Goal: Task Accomplishment & Management: Manage account settings

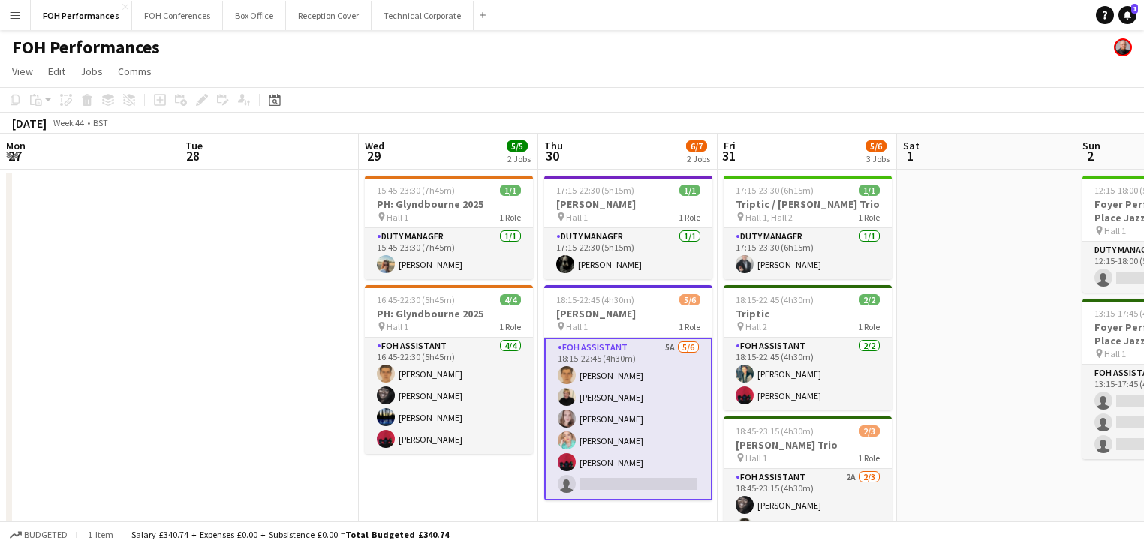
scroll to position [0, 672]
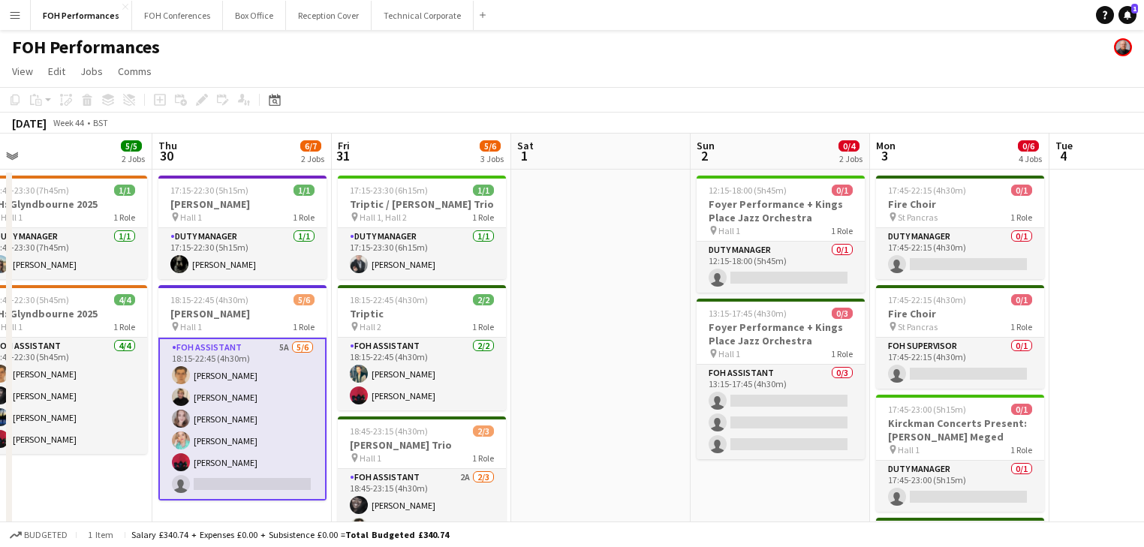
drag, startPoint x: 294, startPoint y: 335, endPoint x: 565, endPoint y: 318, distance: 270.9
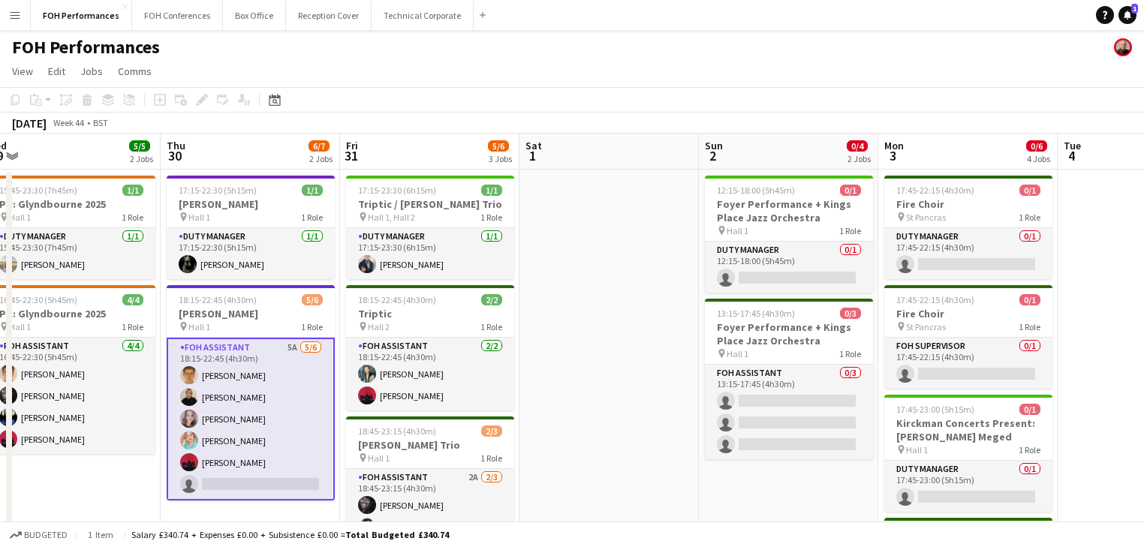
scroll to position [0, 454]
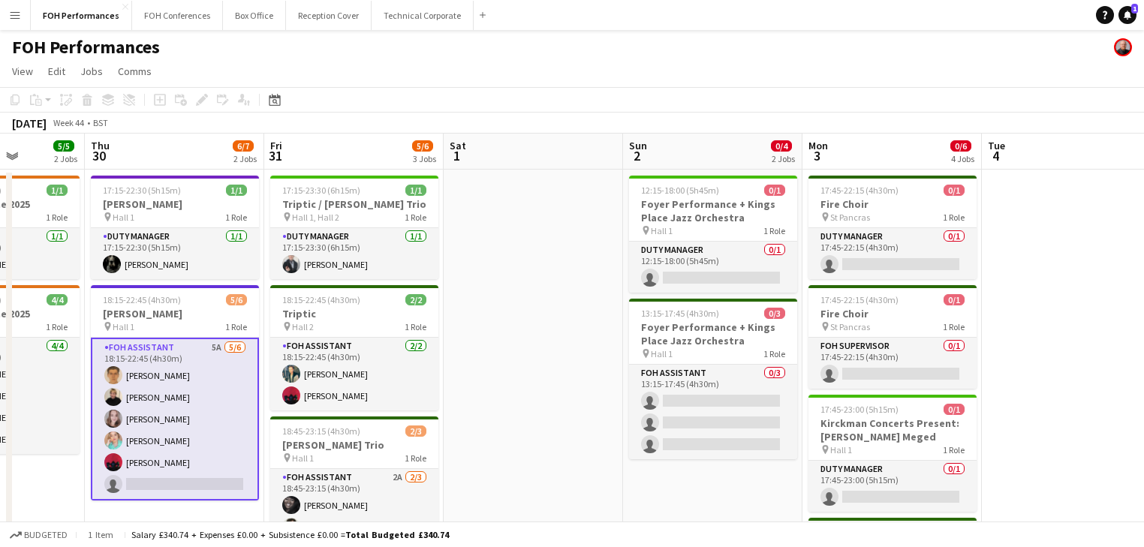
drag, startPoint x: 269, startPoint y: 362, endPoint x: 376, endPoint y: 351, distance: 108.0
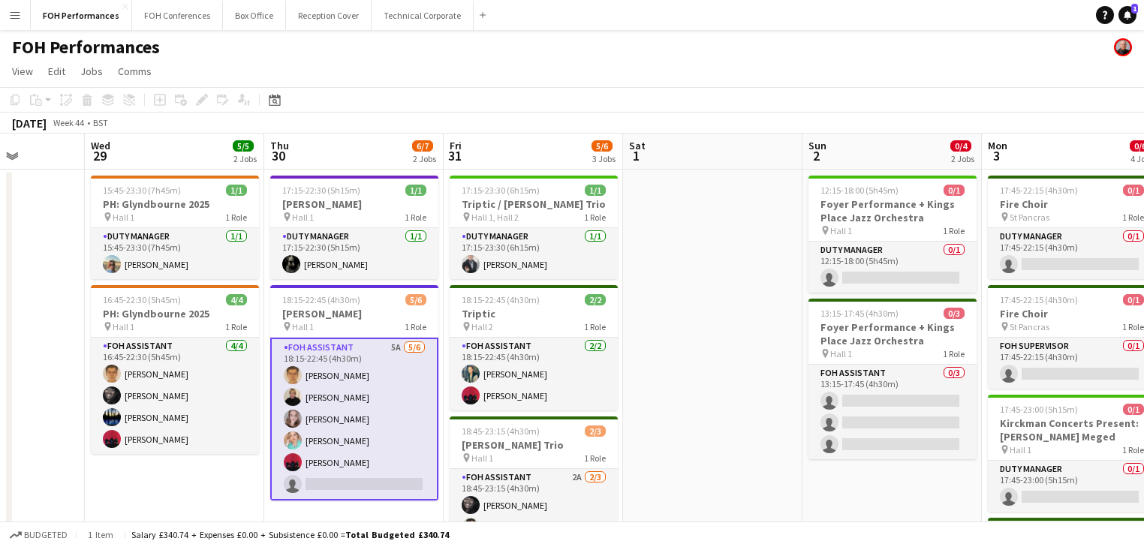
click at [338, 419] on app-card-role "FOH Assistant 5A 5/6 18:15-22:45 (4h30m) William Warren Jojo Ruta Magdalena Wlo…" at bounding box center [354, 419] width 168 height 163
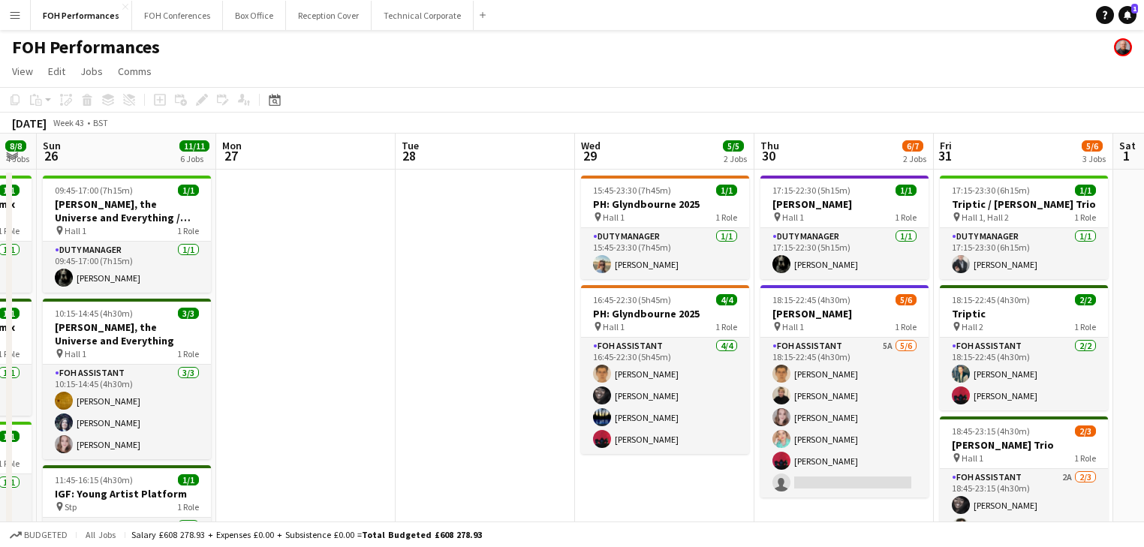
drag, startPoint x: 763, startPoint y: 328, endPoint x: 813, endPoint y: 327, distance: 50.3
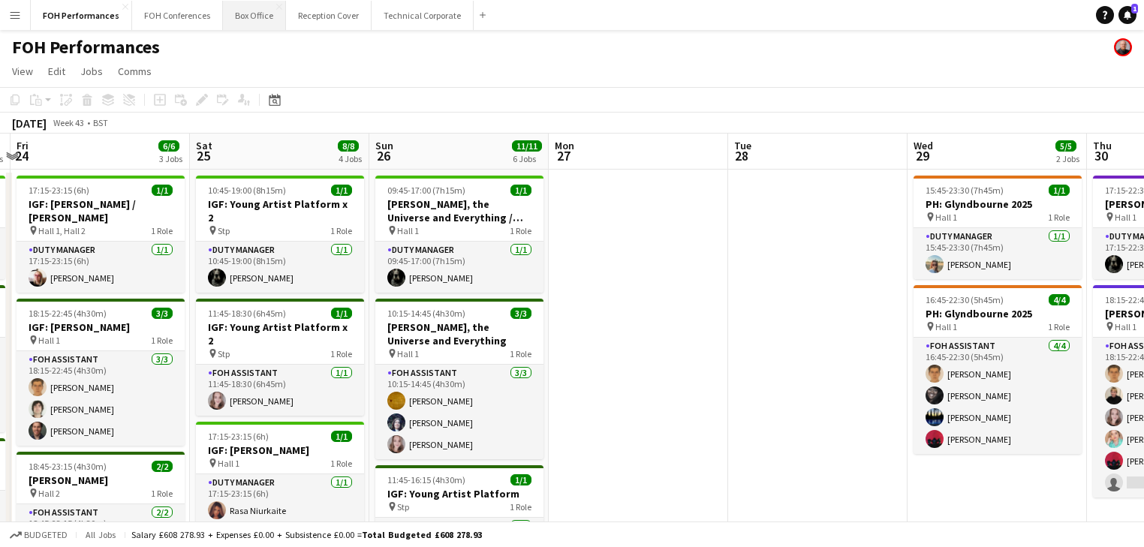
scroll to position [0, 347]
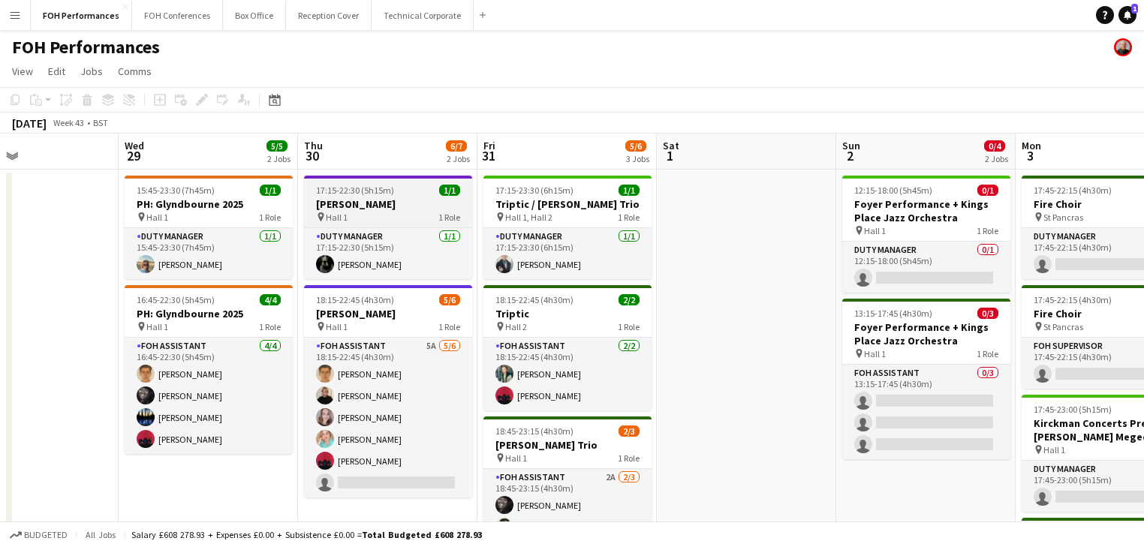
drag, startPoint x: 829, startPoint y: 294, endPoint x: 354, endPoint y: 222, distance: 480.0
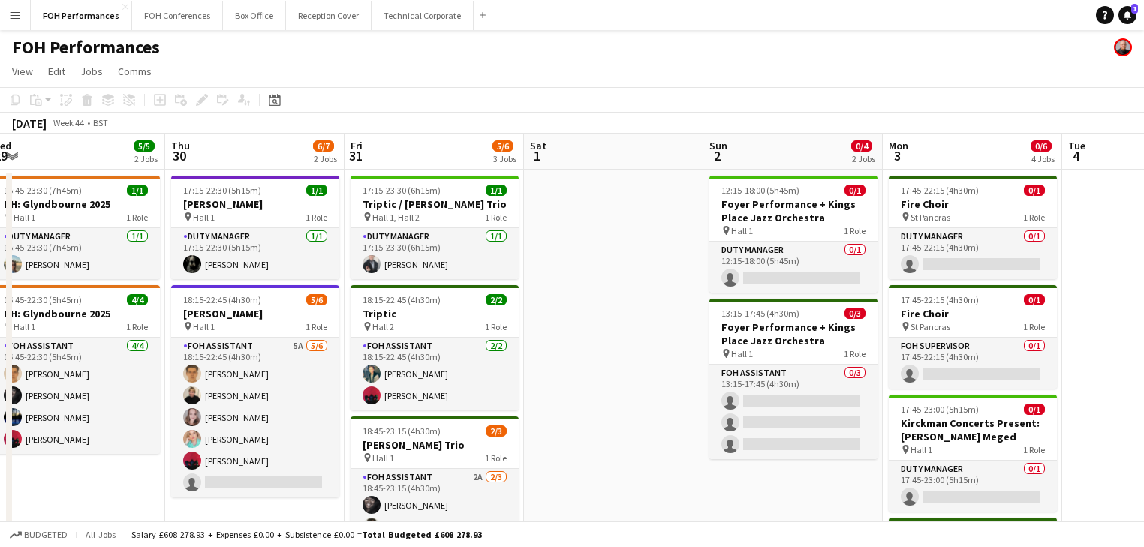
scroll to position [0, 448]
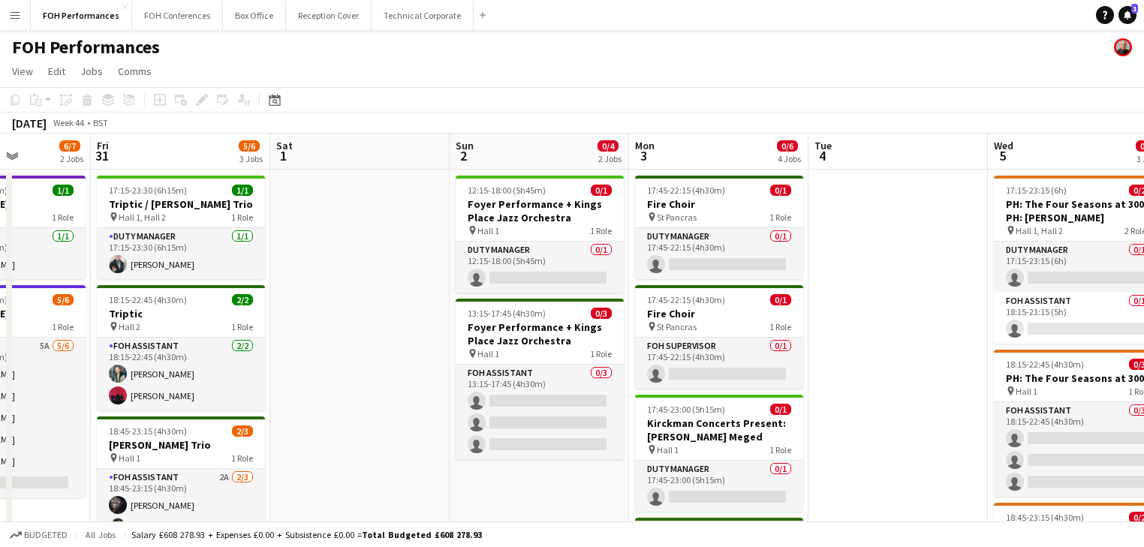
drag, startPoint x: 721, startPoint y: 351, endPoint x: 339, endPoint y: 315, distance: 383.9
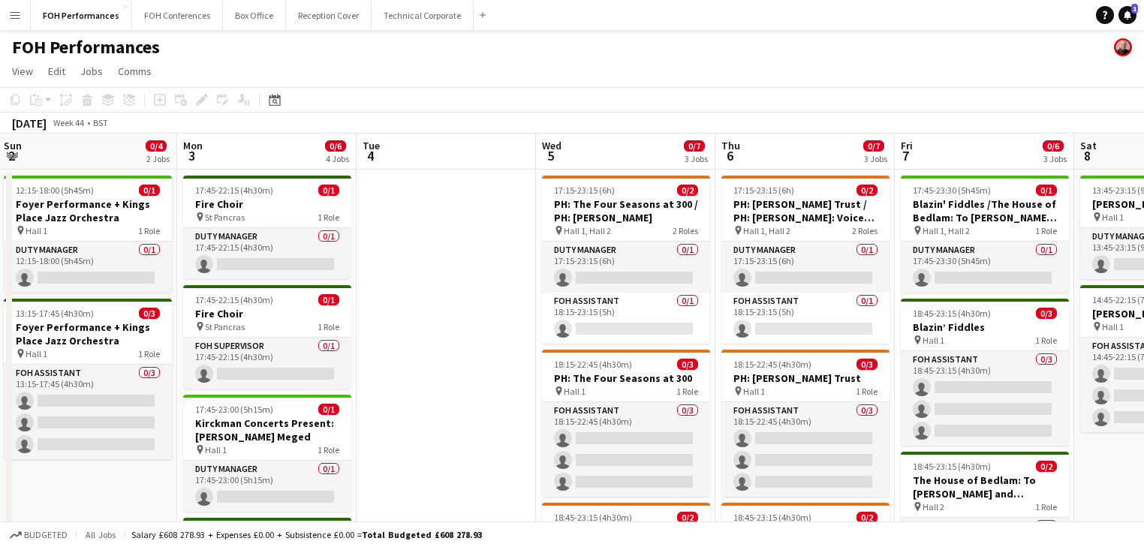
scroll to position [0, 545]
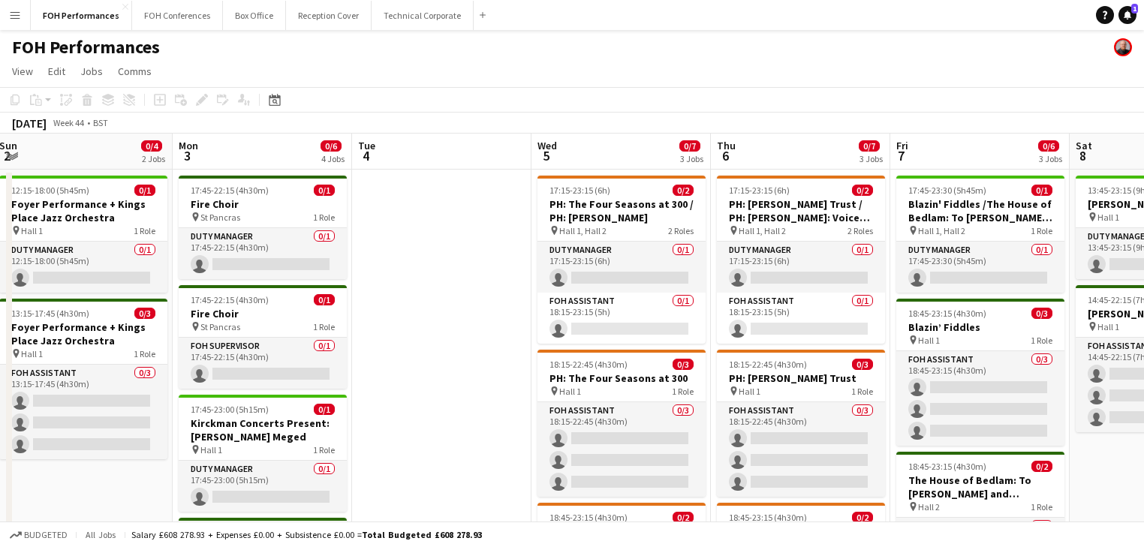
drag, startPoint x: 807, startPoint y: 297, endPoint x: 351, endPoint y: 305, distance: 456.6
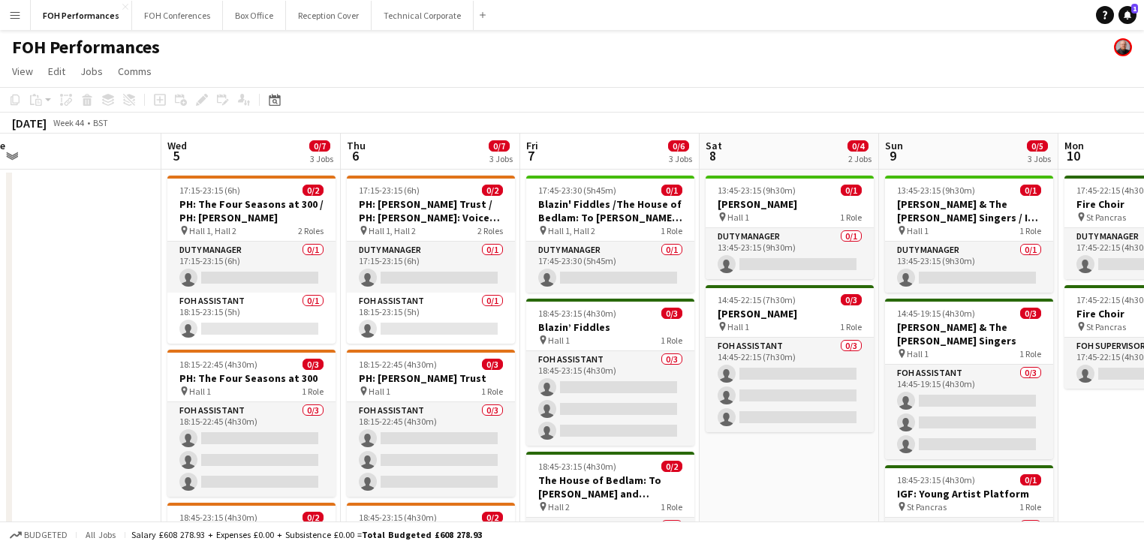
drag, startPoint x: 665, startPoint y: 346, endPoint x: 366, endPoint y: 348, distance: 299.6
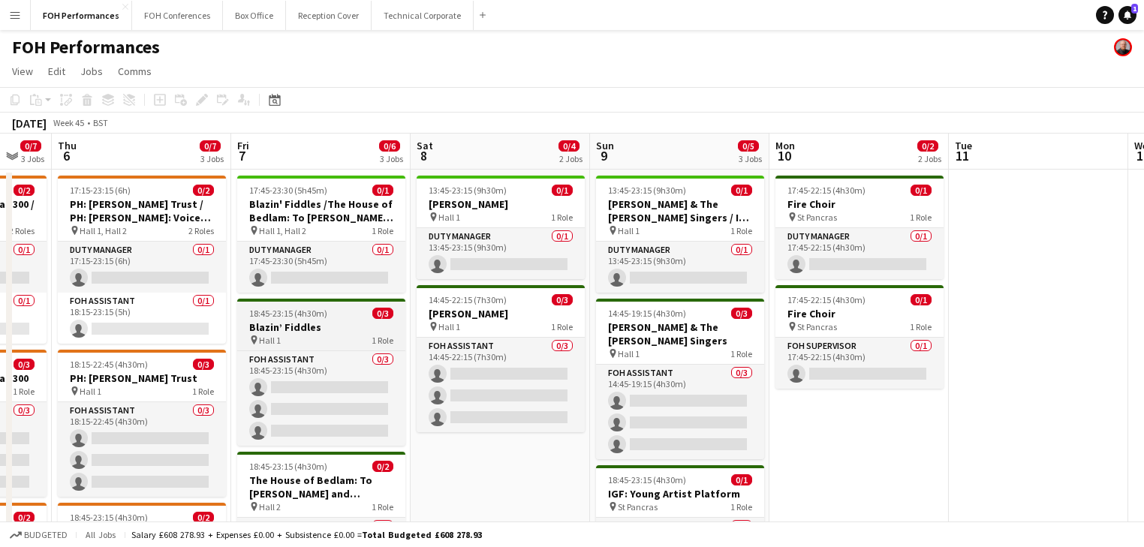
drag, startPoint x: 571, startPoint y: 378, endPoint x: 354, endPoint y: 333, distance: 222.4
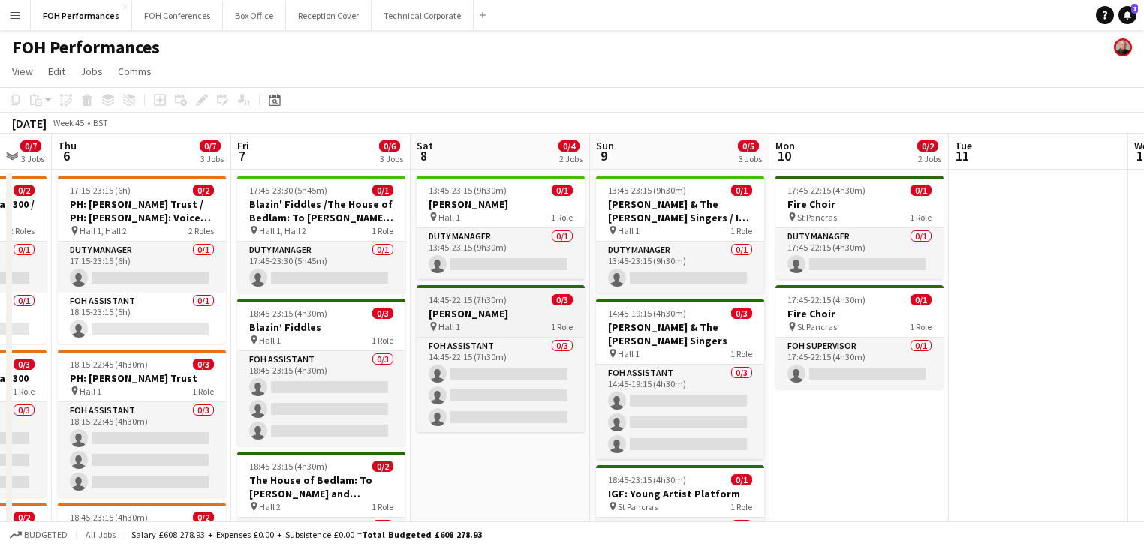
scroll to position [0, 491]
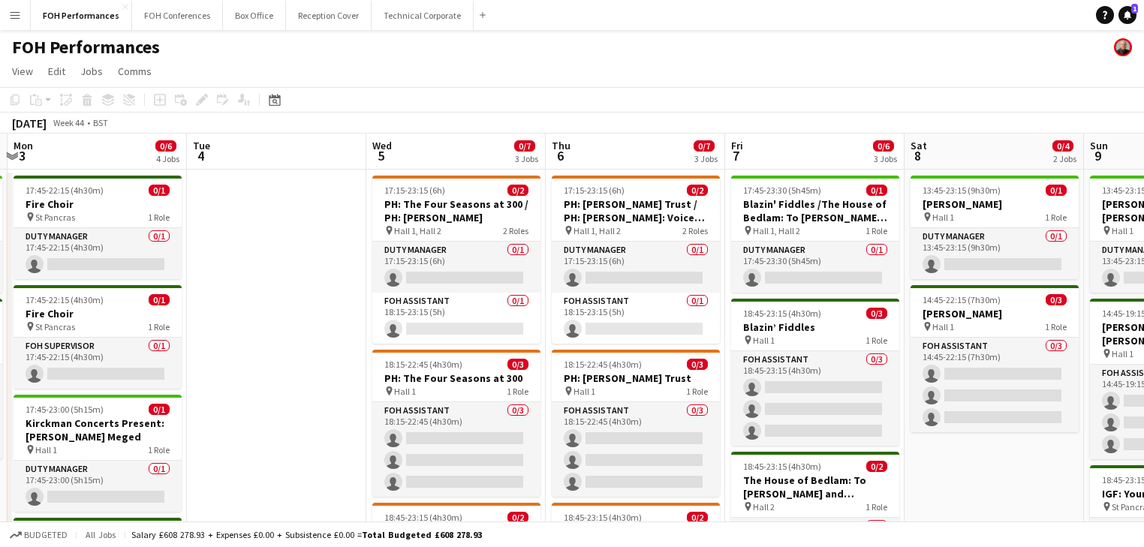
drag, startPoint x: 354, startPoint y: 264, endPoint x: 842, endPoint y: 255, distance: 487.4
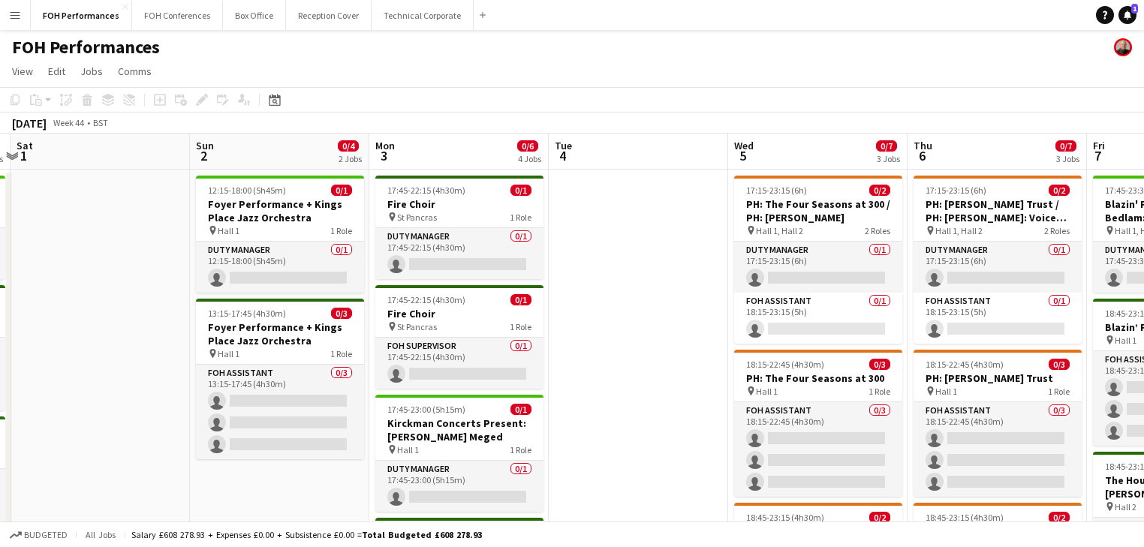
drag, startPoint x: 781, startPoint y: 249, endPoint x: 838, endPoint y: 249, distance: 57.1
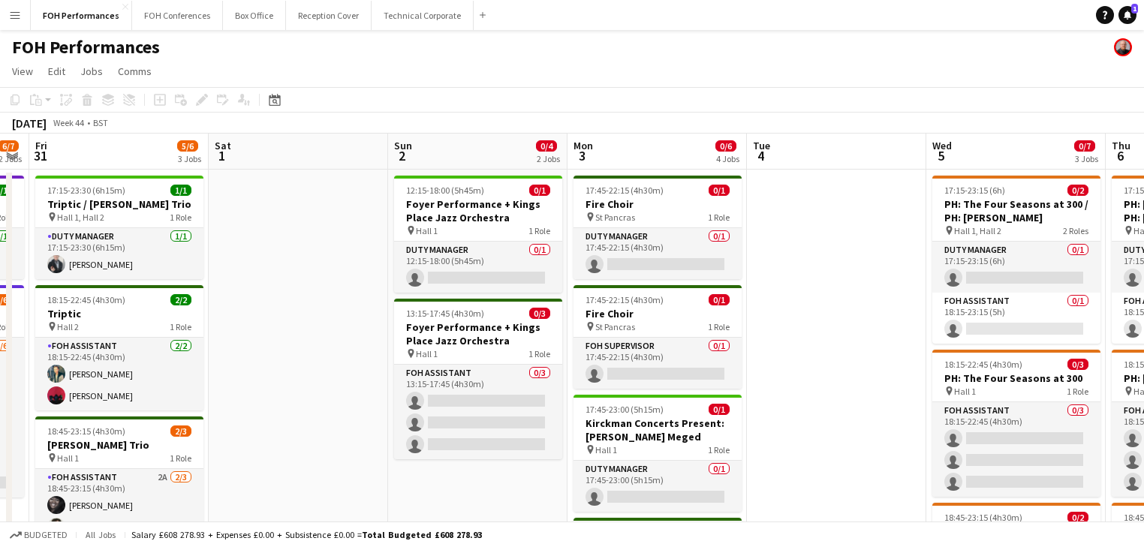
drag, startPoint x: 694, startPoint y: 265, endPoint x: 893, endPoint y: 252, distance: 199.4
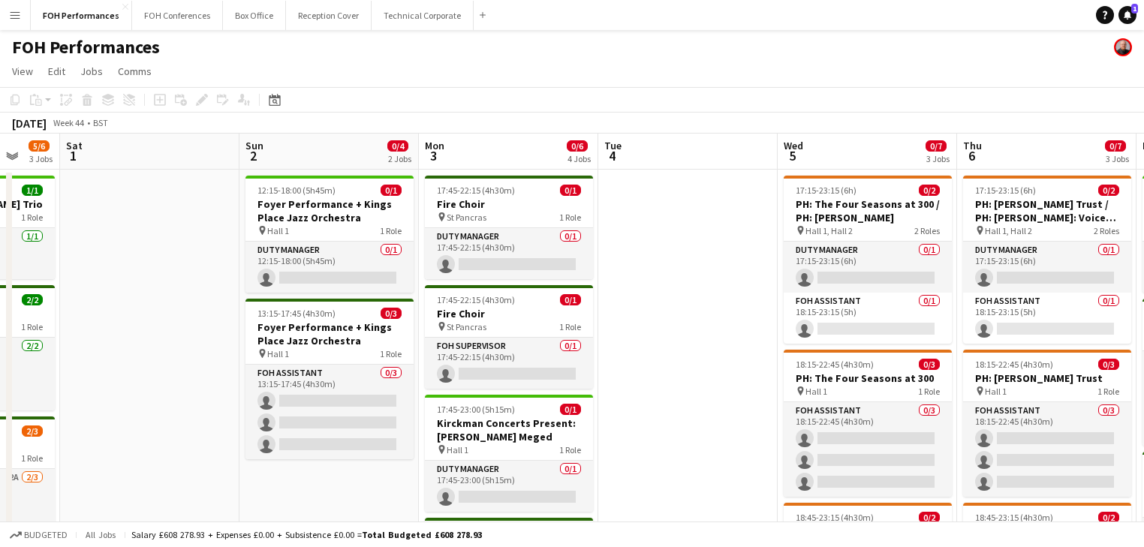
scroll to position [0, 404]
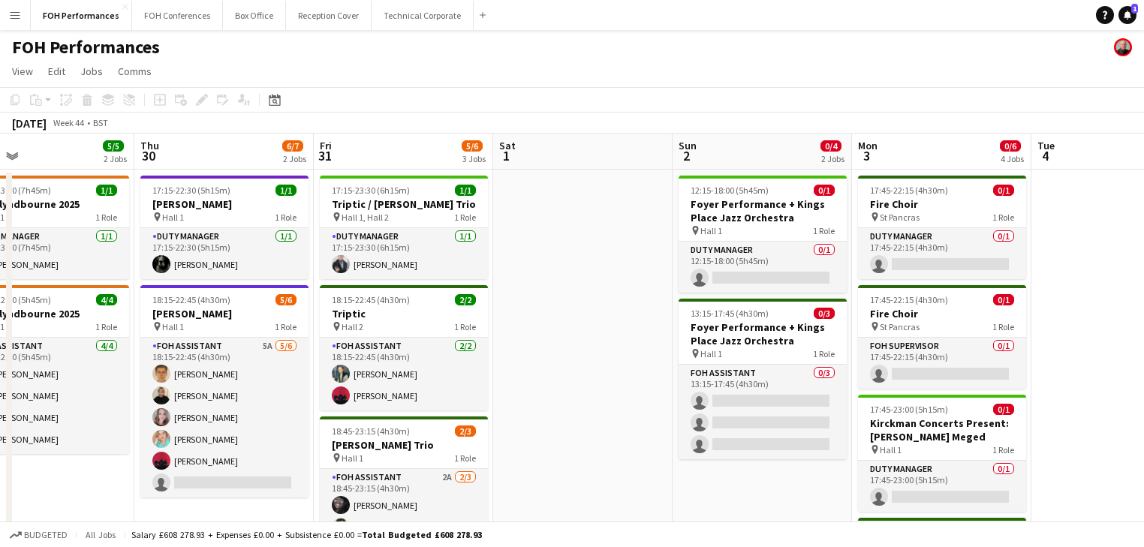
drag, startPoint x: 445, startPoint y: 299, endPoint x: 641, endPoint y: 284, distance: 196.6
click at [739, 209] on h3 "Foyer Performance + Kings Place Jazz Orchestra" at bounding box center [763, 210] width 168 height 27
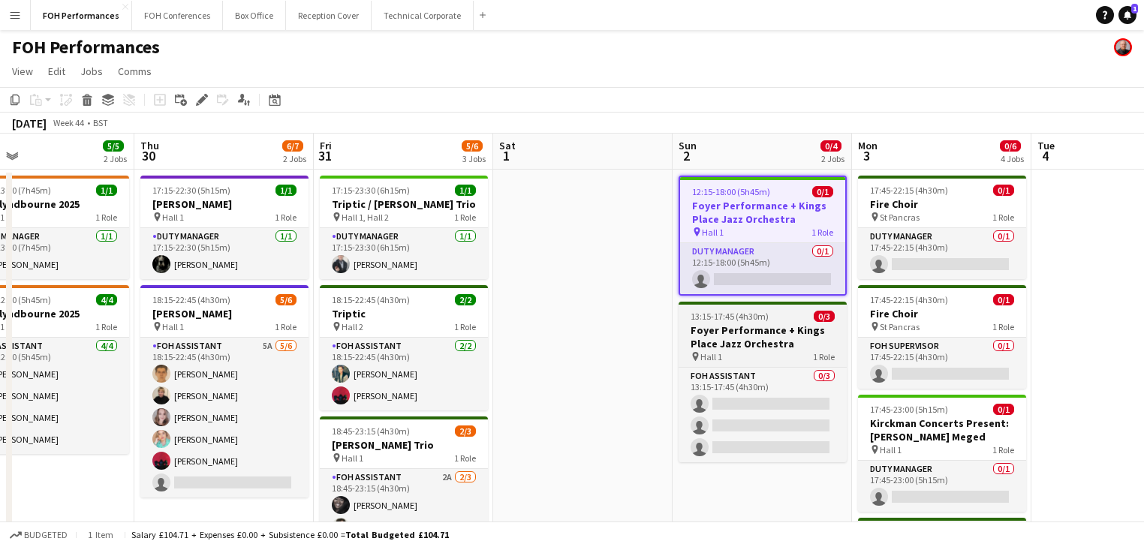
click at [727, 339] on h3 "Foyer Performance + Kings Place Jazz Orchestra" at bounding box center [763, 337] width 168 height 27
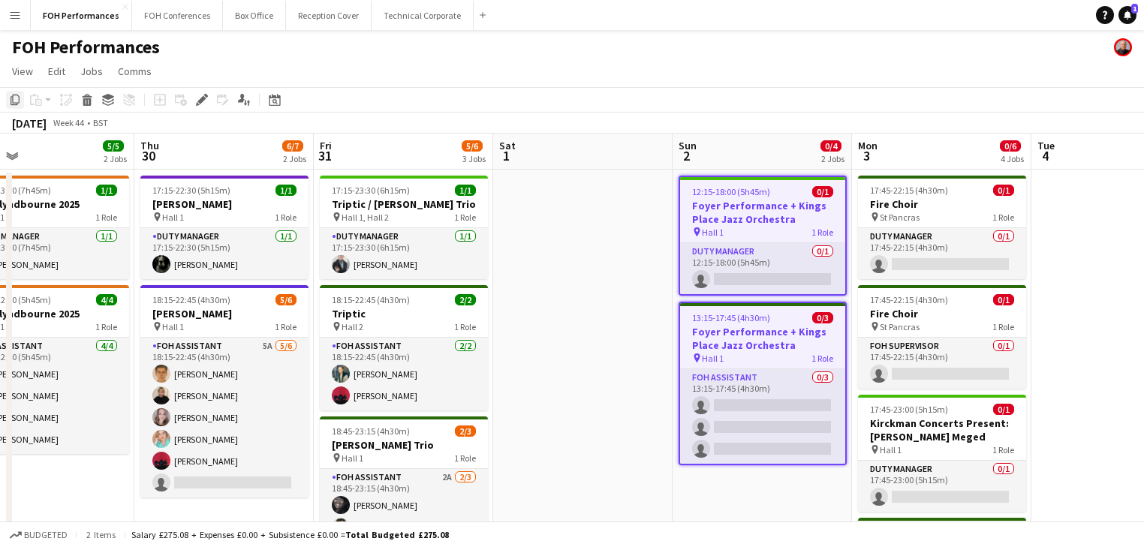
click at [21, 103] on div "Copy" at bounding box center [15, 100] width 18 height 18
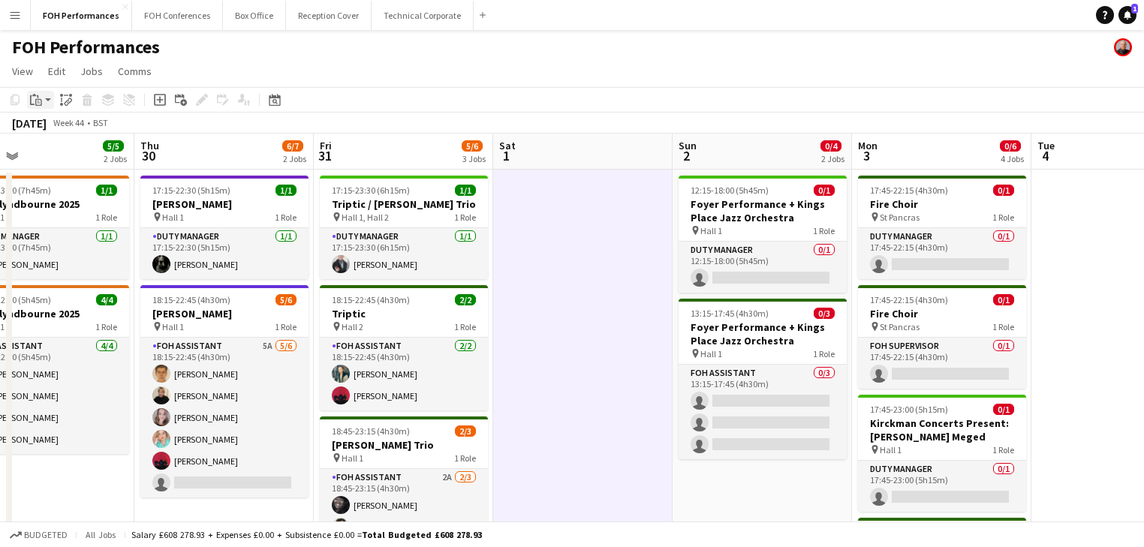
click at [50, 103] on app-action-btn "Paste" at bounding box center [40, 100] width 27 height 18
click at [59, 130] on link "Paste Ctrl+V" at bounding box center [110, 129] width 141 height 14
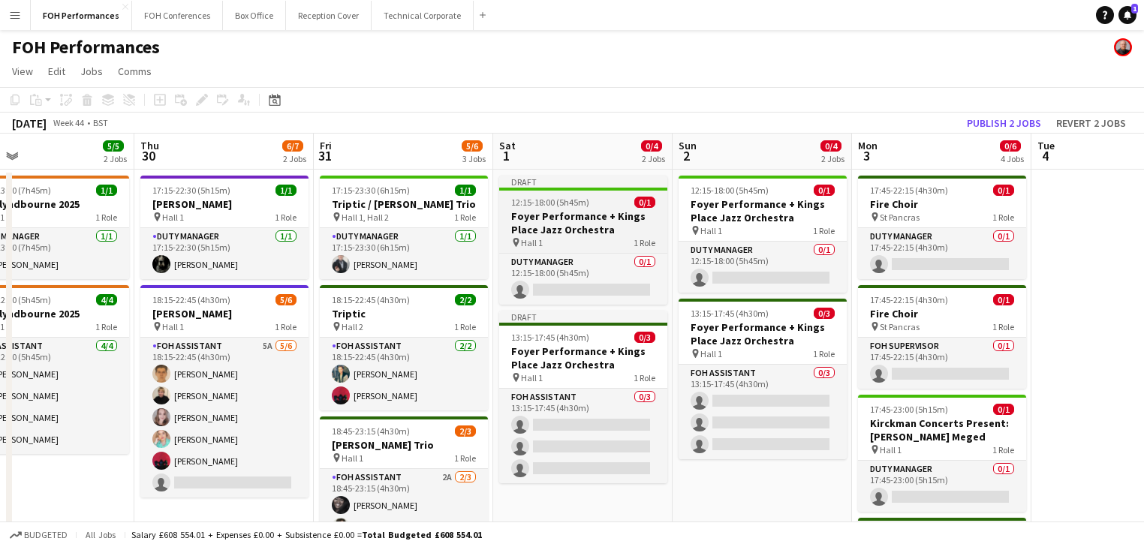
click at [532, 221] on h3 "Foyer Performance + Kings Place Jazz Orchestra" at bounding box center [583, 222] width 168 height 27
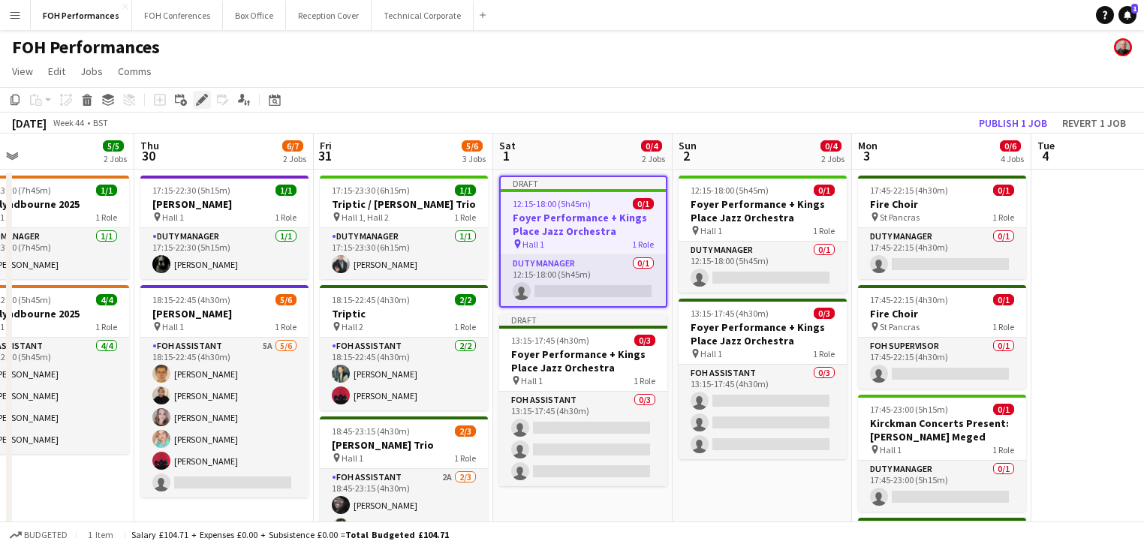
click at [202, 104] on icon "Edit" at bounding box center [202, 100] width 12 height 12
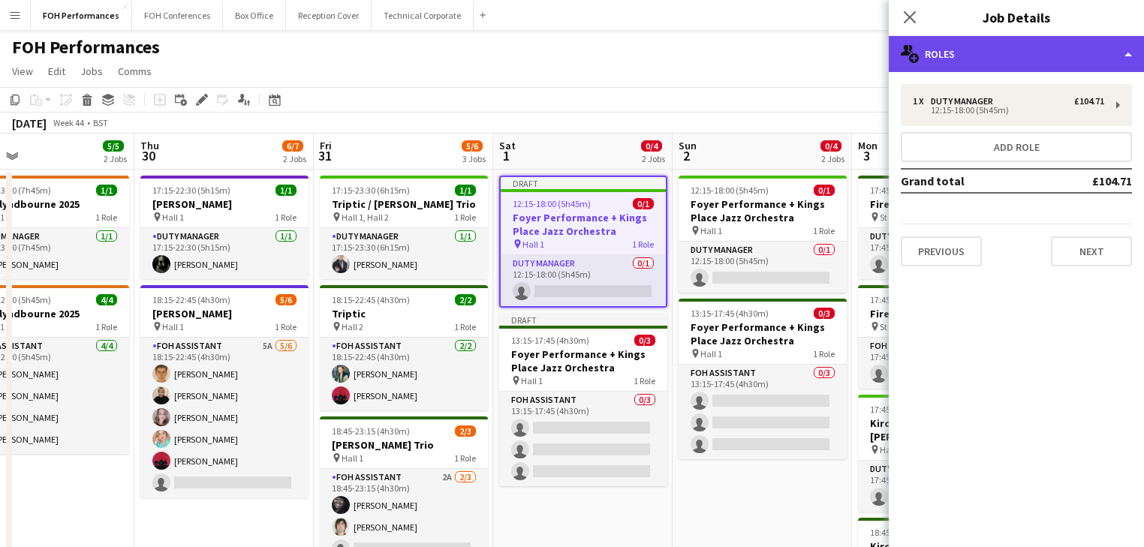
click at [964, 56] on div "multiple-users-add Roles" at bounding box center [1016, 54] width 255 height 36
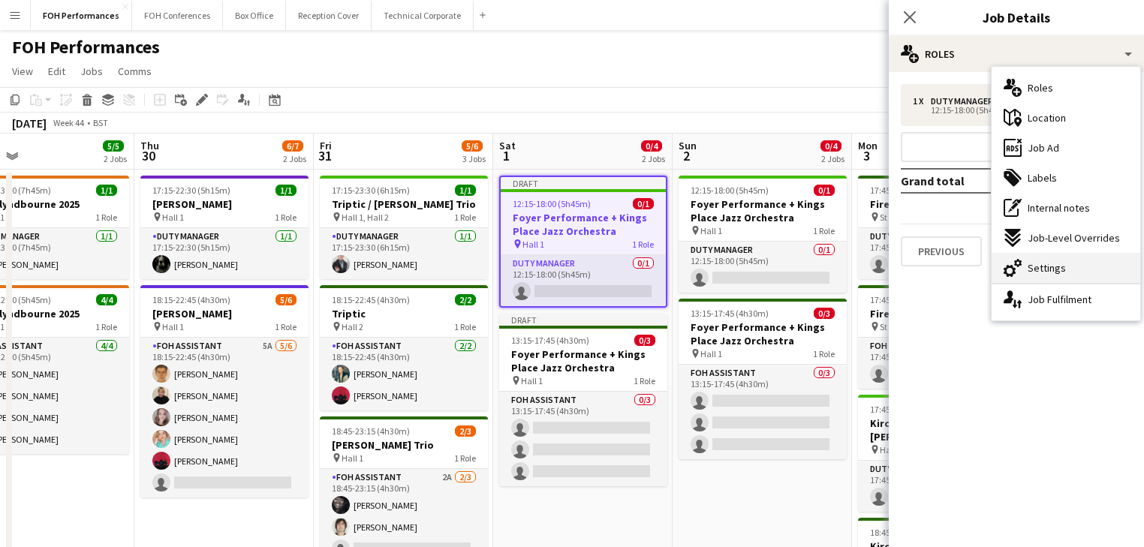
click at [1055, 271] on span "Settings" at bounding box center [1047, 268] width 38 height 14
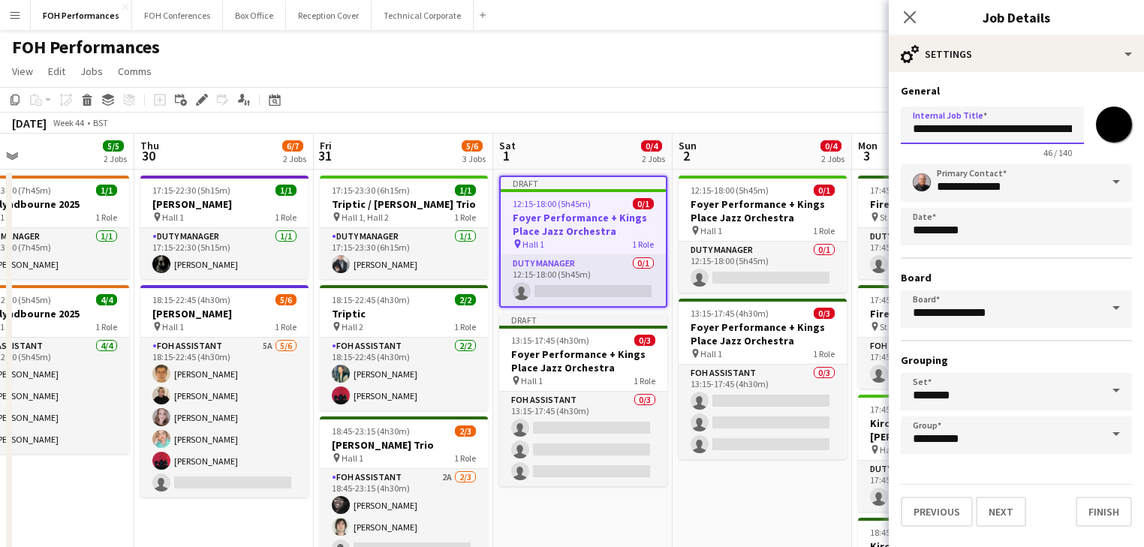
scroll to position [0, 79]
drag, startPoint x: 915, startPoint y: 132, endPoint x: 1319, endPoint y: 135, distance: 404.7
click at [1144, 135] on html "Menu Boards Boards Boards All jobs Status Workforce Workforce My Workforce Recr…" at bounding box center [572, 540] width 1144 height 1080
type input "**********"
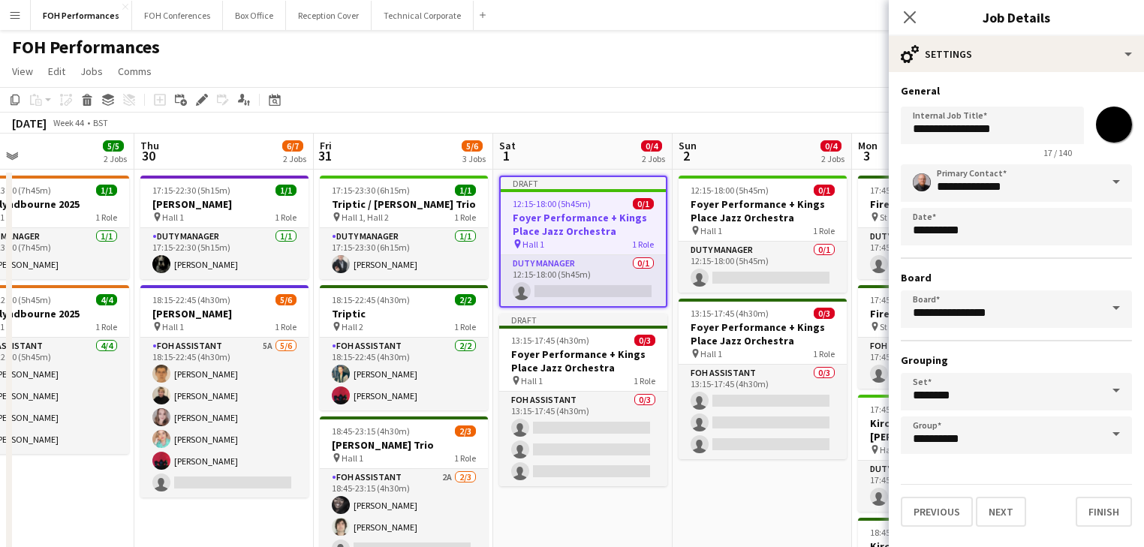
click at [665, 95] on app-toolbar "Copy Paste Paste Ctrl+V Paste with crew Ctrl+Shift+V Paste linked Job Delete Gr…" at bounding box center [572, 100] width 1144 height 26
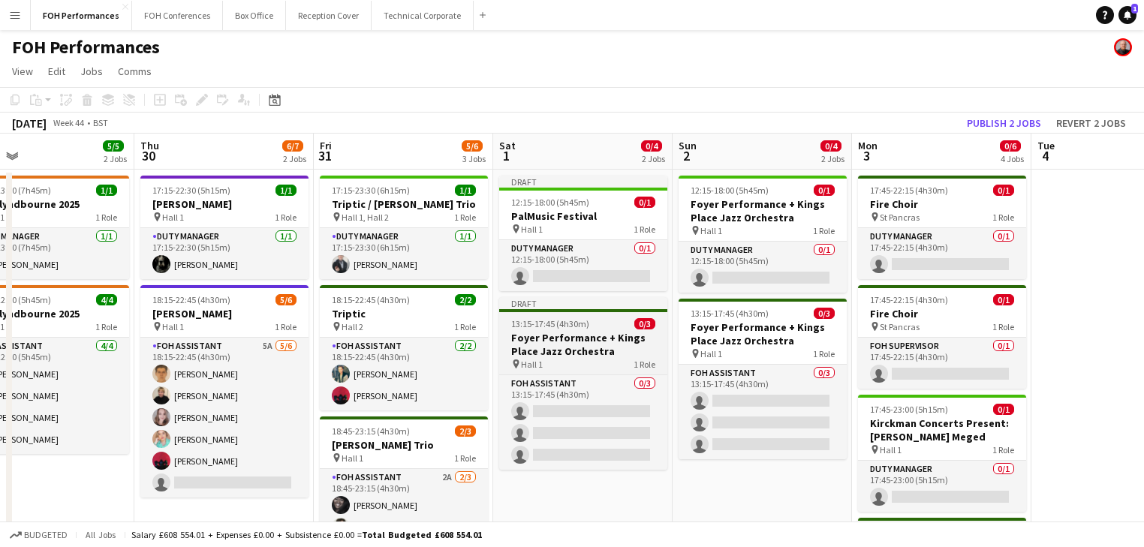
click at [556, 350] on h3 "Foyer Performance + Kings Place Jazz Orchestra" at bounding box center [583, 344] width 168 height 27
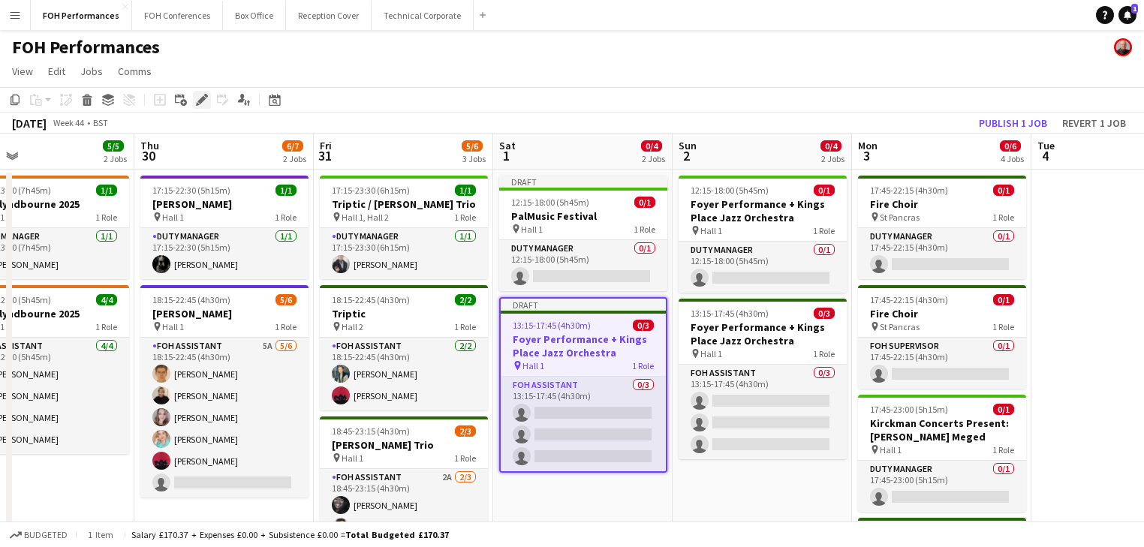
click at [206, 102] on icon "Edit" at bounding box center [202, 100] width 12 height 12
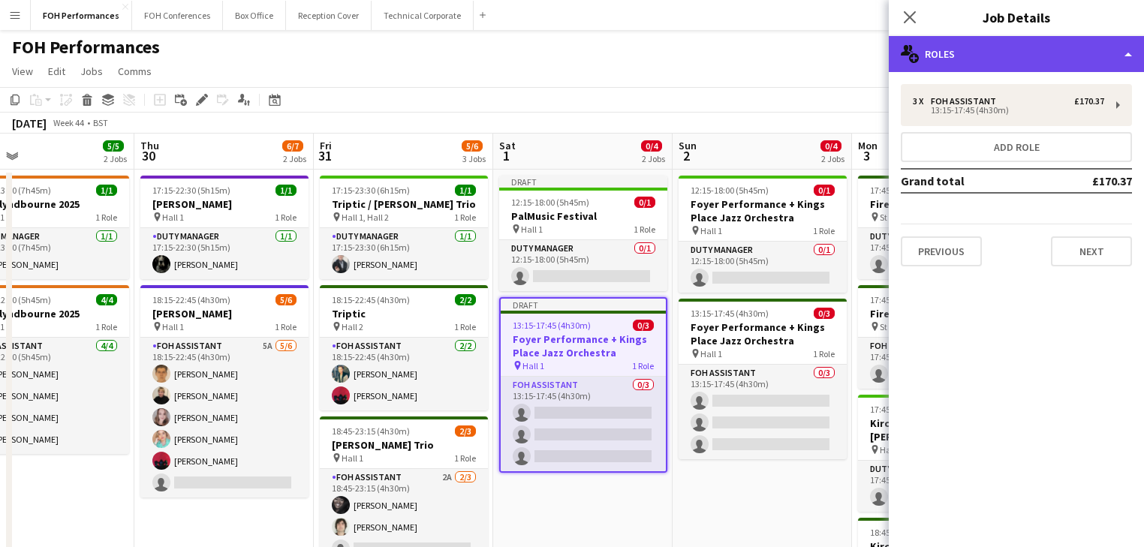
click at [976, 47] on div "multiple-users-add Roles" at bounding box center [1016, 54] width 255 height 36
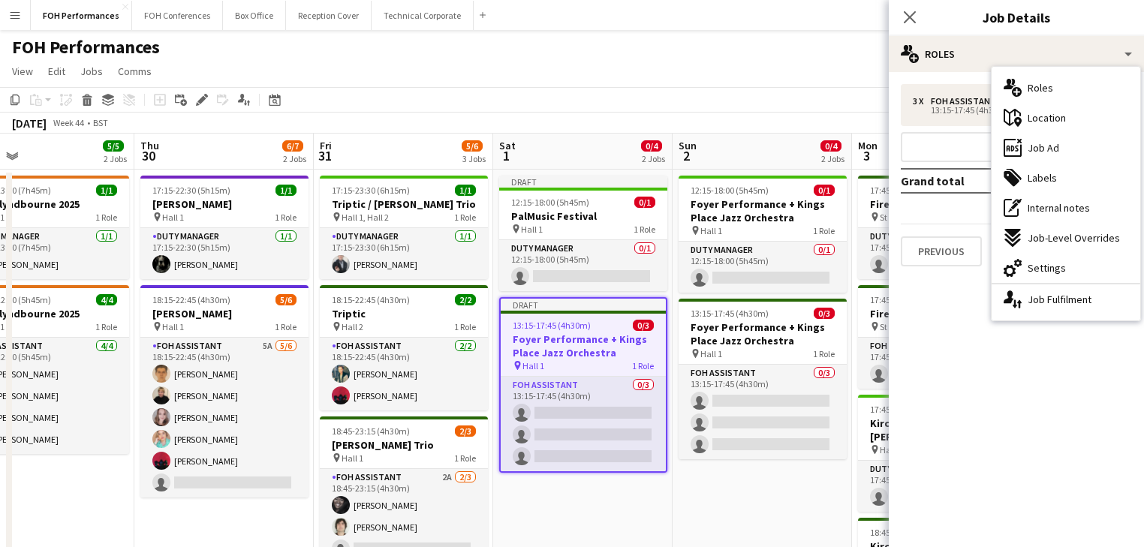
click at [1057, 273] on span "Settings" at bounding box center [1047, 268] width 38 height 14
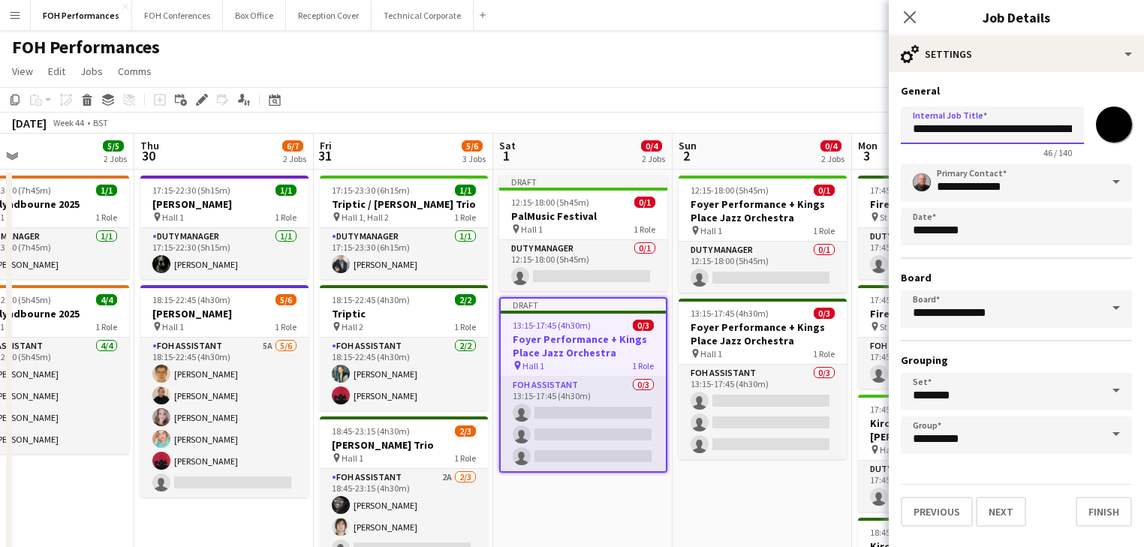
scroll to position [0, 79]
drag, startPoint x: 913, startPoint y: 129, endPoint x: 1402, endPoint y: 155, distance: 489.5
click at [1144, 155] on html "Menu Boards Boards Boards All jobs Status Workforce Workforce My Workforce Recr…" at bounding box center [572, 540] width 1144 height 1080
type input "**********"
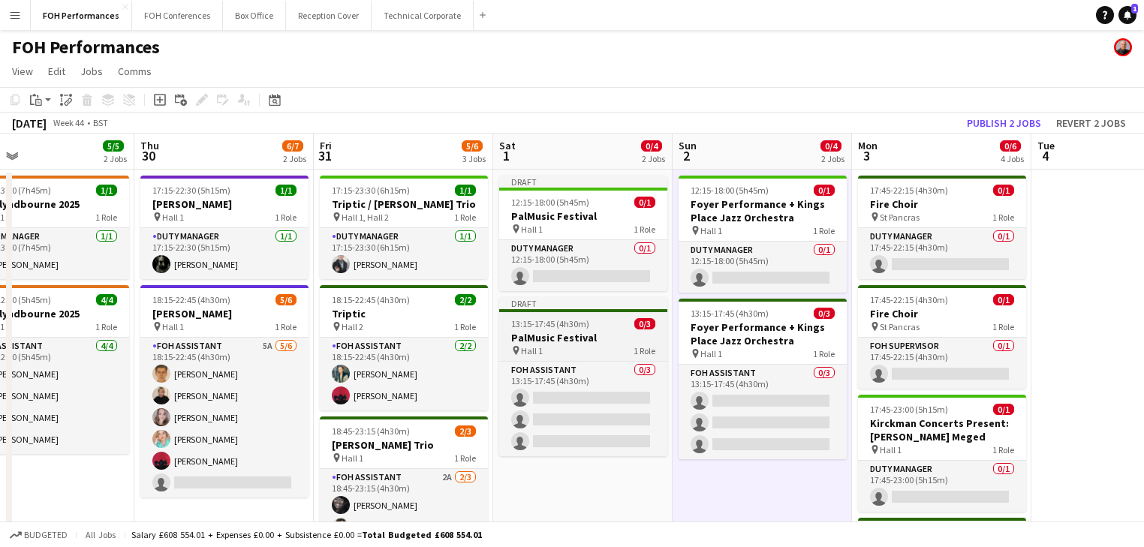
click at [565, 336] on h3 "PalMusic Festival" at bounding box center [583, 338] width 168 height 14
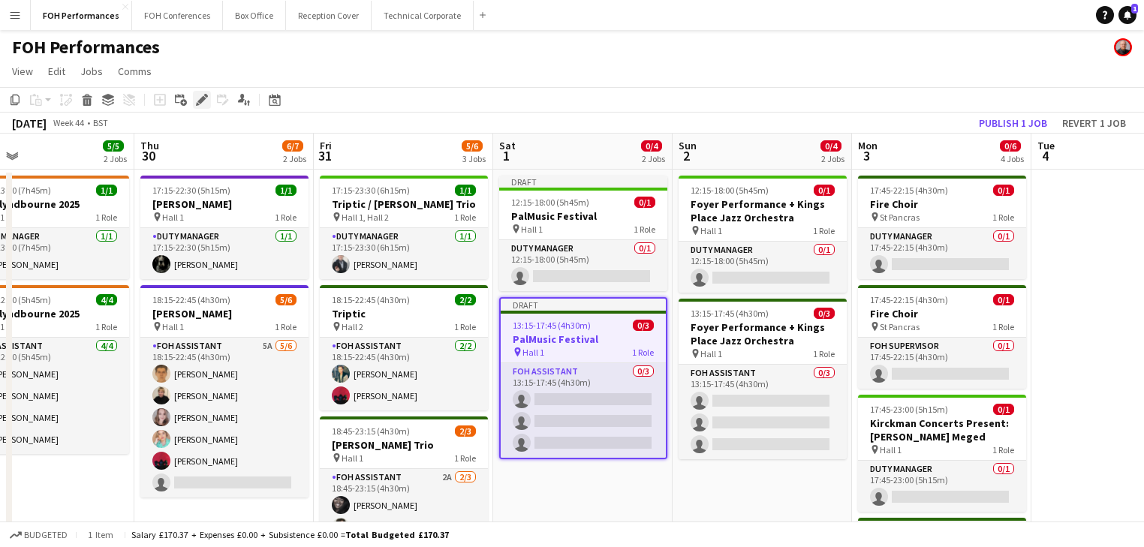
click at [203, 96] on icon at bounding box center [201, 100] width 8 height 8
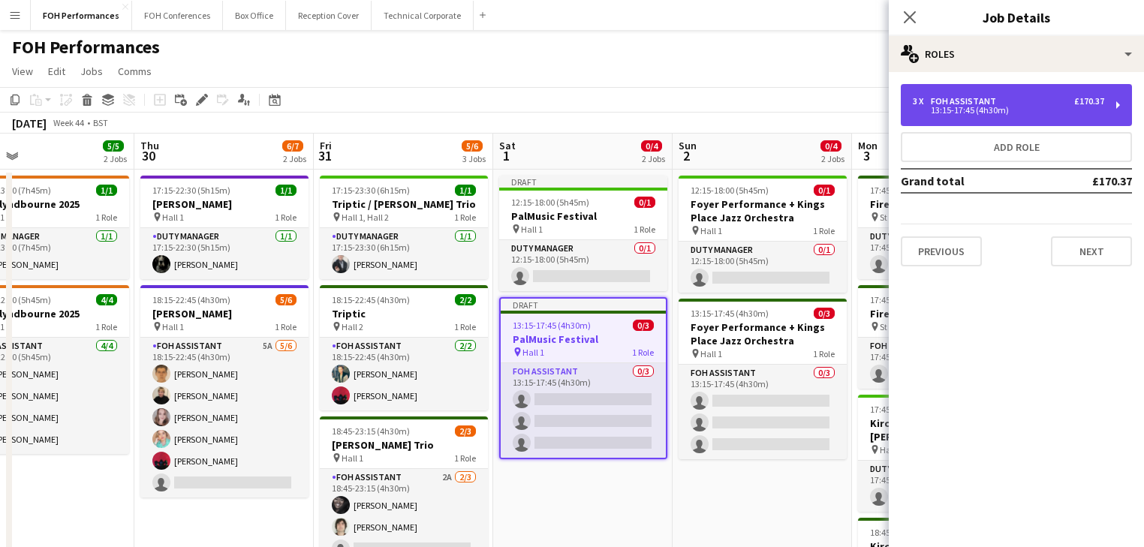
click at [988, 107] on div "13:15-17:45 (4h30m)" at bounding box center [1008, 111] width 191 height 8
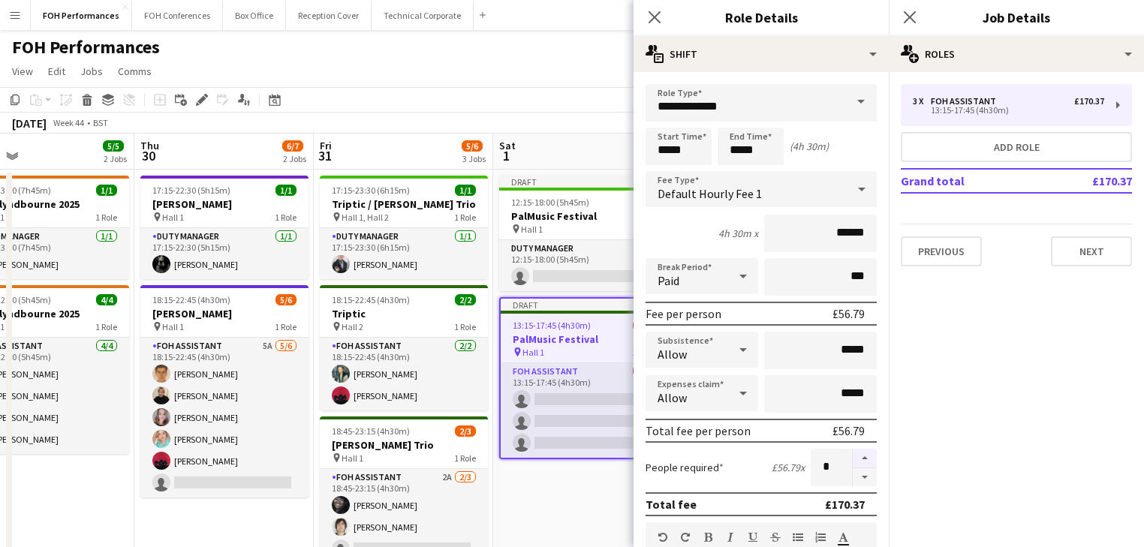
click at [853, 454] on button "button" at bounding box center [865, 459] width 24 height 20
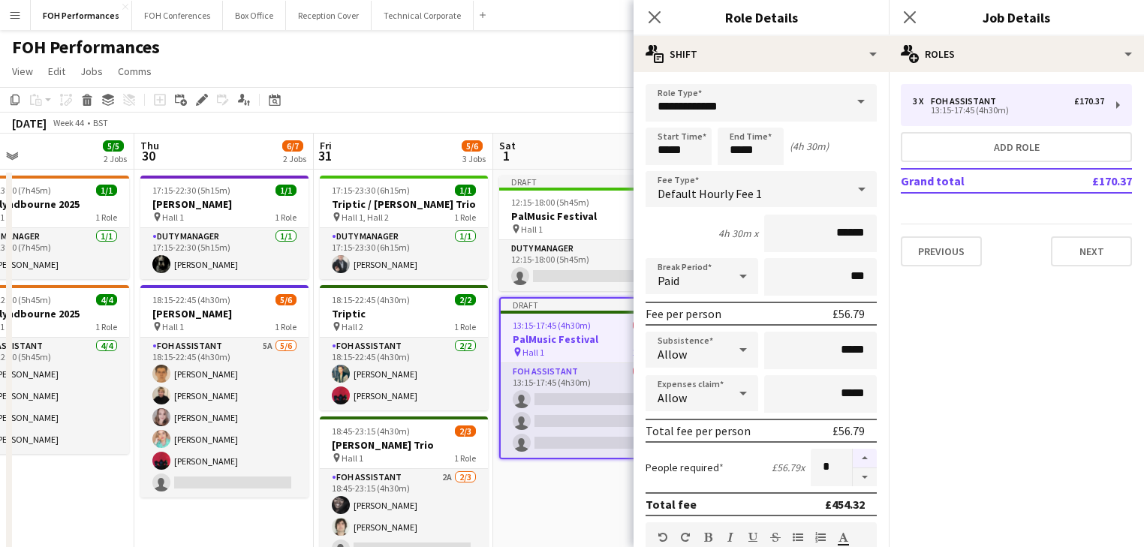
click at [853, 454] on button "button" at bounding box center [865, 459] width 24 height 20
type input "**"
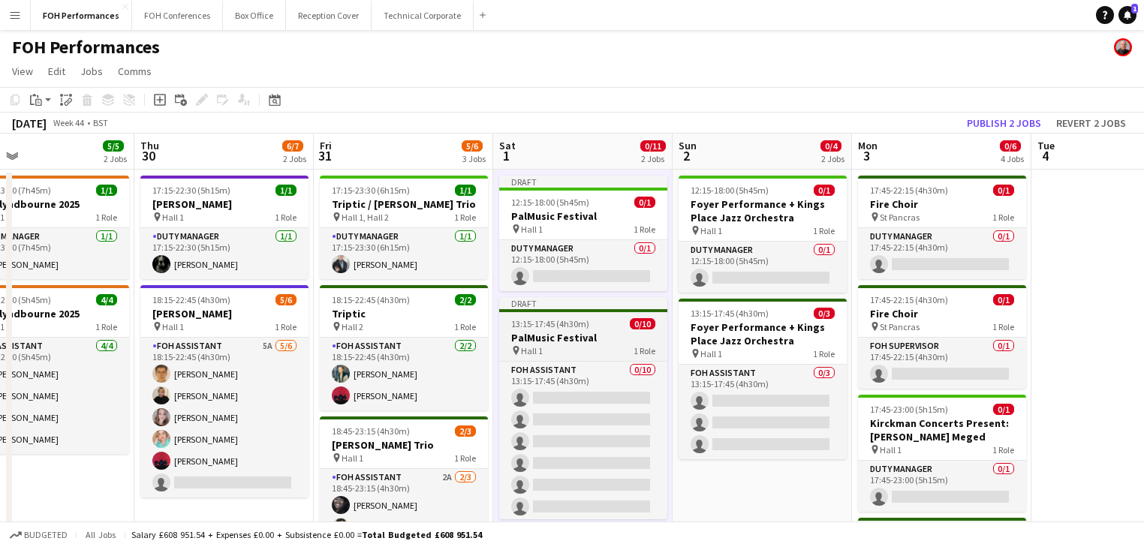
click at [564, 331] on h3 "PalMusic Festival" at bounding box center [583, 338] width 168 height 14
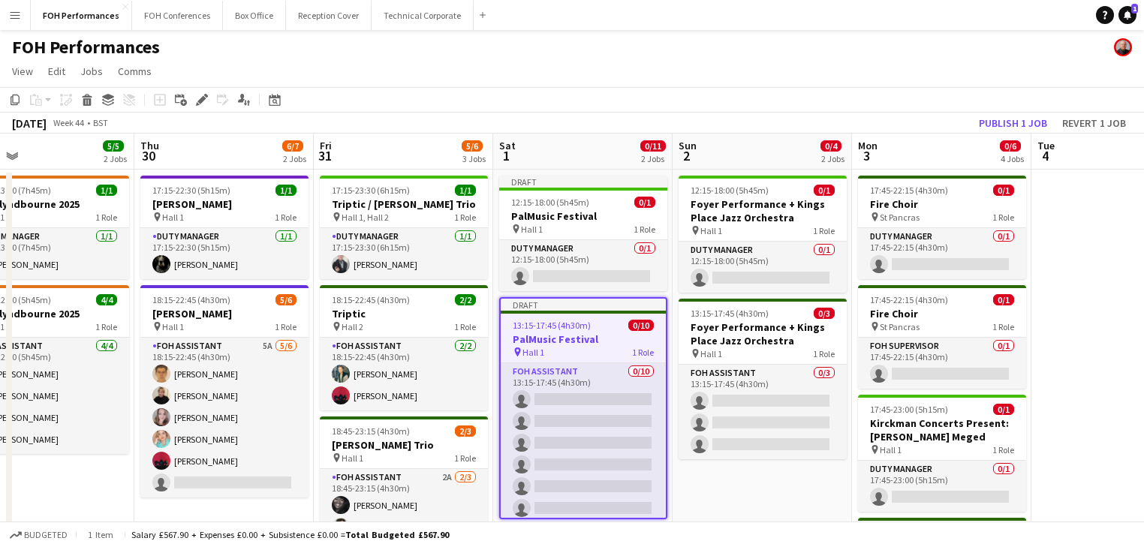
drag, startPoint x: 199, startPoint y: 102, endPoint x: 351, endPoint y: 97, distance: 152.5
click at [200, 102] on icon at bounding box center [201, 100] width 8 height 8
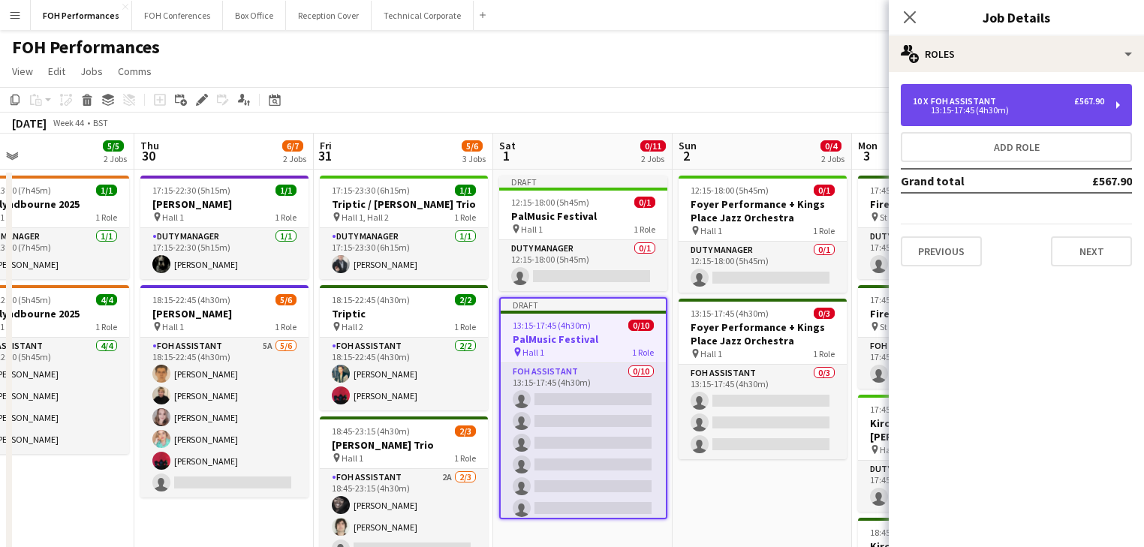
click at [985, 114] on div "13:15-17:45 (4h30m)" at bounding box center [1008, 111] width 191 height 8
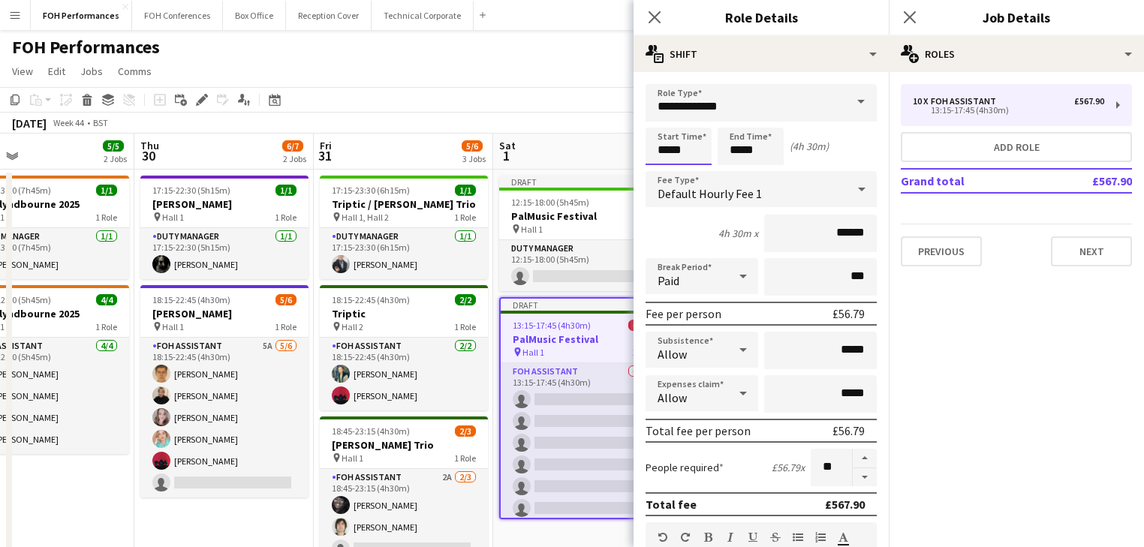
drag, startPoint x: 704, startPoint y: 147, endPoint x: 689, endPoint y: 153, distance: 16.2
click at [704, 148] on input "*****" at bounding box center [679, 147] width 66 height 38
click at [659, 173] on div at bounding box center [664, 172] width 30 height 15
type input "*****"
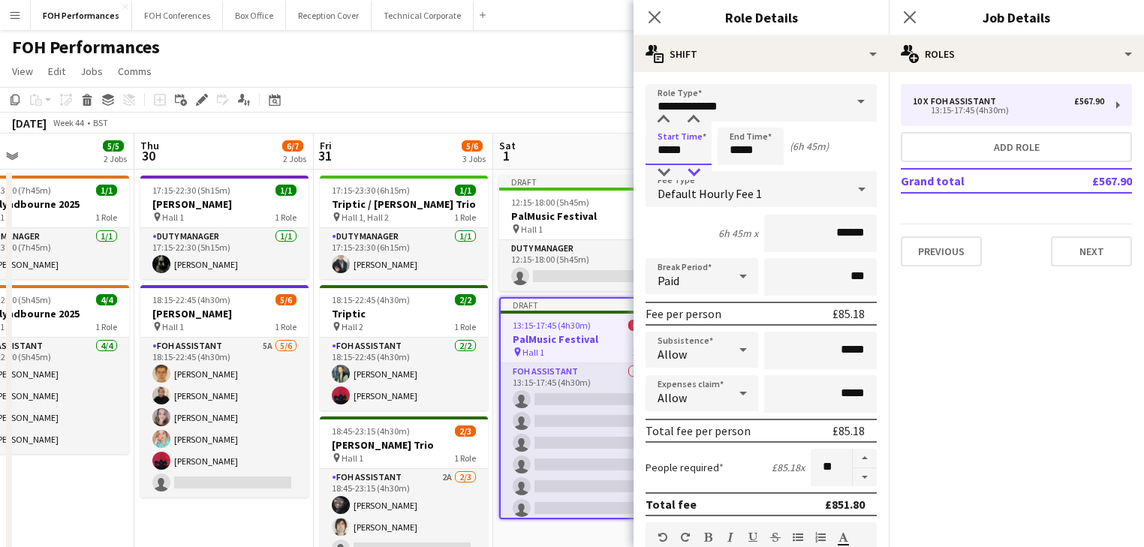
click at [699, 168] on div at bounding box center [694, 172] width 30 height 15
click at [755, 153] on input "*****" at bounding box center [751, 147] width 66 height 38
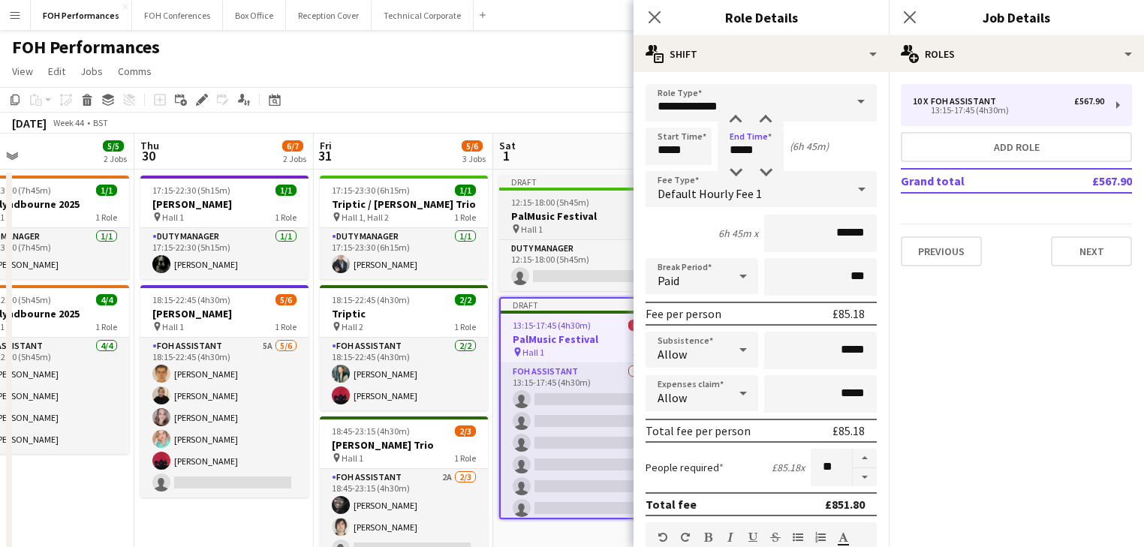
click at [563, 219] on h3 "PalMusic Festival" at bounding box center [583, 216] width 168 height 14
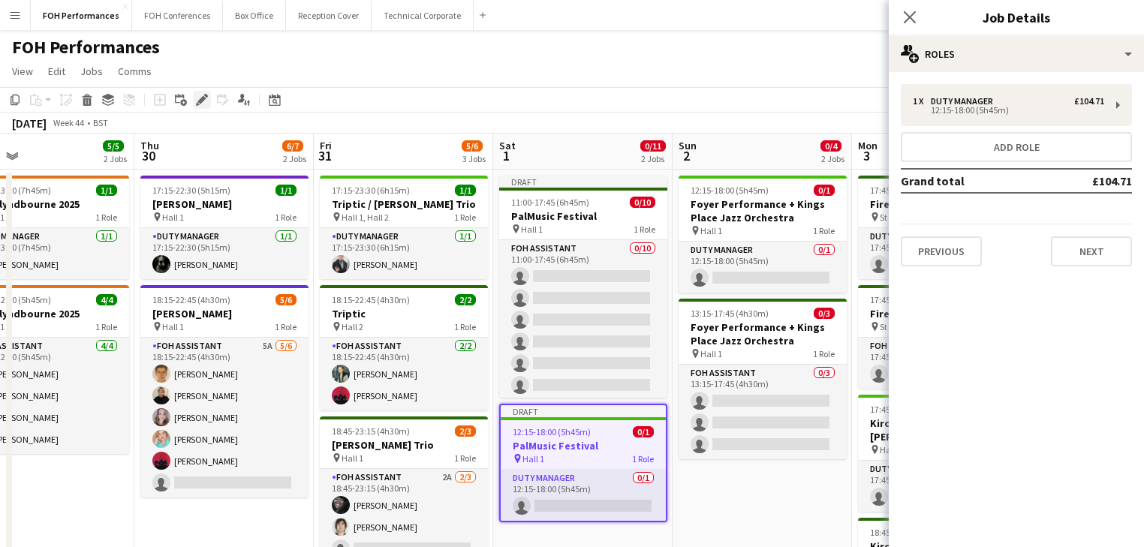
click at [206, 101] on icon "Edit" at bounding box center [202, 100] width 12 height 12
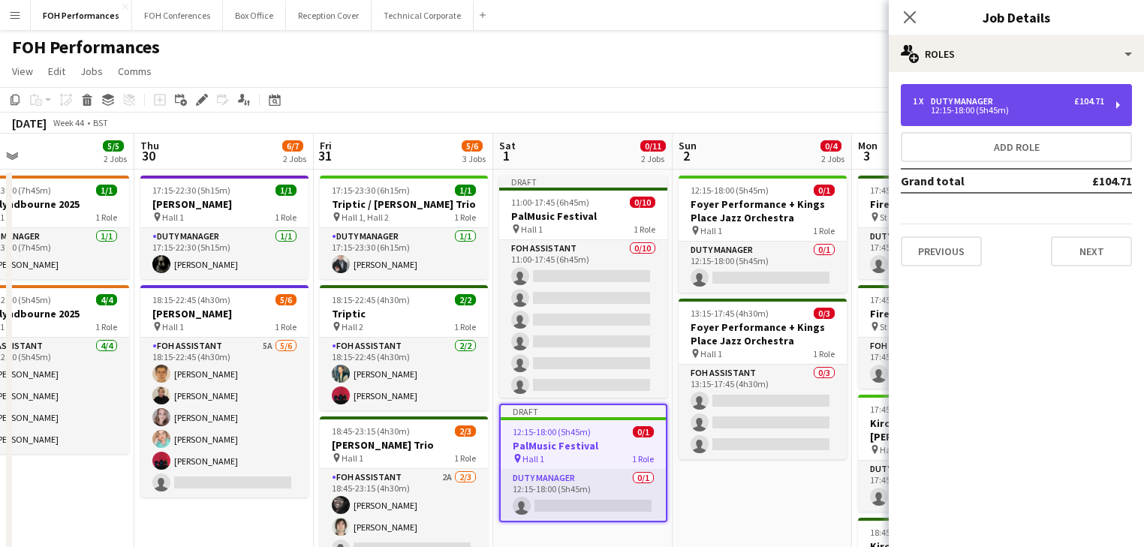
click at [964, 107] on div "12:15-18:00 (5h45m)" at bounding box center [1008, 111] width 191 height 8
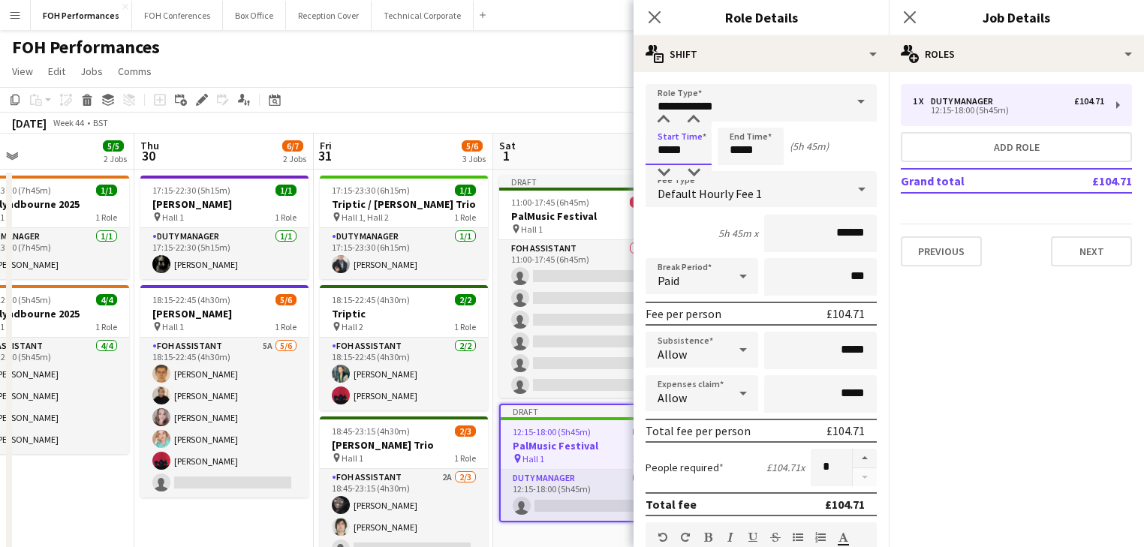
click at [689, 158] on input "*****" at bounding box center [679, 147] width 66 height 38
click at [665, 171] on div at bounding box center [664, 172] width 30 height 15
click at [659, 118] on div at bounding box center [664, 120] width 30 height 15
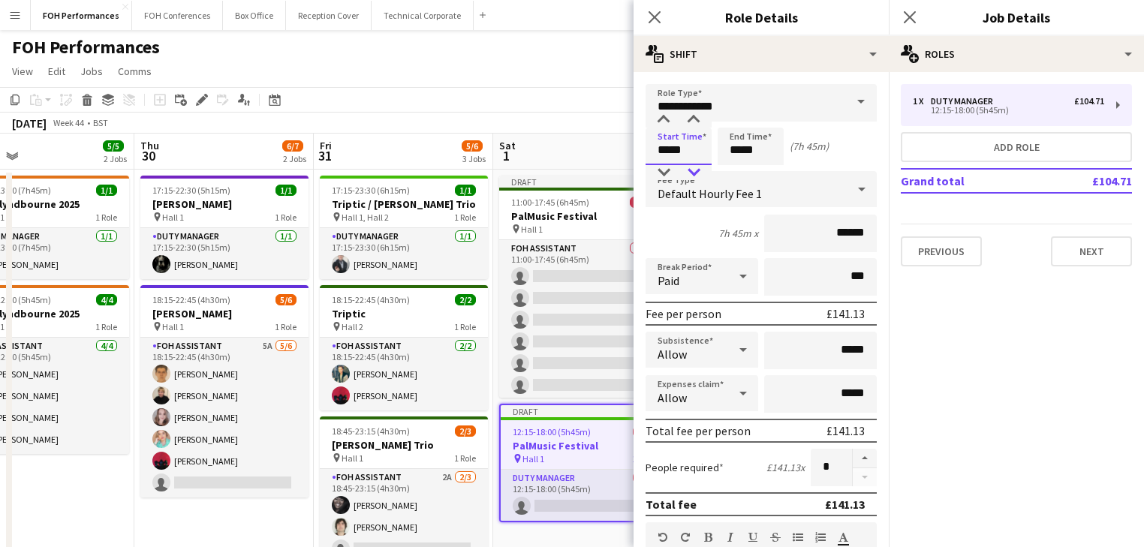
type input "*****"
click at [693, 171] on div at bounding box center [694, 172] width 30 height 15
click at [760, 153] on input "*****" at bounding box center [751, 147] width 66 height 38
click at [589, 99] on app-toolbar "Copy Paste Paste Ctrl+V Paste with crew Ctrl+Shift+V Paste linked Job Delete Gr…" at bounding box center [572, 100] width 1144 height 26
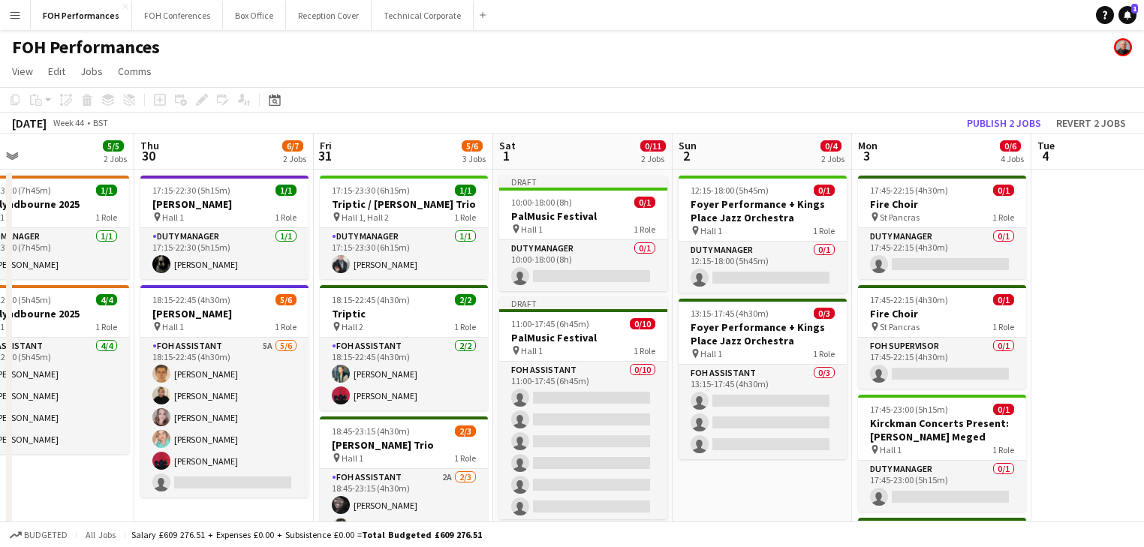
drag, startPoint x: 544, startPoint y: 216, endPoint x: 490, endPoint y: 192, distance: 58.5
click at [541, 216] on h3 "PalMusic Festival" at bounding box center [583, 216] width 168 height 14
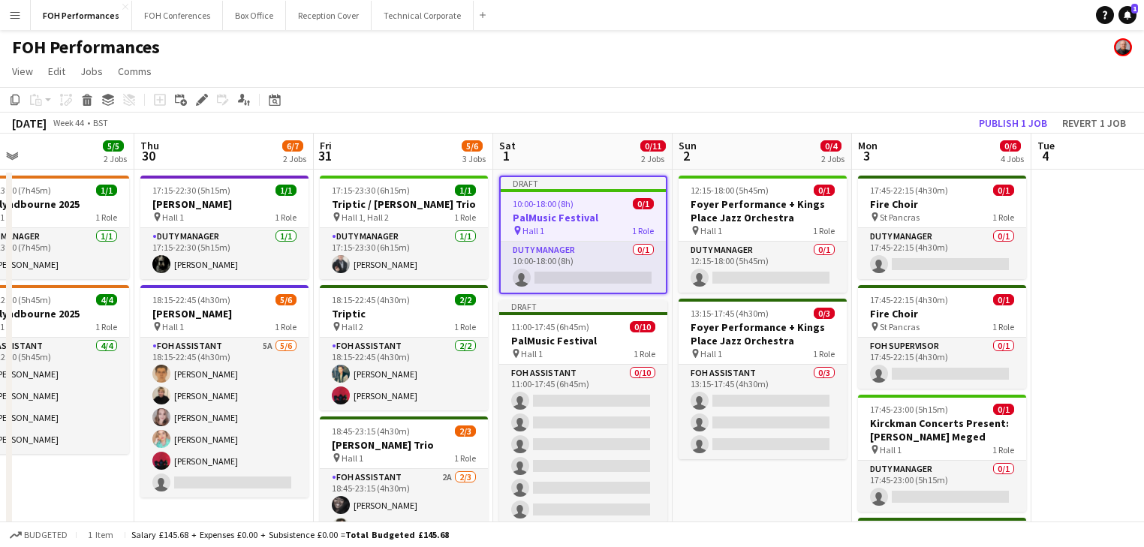
scroll to position [0, 406]
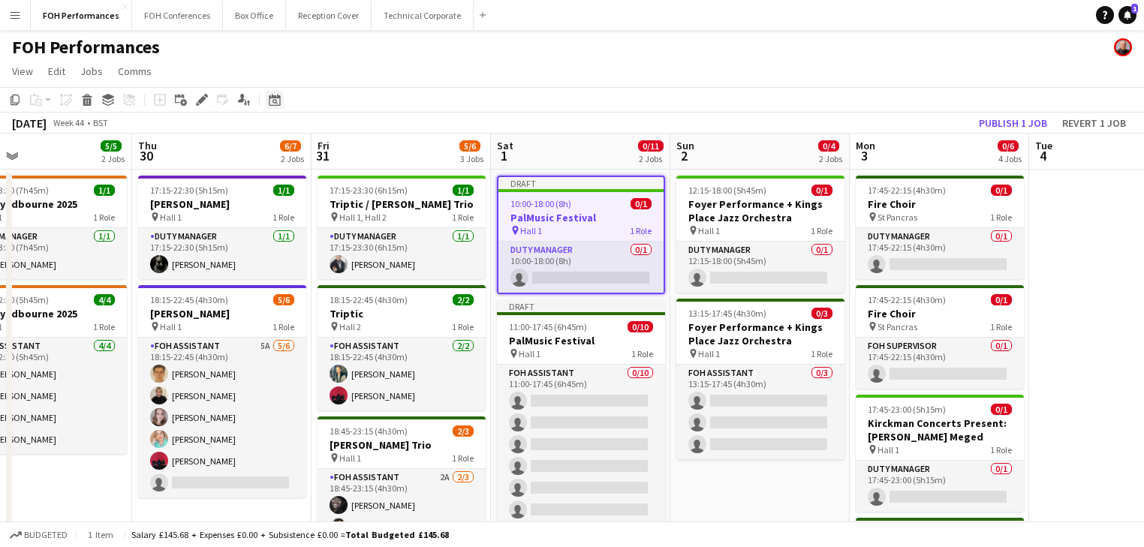
click at [209, 103] on div "Edit" at bounding box center [202, 100] width 18 height 18
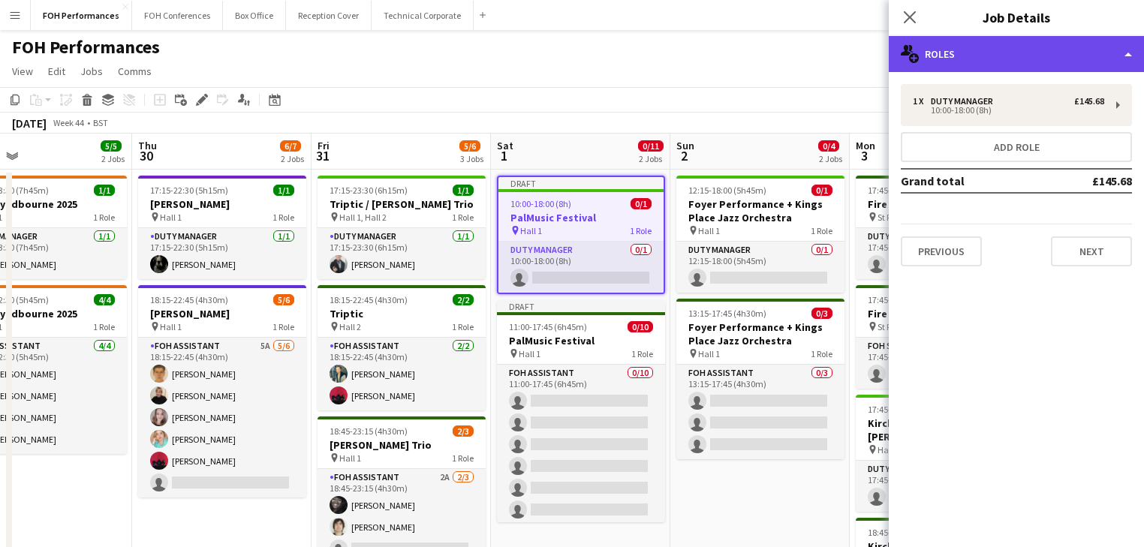
click at [996, 47] on div "multiple-users-add Roles" at bounding box center [1016, 54] width 255 height 36
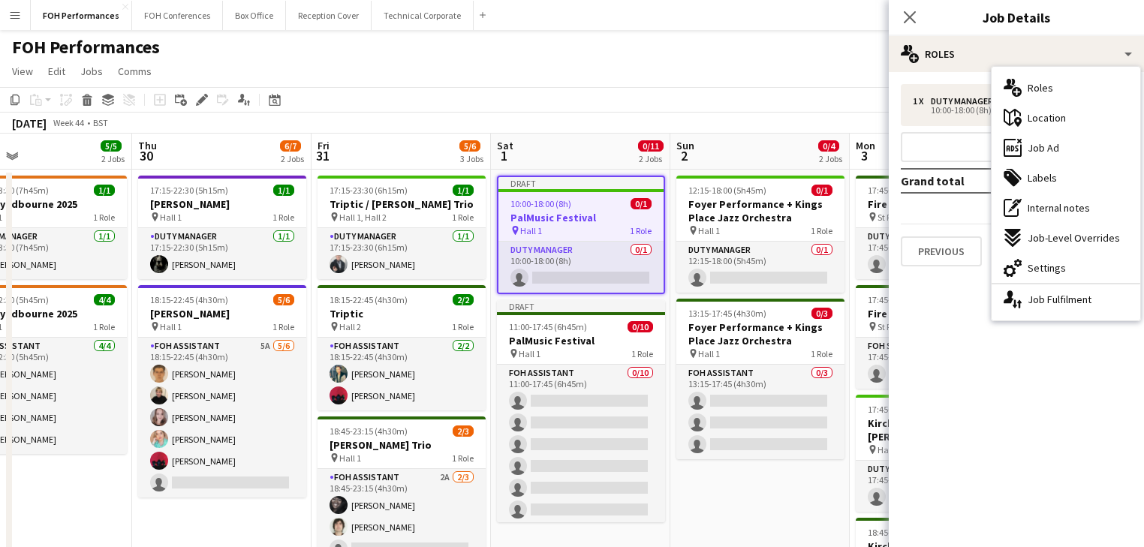
drag, startPoint x: 1057, startPoint y: 276, endPoint x: 978, endPoint y: 179, distance: 125.5
click at [1044, 264] on div "cog-double-3 Settings" at bounding box center [1066, 268] width 149 height 30
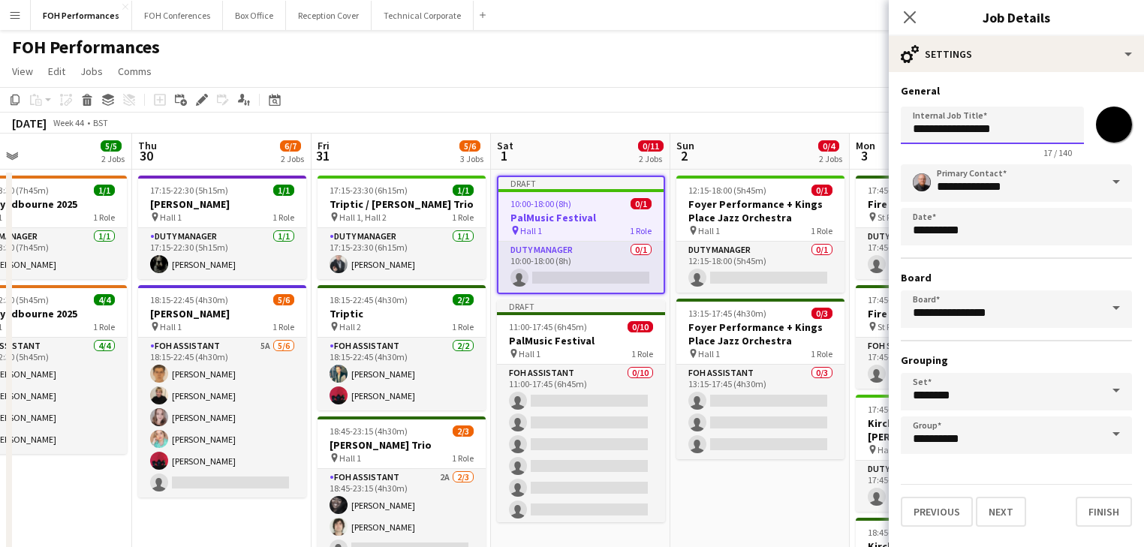
click at [1008, 129] on input "**********" at bounding box center [992, 126] width 183 height 38
click at [1009, 132] on input "**********" at bounding box center [992, 126] width 183 height 38
drag, startPoint x: 1061, startPoint y: 124, endPoint x: 1009, endPoint y: 131, distance: 52.3
click at [1009, 131] on input "**********" at bounding box center [992, 126] width 183 height 38
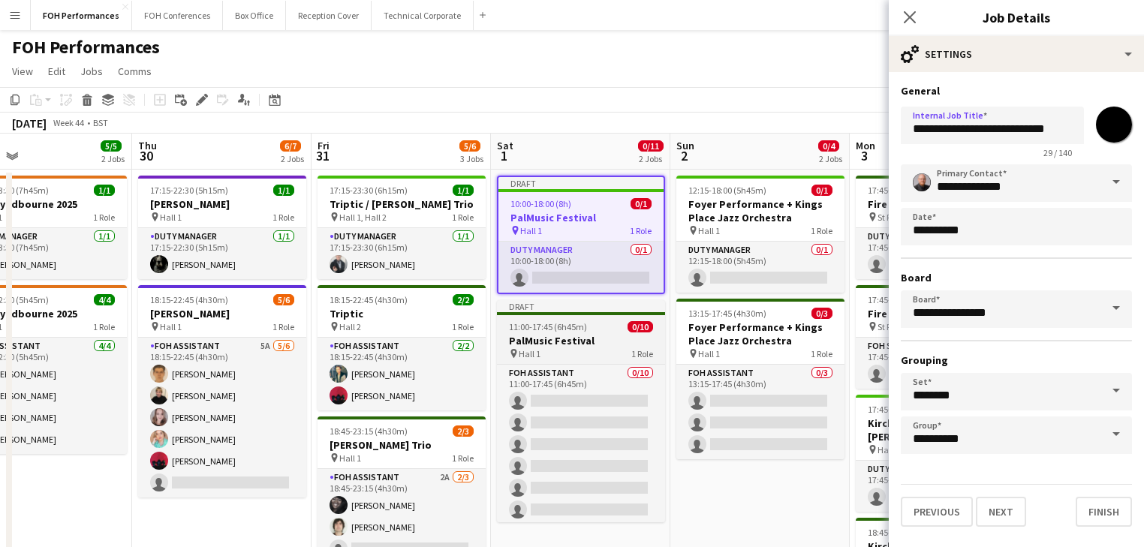
click at [559, 348] on div "pin Hall 1 1 Role" at bounding box center [581, 354] width 168 height 12
type input "**********"
type input "*******"
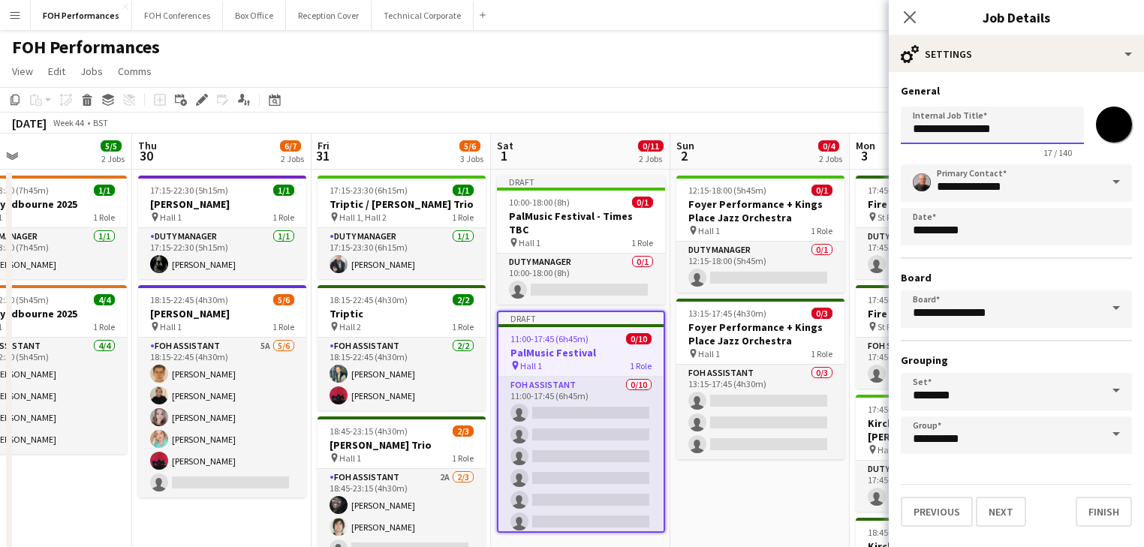
click at [1006, 135] on input "**********" at bounding box center [992, 126] width 183 height 38
paste input "**********"
type input "**********"
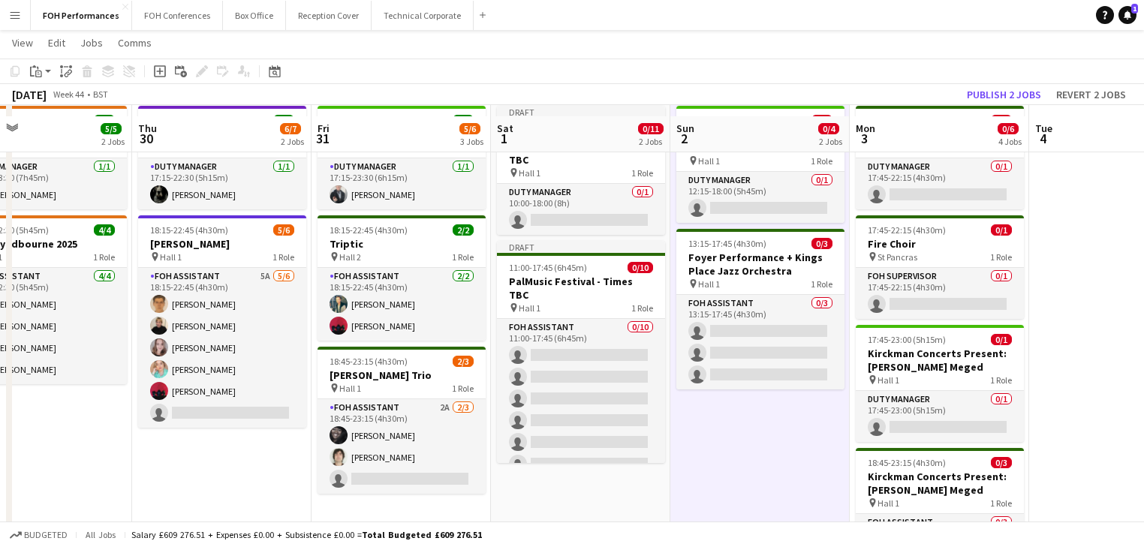
scroll to position [0, 0]
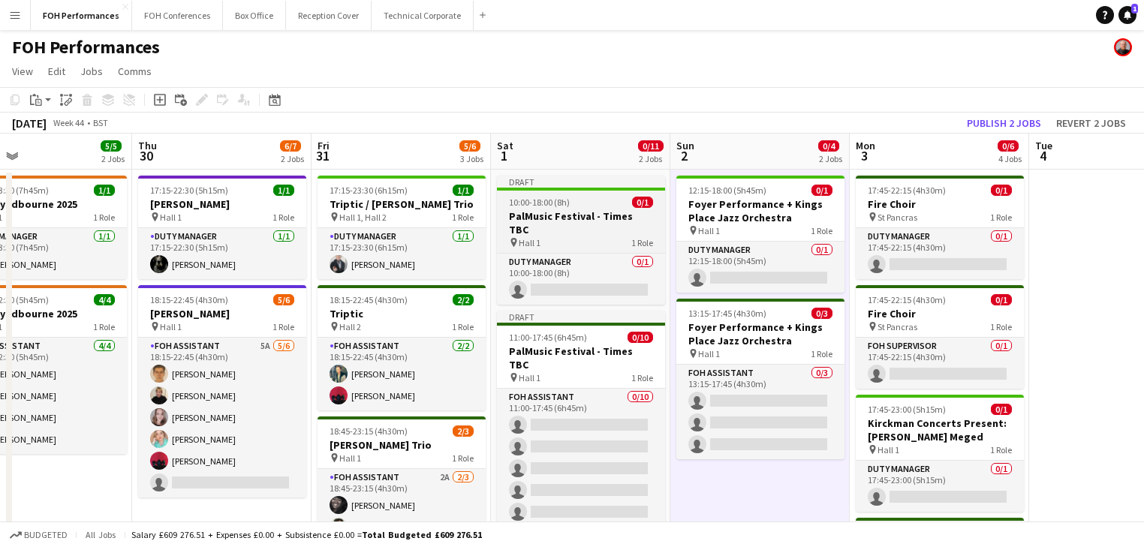
click at [547, 214] on h3 "PalMusic Festival - Times TBC" at bounding box center [581, 222] width 168 height 27
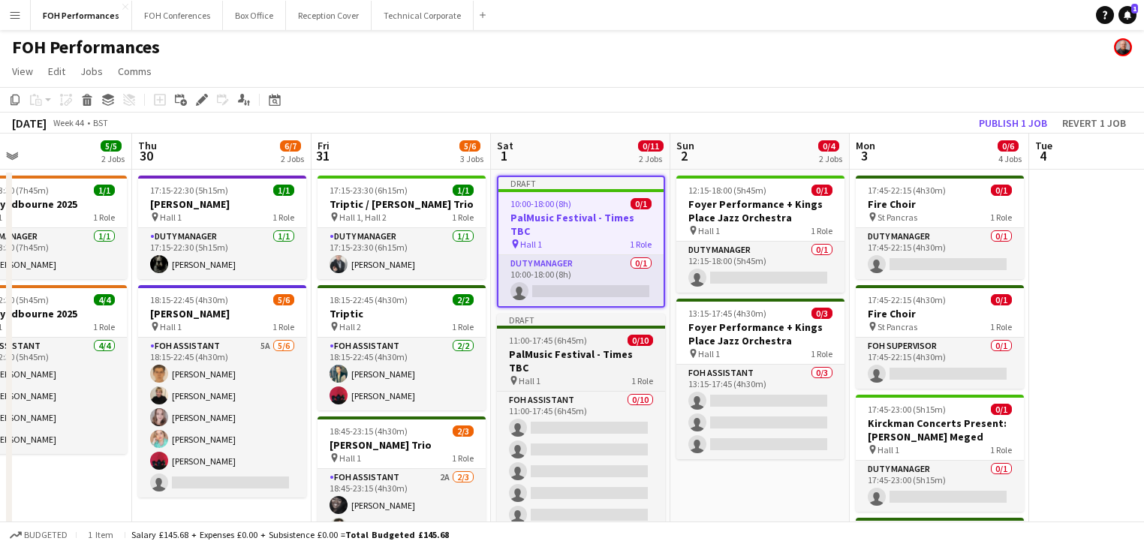
click at [544, 375] on div "pin Hall 1 1 Role" at bounding box center [581, 381] width 168 height 12
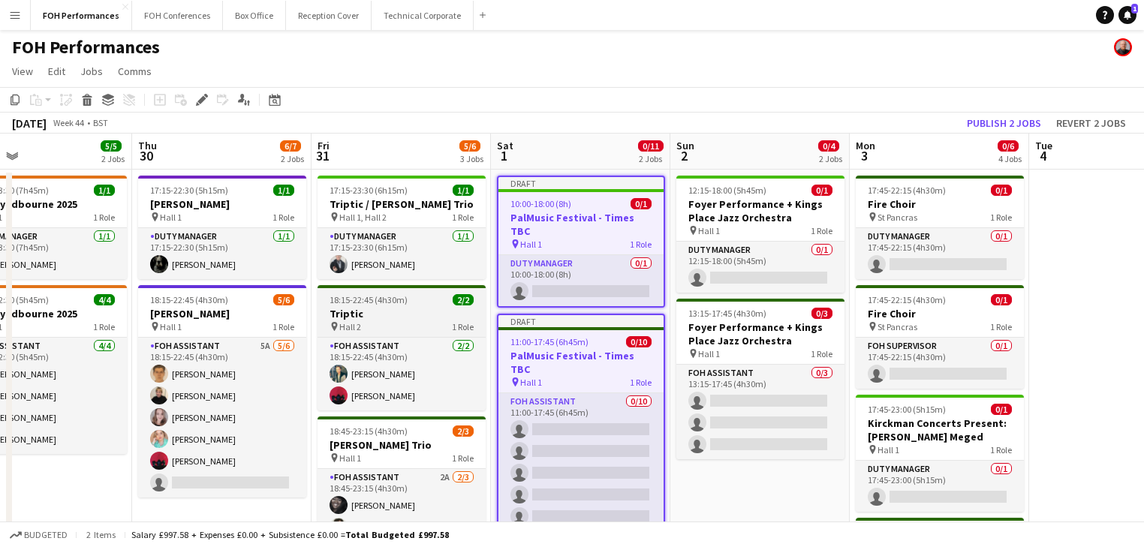
scroll to position [0, 407]
click at [15, 94] on icon "Copy" at bounding box center [15, 100] width 12 height 12
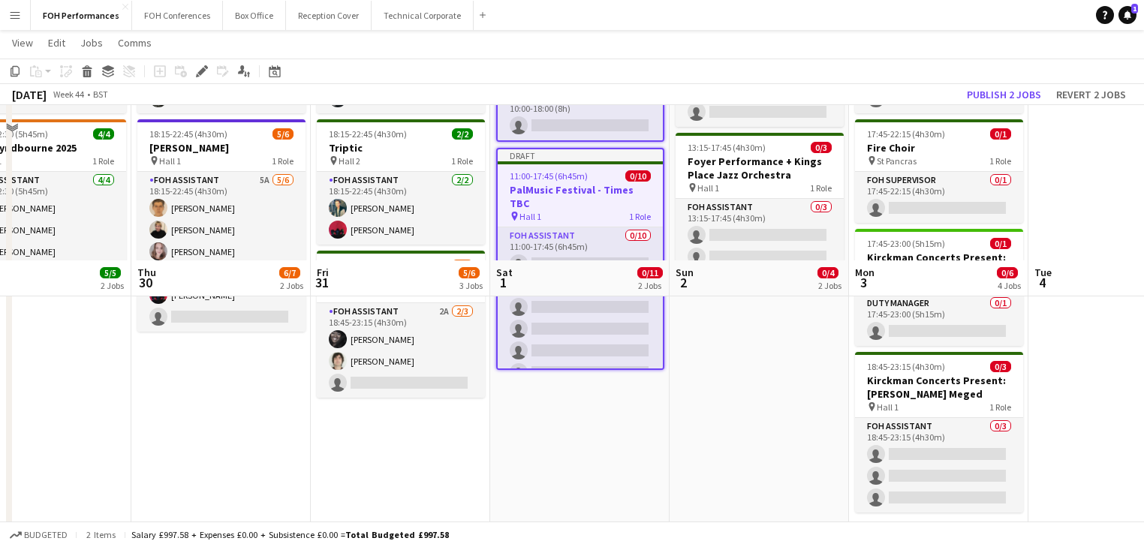
scroll to position [320, 0]
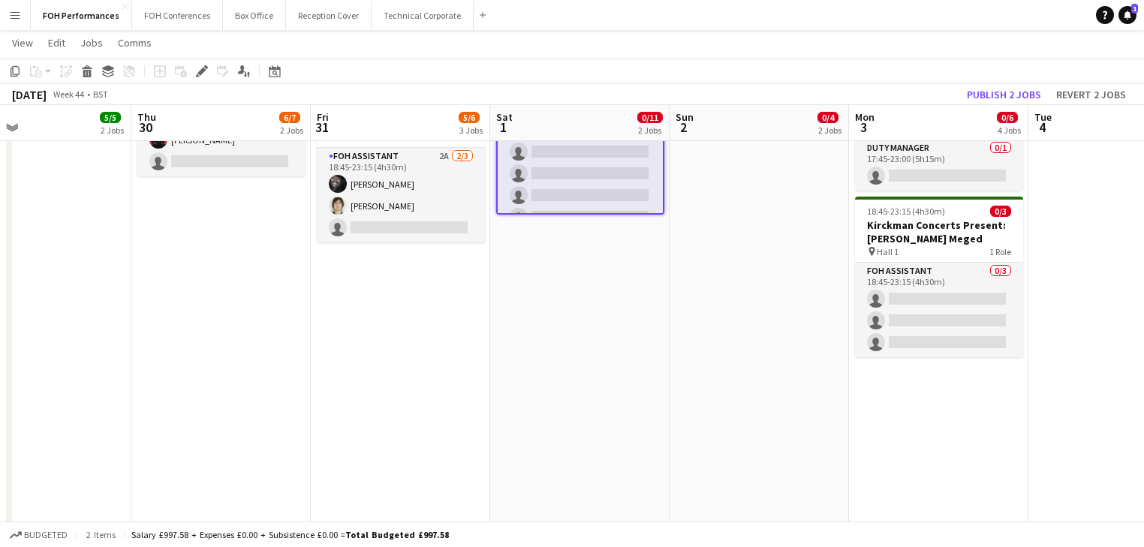
click at [534, 242] on app-date-cell "Draft 10:00-18:00 (8h) 0/1 PalMusic Festival - Times TBC pin Hall 1 1 Role Duty…" at bounding box center [579, 290] width 179 height 885
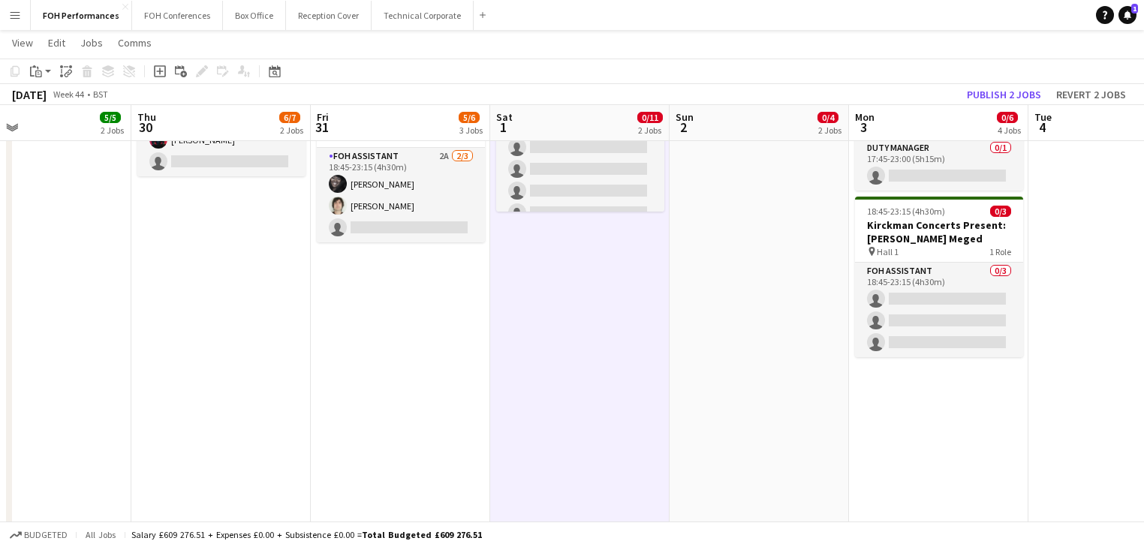
drag, startPoint x: 47, startPoint y: 73, endPoint x: 49, endPoint y: 80, distance: 7.7
click at [47, 72] on app-action-btn "Paste" at bounding box center [40, 71] width 27 height 18
drag, startPoint x: 55, startPoint y: 121, endPoint x: 57, endPoint y: 96, distance: 24.9
click at [57, 96] on div "Paste Ctrl+V Paste with crew Ctrl+Shift+V" at bounding box center [110, 112] width 165 height 63
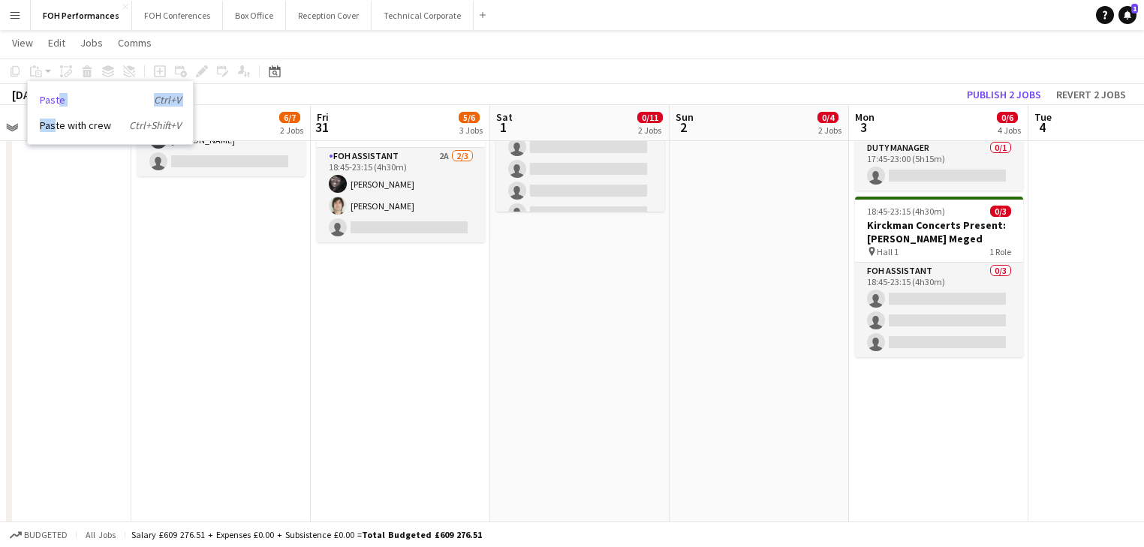
click at [57, 96] on link "Paste Ctrl+V" at bounding box center [110, 100] width 141 height 14
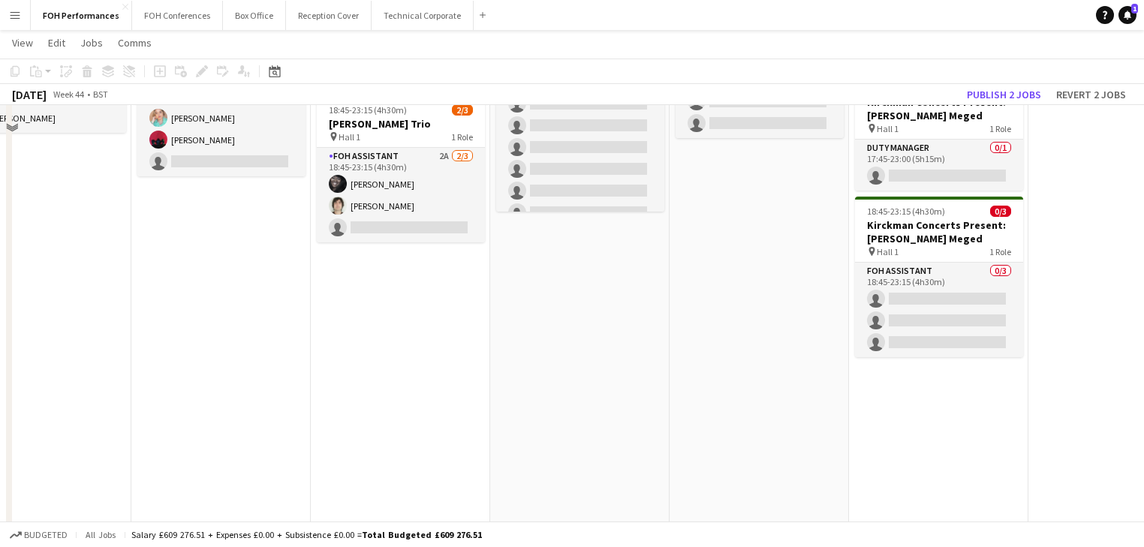
scroll to position [0, 0]
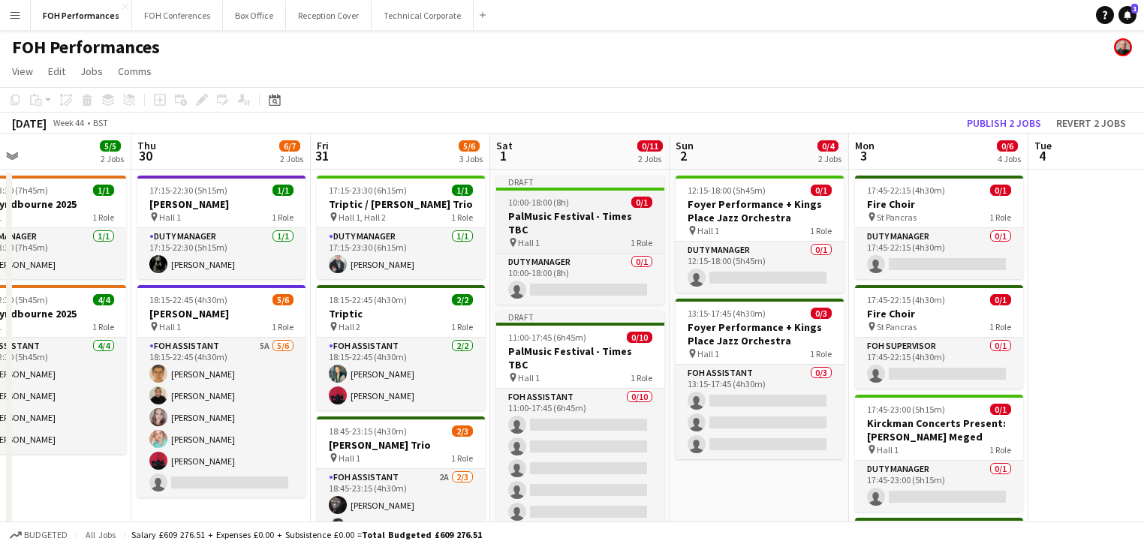
click at [544, 201] on span "10:00-18:00 (8h)" at bounding box center [538, 202] width 61 height 11
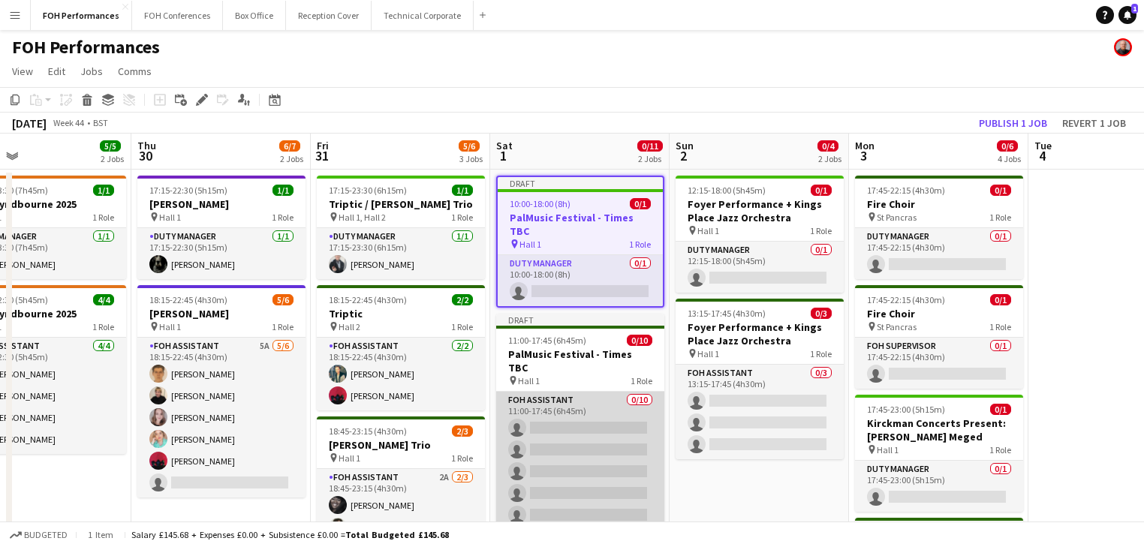
click at [542, 392] on app-card-role "FOH Assistant 0/10 11:00-17:45 (6h45m) single-neutral-actions single-neutral-ac…" at bounding box center [580, 515] width 168 height 247
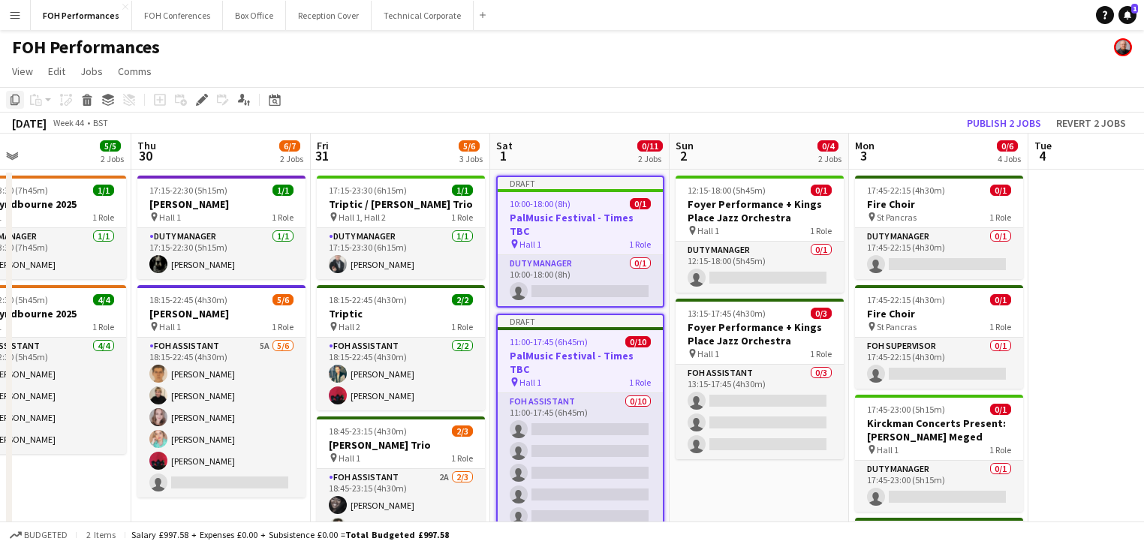
click at [18, 99] on icon at bounding box center [15, 100] width 9 height 11
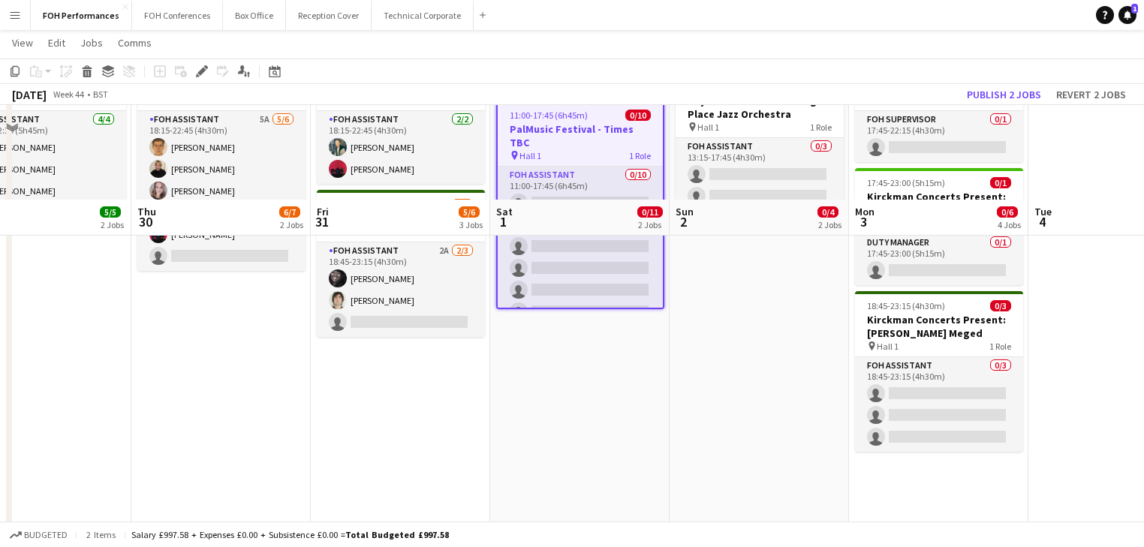
scroll to position [320, 0]
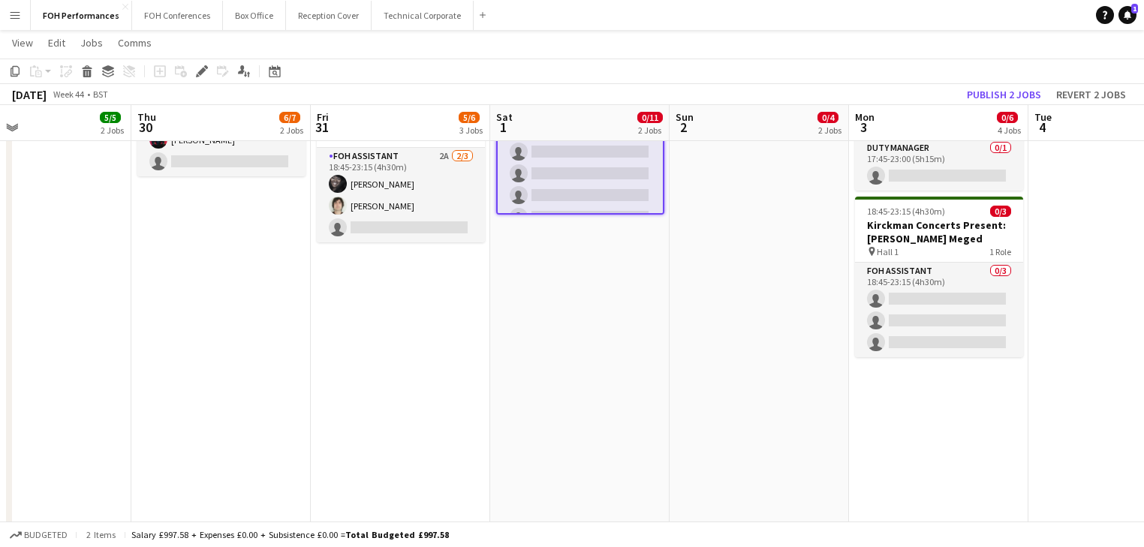
click at [542, 258] on app-date-cell "Draft 10:00-18:00 (8h) 0/1 PalMusic Festival - Times TBC pin Hall 1 1 Role Duty…" at bounding box center [579, 290] width 179 height 885
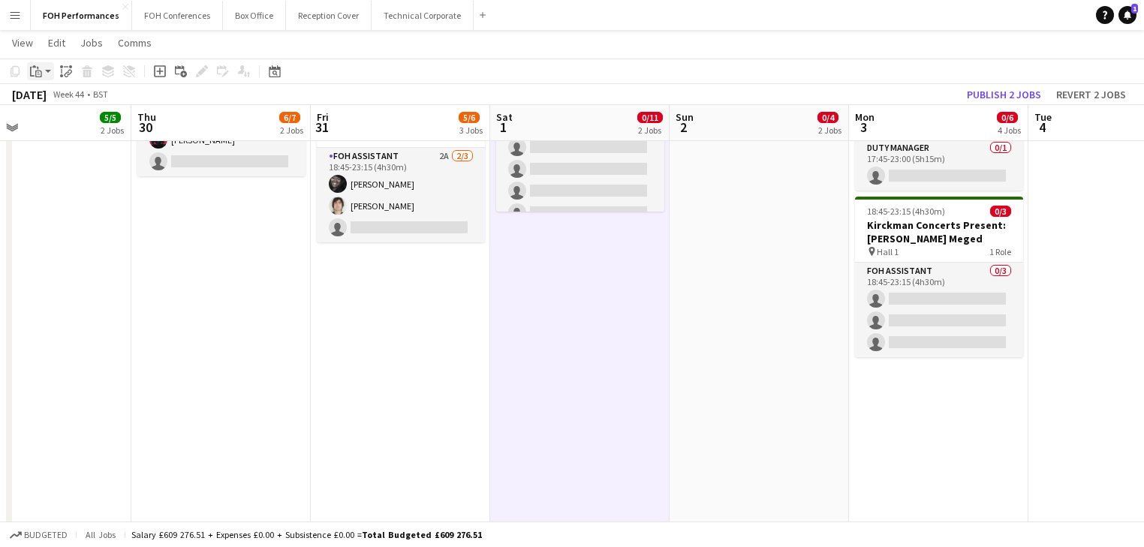
click at [41, 71] on icon "Paste" at bounding box center [36, 71] width 12 height 12
click at [47, 99] on link "Paste Ctrl+V" at bounding box center [110, 100] width 141 height 14
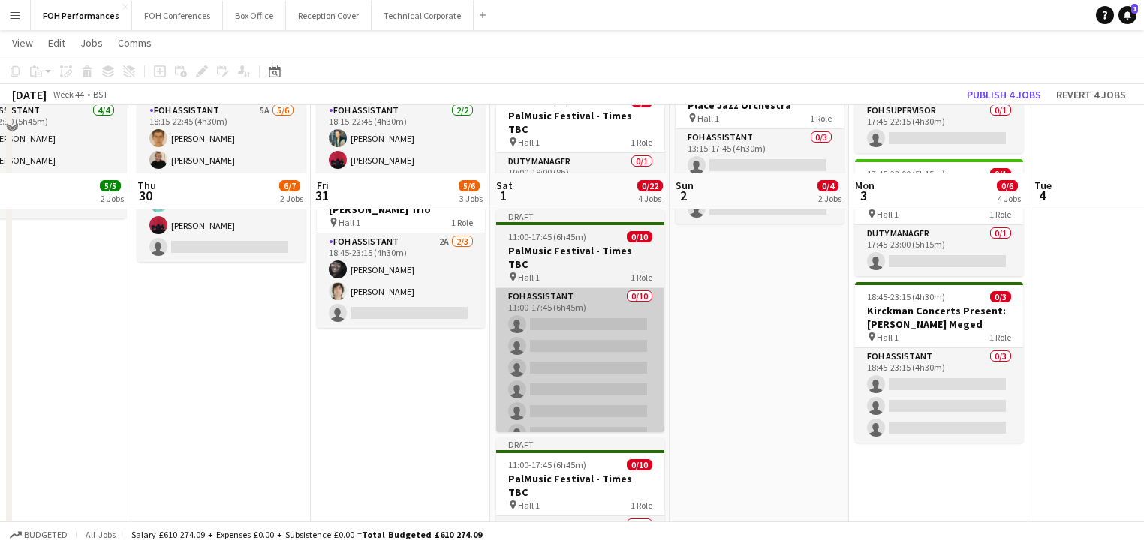
scroll to position [160, 0]
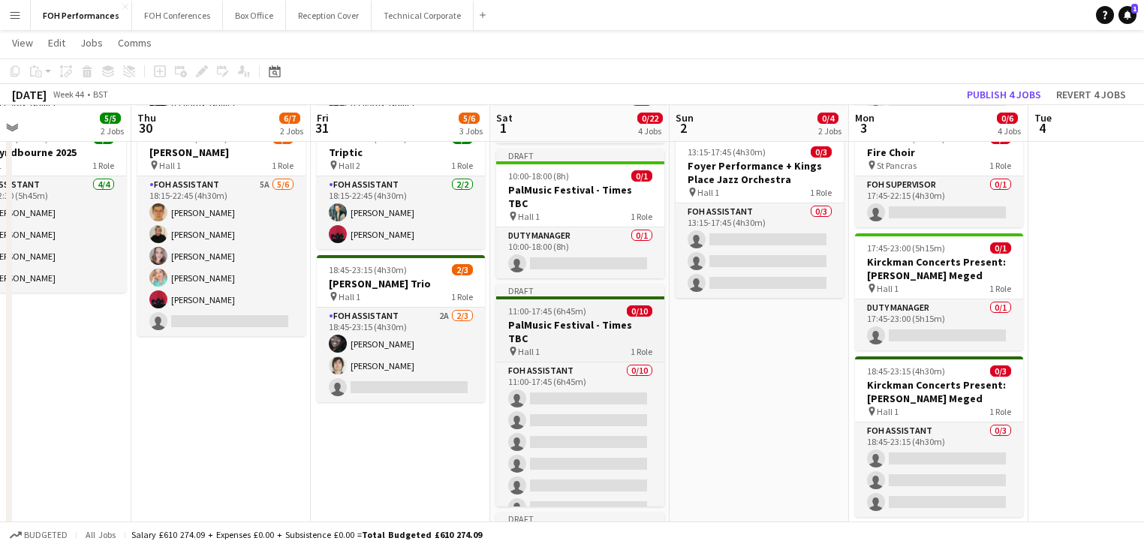
click at [551, 318] on h3 "PalMusic Festival - Times TBC" at bounding box center [580, 331] width 168 height 27
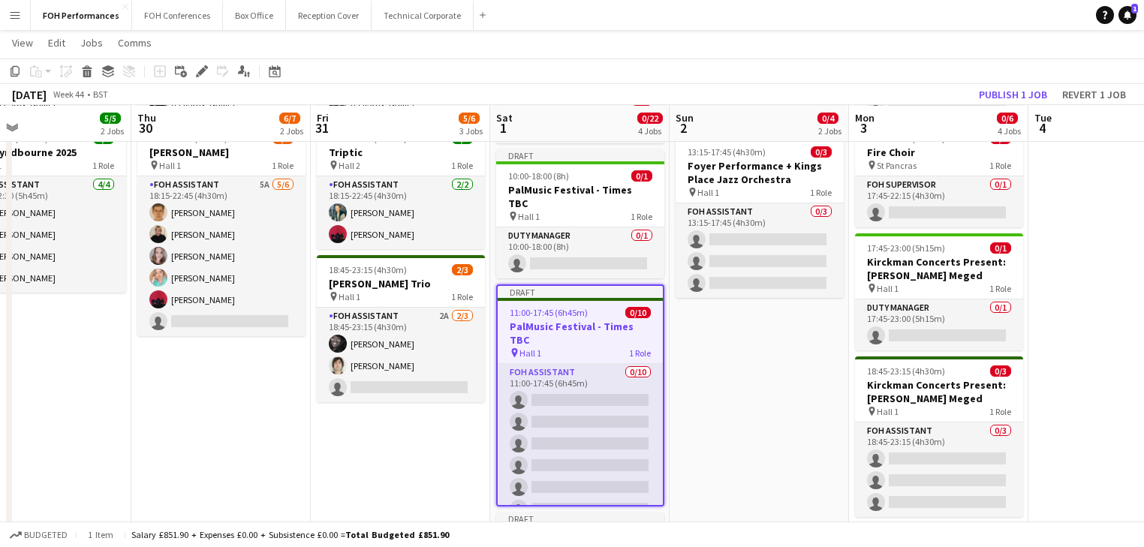
drag, startPoint x: 196, startPoint y: 74, endPoint x: 616, endPoint y: 124, distance: 422.8
click at [197, 73] on icon "Edit" at bounding box center [202, 71] width 12 height 12
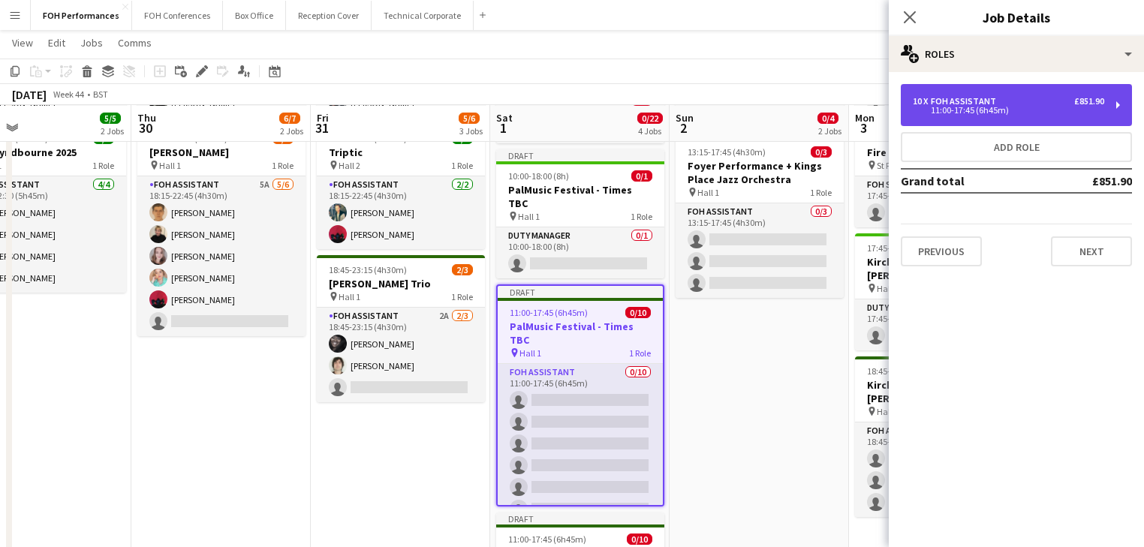
click at [966, 109] on div "11:00-17:45 (6h45m)" at bounding box center [1008, 111] width 191 height 8
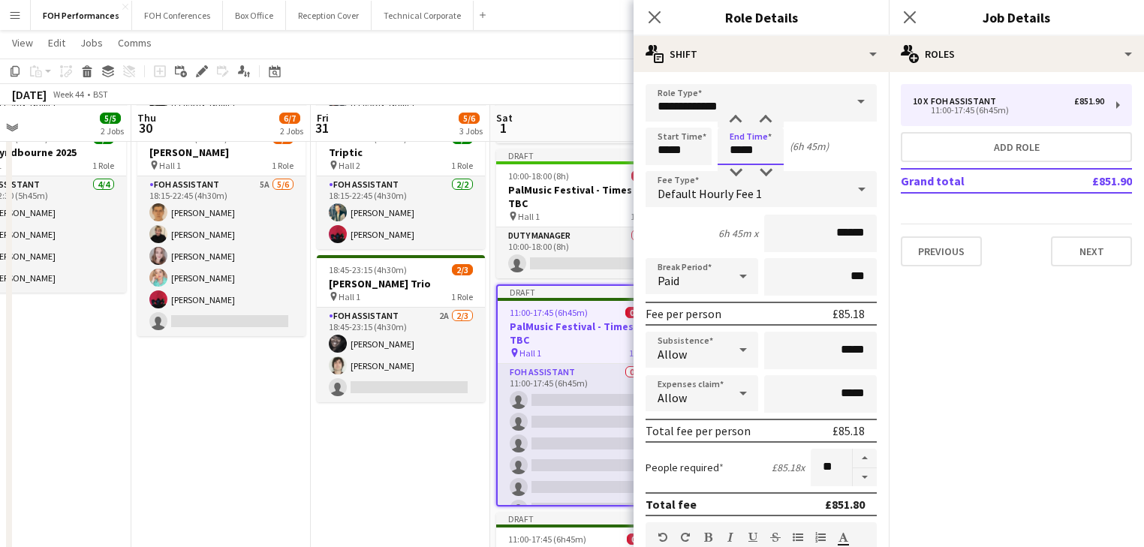
click at [760, 153] on input "*****" at bounding box center [751, 147] width 66 height 38
click at [732, 173] on div at bounding box center [736, 172] width 30 height 15
click at [736, 125] on div at bounding box center [736, 120] width 30 height 15
click at [765, 179] on div at bounding box center [766, 172] width 30 height 15
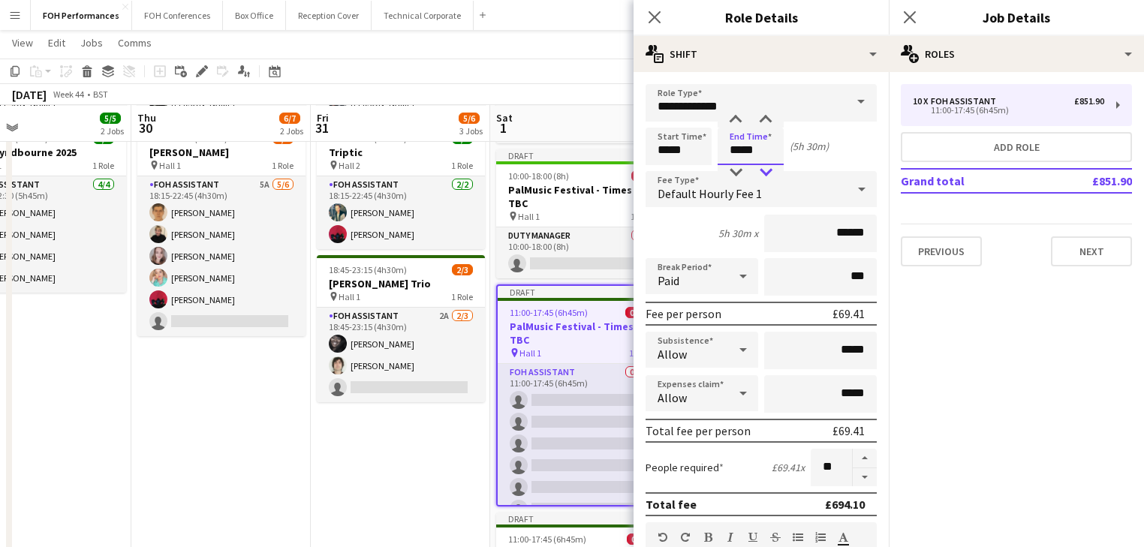
click at [765, 179] on div at bounding box center [766, 172] width 30 height 15
click at [733, 179] on div at bounding box center [736, 172] width 30 height 15
click at [739, 122] on div at bounding box center [736, 120] width 30 height 15
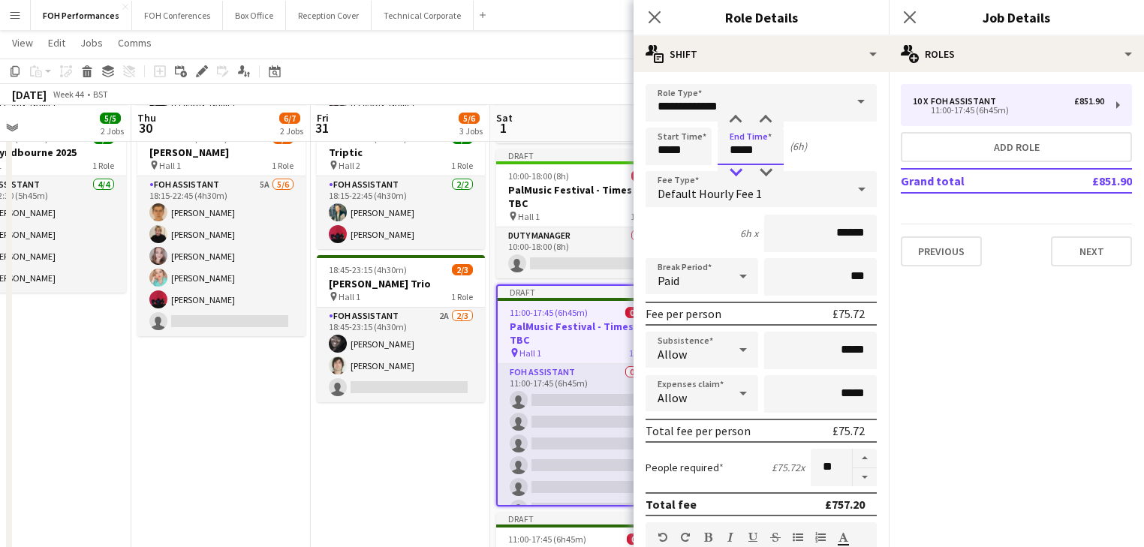
drag, startPoint x: 737, startPoint y: 173, endPoint x: 748, endPoint y: 171, distance: 11.4
click at [737, 173] on div at bounding box center [736, 172] width 30 height 15
click at [763, 171] on div at bounding box center [766, 172] width 30 height 15
click at [769, 119] on div at bounding box center [766, 120] width 30 height 15
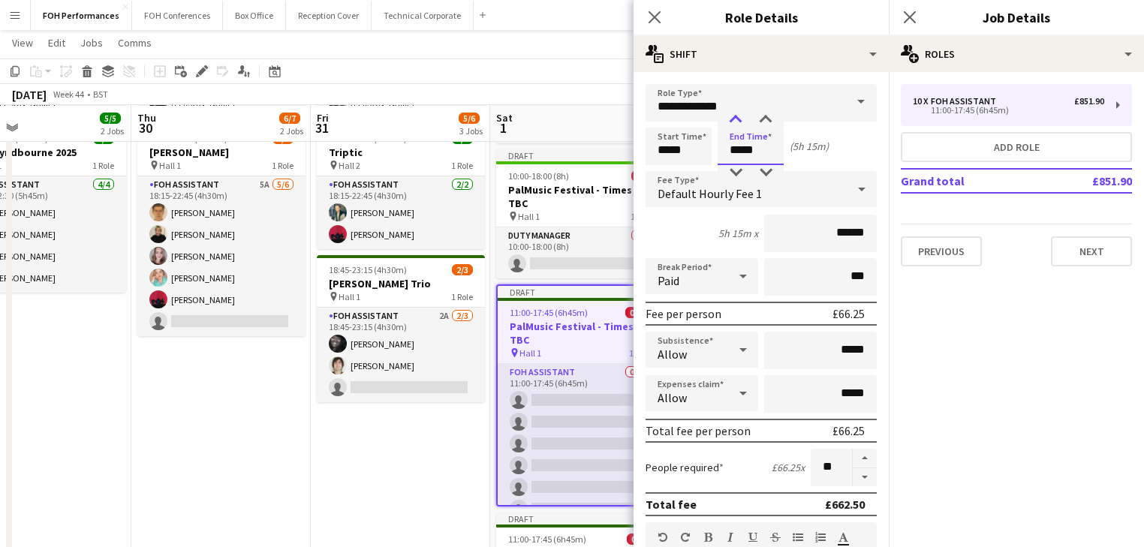
click at [736, 116] on div at bounding box center [736, 120] width 30 height 15
type input "*****"
click at [766, 173] on div at bounding box center [766, 172] width 30 height 15
click at [683, 151] on input "*****" at bounding box center [679, 147] width 66 height 38
click at [660, 113] on div at bounding box center [664, 120] width 30 height 15
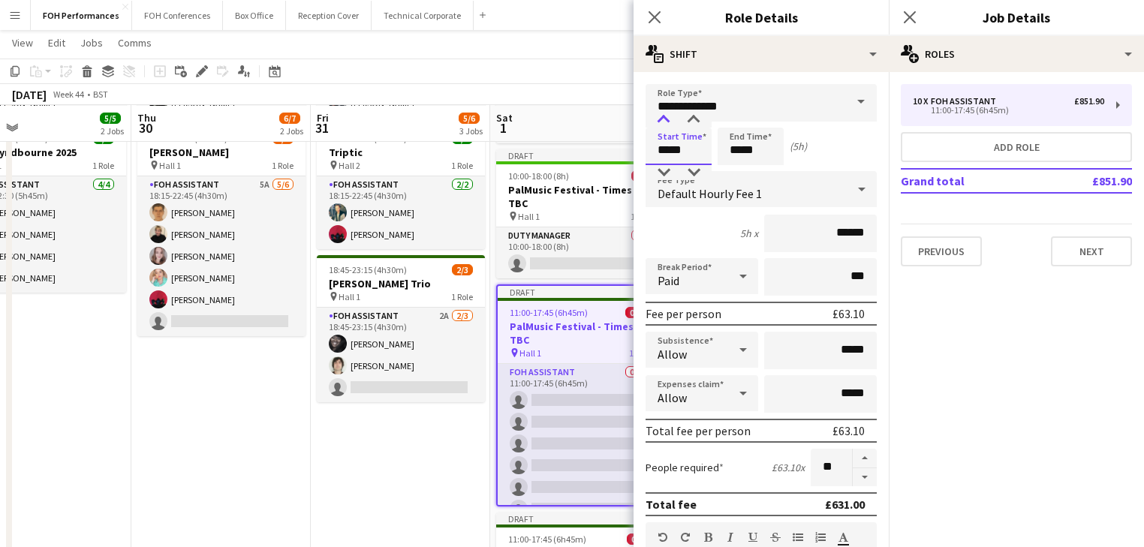
click at [661, 113] on div at bounding box center [664, 120] width 30 height 15
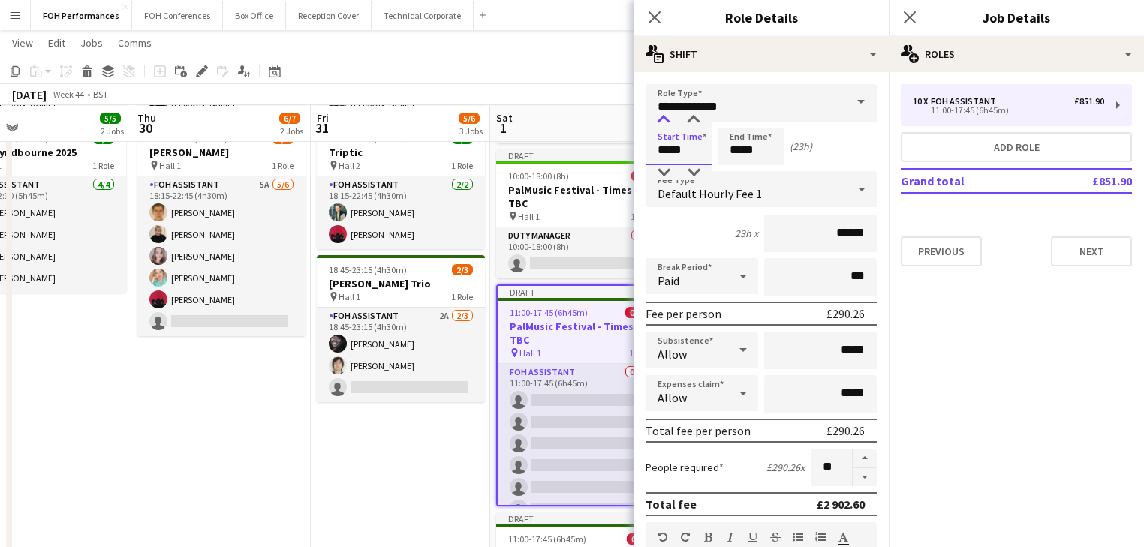
click at [661, 113] on div at bounding box center [664, 120] width 30 height 15
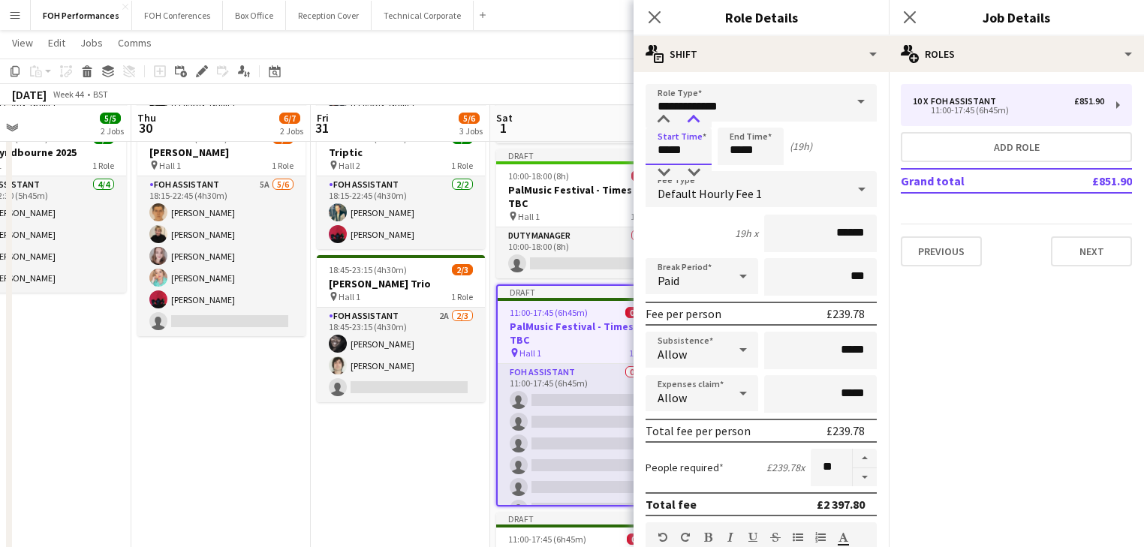
click at [697, 120] on div at bounding box center [694, 120] width 30 height 15
type input "*****"
click at [697, 120] on div at bounding box center [694, 120] width 30 height 15
drag, startPoint x: 434, startPoint y: 471, endPoint x: 442, endPoint y: 448, distance: 24.5
click at [434, 470] on app-date-cell "17:15-23:30 (6h15m) 1/1 Triptic / Sultan Stevenson Trio pin Hall 1, Hall 2 1 Ro…" at bounding box center [400, 450] width 179 height 885
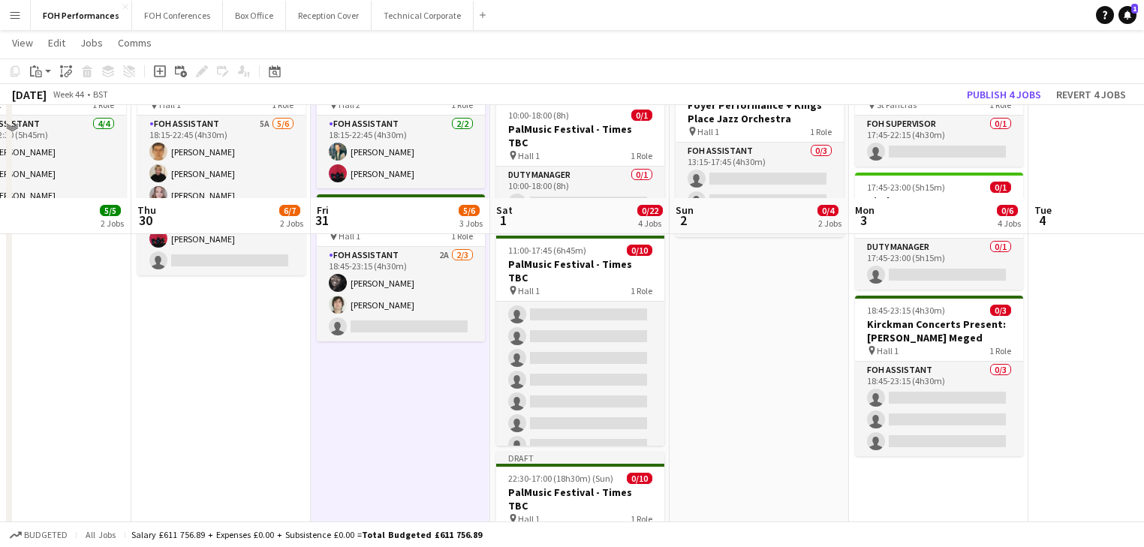
scroll to position [320, 0]
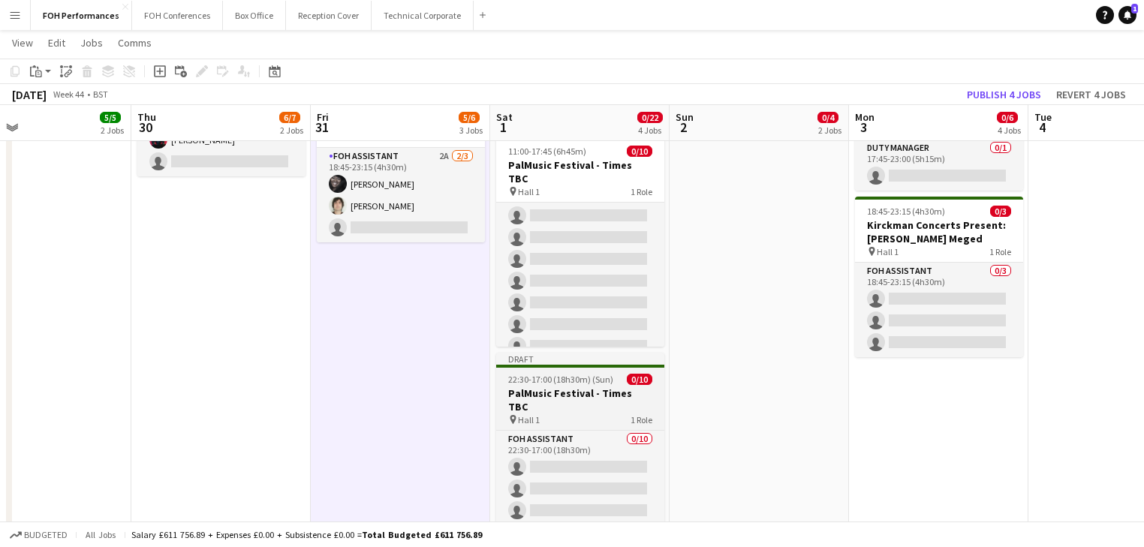
click at [559, 387] on h3 "PalMusic Festival - Times TBC" at bounding box center [580, 400] width 168 height 27
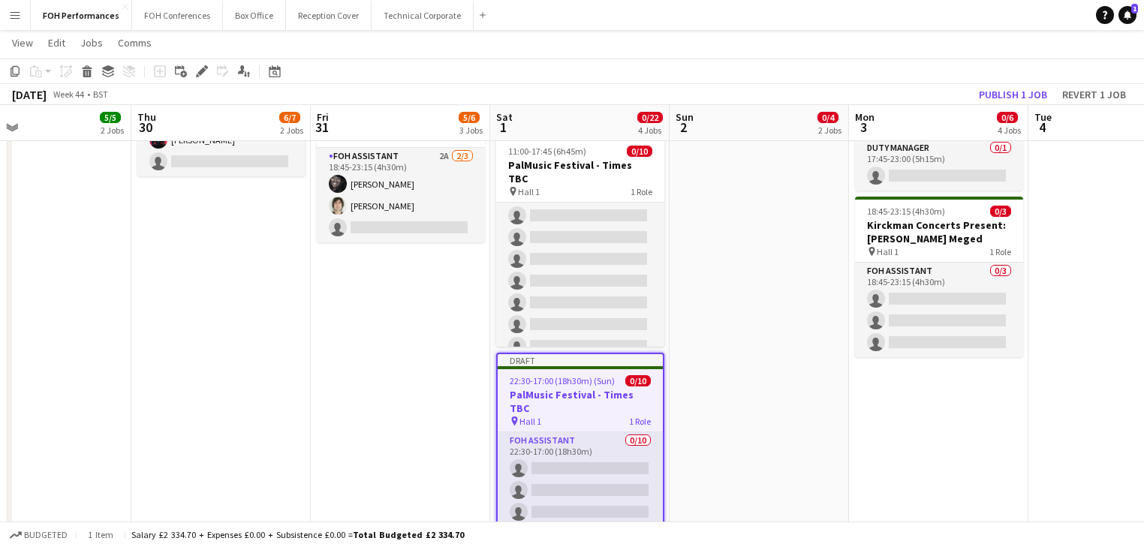
drag, startPoint x: 201, startPoint y: 74, endPoint x: 782, endPoint y: 53, distance: 580.8
click at [201, 73] on icon at bounding box center [201, 72] width 8 height 8
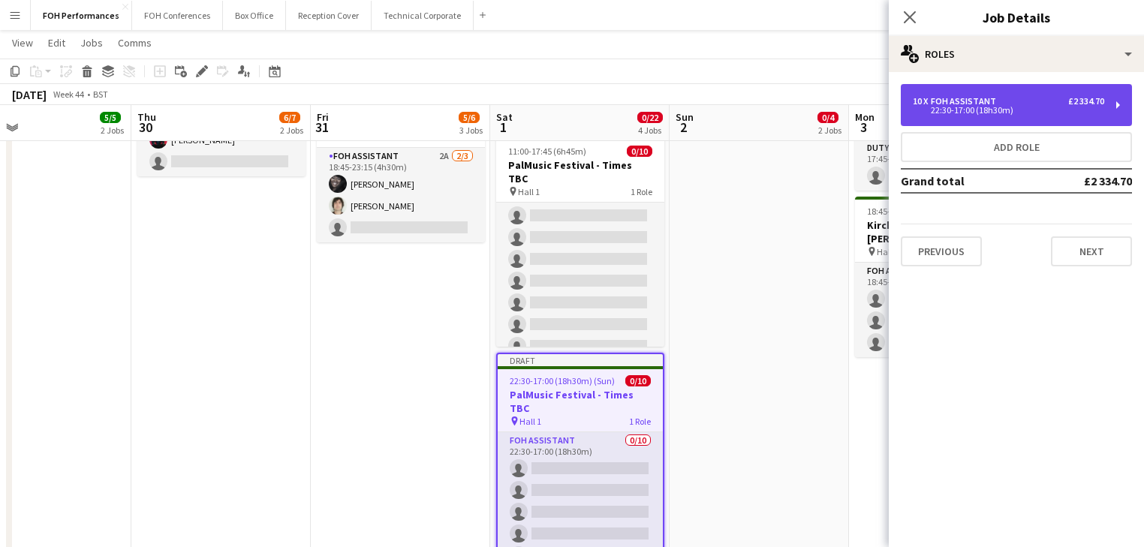
click at [982, 107] on div "22:30-17:00 (18h30m)" at bounding box center [1008, 111] width 191 height 8
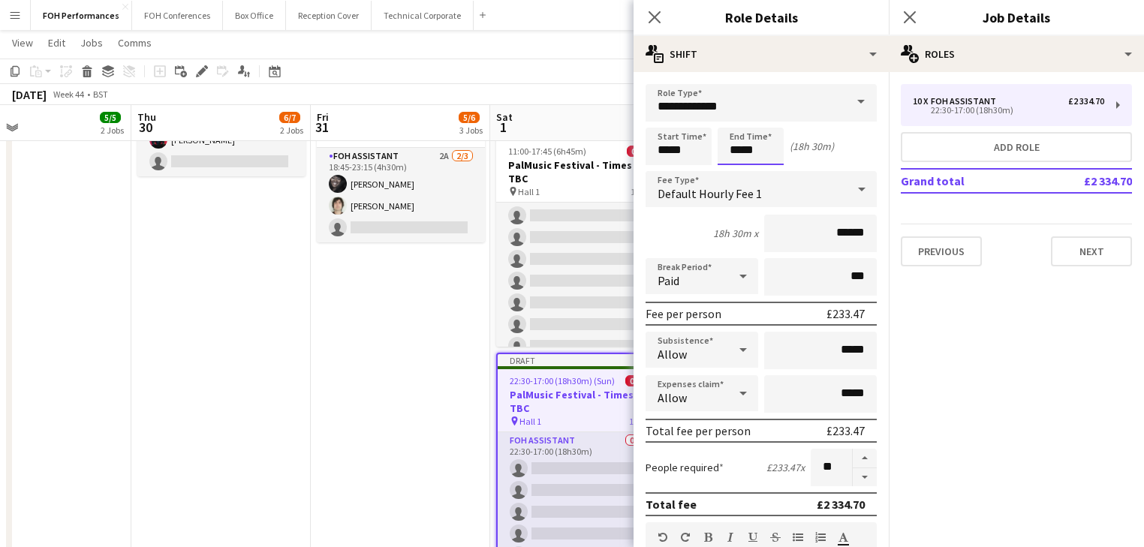
click at [745, 150] on input "*****" at bounding box center [751, 147] width 66 height 38
click at [733, 120] on div at bounding box center [736, 120] width 30 height 15
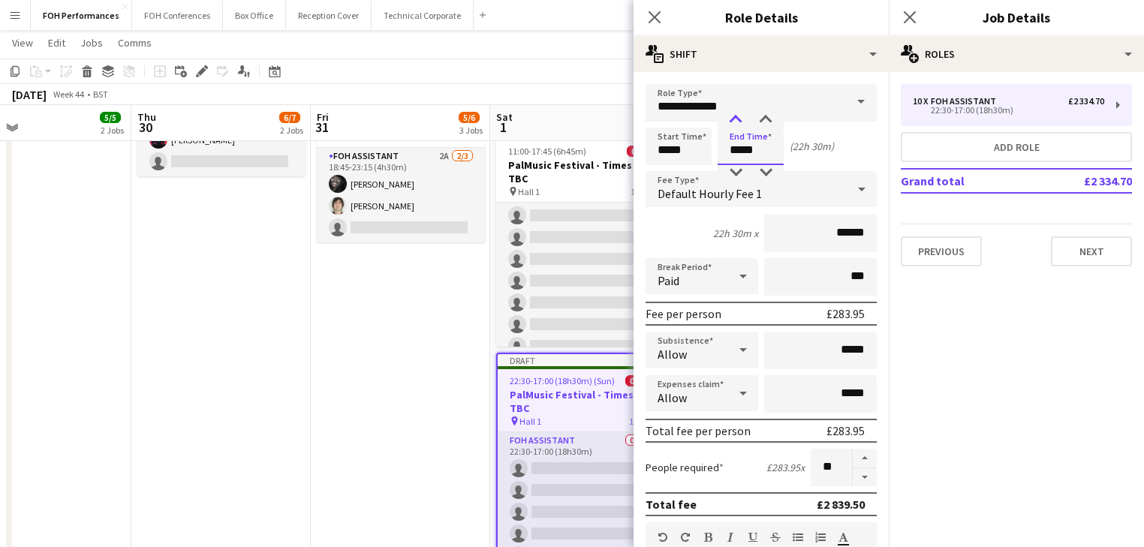
click at [733, 120] on div at bounding box center [736, 120] width 30 height 15
click at [761, 121] on div at bounding box center [766, 120] width 30 height 15
type input "*****"
click at [763, 121] on div at bounding box center [766, 120] width 30 height 15
click at [673, 138] on input "*****" at bounding box center [679, 147] width 66 height 38
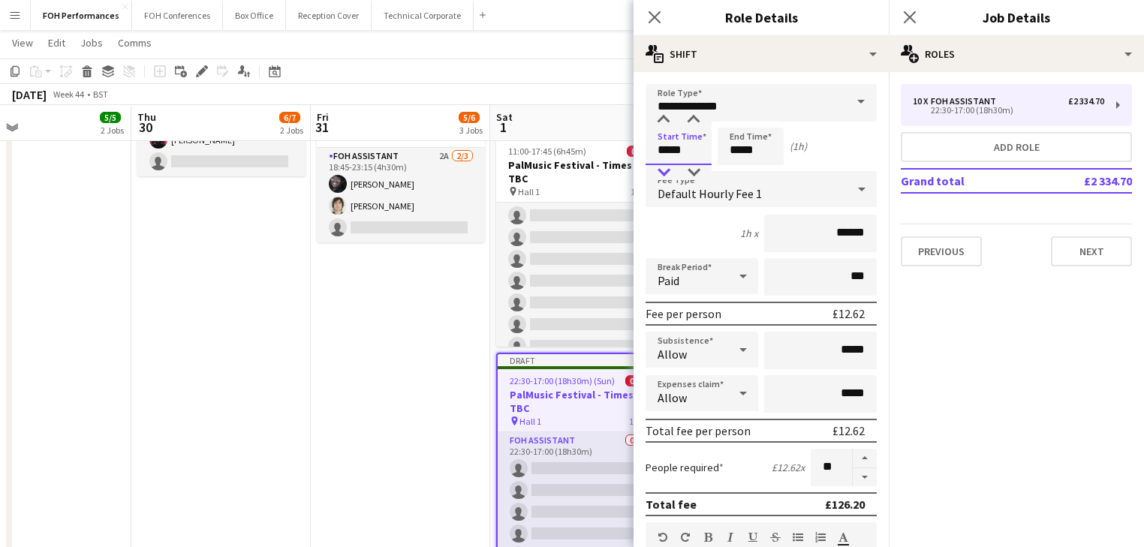
click at [666, 172] on div at bounding box center [664, 172] width 30 height 15
click at [667, 172] on div at bounding box center [664, 172] width 30 height 15
click at [668, 172] on div at bounding box center [664, 172] width 30 height 15
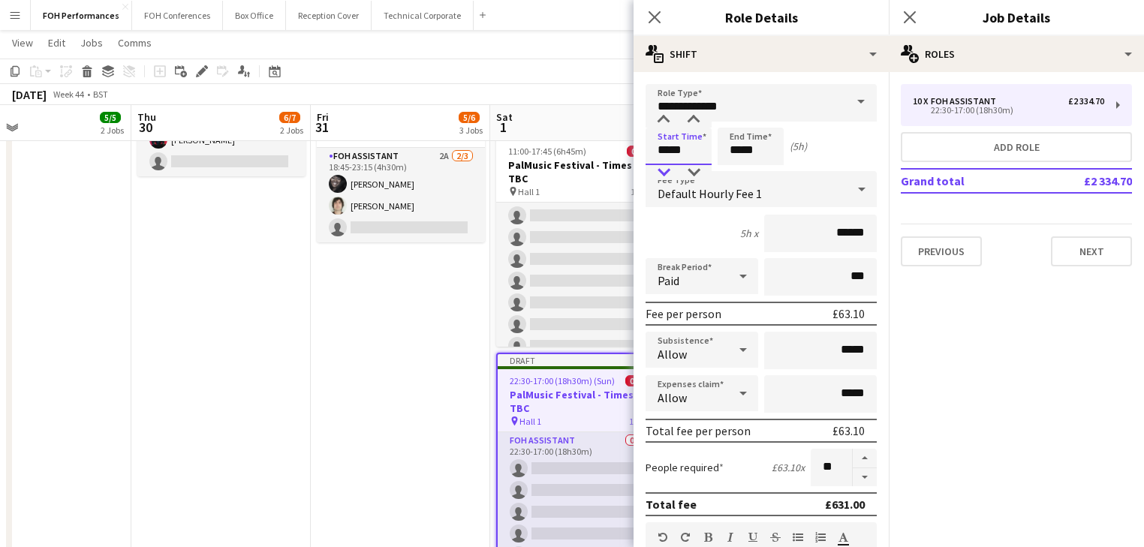
type input "*****"
click at [668, 172] on div at bounding box center [664, 172] width 30 height 15
click at [430, 445] on app-date-cell "17:15-23:30 (6h15m) 1/1 Triptic / Sultan Stevenson Trio pin Hall 1, Hall 2 1 Ro…" at bounding box center [400, 290] width 179 height 885
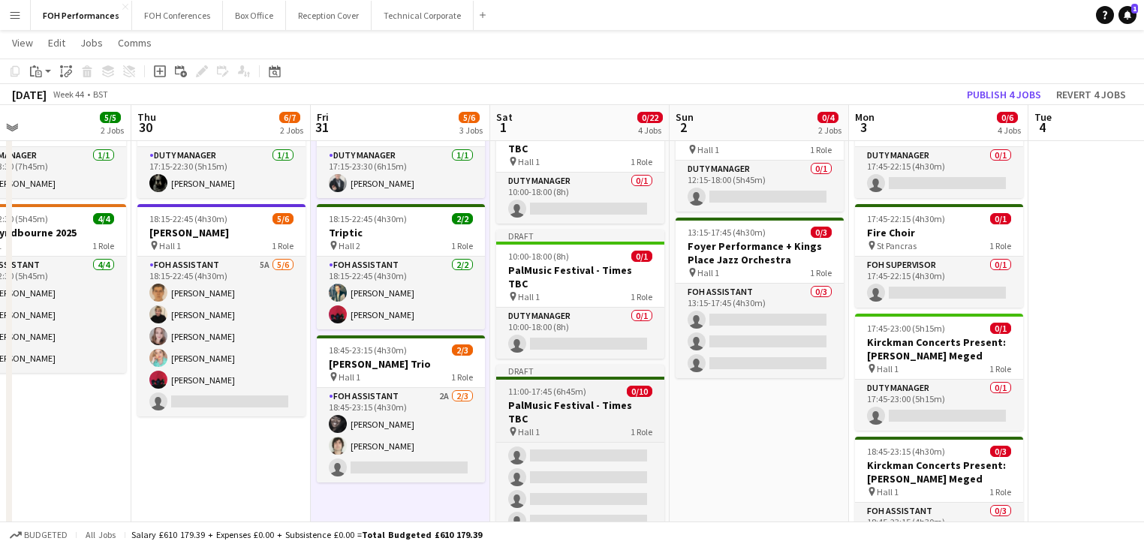
scroll to position [9, 0]
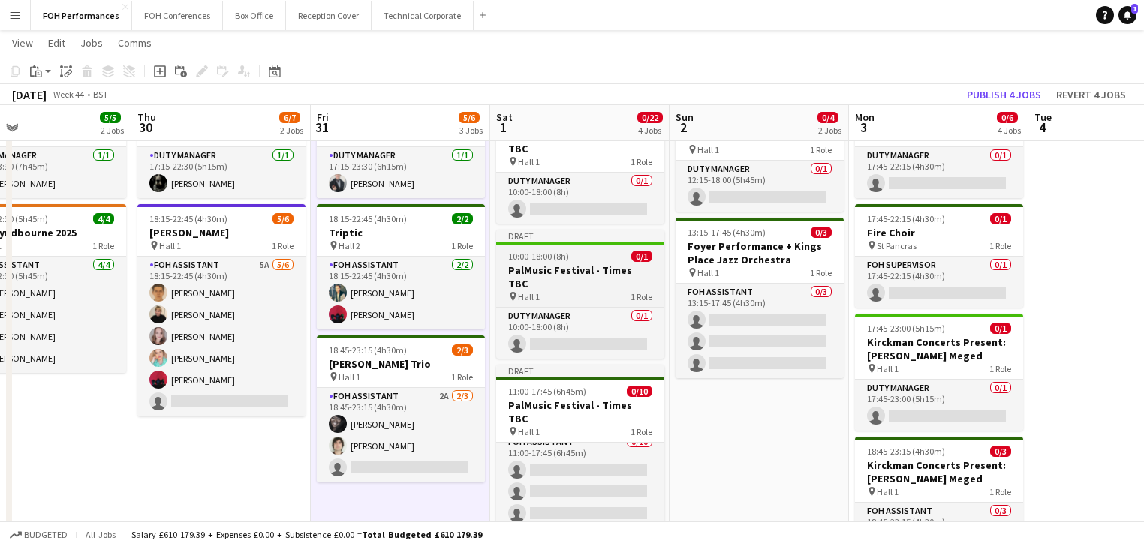
click at [547, 264] on h3 "PalMusic Festival - Times TBC" at bounding box center [580, 277] width 168 height 27
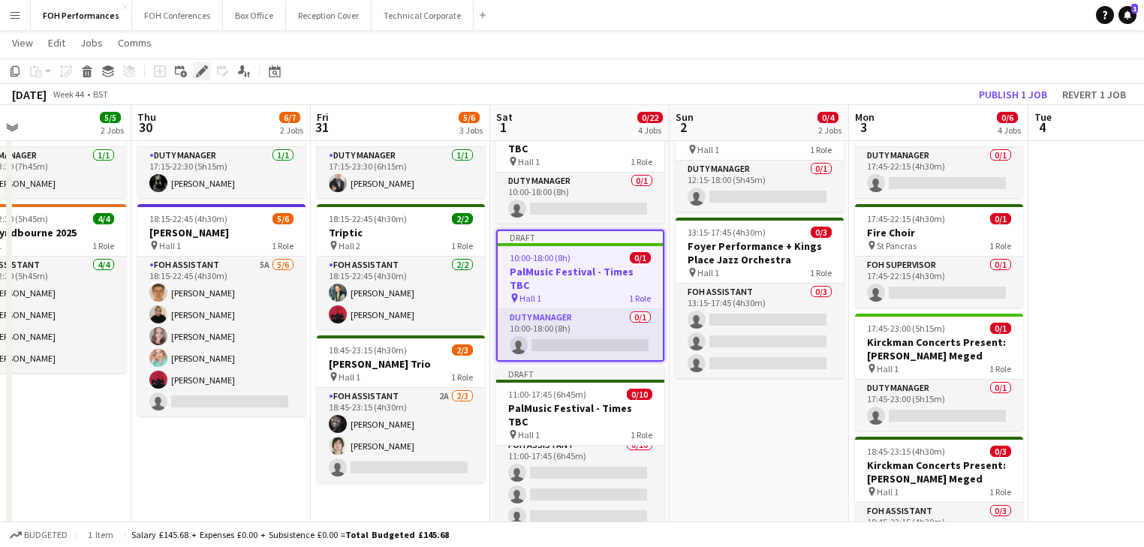
drag, startPoint x: 201, startPoint y: 74, endPoint x: 892, endPoint y: 58, distance: 691.0
click at [201, 72] on icon at bounding box center [201, 72] width 8 height 8
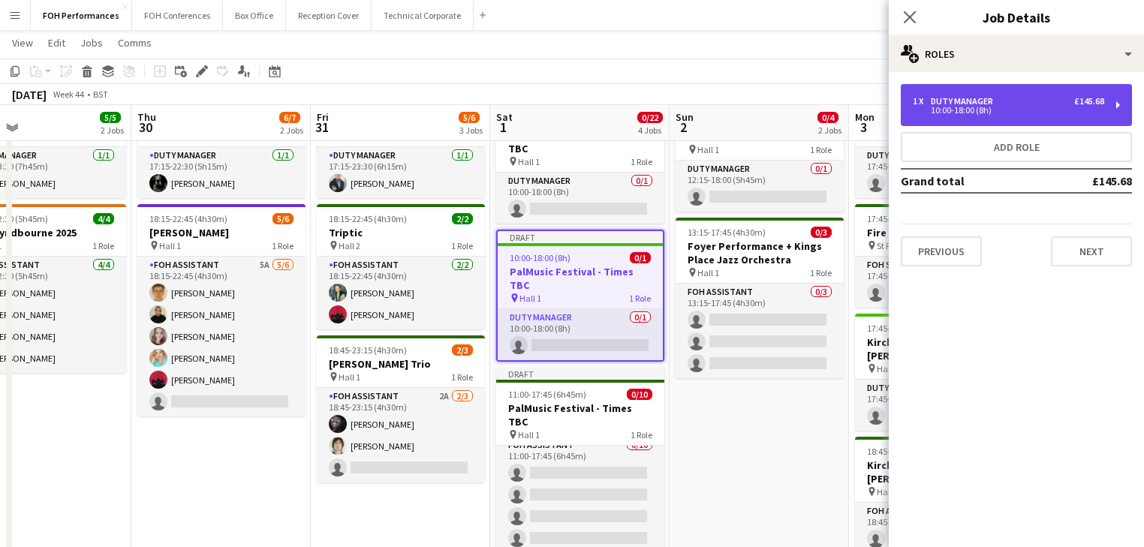
click at [972, 107] on div "10:00-18:00 (8h)" at bounding box center [1008, 111] width 191 height 8
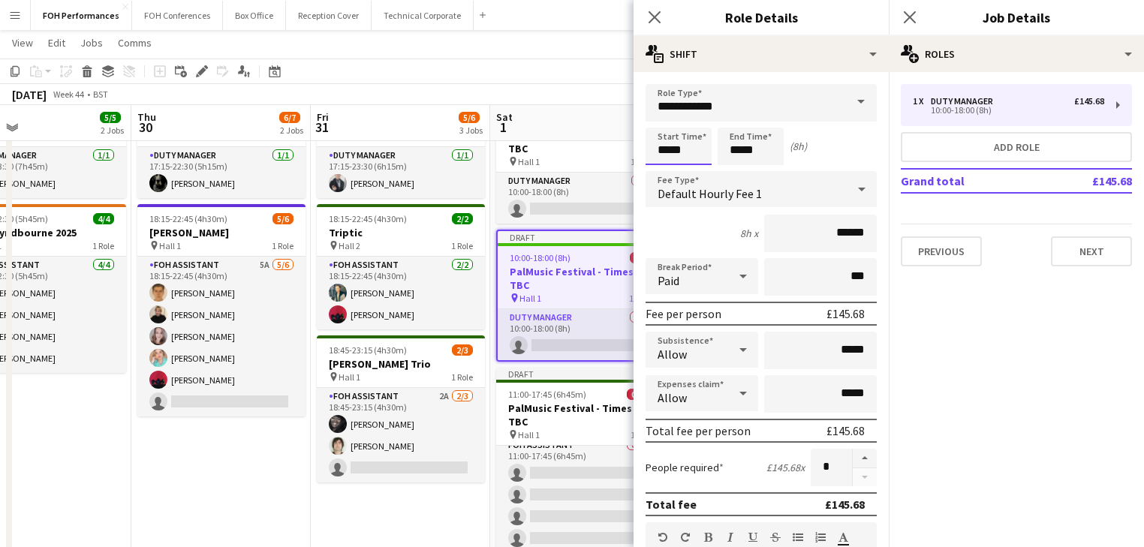
click at [683, 153] on input "*****" at bounding box center [679, 147] width 66 height 38
click at [665, 122] on div at bounding box center [664, 120] width 30 height 15
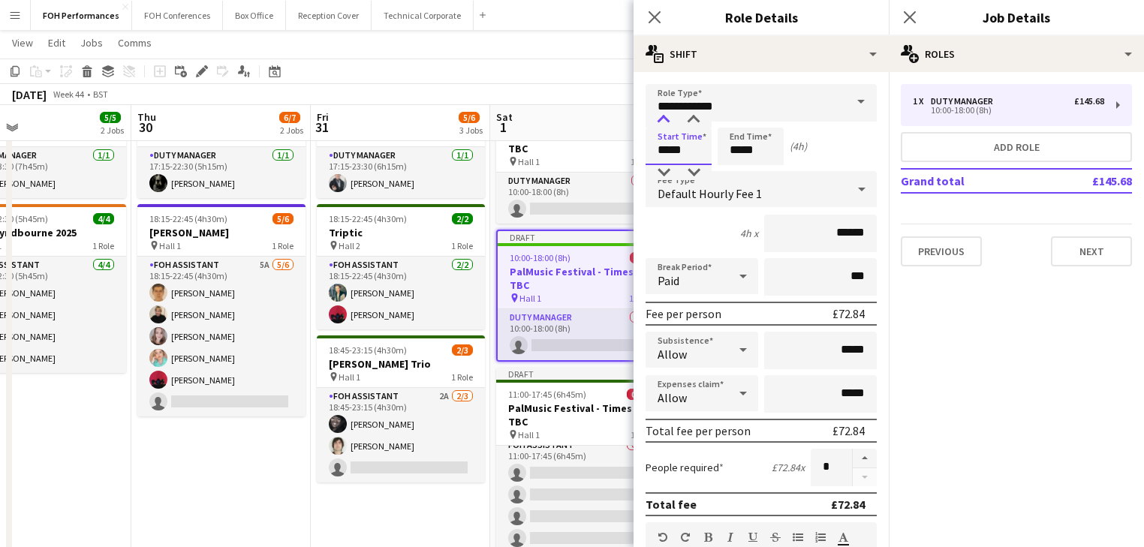
type input "*****"
click at [665, 122] on div at bounding box center [664, 120] width 30 height 15
click at [751, 137] on input "*****" at bounding box center [751, 147] width 66 height 38
click at [737, 116] on div at bounding box center [736, 120] width 30 height 15
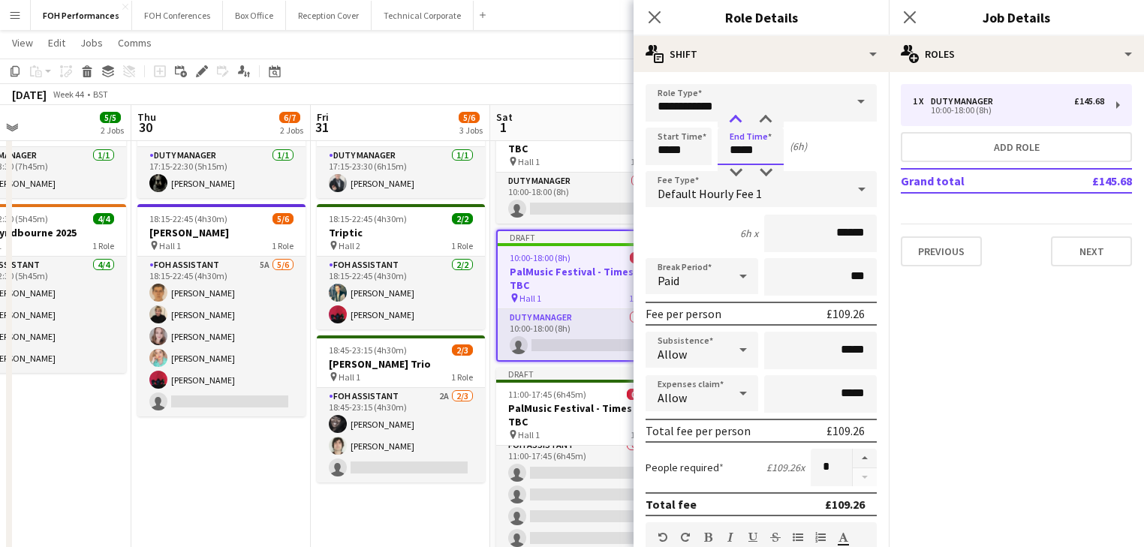
click at [737, 116] on div at bounding box center [736, 120] width 30 height 15
click at [766, 122] on div at bounding box center [766, 120] width 30 height 15
type input "*****"
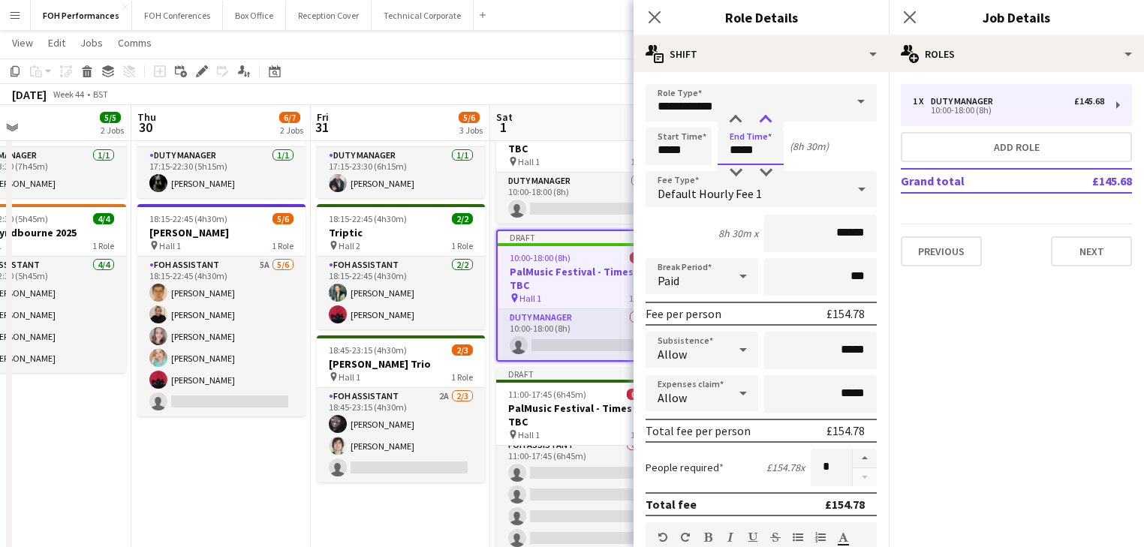
click at [766, 122] on div at bounding box center [766, 120] width 30 height 15
drag, startPoint x: 229, startPoint y: 472, endPoint x: 357, endPoint y: 436, distance: 133.6
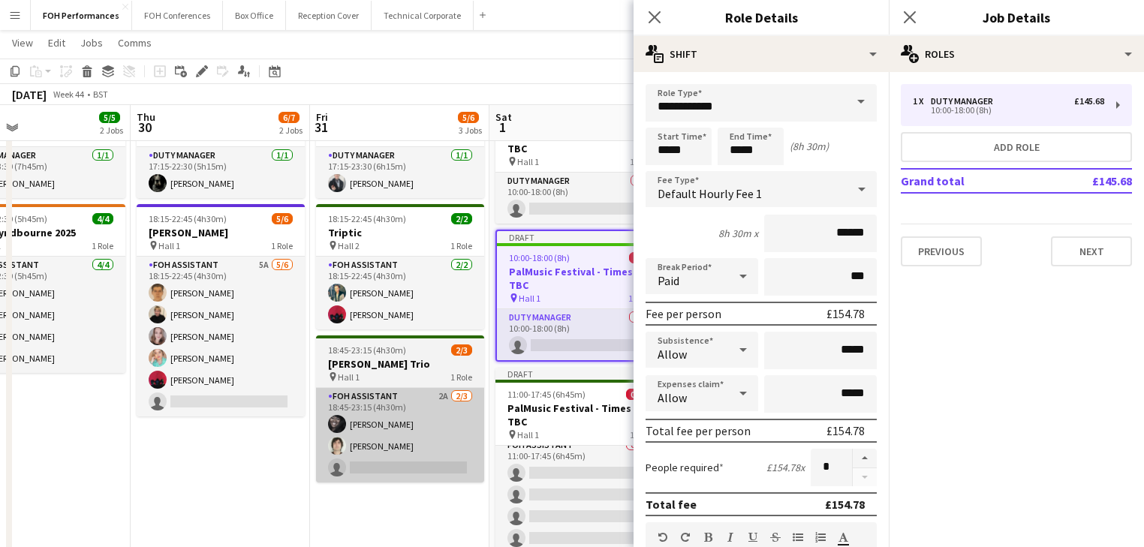
click at [229, 472] on app-date-cell "17:15-22:30 (5h15m) 1/1 Chris Smither pin Hall 1 1 Role Duty Manager 1/1 17:15-…" at bounding box center [220, 531] width 179 height 885
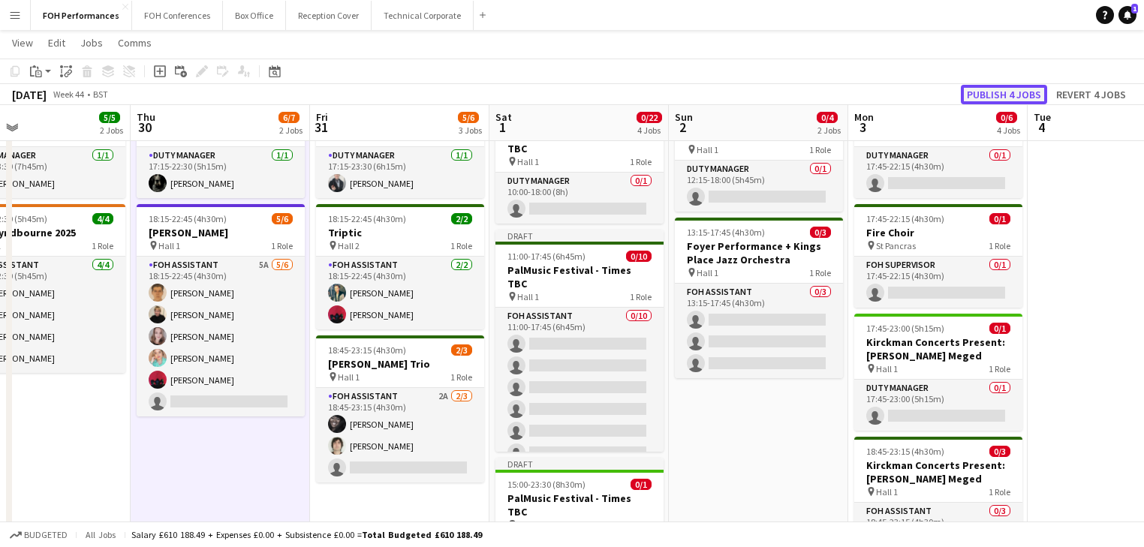
click at [987, 97] on button "Publish 4 jobs" at bounding box center [1004, 95] width 86 height 20
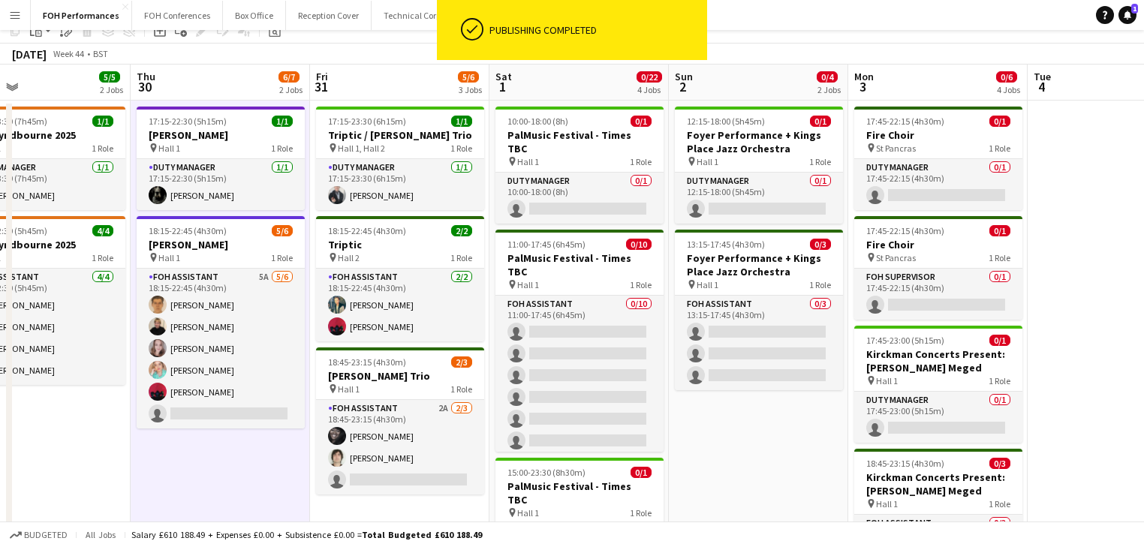
scroll to position [0, 0]
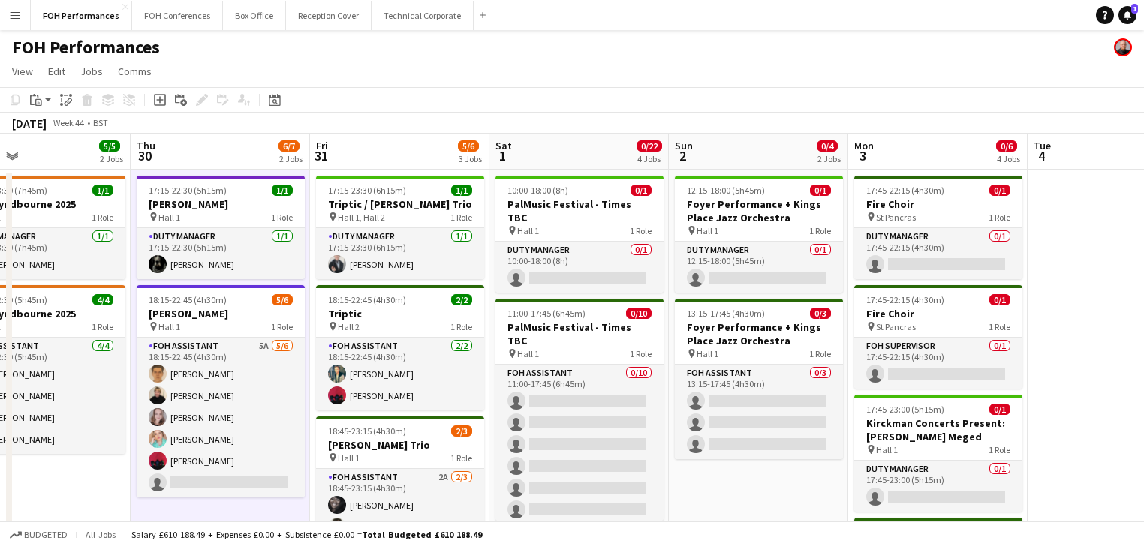
drag, startPoint x: 156, startPoint y: 291, endPoint x: 457, endPoint y: 287, distance: 300.4
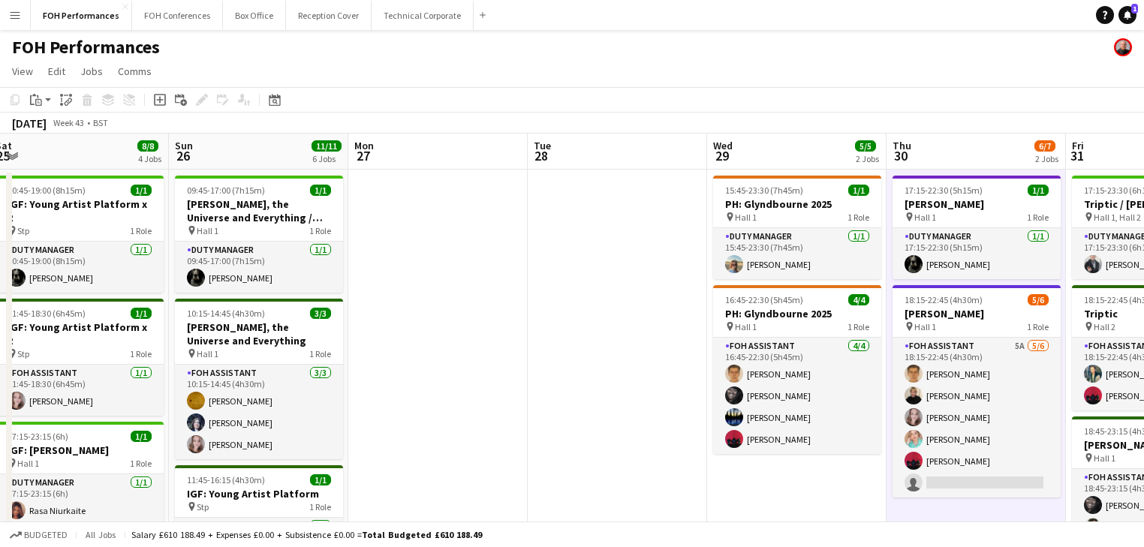
drag, startPoint x: 345, startPoint y: 277, endPoint x: 278, endPoint y: 264, distance: 68.8
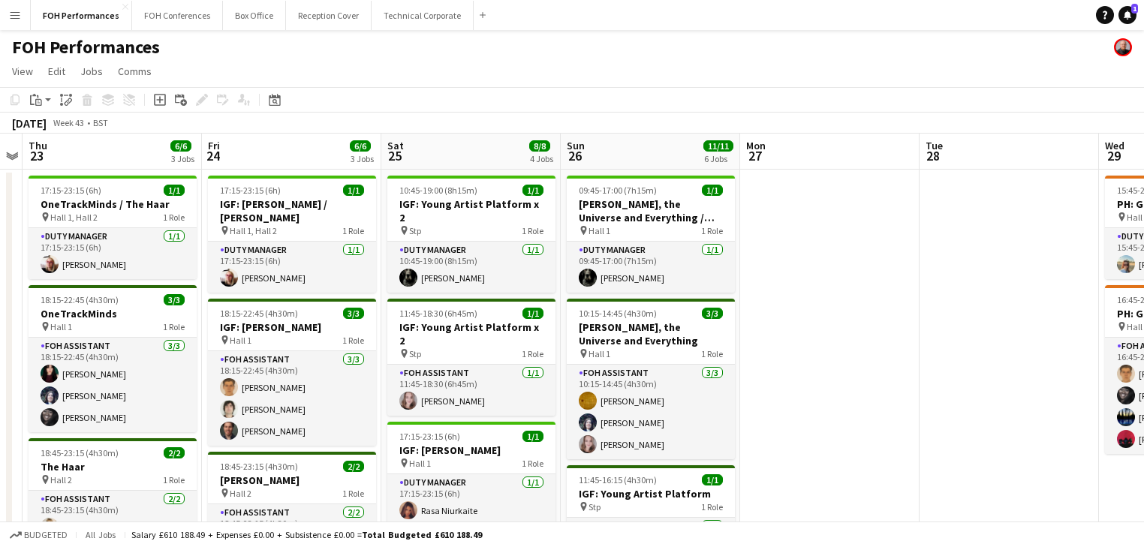
drag, startPoint x: 612, startPoint y: 264, endPoint x: 646, endPoint y: 258, distance: 34.3
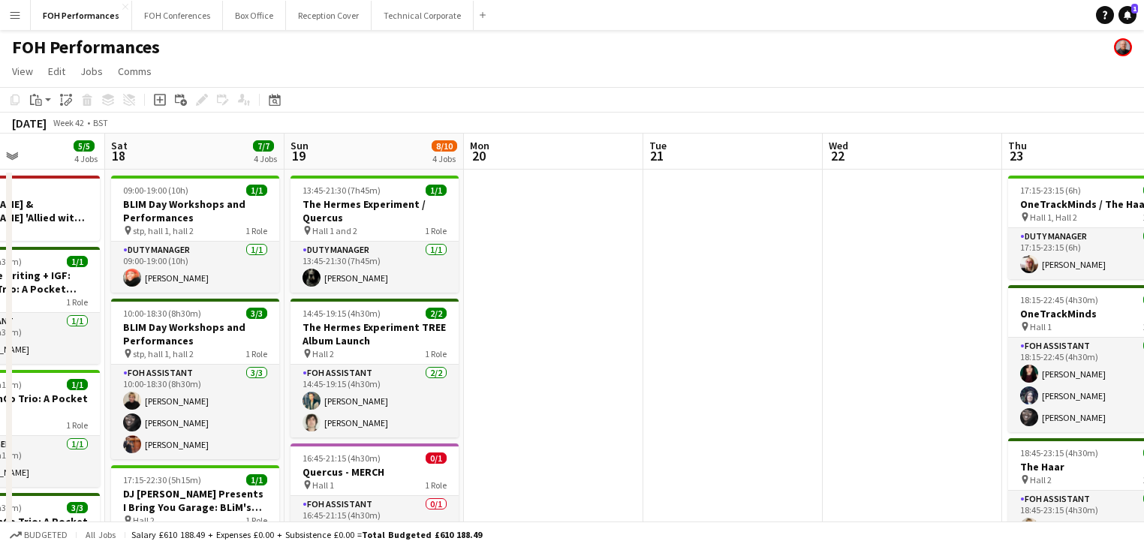
drag, startPoint x: 734, startPoint y: 275, endPoint x: 22, endPoint y: 275, distance: 712.6
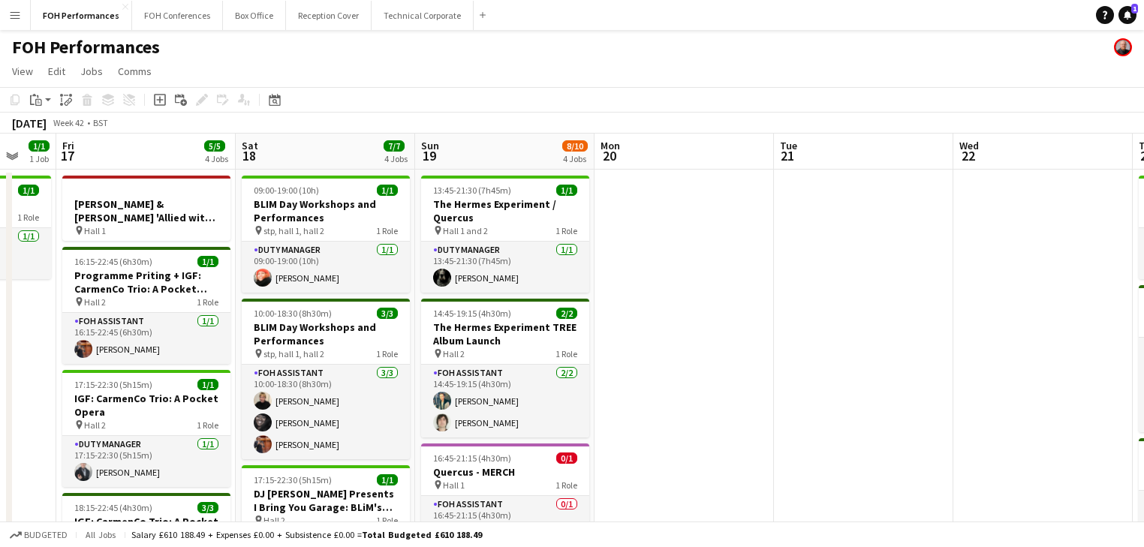
drag, startPoint x: 656, startPoint y: 276, endPoint x: 421, endPoint y: 279, distance: 235.0
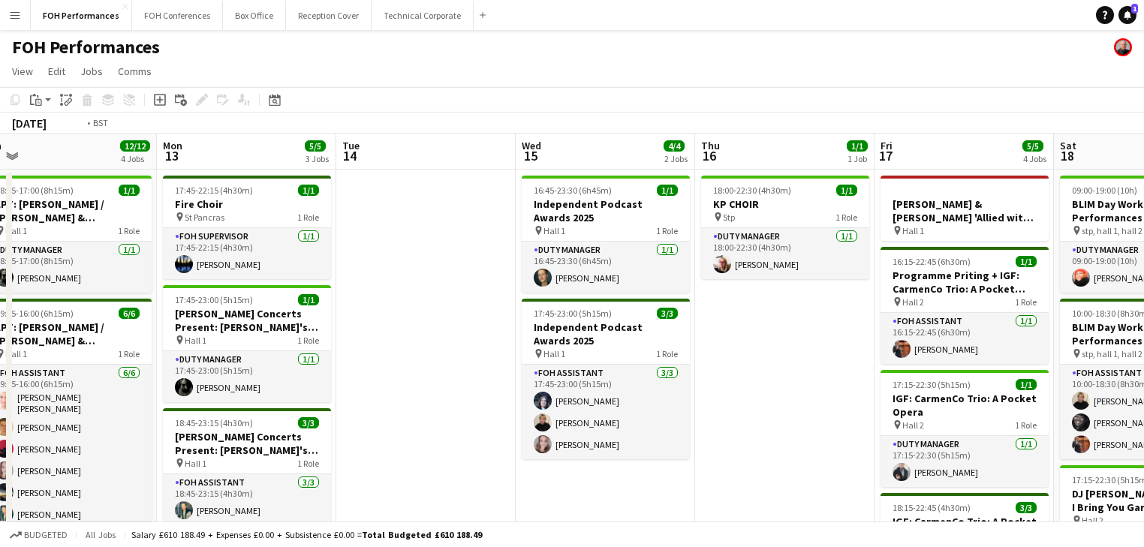
drag, startPoint x: 188, startPoint y: 298, endPoint x: 655, endPoint y: 299, distance: 467.1
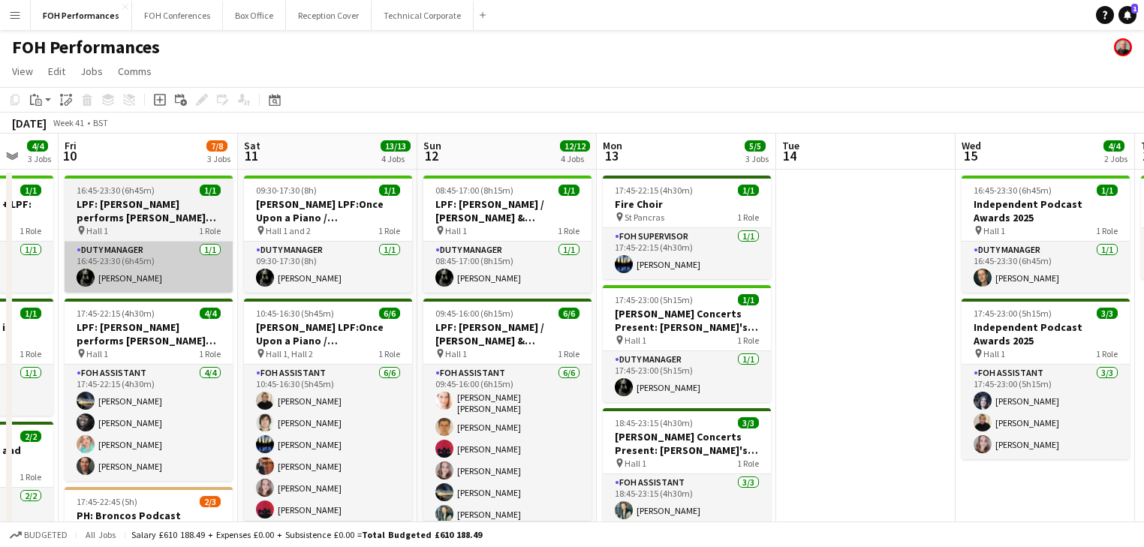
drag, startPoint x: 387, startPoint y: 294, endPoint x: 546, endPoint y: 288, distance: 158.6
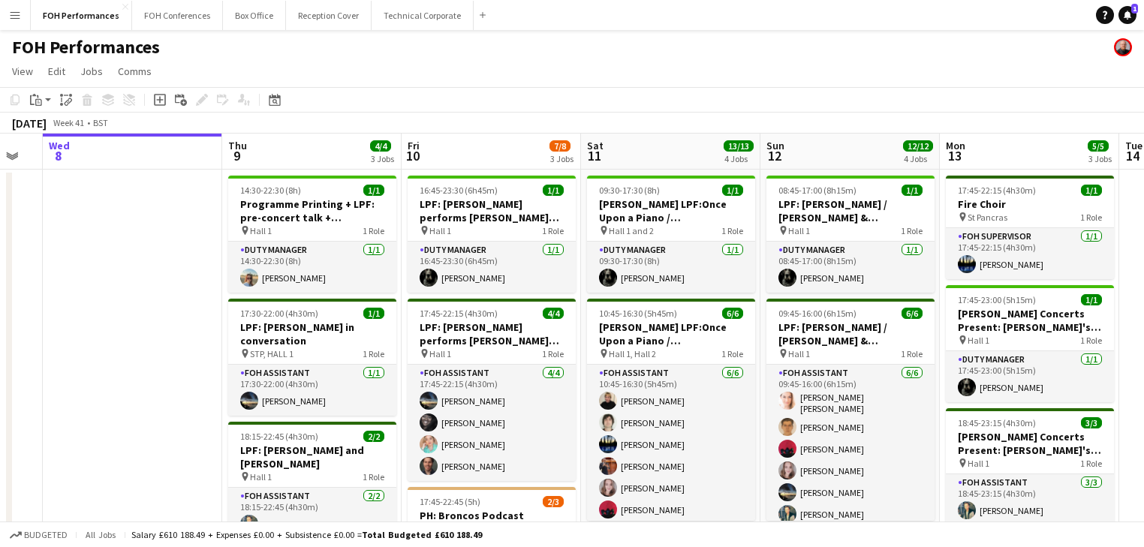
scroll to position [0, 573]
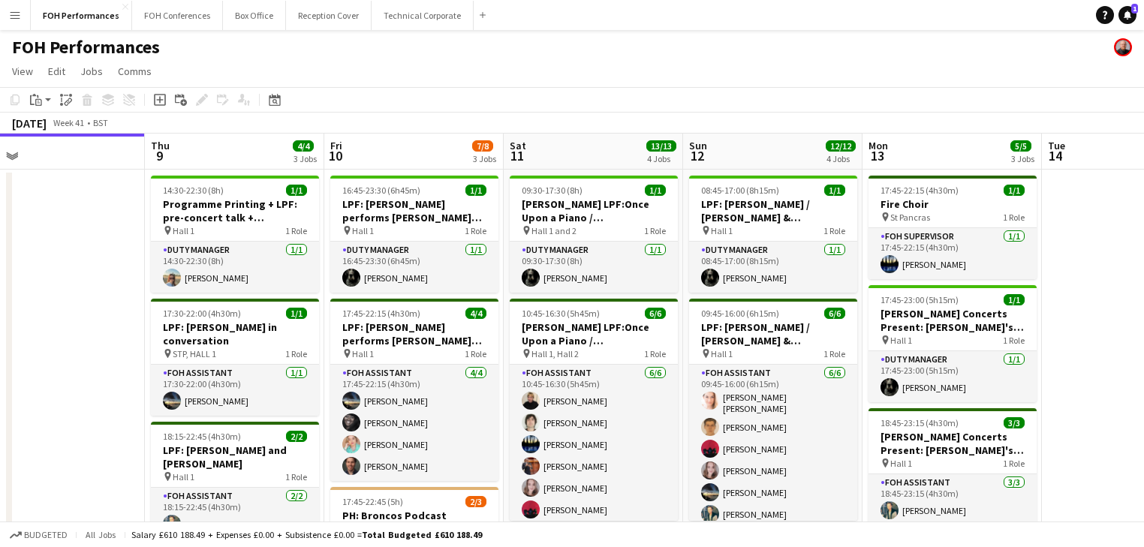
drag, startPoint x: 526, startPoint y: 282, endPoint x: 92, endPoint y: 276, distance: 433.3
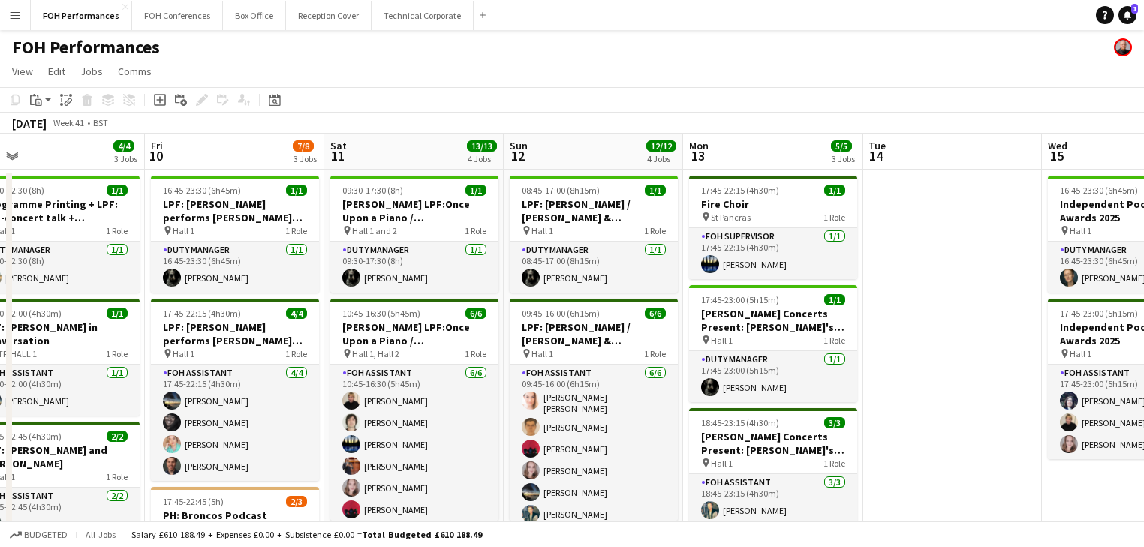
scroll to position [0, 607]
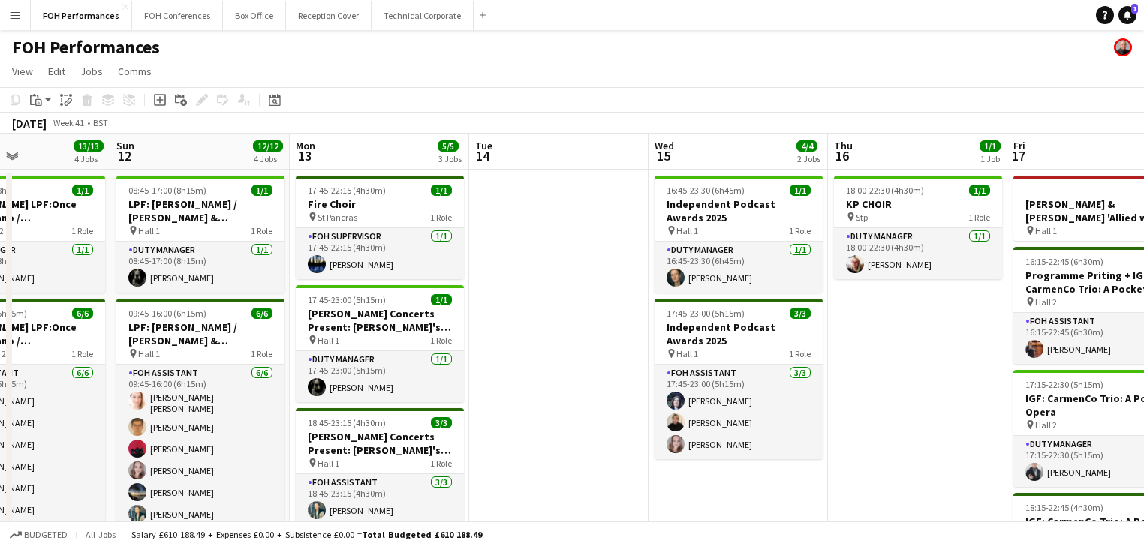
drag, startPoint x: 595, startPoint y: 283, endPoint x: 79, endPoint y: 283, distance: 515.9
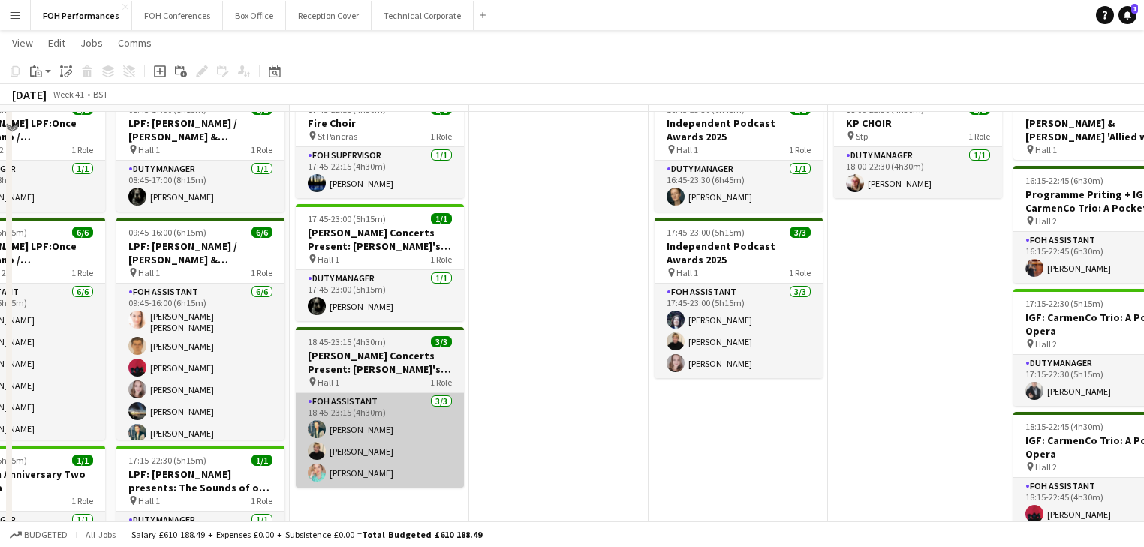
scroll to position [0, 0]
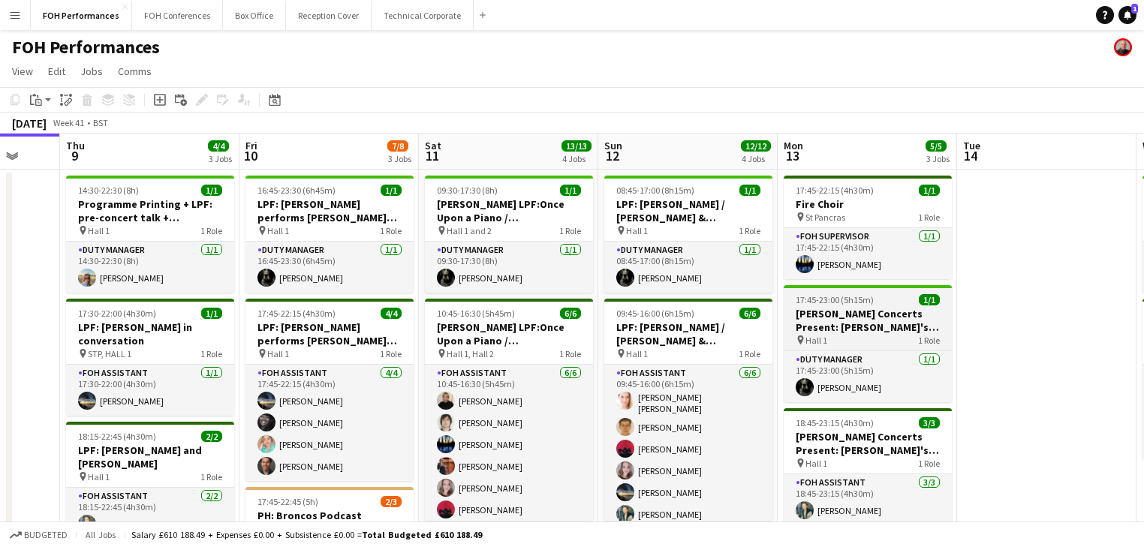
drag, startPoint x: 449, startPoint y: 348, endPoint x: 882, endPoint y: 342, distance: 432.6
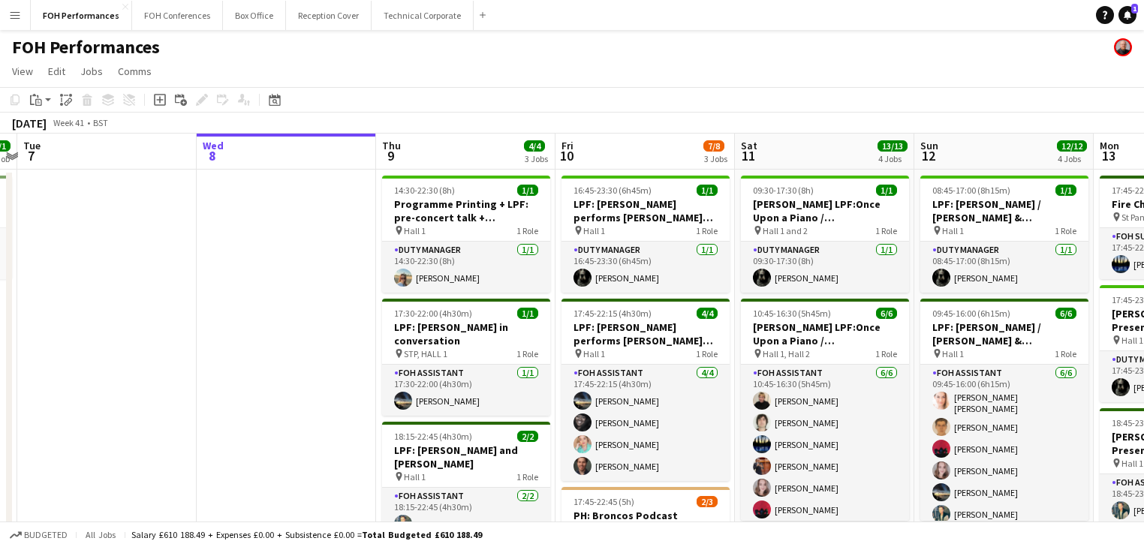
scroll to position [0, 324]
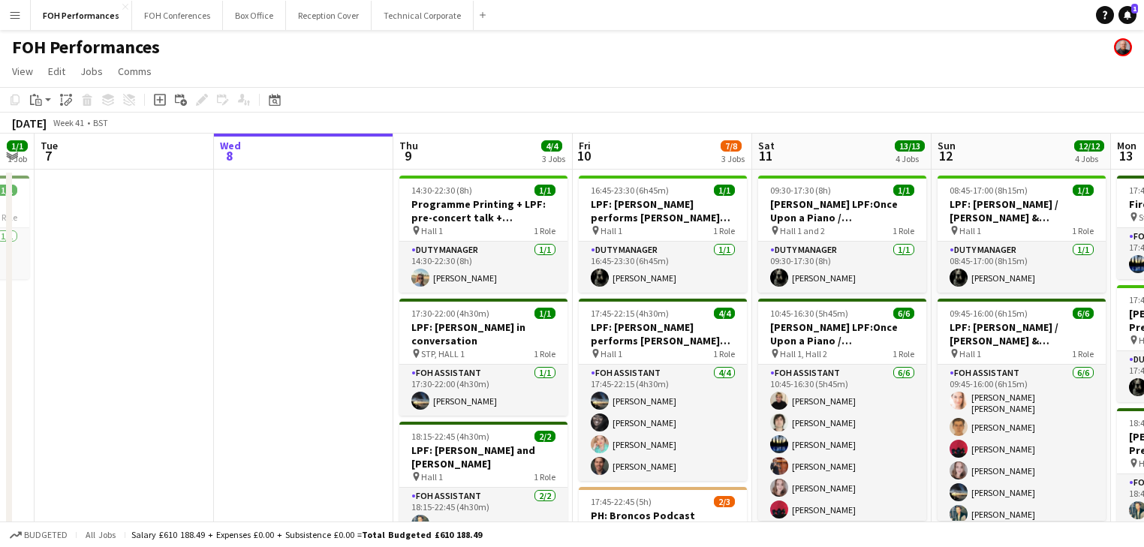
drag, startPoint x: 294, startPoint y: 342, endPoint x: 596, endPoint y: 333, distance: 302.0
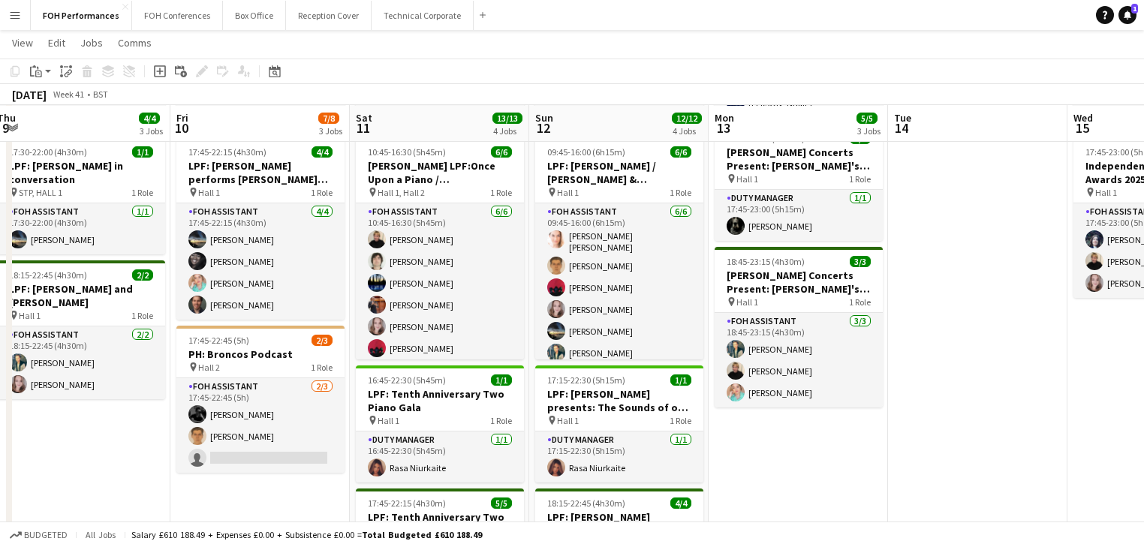
scroll to position [0, 562]
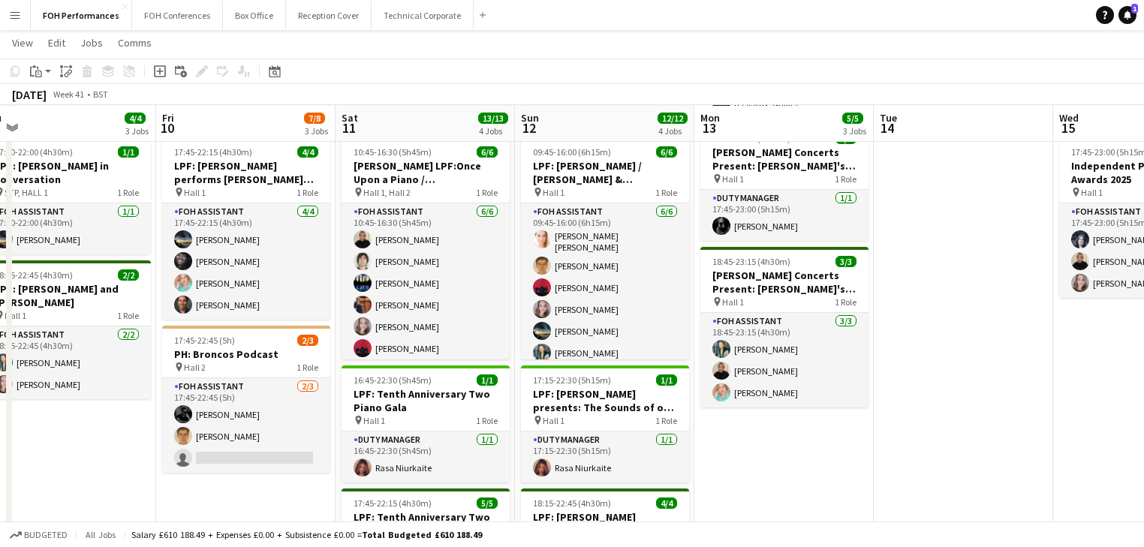
drag, startPoint x: 419, startPoint y: 421, endPoint x: -65, endPoint y: 371, distance: 486.1
click at [0, 371] on html "Menu Boards Boards Boards All jobs Status Workforce Workforce My Workforce Recr…" at bounding box center [572, 379] width 1144 height 1078
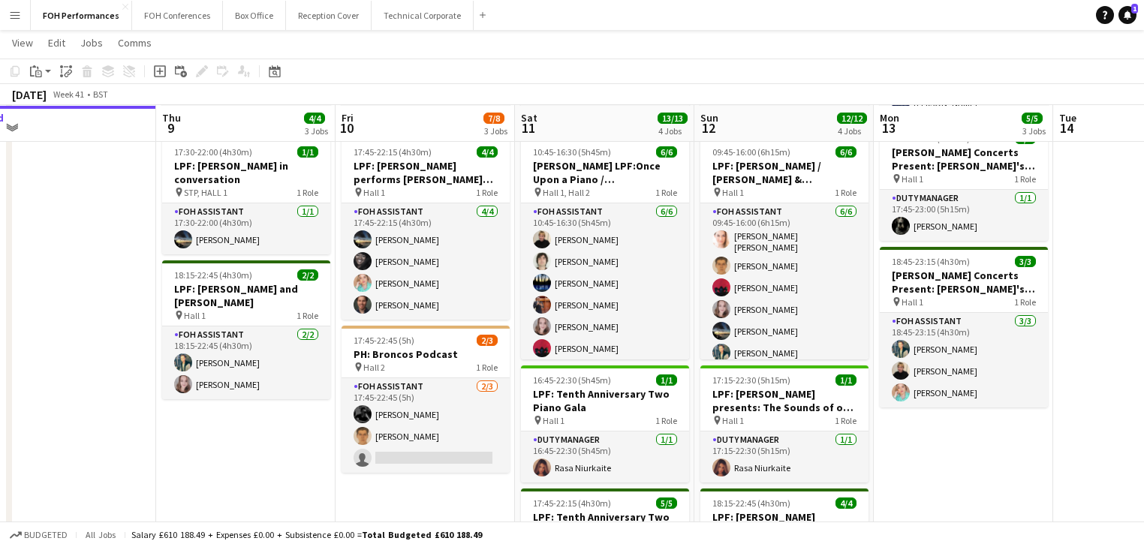
scroll to position [0, 387]
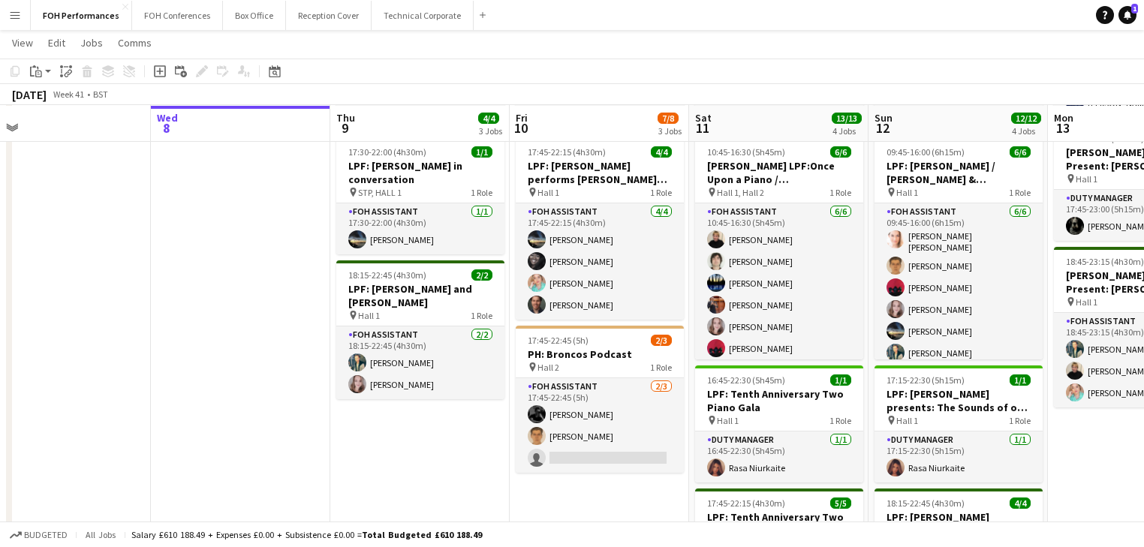
drag, startPoint x: 469, startPoint y: 390, endPoint x: 484, endPoint y: 390, distance: 15.0
click at [484, 390] on app-calendar-viewport "Sun 5 6/6 2 Jobs Mon 6 1/1 1 Job Tue 7 Wed 8 Thu 9 4/4 3 Jobs Fri 10 7/8 3 Jobs…" at bounding box center [572, 396] width 1144 height 994
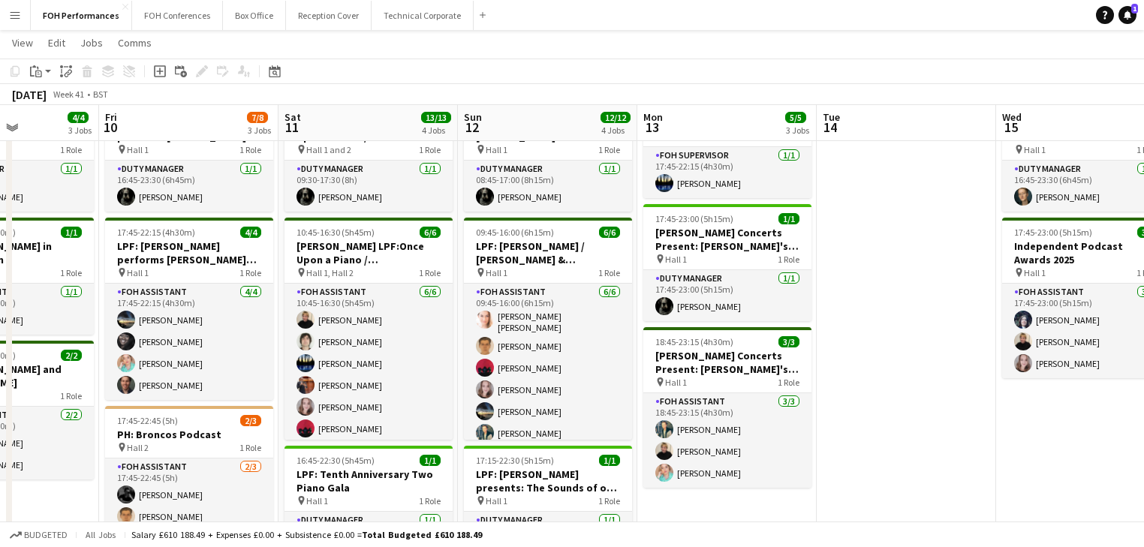
scroll to position [0, 657]
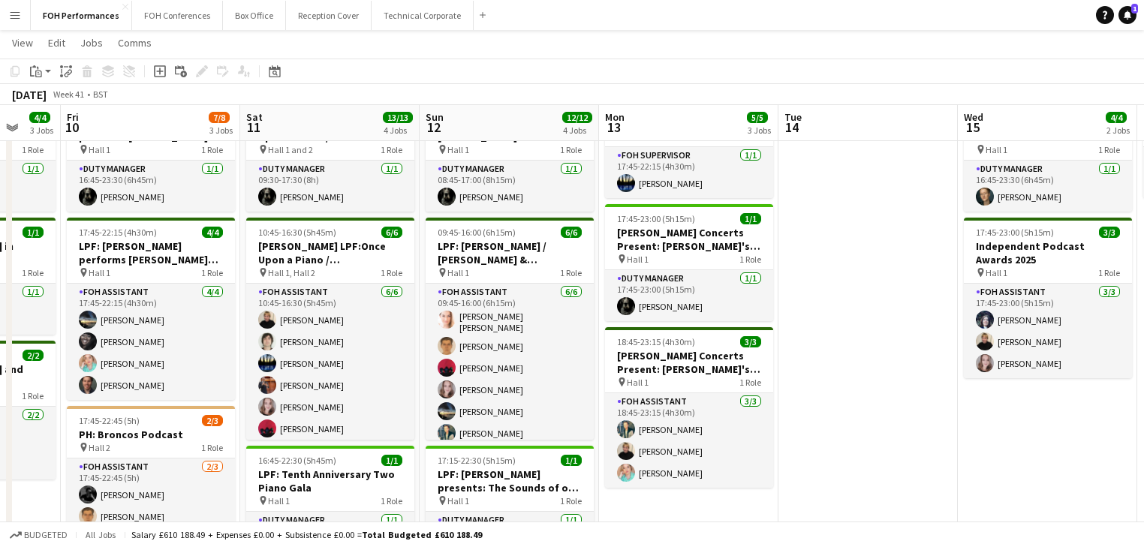
drag, startPoint x: 617, startPoint y: 324, endPoint x: 169, endPoint y: 281, distance: 450.4
click at [169, 281] on app-calendar-viewport "Mon 6 1/1 1 Job Tue 7 Wed 8 Thu 9 4/4 3 Jobs Fri 10 7/8 3 Jobs Sat 11 13/13 4 J…" at bounding box center [572, 476] width 1144 height 994
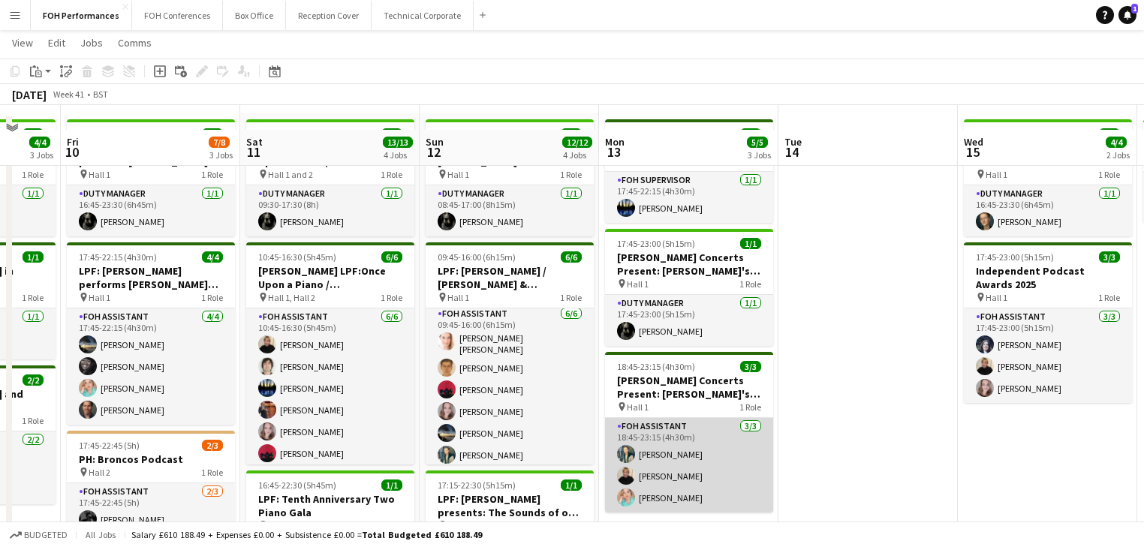
scroll to position [80, 0]
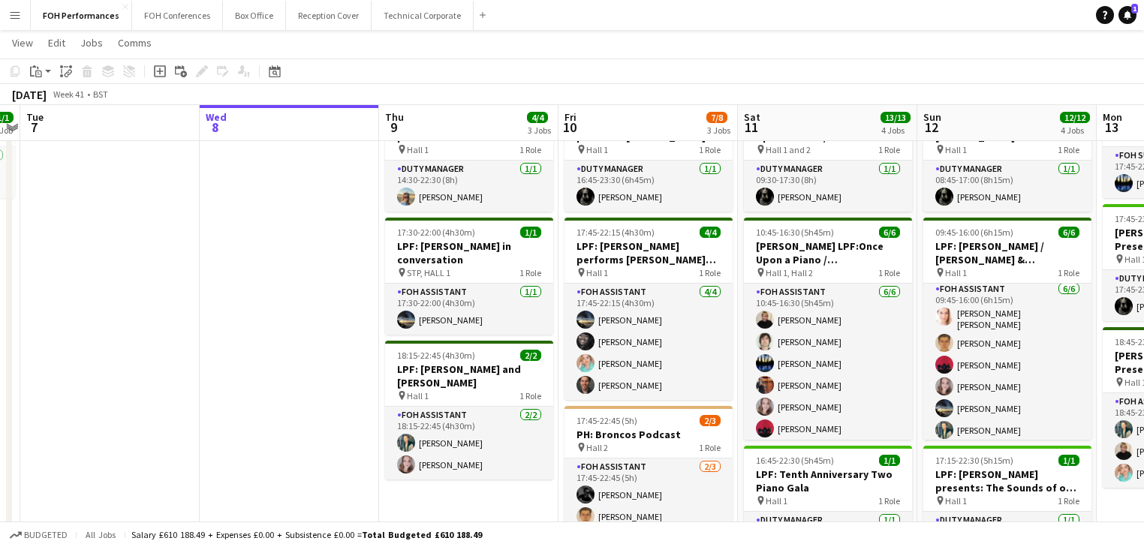
drag, startPoint x: 354, startPoint y: 340, endPoint x: 451, endPoint y: 104, distance: 254.6
click at [832, 327] on app-calendar-viewport "Sun 5 6/6 2 Jobs Mon 6 1/1 1 Job Tue 7 Wed 8 Thu 9 4/4 3 Jobs Fri 10 7/8 3 Jobs…" at bounding box center [572, 476] width 1144 height 994
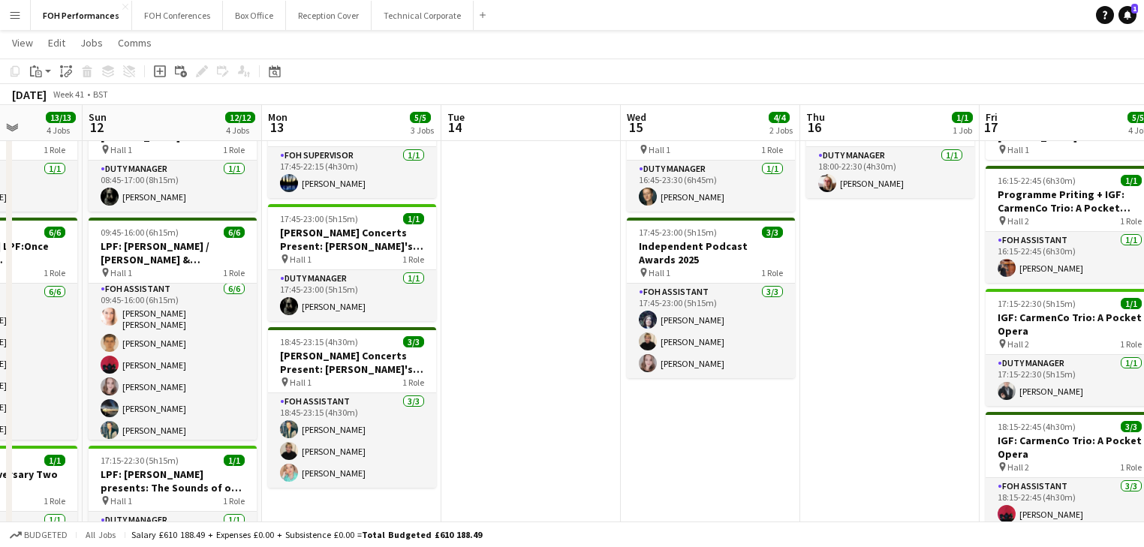
scroll to position [0, 519]
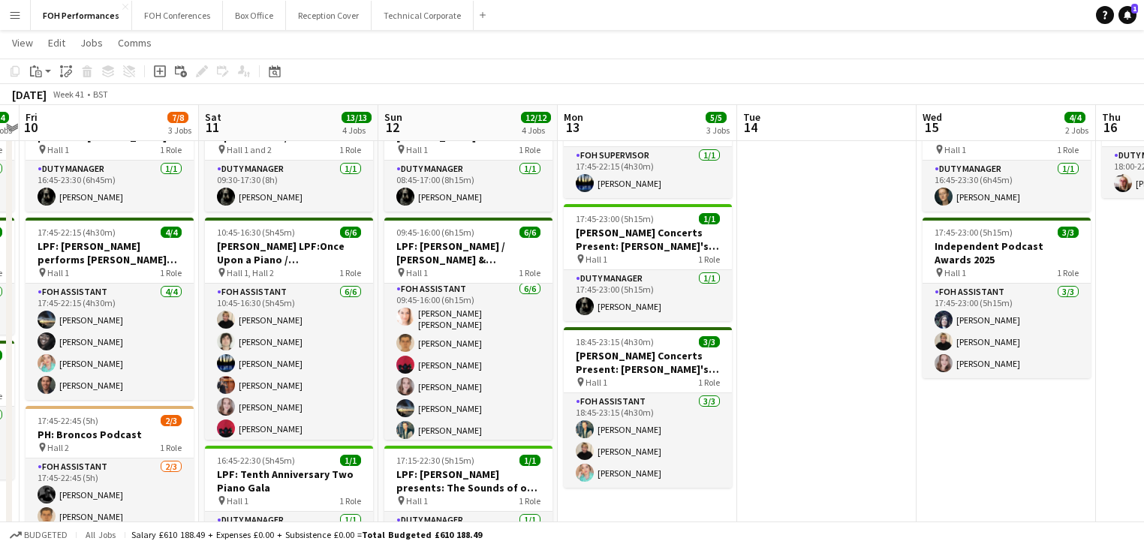
drag, startPoint x: 662, startPoint y: 287, endPoint x: 143, endPoint y: 269, distance: 519.2
click at [143, 269] on app-calendar-viewport "Tue 7 Wed 8 Thu 9 4/4 3 Jobs Fri 10 7/8 3 Jobs Sat 11 13/13 4 Jobs Sun 12 12/12…" at bounding box center [572, 476] width 1144 height 994
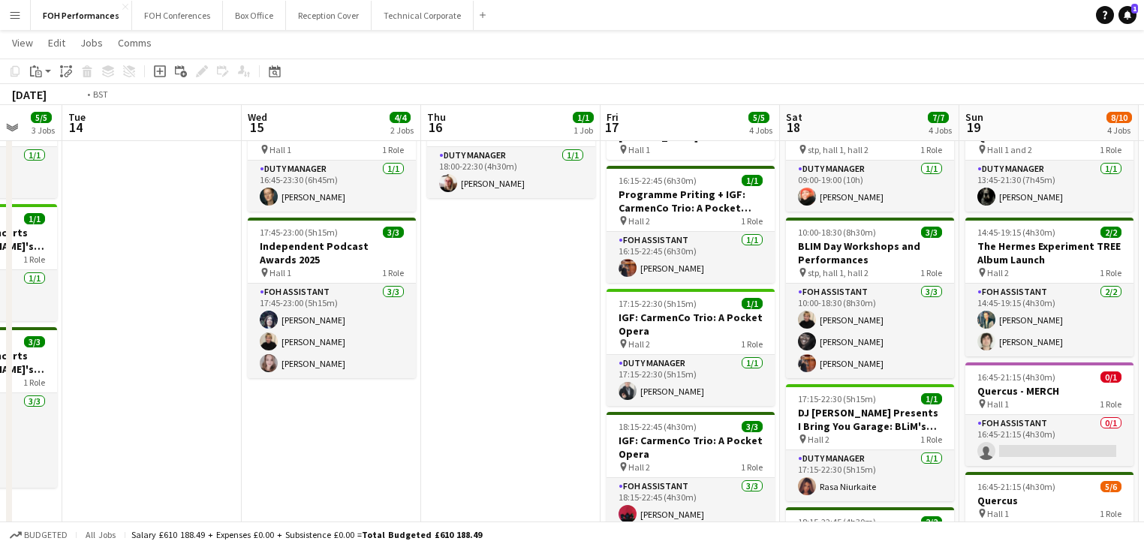
drag, startPoint x: 692, startPoint y: 265, endPoint x: 117, endPoint y: 265, distance: 574.4
click at [117, 265] on app-calendar-viewport "Fri 10 7/8 3 Jobs Sat 11 13/13 4 Jobs Sun 12 12/12 4 Jobs Mon 13 5/5 3 Jobs Tue…" at bounding box center [572, 476] width 1144 height 994
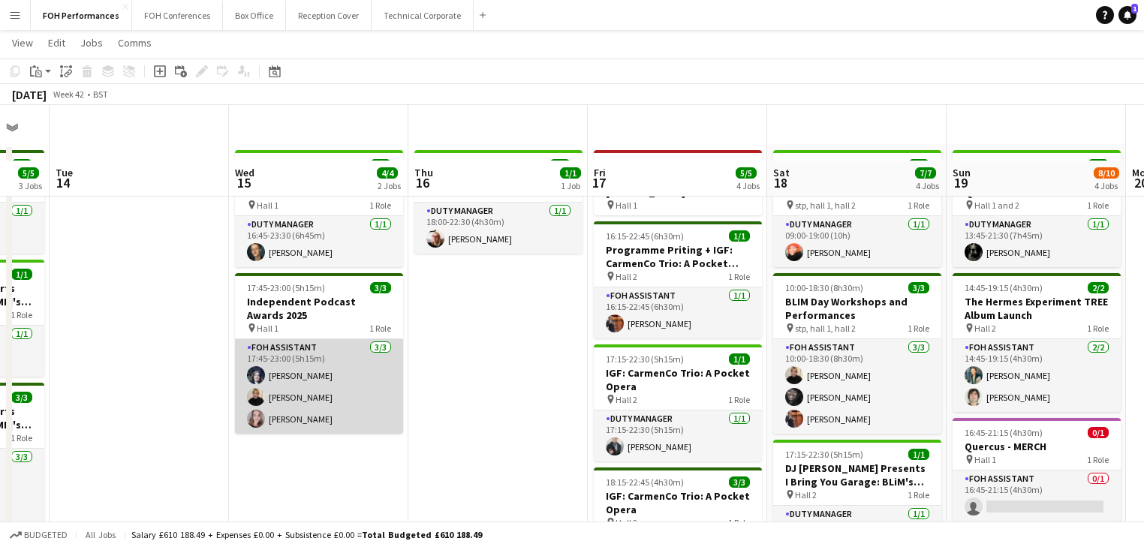
scroll to position [0, 0]
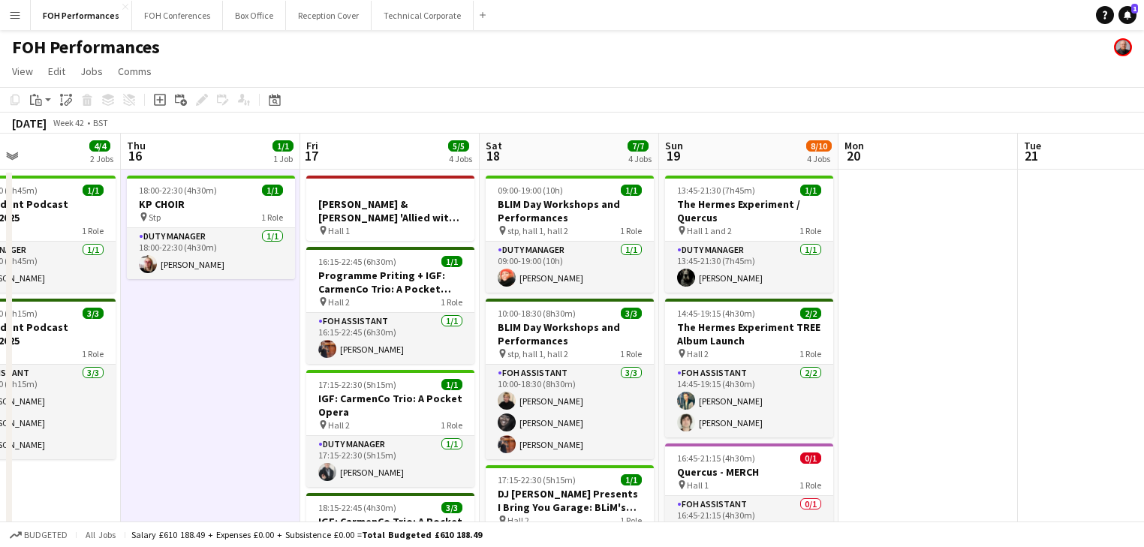
drag, startPoint x: 601, startPoint y: 270, endPoint x: 312, endPoint y: 252, distance: 288.9
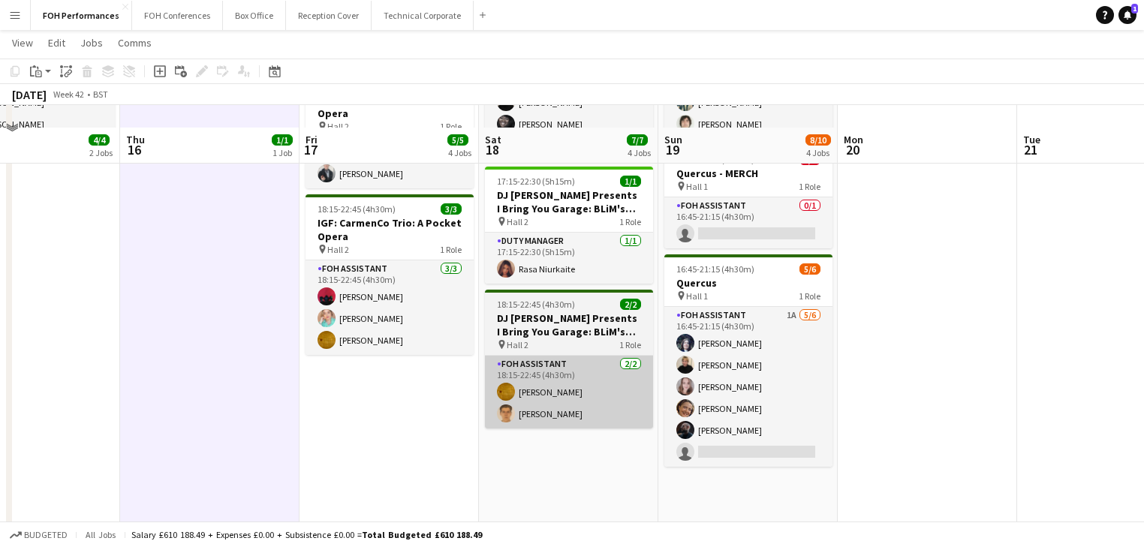
scroll to position [320, 0]
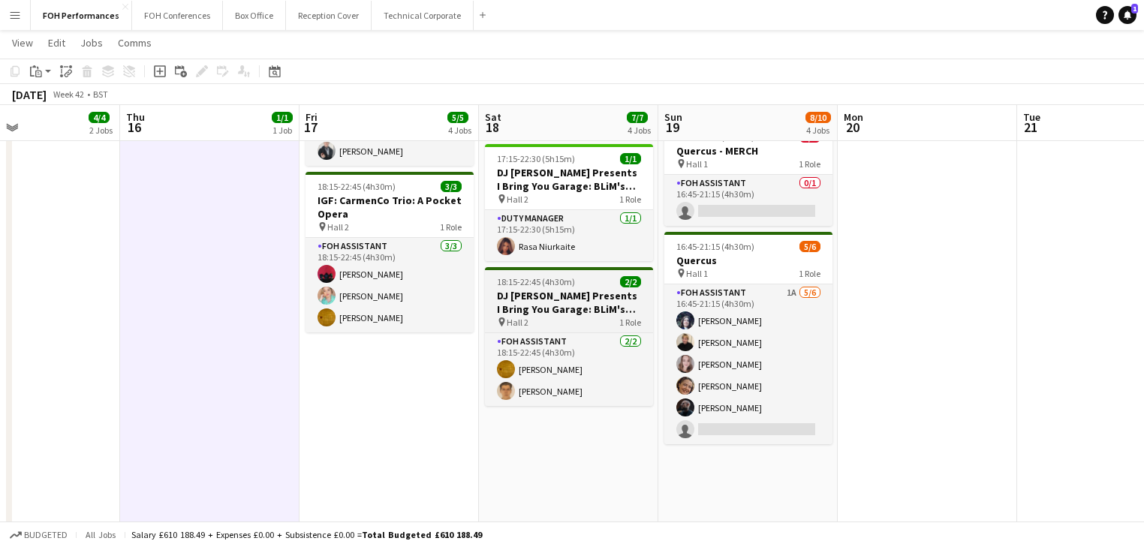
click at [555, 297] on h3 "DJ Spoony Presents I Bring You Garage: BLiM's 5th Anniversary Celebration" at bounding box center [569, 302] width 168 height 27
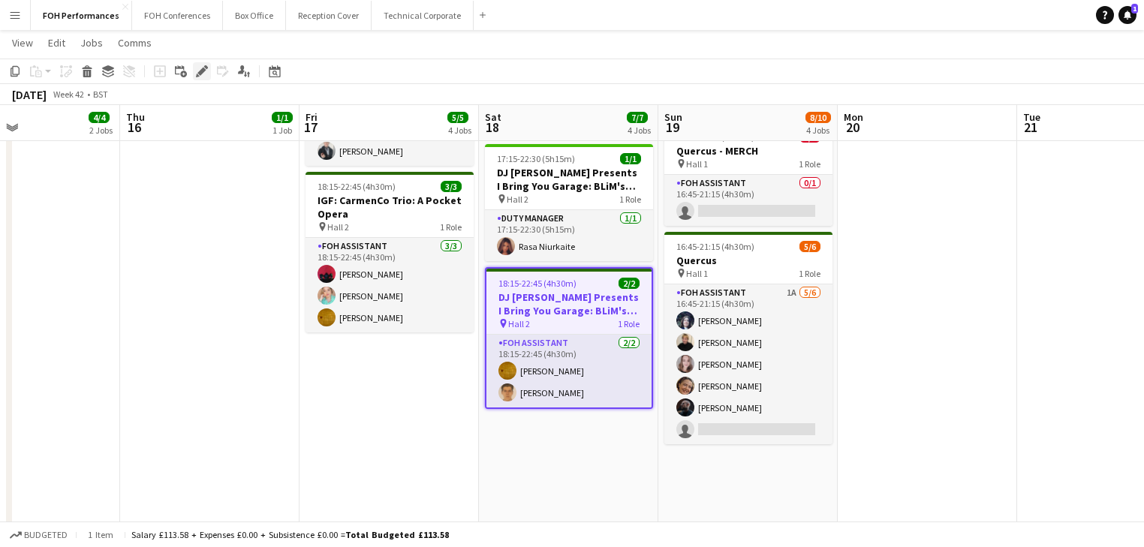
click at [205, 68] on icon at bounding box center [206, 67] width 4 height 4
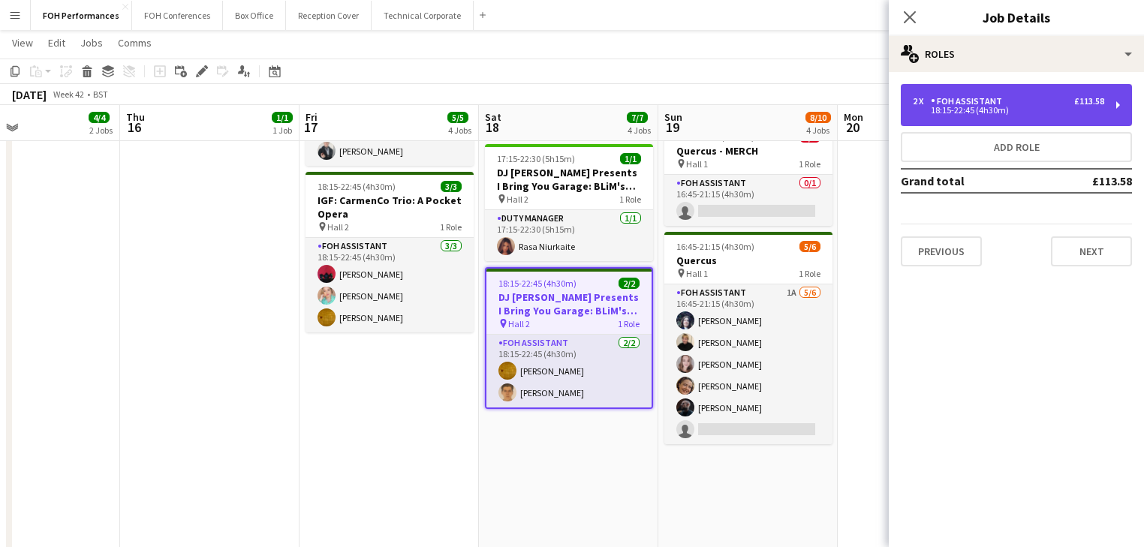
click at [1015, 104] on div "2 x FOH Assistant £113.58" at bounding box center [1008, 101] width 191 height 11
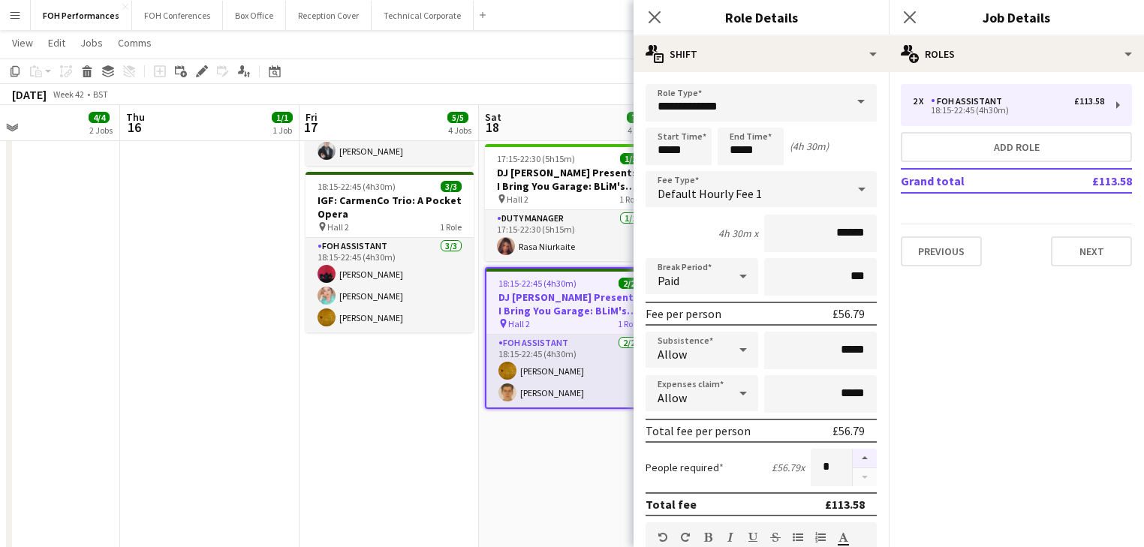
click at [857, 453] on button "button" at bounding box center [865, 459] width 24 height 20
type input "*"
click at [512, 475] on app-date-cell "09:00-19:00 (10h) 1/1 BLIM Day Workshops and Performances pin stp, hall 1, hall…" at bounding box center [568, 290] width 179 height 885
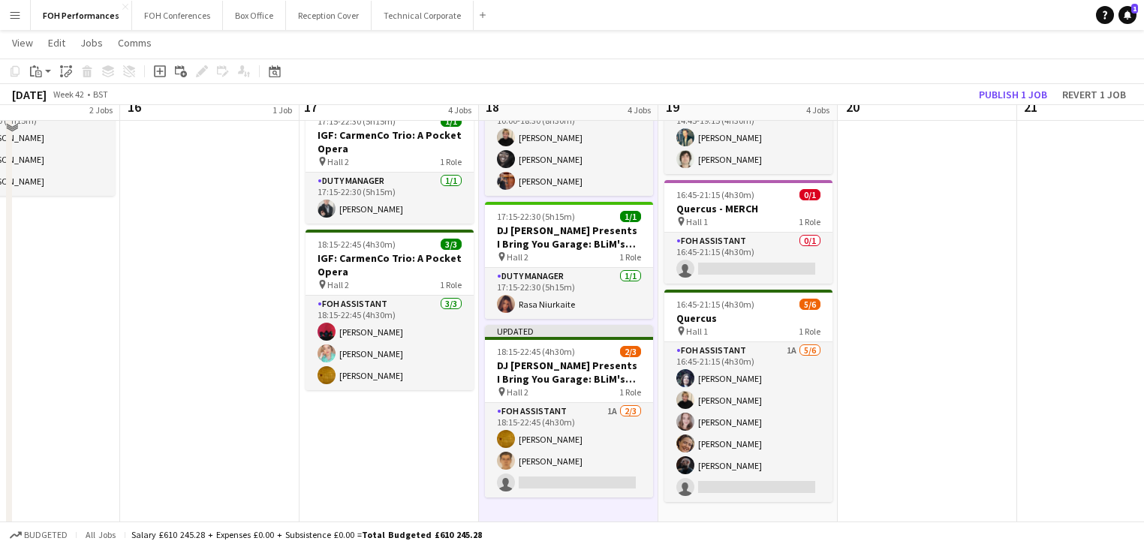
scroll to position [240, 0]
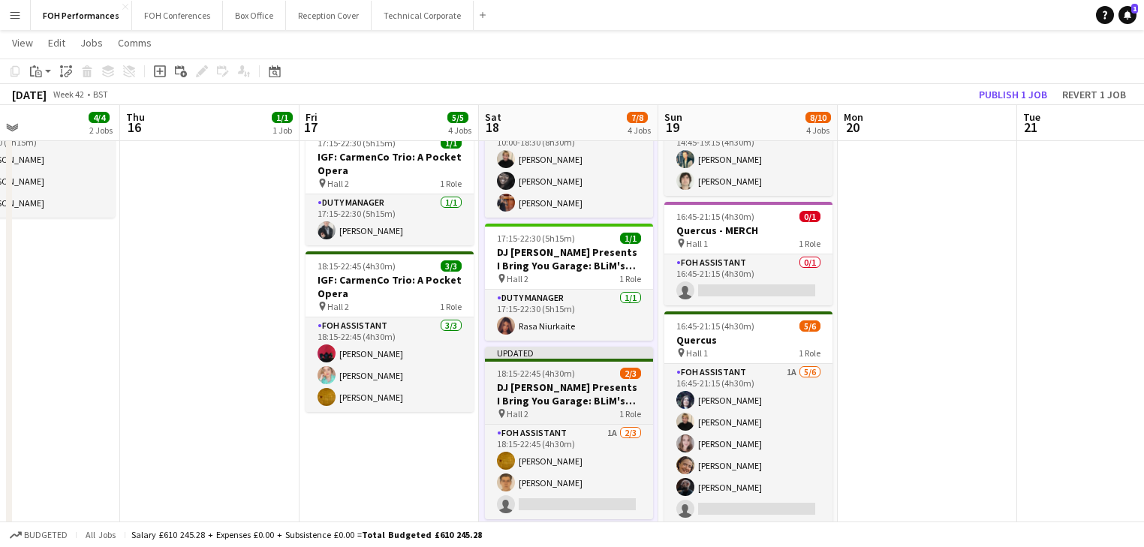
click at [561, 386] on h3 "DJ Spoony Presents I Bring You Garage: BLiM's 5th Anniversary Celebration" at bounding box center [569, 394] width 168 height 27
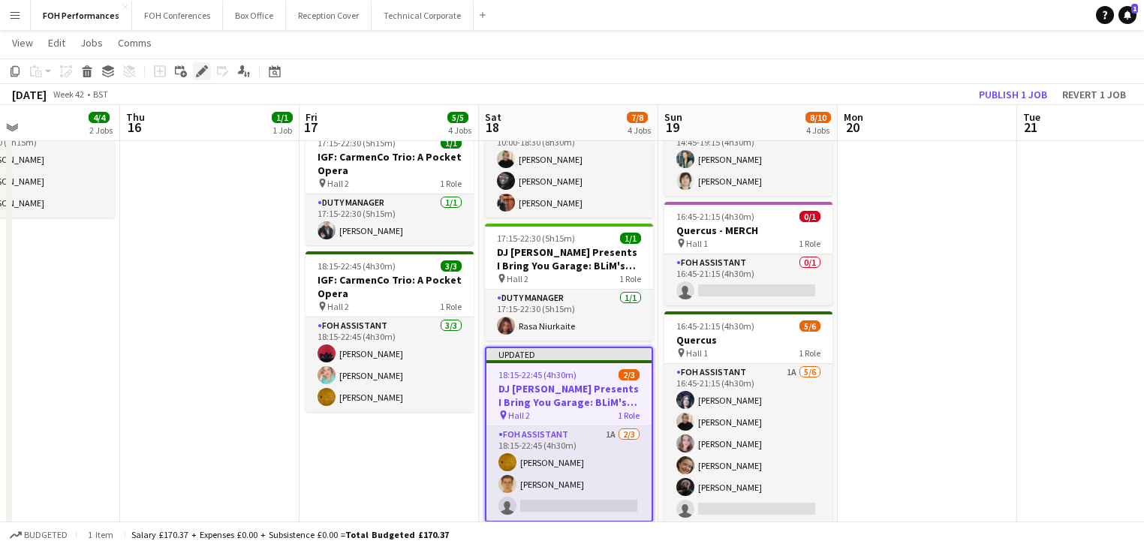
click at [196, 75] on icon "Edit" at bounding box center [202, 71] width 12 height 12
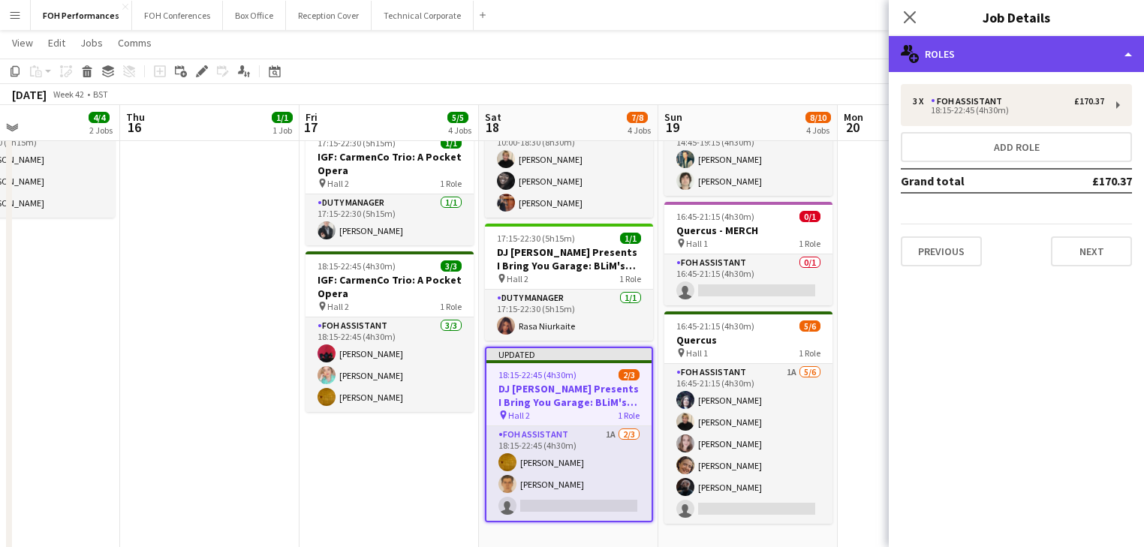
click at [1055, 61] on div "multiple-users-add Roles" at bounding box center [1016, 54] width 255 height 36
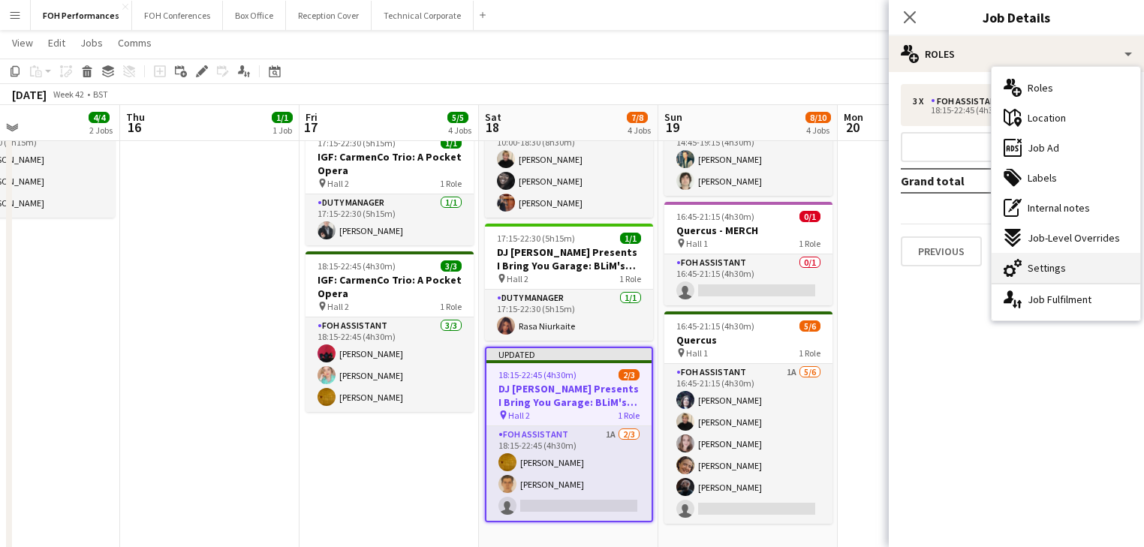
click at [1057, 262] on span "Settings" at bounding box center [1047, 268] width 38 height 14
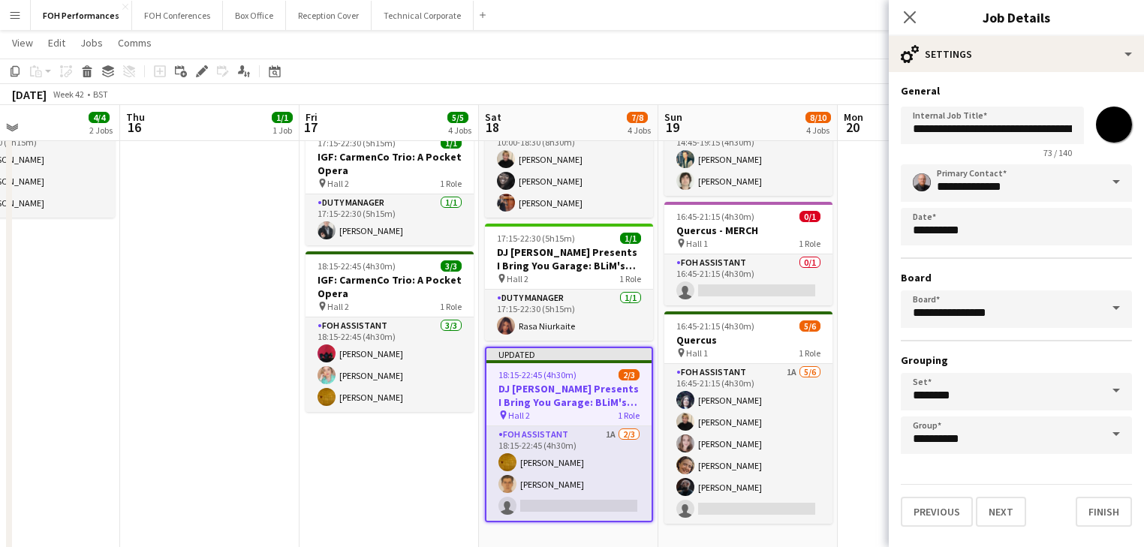
click at [1104, 122] on input "*******" at bounding box center [1114, 125] width 54 height 54
type input "*******"
drag, startPoint x: 354, startPoint y: 466, endPoint x: 384, endPoint y: 439, distance: 40.4
click at [354, 466] on app-date-cell "Jack Jennings & Omar Puente 'Allied with Nature' Album Launch pin Hall 1 16:15-…" at bounding box center [389, 370] width 179 height 885
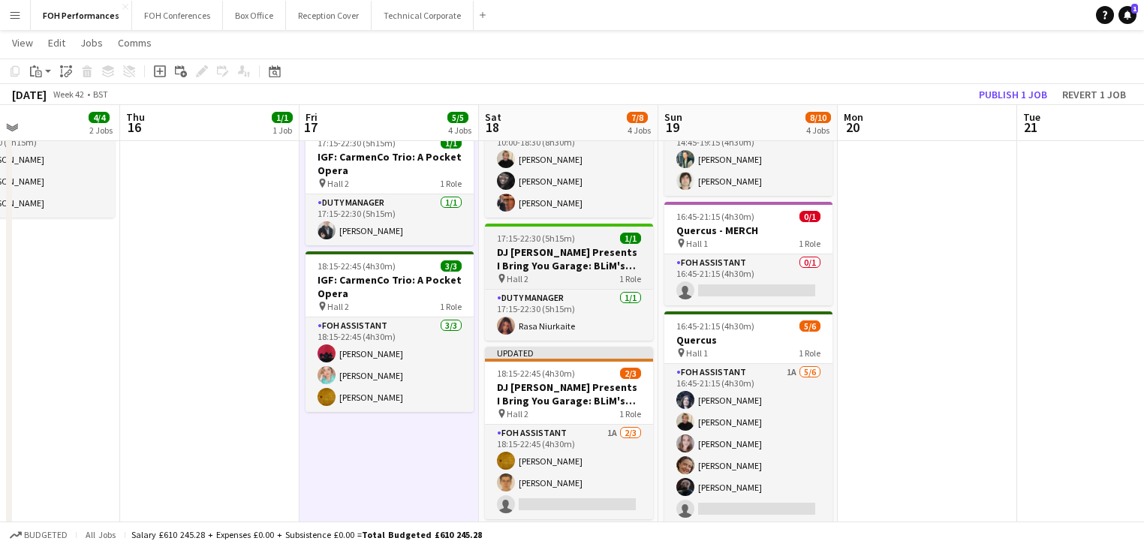
click at [522, 258] on h3 "DJ Spoony Presents I Bring You Garage: BLiM's 5th Anniversary Celebration" at bounding box center [569, 259] width 168 height 27
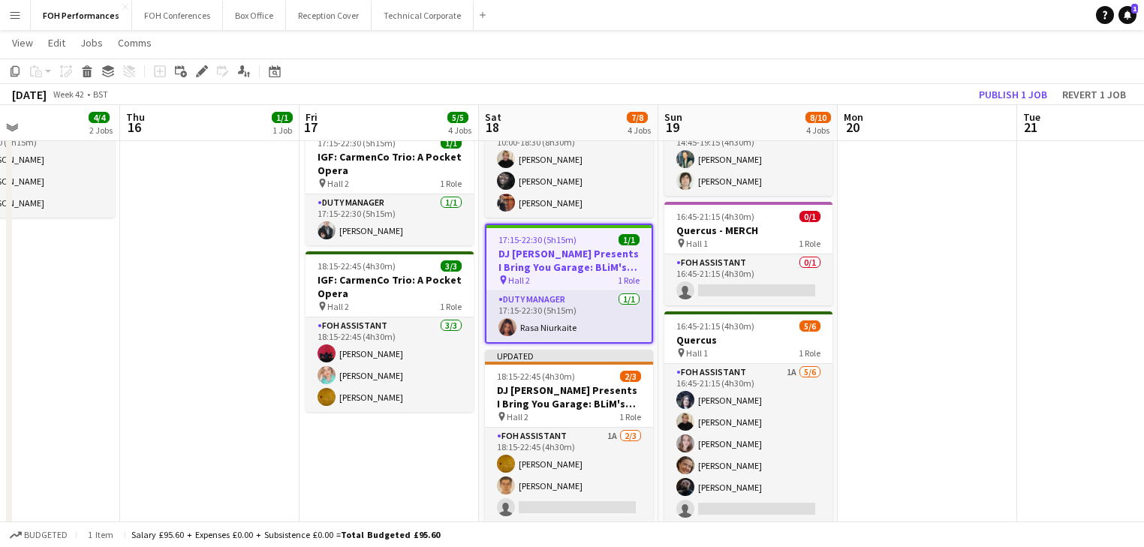
drag, startPoint x: 200, startPoint y: 74, endPoint x: 836, endPoint y: 75, distance: 635.3
click at [202, 75] on icon "Edit" at bounding box center [202, 71] width 12 height 12
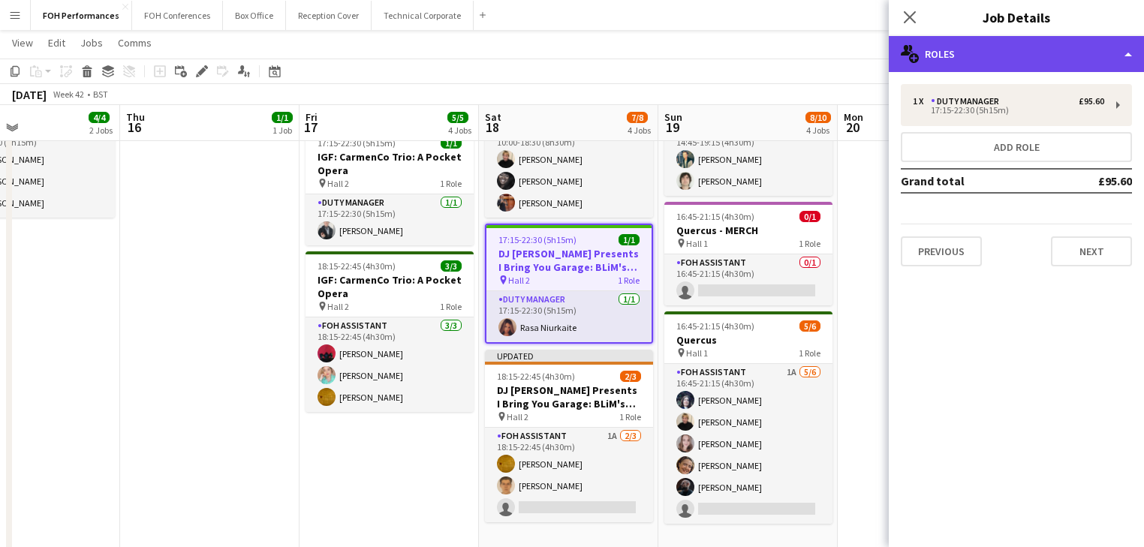
click at [1019, 63] on div "multiple-users-add Roles" at bounding box center [1016, 54] width 255 height 36
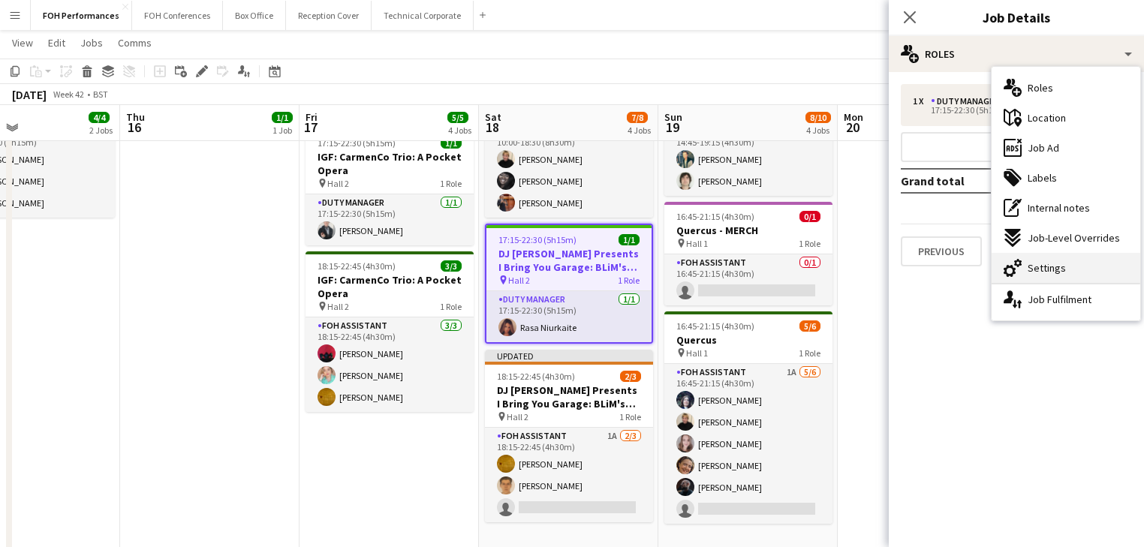
click at [1044, 276] on div "cog-double-3 Settings" at bounding box center [1066, 268] width 149 height 30
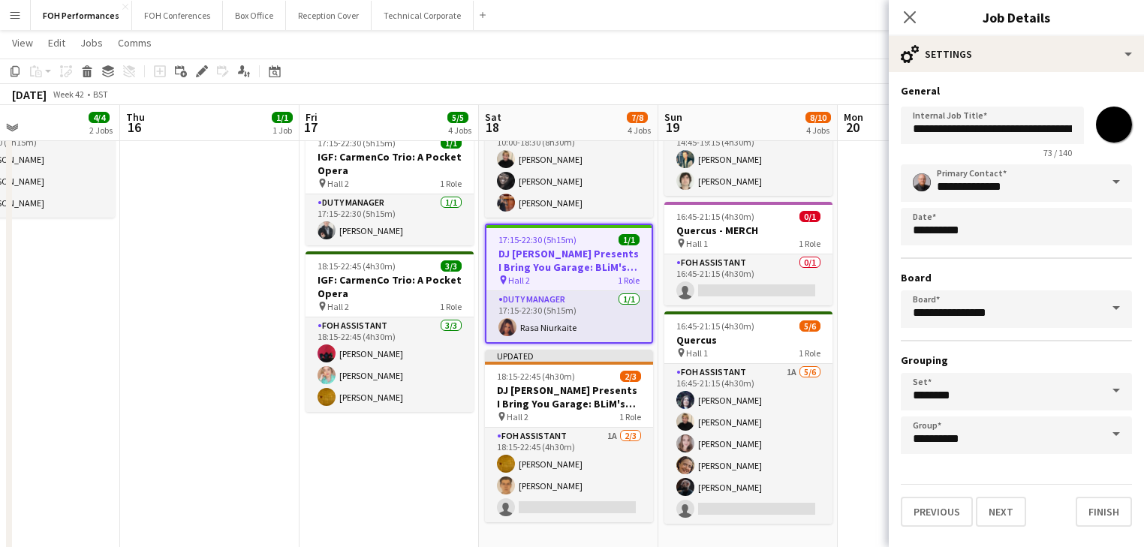
click at [1114, 122] on input "*******" at bounding box center [1114, 125] width 54 height 54
type input "*******"
drag, startPoint x: 306, startPoint y: 466, endPoint x: 312, endPoint y: 459, distance: 9.6
click at [308, 466] on app-date-cell "Jack Jennings & Omar Puente 'Allied with Nature' Album Launch pin Hall 1 16:15-…" at bounding box center [389, 370] width 179 height 885
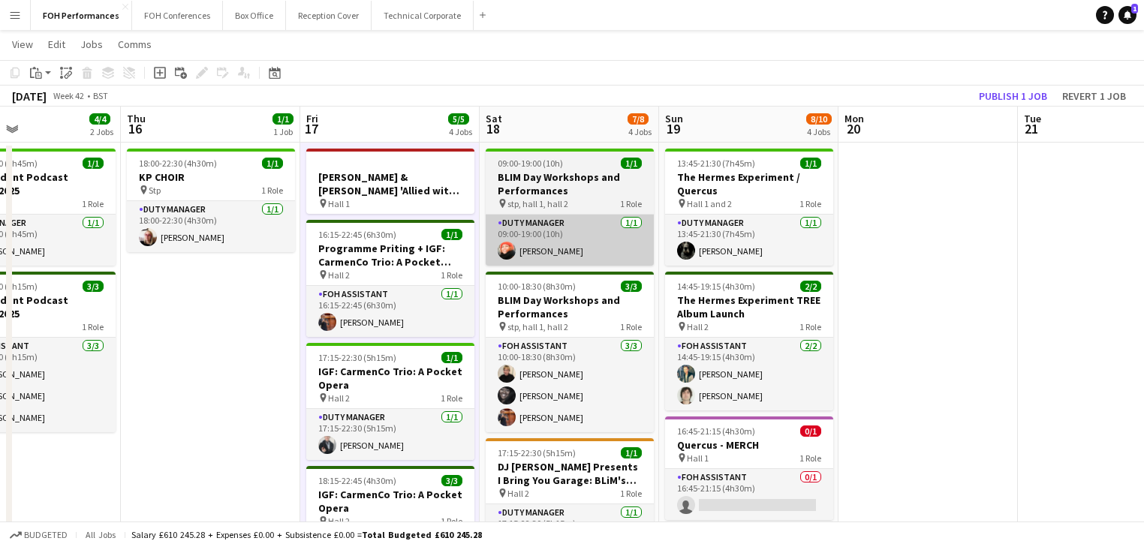
scroll to position [0, 0]
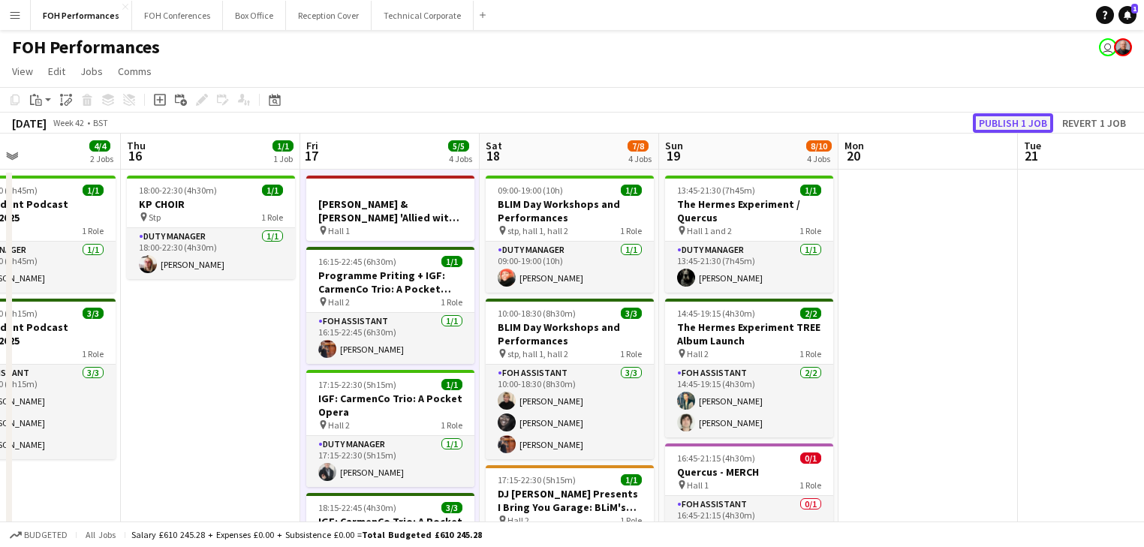
click at [1019, 116] on button "Publish 1 job" at bounding box center [1013, 123] width 80 height 20
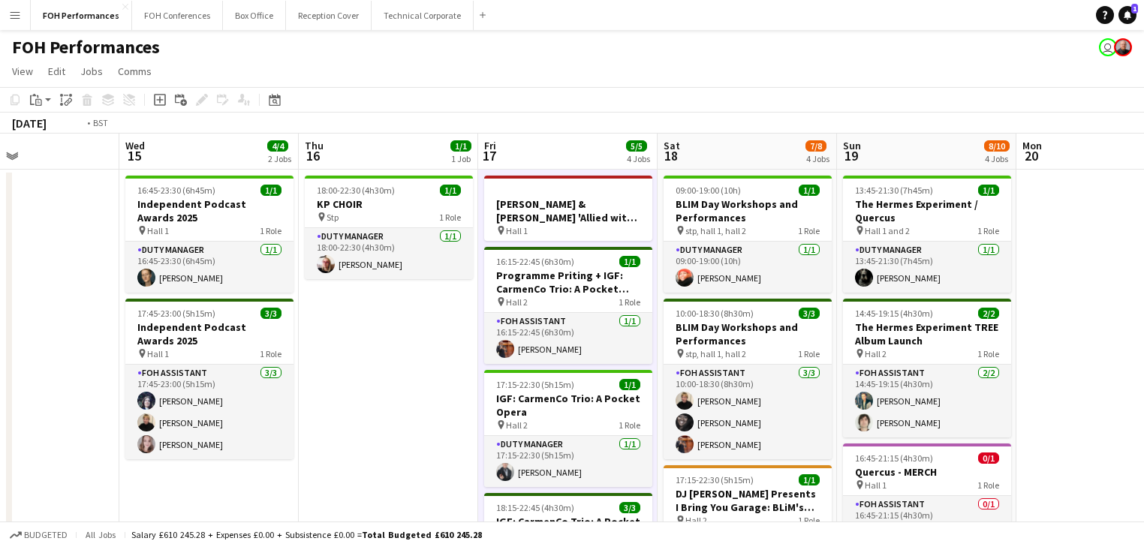
drag, startPoint x: 186, startPoint y: 360, endPoint x: 724, endPoint y: 344, distance: 537.9
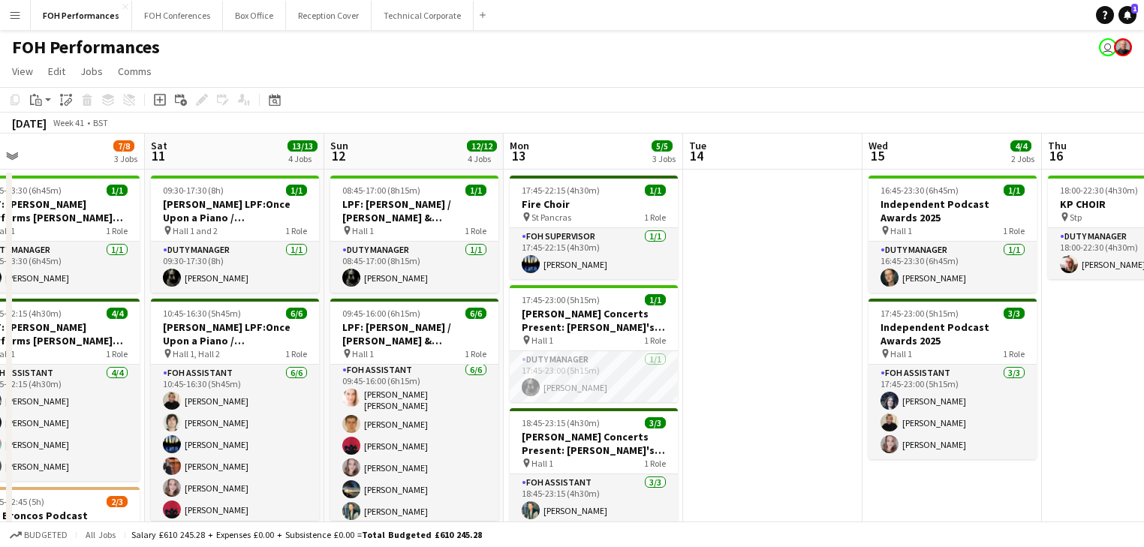
drag, startPoint x: 257, startPoint y: 351, endPoint x: 818, endPoint y: 346, distance: 561.7
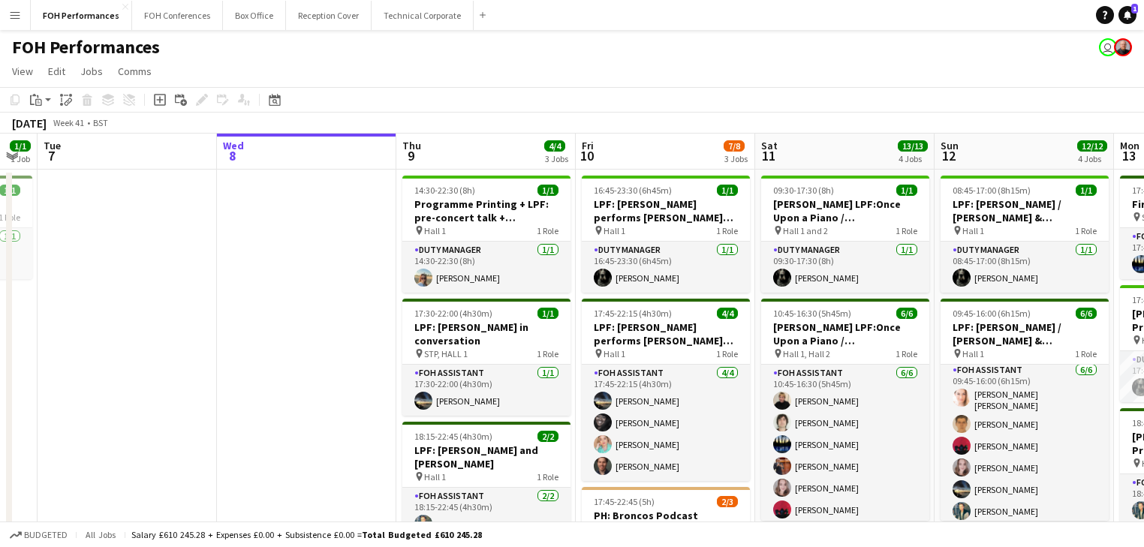
drag, startPoint x: 491, startPoint y: 343, endPoint x: 773, endPoint y: 345, distance: 282.3
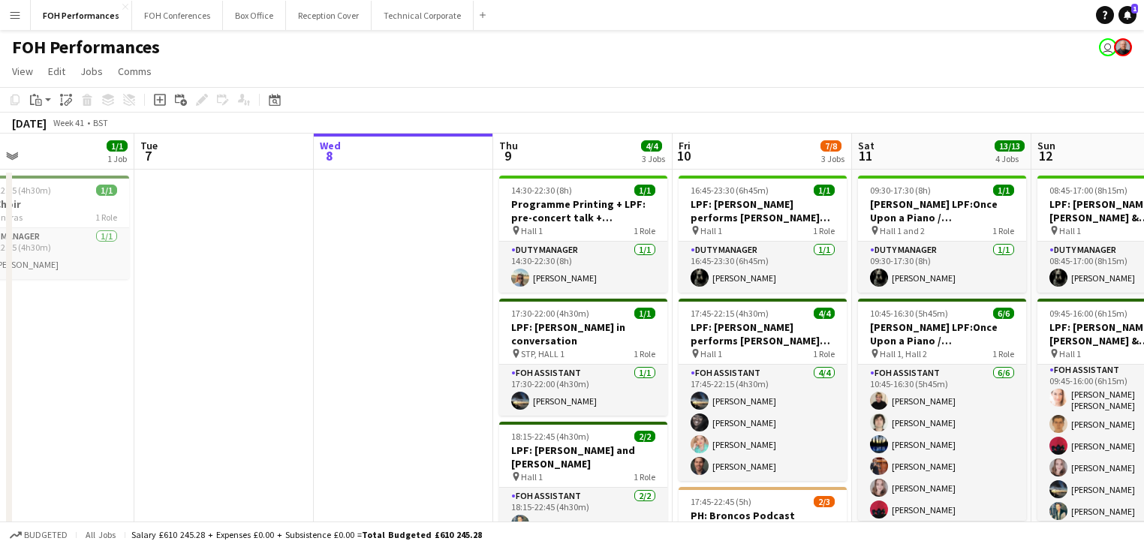
drag, startPoint x: 426, startPoint y: 342, endPoint x: 523, endPoint y: 346, distance: 96.9
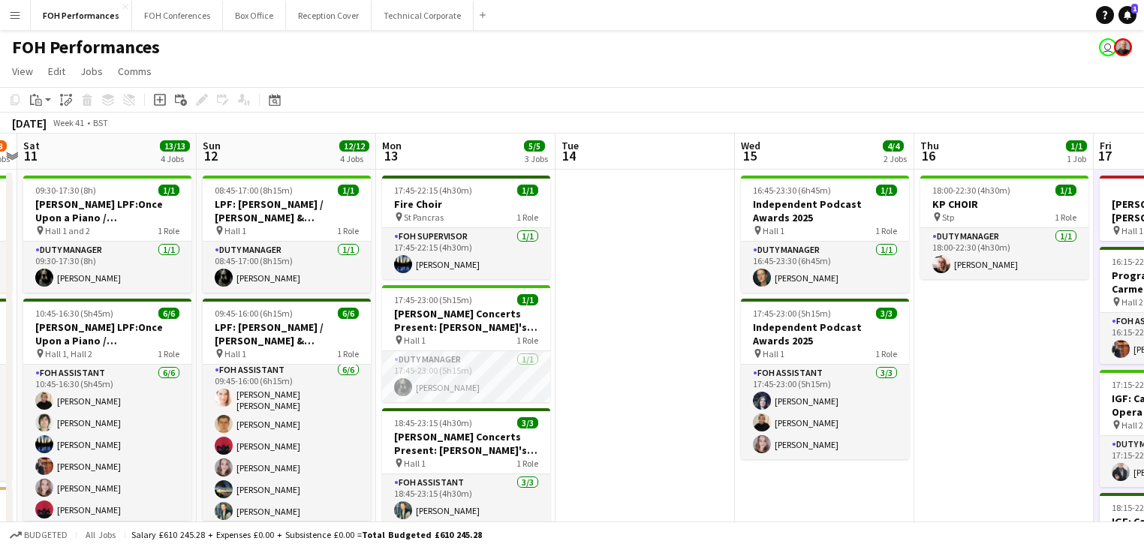
drag, startPoint x: 873, startPoint y: 399, endPoint x: 66, endPoint y: 308, distance: 812.4
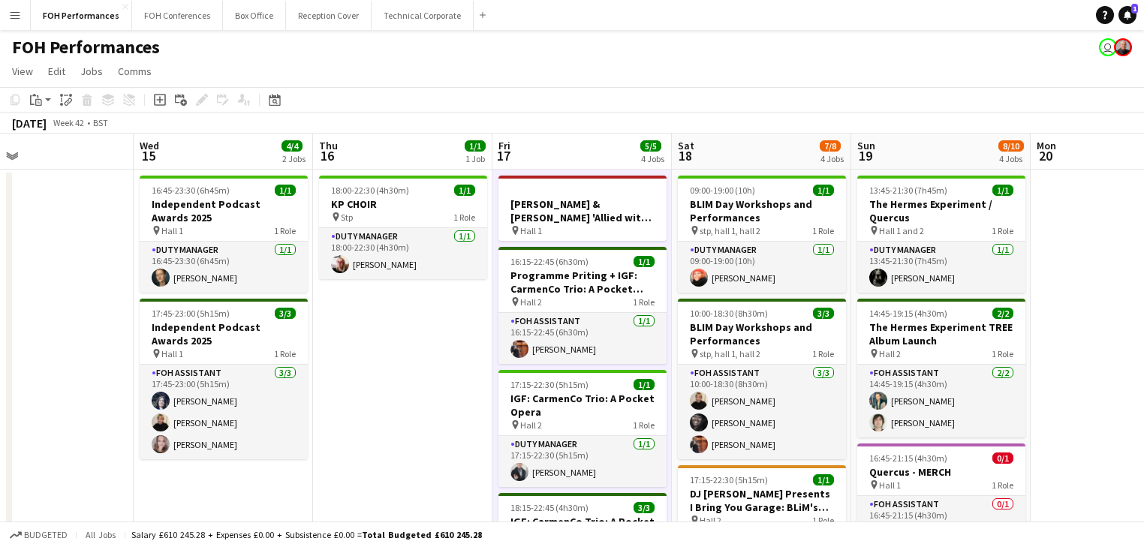
drag, startPoint x: 694, startPoint y: 367, endPoint x: -68, endPoint y: 317, distance: 763.8
click at [0, 317] on html "Menu Boards Boards Boards All jobs Status Workforce Workforce My Workforce Recr…" at bounding box center [572, 540] width 1144 height 1080
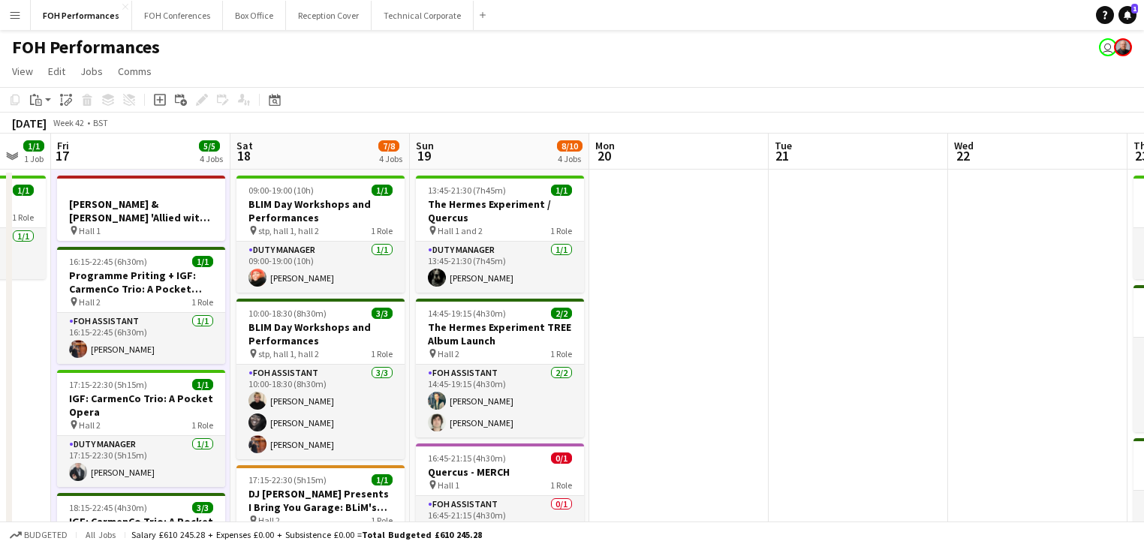
drag, startPoint x: 566, startPoint y: 384, endPoint x: 427, endPoint y: 377, distance: 139.9
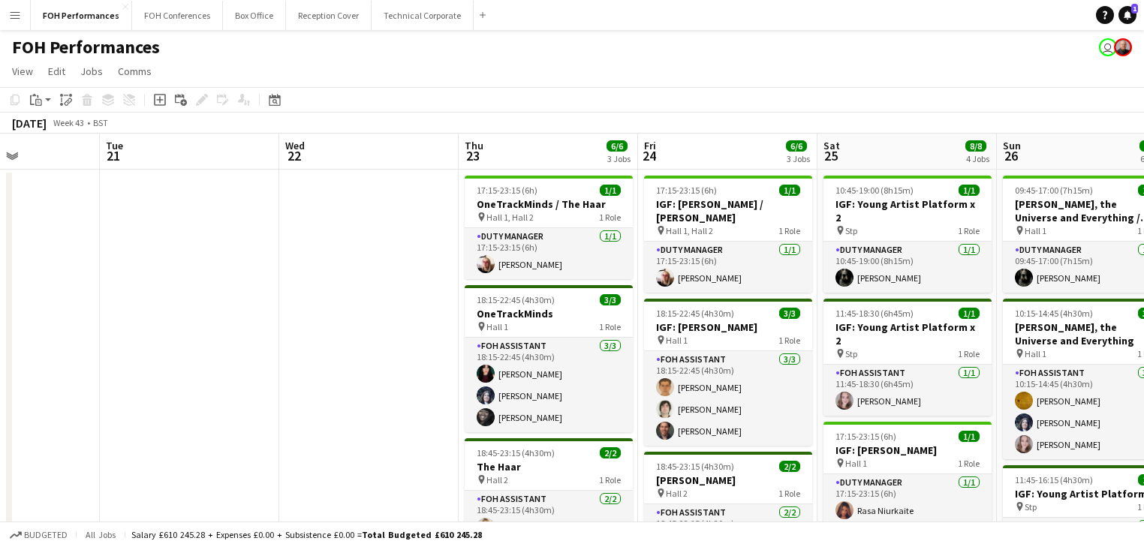
drag, startPoint x: 784, startPoint y: 384, endPoint x: 117, endPoint y: 331, distance: 668.9
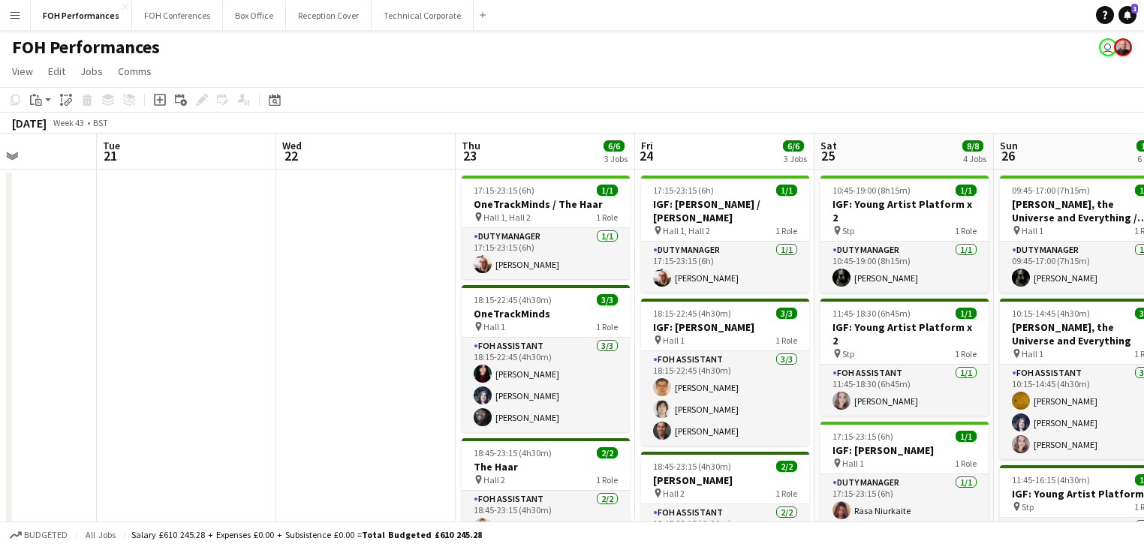
scroll to position [0, 445]
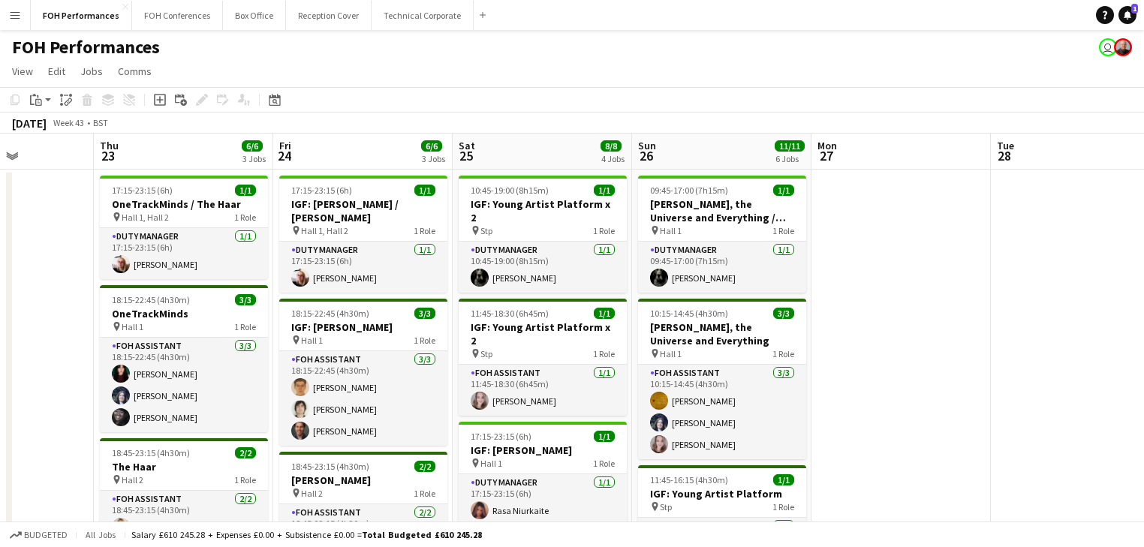
drag, startPoint x: -6, startPoint y: 305, endPoint x: -33, endPoint y: 301, distance: 27.3
click at [0, 301] on html "Menu Boards Boards Boards All jobs Status Workforce Workforce My Workforce Recr…" at bounding box center [572, 540] width 1144 height 1080
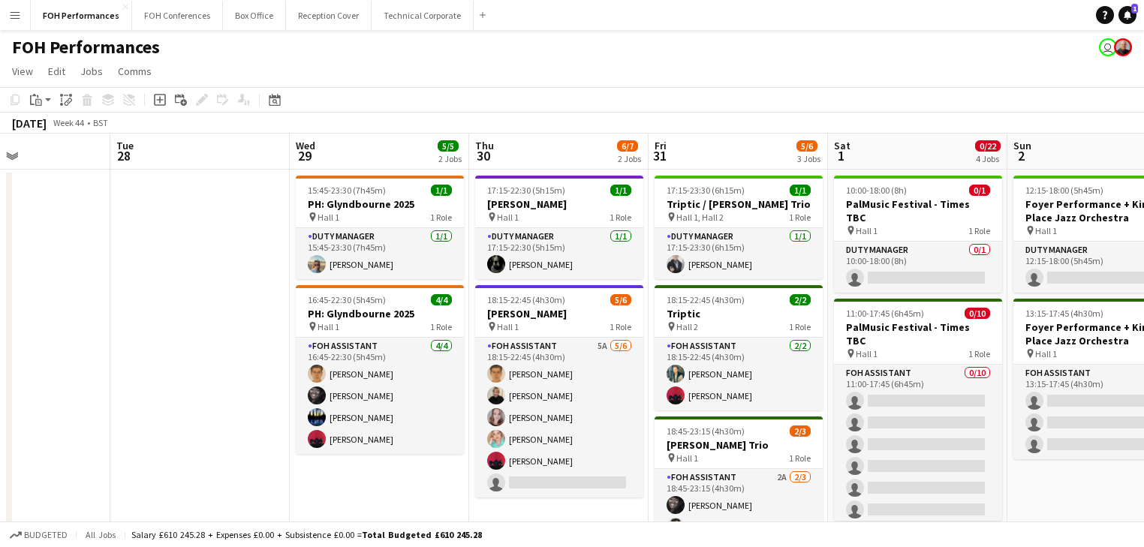
drag, startPoint x: 943, startPoint y: 363, endPoint x: -175, endPoint y: 268, distance: 1122.1
click at [0, 268] on html "Menu Boards Boards Boards All jobs Status Workforce Workforce My Workforce Recr…" at bounding box center [572, 540] width 1144 height 1080
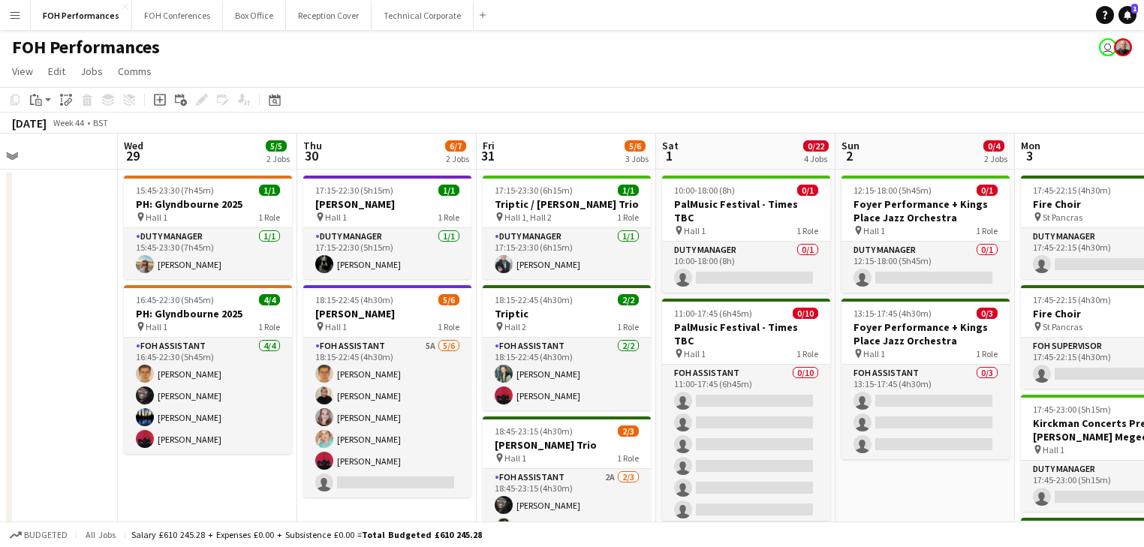
scroll to position [0, 642]
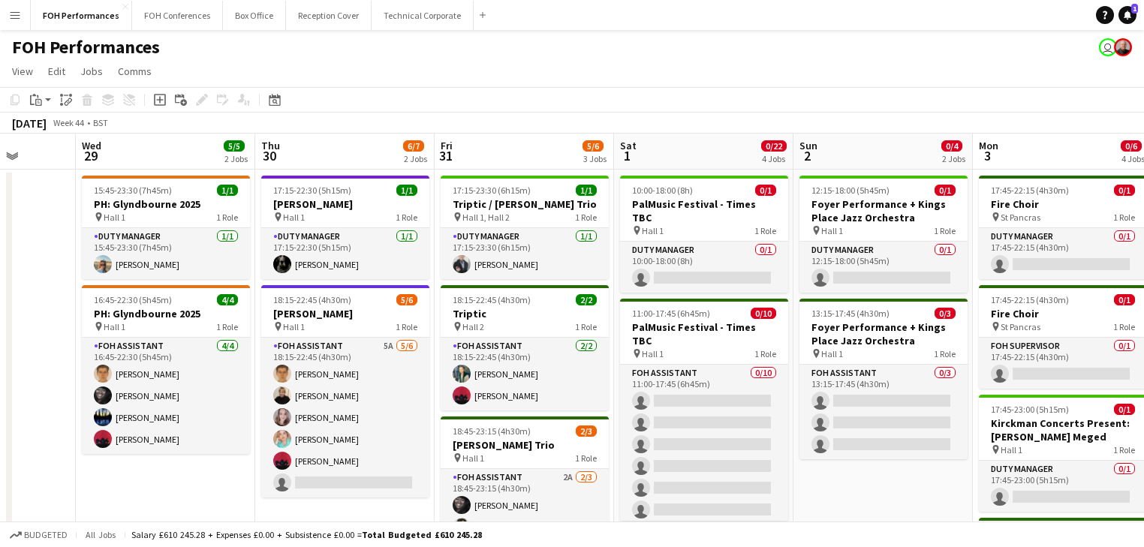
drag, startPoint x: 520, startPoint y: 381, endPoint x: 306, endPoint y: 357, distance: 215.4
click at [357, 413] on app-card-role "FOH Assistant 5A 5/6 18:15-22:45 (4h30m) William Warren Jojo Ruta Magdalena Wlo…" at bounding box center [345, 418] width 168 height 160
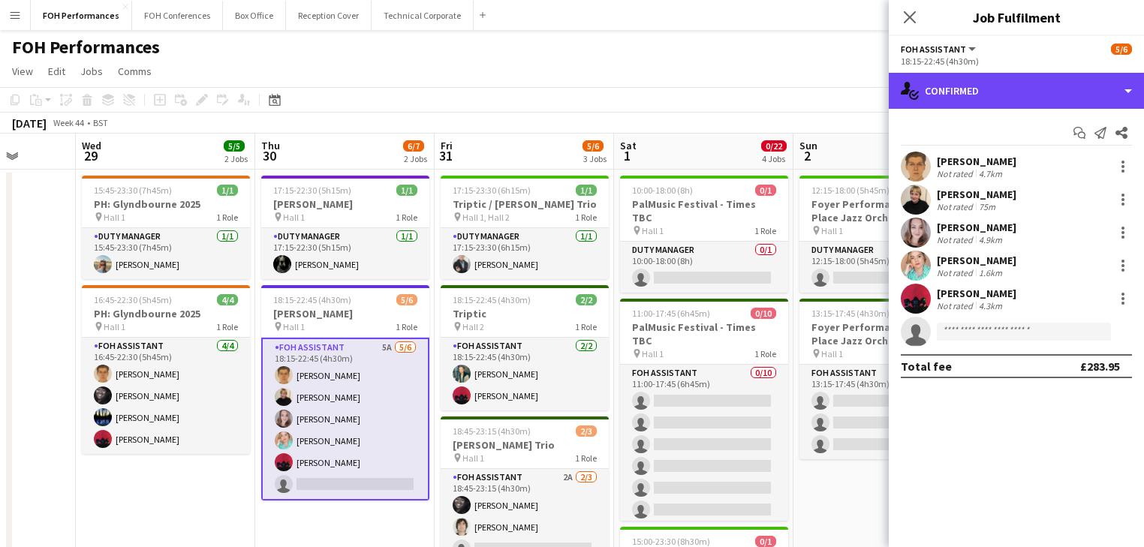
drag, startPoint x: 989, startPoint y: 91, endPoint x: 1084, endPoint y: 201, distance: 145.9
click at [989, 93] on div "single-neutral-actions-check-2 Confirmed" at bounding box center [1016, 91] width 255 height 36
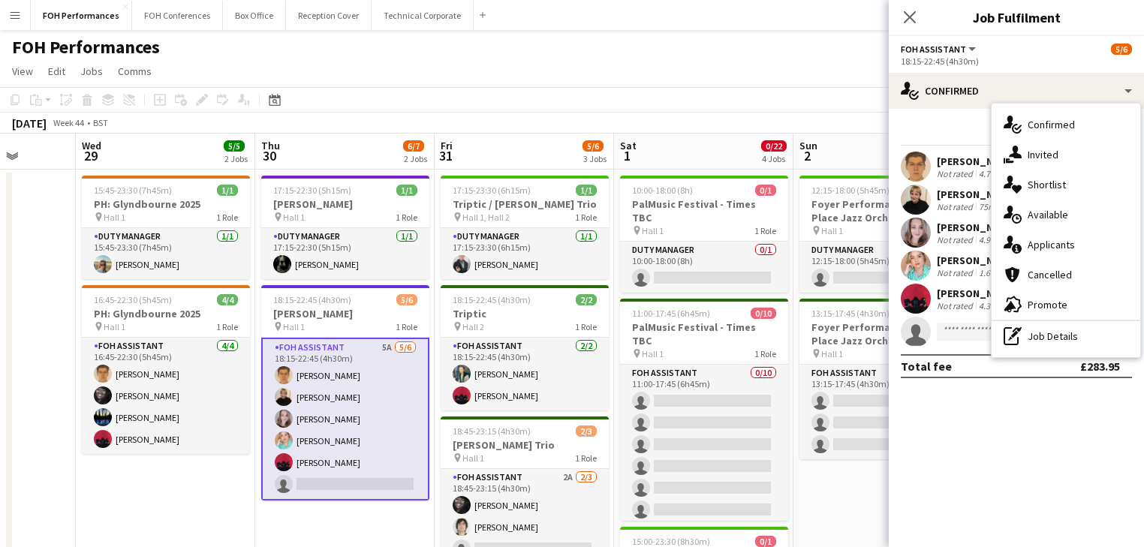
click at [1069, 237] on div "single-neutral-actions-information Applicants" at bounding box center [1066, 245] width 149 height 30
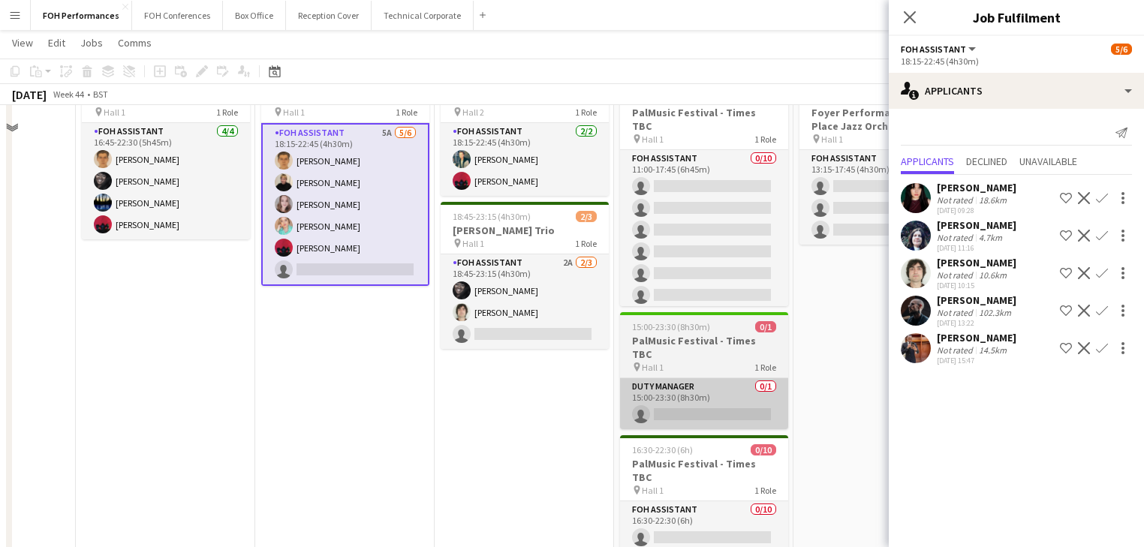
scroll to position [240, 0]
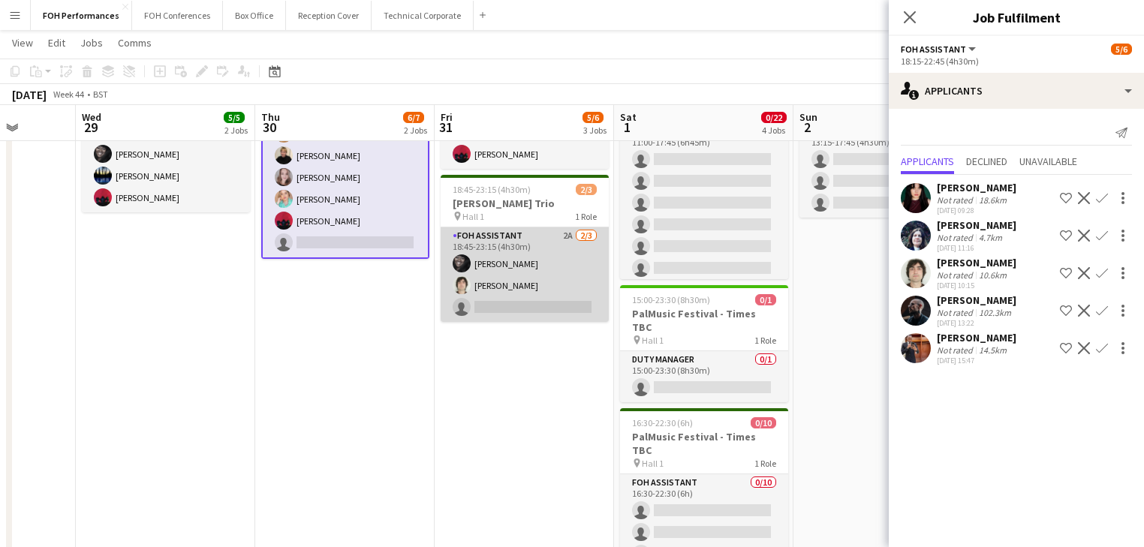
click at [532, 297] on app-card-role "FOH Assistant 2A 2/3 18:45-23:15 (4h30m) Deborah Carew Hani Abbasi single-neutr…" at bounding box center [525, 275] width 168 height 95
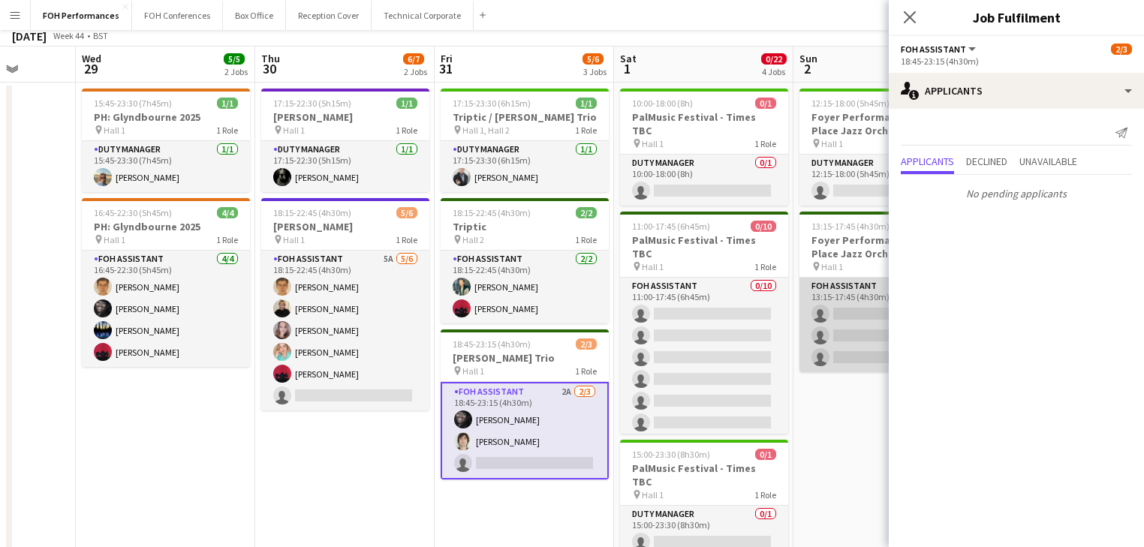
scroll to position [0, 0]
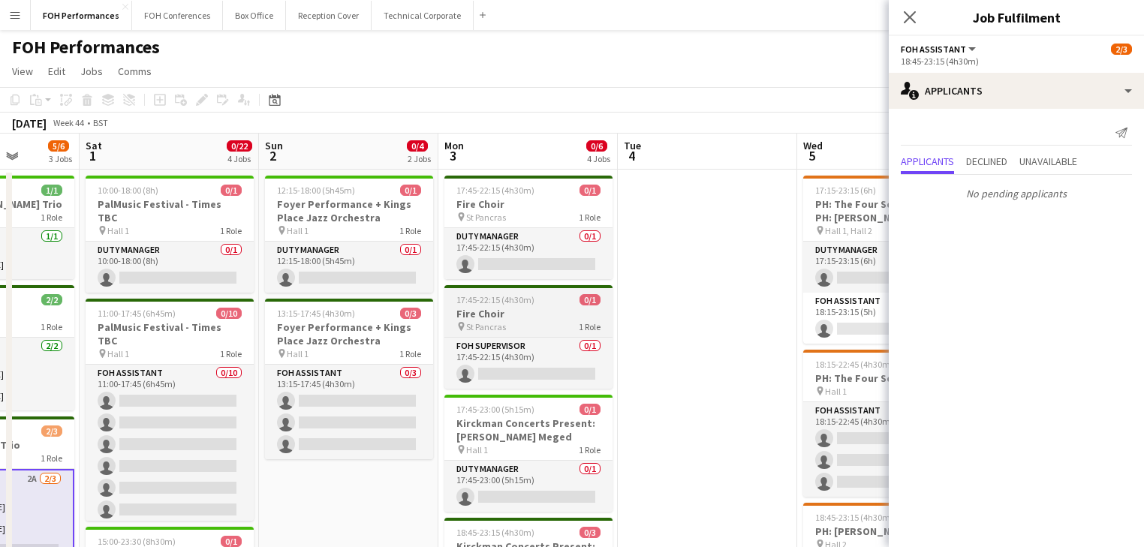
drag, startPoint x: 817, startPoint y: 391, endPoint x: 493, endPoint y: 310, distance: 333.6
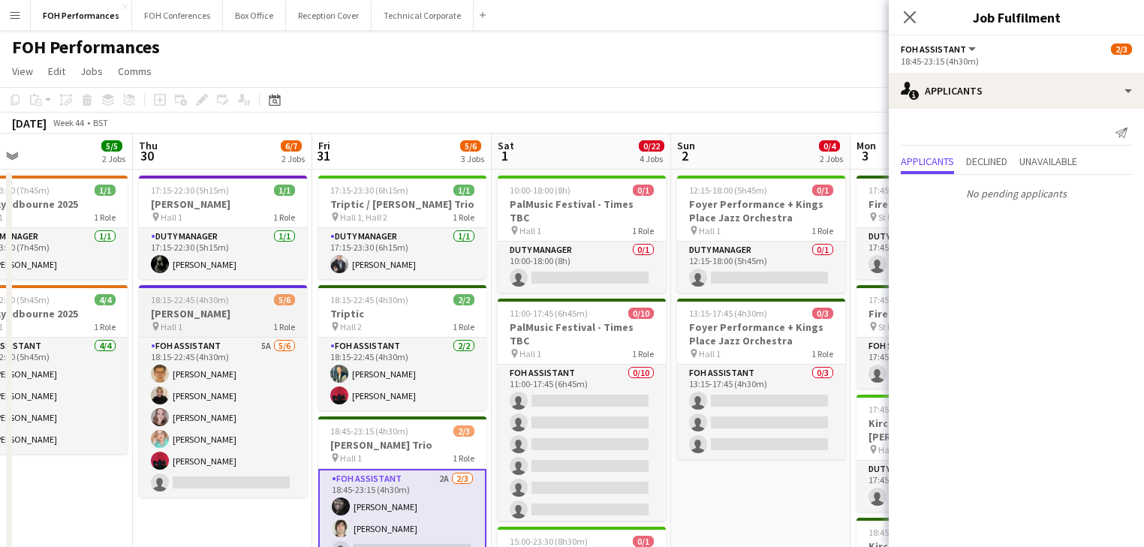
drag, startPoint x: 89, startPoint y: 354, endPoint x: 290, endPoint y: 329, distance: 202.8
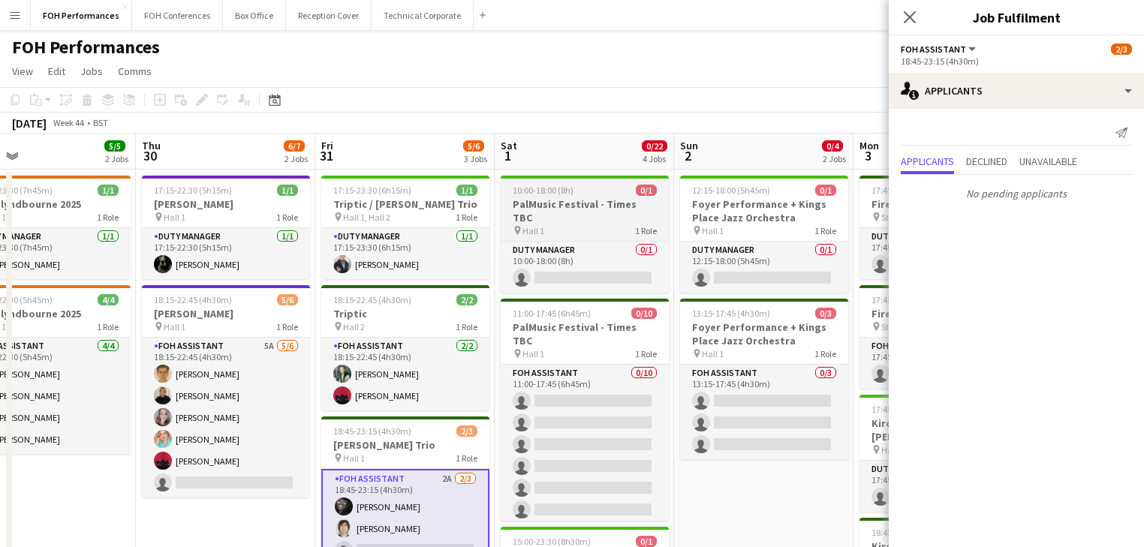
click at [550, 204] on h3 "PalMusic Festival - Times TBC" at bounding box center [585, 210] width 168 height 27
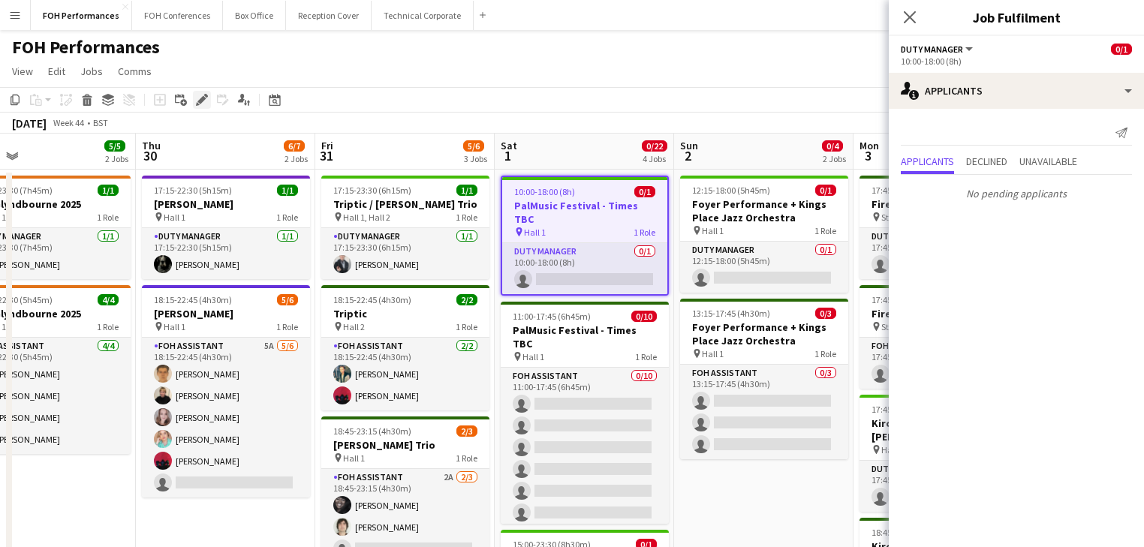
click at [203, 99] on icon at bounding box center [201, 100] width 8 height 8
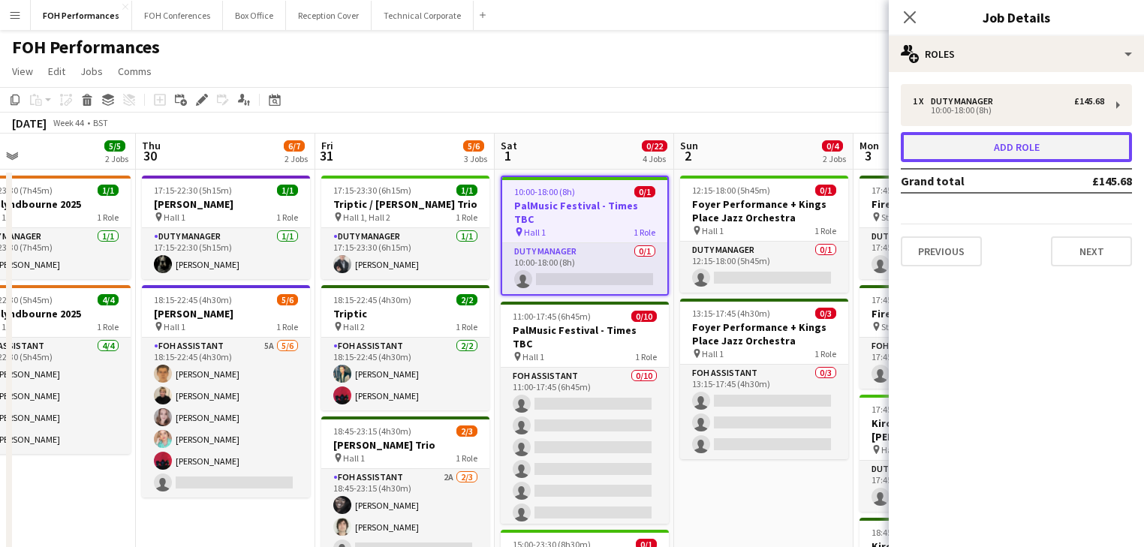
click at [1015, 155] on button "Add role" at bounding box center [1016, 147] width 231 height 30
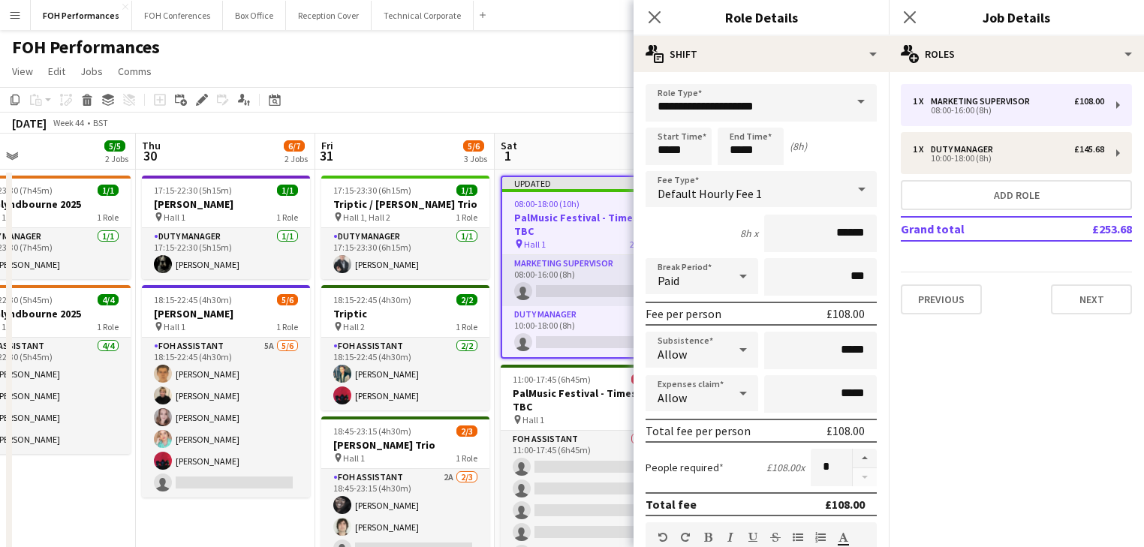
click at [854, 104] on span at bounding box center [862, 102] width 32 height 36
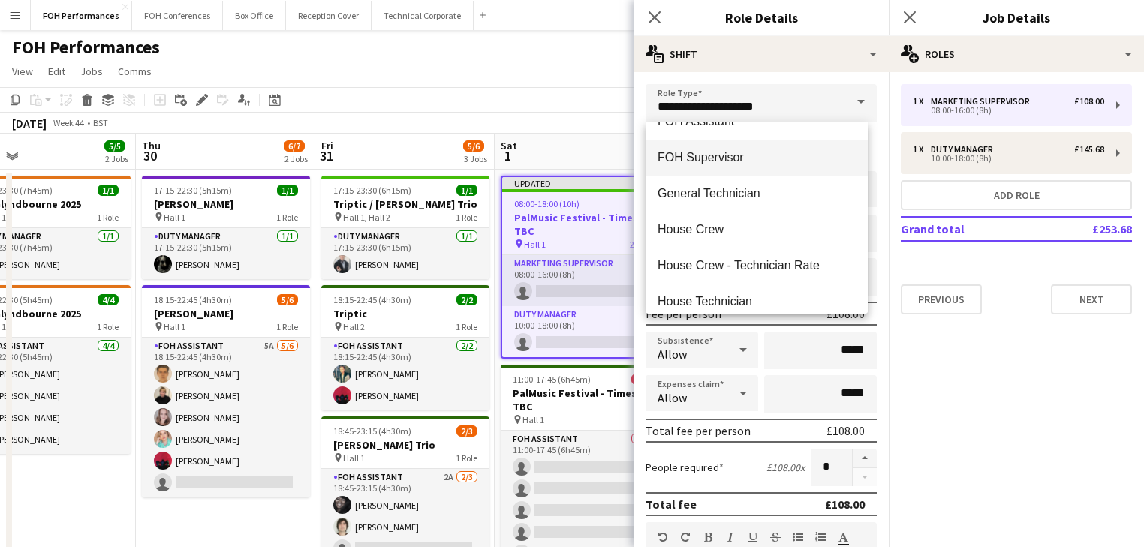
click at [716, 152] on span "FOH Supervisor" at bounding box center [757, 157] width 198 height 14
type input "**********"
type input "******"
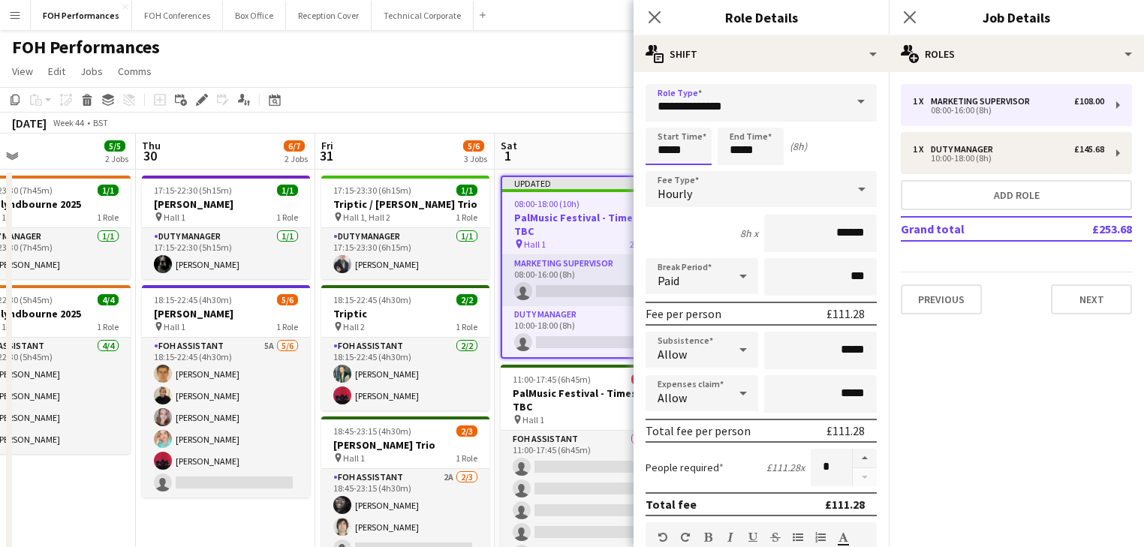
click at [679, 149] on input "*****" at bounding box center [679, 147] width 66 height 38
click at [668, 119] on div at bounding box center [664, 120] width 30 height 15
type input "*****"
click at [668, 119] on div at bounding box center [664, 120] width 30 height 15
click at [759, 147] on input "*****" at bounding box center [751, 147] width 66 height 38
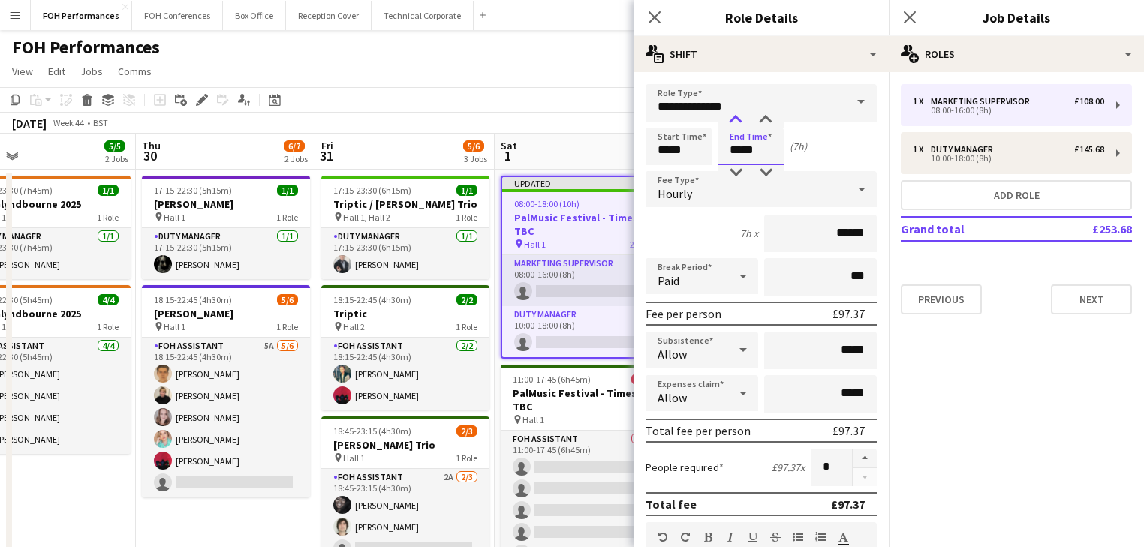
click at [733, 116] on div at bounding box center [736, 120] width 30 height 15
type input "*****"
click at [733, 116] on div at bounding box center [736, 120] width 30 height 15
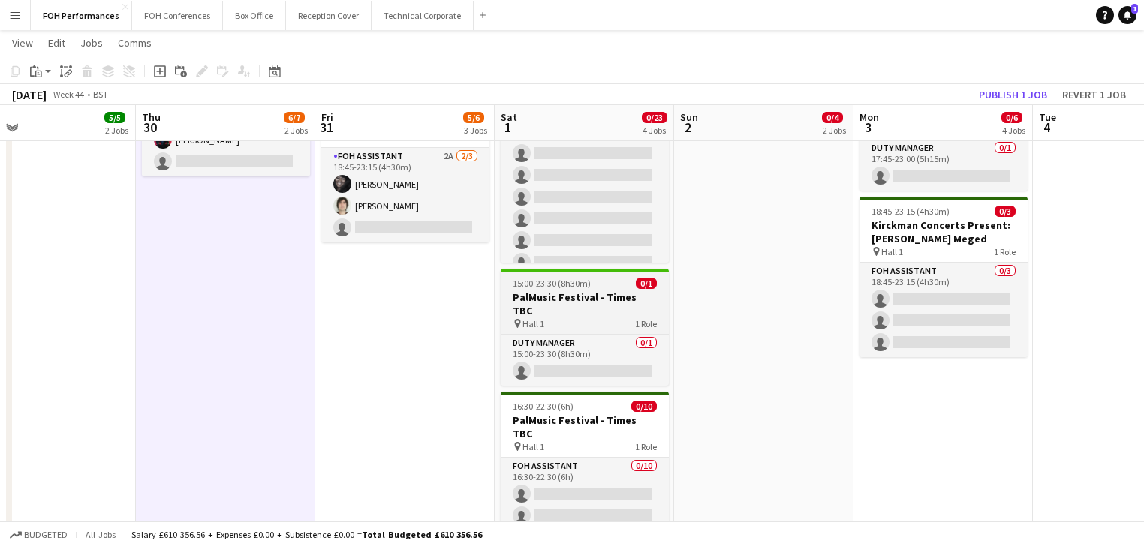
click at [564, 318] on div "pin Hall 1 1 Role" at bounding box center [585, 324] width 168 height 12
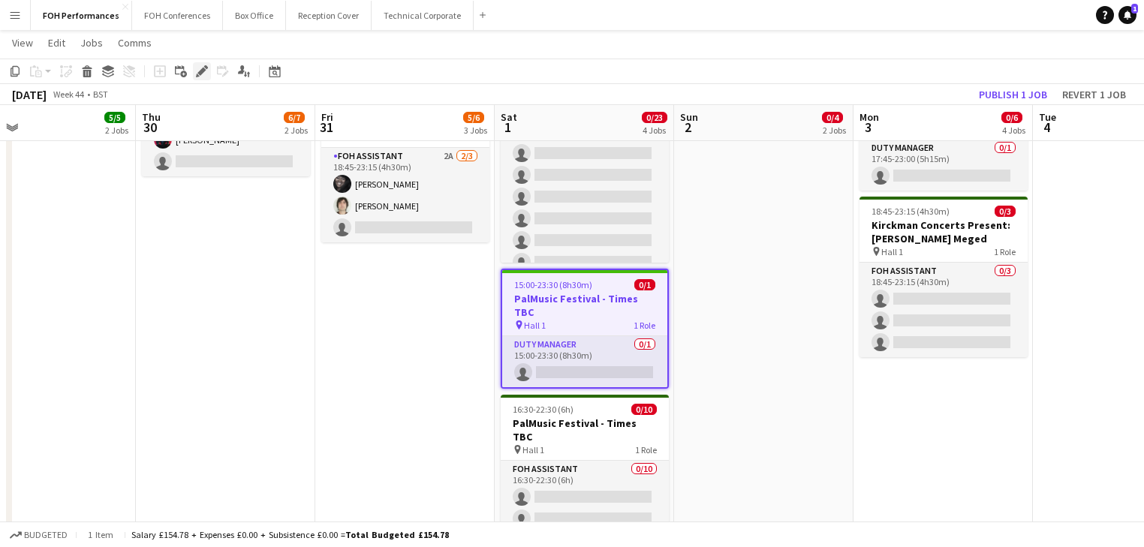
click at [197, 68] on icon "Edit" at bounding box center [202, 71] width 12 height 12
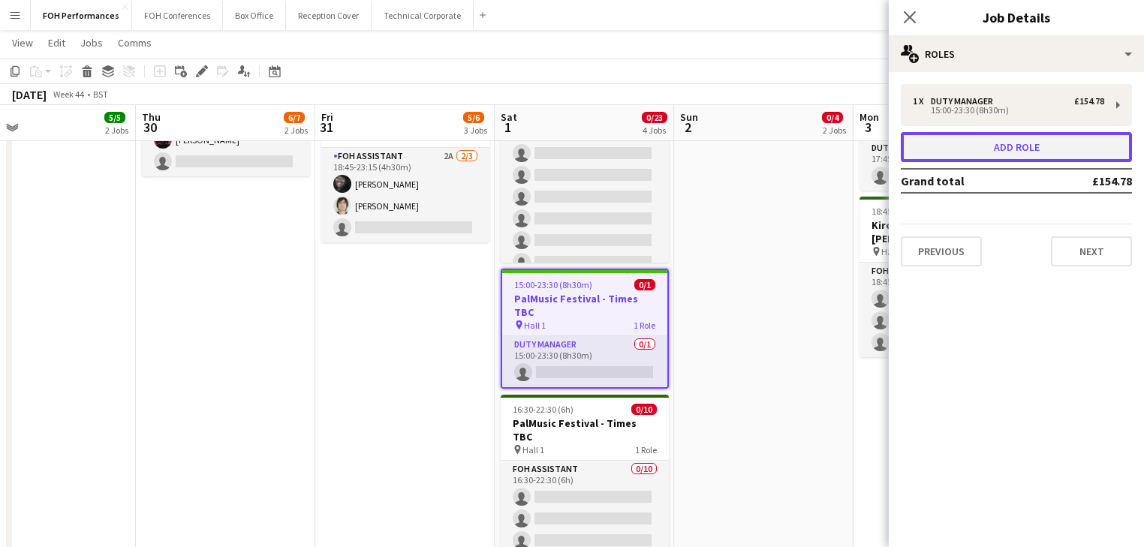
click at [1014, 143] on button "Add role" at bounding box center [1016, 147] width 231 height 30
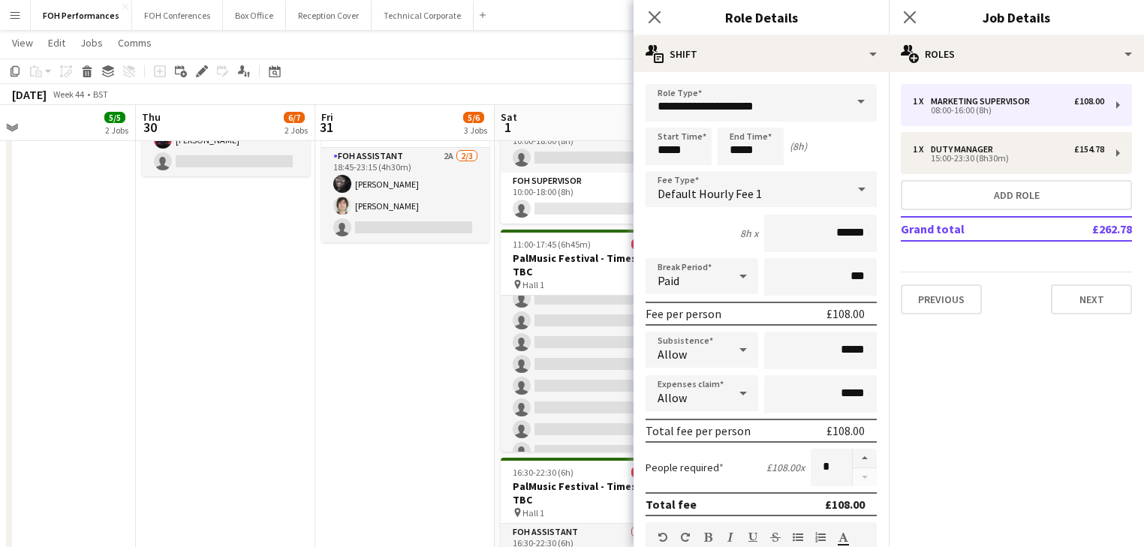
click at [851, 102] on span at bounding box center [862, 102] width 32 height 36
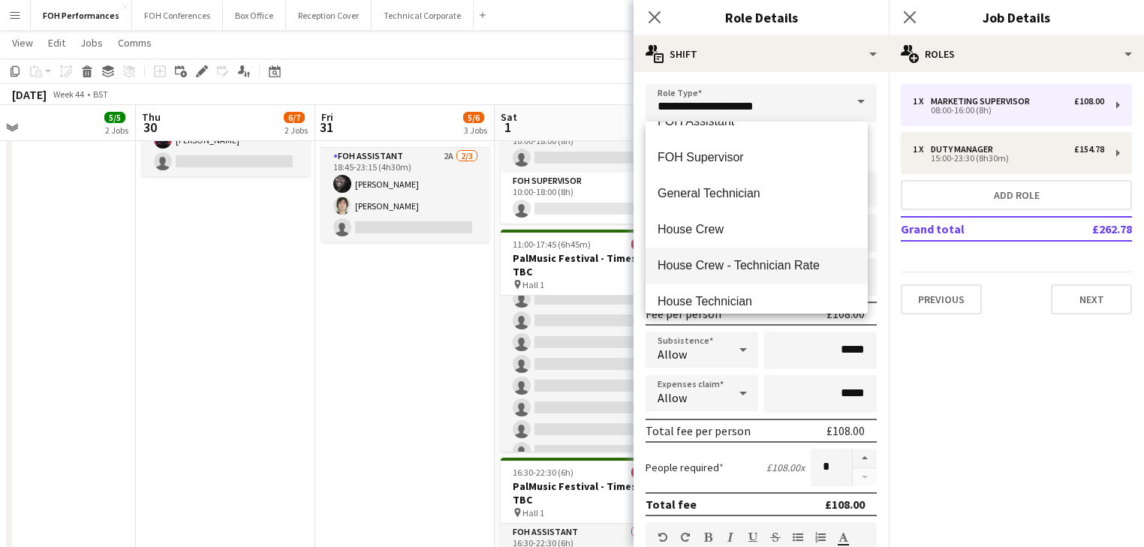
scroll to position [881, 0]
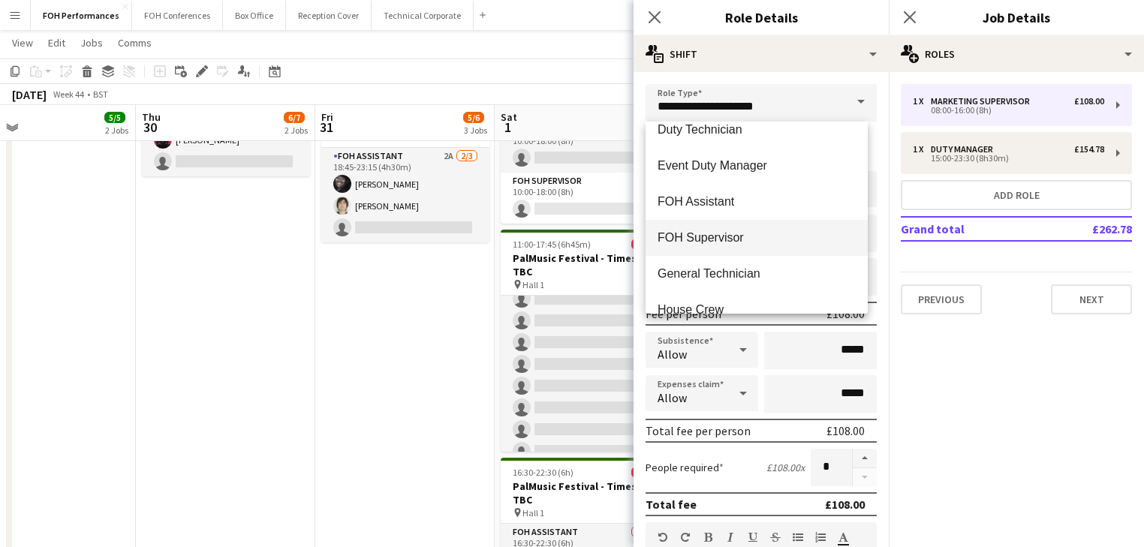
click at [727, 236] on span "FOH Supervisor" at bounding box center [757, 238] width 198 height 14
type input "**********"
type input "******"
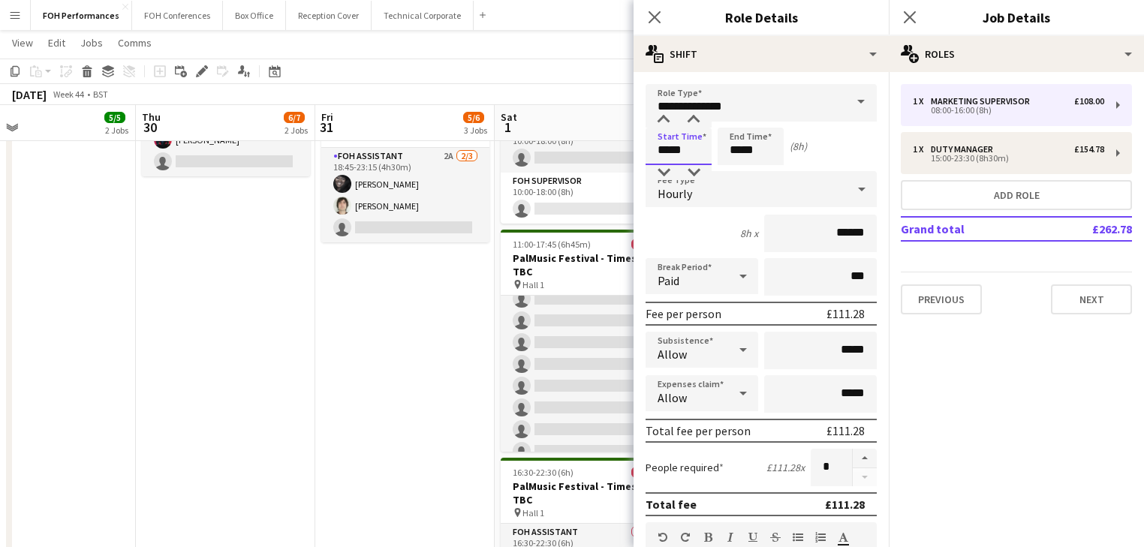
click at [709, 143] on input "*****" at bounding box center [679, 147] width 66 height 38
click at [661, 114] on div at bounding box center [664, 120] width 30 height 15
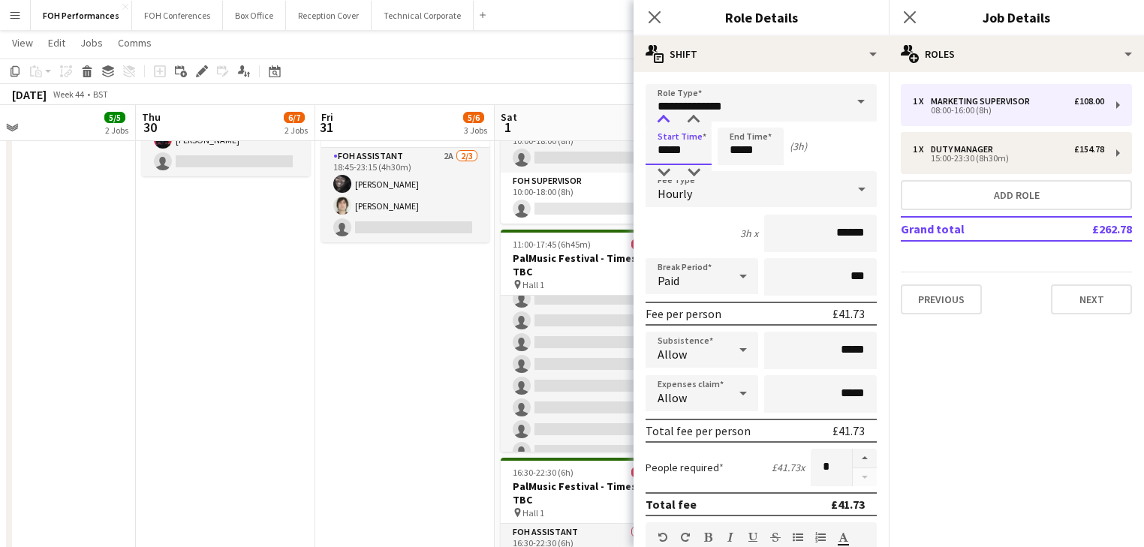
click at [661, 114] on div at bounding box center [664, 120] width 30 height 15
click at [701, 114] on div at bounding box center [694, 120] width 30 height 15
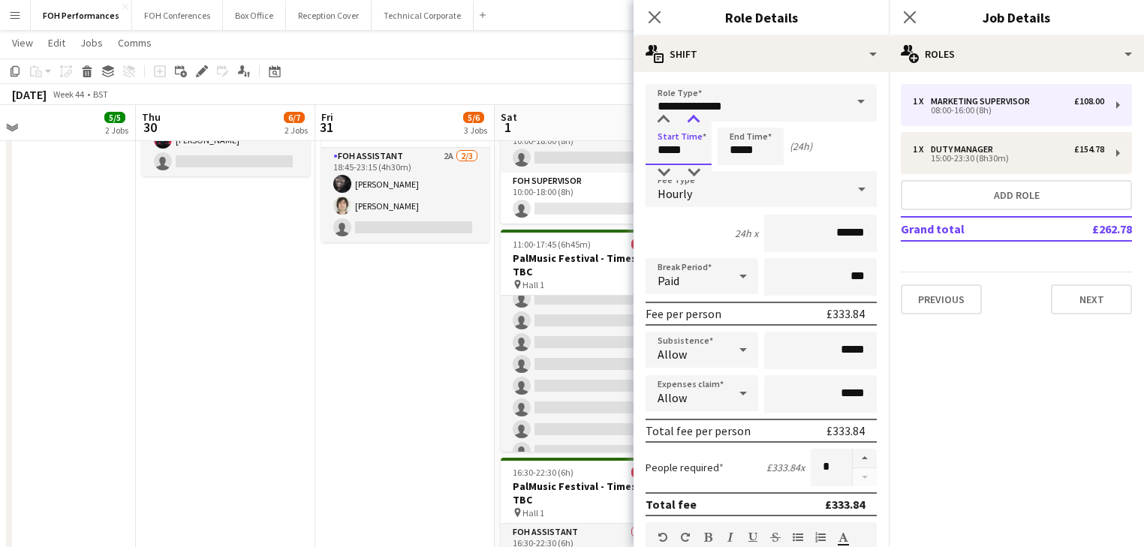
type input "*****"
click at [701, 114] on div at bounding box center [694, 120] width 30 height 15
click at [751, 134] on input "*****" at bounding box center [751, 147] width 66 height 38
click at [732, 123] on div at bounding box center [736, 120] width 30 height 15
click at [733, 122] on div at bounding box center [736, 120] width 30 height 15
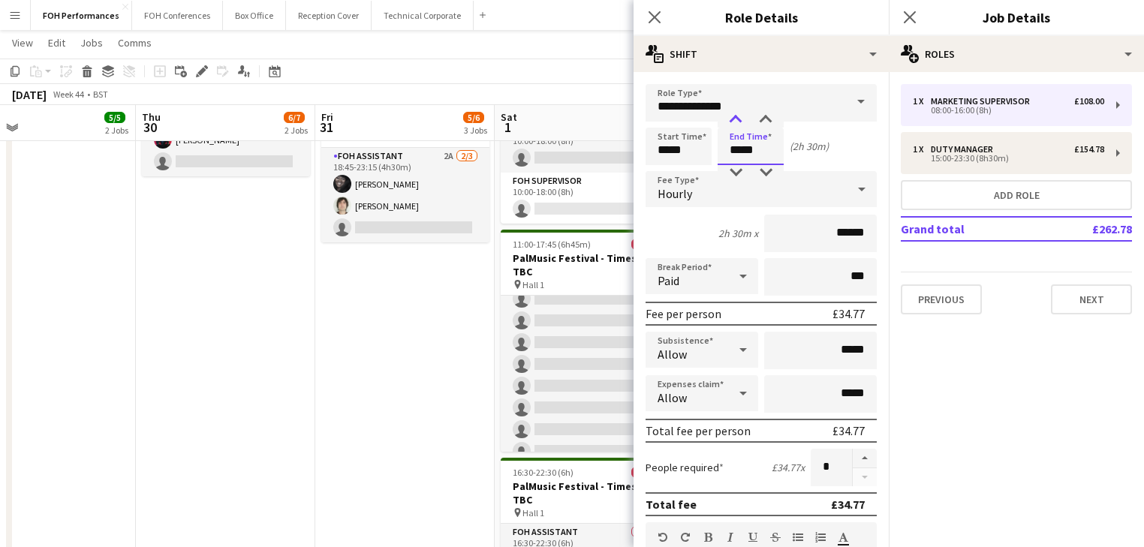
click at [733, 122] on div at bounding box center [736, 120] width 30 height 15
click at [765, 125] on div at bounding box center [766, 120] width 30 height 15
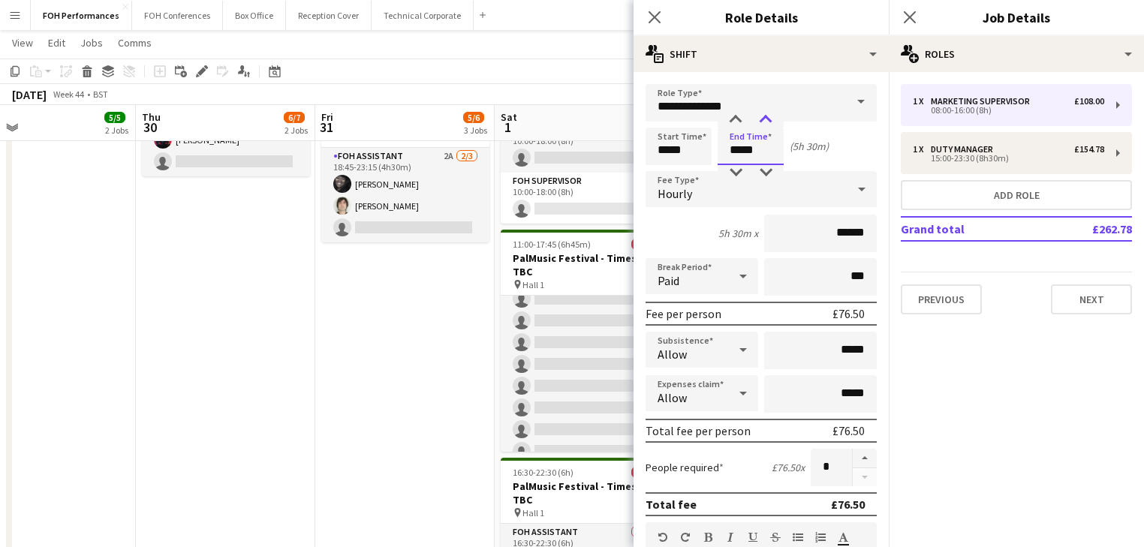
type input "*****"
click at [765, 125] on div at bounding box center [766, 120] width 30 height 15
drag, startPoint x: 318, startPoint y: 427, endPoint x: 416, endPoint y: 397, distance: 102.9
click at [327, 427] on app-calendar-viewport "Mon 27 Tue 28 Wed 29 5/5 2 Jobs Thu 30 6/7 2 Jobs Fri 31 5/6 3 Jobs Sat 1 0/24 …" at bounding box center [572, 236] width 1144 height 994
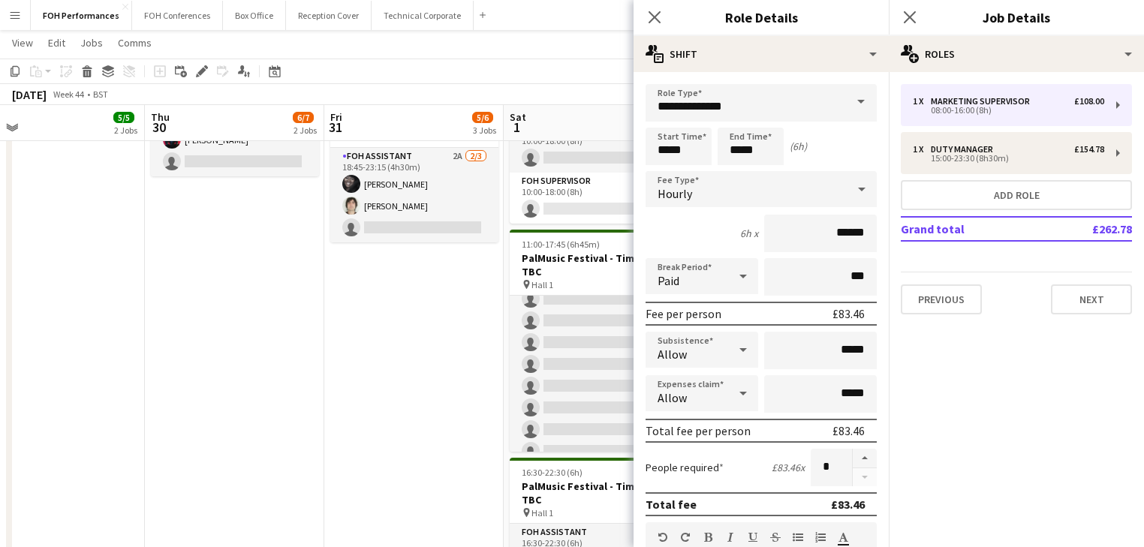
click at [370, 352] on app-date-cell "17:15-23:30 (6h15m) 1/1 Triptic / Sultan Stevenson Trio pin Hall 1, Hall 2 1 Ro…" at bounding box center [413, 290] width 179 height 885
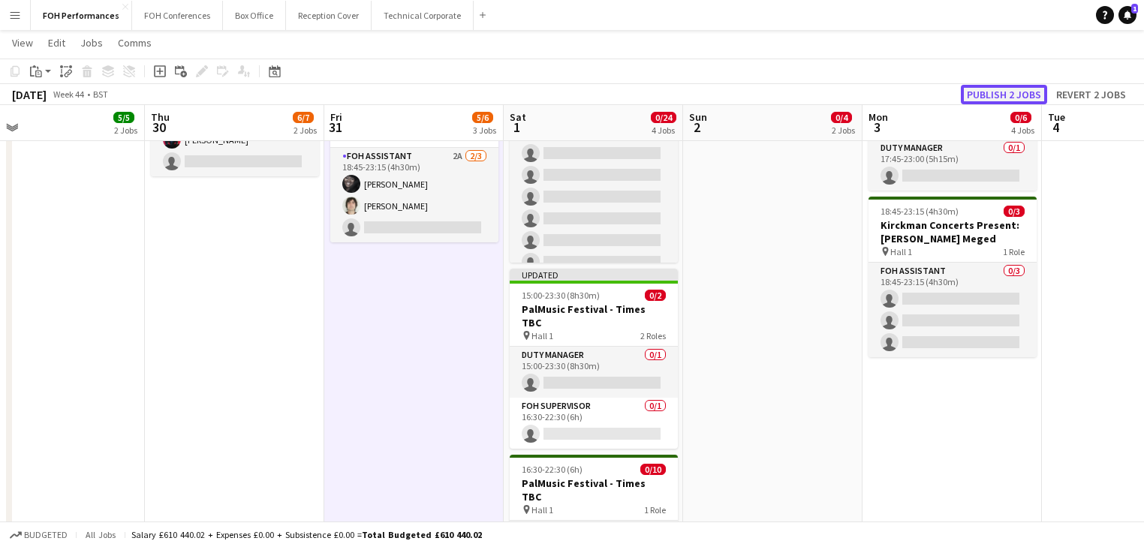
click at [1011, 96] on button "Publish 2 jobs" at bounding box center [1004, 95] width 86 height 20
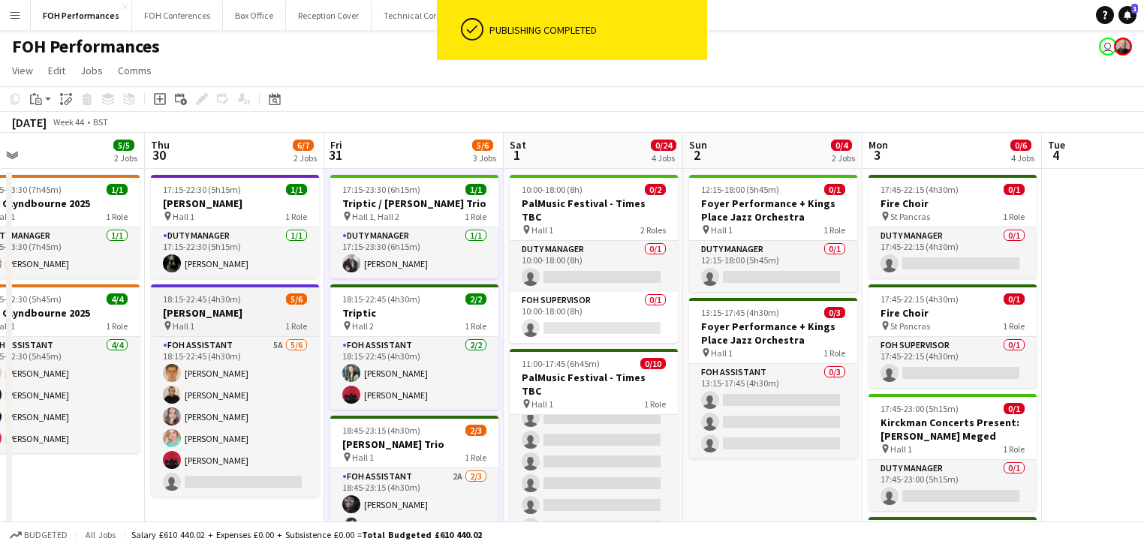
scroll to position [0, 0]
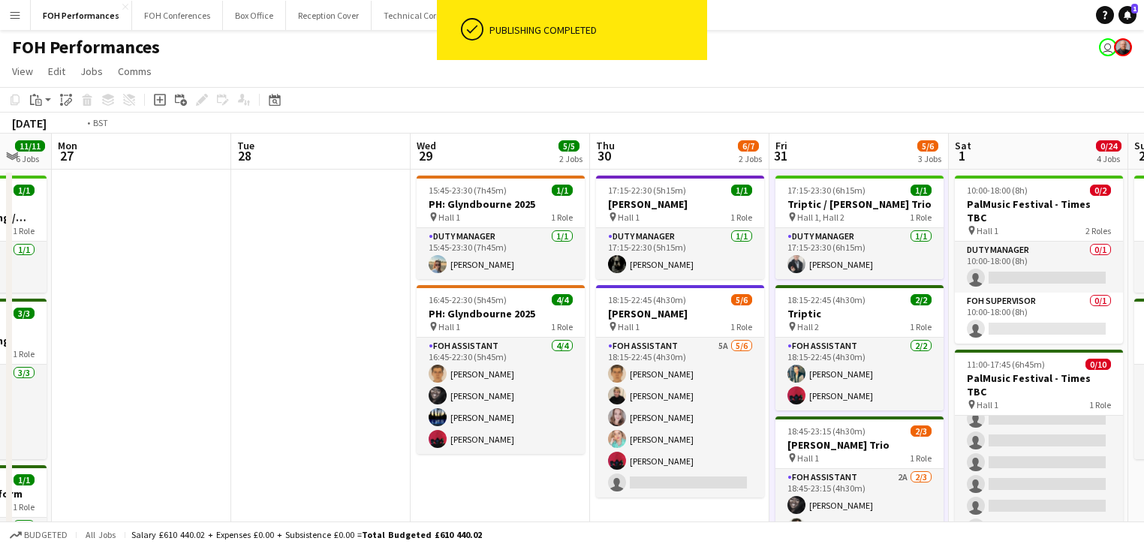
drag, startPoint x: 538, startPoint y: 288, endPoint x: 714, endPoint y: 267, distance: 177.7
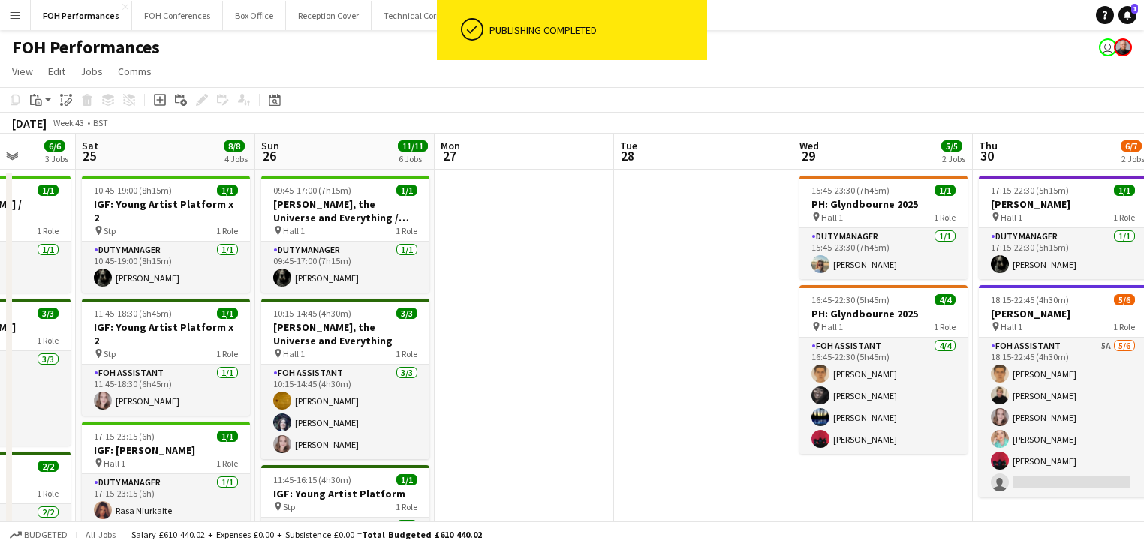
drag, startPoint x: 661, startPoint y: 264, endPoint x: 713, endPoint y: 261, distance: 51.9
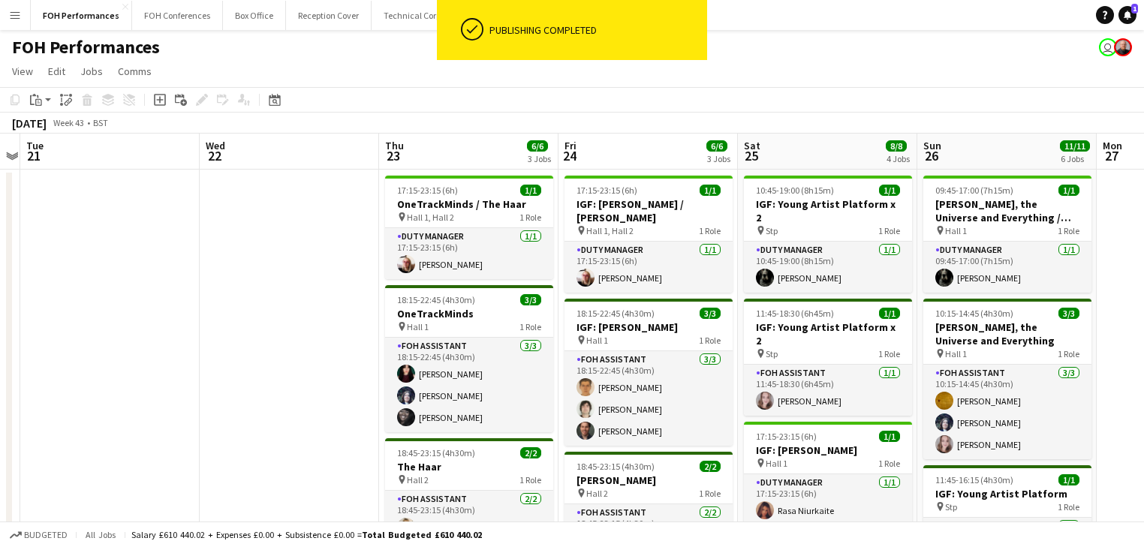
drag, startPoint x: 763, startPoint y: 261, endPoint x: 907, endPoint y: 250, distance: 144.6
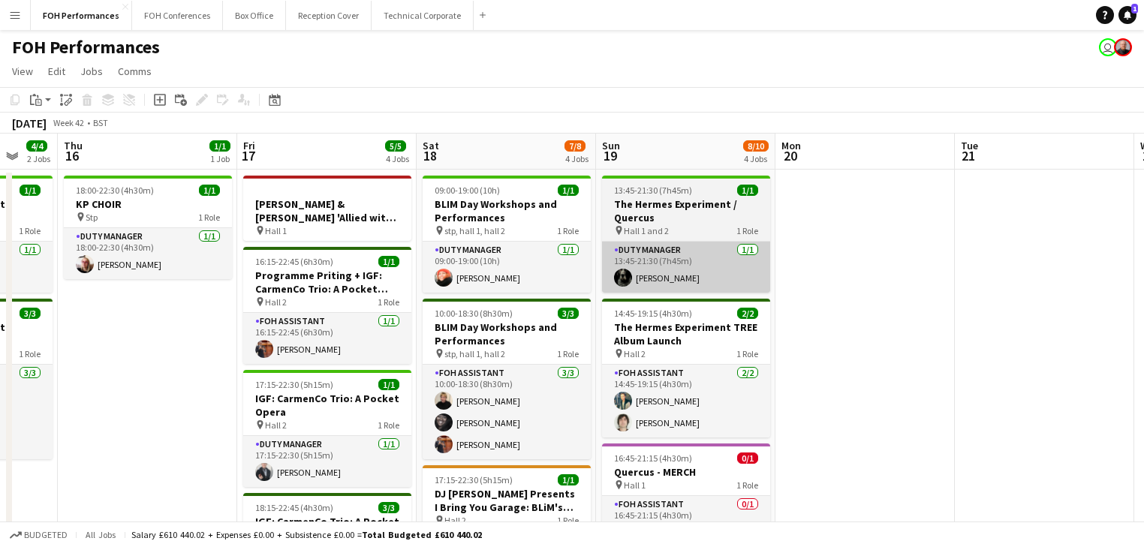
drag, startPoint x: 387, startPoint y: 279, endPoint x: 747, endPoint y: 258, distance: 360.2
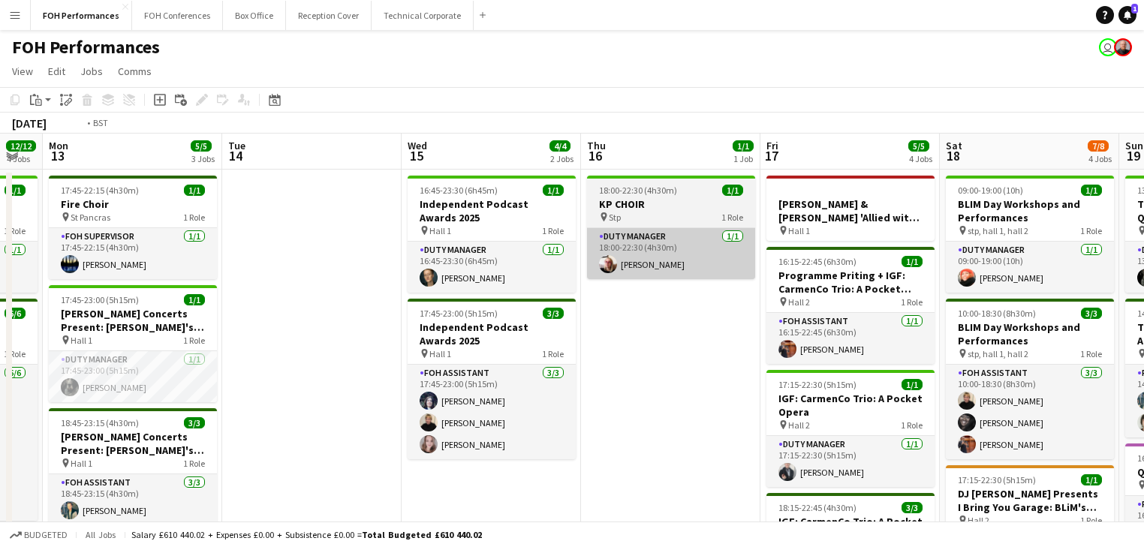
drag, startPoint x: 634, startPoint y: 270, endPoint x: 717, endPoint y: 267, distance: 83.4
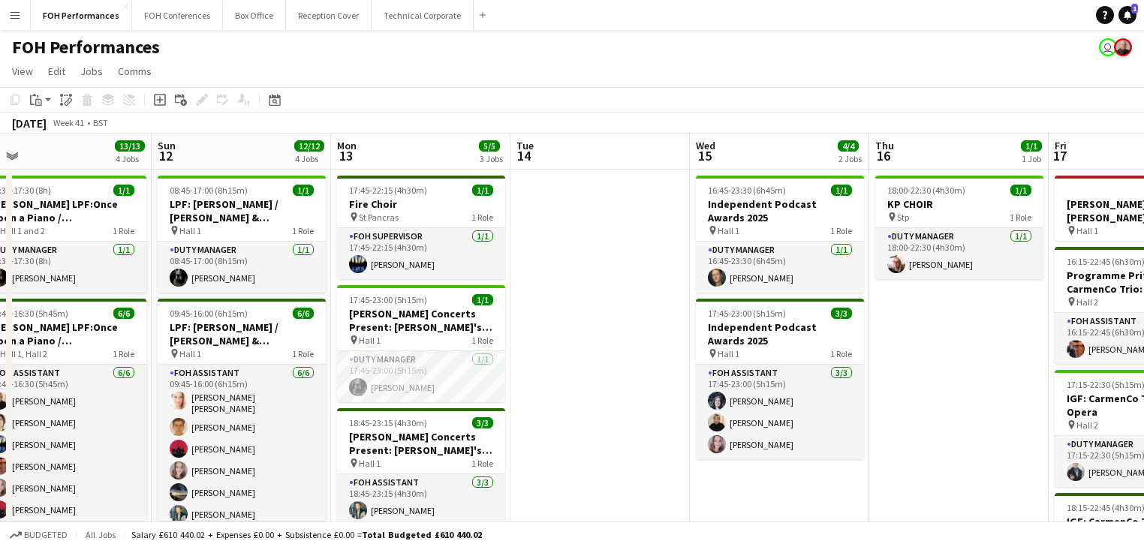
drag, startPoint x: 488, startPoint y: 278, endPoint x: 761, endPoint y: 276, distance: 273.3
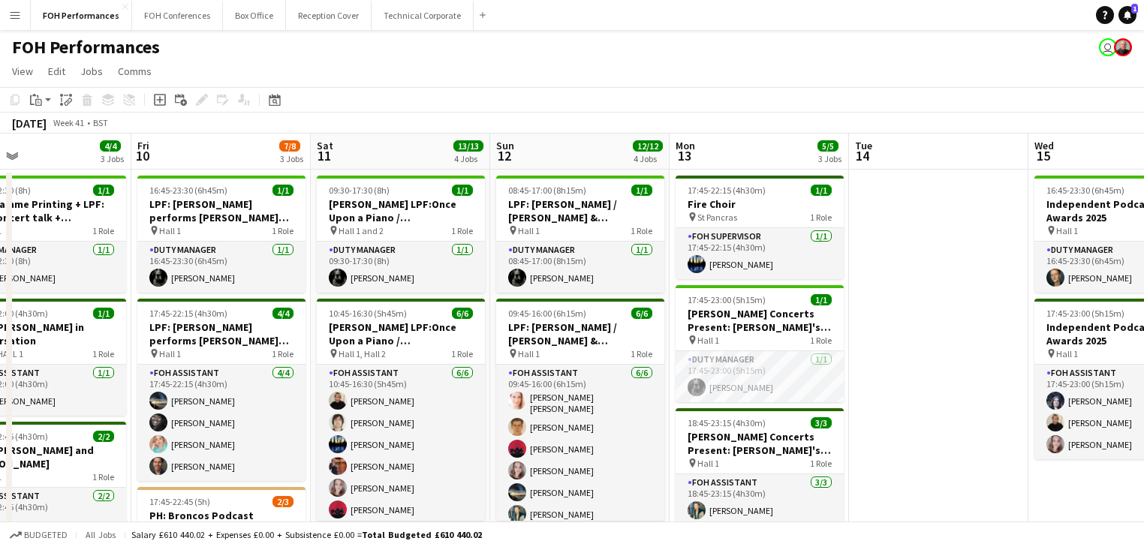
drag, startPoint x: 433, startPoint y: 272, endPoint x: 776, endPoint y: 275, distance: 343.2
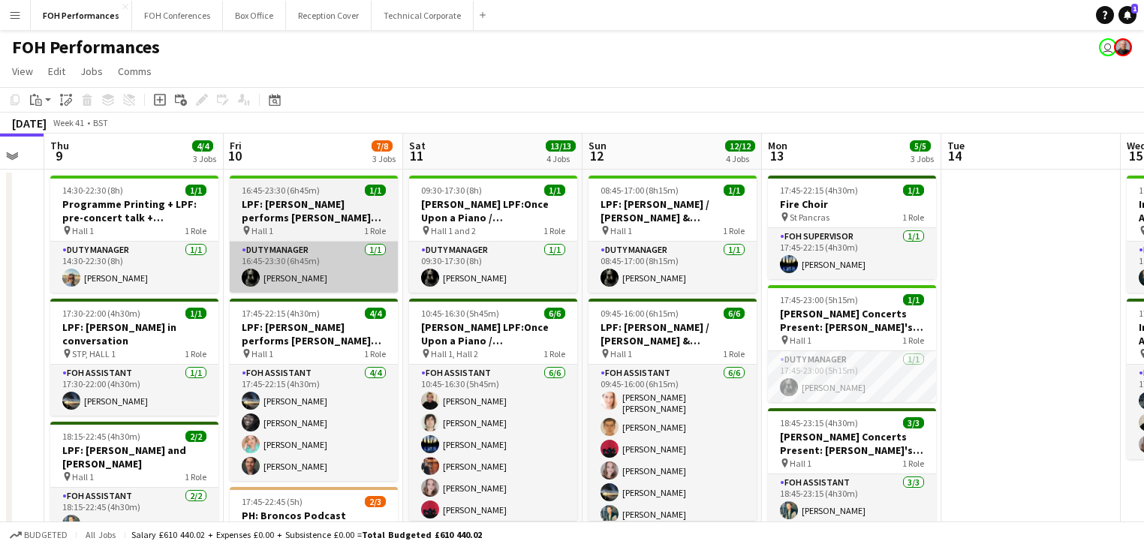
drag, startPoint x: 412, startPoint y: 258, endPoint x: 710, endPoint y: 250, distance: 297.4
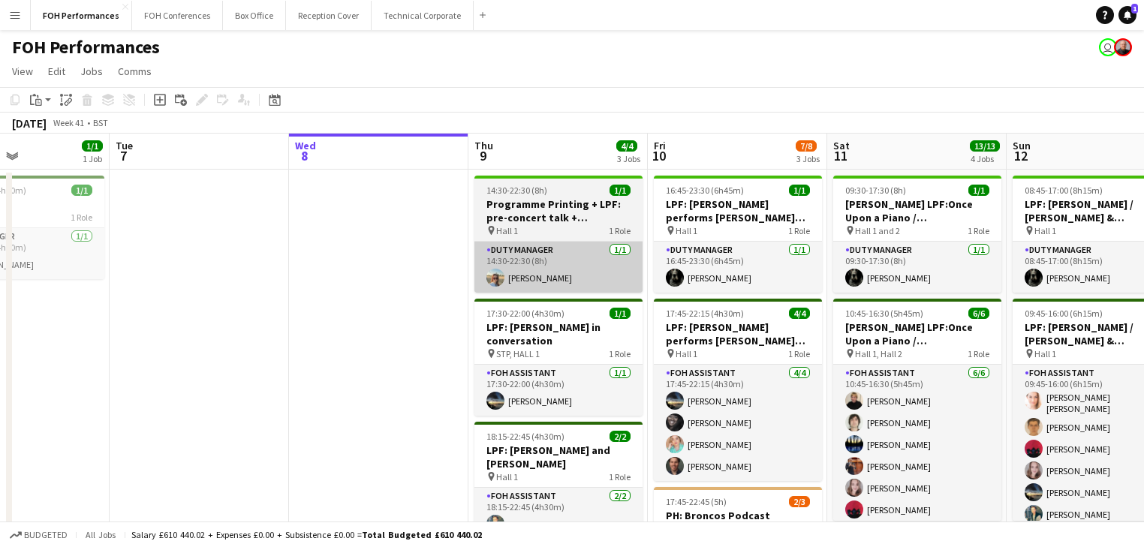
drag, startPoint x: 464, startPoint y: 285, endPoint x: 487, endPoint y: 289, distance: 22.8
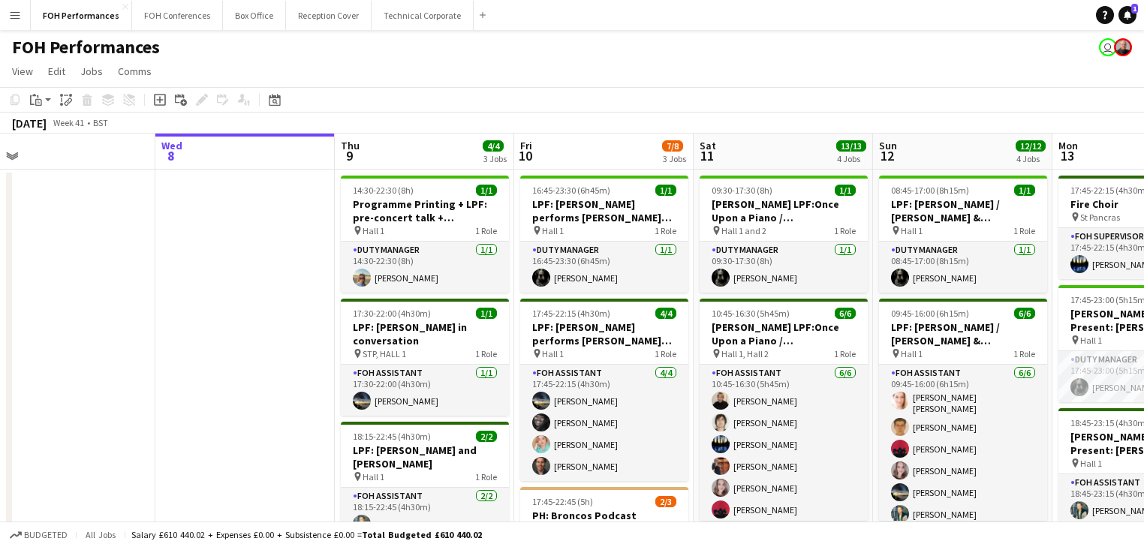
scroll to position [0, 564]
drag, startPoint x: 358, startPoint y: 297, endPoint x: 249, endPoint y: 288, distance: 110.0
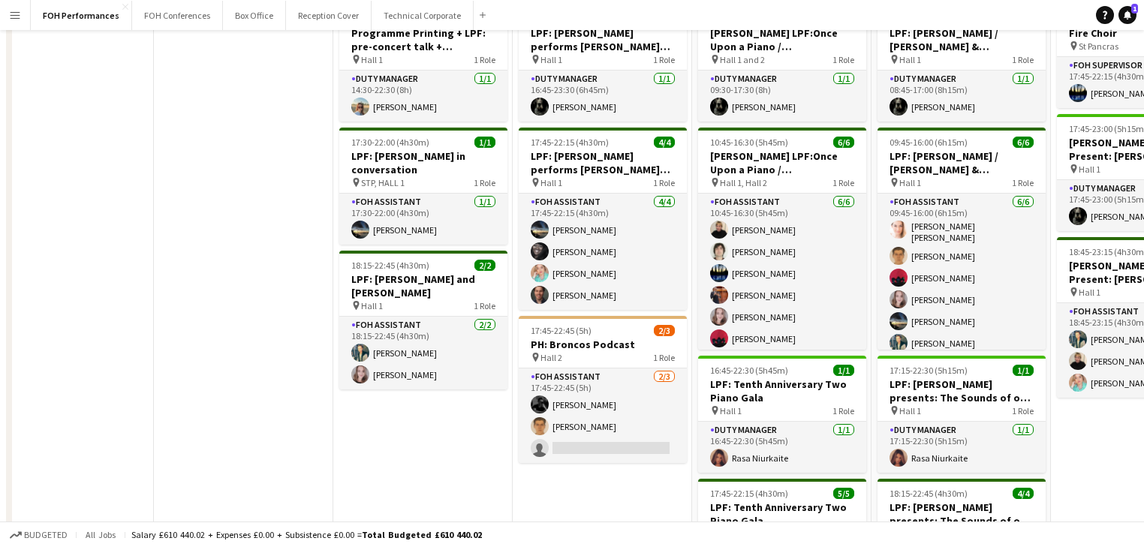
scroll to position [0, 0]
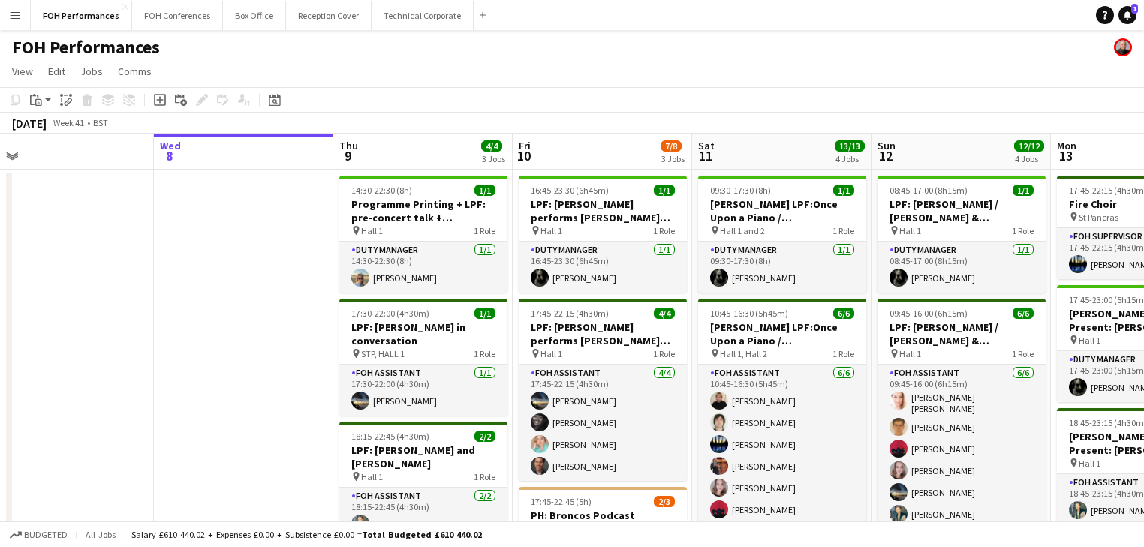
click at [800, 105] on app-toolbar "Copy Paste Paste Ctrl+V Paste with crew Ctrl+Shift+V Paste linked Job Delete Gr…" at bounding box center [572, 100] width 1144 height 26
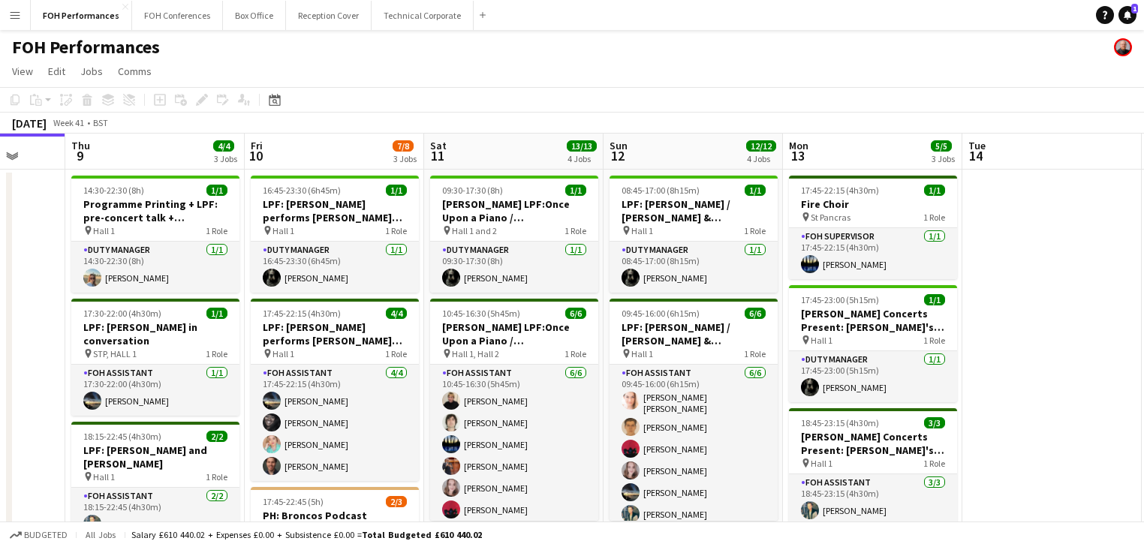
scroll to position [0, 653]
drag, startPoint x: 303, startPoint y: 243, endPoint x: 34, endPoint y: 243, distance: 268.8
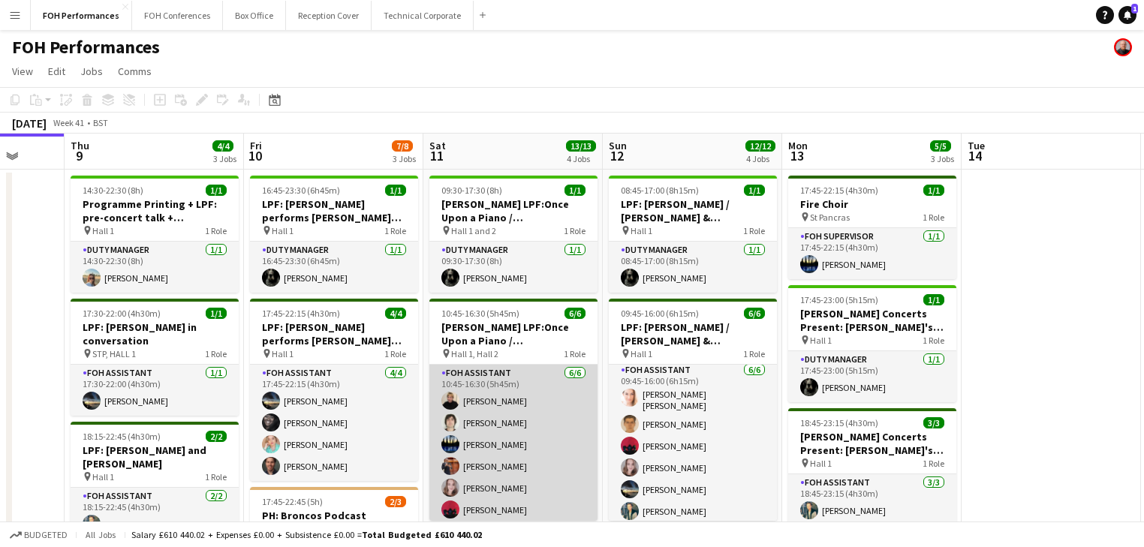
scroll to position [3, 0]
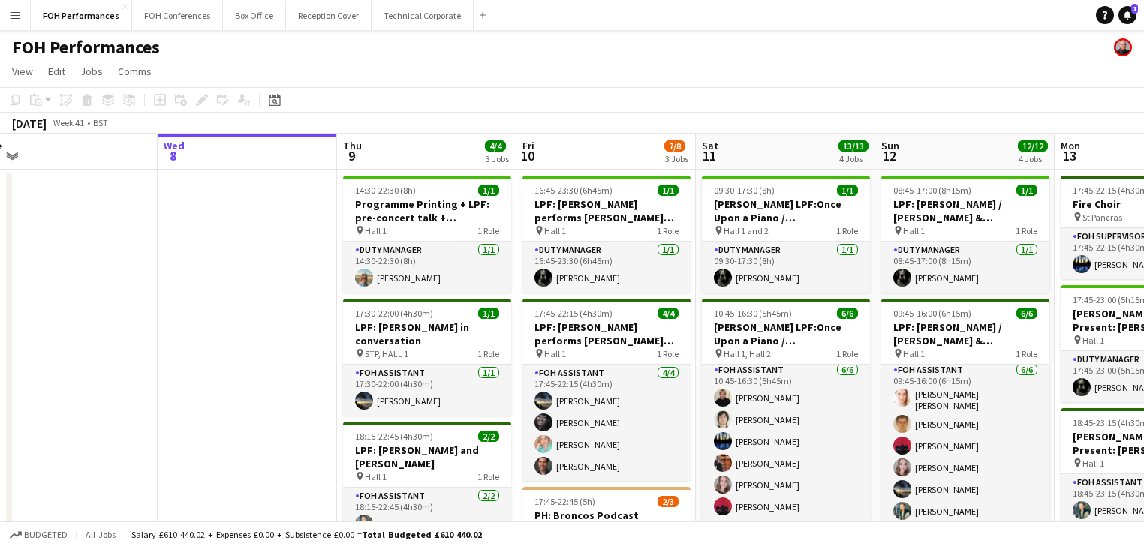
drag, startPoint x: 237, startPoint y: 317, endPoint x: 688, endPoint y: 315, distance: 451.3
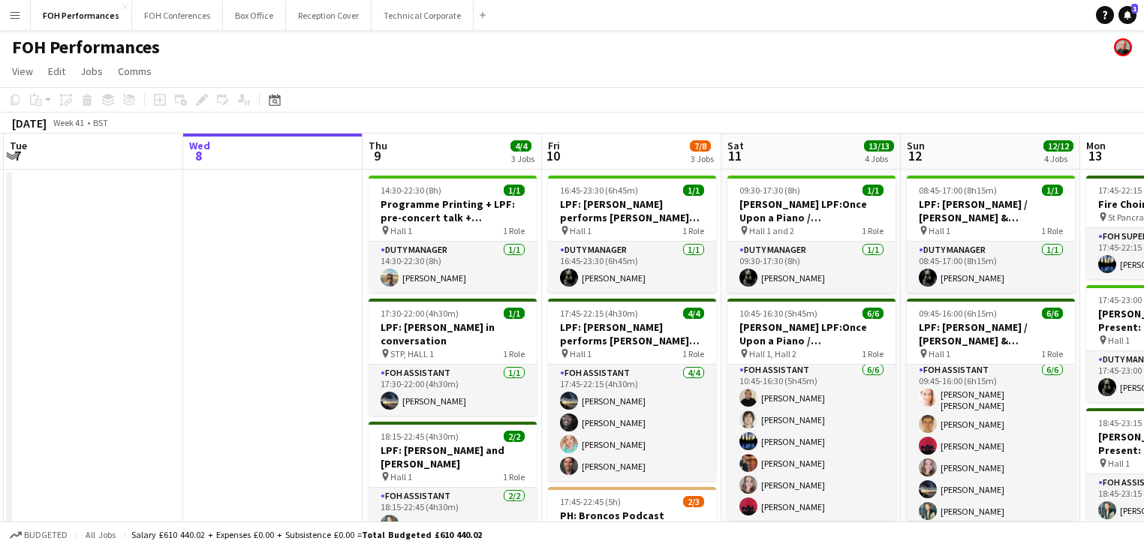
scroll to position [0, 595]
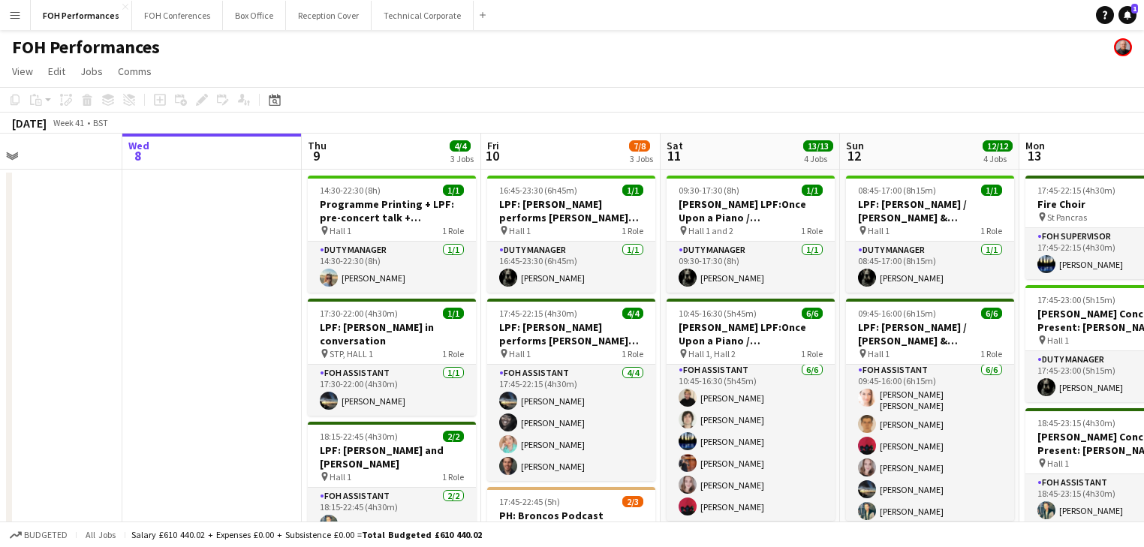
drag, startPoint x: 459, startPoint y: 303, endPoint x: 244, endPoint y: 286, distance: 215.4
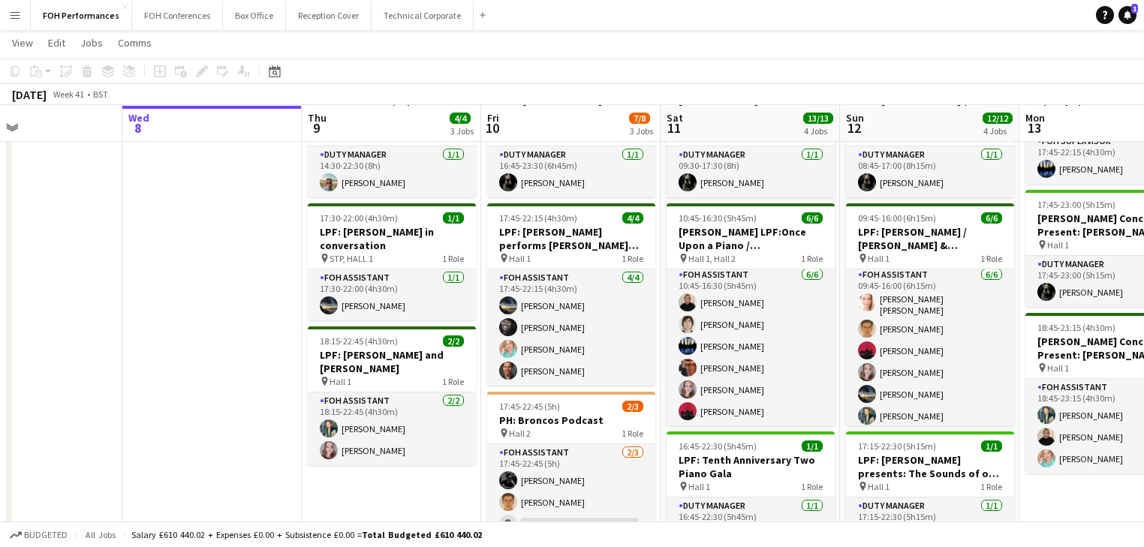
scroll to position [0, 0]
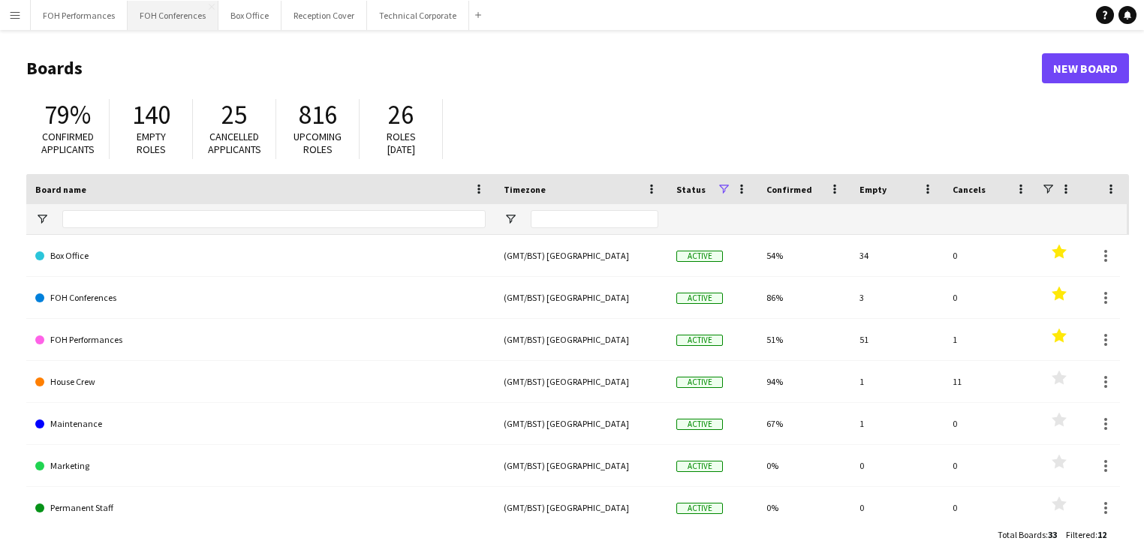
click at [171, 17] on button "FOH Conferences Close" at bounding box center [173, 15] width 91 height 29
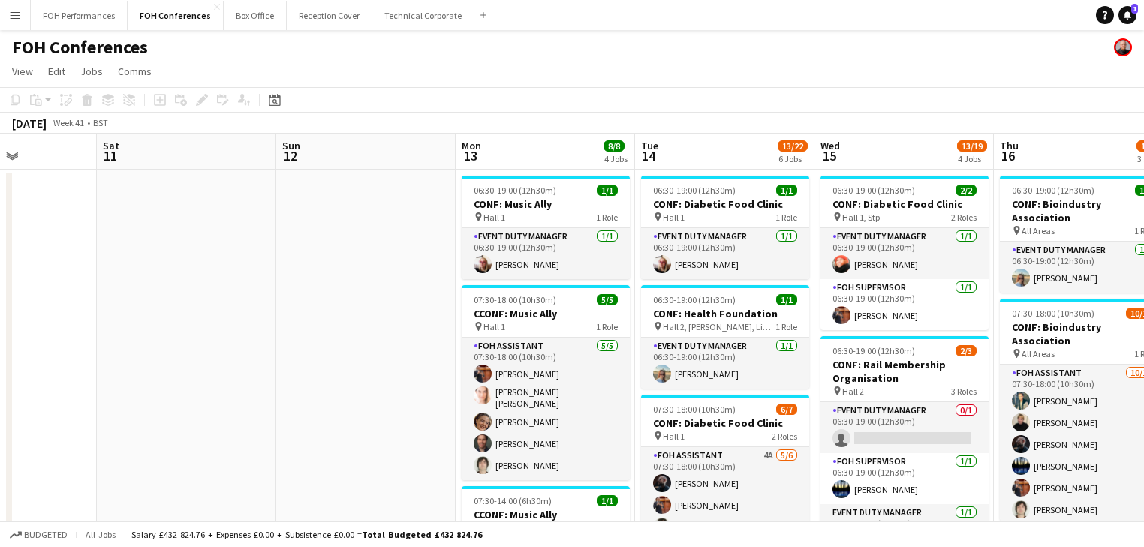
drag, startPoint x: 716, startPoint y: 302, endPoint x: -54, endPoint y: 233, distance: 772.8
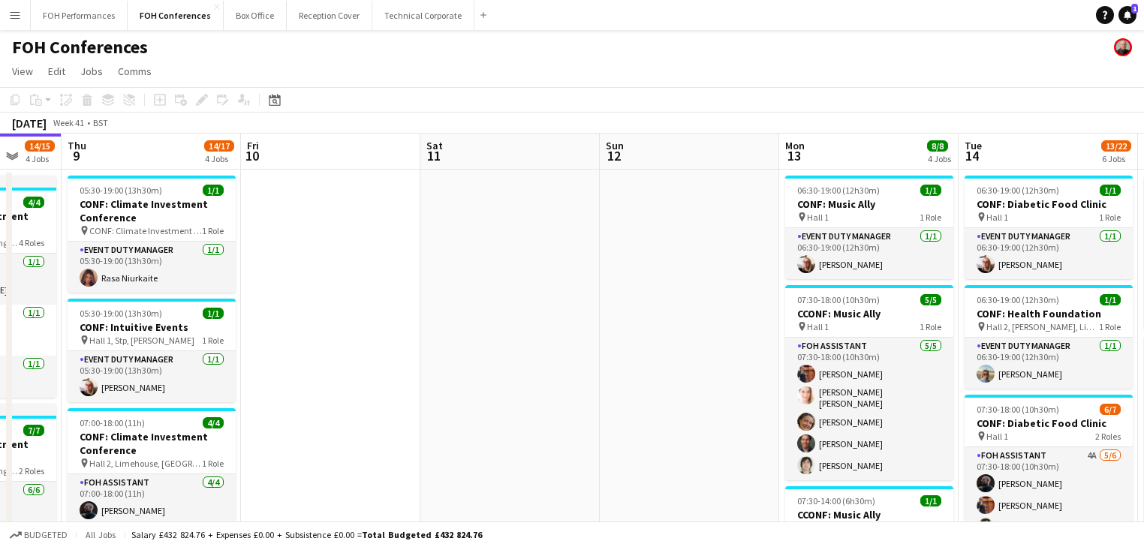
scroll to position [0, 466]
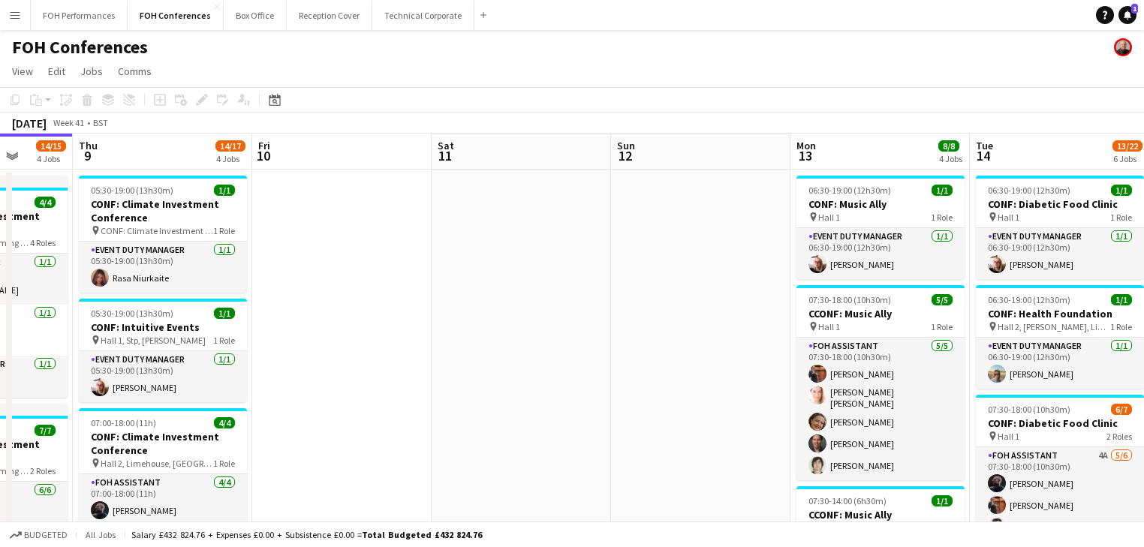
drag, startPoint x: 278, startPoint y: 231, endPoint x: 613, endPoint y: 213, distance: 335.3
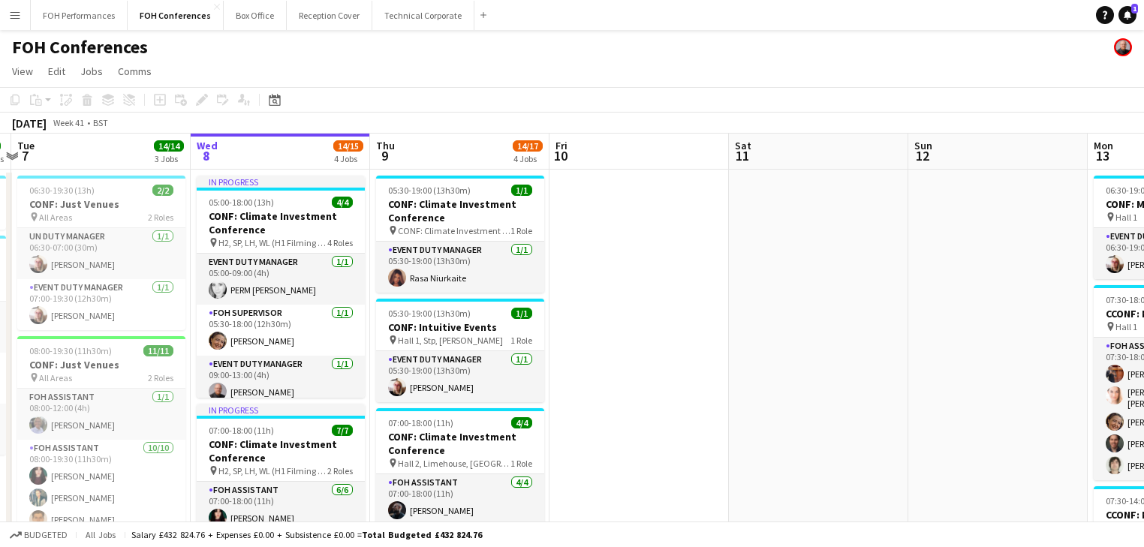
scroll to position [0, 462]
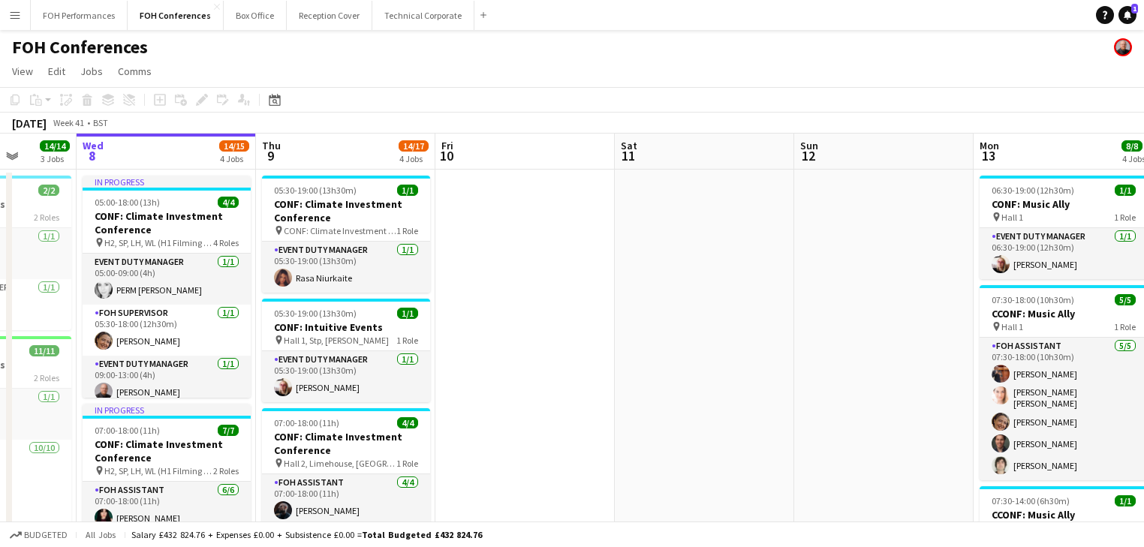
drag, startPoint x: 391, startPoint y: 255, endPoint x: 531, endPoint y: 255, distance: 139.7
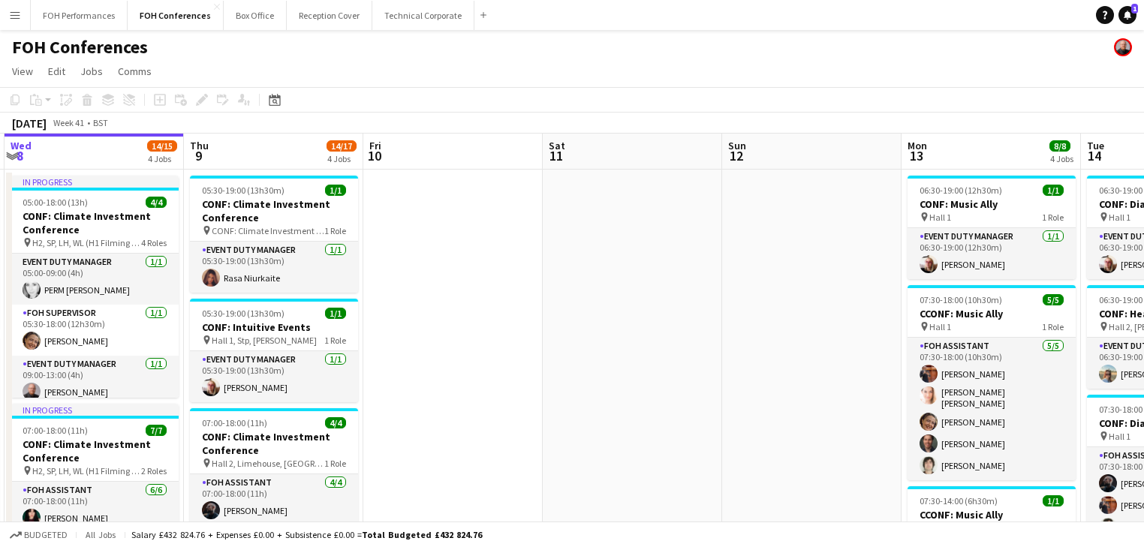
scroll to position [0, 607]
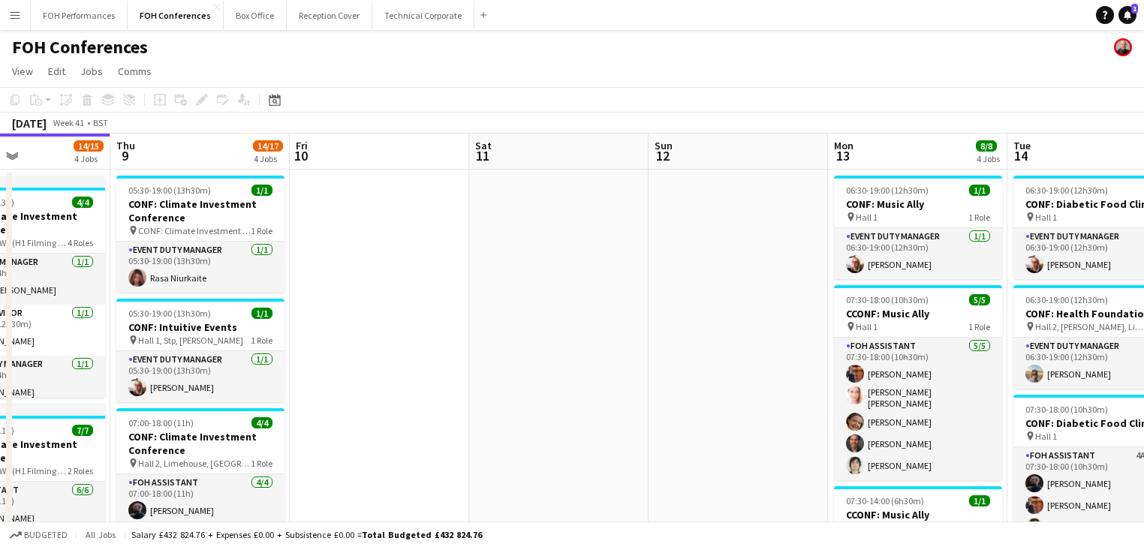
drag, startPoint x: 542, startPoint y: 276, endPoint x: 396, endPoint y: 279, distance: 145.7
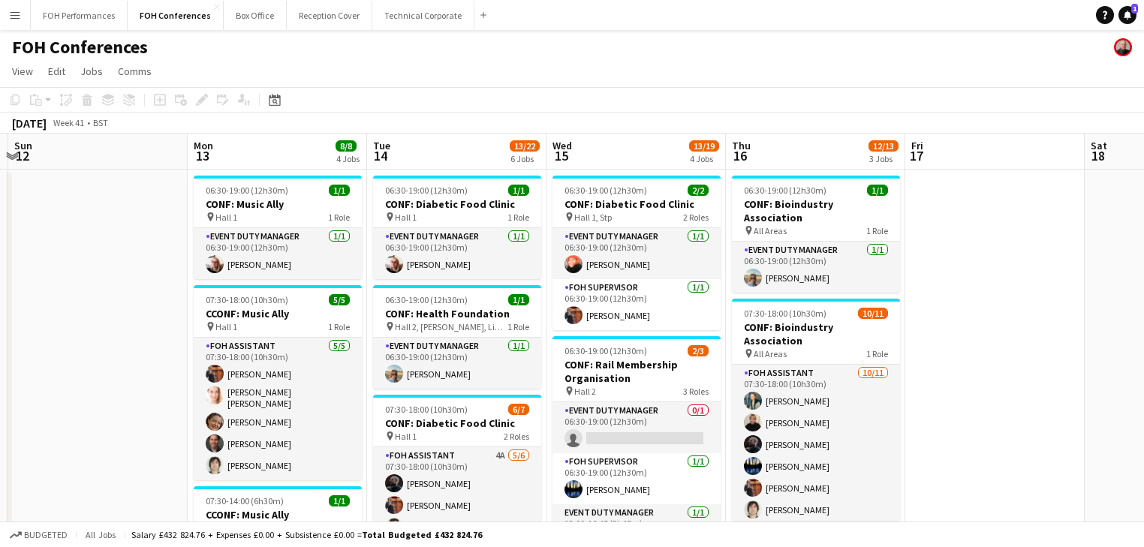
scroll to position [0, 560]
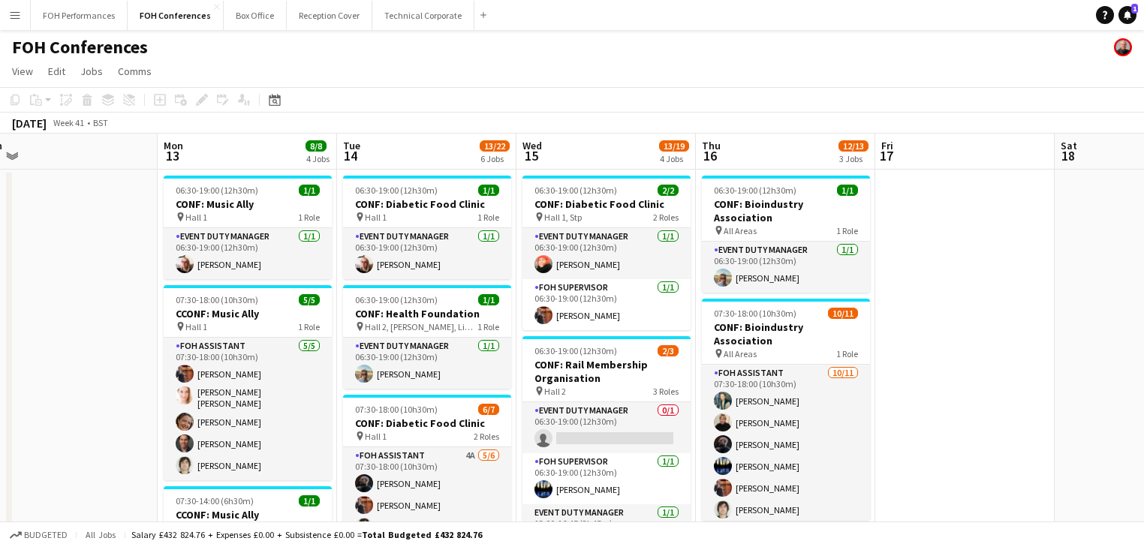
drag, startPoint x: 703, startPoint y: 299, endPoint x: 32, endPoint y: 282, distance: 670.8
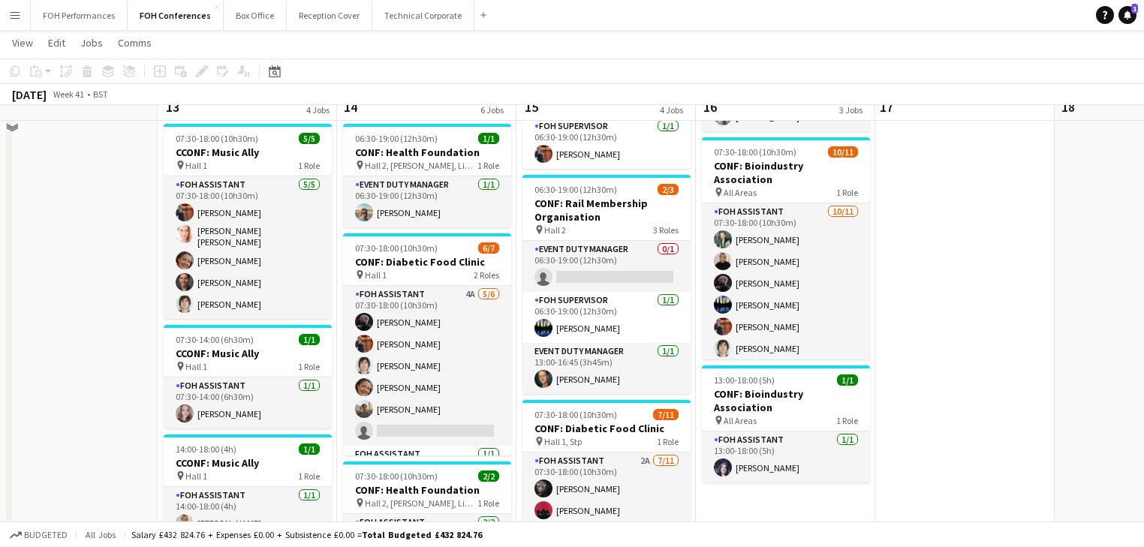
scroll to position [80, 0]
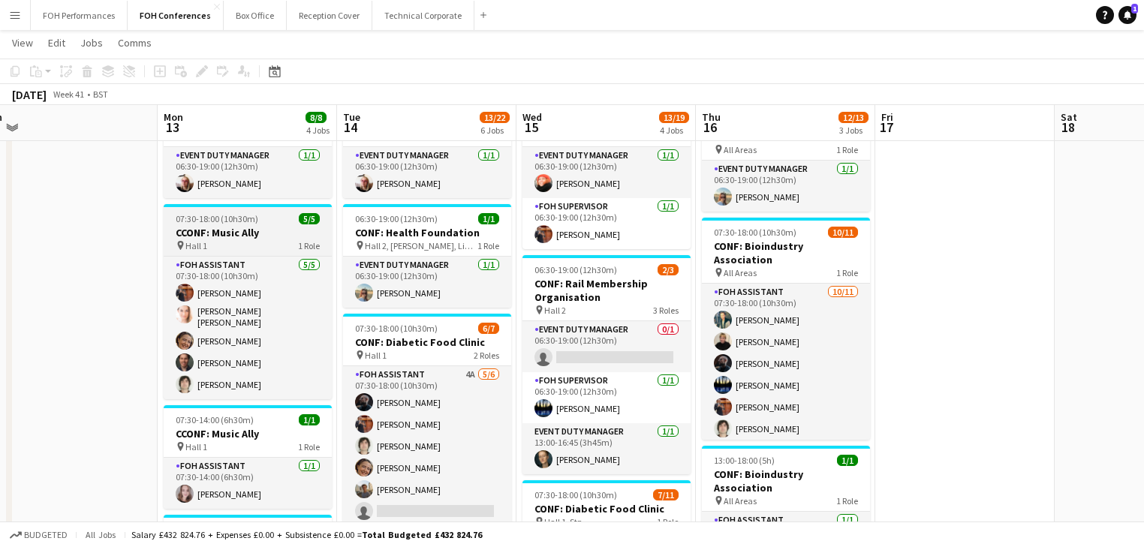
click at [255, 236] on h3 "CCONF: Music Ally" at bounding box center [248, 233] width 168 height 14
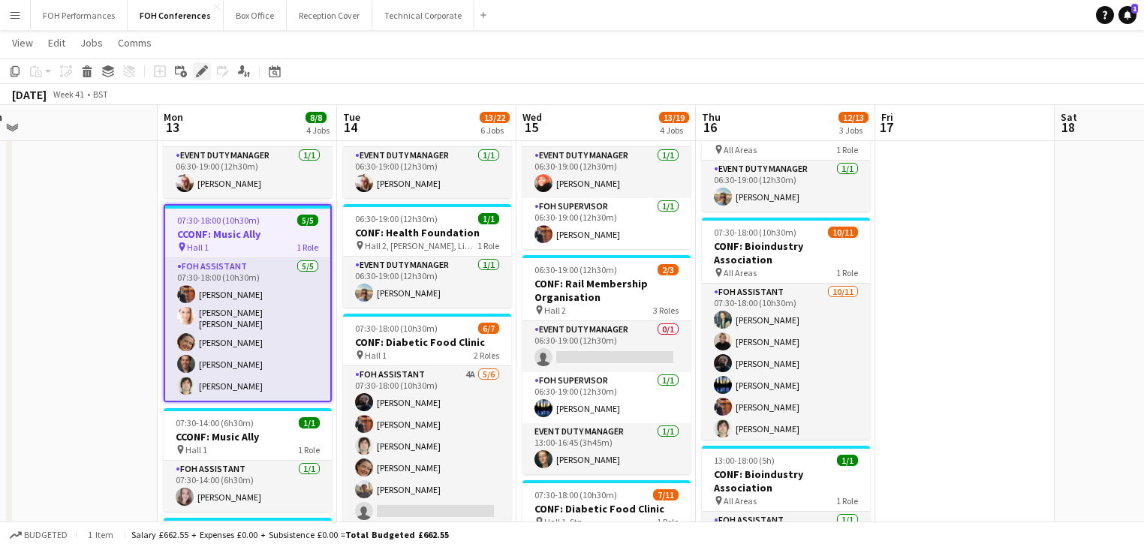
click at [197, 71] on icon "Edit" at bounding box center [202, 71] width 12 height 12
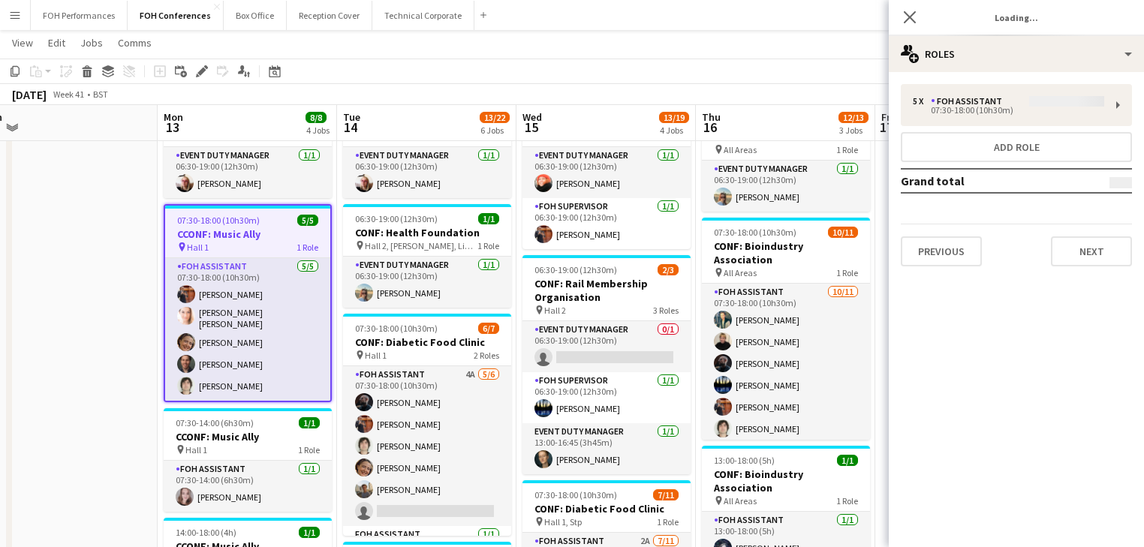
click at [1000, 99] on div "5 x FOH Assistant 07:30-18:00 (10h30m) Add role Grand total Previous Next" at bounding box center [1016, 175] width 255 height 182
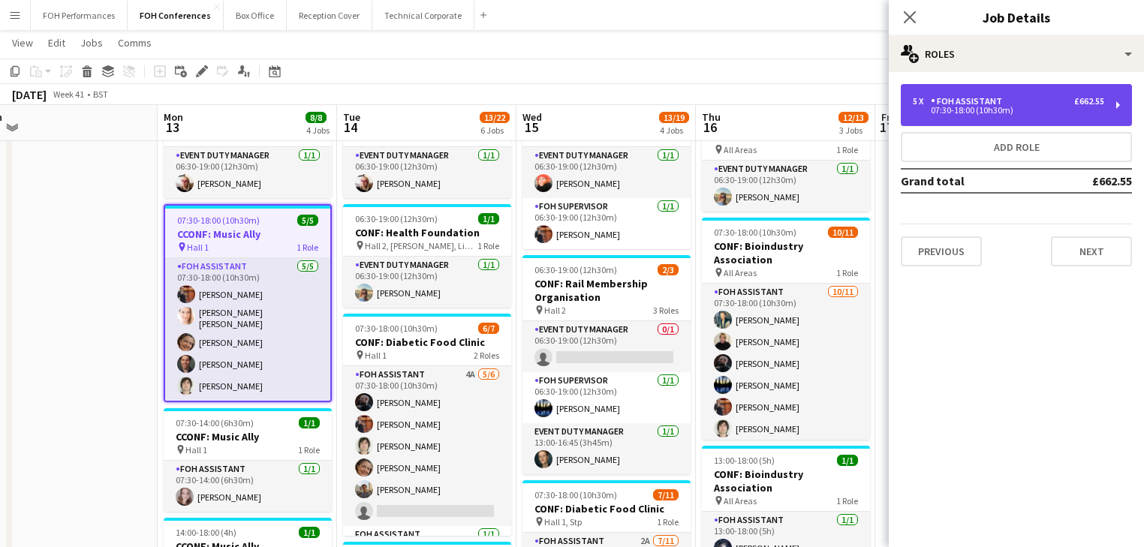
click at [972, 105] on div "FOH Assistant" at bounding box center [969, 101] width 77 height 11
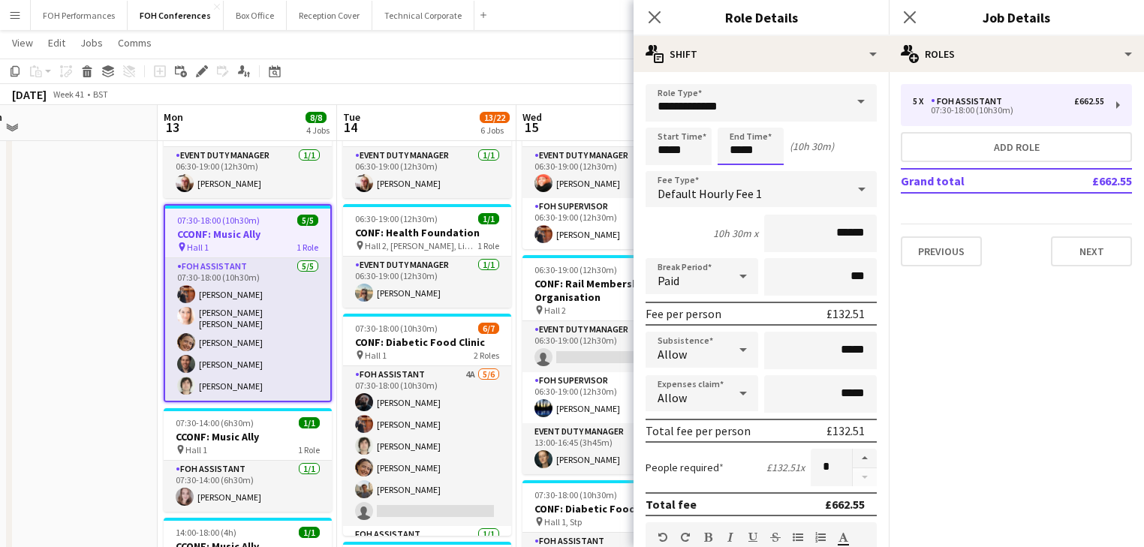
click at [754, 143] on input "*****" at bounding box center [751, 147] width 66 height 38
type input "*****"
click at [735, 117] on div at bounding box center [736, 120] width 30 height 15
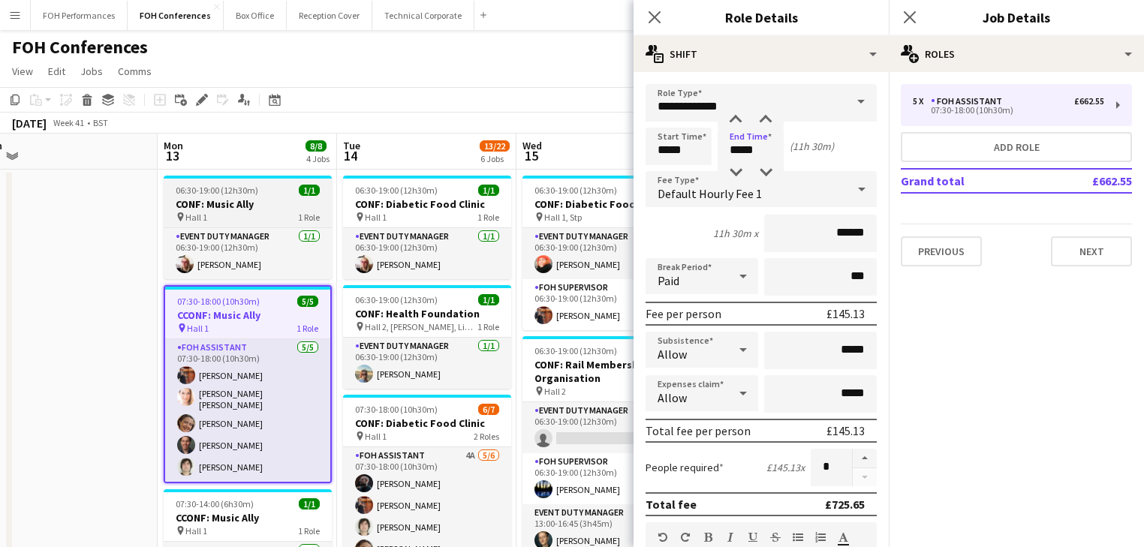
click at [228, 202] on h3 "CONF: Music Ally" at bounding box center [248, 204] width 168 height 14
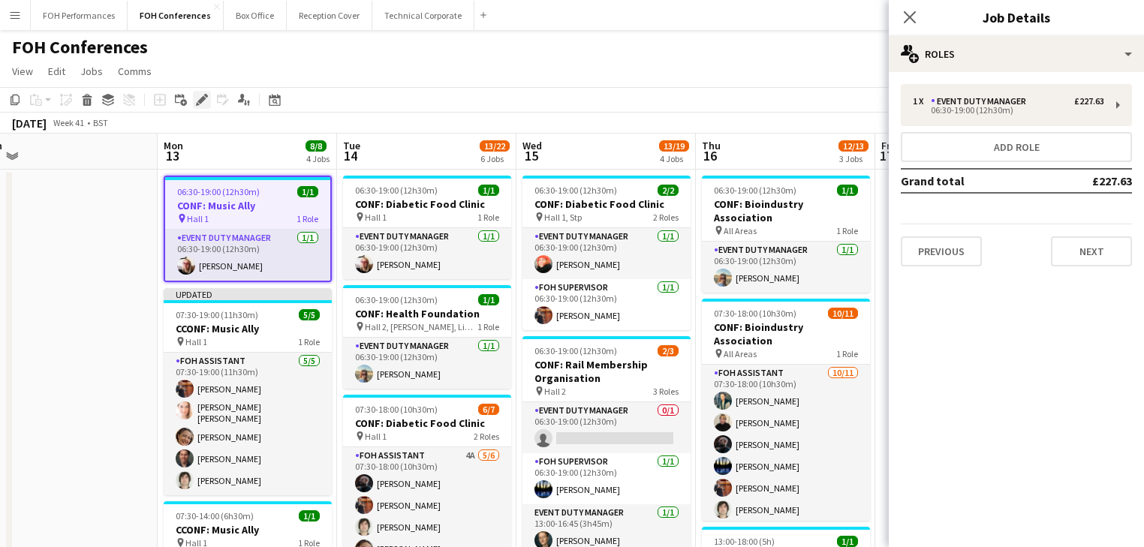
click at [206, 96] on icon at bounding box center [206, 96] width 4 height 4
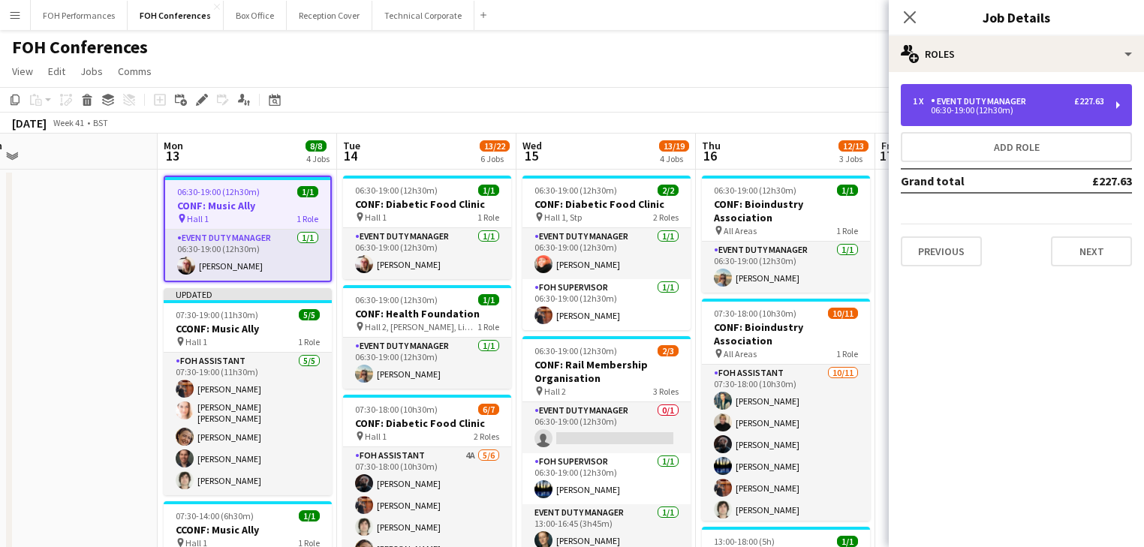
click at [995, 101] on div "Event Duty Manager" at bounding box center [981, 101] width 101 height 11
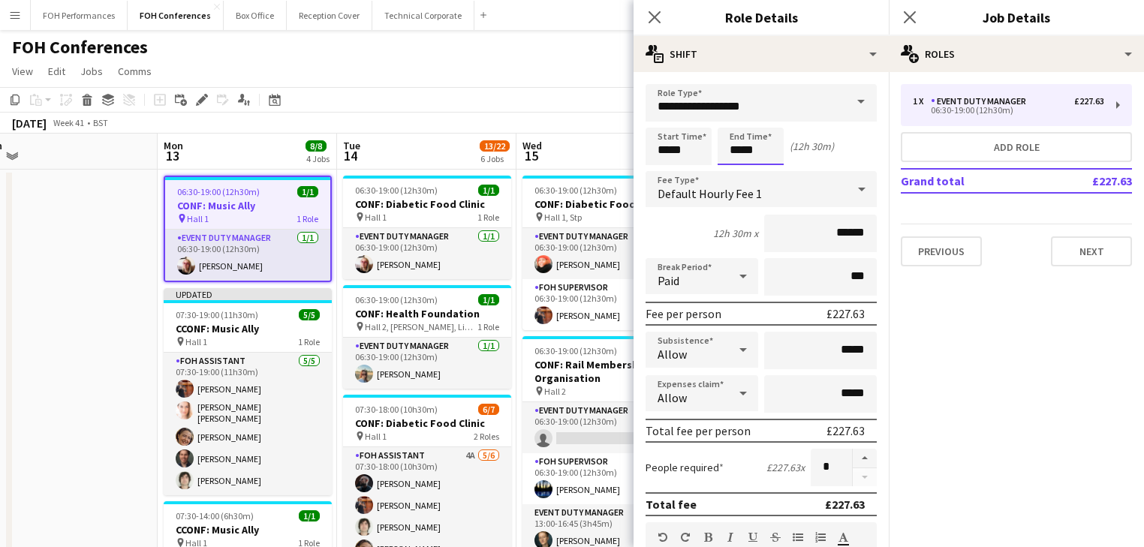
click at [760, 146] on input "*****" at bounding box center [751, 147] width 66 height 38
type input "*****"
click at [733, 120] on div at bounding box center [736, 120] width 30 height 15
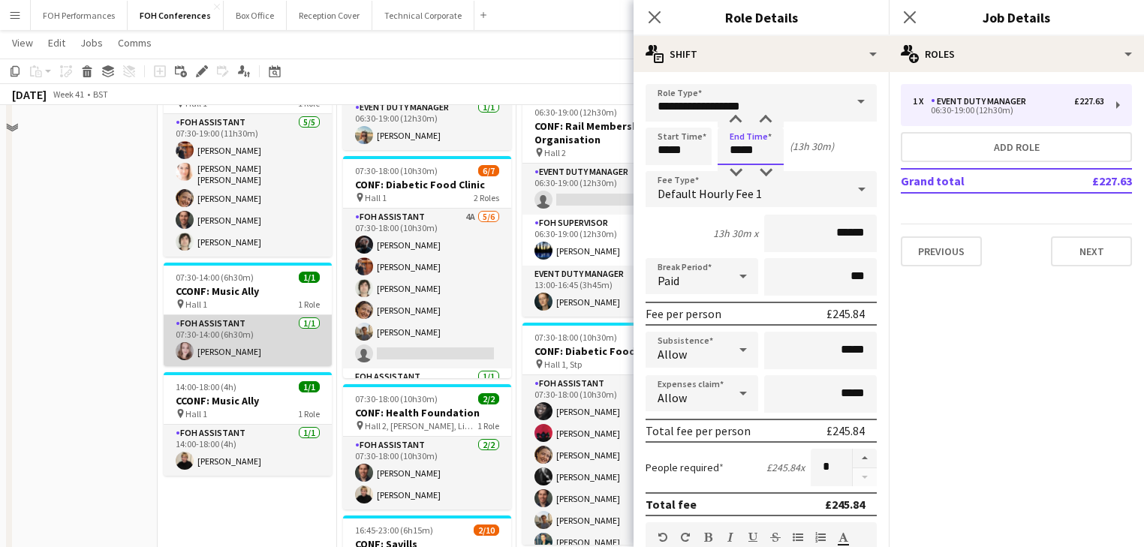
scroll to position [240, 0]
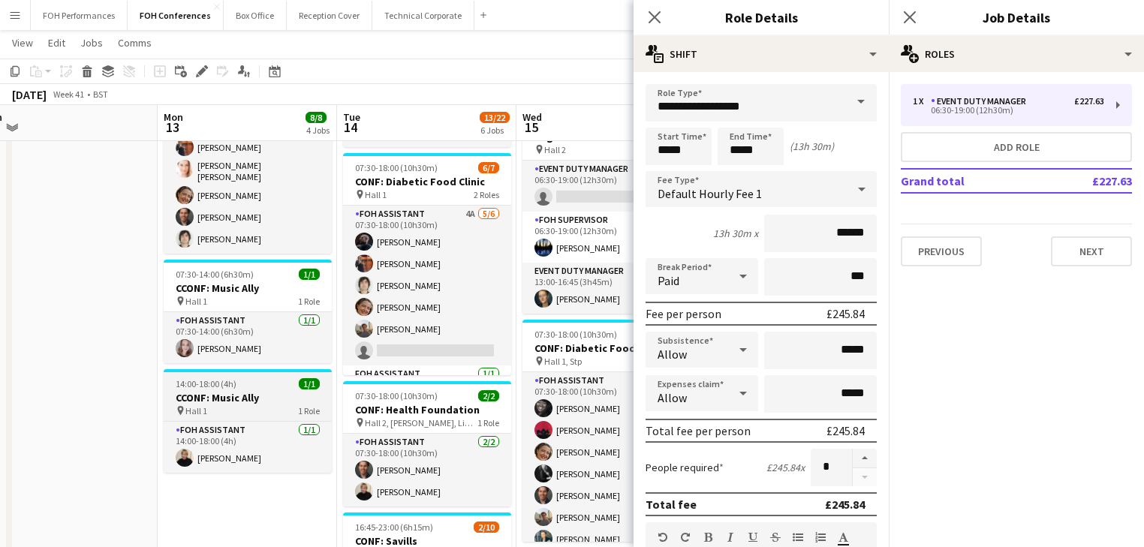
click at [222, 393] on h3 "CCONF: Music Ally" at bounding box center [248, 398] width 168 height 14
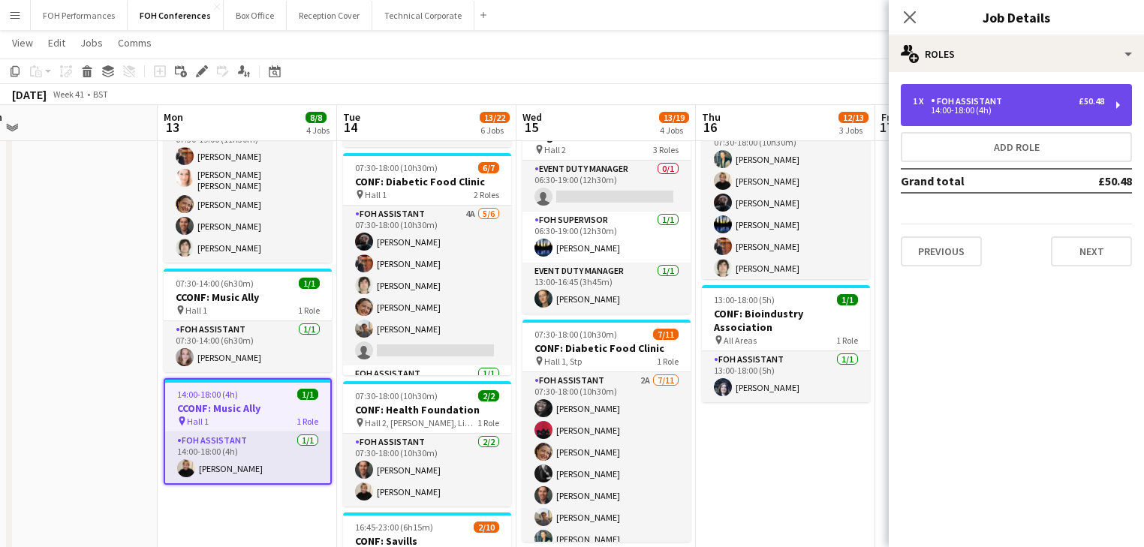
click at [1009, 107] on div "14:00-18:00 (4h)" at bounding box center [1008, 111] width 191 height 8
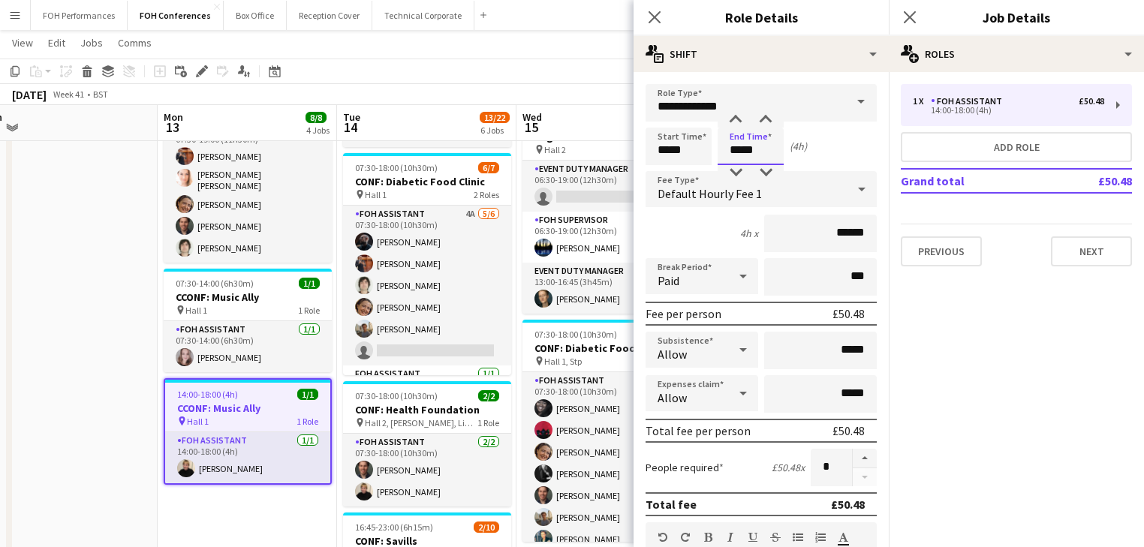
click at [747, 150] on input "*****" at bounding box center [751, 147] width 66 height 38
type input "*****"
click at [739, 121] on div at bounding box center [736, 120] width 30 height 15
click at [107, 320] on app-date-cell at bounding box center [67, 424] width 179 height 992
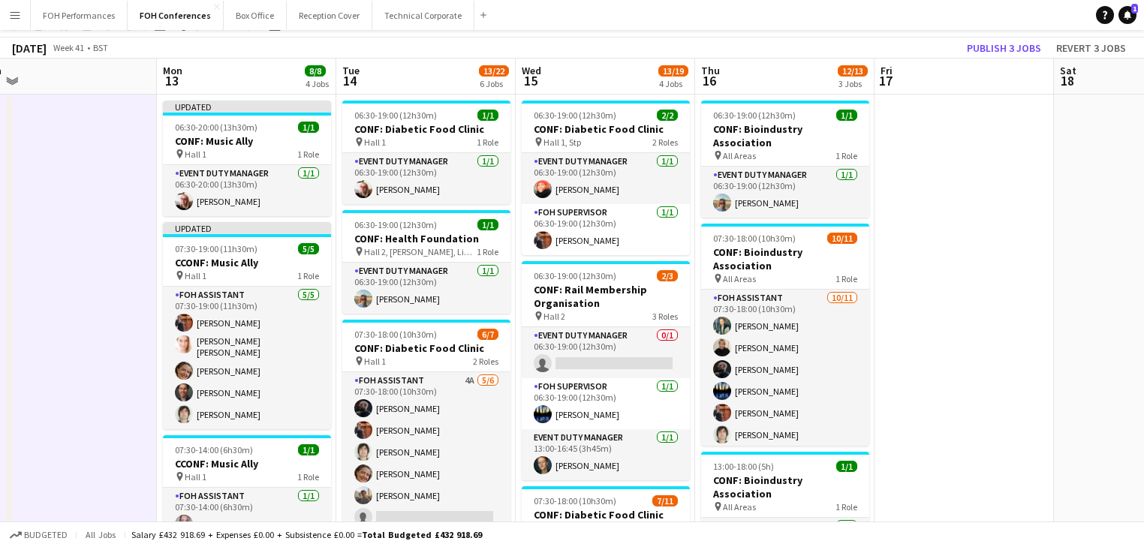
scroll to position [0, 0]
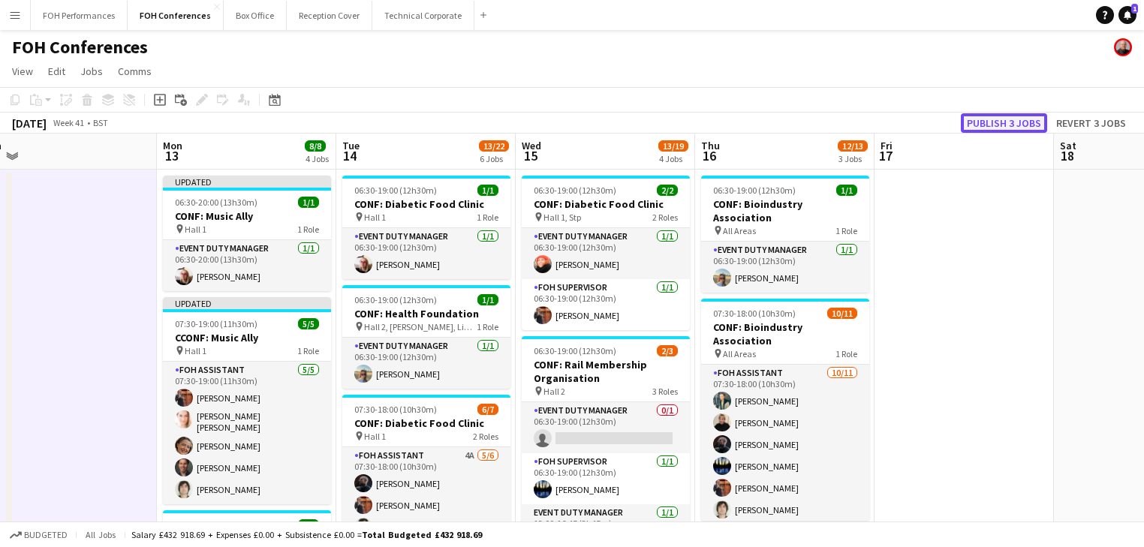
click at [1020, 122] on button "Publish 3 jobs" at bounding box center [1004, 123] width 86 height 20
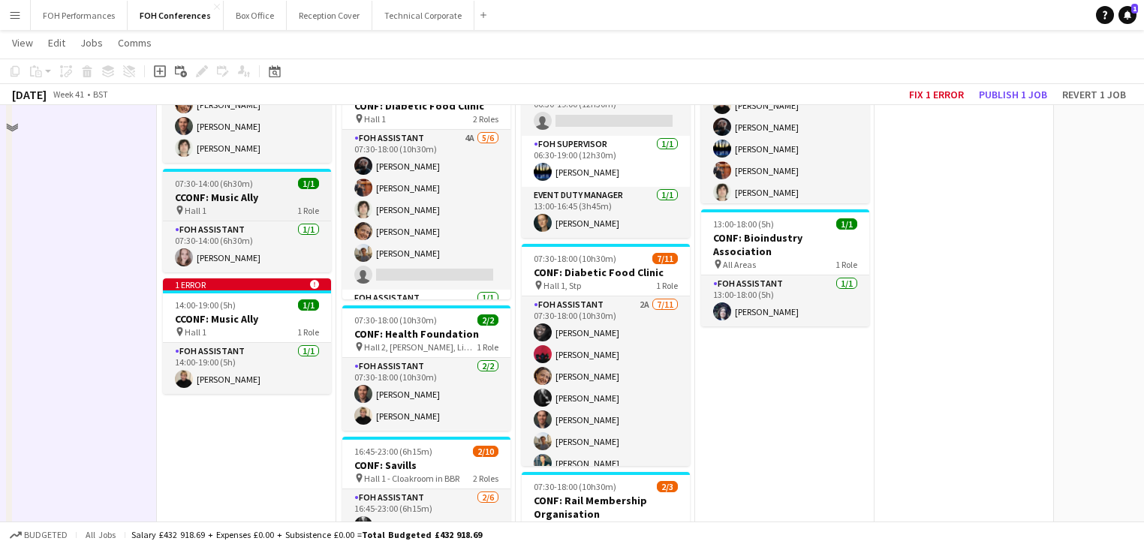
scroll to position [320, 0]
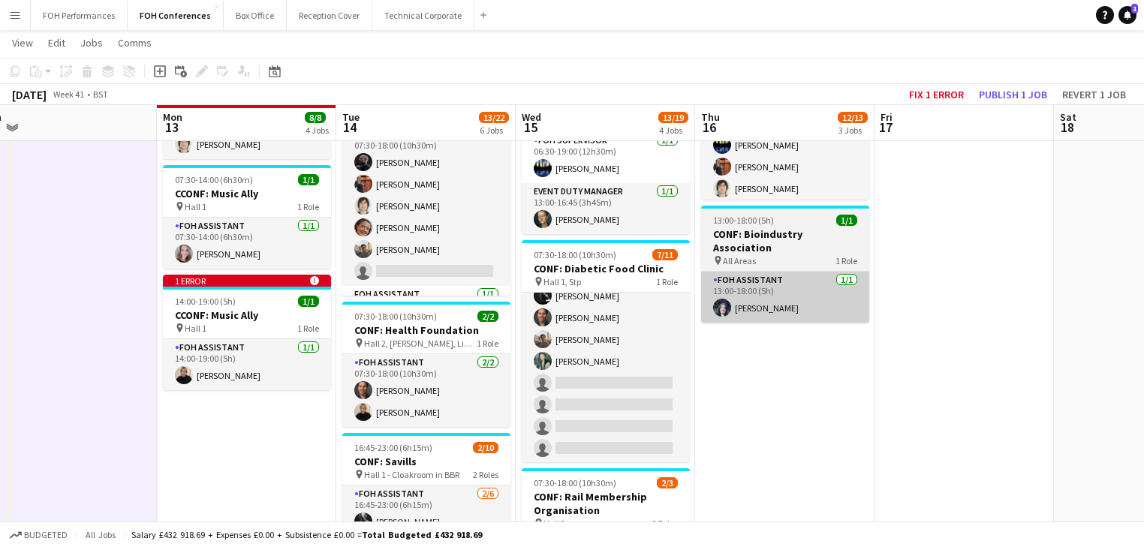
drag, startPoint x: 613, startPoint y: 364, endPoint x: 843, endPoint y: 272, distance: 247.6
click at [613, 364] on app-card-role "FOH Assistant 2A [DATE] 07:30-18:00 (10h30m) [PERSON_NAME] [PERSON_NAME] [PERSO…" at bounding box center [606, 328] width 168 height 269
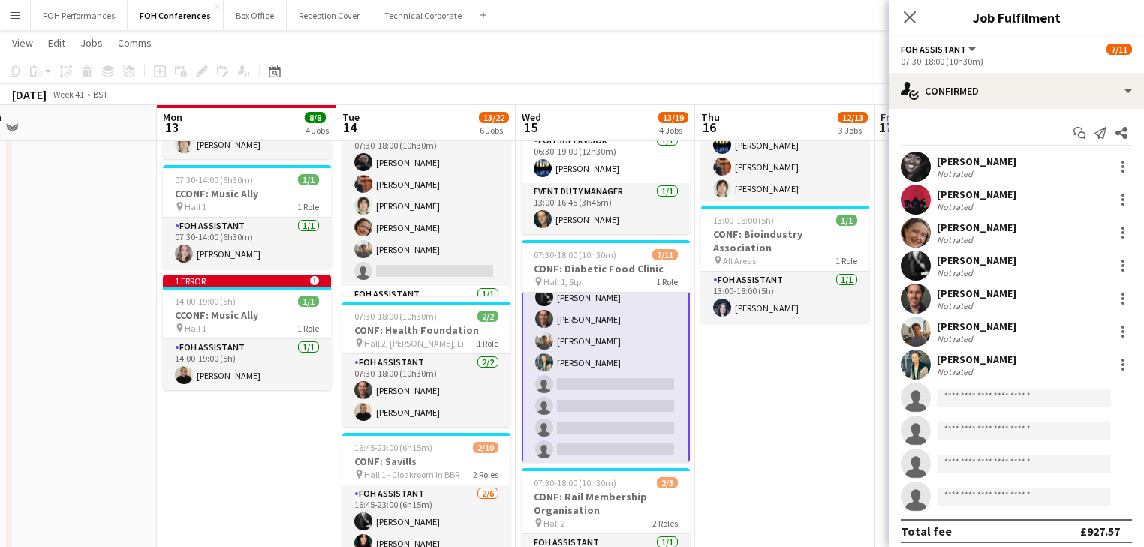
scroll to position [99, 0]
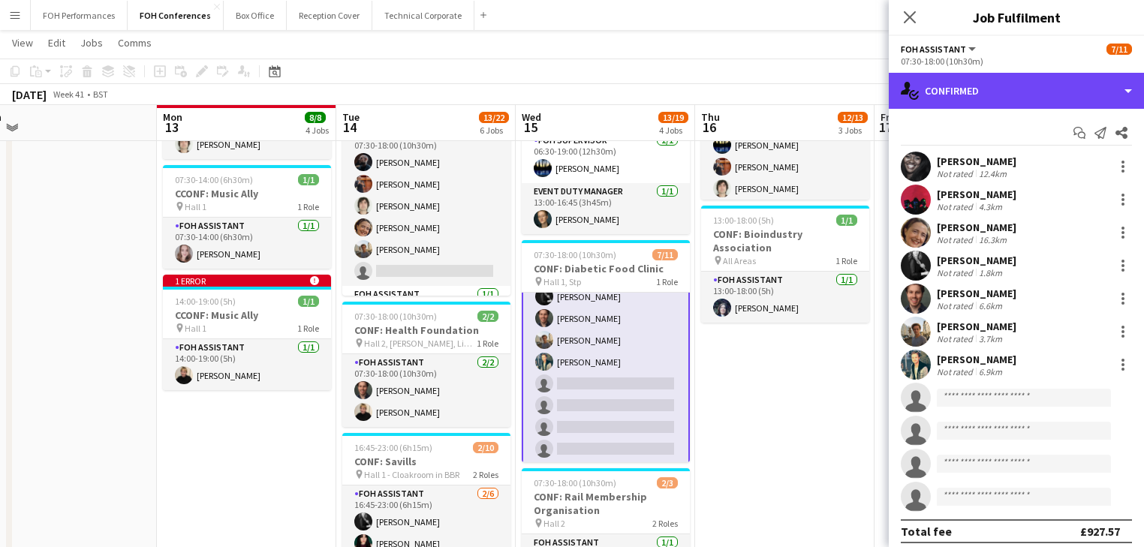
drag, startPoint x: 1000, startPoint y: 88, endPoint x: 1043, endPoint y: 159, distance: 83.2
click at [1000, 89] on div "single-neutral-actions-check-2 Confirmed" at bounding box center [1016, 91] width 255 height 36
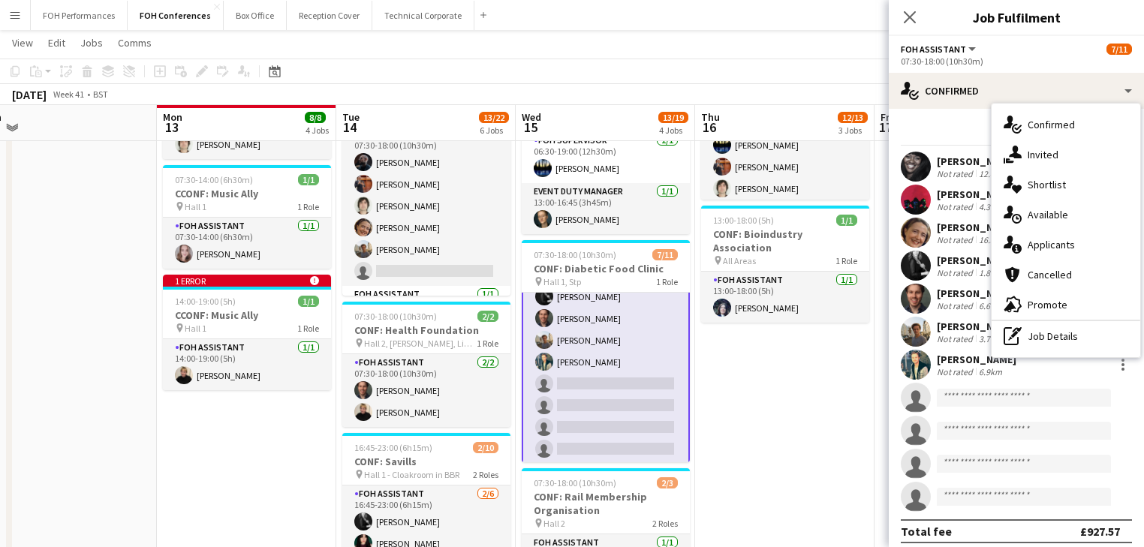
drag, startPoint x: 1064, startPoint y: 239, endPoint x: 1047, endPoint y: 249, distance: 19.8
click at [1064, 240] on span "Applicants" at bounding box center [1051, 245] width 47 height 14
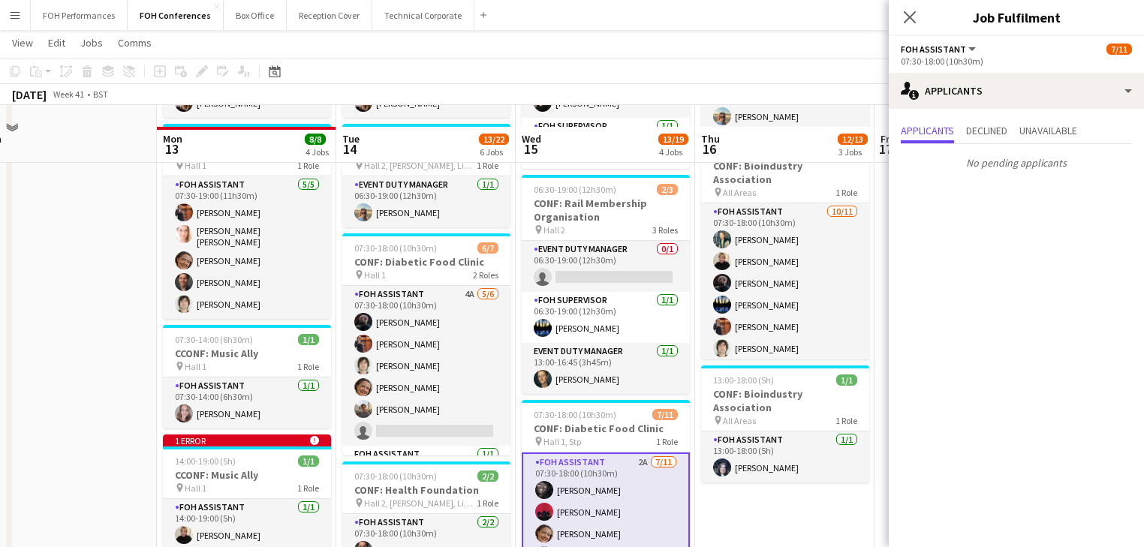
scroll to position [320, 0]
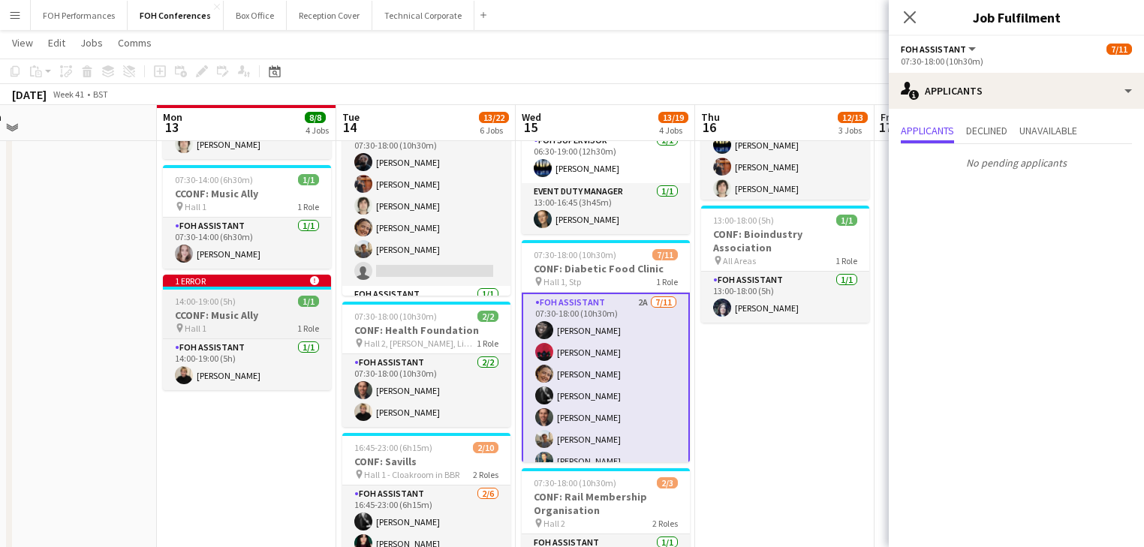
click at [217, 309] on h3 "CCONF: Music Ally" at bounding box center [247, 316] width 168 height 14
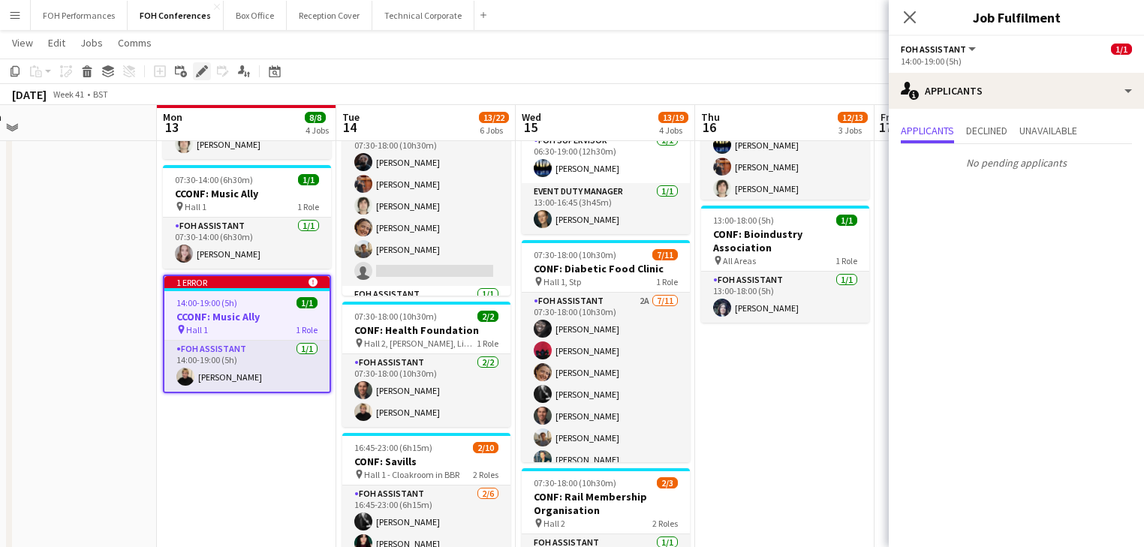
click at [194, 74] on div "Edit" at bounding box center [202, 71] width 18 height 18
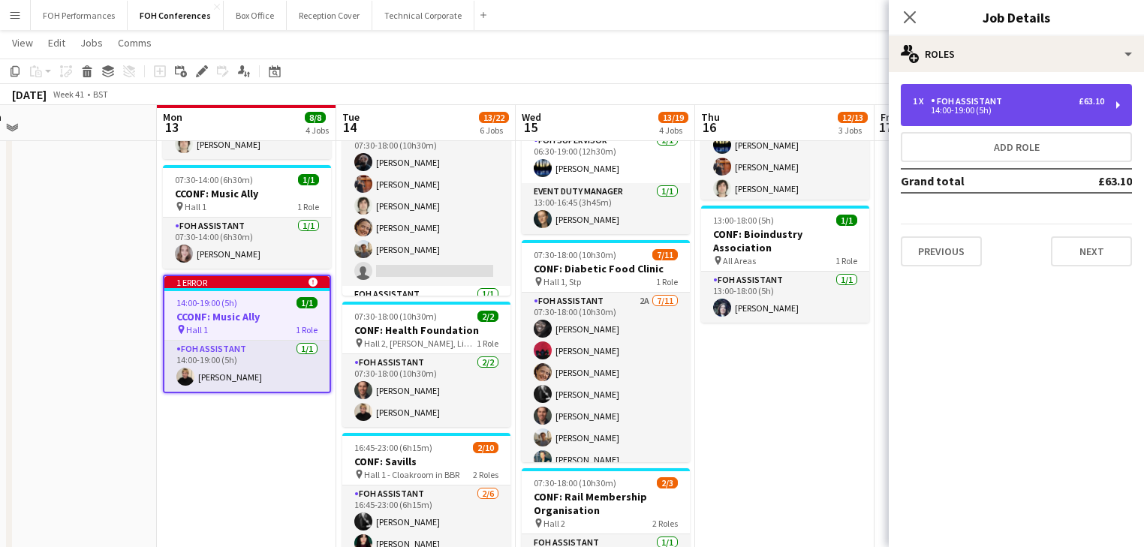
click at [1001, 99] on div "FOH Assistant" at bounding box center [969, 101] width 77 height 11
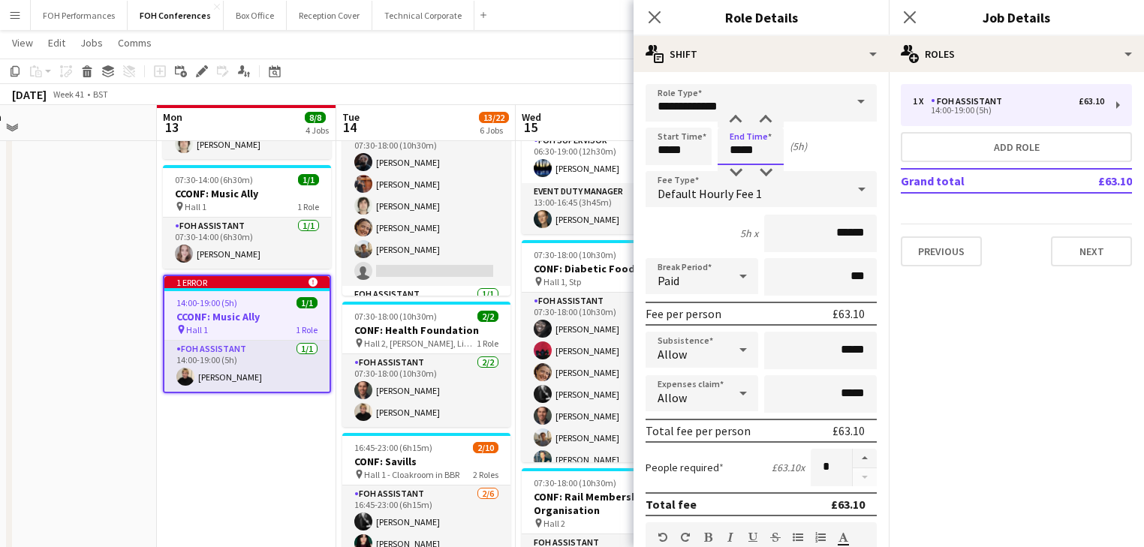
click at [736, 158] on input "*****" at bounding box center [751, 147] width 66 height 38
click at [737, 171] on div at bounding box center [736, 172] width 30 height 15
type input "*****"
click at [767, 171] on div at bounding box center [766, 172] width 30 height 15
click at [174, 473] on app-date-cell "06:30-20:00 (13h30m) 1/1 CONF: Music Ally pin Hall 1 1 Role Event Duty Manager …" at bounding box center [246, 344] width 179 height 992
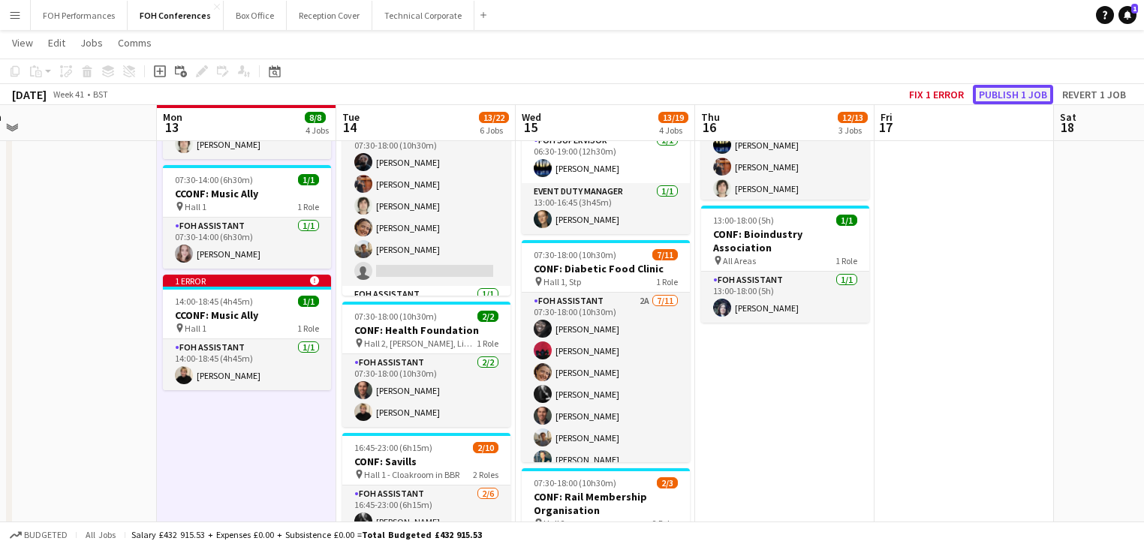
click at [1006, 95] on button "Publish 1 job" at bounding box center [1013, 95] width 80 height 20
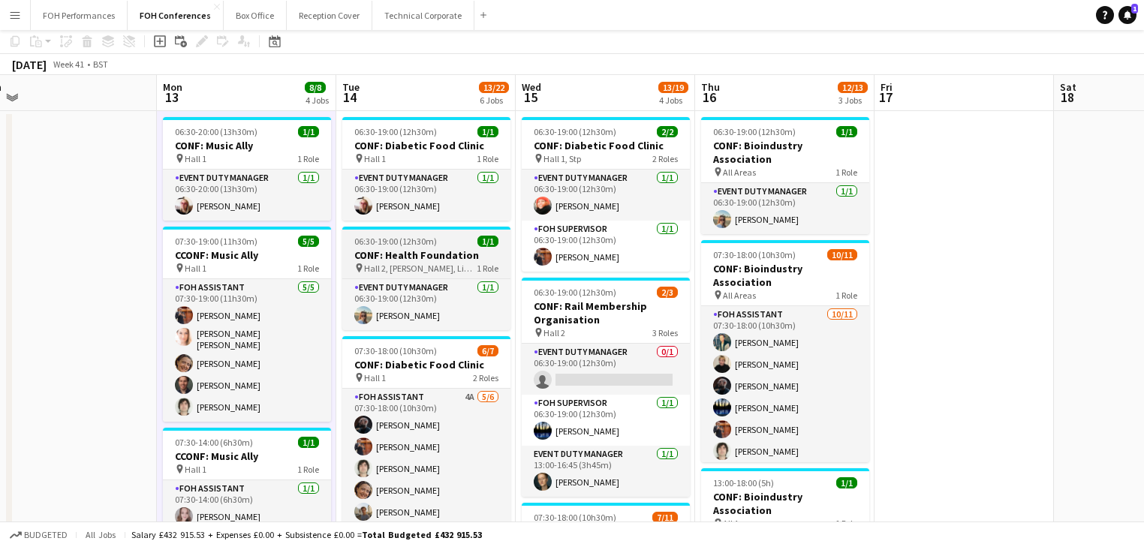
scroll to position [80, 0]
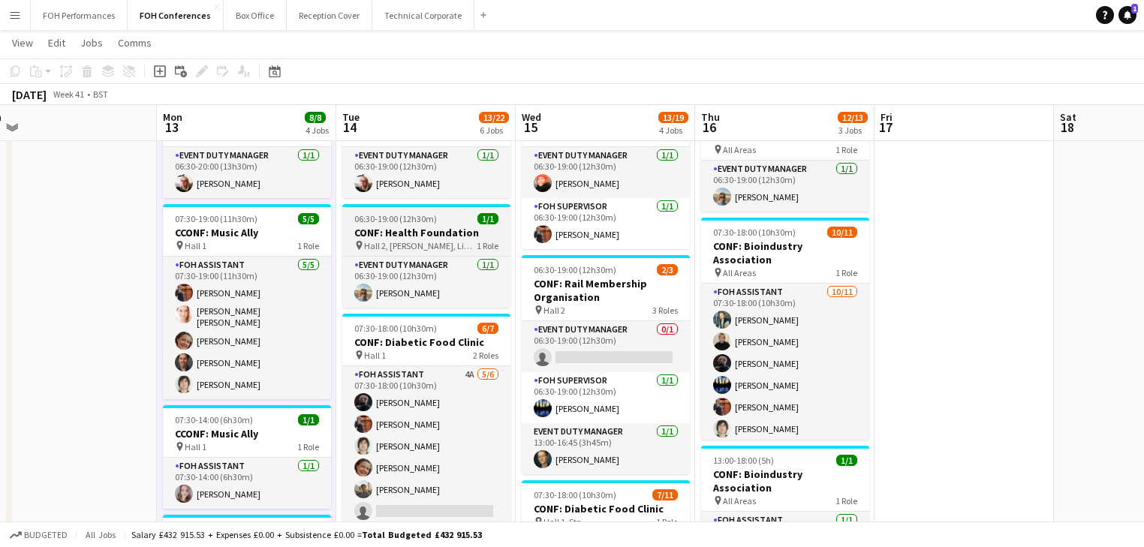
click at [406, 234] on h3 "CONF: Health Foundation" at bounding box center [426, 233] width 168 height 14
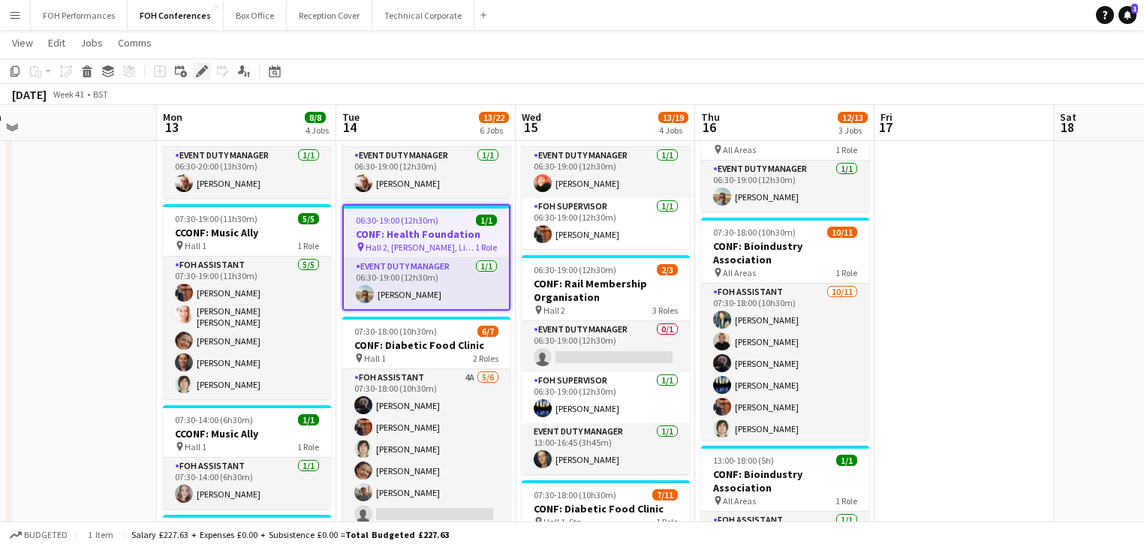
click at [198, 71] on icon "Edit" at bounding box center [202, 71] width 12 height 12
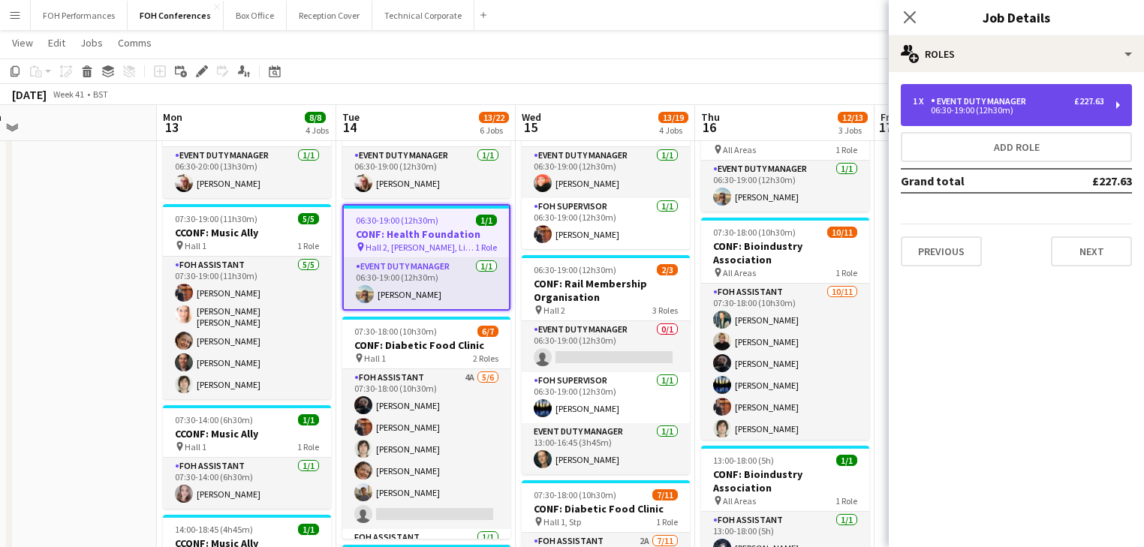
click at [966, 113] on div "06:30-19:00 (12h30m)" at bounding box center [1008, 111] width 191 height 8
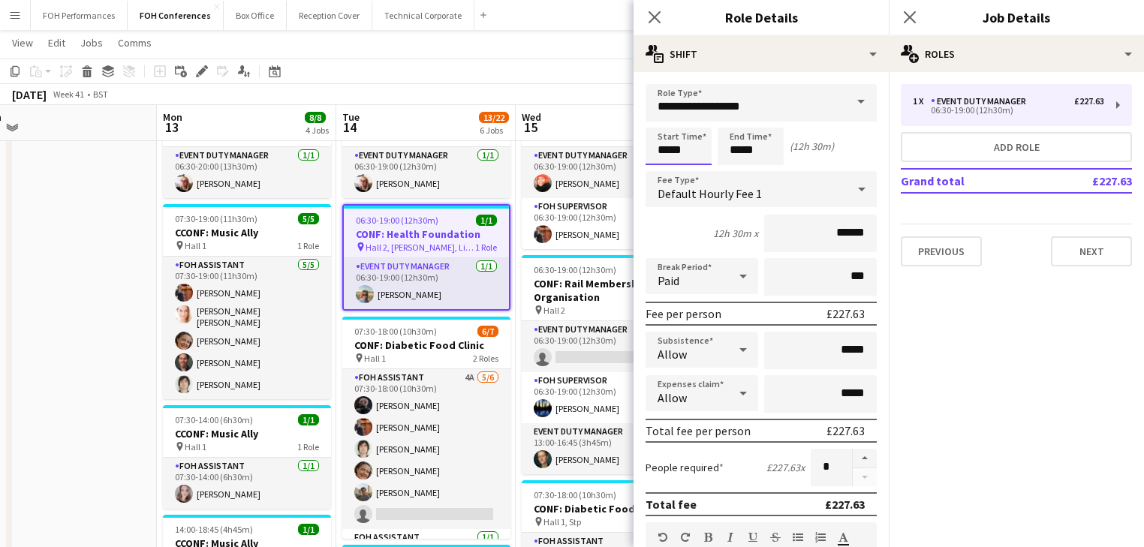
drag, startPoint x: 694, startPoint y: 148, endPoint x: 631, endPoint y: 138, distance: 63.8
click at [693, 147] on input "*****" at bounding box center [679, 147] width 66 height 38
type input "*****"
click at [662, 120] on div at bounding box center [664, 120] width 30 height 15
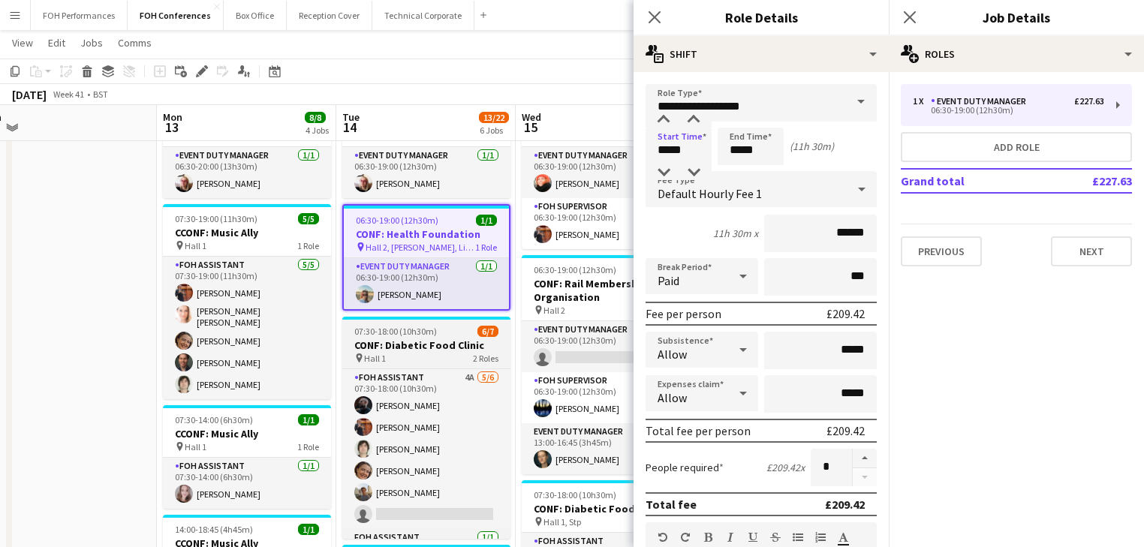
click at [401, 342] on h3 "CONF: Diabetic Food Clinic" at bounding box center [426, 346] width 168 height 14
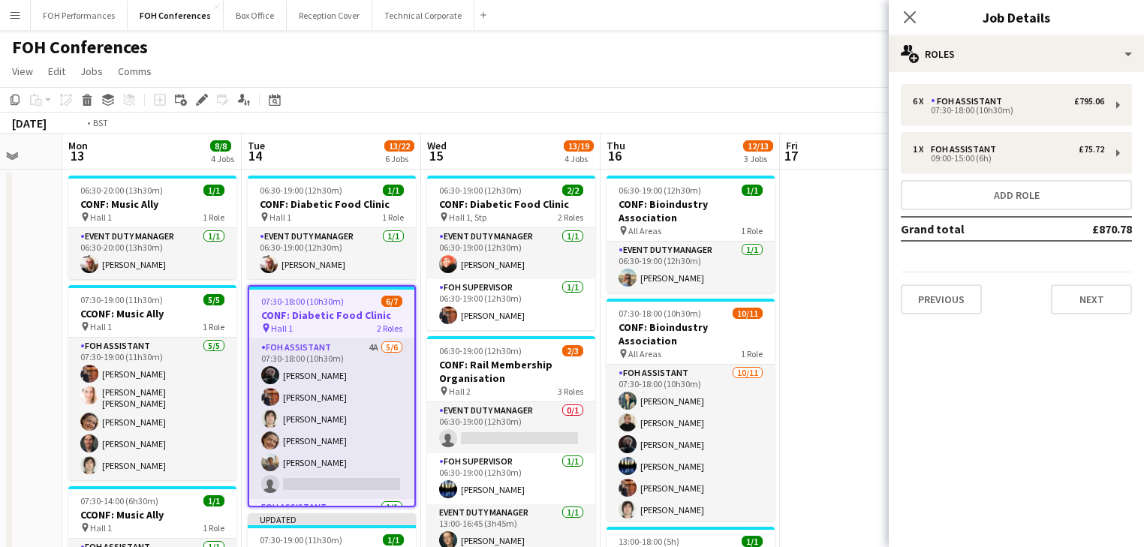
scroll to position [0, 539]
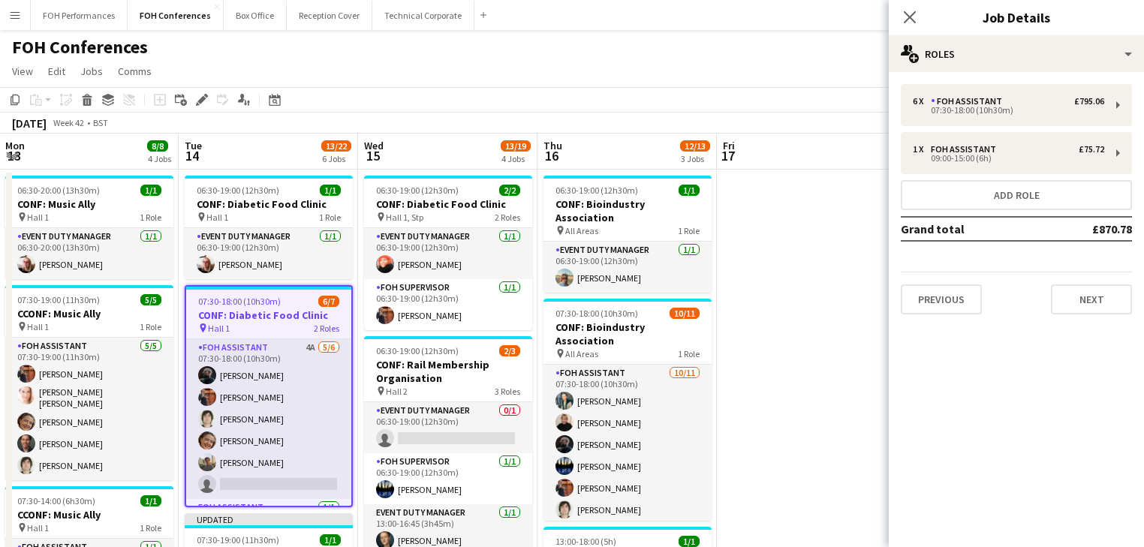
drag, startPoint x: 651, startPoint y: 362, endPoint x: 493, endPoint y: 364, distance: 157.7
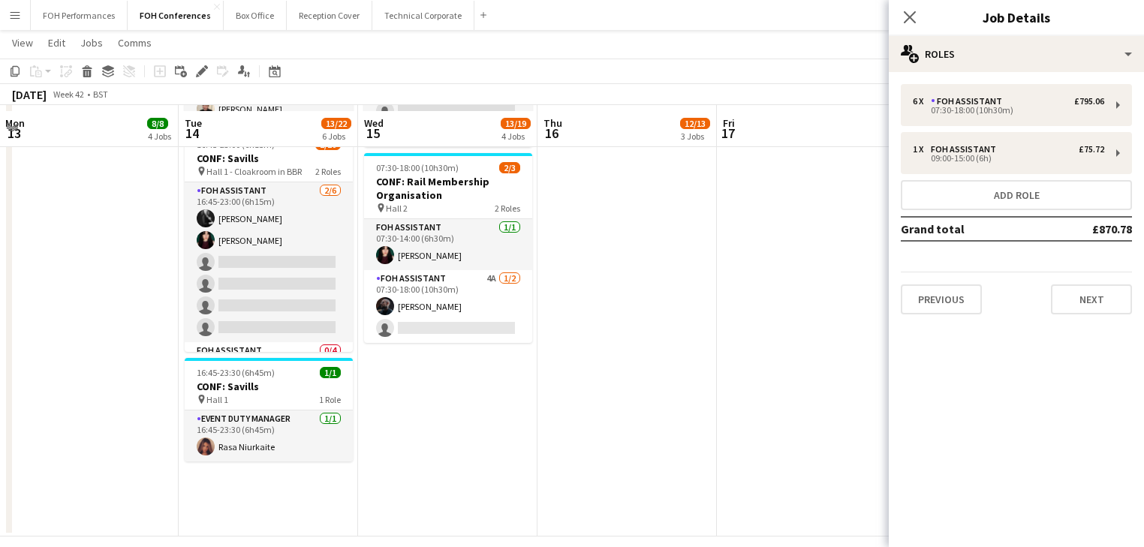
scroll to position [641, 0]
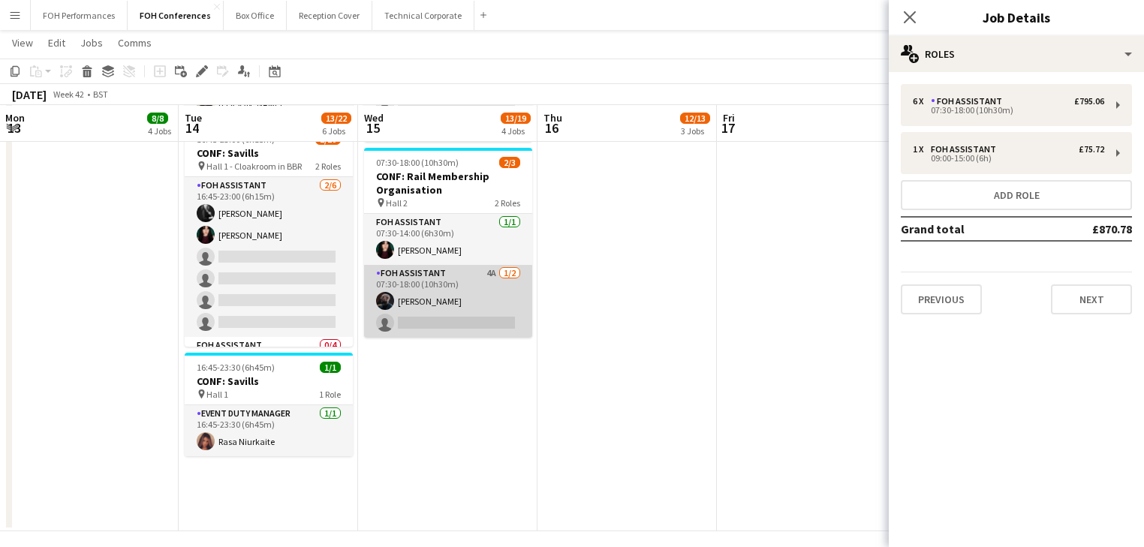
click at [450, 309] on app-card-role "FOH Assistant 4A 1/2 07:30-18:00 (10h30m) Nathan Cable single-neutral-actions" at bounding box center [448, 301] width 168 height 73
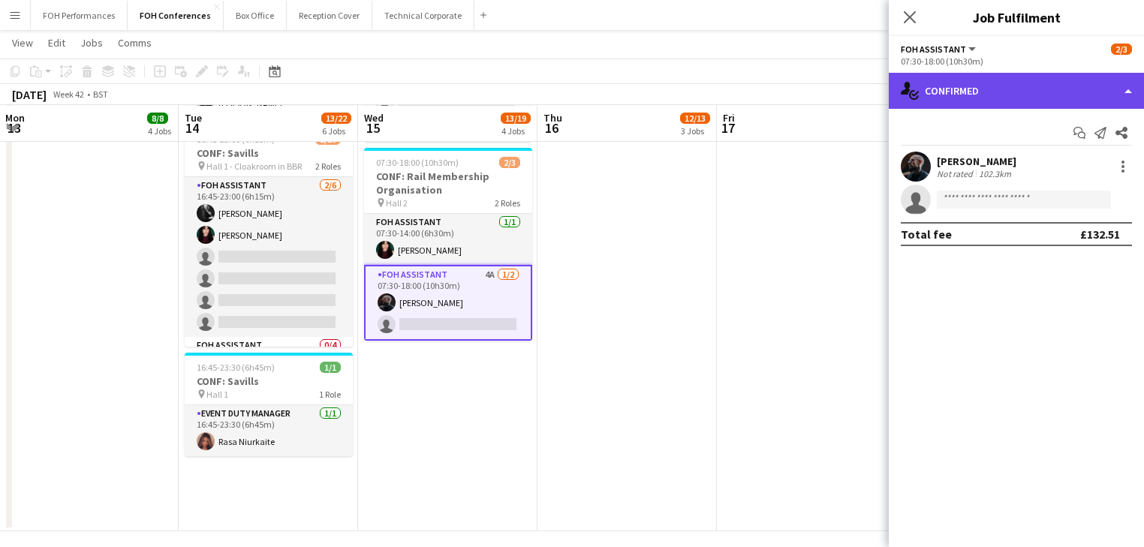
click at [979, 89] on div "single-neutral-actions-check-2 Confirmed" at bounding box center [1016, 91] width 255 height 36
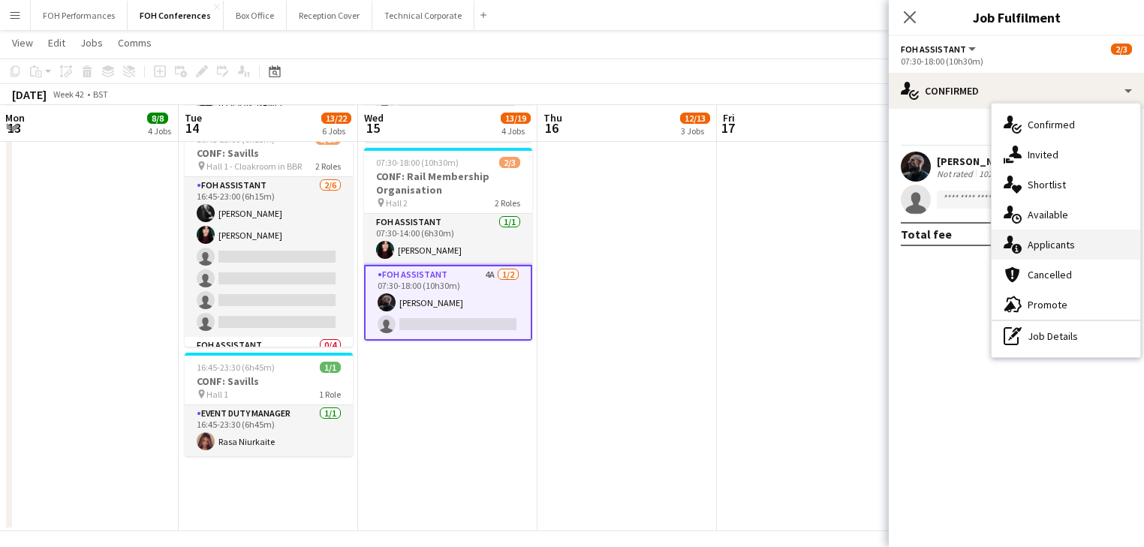
click at [1063, 246] on span "Applicants" at bounding box center [1051, 245] width 47 height 14
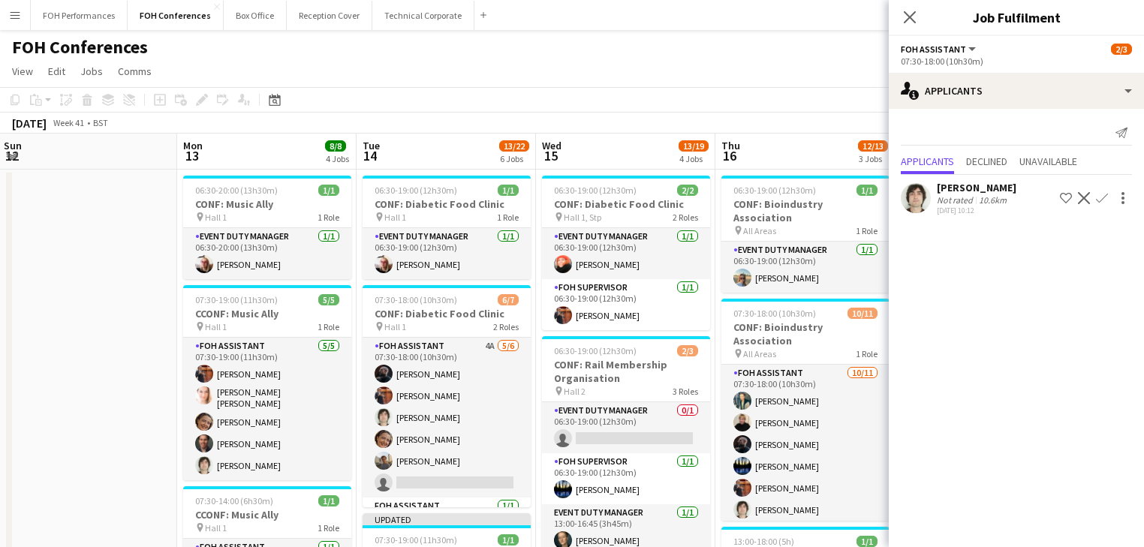
scroll to position [0, 597]
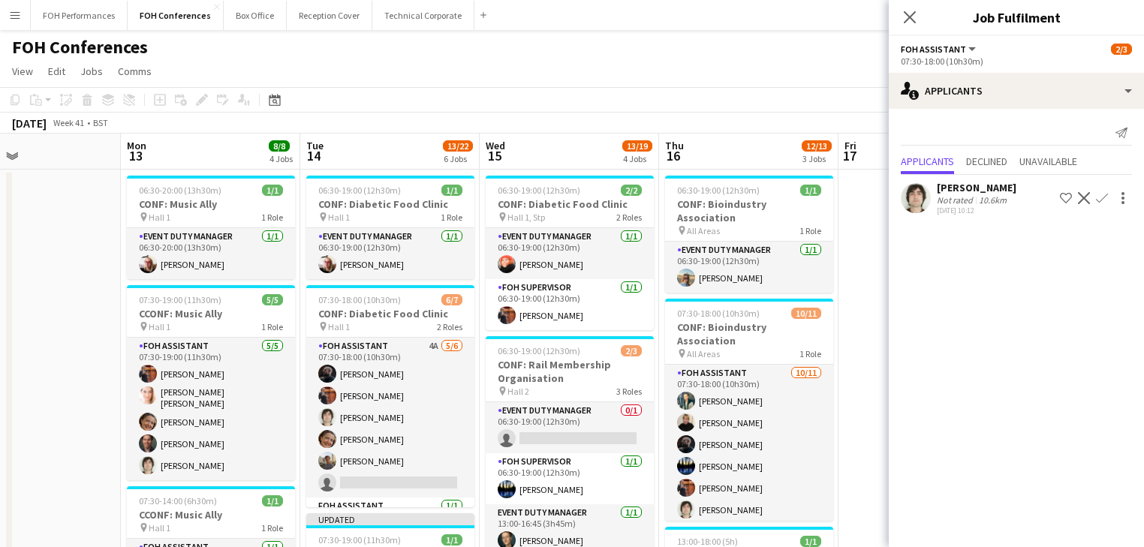
drag, startPoint x: 219, startPoint y: 243, endPoint x: 341, endPoint y: 249, distance: 121.8
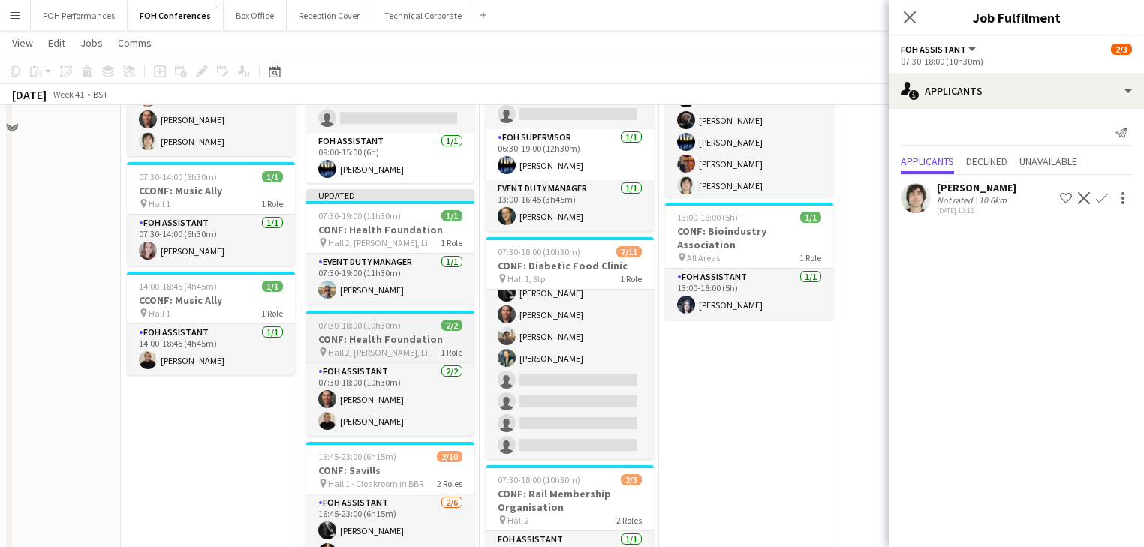
scroll to position [400, 0]
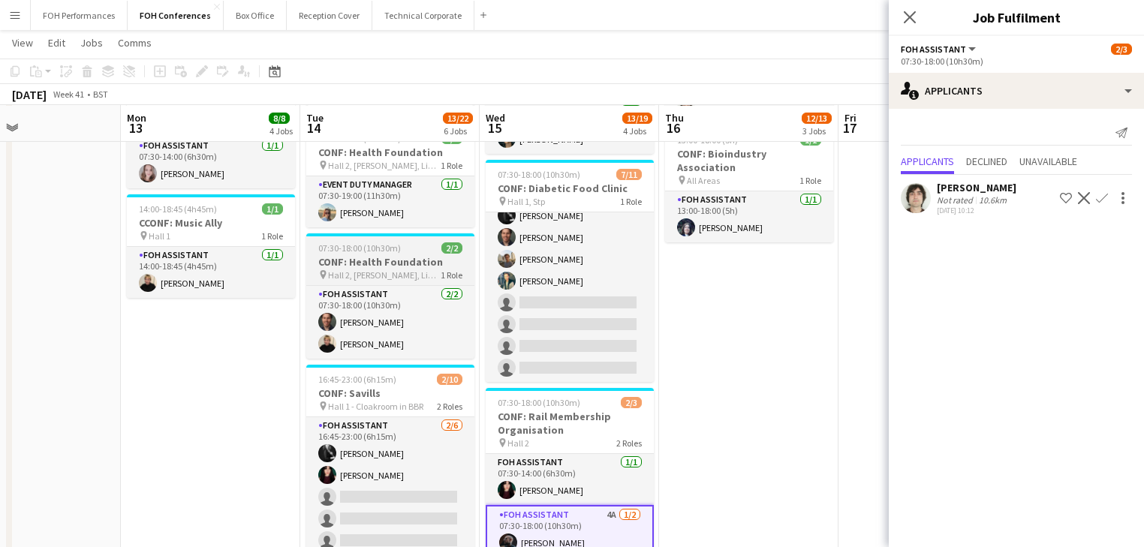
click at [366, 264] on h3 "CONF: Health Foundation" at bounding box center [390, 262] width 168 height 14
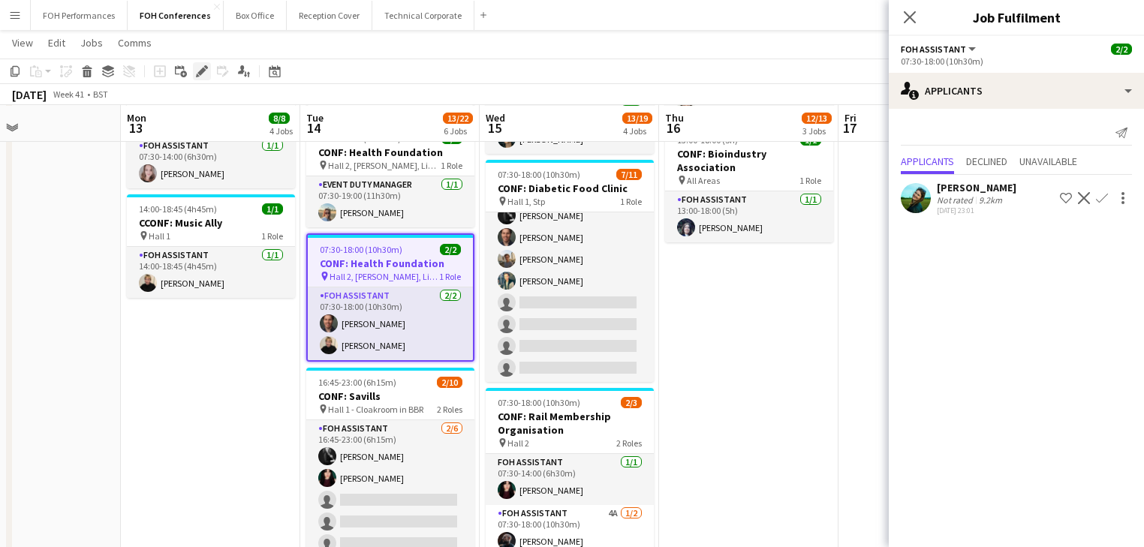
click at [206, 72] on icon "Edit" at bounding box center [202, 71] width 12 height 12
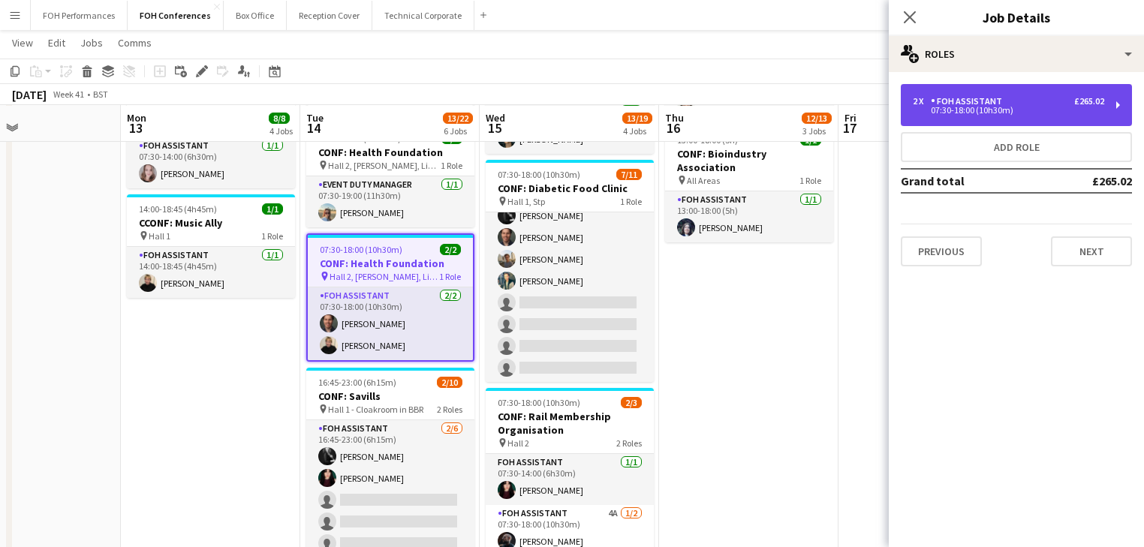
click at [1002, 108] on div "07:30-18:00 (10h30m)" at bounding box center [1008, 111] width 191 height 8
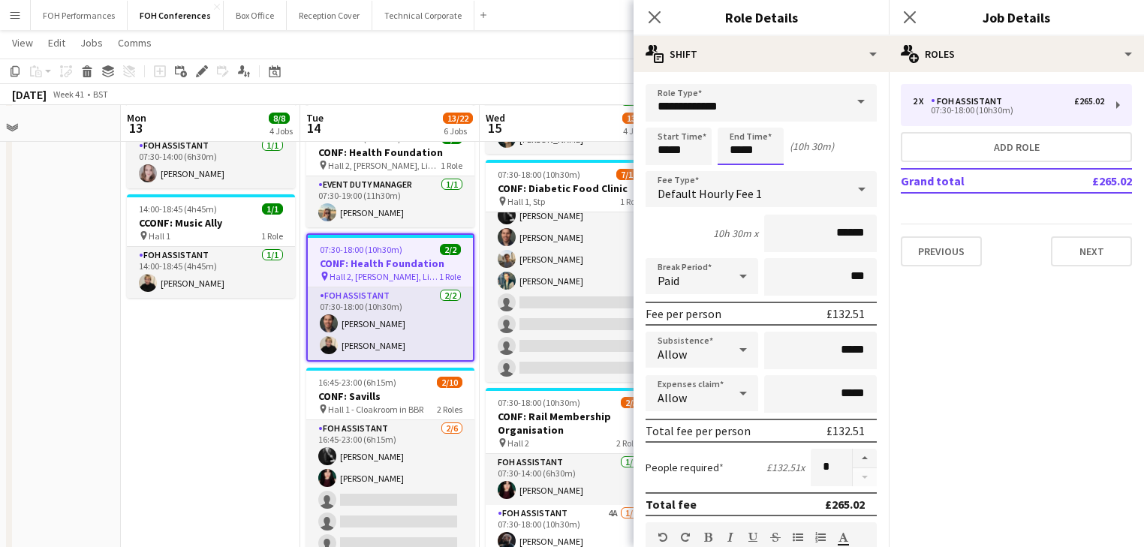
click at [755, 148] on input "*****" at bounding box center [751, 147] width 66 height 38
type input "*****"
click at [736, 121] on div at bounding box center [736, 120] width 30 height 15
drag, startPoint x: 183, startPoint y: 372, endPoint x: 21, endPoint y: 224, distance: 220.0
click at [182, 373] on app-date-cell "06:30-20:00 (13h30m) 1/1 CONF: Music Ally pin Hall 1 1 Role Event Duty Manager …" at bounding box center [210, 270] width 179 height 1004
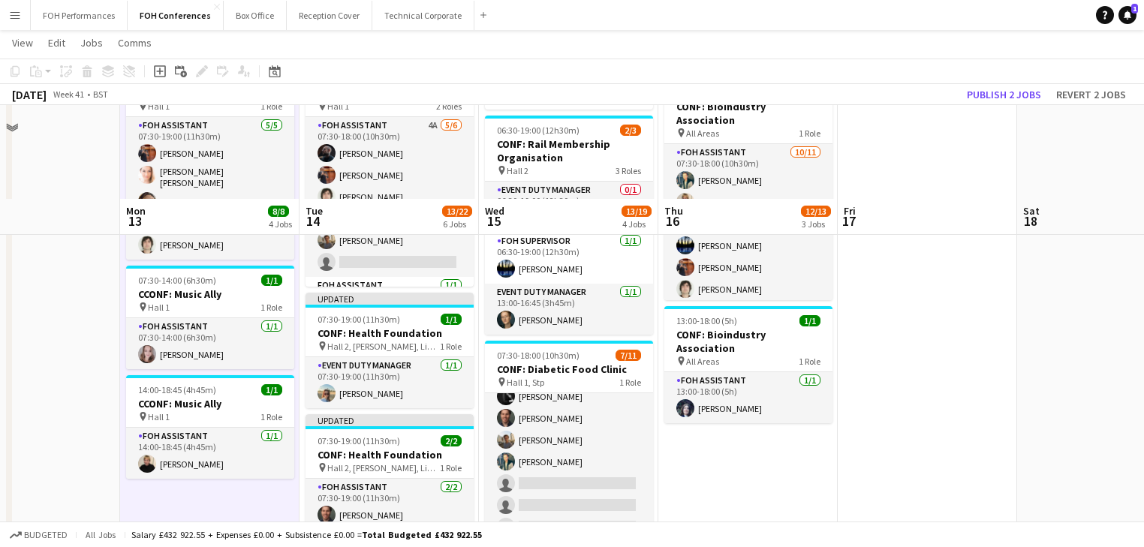
scroll to position [320, 0]
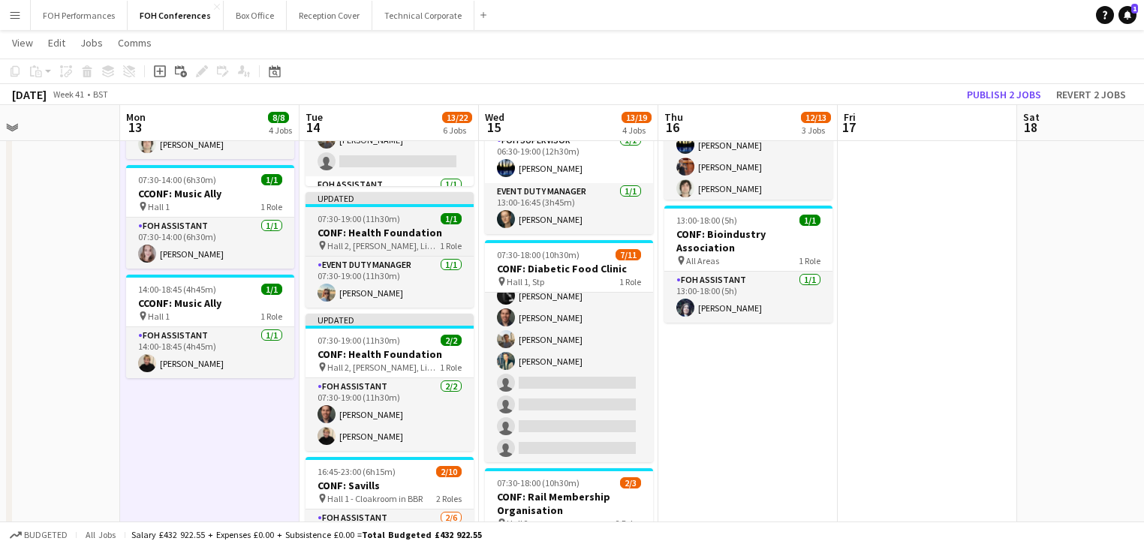
click at [359, 235] on h3 "CONF: Health Foundation" at bounding box center [390, 233] width 168 height 14
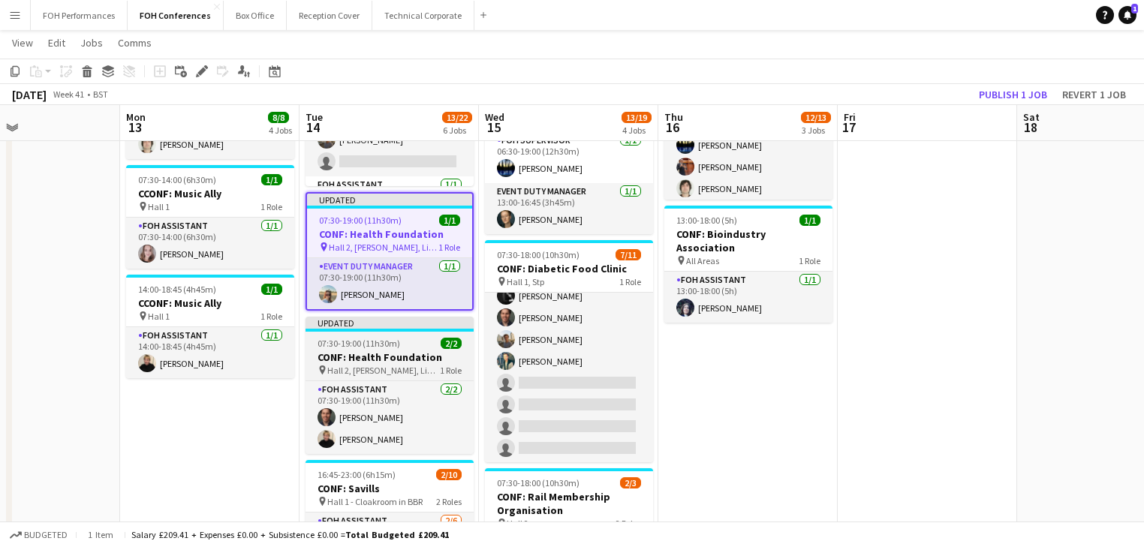
click at [374, 353] on h3 "CONF: Health Foundation" at bounding box center [390, 358] width 168 height 14
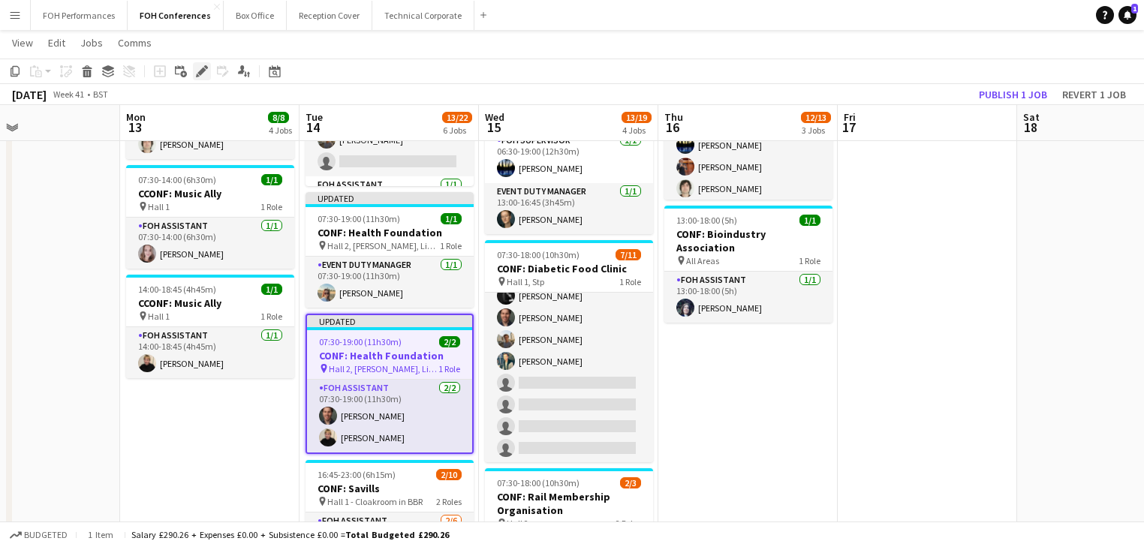
click at [200, 75] on icon "Edit" at bounding box center [202, 71] width 12 height 12
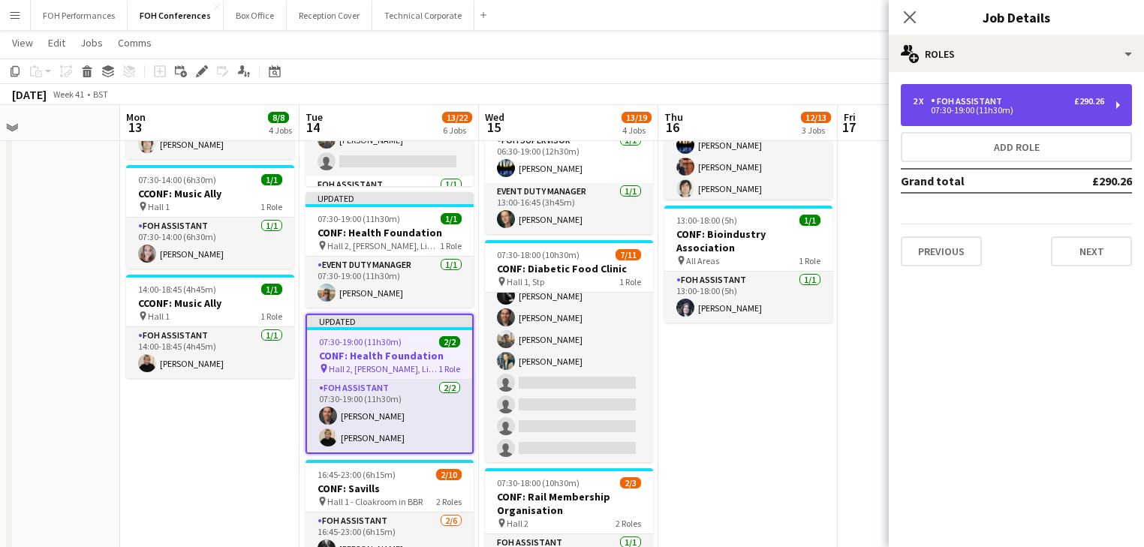
click at [1021, 101] on div "2 x FOH Assistant £290.26" at bounding box center [1008, 101] width 191 height 11
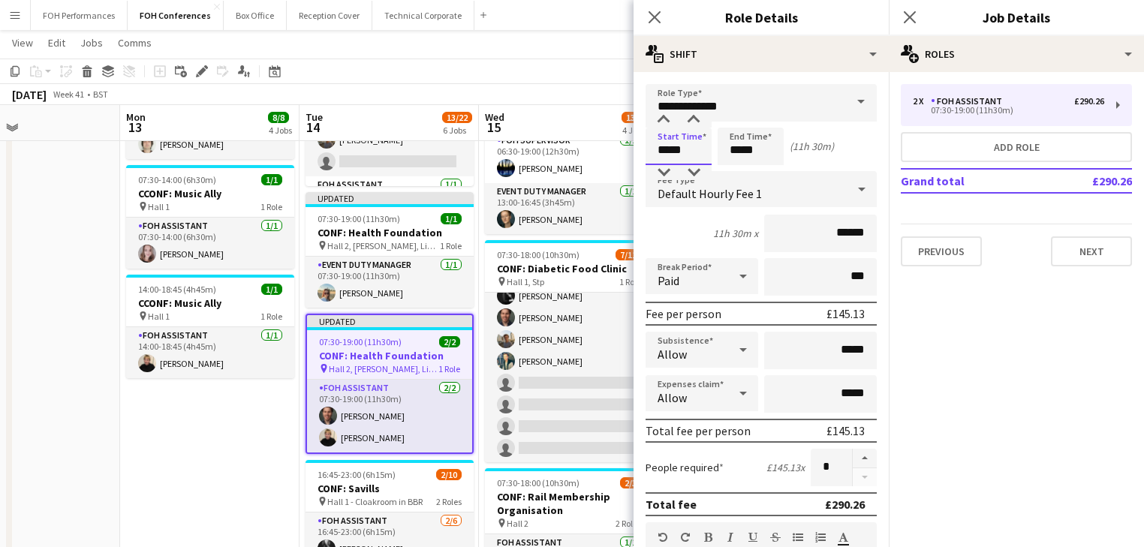
drag, startPoint x: 700, startPoint y: 135, endPoint x: 650, endPoint y: 128, distance: 50.8
click at [700, 136] on input "*****" at bounding box center [679, 147] width 66 height 38
click at [664, 122] on div at bounding box center [664, 120] width 30 height 15
type input "*****"
click at [664, 122] on div at bounding box center [664, 120] width 30 height 15
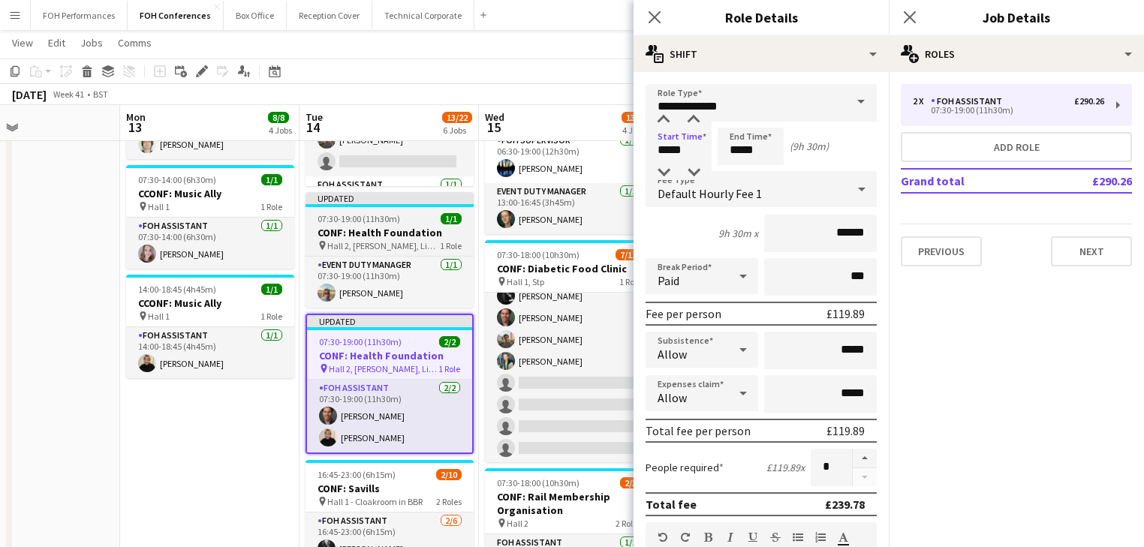
click at [372, 228] on h3 "CONF: Health Foundation" at bounding box center [390, 233] width 168 height 14
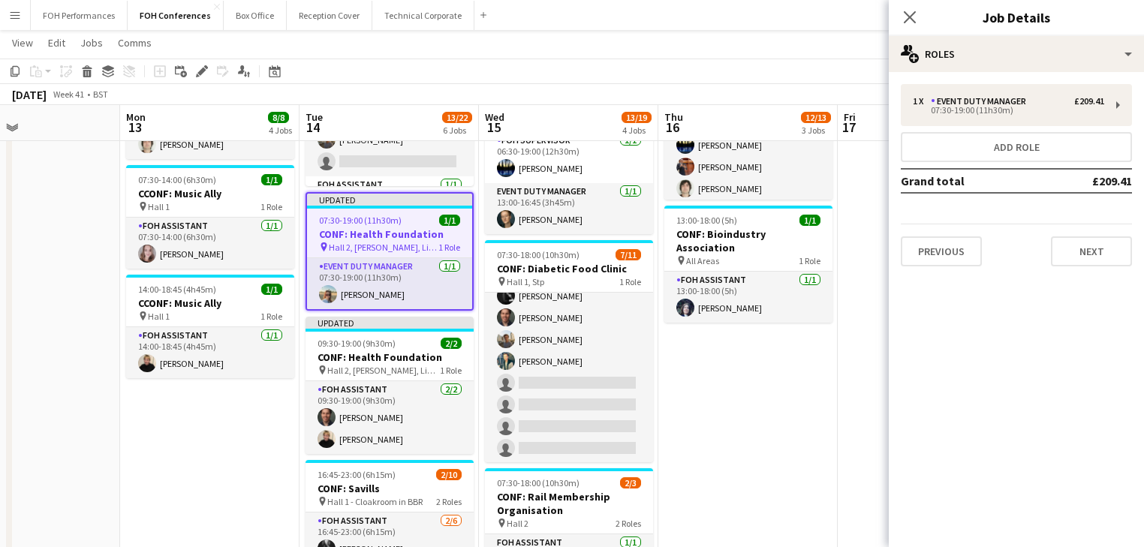
click at [140, 439] on app-date-cell "06:30-20:00 (13h30m) 1/1 CONF: Music Ally pin Hall 1 1 Role Event Duty Manager …" at bounding box center [209, 356] width 179 height 1016
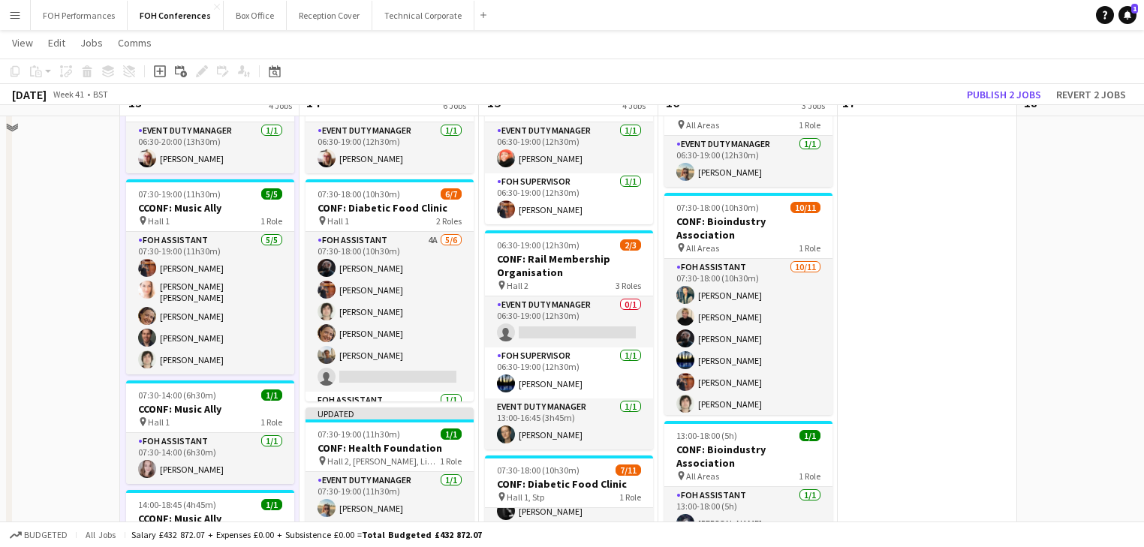
scroll to position [80, 0]
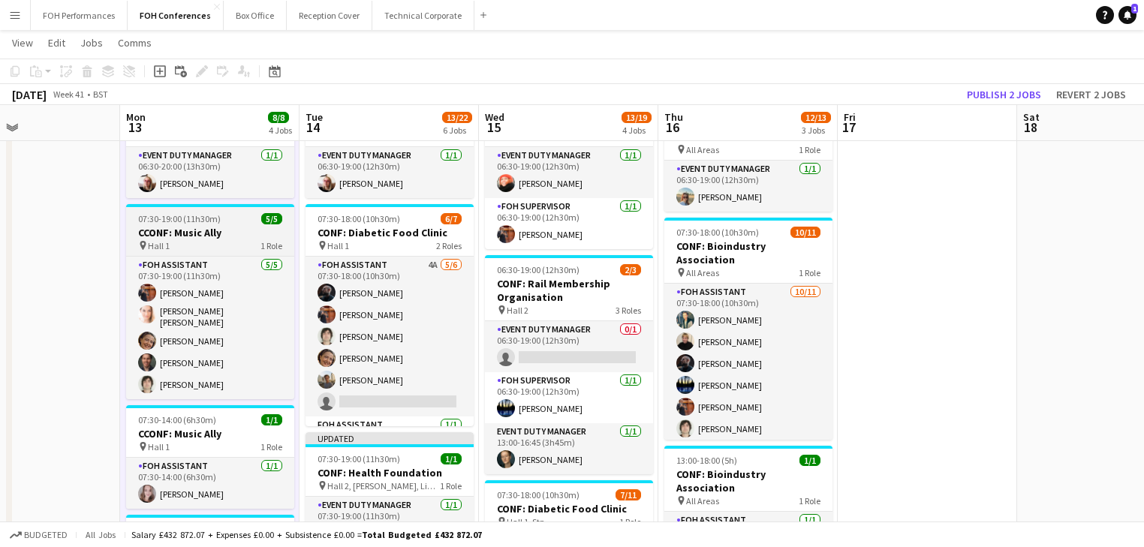
click at [209, 225] on app-job-card "07:30-19:00 (11h30m) 5/5 CCONF: Music Ally pin Hall 1 1 Role FOH Assistant 5/5 …" at bounding box center [210, 301] width 168 height 195
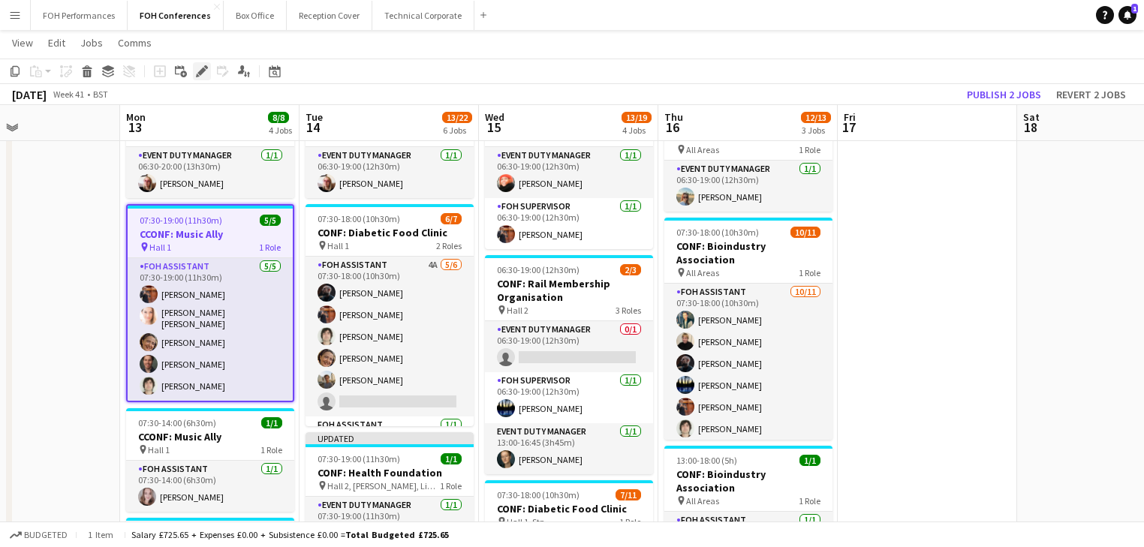
click at [207, 72] on icon "Edit" at bounding box center [202, 71] width 12 height 12
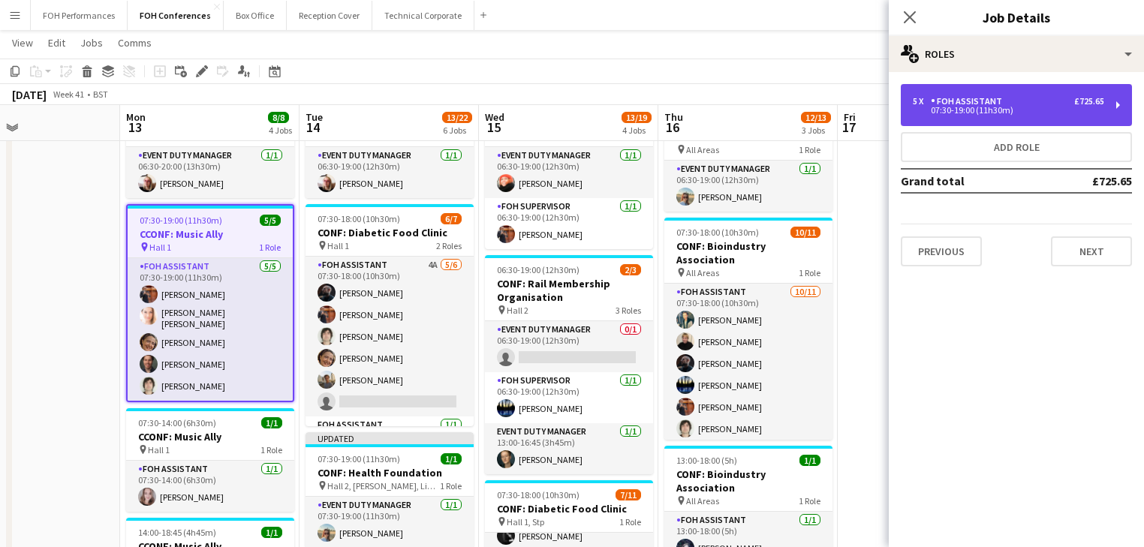
click at [975, 107] on div "07:30-19:00 (11h30m)" at bounding box center [1008, 111] width 191 height 8
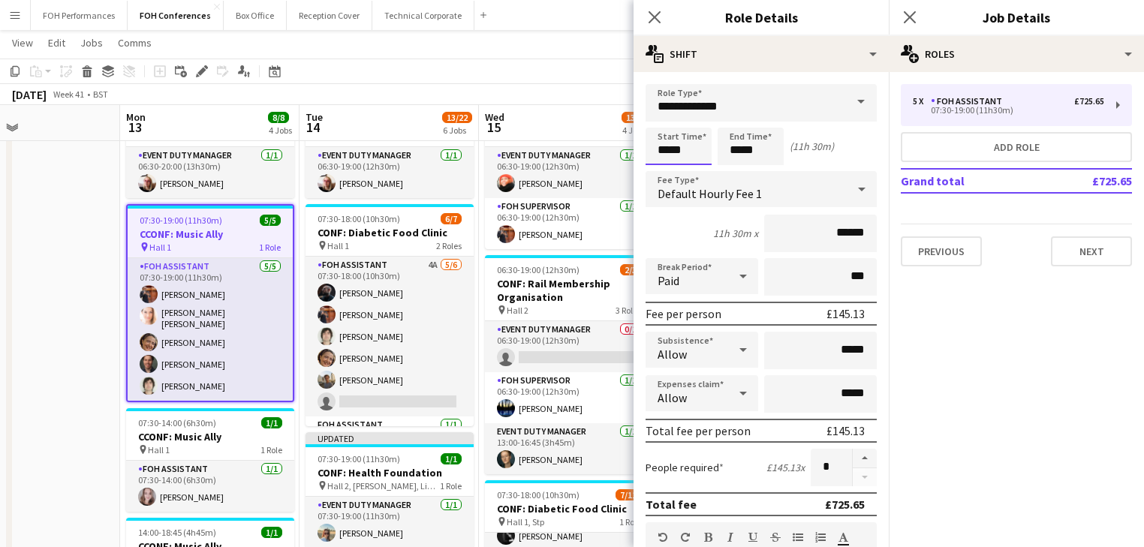
click at [673, 150] on input "*****" at bounding box center [679, 147] width 66 height 38
click at [668, 125] on div at bounding box center [664, 120] width 30 height 15
click at [692, 175] on div at bounding box center [694, 172] width 30 height 15
type input "*****"
drag, startPoint x: 692, startPoint y: 175, endPoint x: 640, endPoint y: 177, distance: 52.6
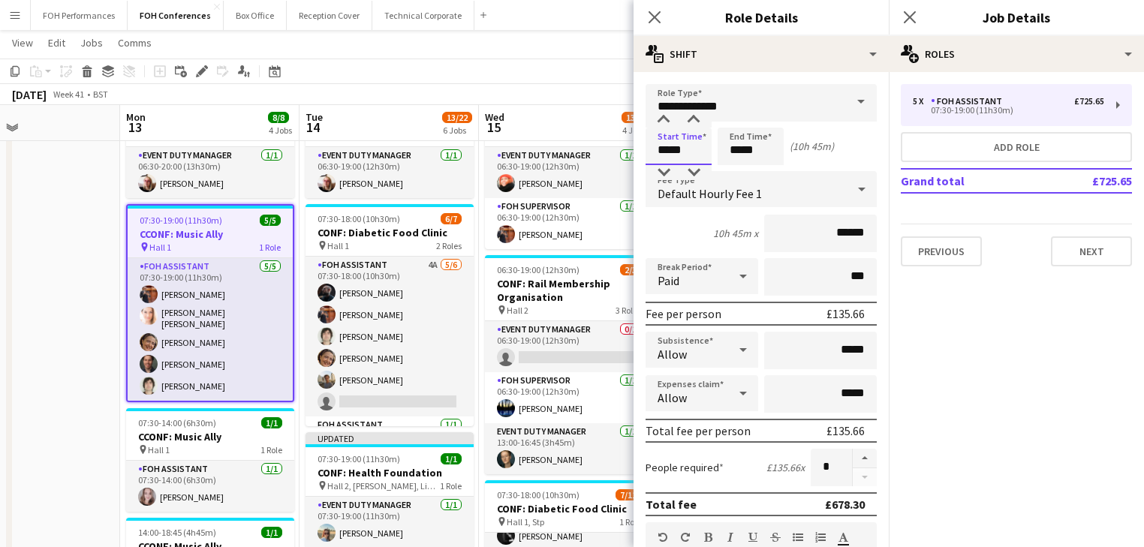
click at [692, 176] on div at bounding box center [694, 172] width 30 height 15
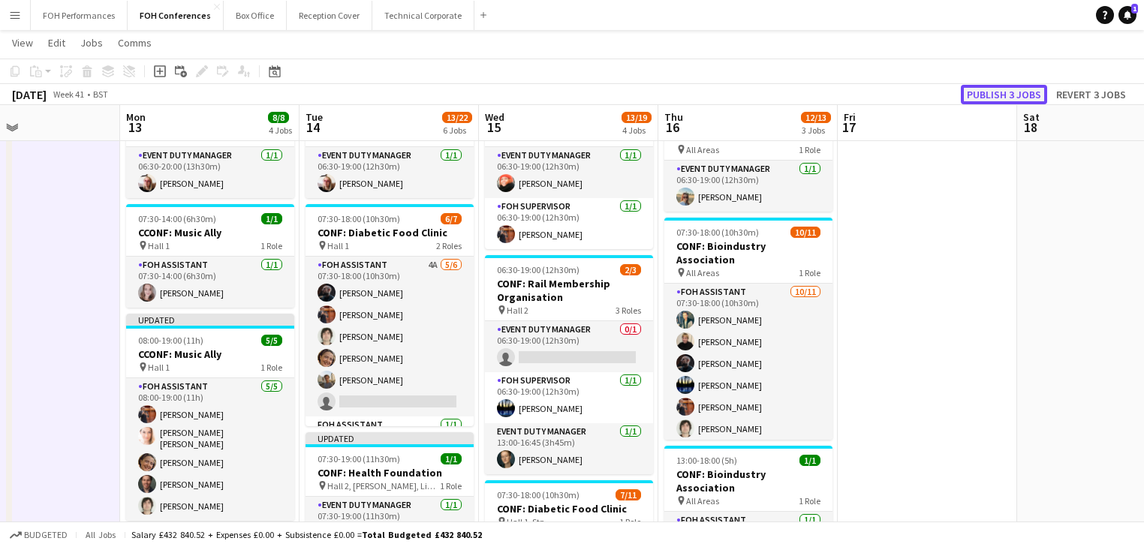
click at [1016, 89] on button "Publish 3 jobs" at bounding box center [1004, 95] width 86 height 20
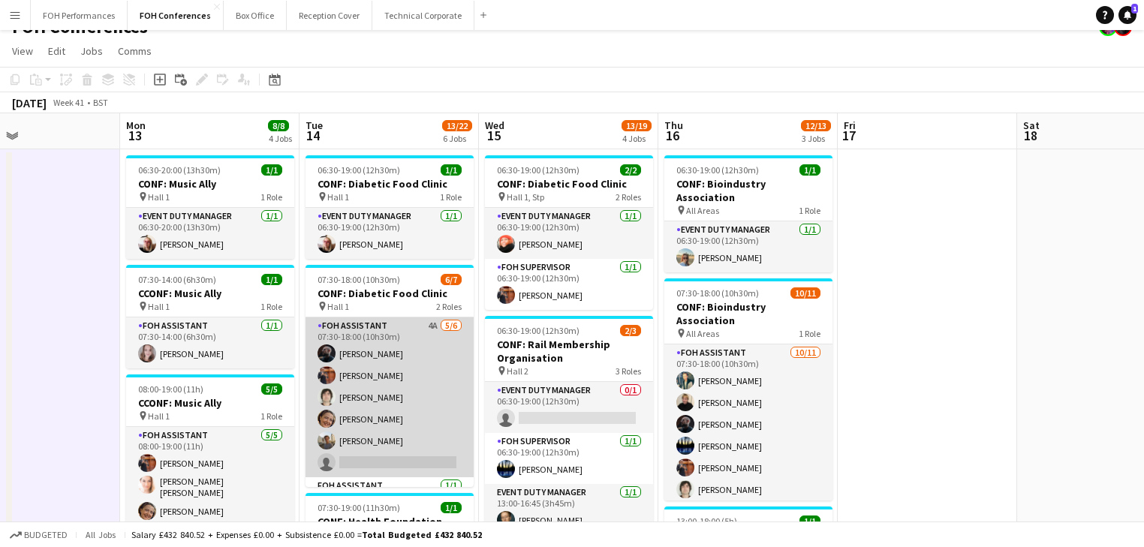
scroll to position [0, 0]
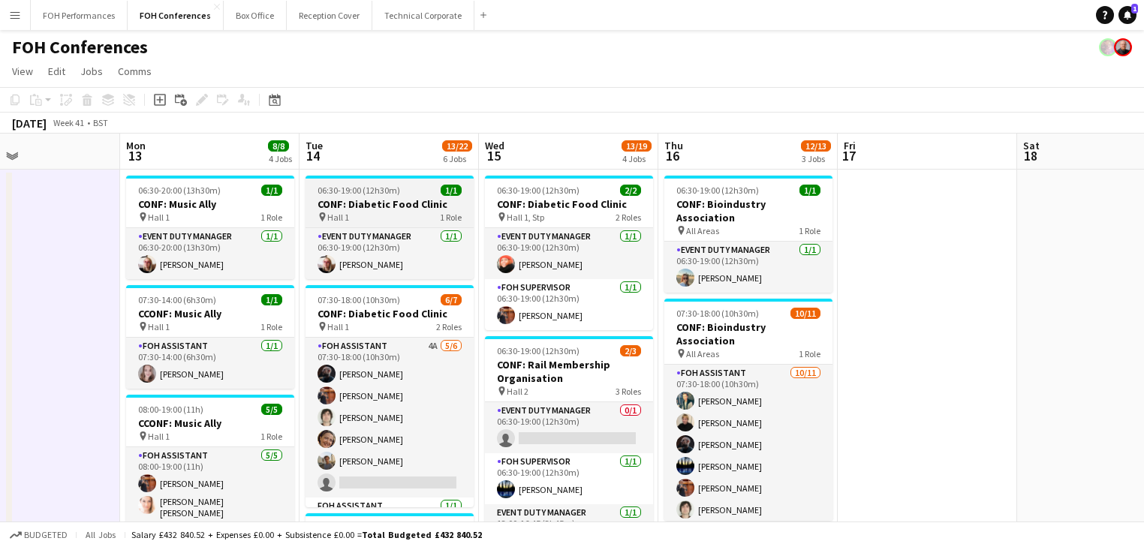
click at [398, 196] on app-job-card "06:30-19:00 (12h30m) 1/1 CONF: Diabetic Food Clinic pin Hall 1 1 Role Event Dut…" at bounding box center [390, 228] width 168 height 104
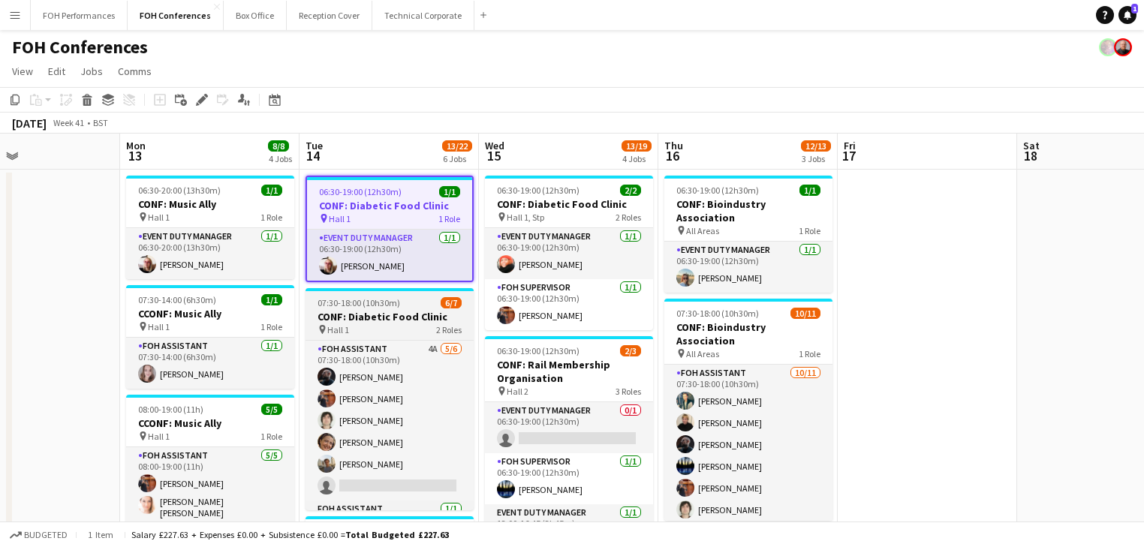
click at [362, 307] on span "07:30-18:00 (10h30m)" at bounding box center [359, 302] width 83 height 11
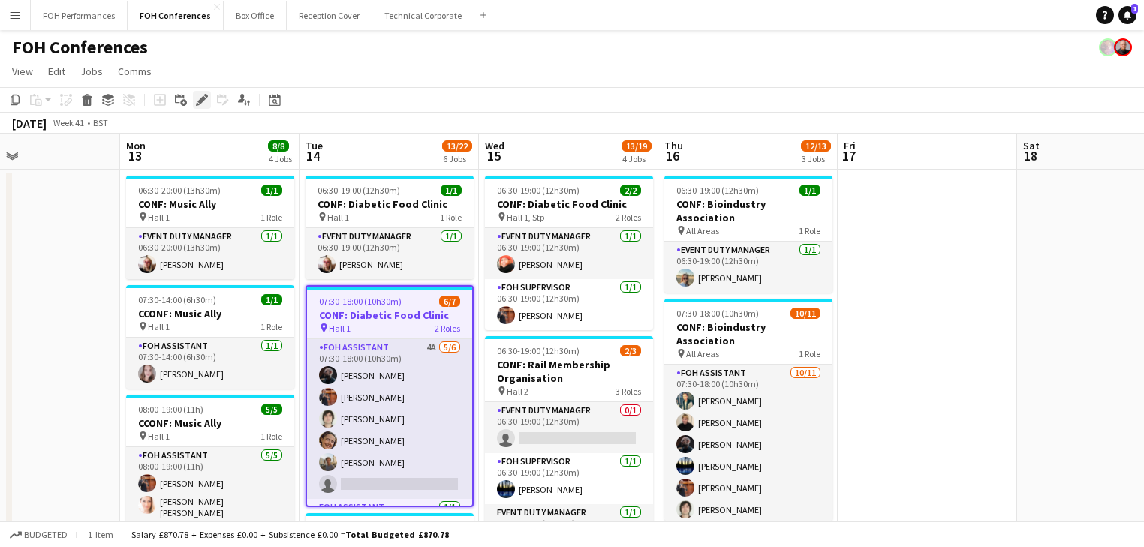
click at [195, 102] on div "Edit" at bounding box center [202, 100] width 18 height 18
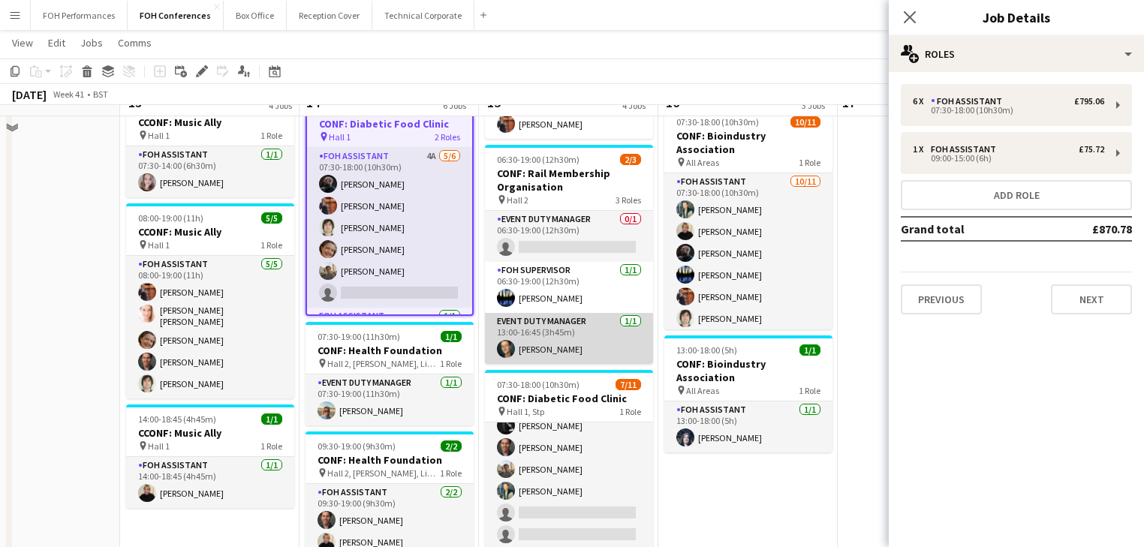
scroll to position [240, 0]
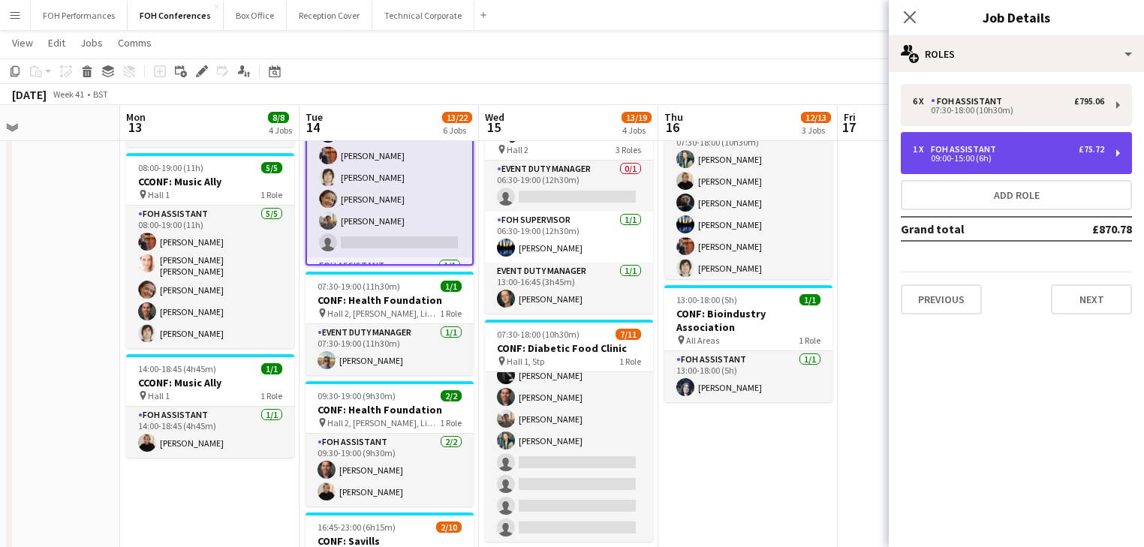
click at [982, 150] on div "FOH Assistant" at bounding box center [966, 149] width 71 height 11
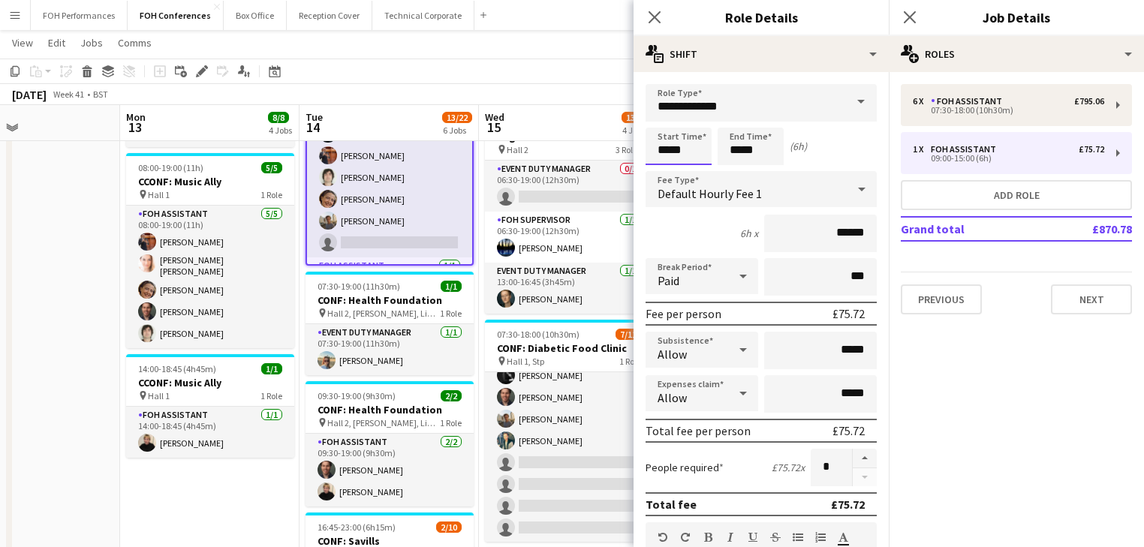
click at [695, 148] on input "*****" at bounding box center [679, 147] width 66 height 38
click at [693, 123] on div at bounding box center [694, 120] width 30 height 15
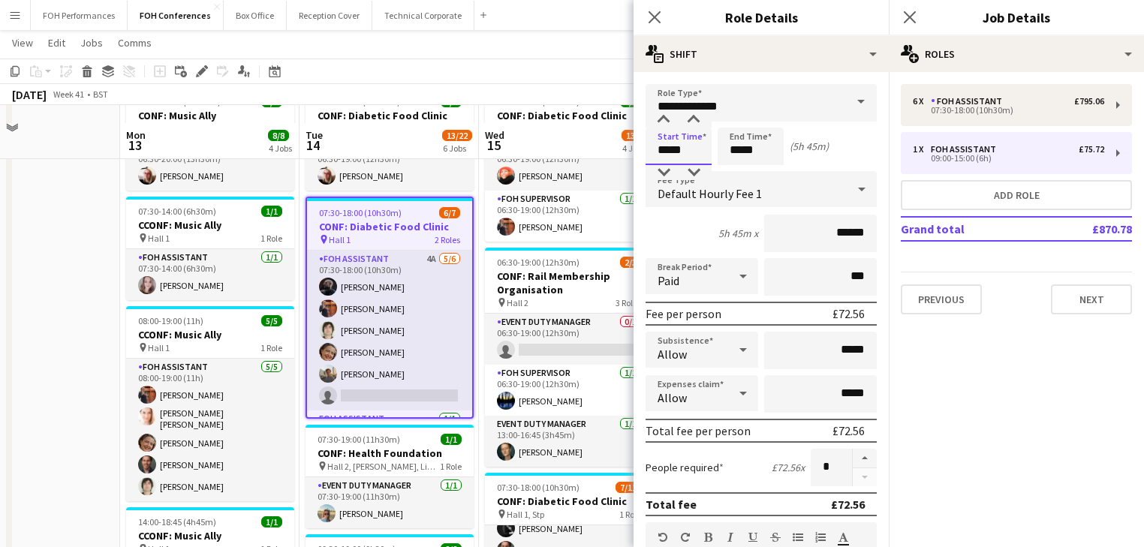
scroll to position [80, 0]
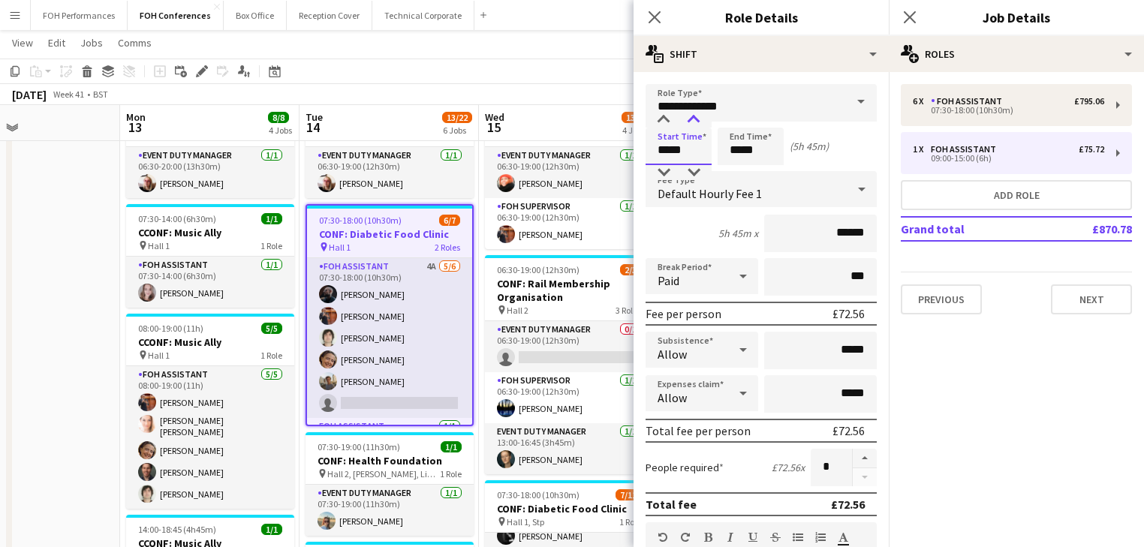
click at [692, 119] on div at bounding box center [694, 120] width 30 height 15
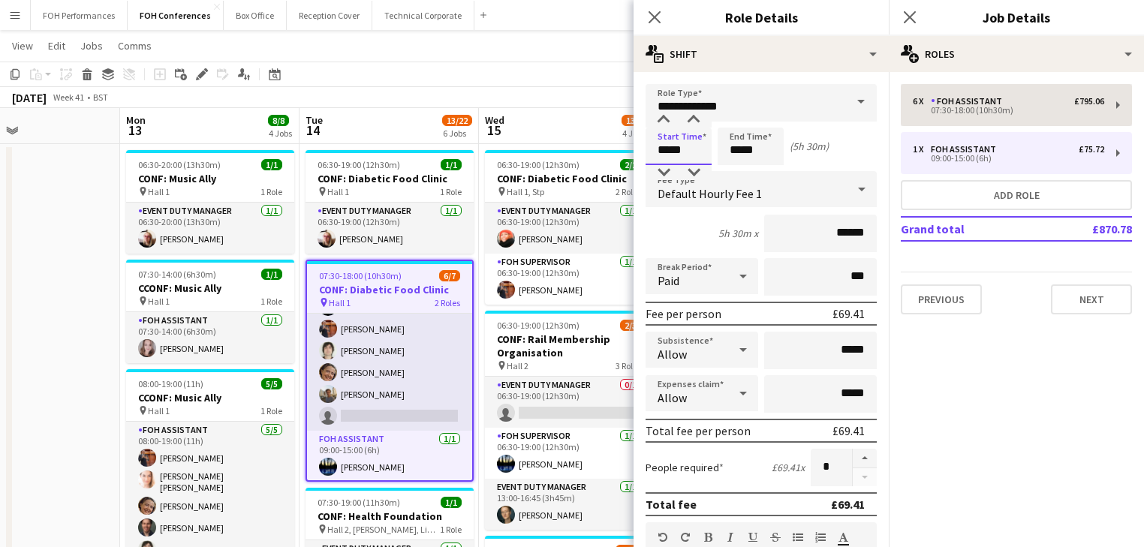
scroll to position [0, 0]
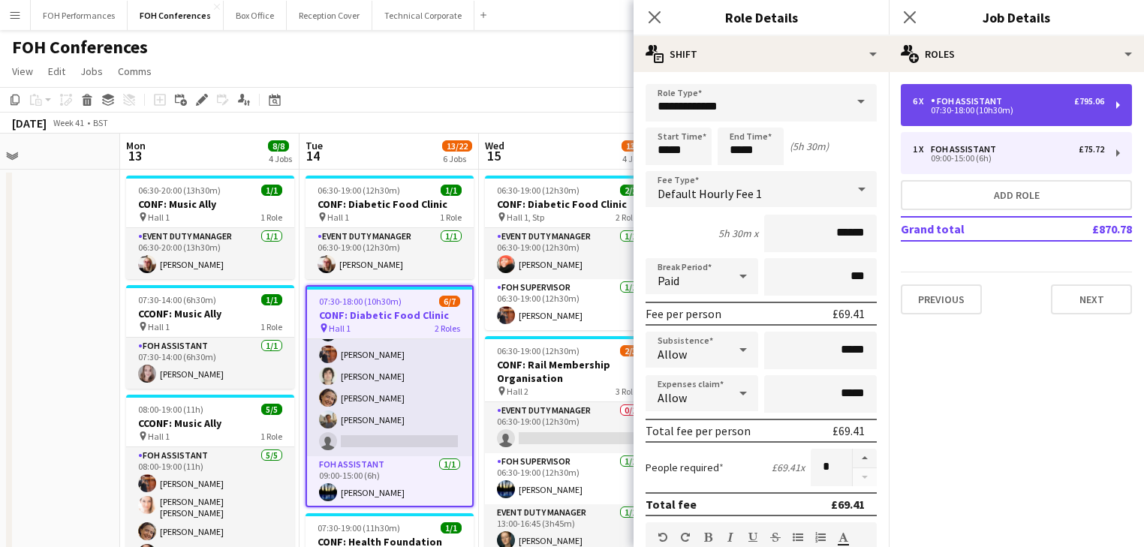
click at [984, 106] on div "FOH Assistant" at bounding box center [969, 101] width 77 height 11
type input "*****"
type input "*"
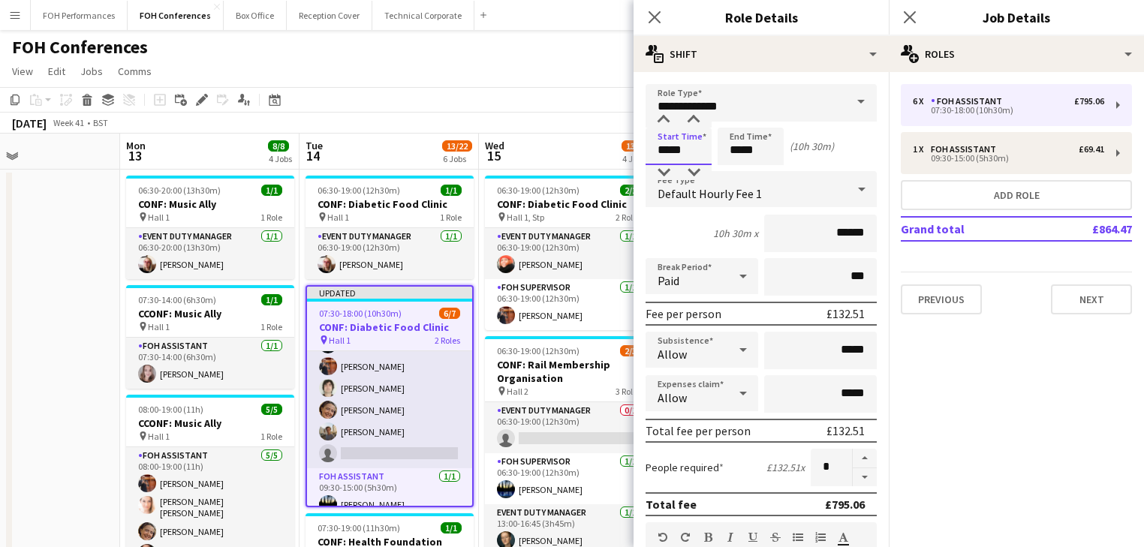
drag, startPoint x: 680, startPoint y: 138, endPoint x: 670, endPoint y: 126, distance: 15.5
click at [679, 138] on input "*****" at bounding box center [679, 147] width 66 height 38
click at [663, 119] on div at bounding box center [664, 120] width 30 height 15
type input "*****"
click at [662, 118] on div at bounding box center [664, 120] width 30 height 15
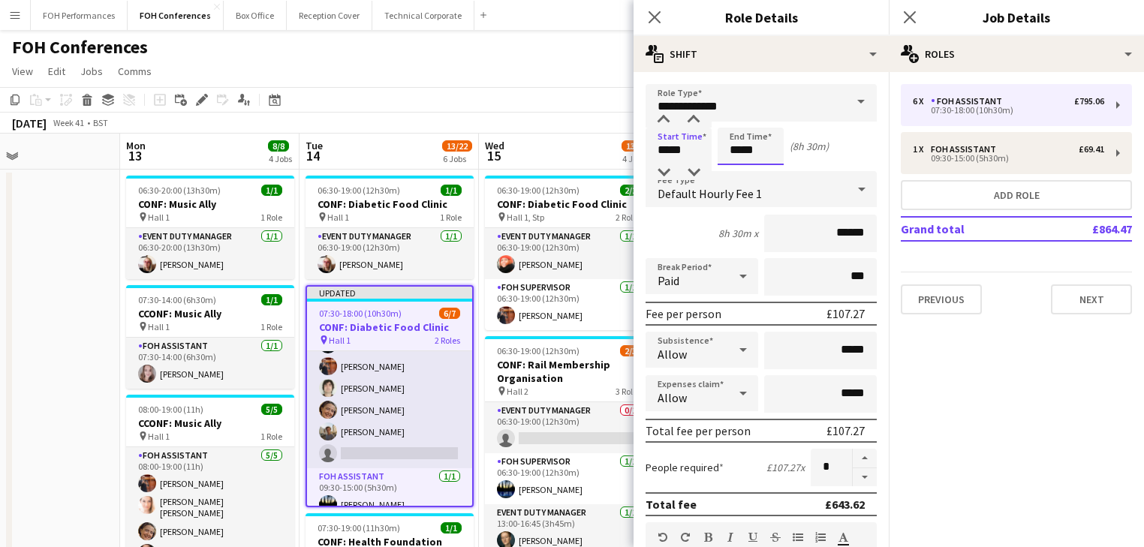
click at [752, 150] on input "*****" at bounding box center [751, 147] width 66 height 38
click at [740, 123] on div at bounding box center [736, 120] width 30 height 15
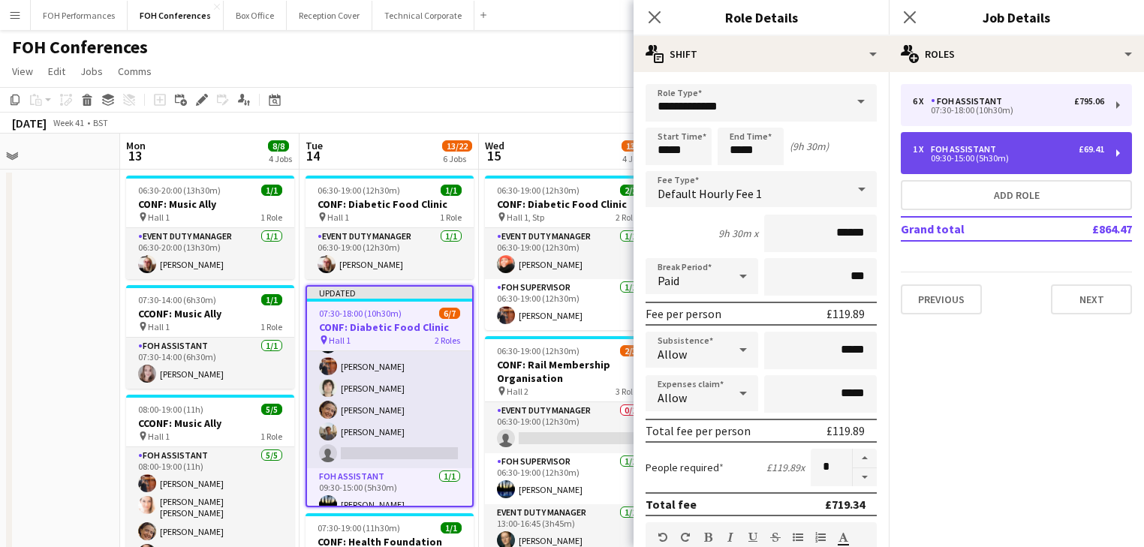
click at [1023, 150] on div "1 x FOH Assistant £69.41" at bounding box center [1008, 149] width 191 height 11
type input "*****"
type input "*"
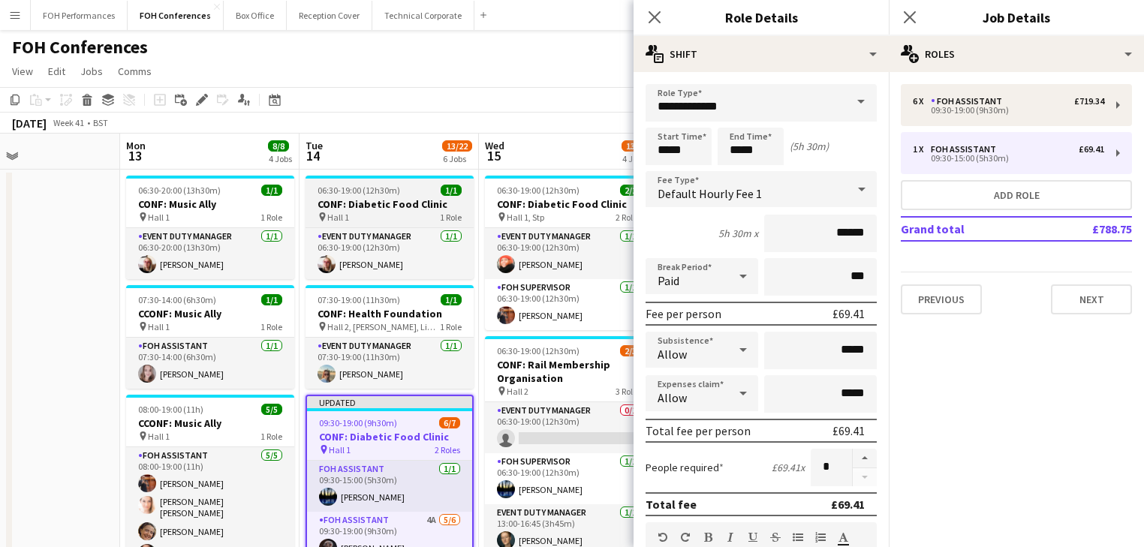
click at [375, 203] on h3 "CONF: Diabetic Food Clinic" at bounding box center [390, 204] width 168 height 14
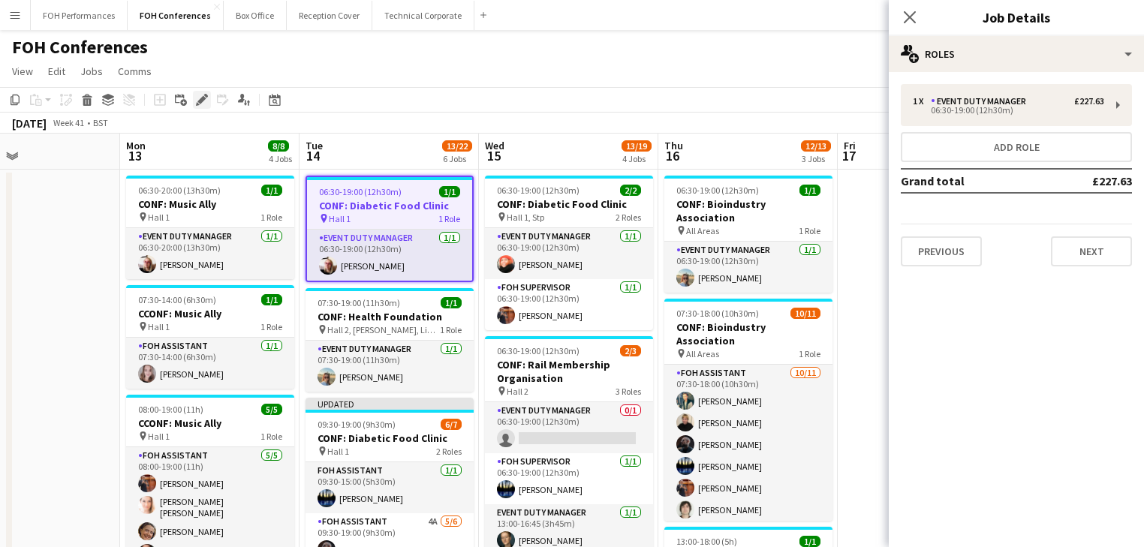
click at [209, 101] on div "Edit" at bounding box center [202, 100] width 18 height 18
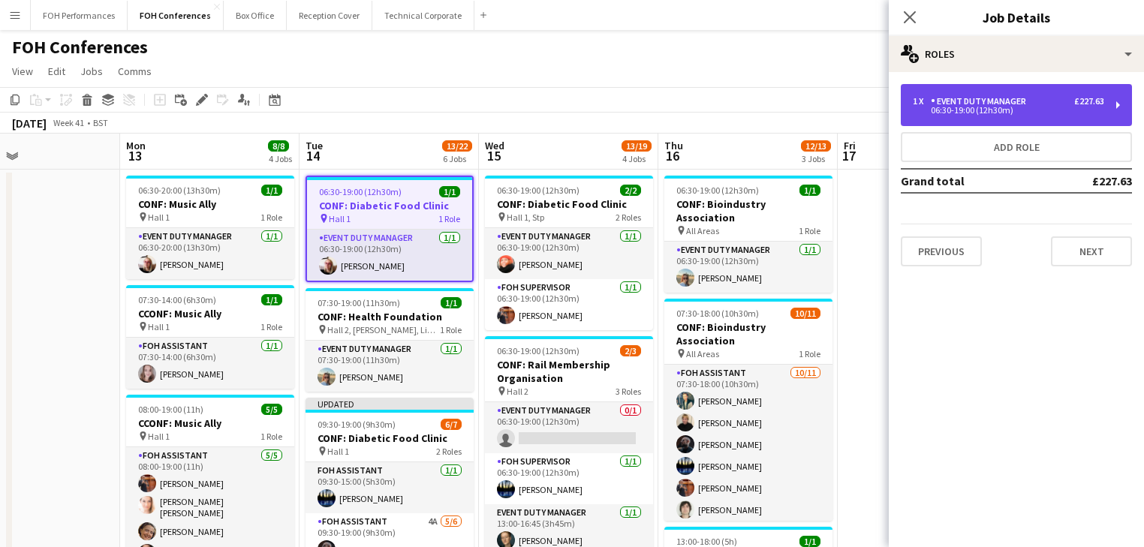
click at [976, 105] on div "Event Duty Manager" at bounding box center [981, 101] width 101 height 11
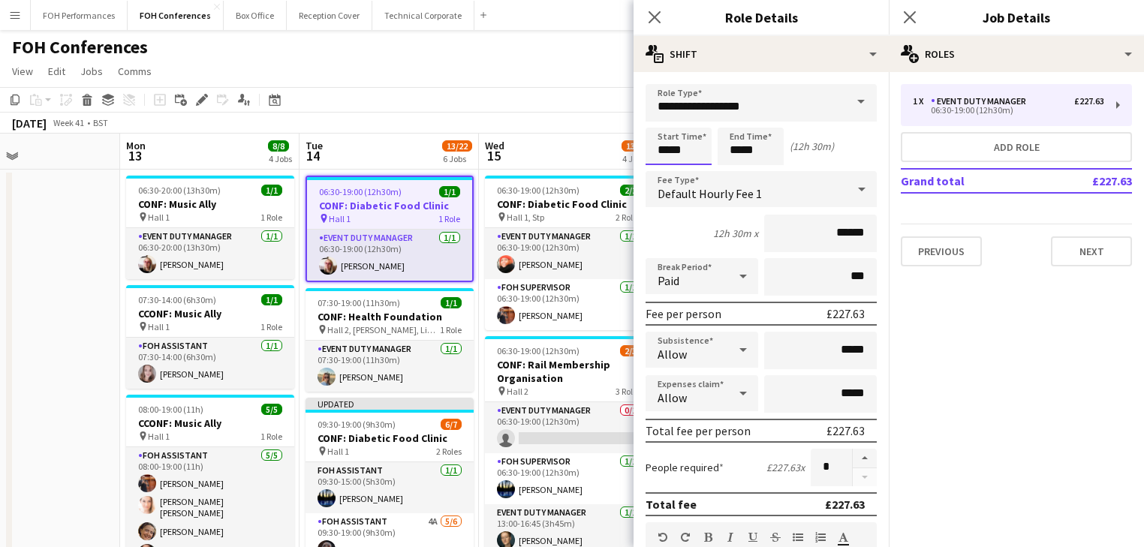
click at [685, 158] on input "*****" at bounding box center [679, 147] width 66 height 38
type input "*****"
click at [665, 171] on div at bounding box center [664, 172] width 30 height 15
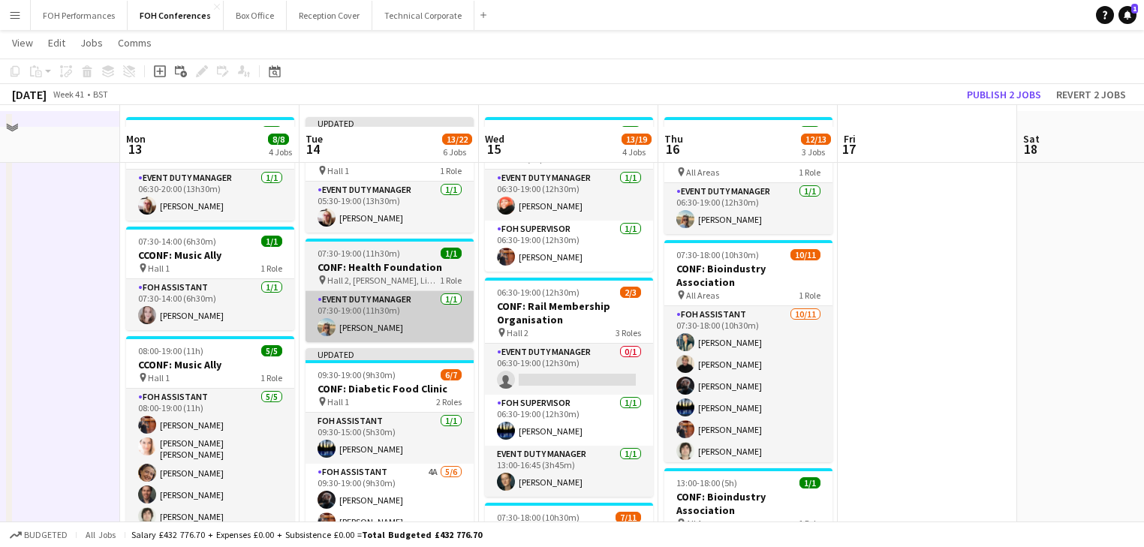
scroll to position [80, 0]
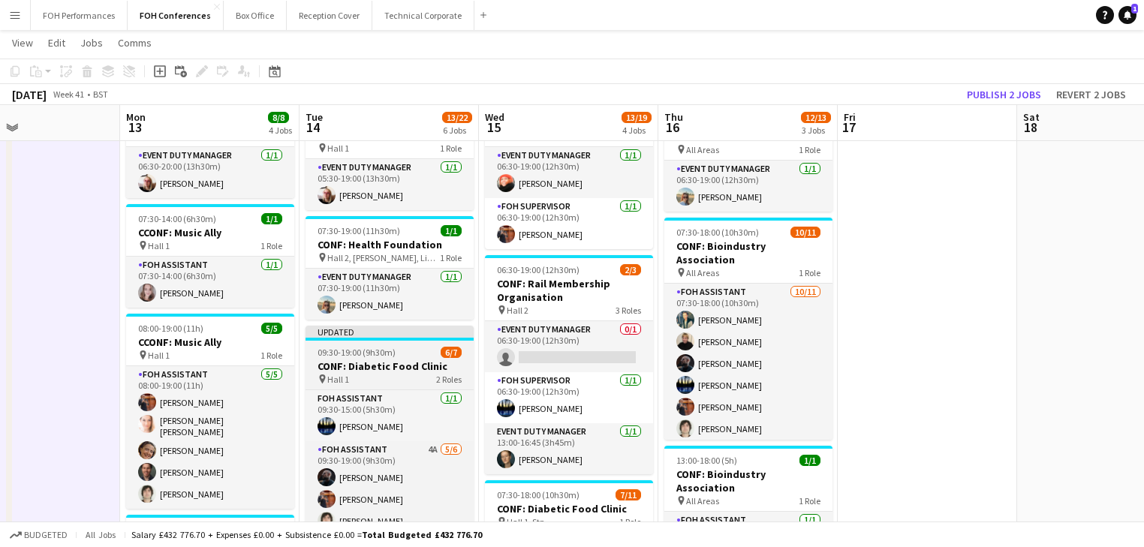
click at [366, 369] on h3 "CONF: Diabetic Food Clinic" at bounding box center [390, 367] width 168 height 14
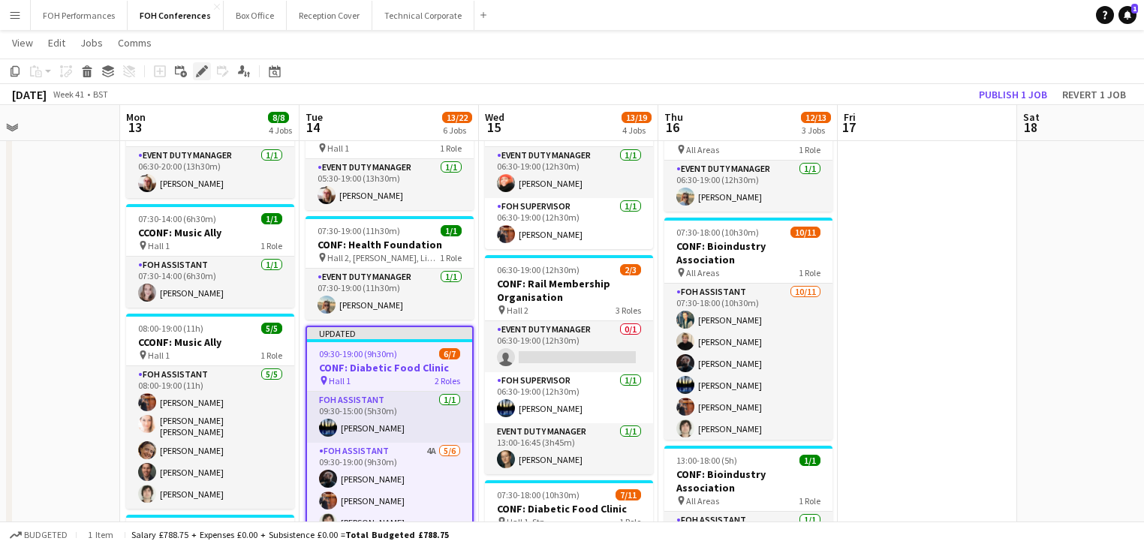
click at [202, 73] on icon at bounding box center [201, 72] width 8 height 8
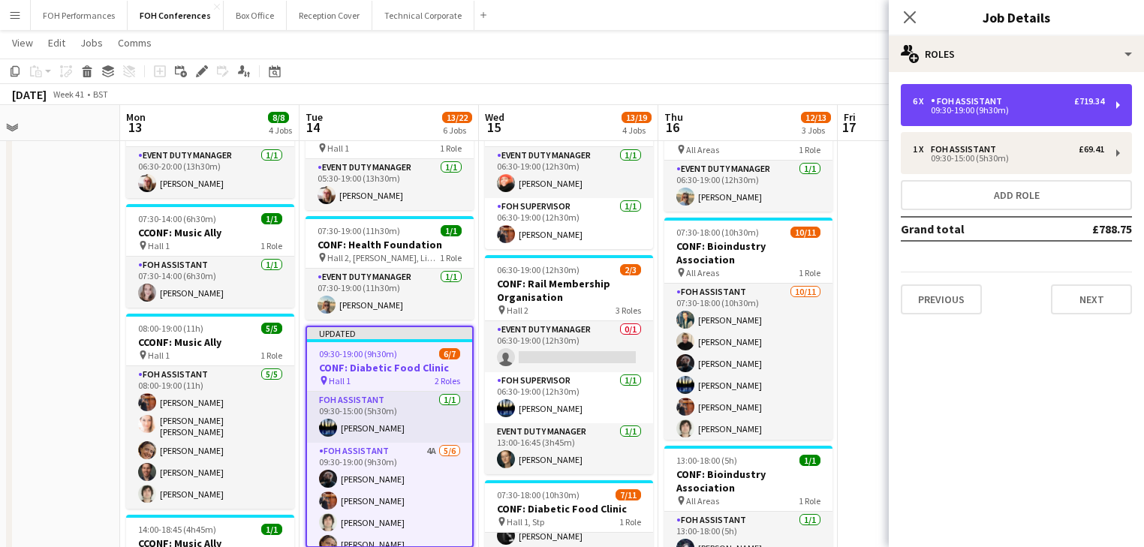
drag, startPoint x: 988, startPoint y: 102, endPoint x: 884, endPoint y: 109, distance: 104.6
click at [987, 102] on div "FOH Assistant" at bounding box center [969, 101] width 77 height 11
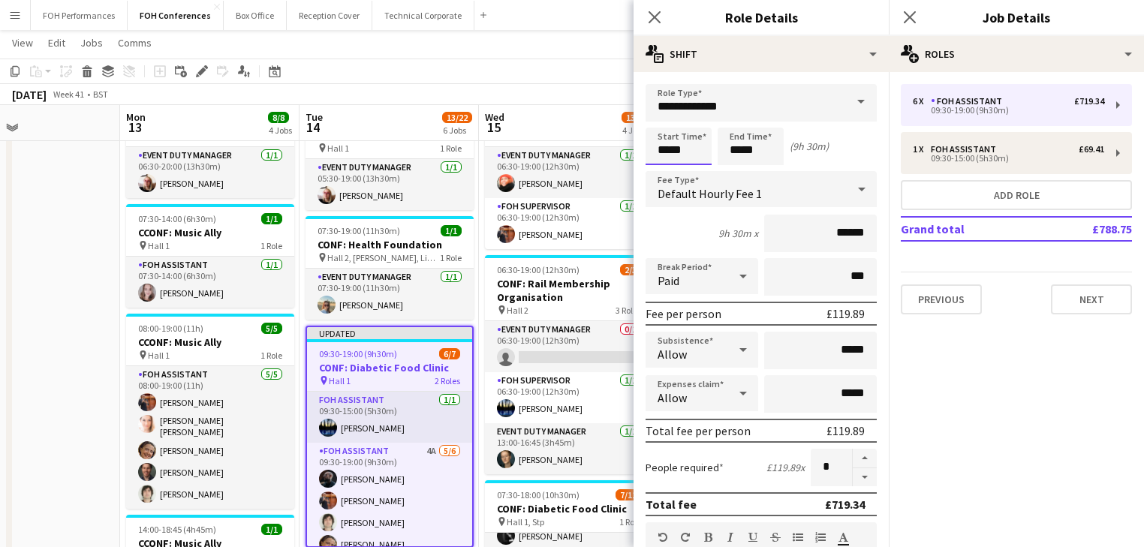
click at [689, 155] on input "*****" at bounding box center [679, 147] width 66 height 38
click at [670, 172] on div at bounding box center [664, 172] width 30 height 15
click at [697, 171] on div at bounding box center [694, 172] width 30 height 15
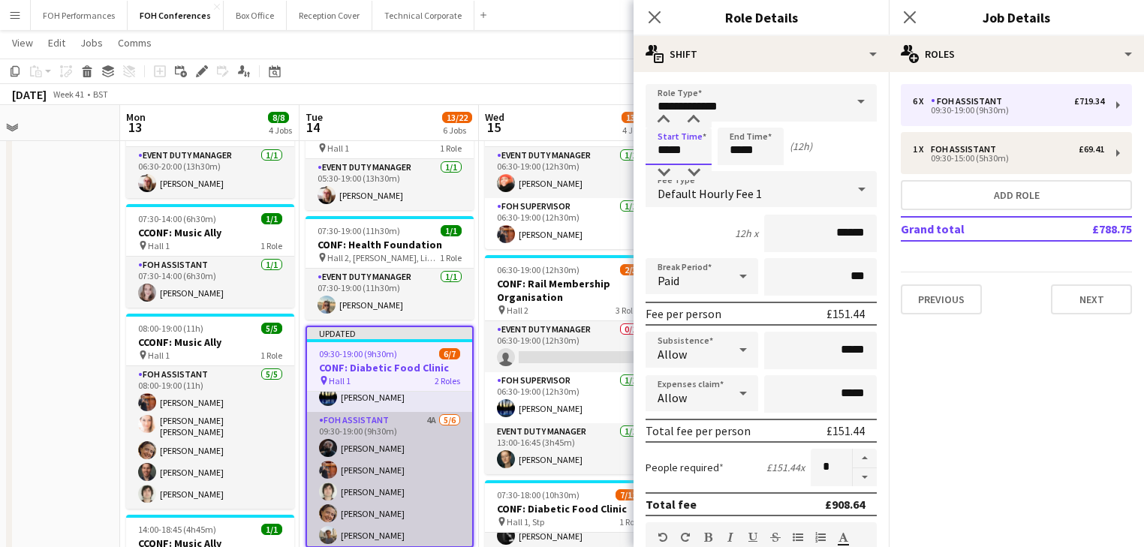
scroll to position [55, 0]
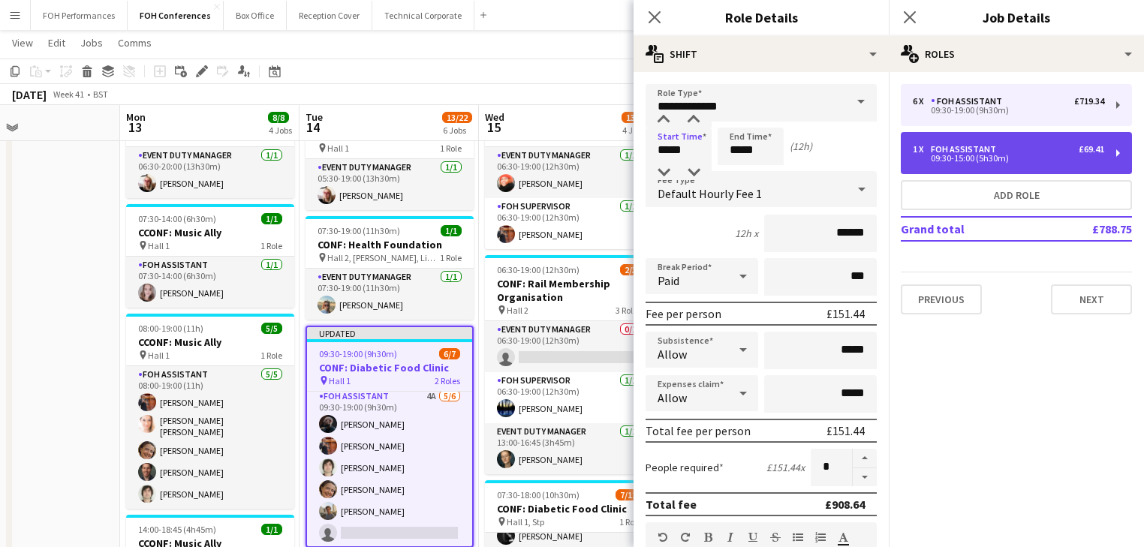
click at [980, 145] on div "FOH Assistant" at bounding box center [966, 149] width 71 height 11
type input "*****"
type input "*"
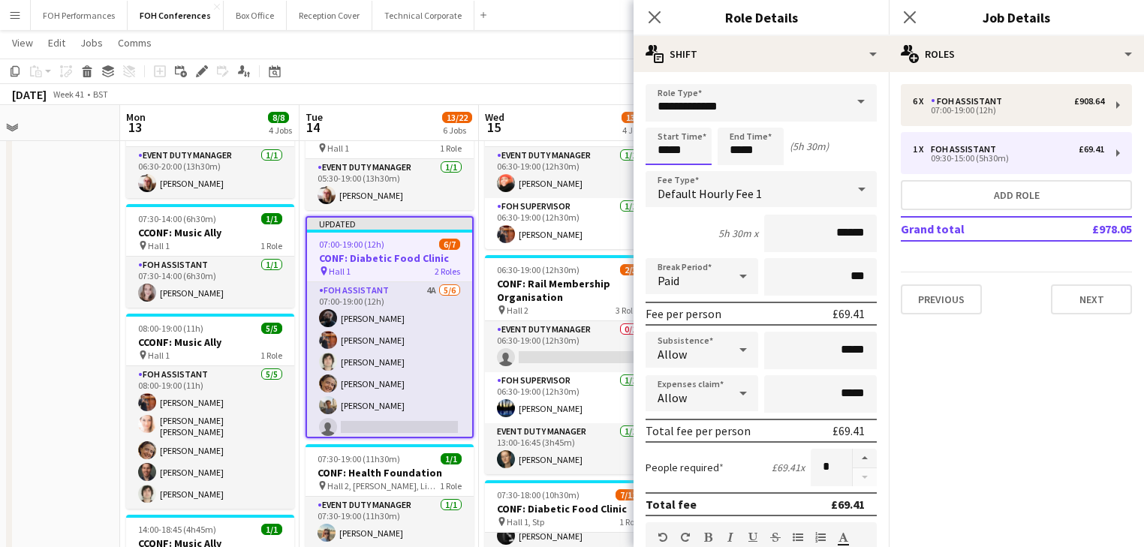
click at [700, 154] on input "*****" at bounding box center [679, 147] width 66 height 38
click at [657, 170] on div at bounding box center [664, 172] width 30 height 15
click at [658, 171] on div at bounding box center [664, 172] width 30 height 15
click at [698, 171] on div at bounding box center [694, 172] width 30 height 15
type input "*****"
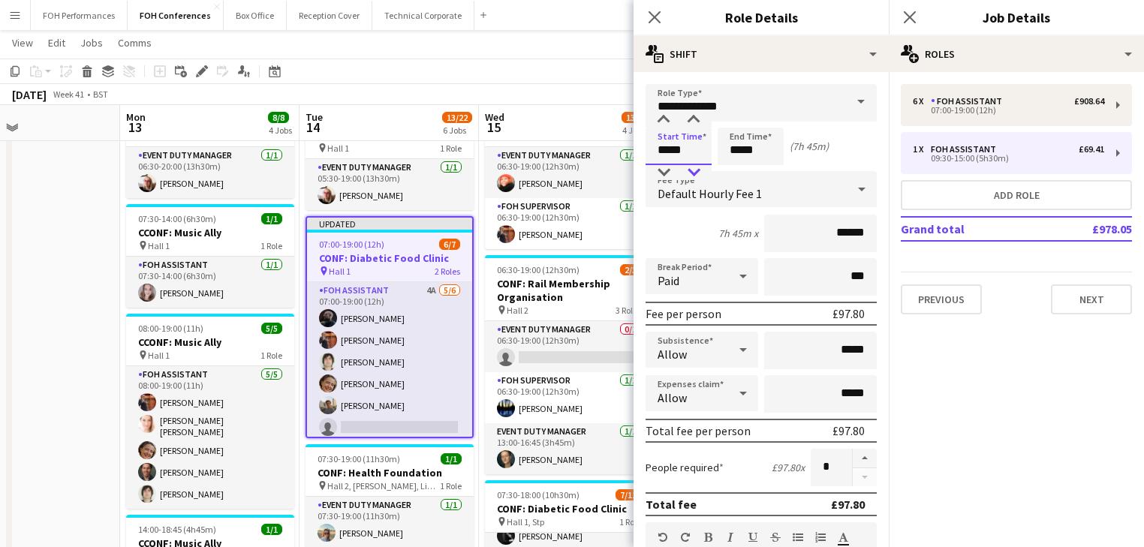
click at [698, 171] on div at bounding box center [694, 172] width 30 height 15
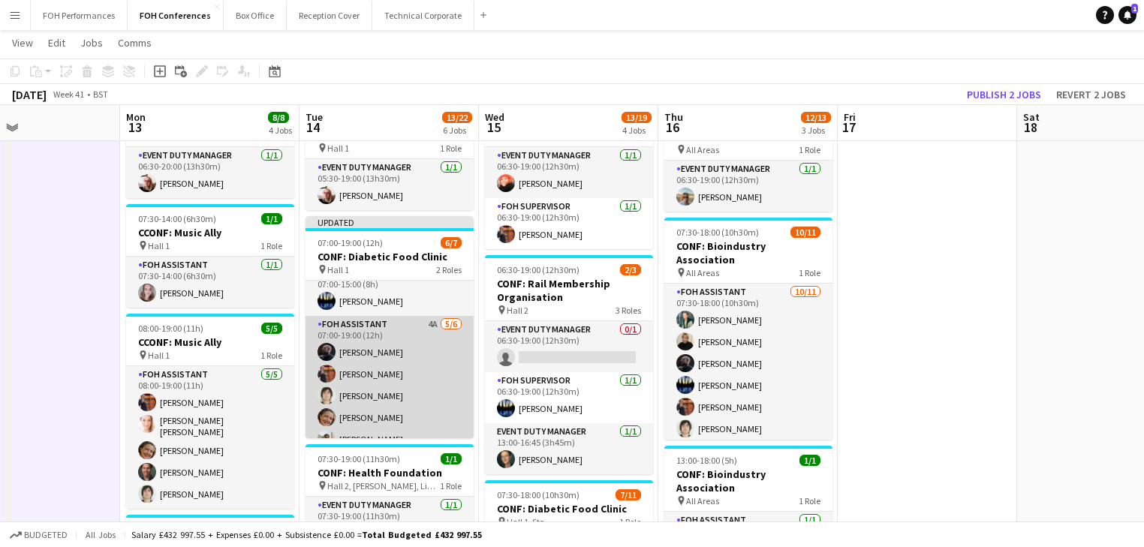
scroll to position [0, 0]
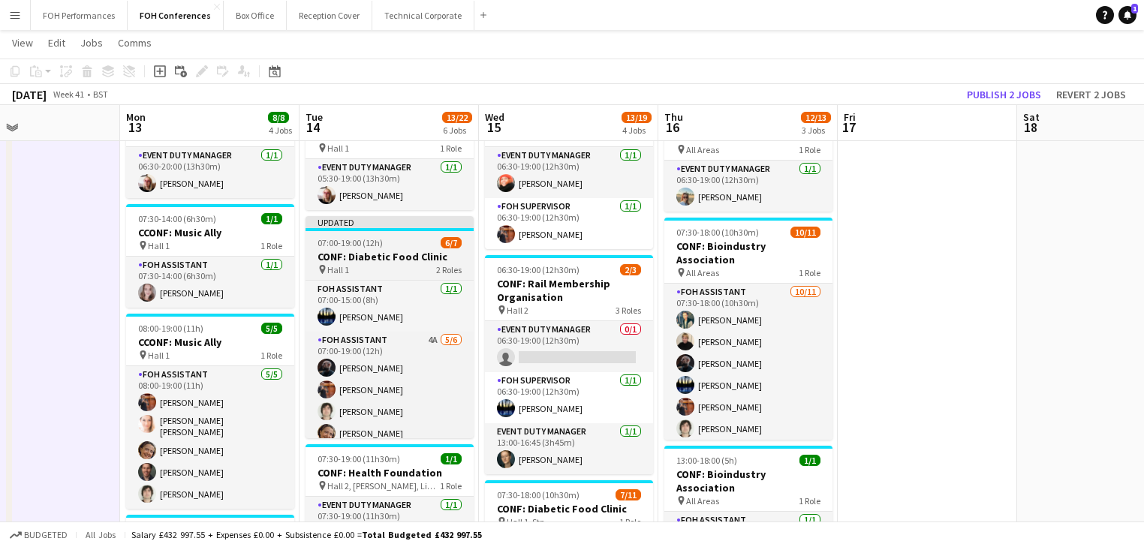
click at [361, 261] on h3 "CONF: Diabetic Food Clinic" at bounding box center [390, 257] width 168 height 14
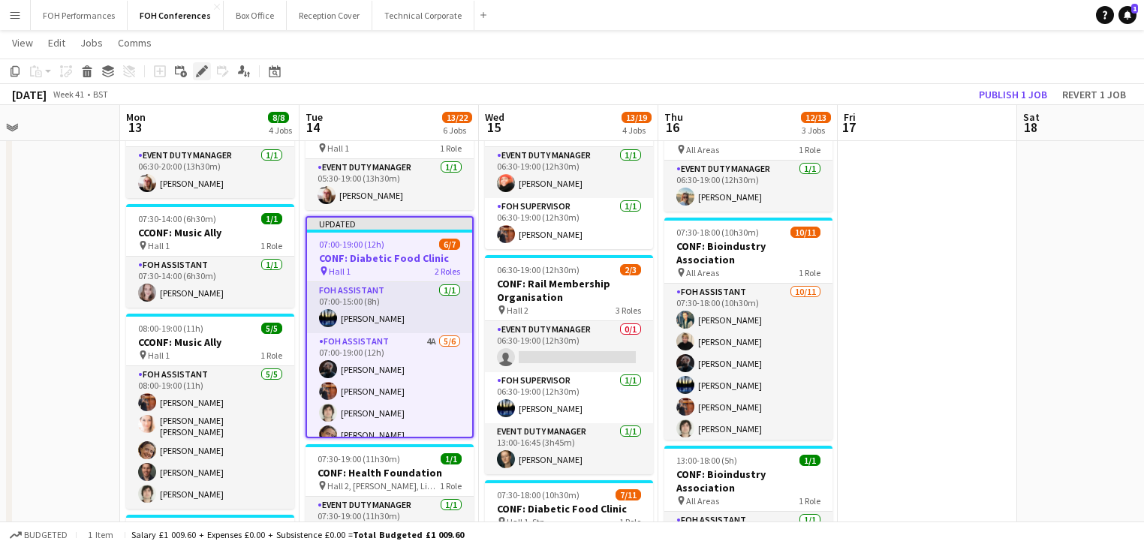
click at [197, 70] on icon "Edit" at bounding box center [202, 71] width 12 height 12
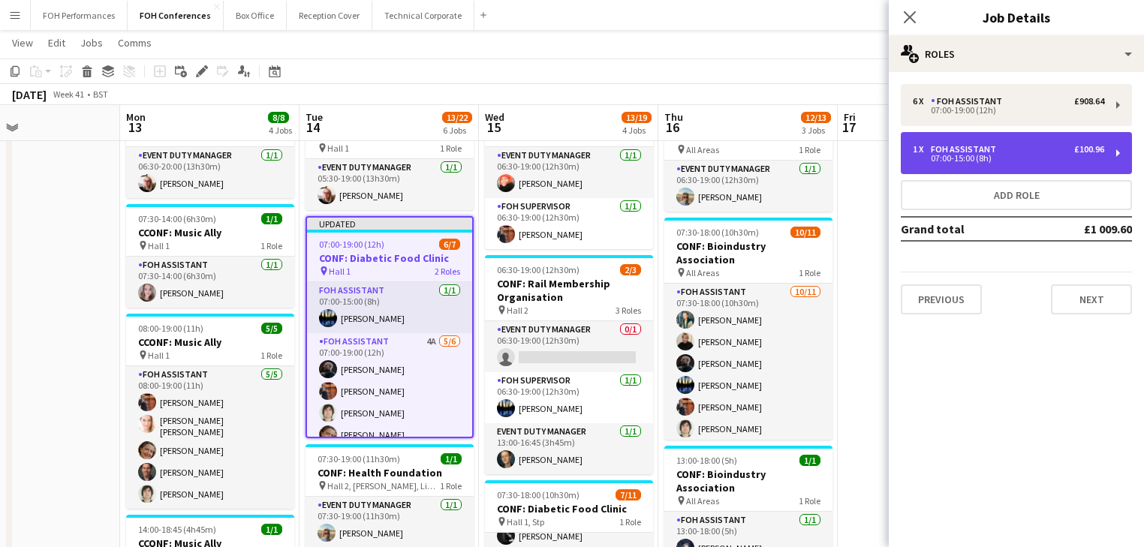
click at [996, 155] on div "07:00-15:00 (8h)" at bounding box center [1008, 159] width 191 height 8
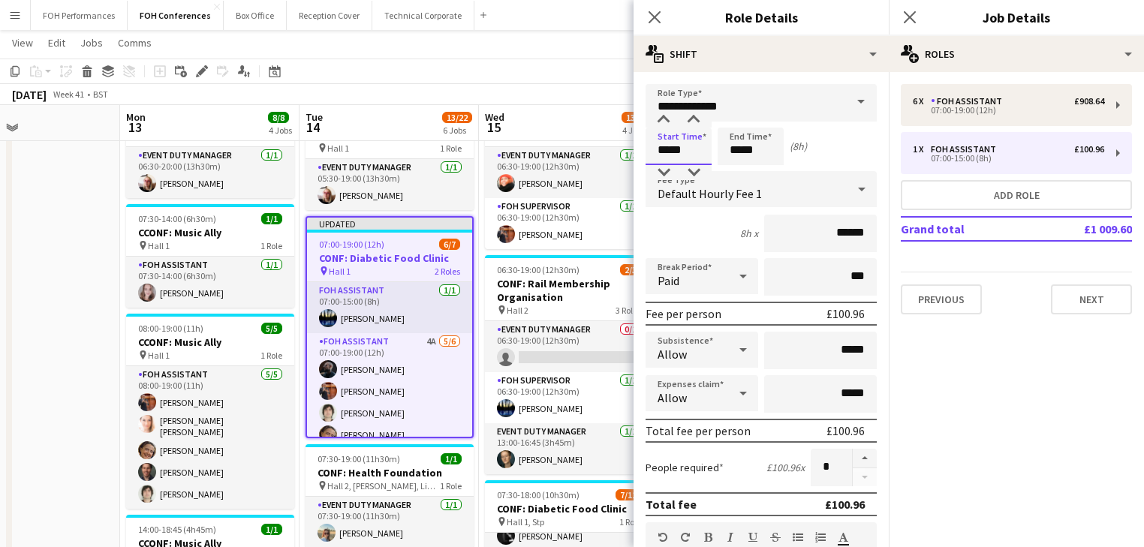
click at [683, 144] on input "*****" at bounding box center [679, 147] width 66 height 38
click at [660, 121] on div at bounding box center [664, 120] width 30 height 15
type input "*****"
click at [660, 121] on div at bounding box center [664, 120] width 30 height 15
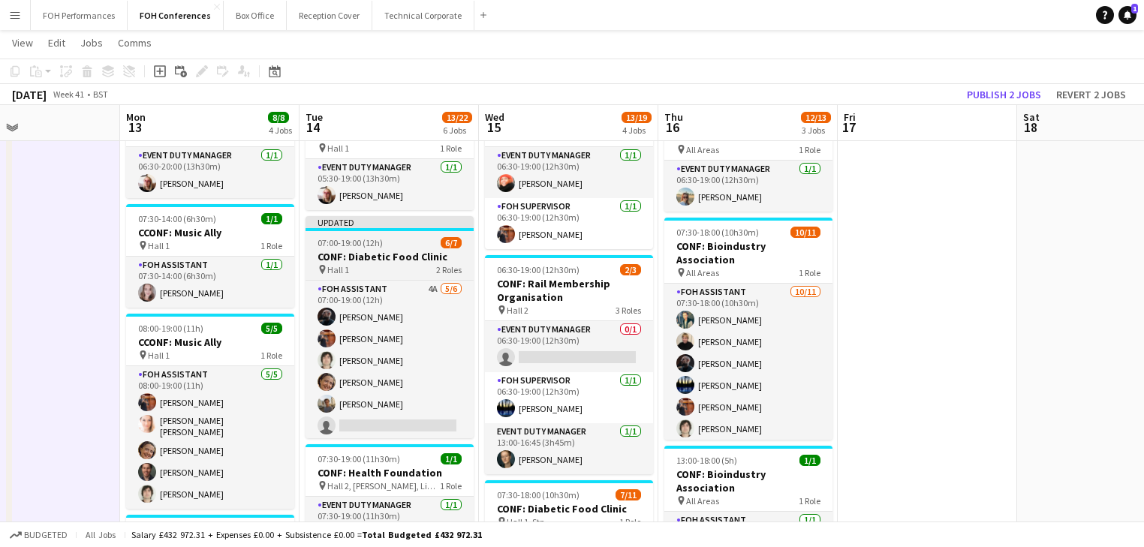
click at [372, 261] on h3 "CONF: Diabetic Food Clinic" at bounding box center [390, 257] width 168 height 14
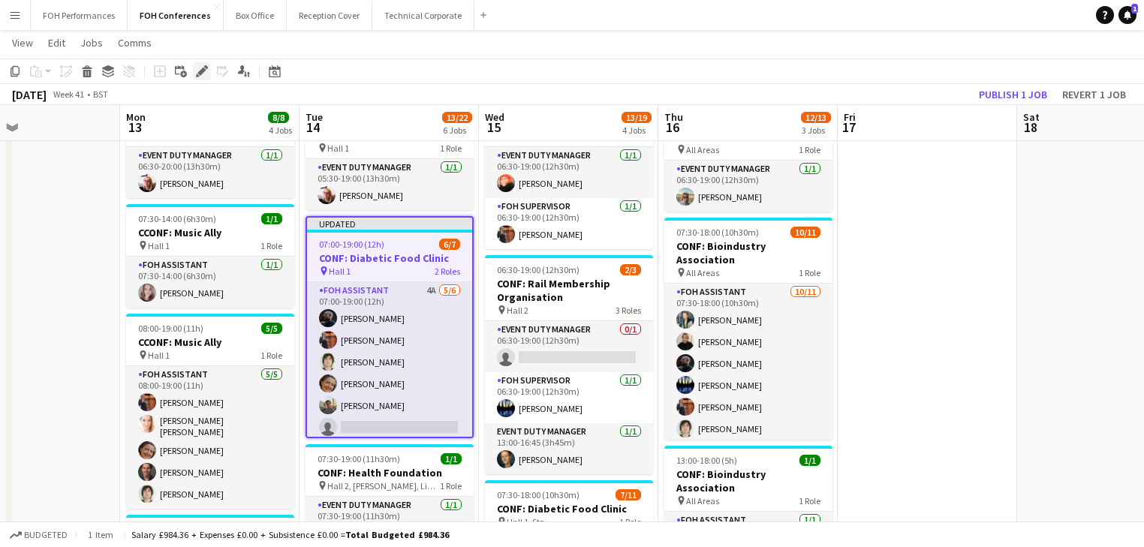
click at [202, 74] on icon "Edit" at bounding box center [202, 71] width 12 height 12
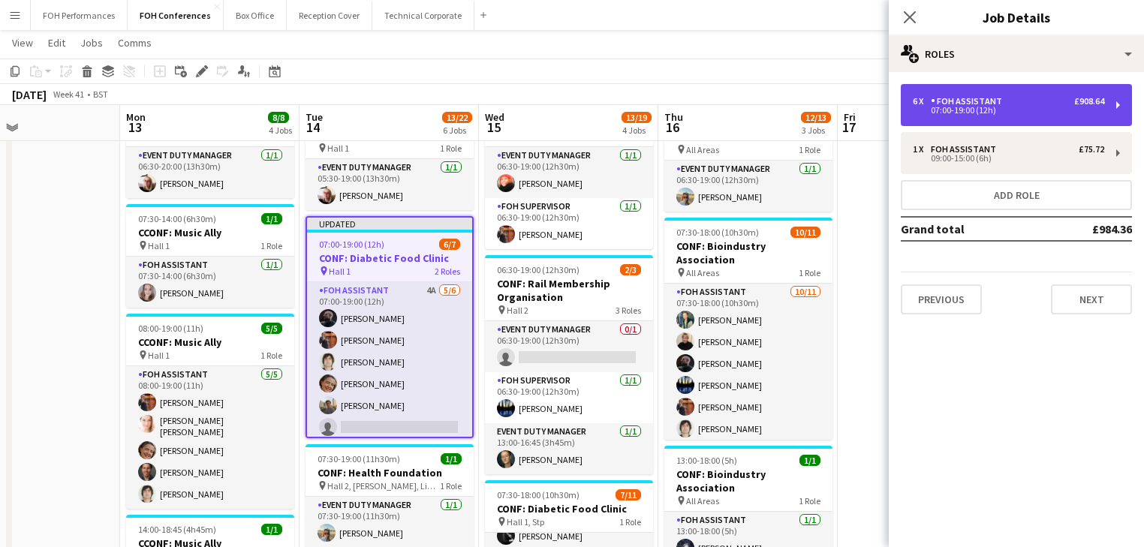
click at [998, 105] on div "FOH Assistant" at bounding box center [969, 101] width 77 height 11
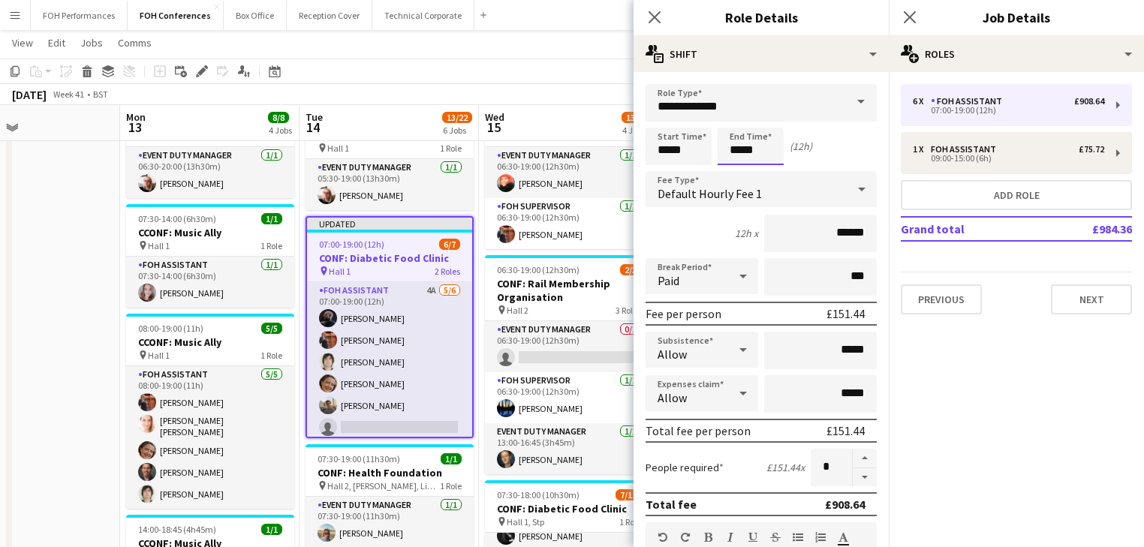
click at [739, 156] on input "*****" at bounding box center [751, 147] width 66 height 38
type input "*****"
click at [737, 170] on div at bounding box center [736, 172] width 30 height 15
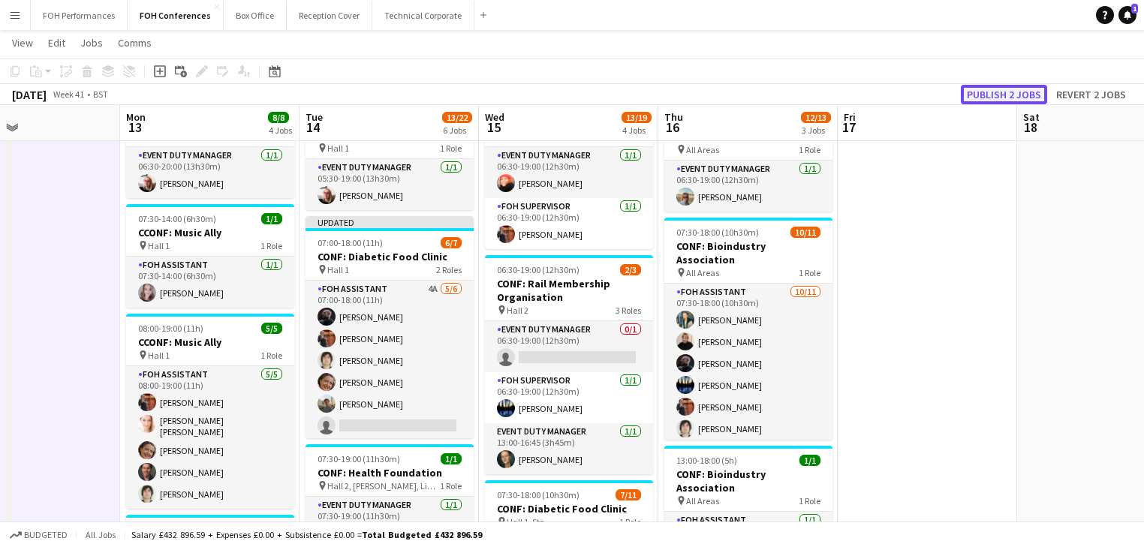
click at [1020, 96] on button "Publish 2 jobs" at bounding box center [1004, 95] width 86 height 20
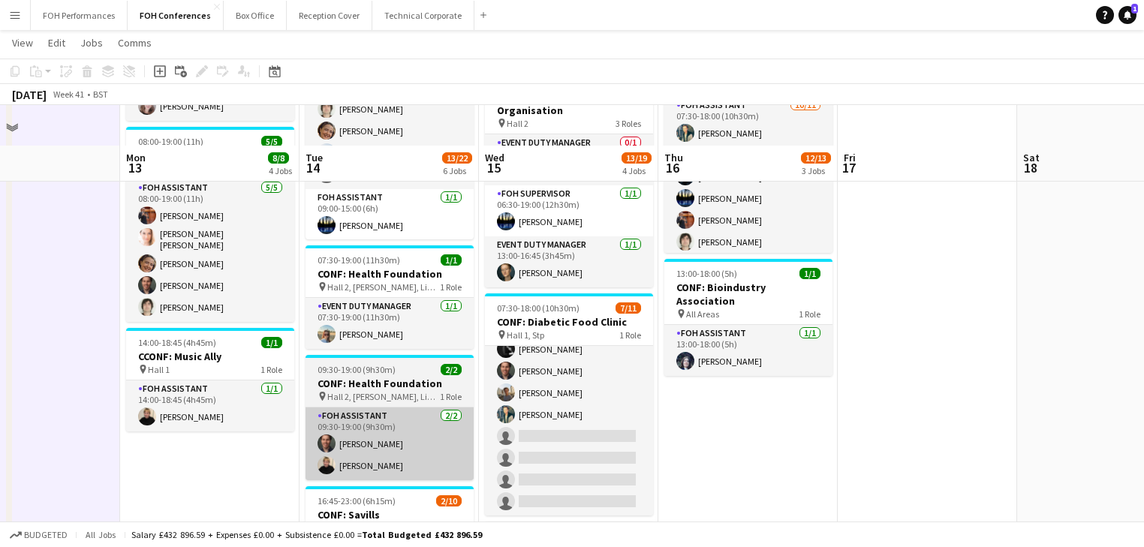
scroll to position [240, 0]
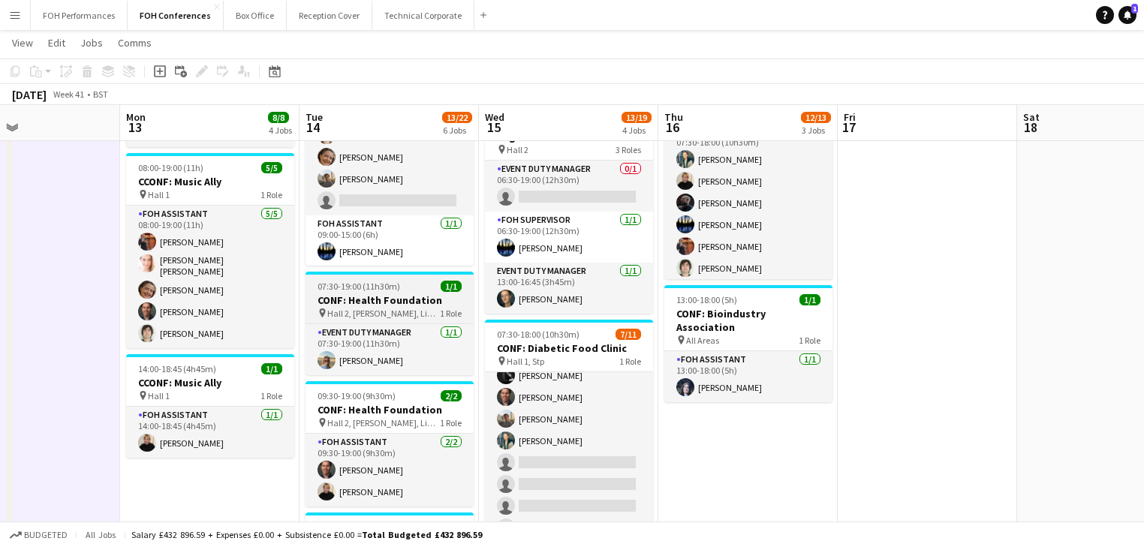
click at [364, 300] on h3 "CONF: Health Foundation" at bounding box center [390, 301] width 168 height 14
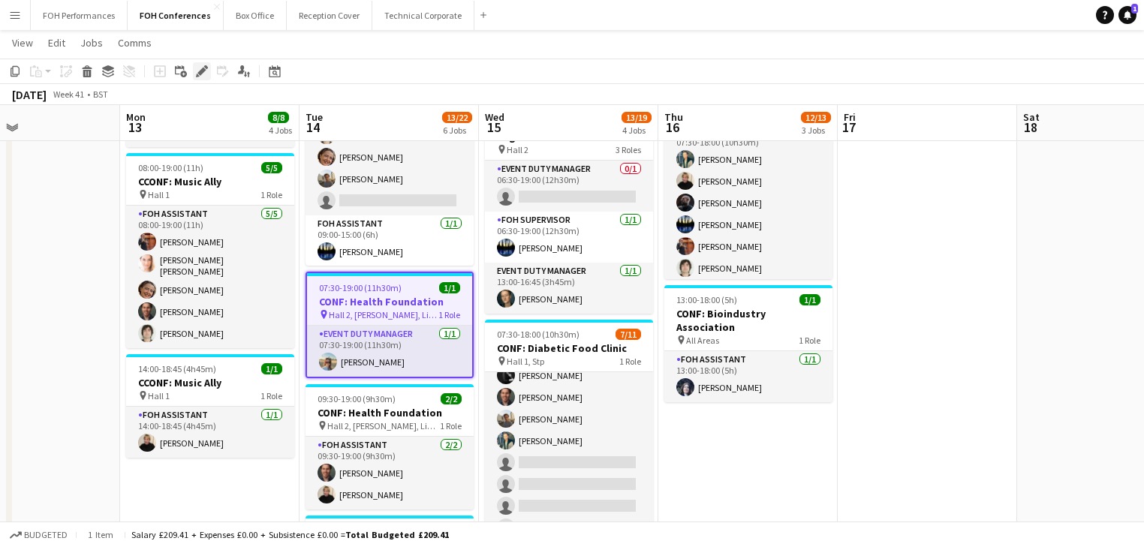
click at [199, 74] on icon at bounding box center [201, 72] width 8 height 8
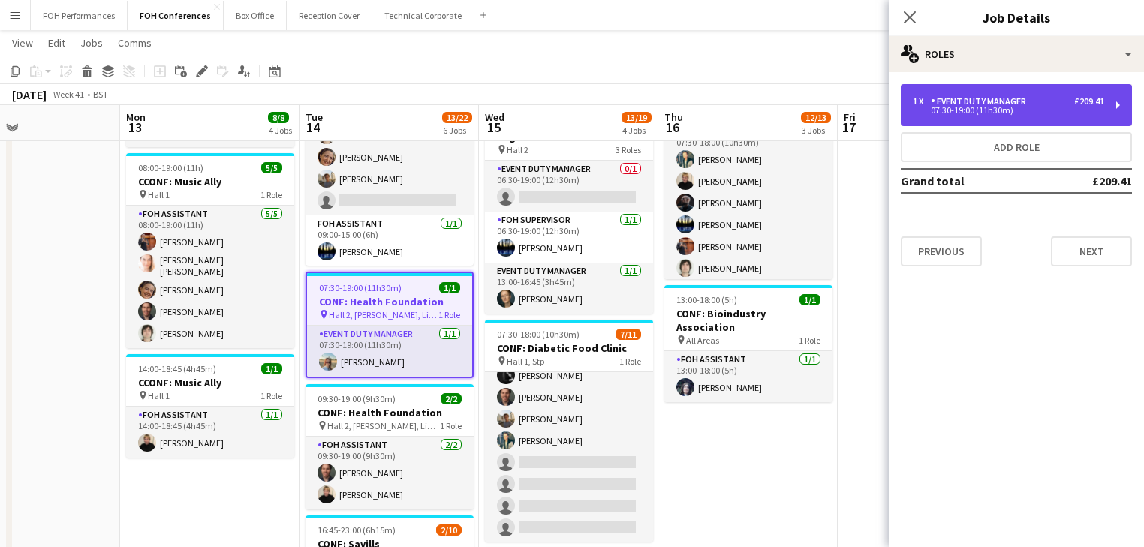
click at [1010, 104] on div "Event Duty Manager" at bounding box center [981, 101] width 101 height 11
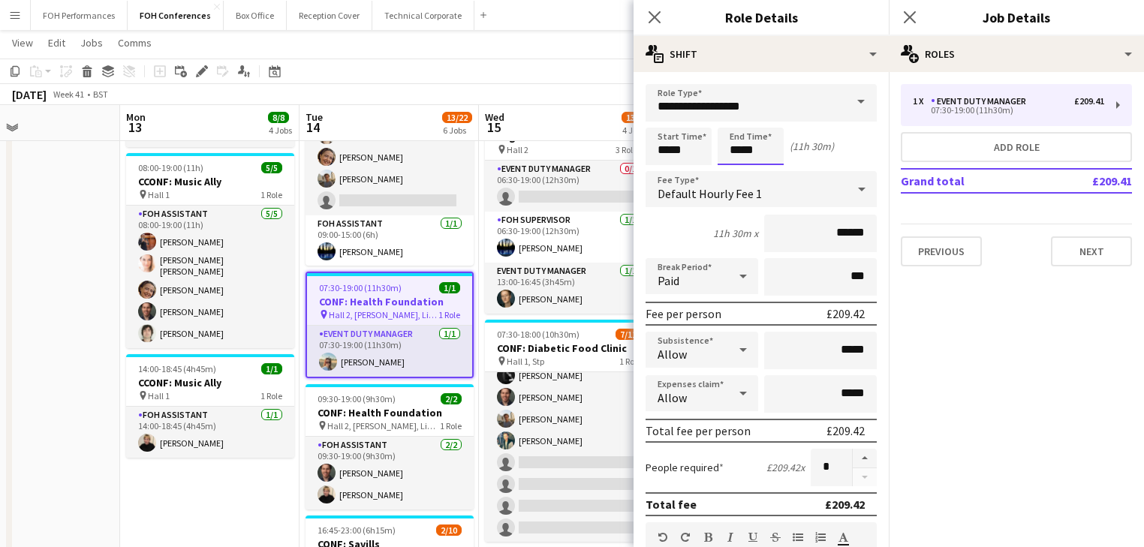
drag, startPoint x: 772, startPoint y: 138, endPoint x: 764, endPoint y: 134, distance: 8.8
click at [771, 138] on input "*****" at bounding box center [751, 147] width 66 height 38
click at [762, 122] on div at bounding box center [766, 120] width 30 height 15
type input "*****"
click at [762, 122] on div at bounding box center [766, 120] width 30 height 15
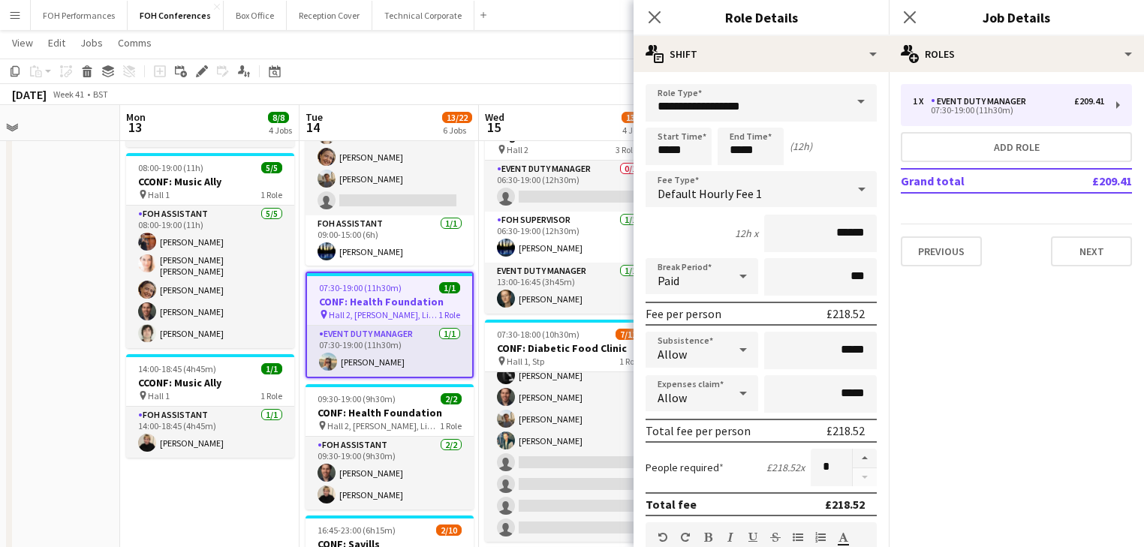
click at [54, 308] on app-date-cell at bounding box center [30, 430] width 179 height 1004
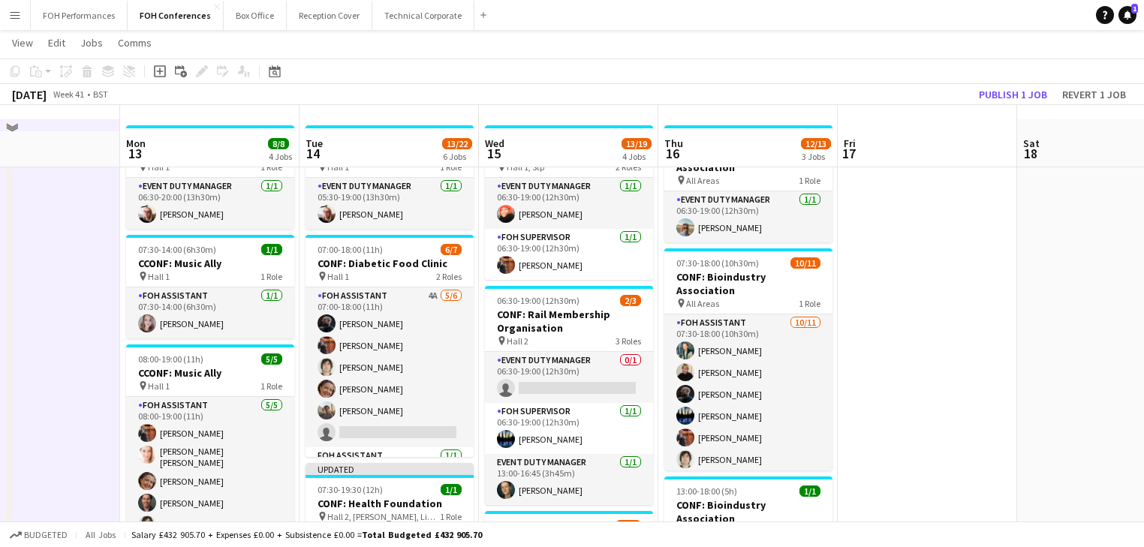
scroll to position [0, 0]
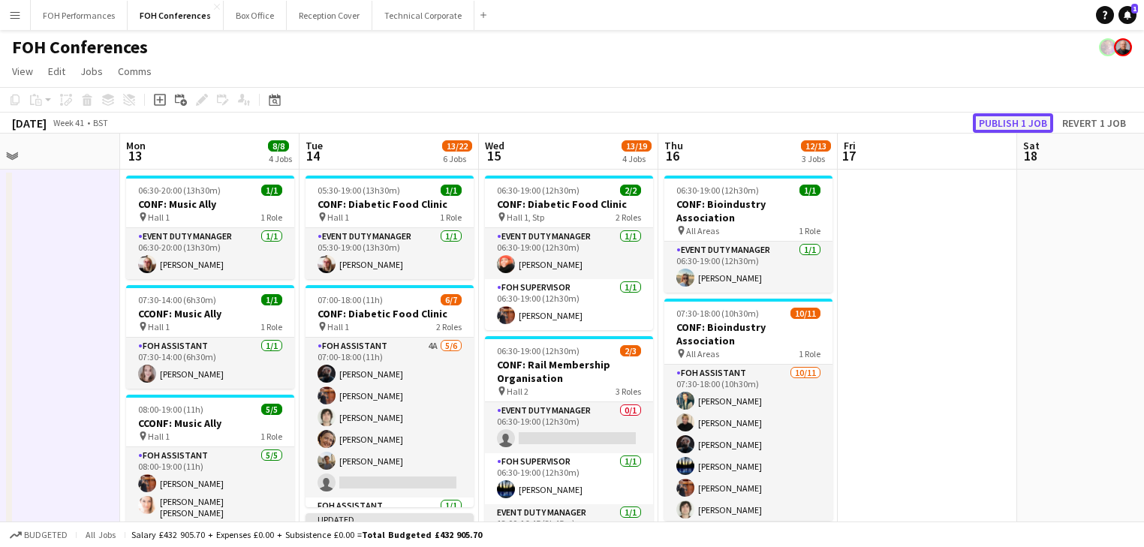
click at [1006, 129] on button "Publish 1 job" at bounding box center [1013, 123] width 80 height 20
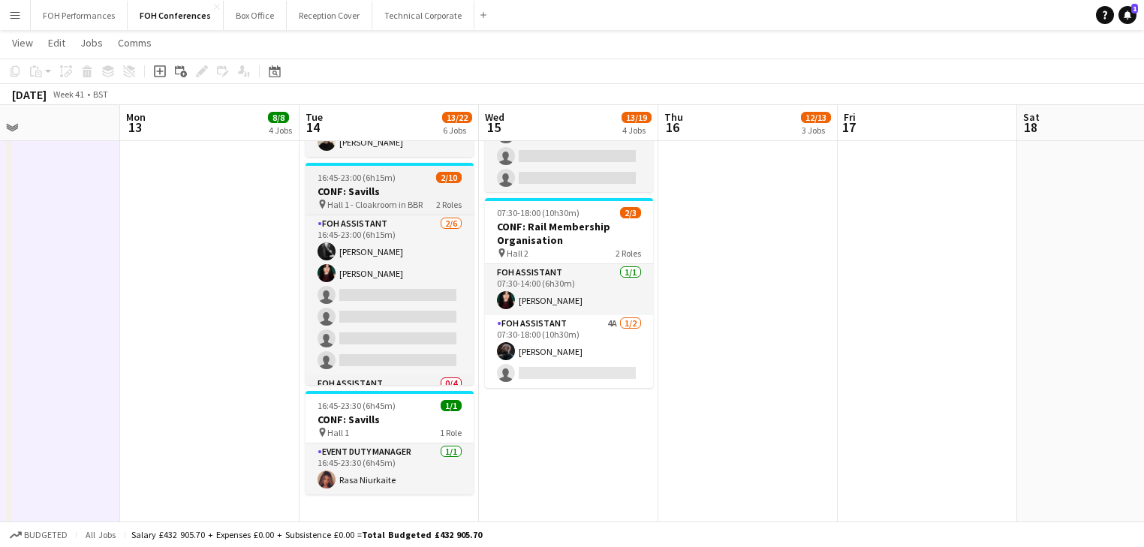
scroll to position [571, 0]
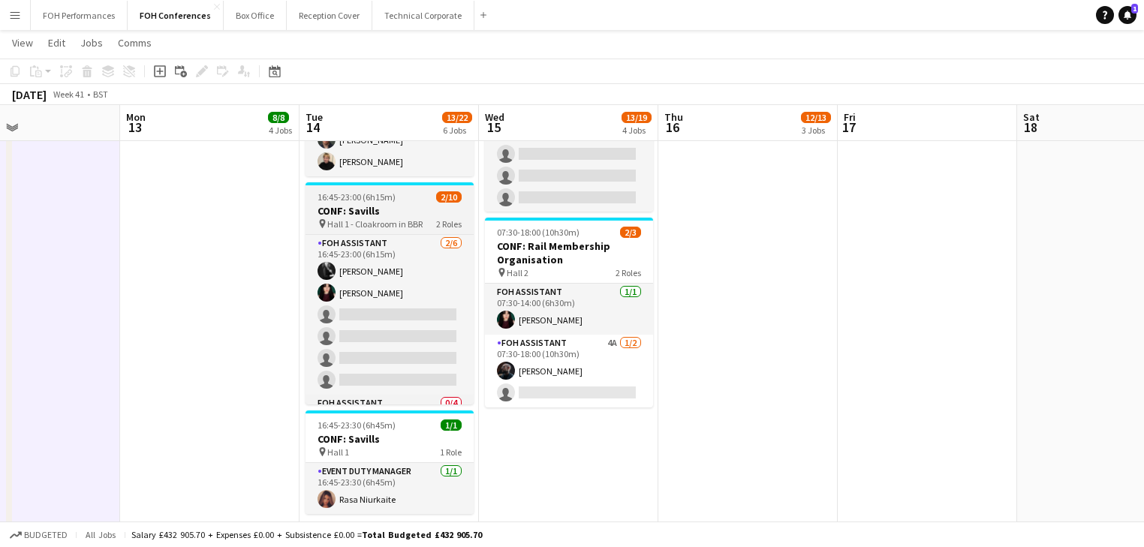
click at [373, 216] on h3 "CONF: Savills" at bounding box center [390, 211] width 168 height 14
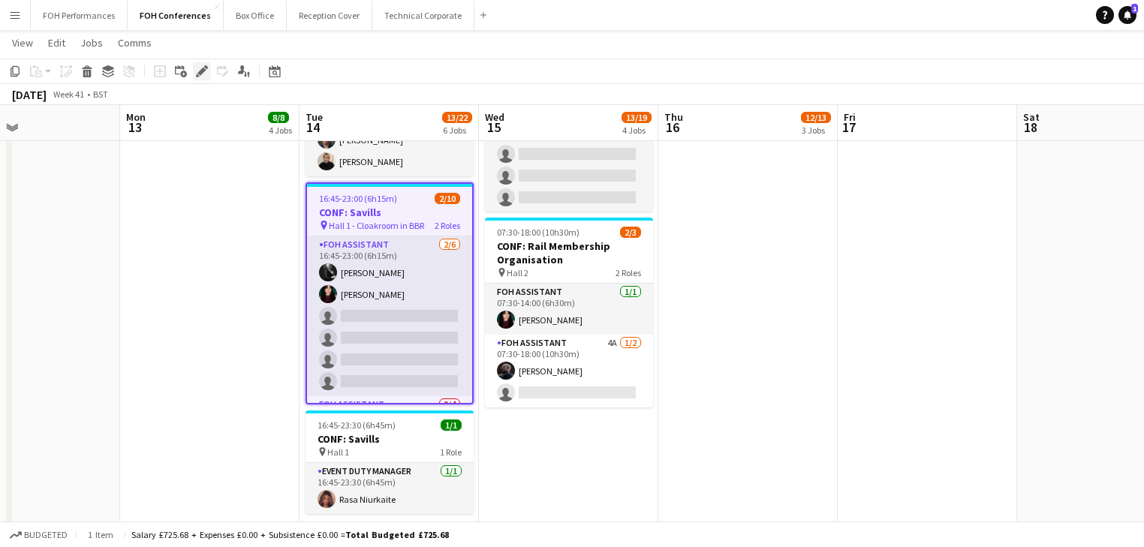
click at [201, 69] on icon at bounding box center [201, 72] width 8 height 8
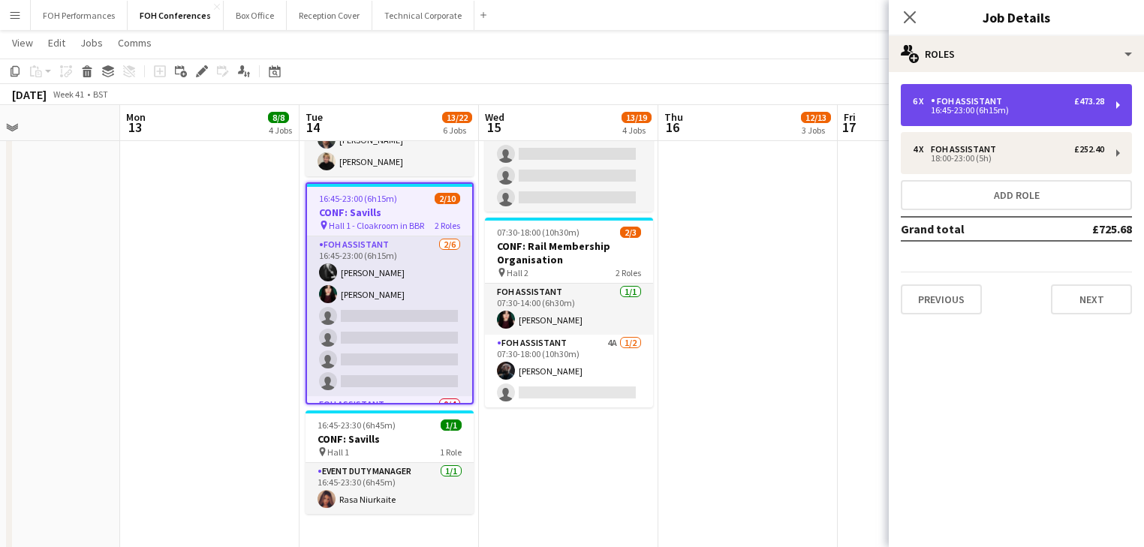
click at [998, 105] on div "FOH Assistant" at bounding box center [969, 101] width 77 height 11
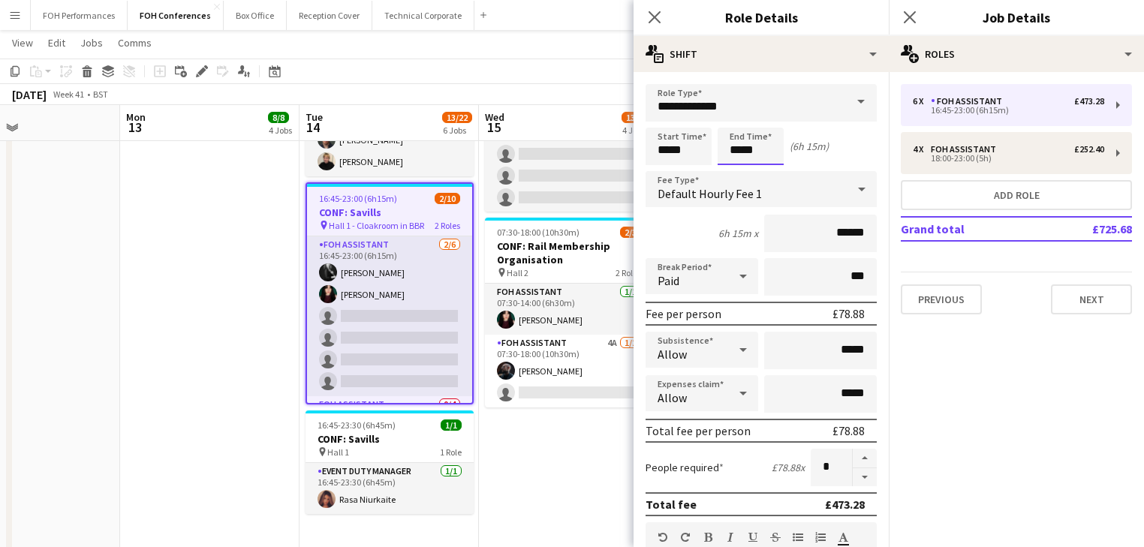
click at [763, 141] on input "*****" at bounding box center [751, 147] width 66 height 38
click at [763, 119] on div at bounding box center [766, 120] width 30 height 15
type input "*****"
click at [763, 119] on div at bounding box center [766, 120] width 30 height 15
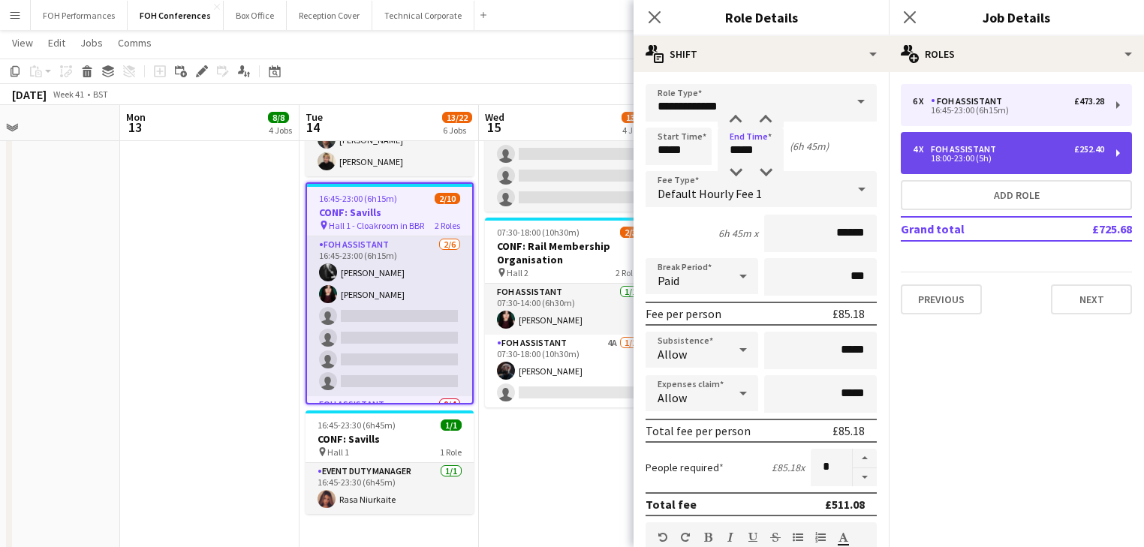
click at [960, 155] on div "18:00-23:00 (5h)" at bounding box center [1008, 159] width 191 height 8
type input "*****"
type input "*"
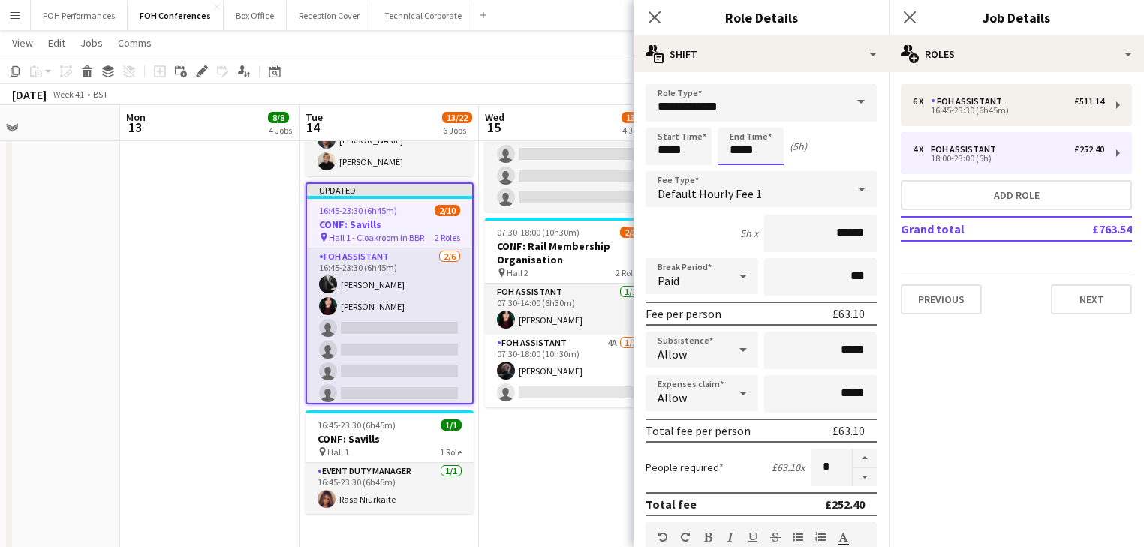
click at [760, 144] on input "*****" at bounding box center [751, 147] width 66 height 38
click at [762, 124] on div at bounding box center [766, 120] width 30 height 15
type input "*****"
click at [762, 124] on div at bounding box center [766, 120] width 30 height 15
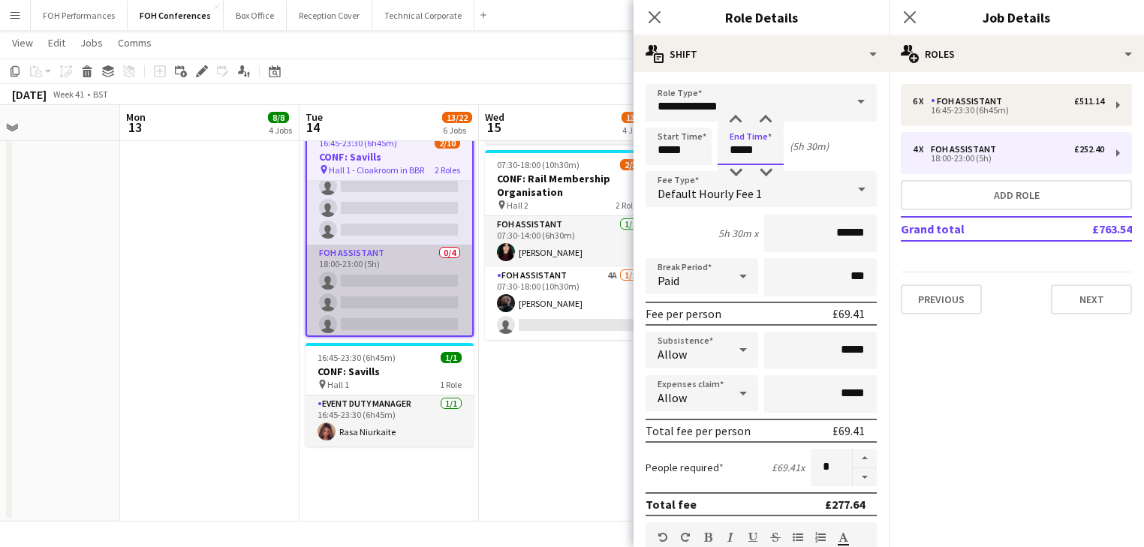
scroll to position [120, 0]
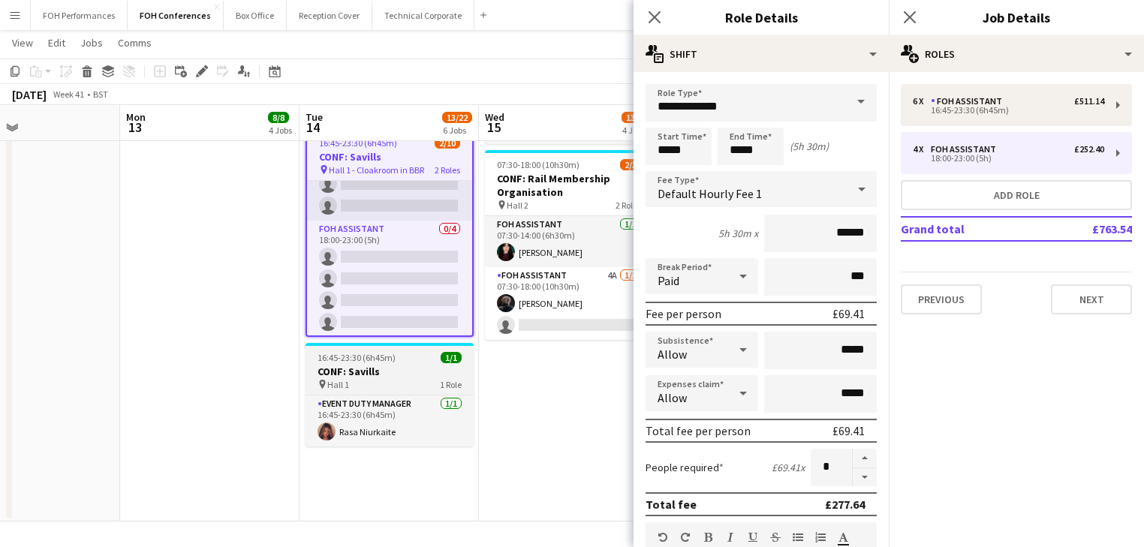
click at [372, 373] on h3 "CONF: Savills" at bounding box center [390, 372] width 168 height 14
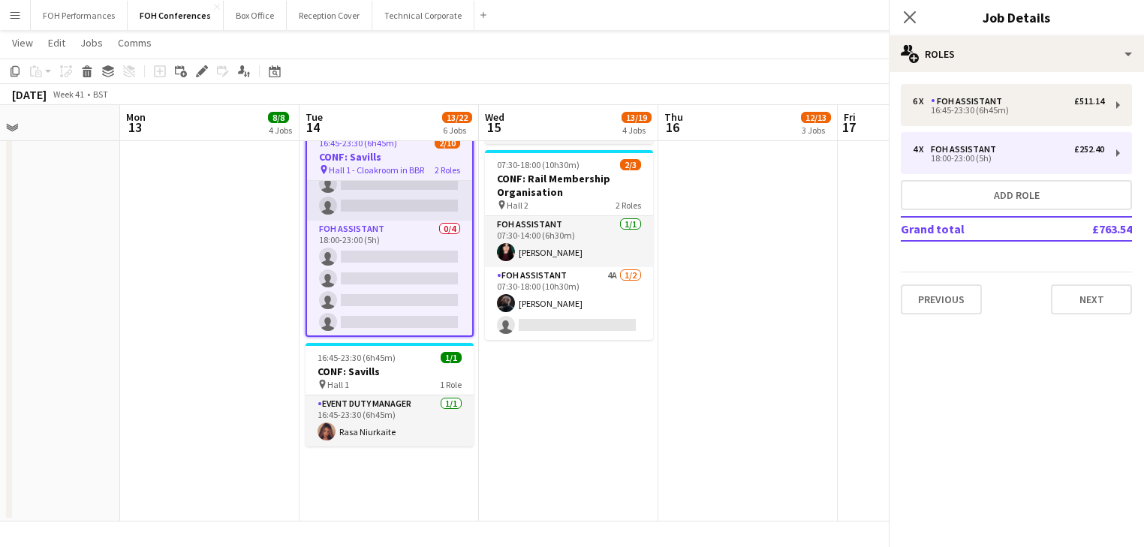
scroll to position [118, 0]
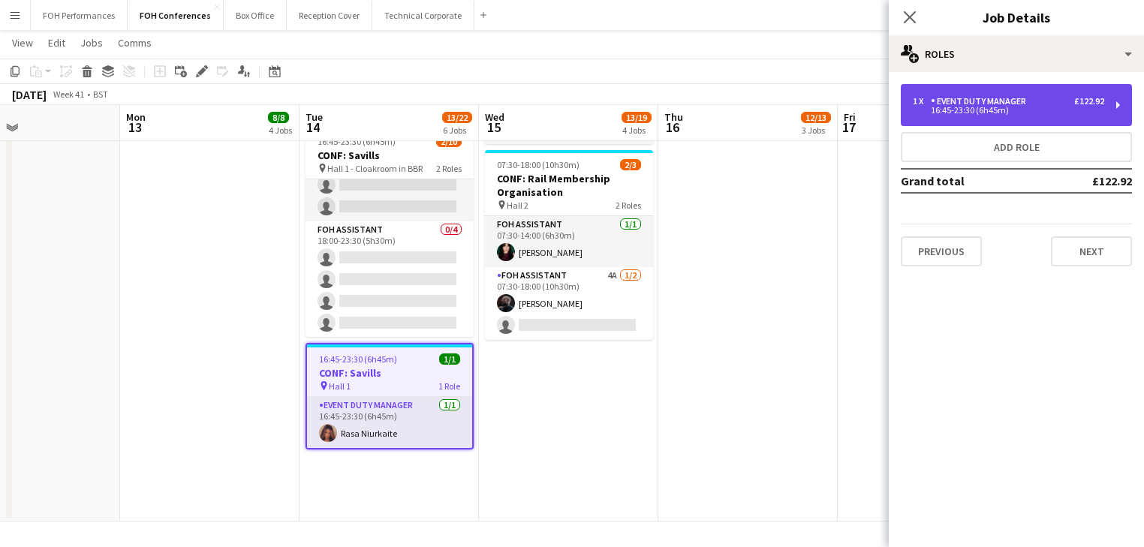
click at [999, 101] on div "Event Duty Manager" at bounding box center [981, 101] width 101 height 11
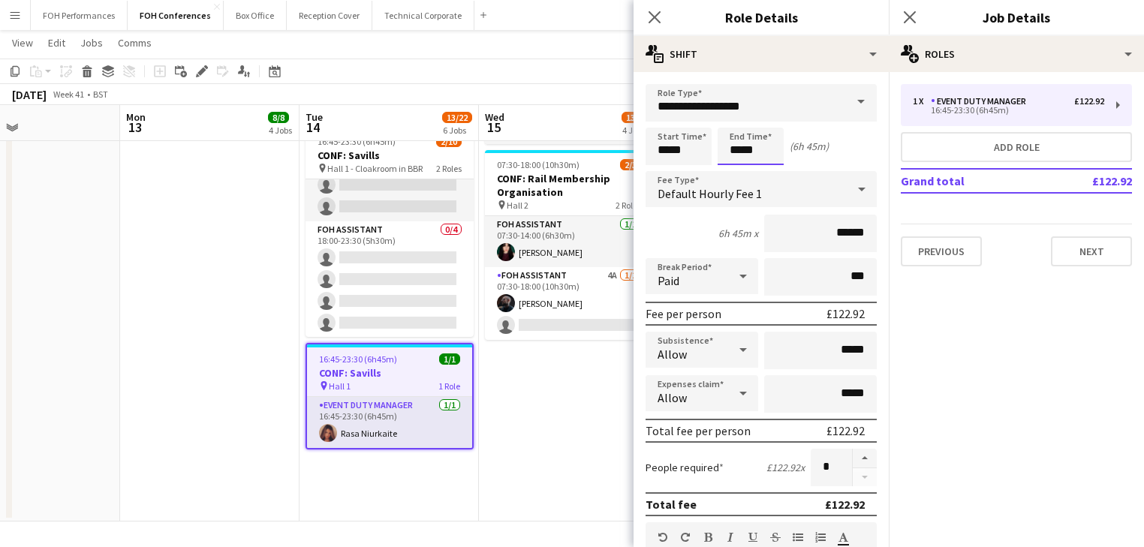
click at [757, 139] on input "*****" at bounding box center [751, 147] width 66 height 38
click at [740, 125] on div at bounding box center [736, 120] width 30 height 15
click at [770, 173] on div at bounding box center [766, 172] width 30 height 15
type input "*****"
click at [770, 173] on div at bounding box center [766, 172] width 30 height 15
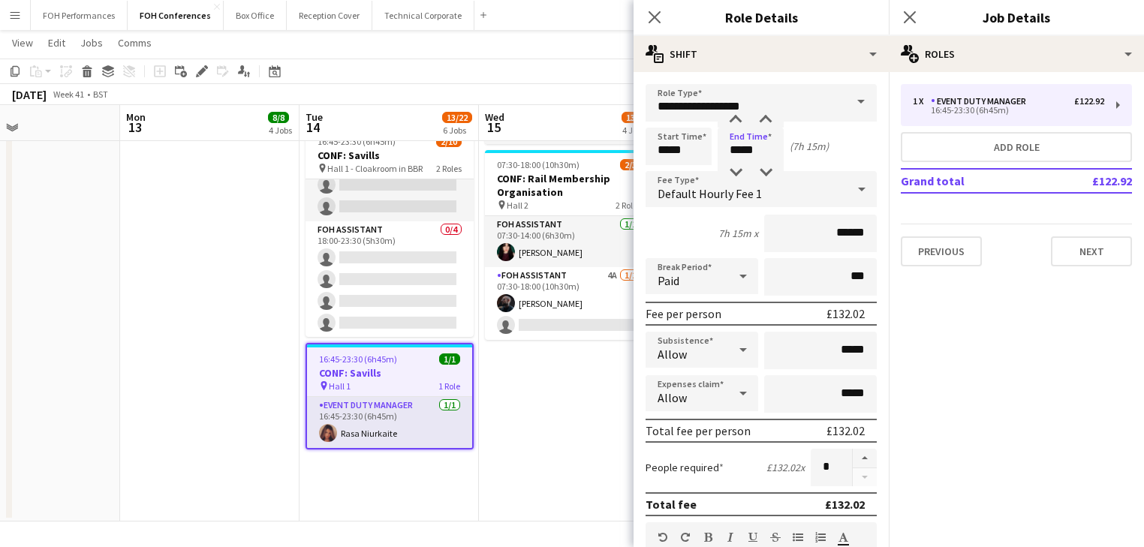
click at [187, 354] on app-date-cell "06:30-20:00 (13h30m) 1/1 CONF: Music Ally pin Hall 1 1 Role Event Duty Manager …" at bounding box center [209, 26] width 179 height 992
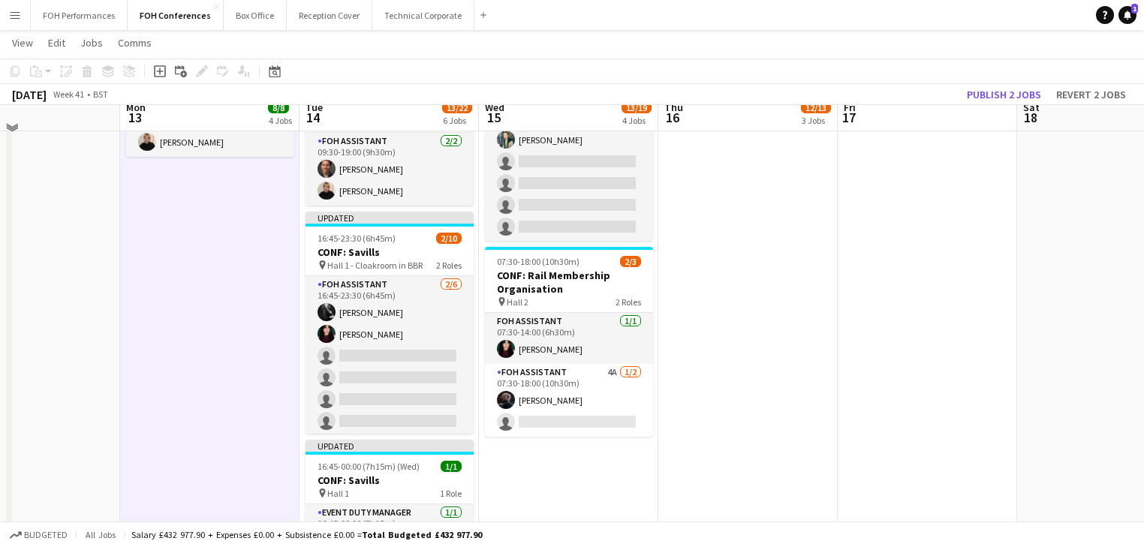
scroll to position [559, 0]
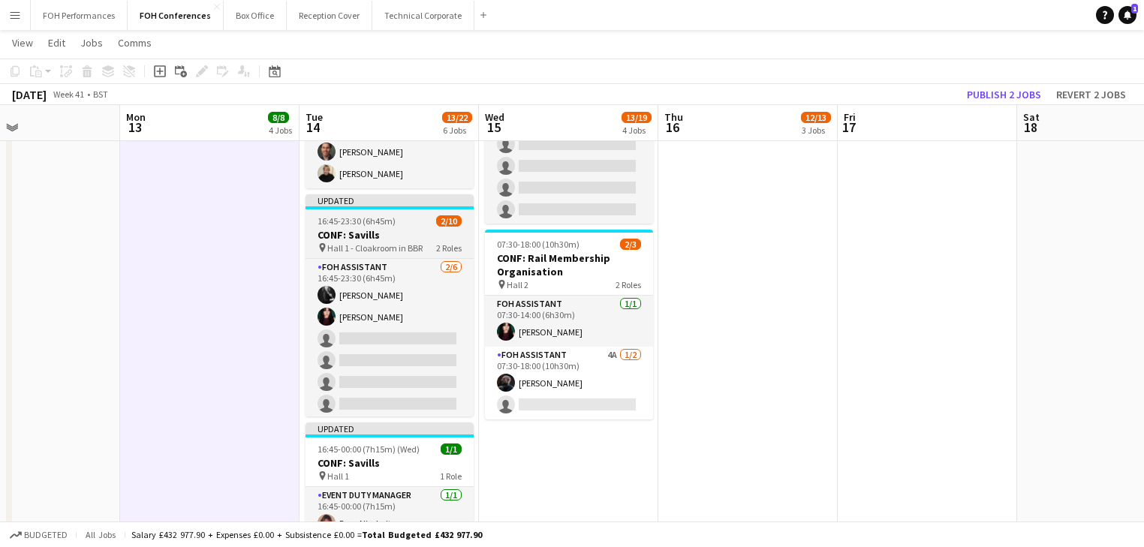
click at [351, 231] on h3 "CONF: Savills" at bounding box center [390, 235] width 168 height 14
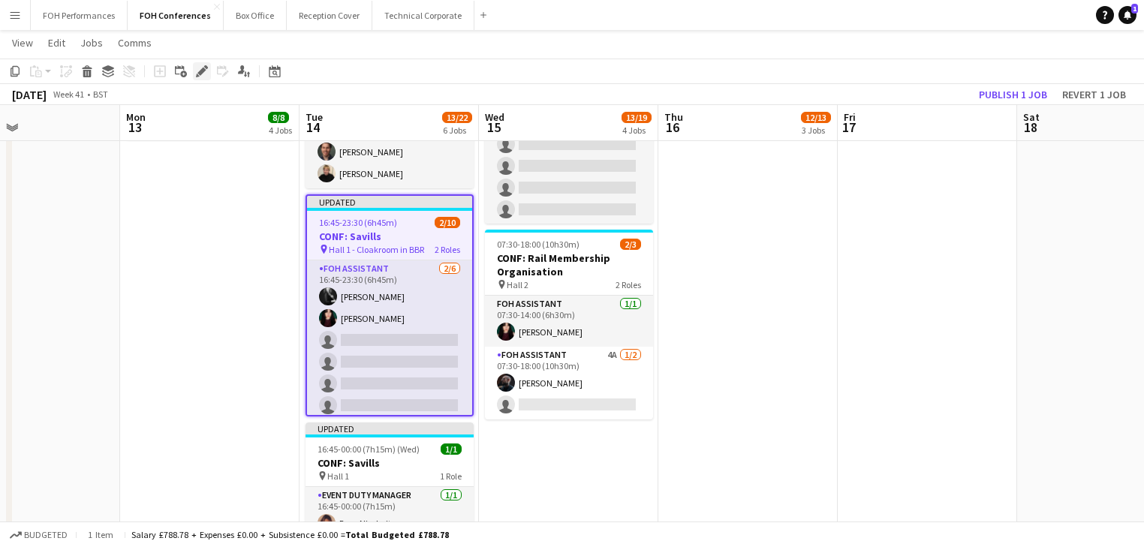
click at [200, 73] on icon at bounding box center [201, 72] width 8 height 8
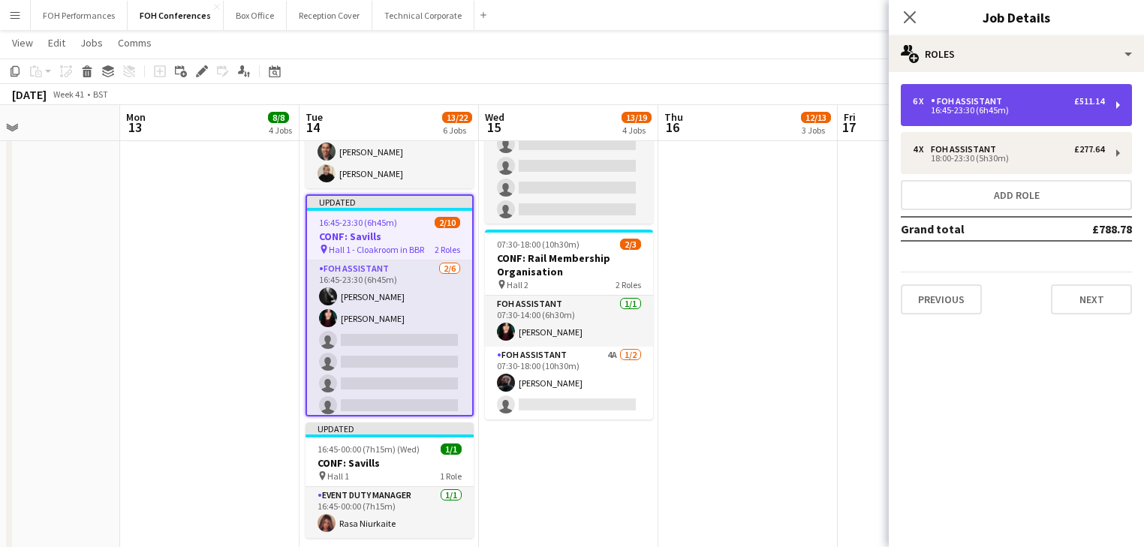
click at [996, 99] on div "FOH Assistant" at bounding box center [969, 101] width 77 height 11
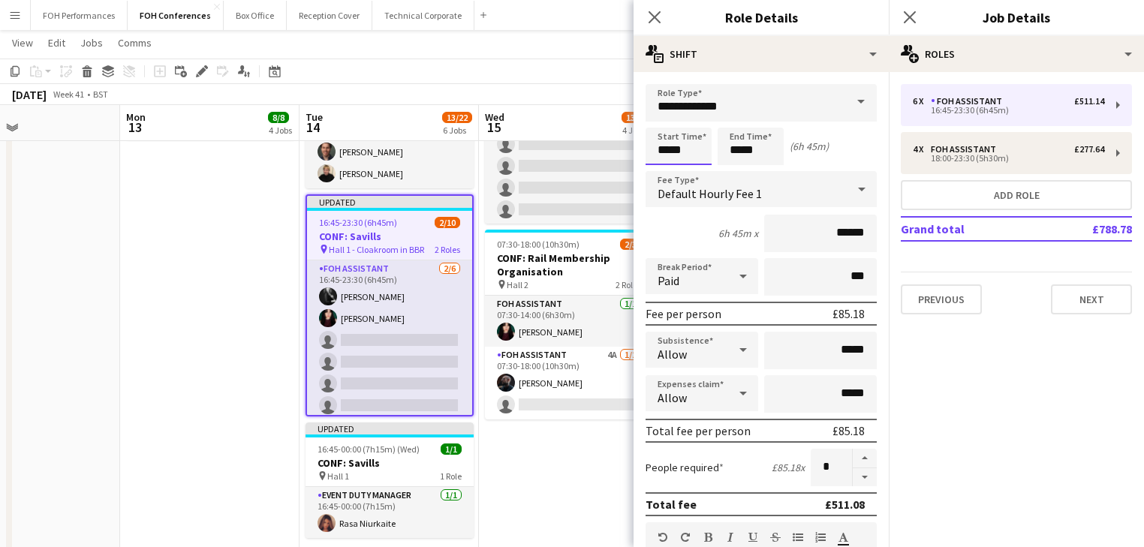
click at [676, 142] on input "*****" at bounding box center [679, 147] width 66 height 38
click at [667, 119] on div at bounding box center [664, 120] width 30 height 15
click at [694, 172] on div at bounding box center [694, 172] width 30 height 15
click at [697, 119] on div at bounding box center [694, 120] width 30 height 15
type input "*****"
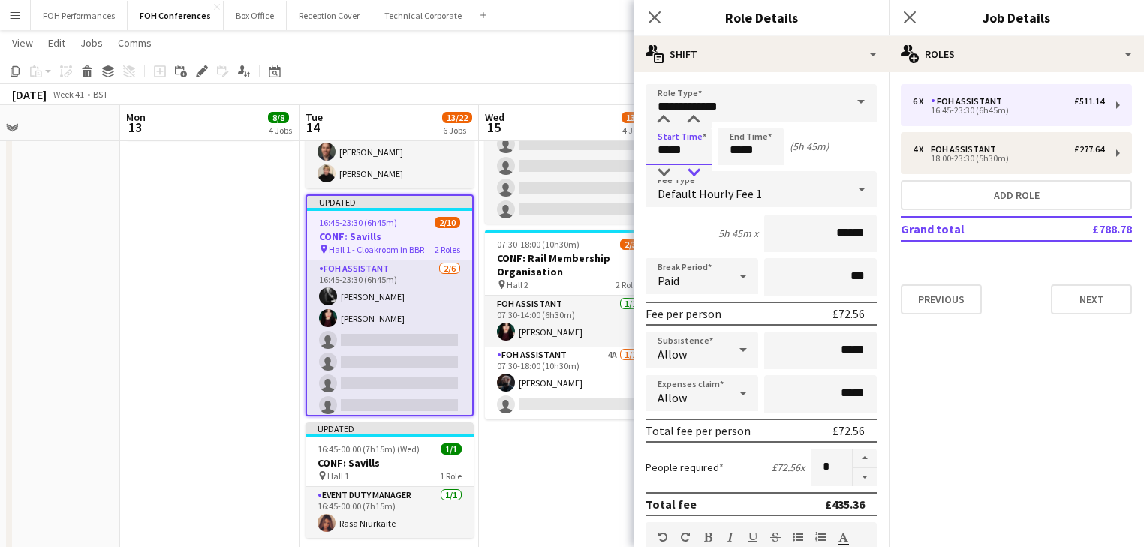
click at [693, 174] on div at bounding box center [694, 172] width 30 height 15
click at [242, 442] on app-date-cell "06:30-20:00 (13h30m) 1/1 CONF: Music Ally pin Hall 1 1 Role Event Duty Manager …" at bounding box center [209, 112] width 179 height 1004
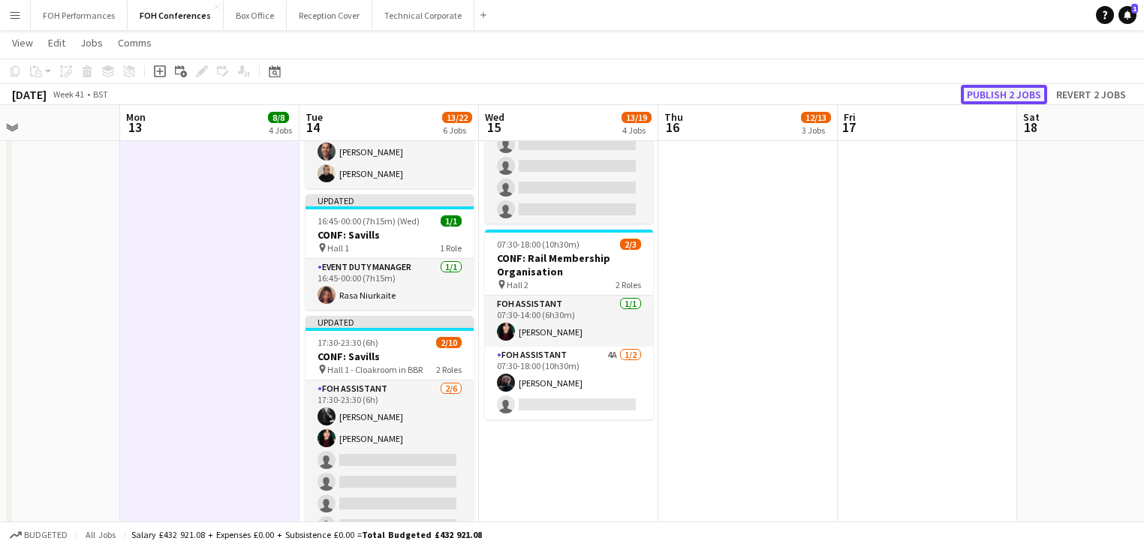
click at [1022, 87] on button "Publish 2 jobs" at bounding box center [1004, 95] width 86 height 20
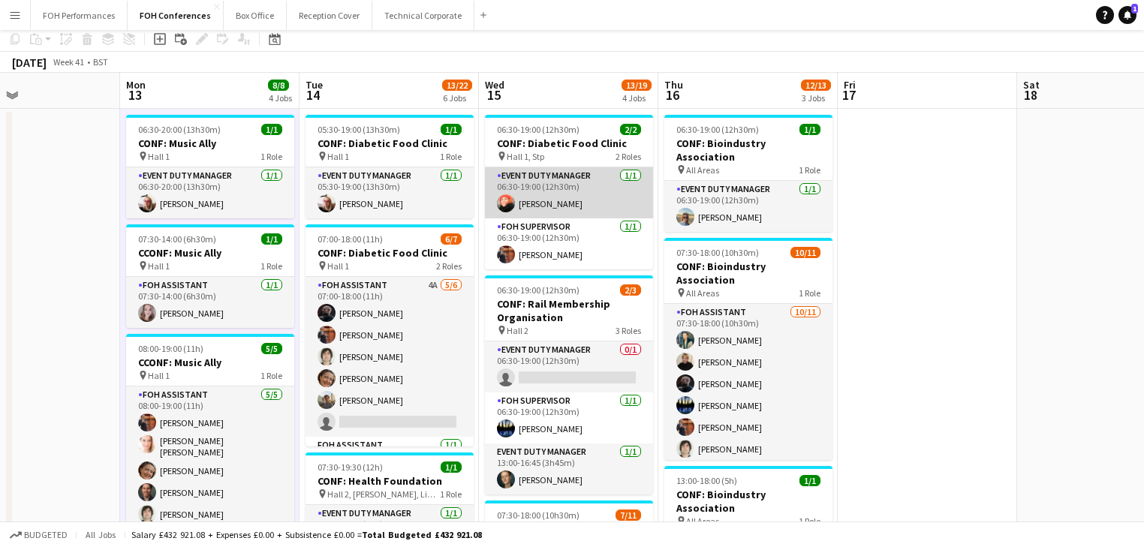
scroll to position [0, 0]
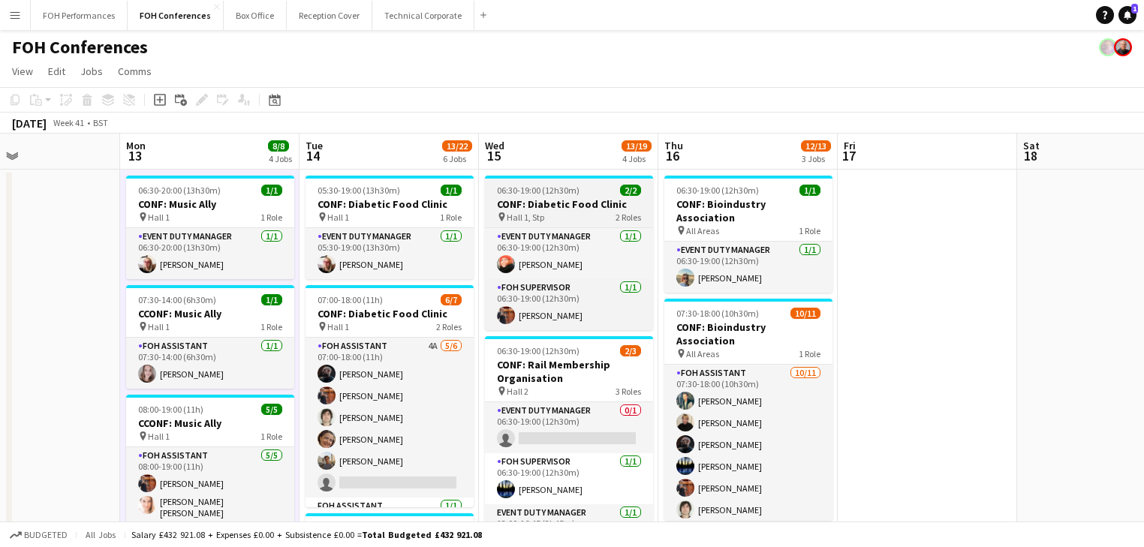
click at [544, 200] on h3 "CONF: Diabetic Food Clinic" at bounding box center [569, 204] width 168 height 14
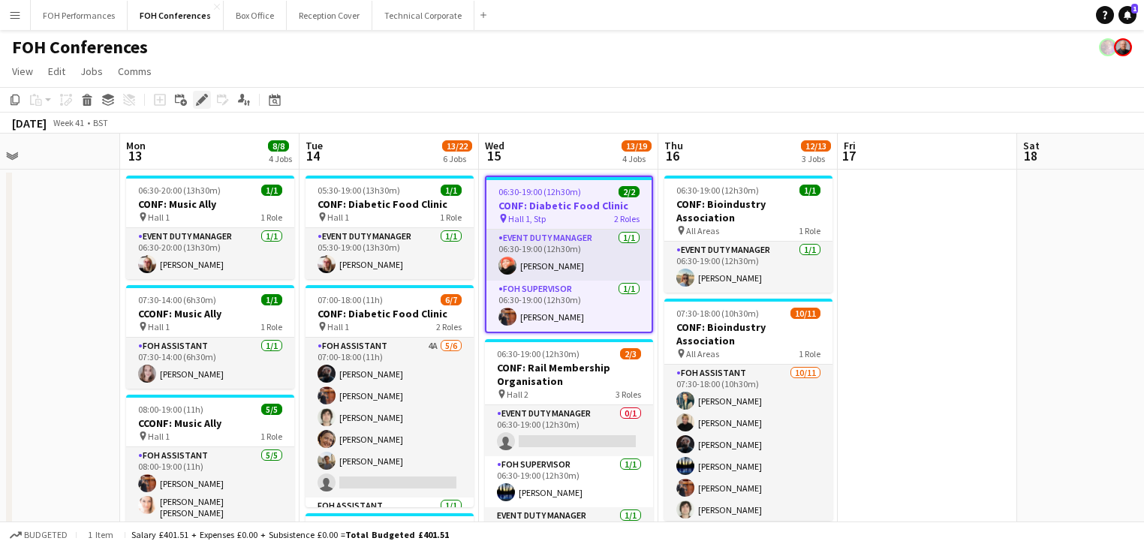
click at [203, 99] on icon at bounding box center [201, 100] width 8 height 8
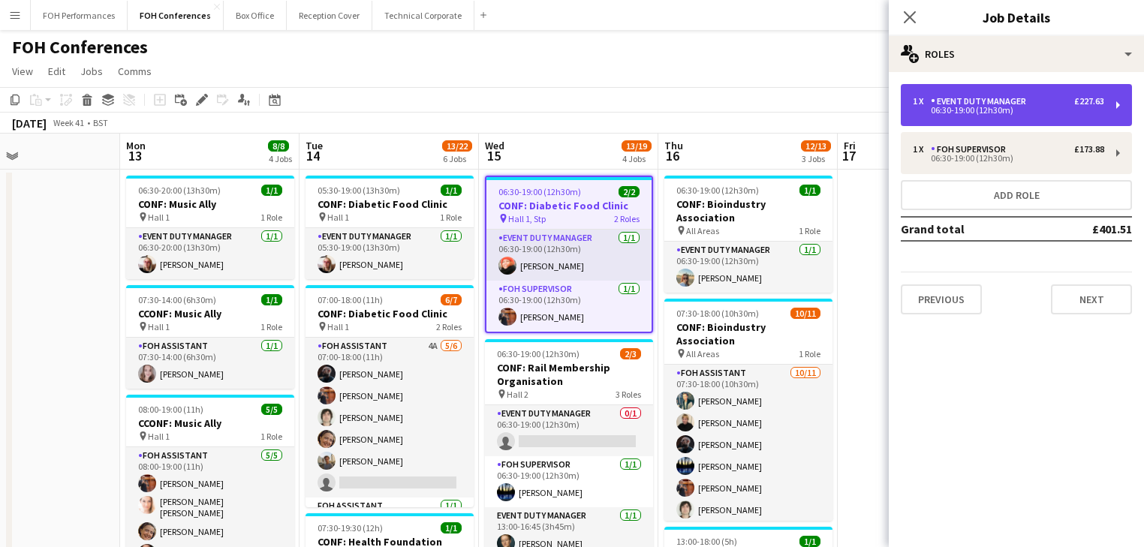
click at [995, 103] on div "Event Duty Manager" at bounding box center [981, 101] width 101 height 11
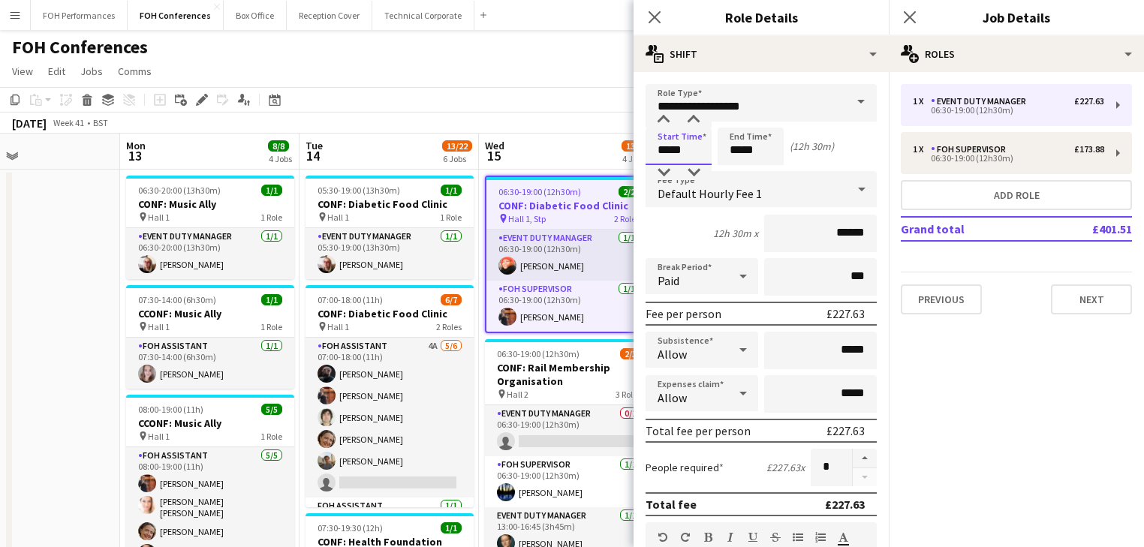
click at [686, 147] on input "*****" at bounding box center [679, 147] width 66 height 38
type input "*****"
click at [664, 126] on div at bounding box center [664, 120] width 30 height 15
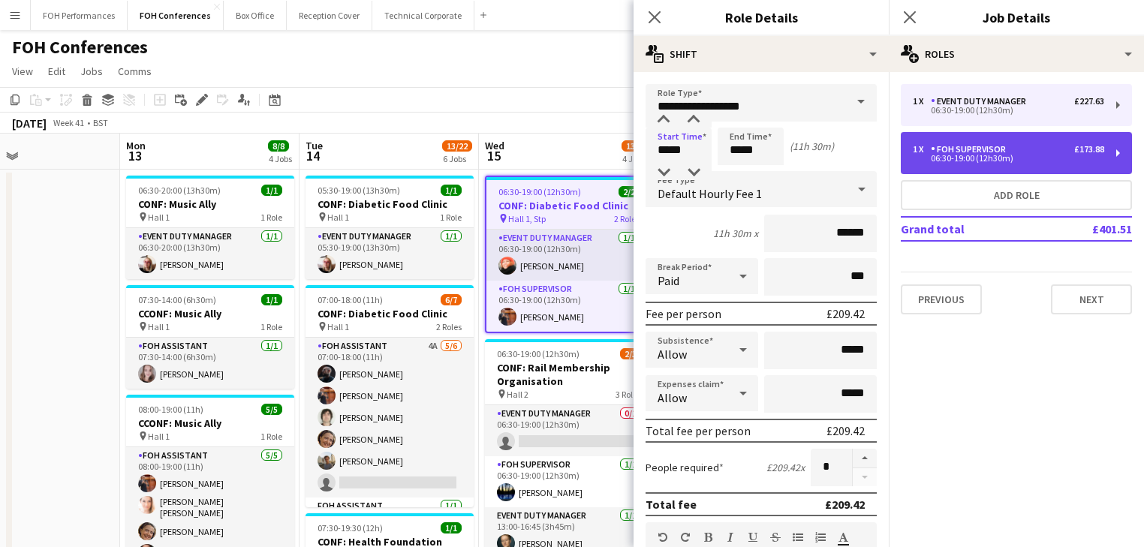
click at [967, 138] on div "1 x FOH Supervisor £173.88 06:30-19:00 (12h30m)" at bounding box center [1016, 153] width 231 height 42
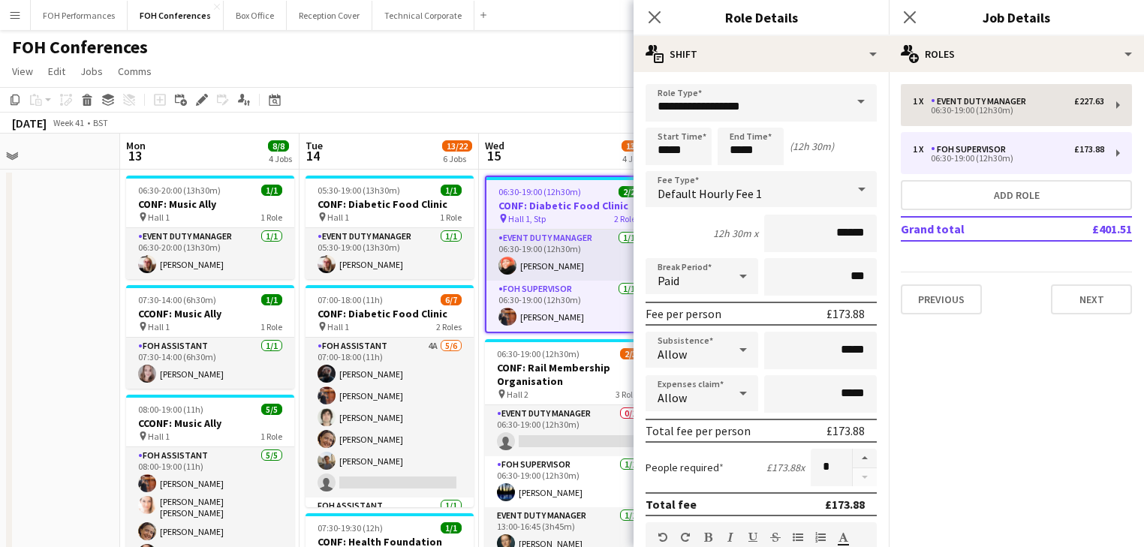
type input "**********"
type input "*****"
type input "******"
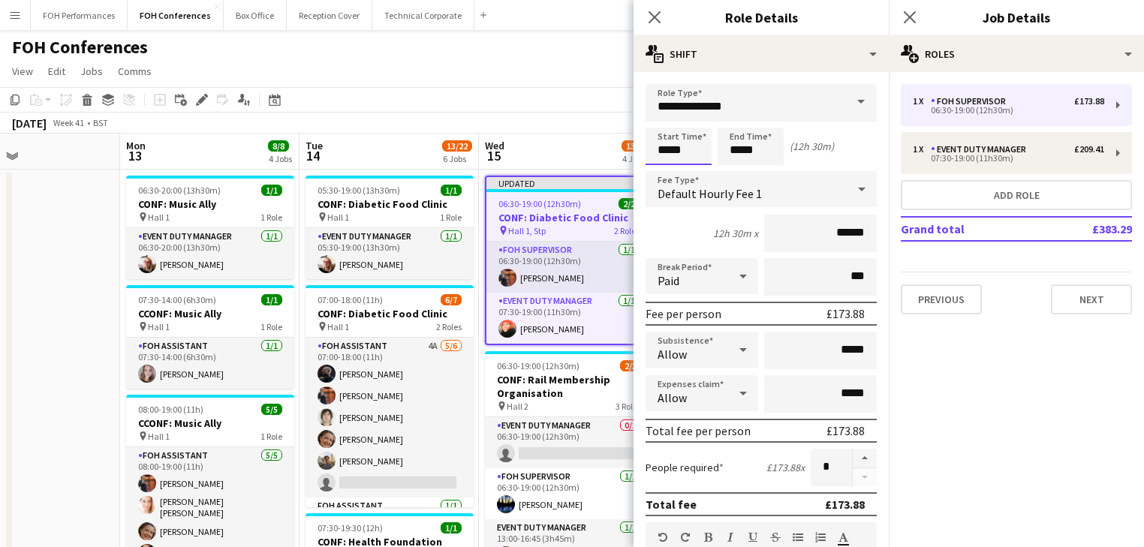
drag, startPoint x: 680, startPoint y: 148, endPoint x: 661, endPoint y: 132, distance: 24.5
click at [679, 149] on input "*****" at bounding box center [679, 147] width 66 height 38
click at [661, 123] on div at bounding box center [664, 120] width 30 height 15
type input "*****"
click at [668, 168] on div at bounding box center [664, 172] width 30 height 15
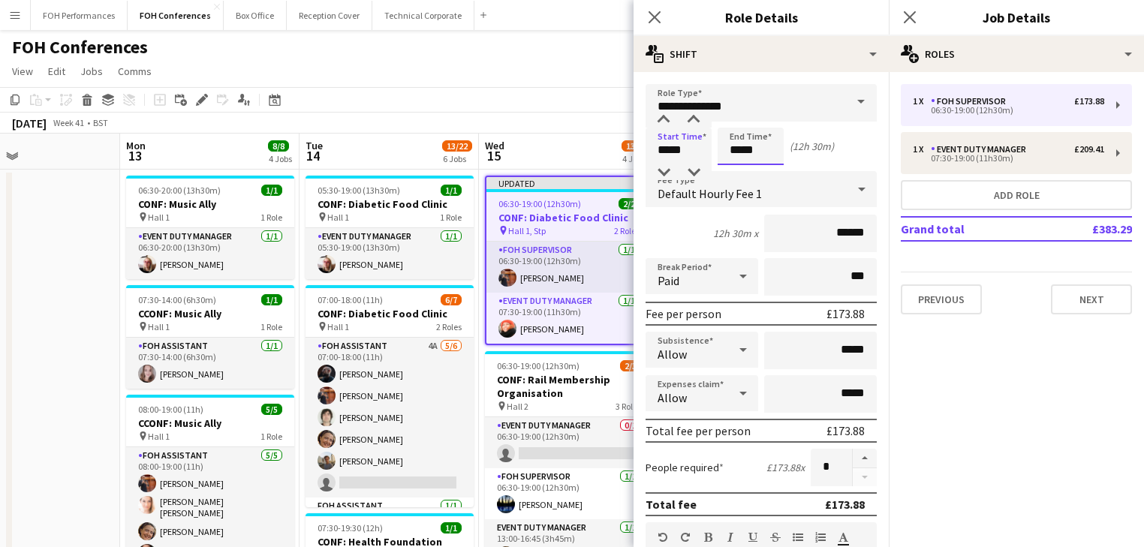
click at [766, 153] on input "*****" at bounding box center [751, 147] width 66 height 38
click at [744, 171] on div at bounding box center [736, 172] width 30 height 15
click at [770, 171] on div at bounding box center [766, 172] width 30 height 15
type input "*****"
click at [770, 171] on div at bounding box center [766, 172] width 30 height 15
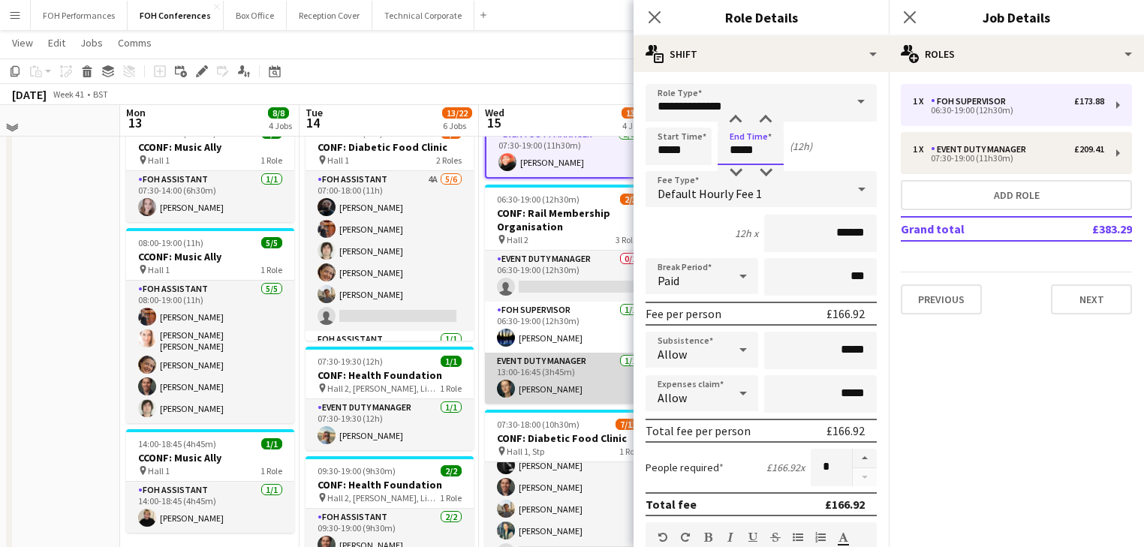
scroll to position [240, 0]
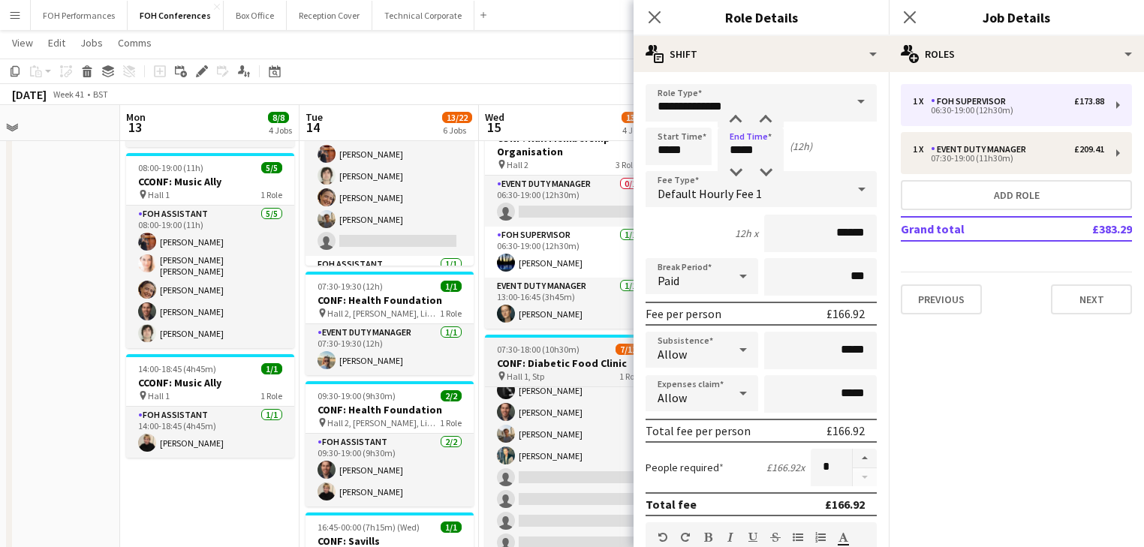
click at [544, 359] on h3 "CONF: Diabetic Food Clinic" at bounding box center [569, 364] width 168 height 14
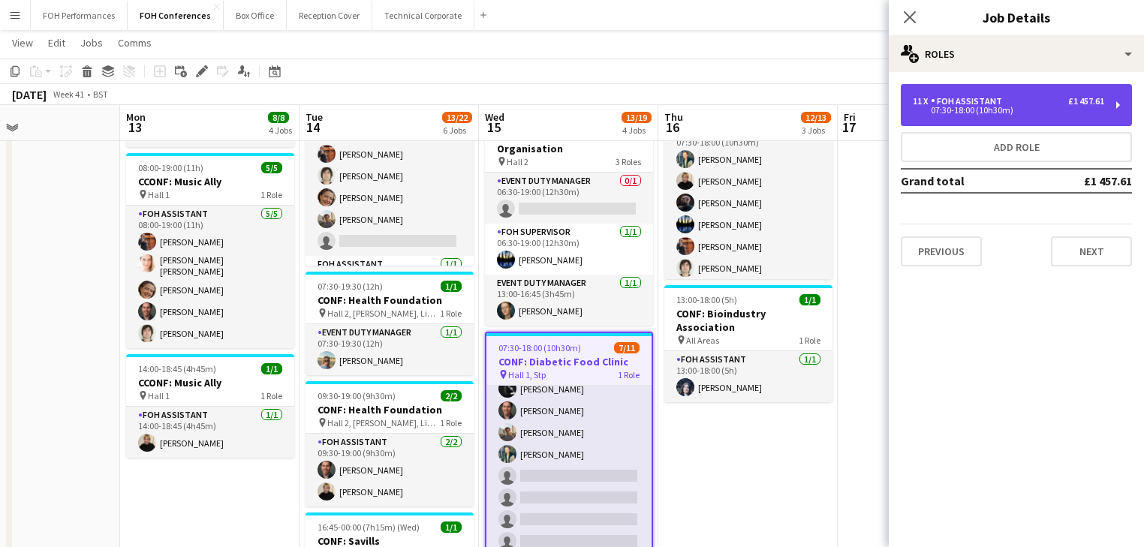
click at [988, 104] on div "FOH Assistant" at bounding box center [969, 101] width 77 height 11
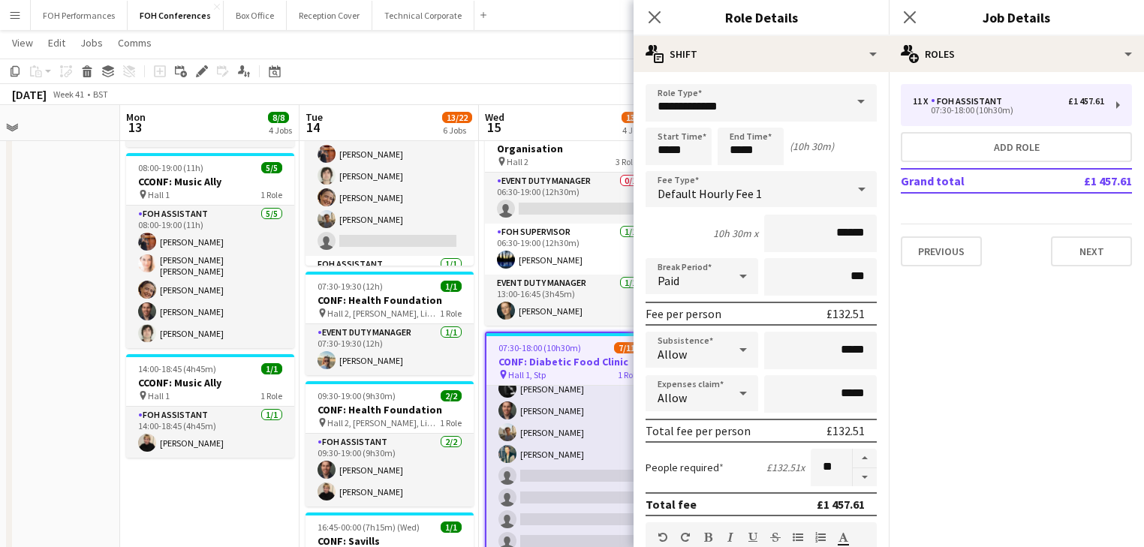
click at [712, 150] on div "Start Time ***** End Time ***** (10h 30m)" at bounding box center [761, 147] width 231 height 38
click at [695, 153] on input "*****" at bounding box center [679, 147] width 66 height 38
type input "*****"
click at [694, 166] on div at bounding box center [694, 172] width 30 height 15
click at [231, 469] on app-date-cell "06:30-20:00 (13h30m) 1/1 CONF: Music Ally pin Hall 1 1 Role Event Duty Manager …" at bounding box center [209, 424] width 179 height 992
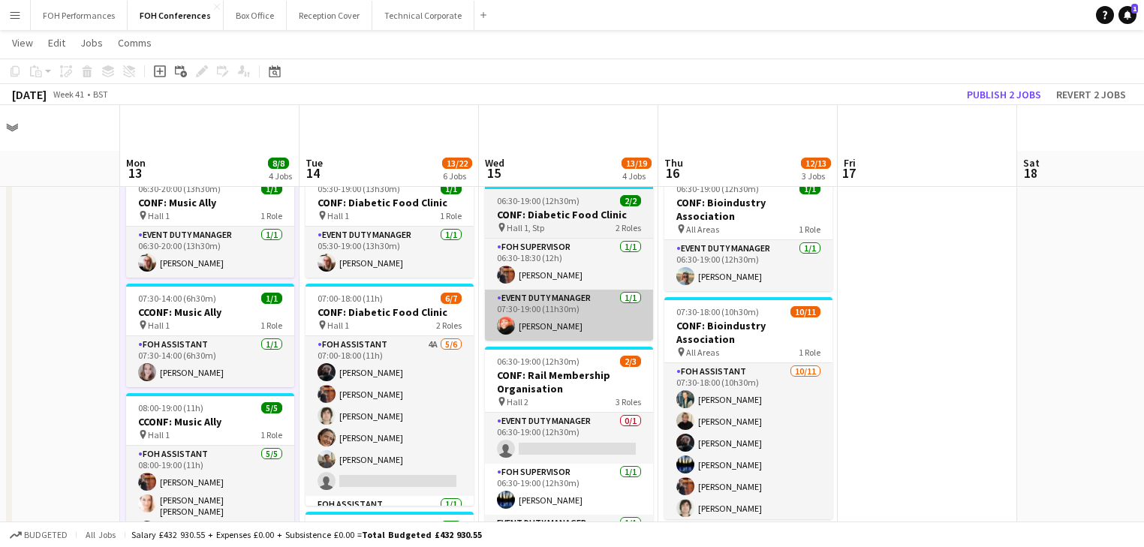
scroll to position [0, 0]
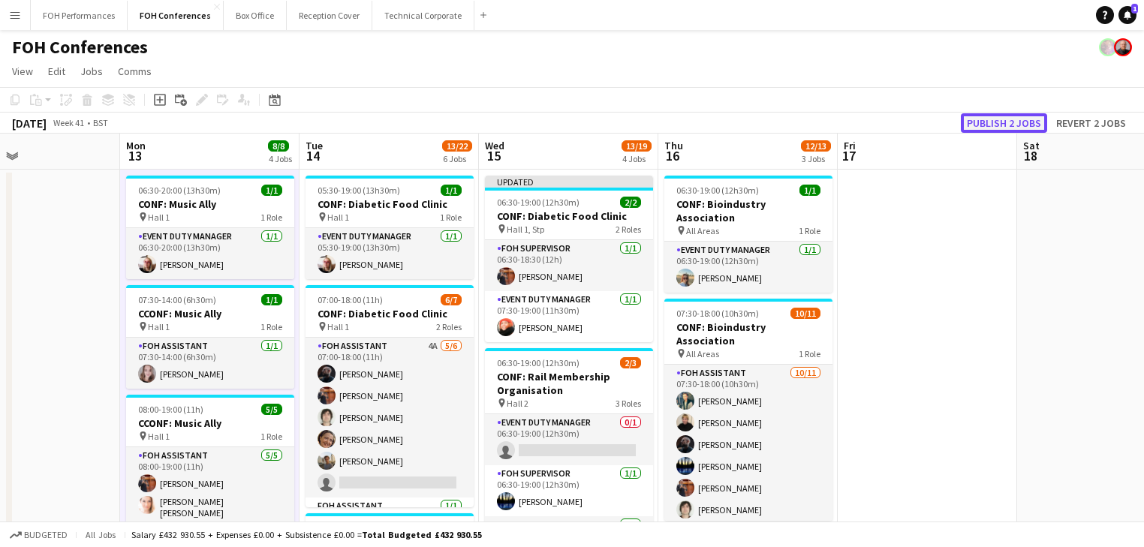
click at [1028, 124] on button "Publish 2 jobs" at bounding box center [1004, 123] width 86 height 20
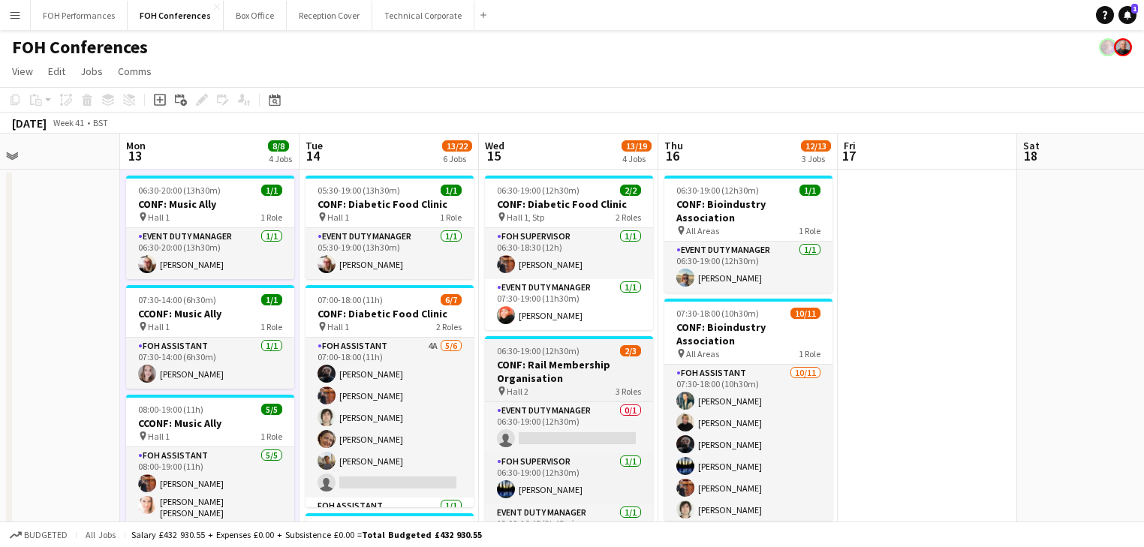
scroll to position [80, 0]
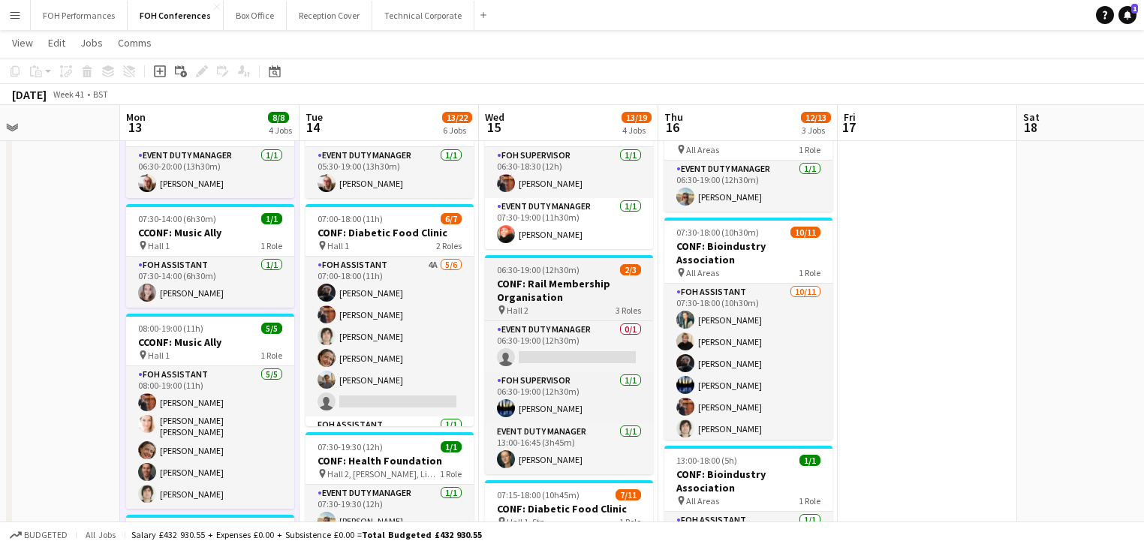
click at [544, 292] on h3 "CONF: Rail Membership Organisation" at bounding box center [569, 290] width 168 height 27
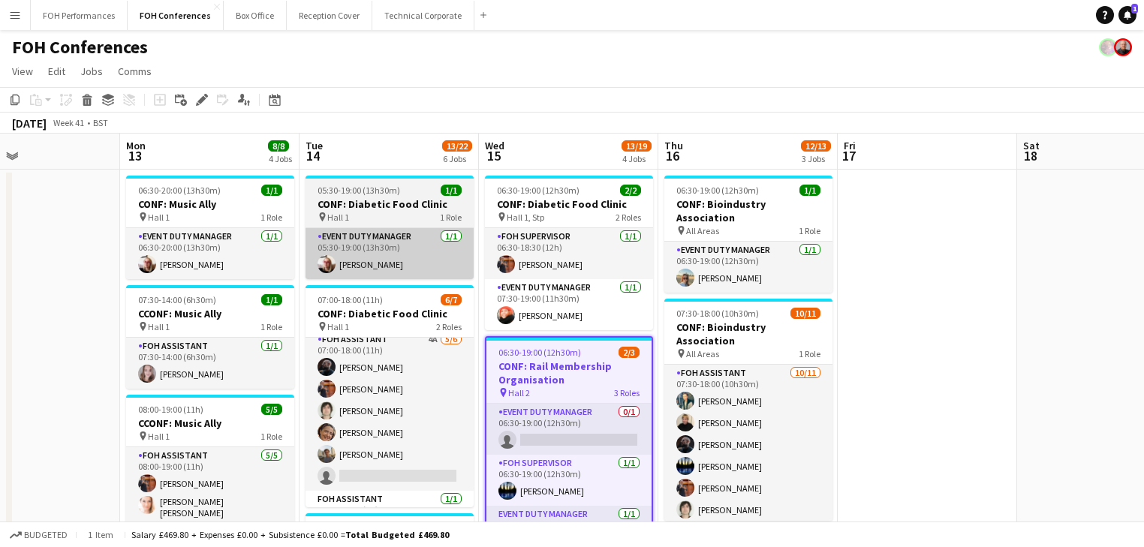
scroll to position [0, 0]
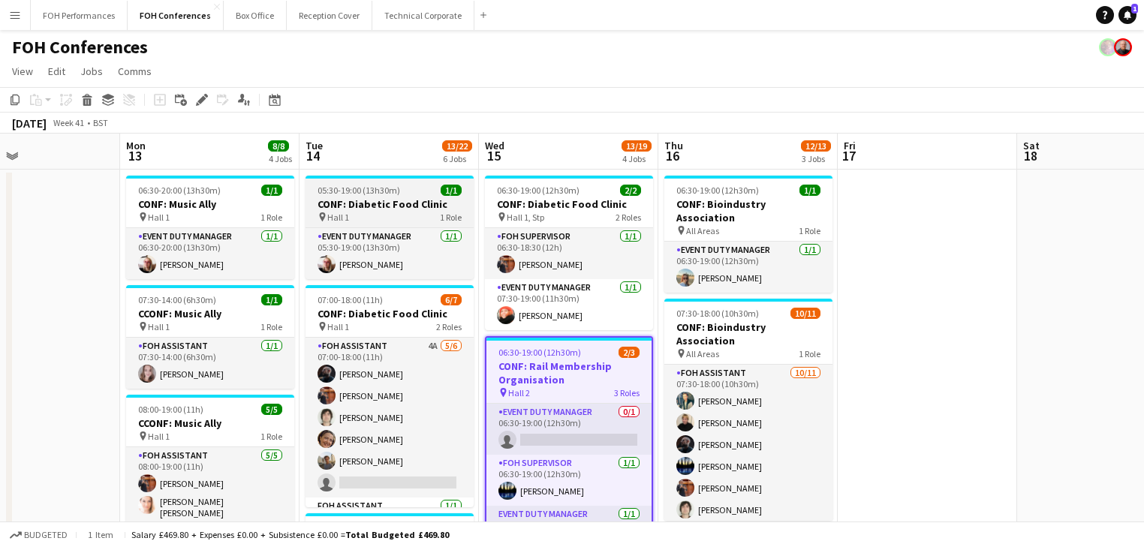
click at [372, 207] on h3 "CONF: Diabetic Food Clinic" at bounding box center [390, 204] width 168 height 14
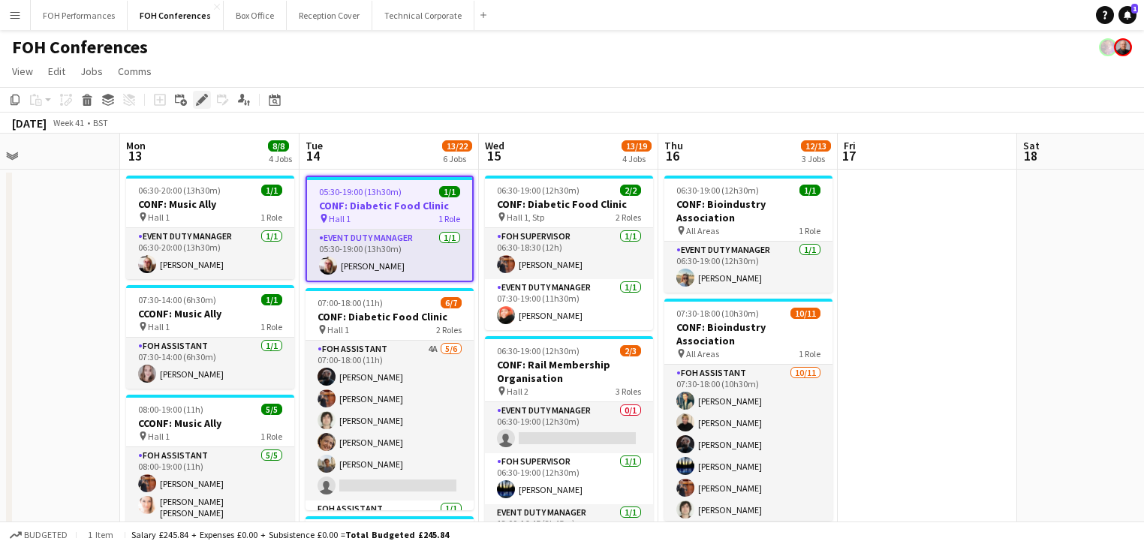
click at [203, 102] on icon "Edit" at bounding box center [202, 100] width 12 height 12
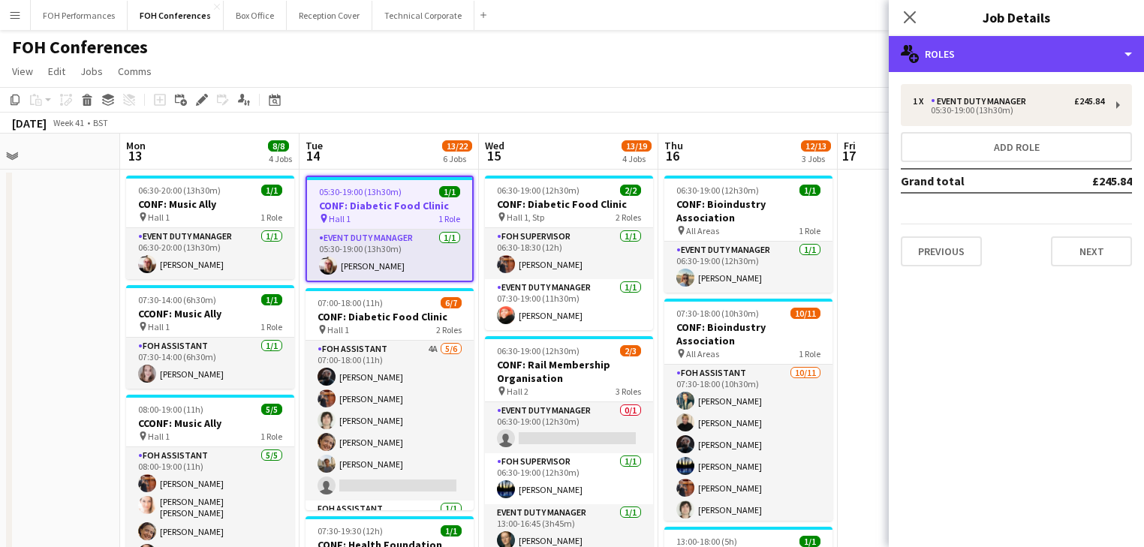
drag, startPoint x: 1000, startPoint y: 56, endPoint x: 1017, endPoint y: 89, distance: 37.6
click at [1000, 55] on div "multiple-users-add Roles" at bounding box center [1016, 54] width 255 height 36
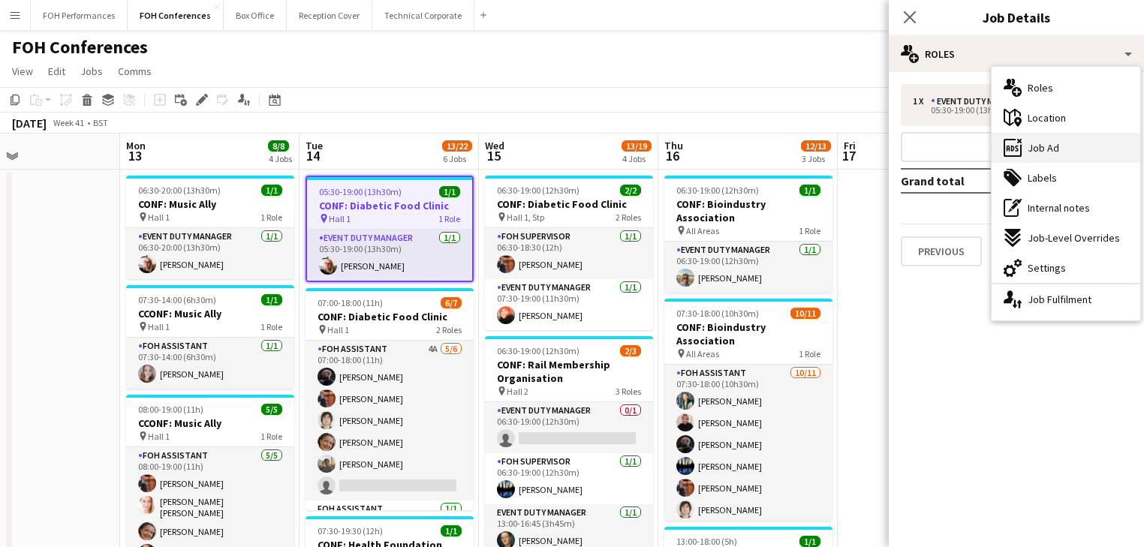
click at [1051, 141] on span "Job Ad" at bounding box center [1044, 148] width 32 height 14
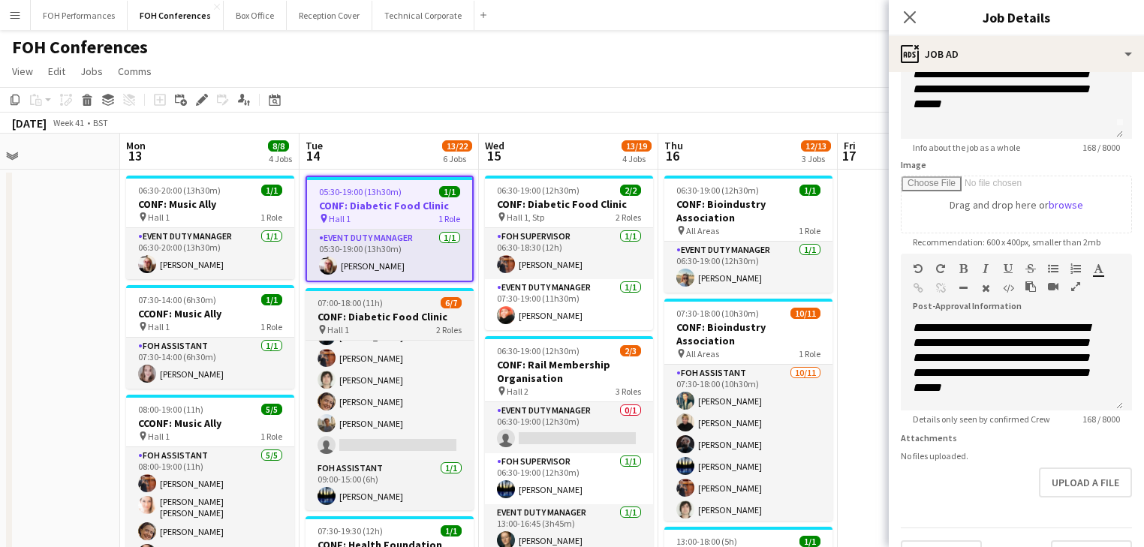
click at [374, 320] on h3 "CONF: Diabetic Food Clinic" at bounding box center [390, 317] width 168 height 14
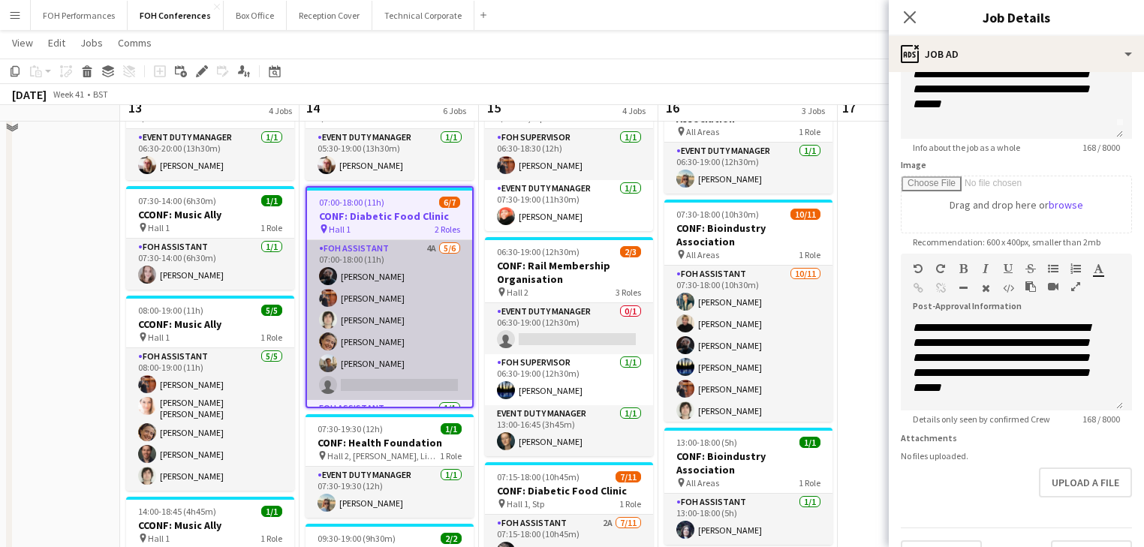
scroll to position [78, 0]
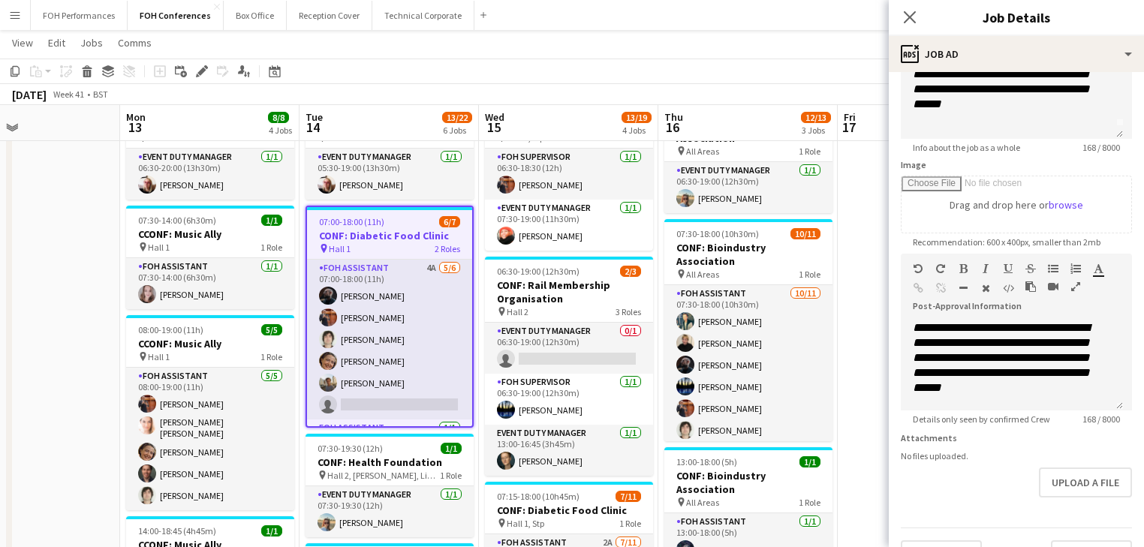
click at [365, 228] on app-job-card "07:00-18:00 (11h) 6/7 CONF: Diabetic Food Clinic pin Hall 1 2 Roles FOH Assista…" at bounding box center [390, 317] width 168 height 222
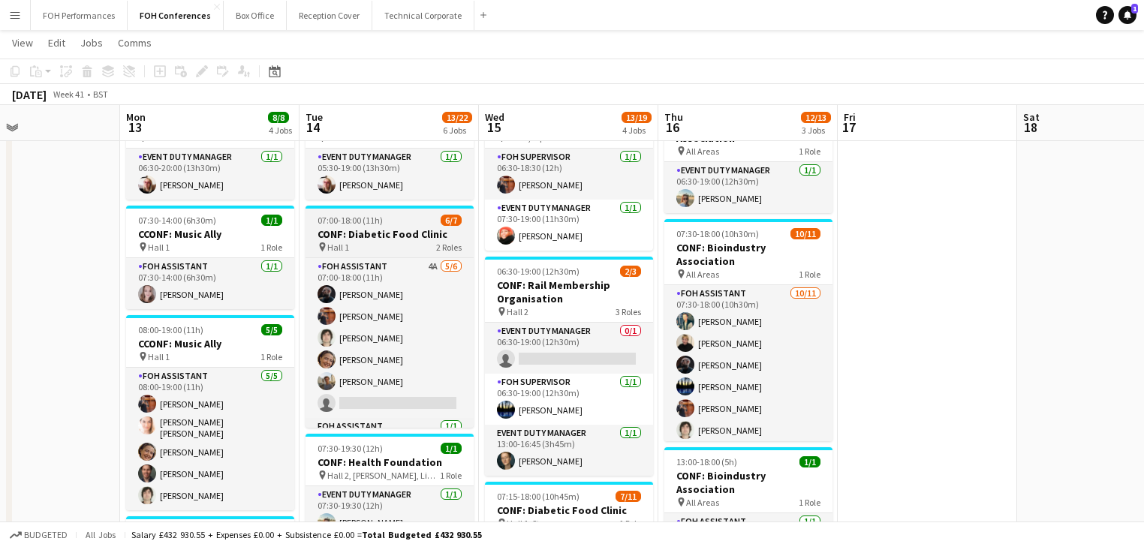
click at [336, 237] on h3 "CONF: Diabetic Food Clinic" at bounding box center [390, 235] width 168 height 14
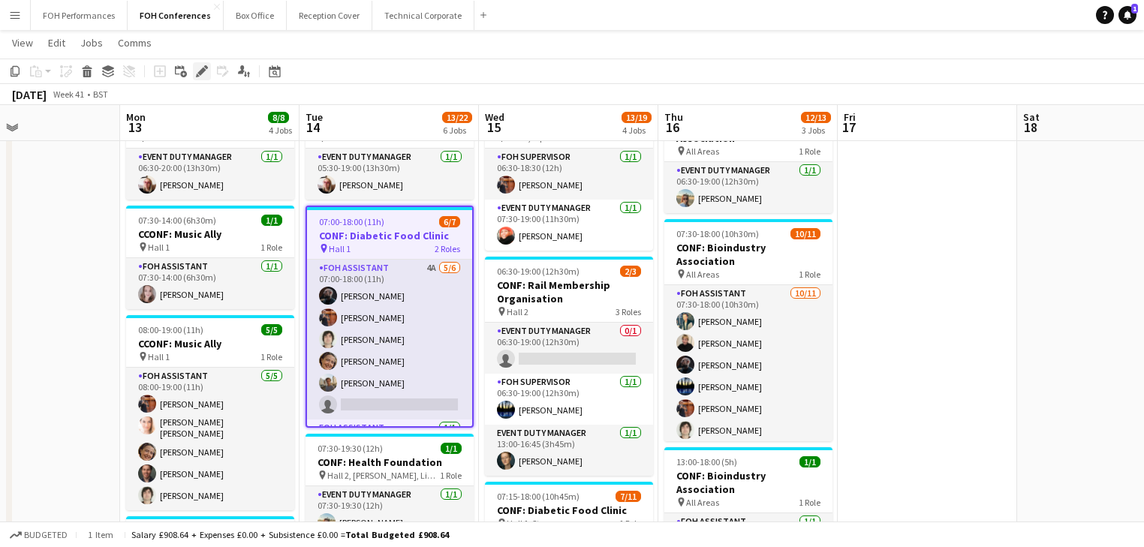
click at [201, 66] on icon "Edit" at bounding box center [202, 71] width 12 height 12
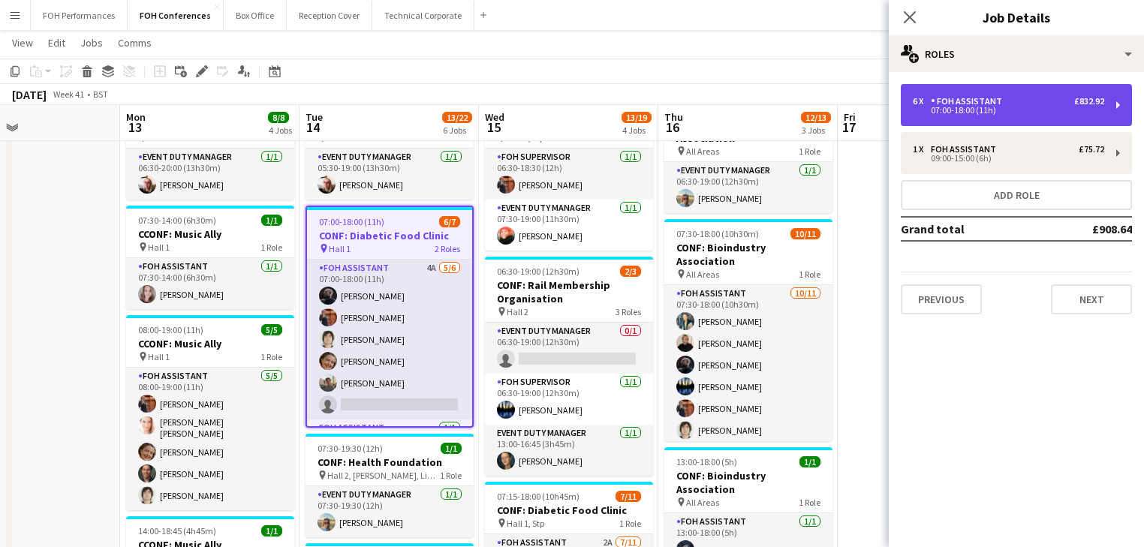
click at [999, 110] on div "07:00-18:00 (11h)" at bounding box center [1008, 111] width 191 height 8
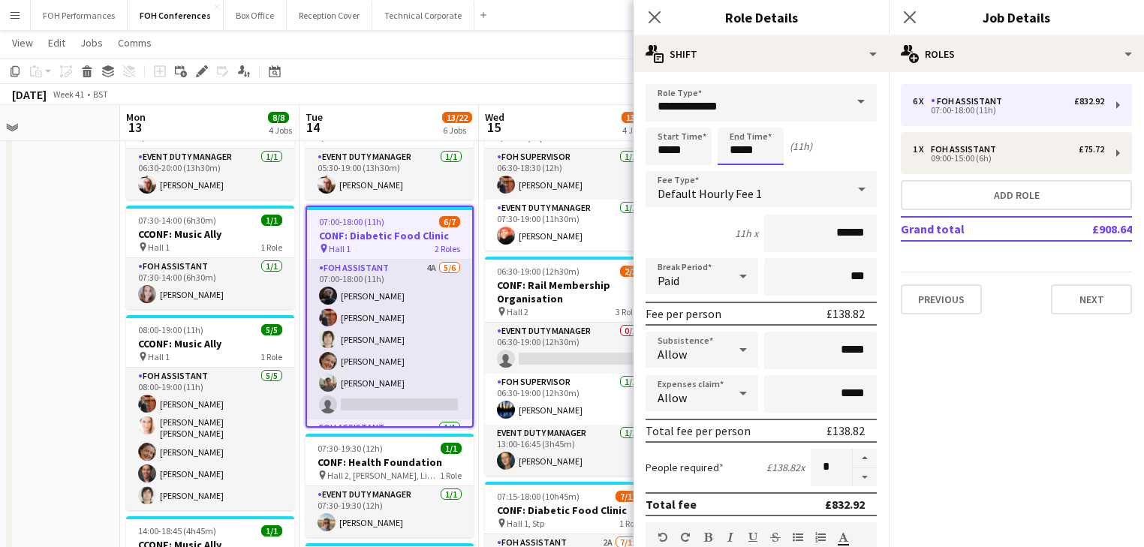
drag, startPoint x: 761, startPoint y: 149, endPoint x: 760, endPoint y: 128, distance: 21.0
click at [761, 148] on input "*****" at bounding box center [751, 147] width 66 height 38
click at [764, 116] on div at bounding box center [766, 120] width 30 height 15
type input "*****"
click at [764, 116] on div at bounding box center [766, 120] width 30 height 15
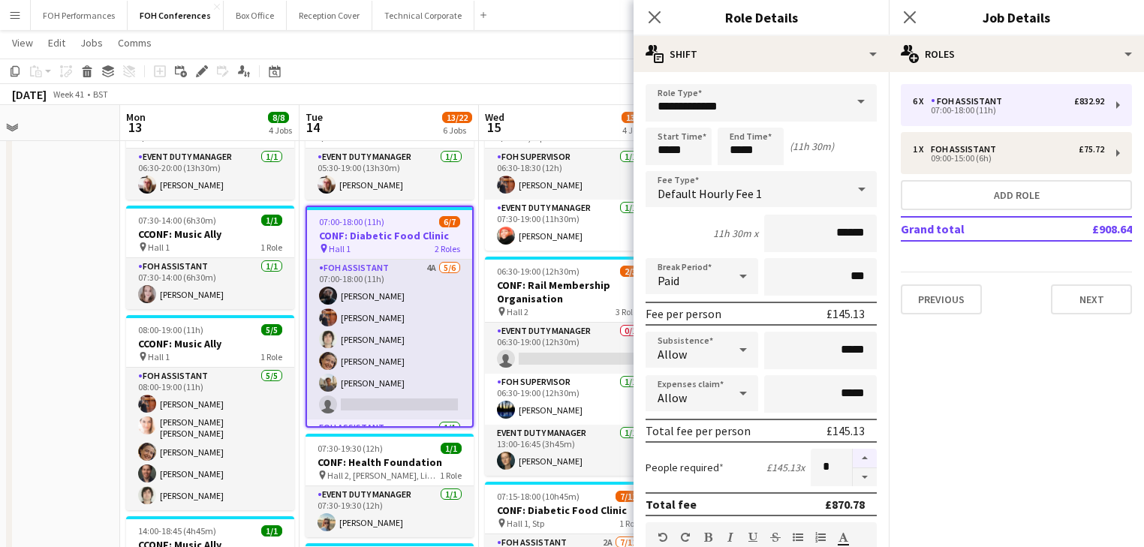
click at [853, 457] on button "button" at bounding box center [865, 459] width 24 height 20
type input "*"
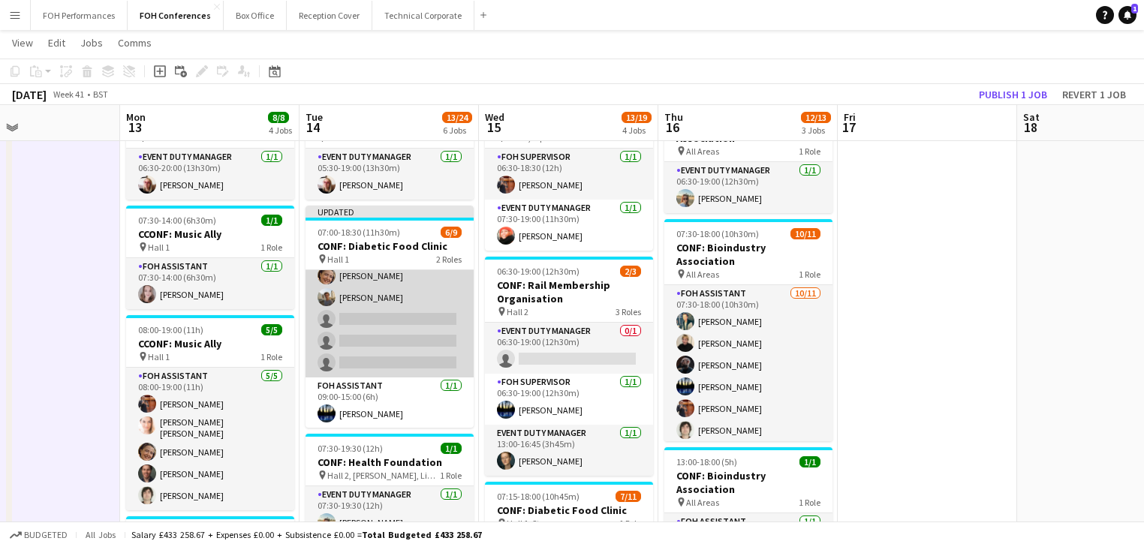
scroll to position [96, 0]
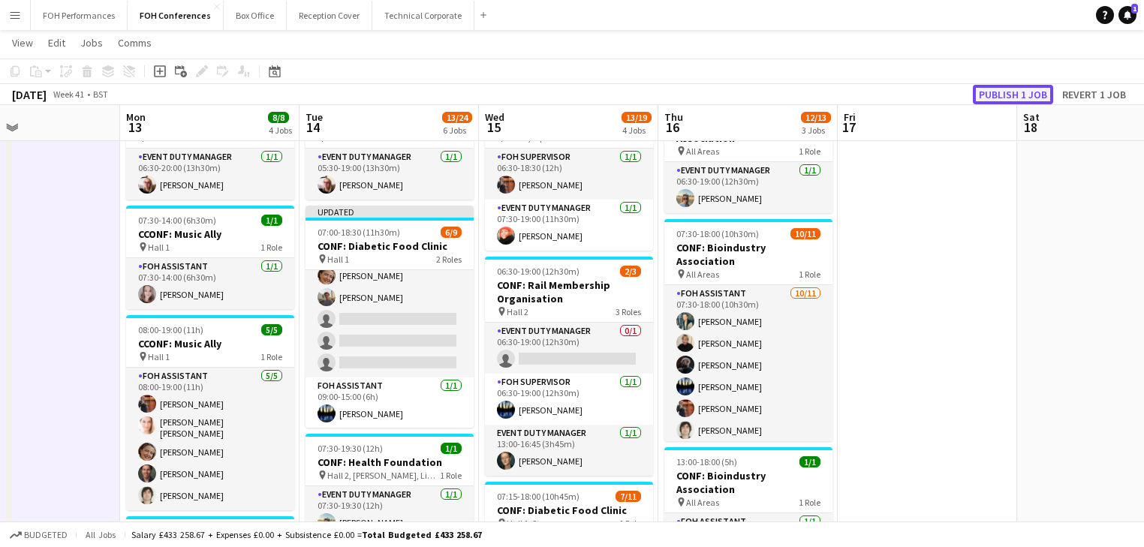
click at [1015, 92] on button "Publish 1 job" at bounding box center [1013, 95] width 80 height 20
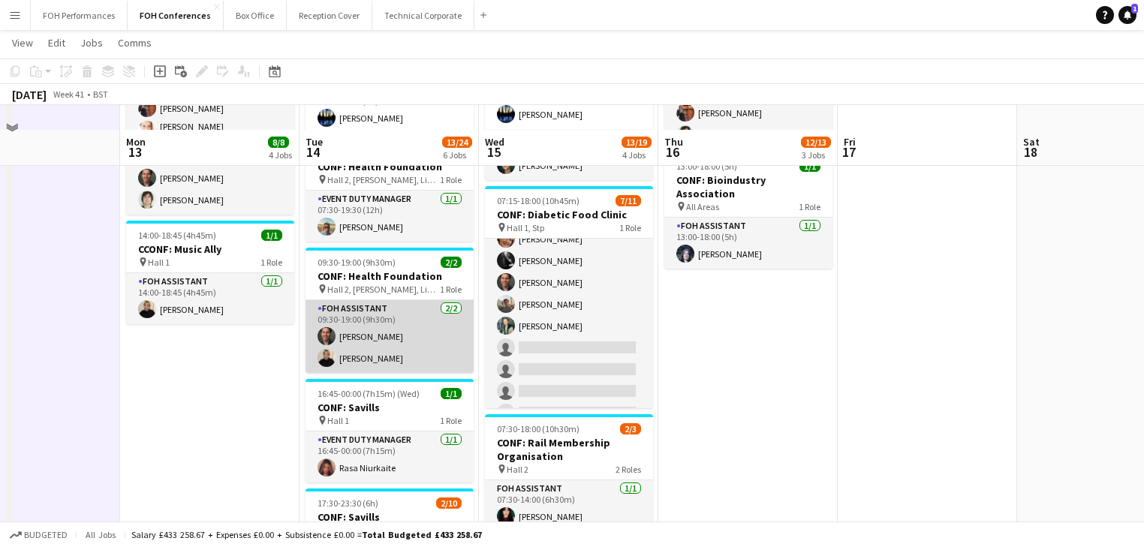
scroll to position [400, 0]
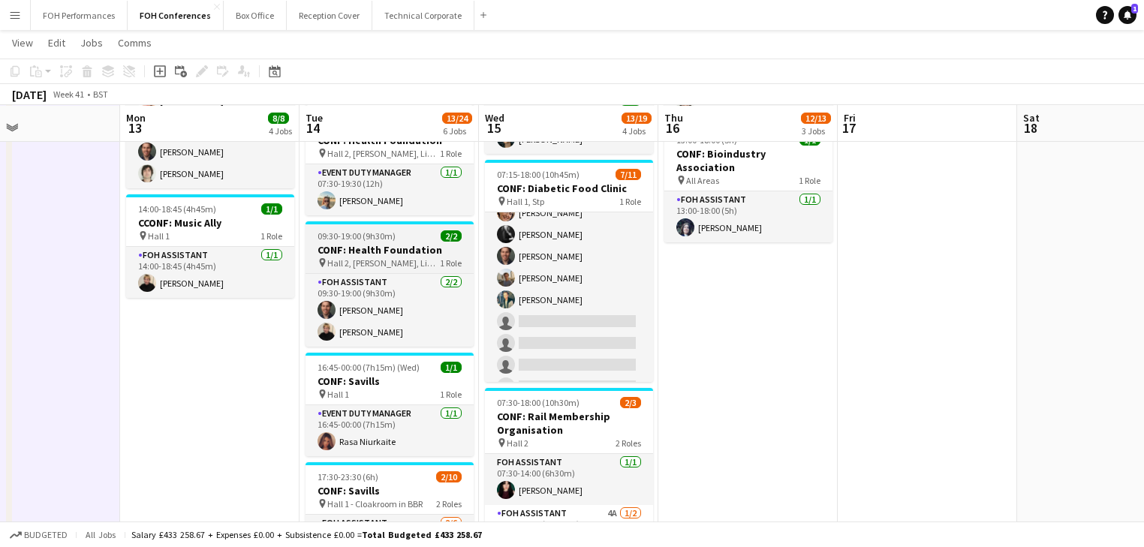
click at [372, 250] on h3 "CONF: Health Foundation" at bounding box center [390, 250] width 168 height 14
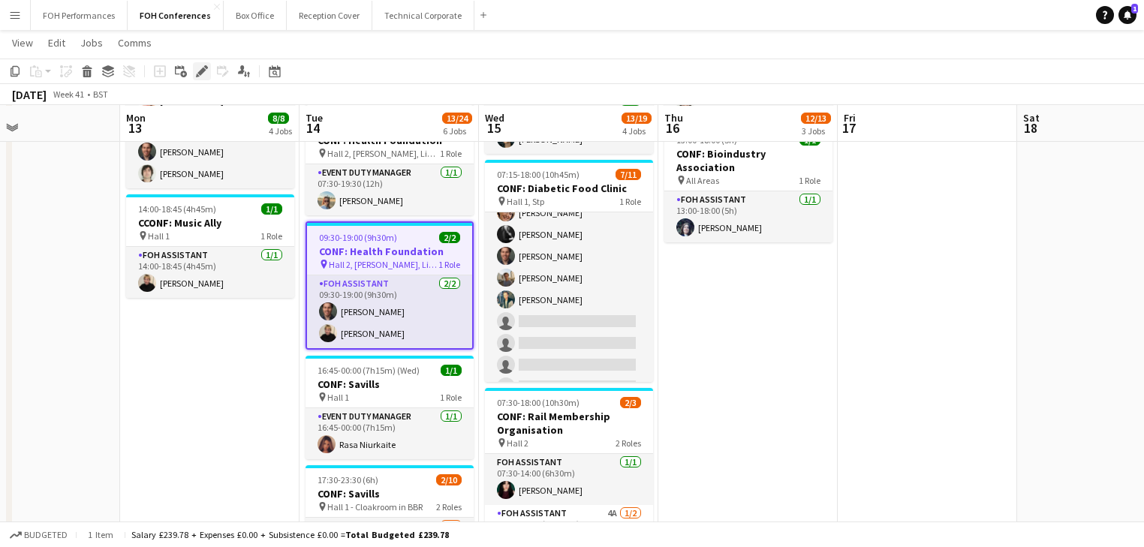
click at [197, 72] on icon "Edit" at bounding box center [202, 71] width 12 height 12
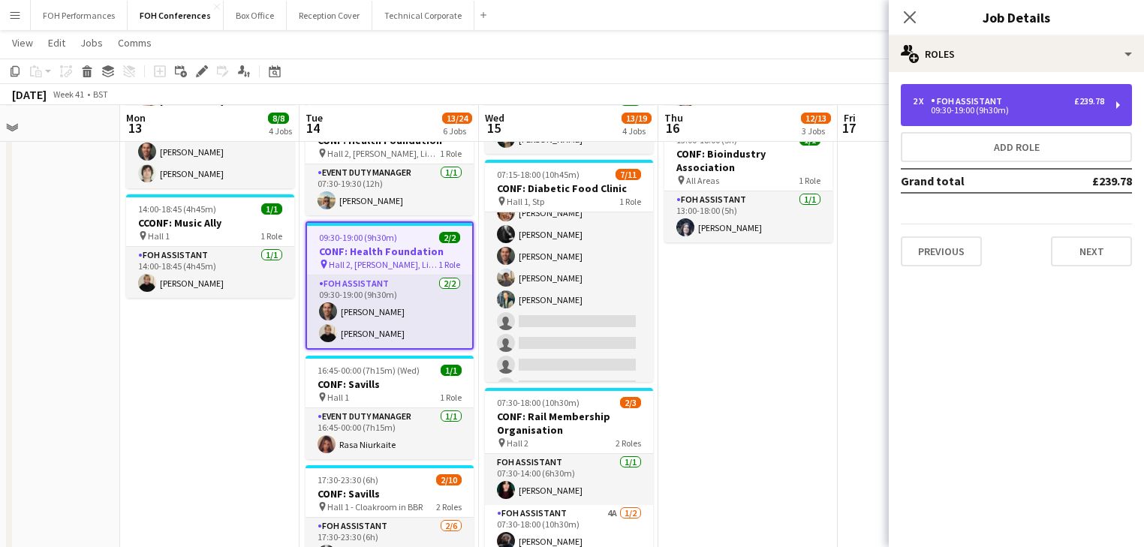
click at [1011, 108] on div "09:30-19:00 (9h30m)" at bounding box center [1008, 111] width 191 height 8
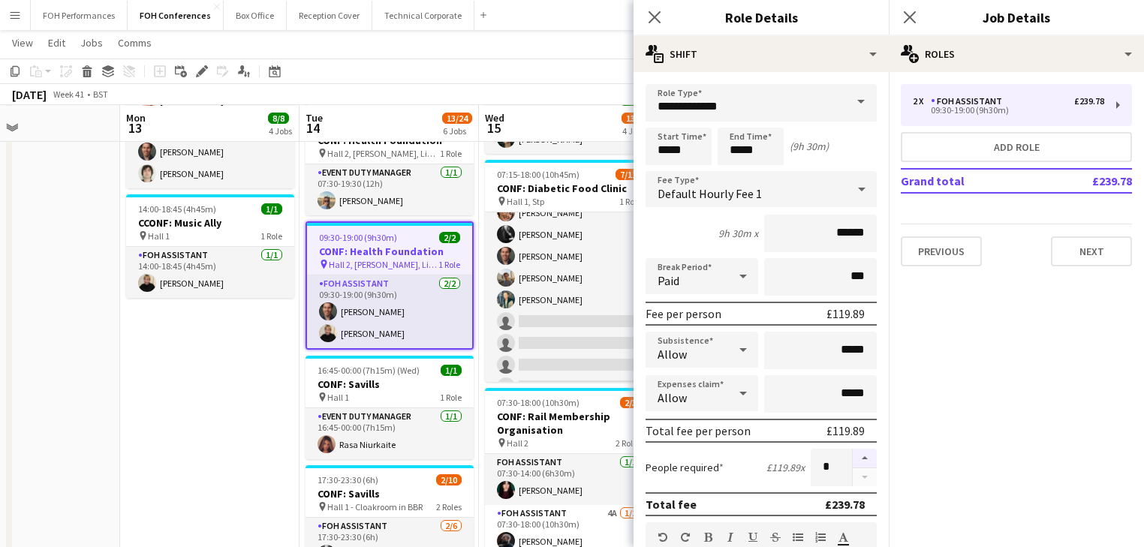
click at [853, 454] on button "button" at bounding box center [865, 459] width 24 height 20
type input "*"
click at [136, 378] on app-date-cell "06:30-20:00 (13h30m) 1/1 CONF: Music Ally pin Hall 1 1 Role Event Duty Manager …" at bounding box center [209, 264] width 179 height 992
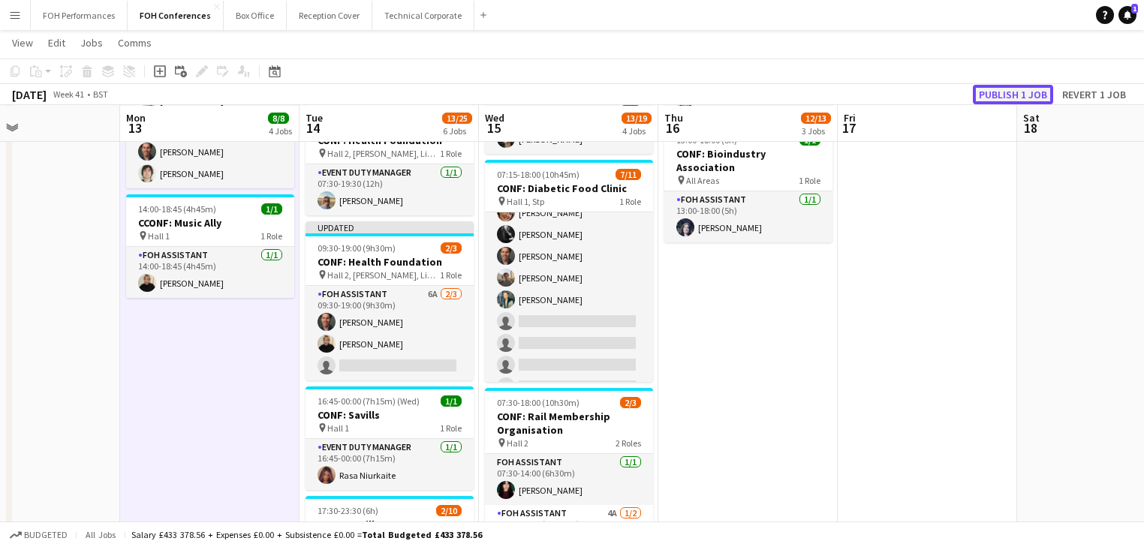
click at [1006, 86] on button "Publish 1 job" at bounding box center [1013, 95] width 80 height 20
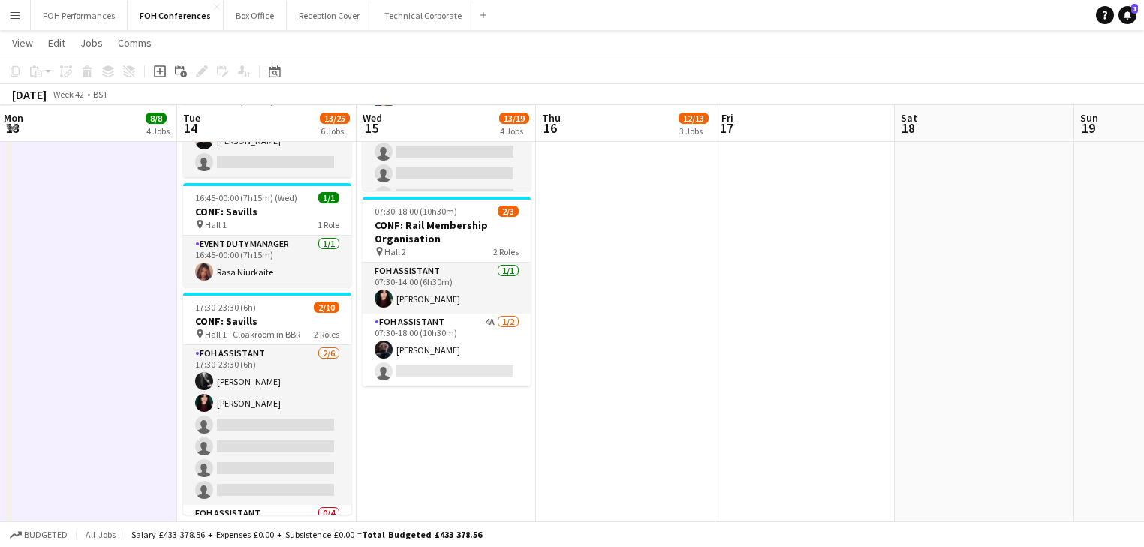
scroll to position [0, 554]
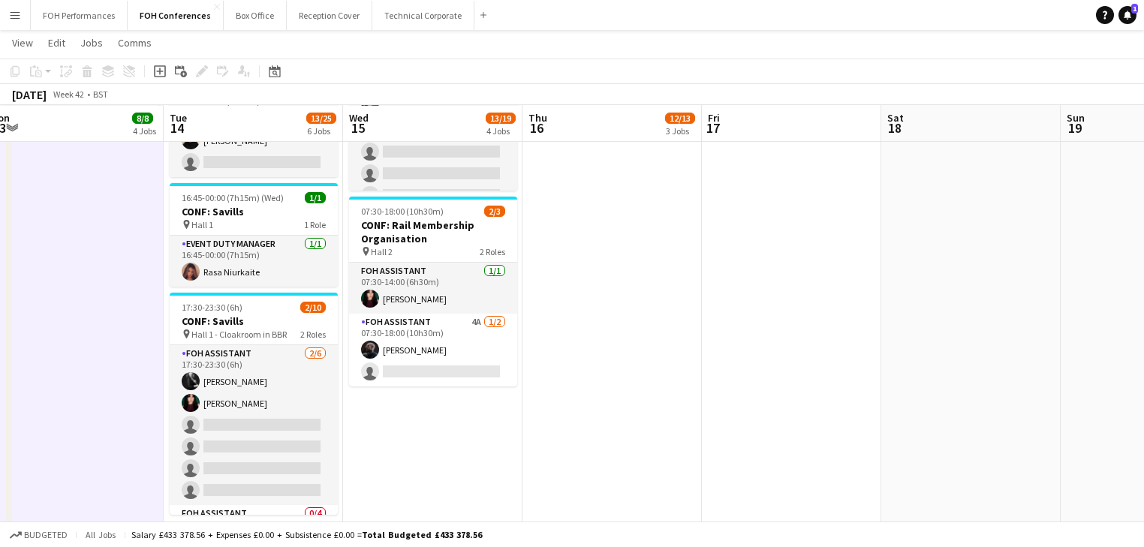
drag, startPoint x: 292, startPoint y: 402, endPoint x: 119, endPoint y: 402, distance: 172.7
click at [119, 402] on app-calendar-viewport "Fri 10 Sat 11 Sun 12 Mon 13 8/8 4 Jobs Tue 14 13/25 6 Jobs Wed 15 13/19 4 Jobs …" at bounding box center [572, 34] width 1144 height 1135
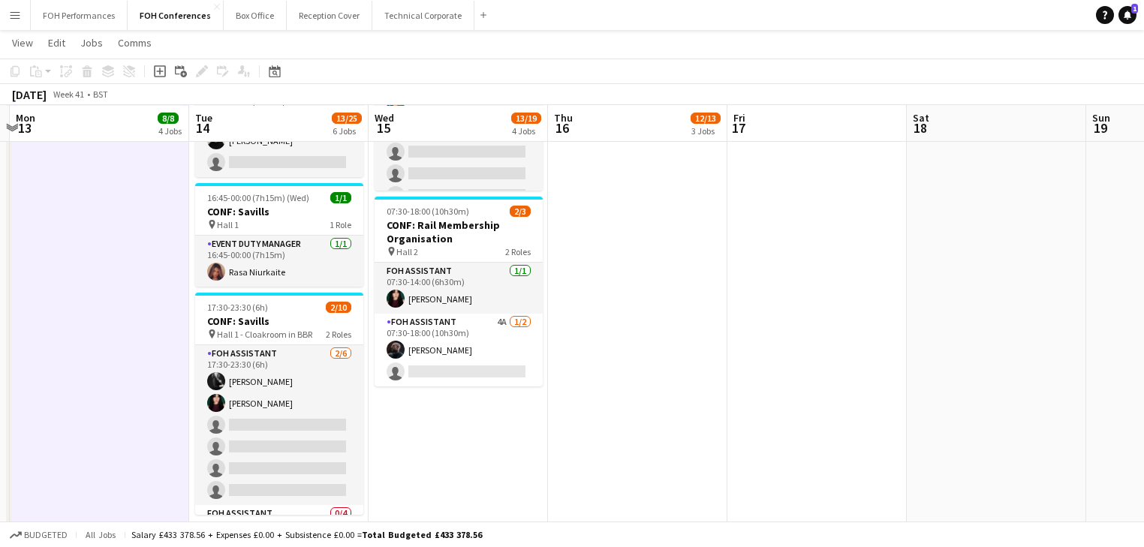
scroll to position [0, 460]
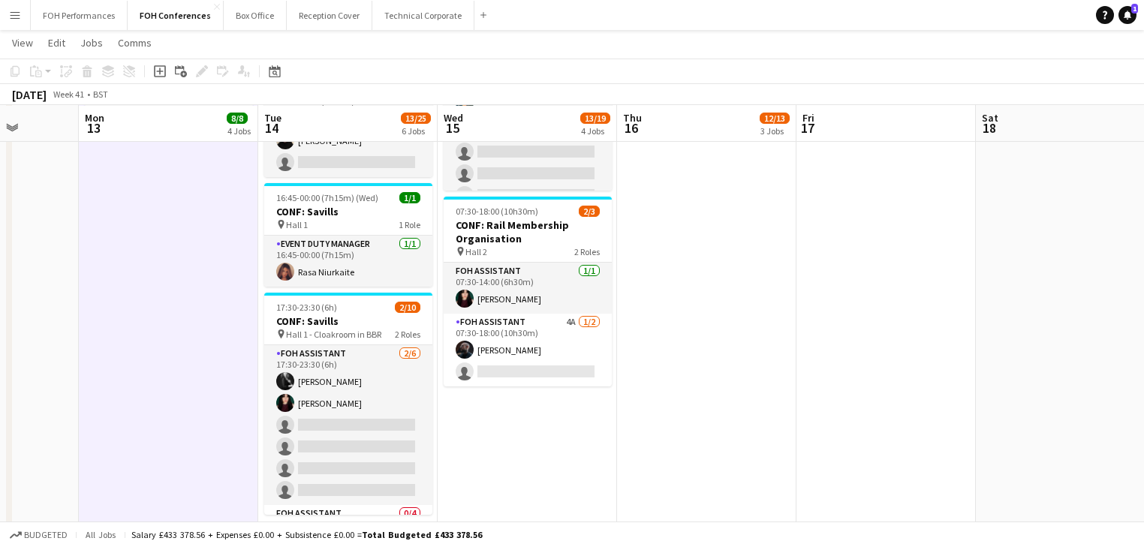
drag, startPoint x: 434, startPoint y: 427, endPoint x: 529, endPoint y: 427, distance: 94.6
click at [529, 427] on app-calendar-viewport "Fri 10 Sat 11 Sun 12 Mon 13 8/8 4 Jobs Tue 14 13/25 6 Jobs Wed 15 13/19 4 Jobs …" at bounding box center [572, 34] width 1144 height 1135
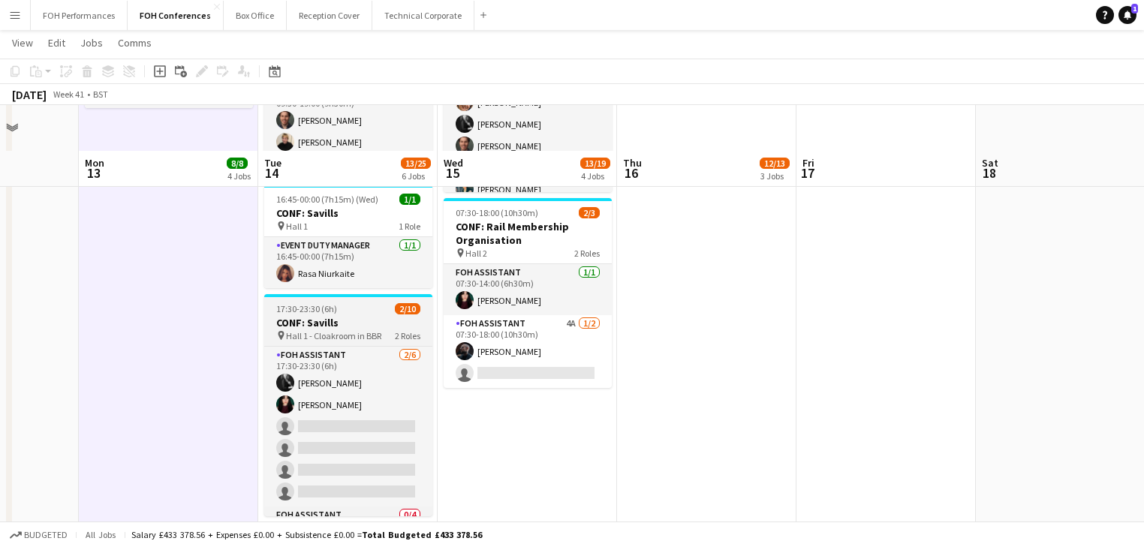
scroll to position [641, 0]
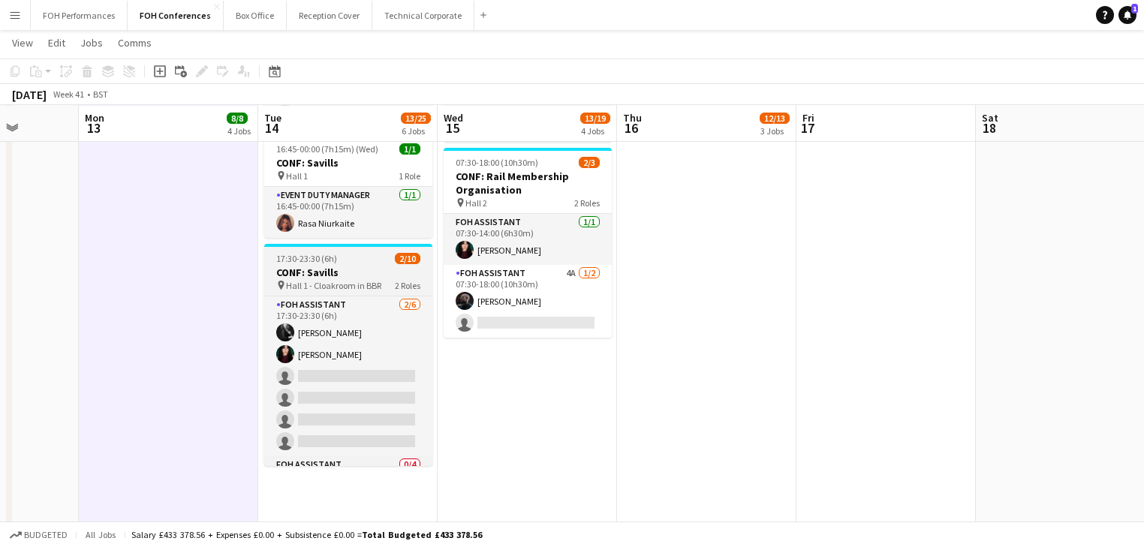
click at [337, 273] on h3 "CONF: Savills" at bounding box center [348, 273] width 168 height 14
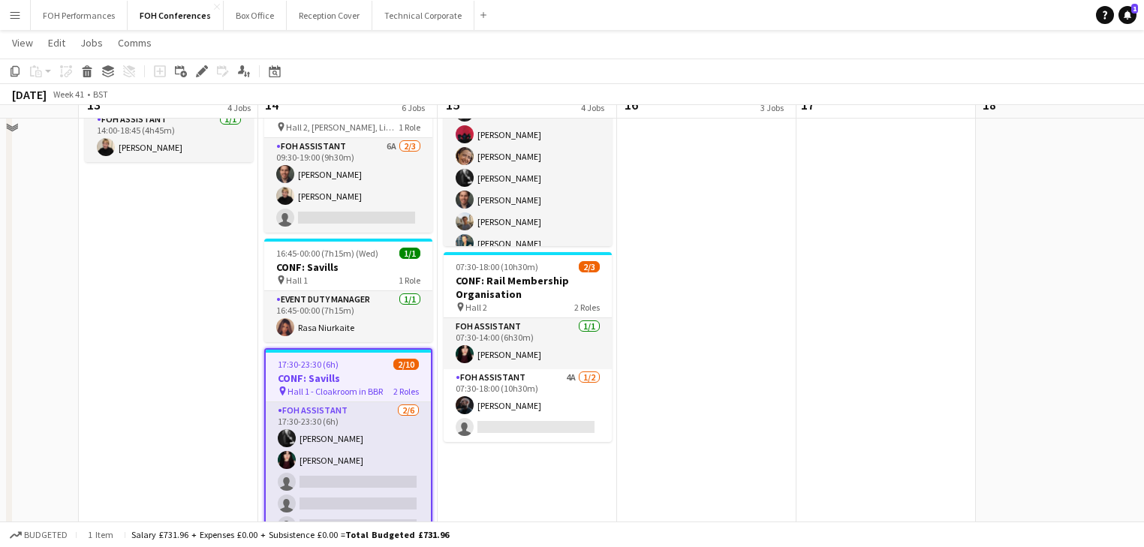
scroll to position [560, 0]
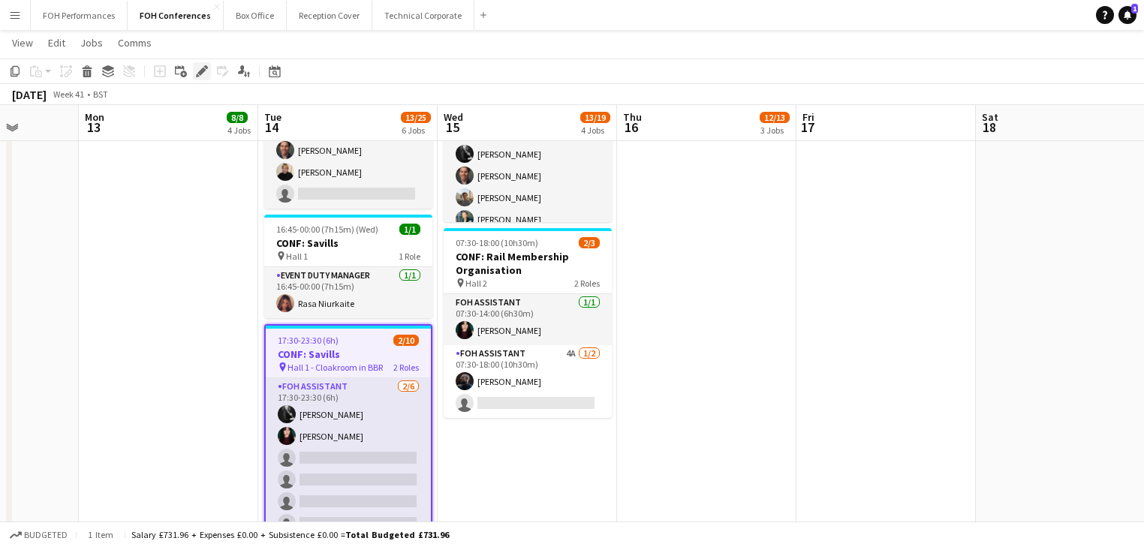
click at [201, 75] on icon "Edit" at bounding box center [202, 71] width 12 height 12
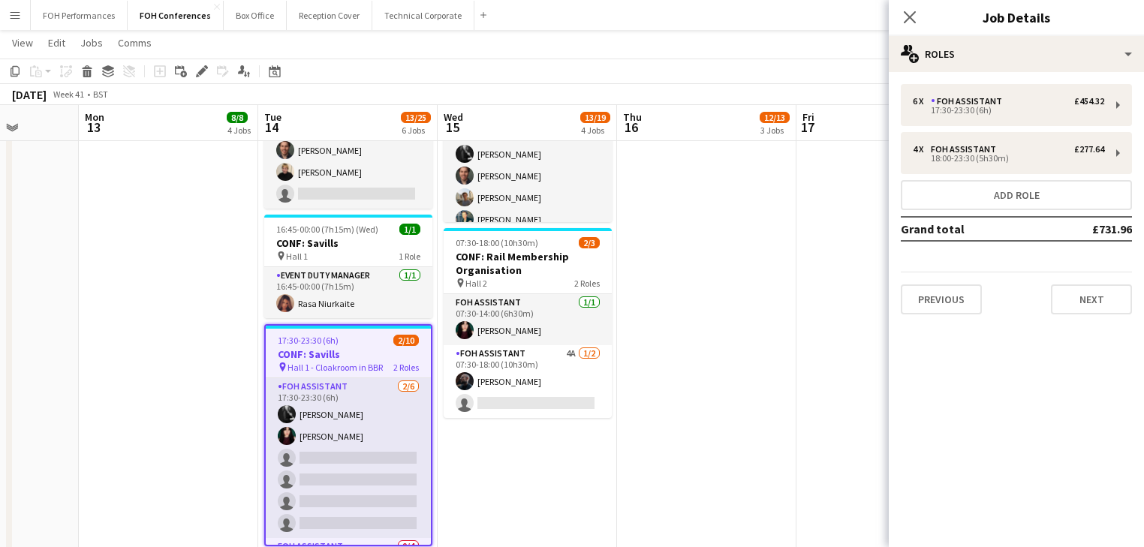
click at [198, 374] on app-date-cell "06:30-20:00 (13h30m) 1/1 CONF: Music Ally pin Hall 1 1 Role Event Duty Manager …" at bounding box center [168, 121] width 179 height 1026
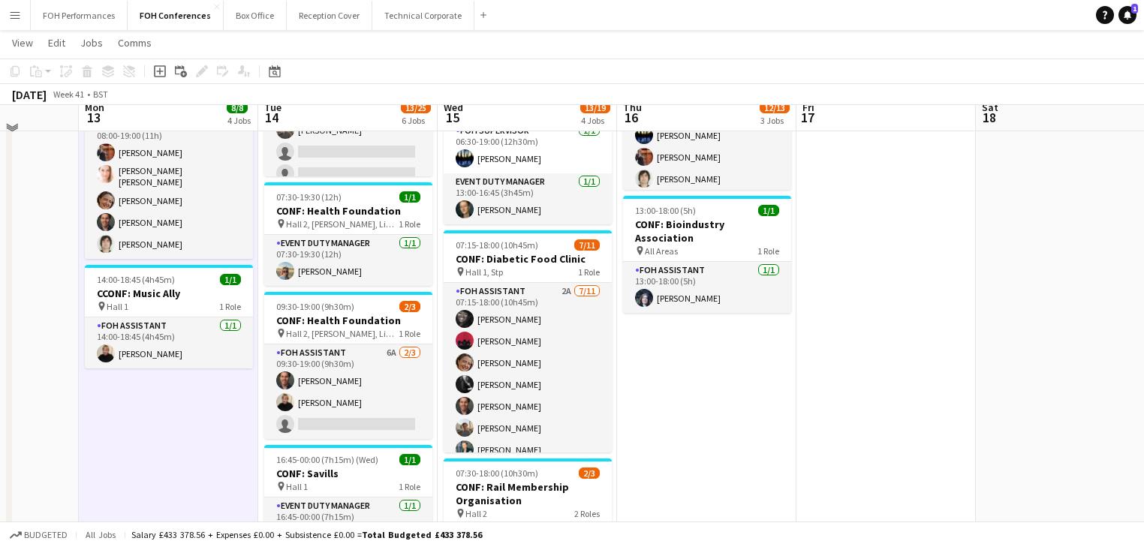
scroll to position [320, 0]
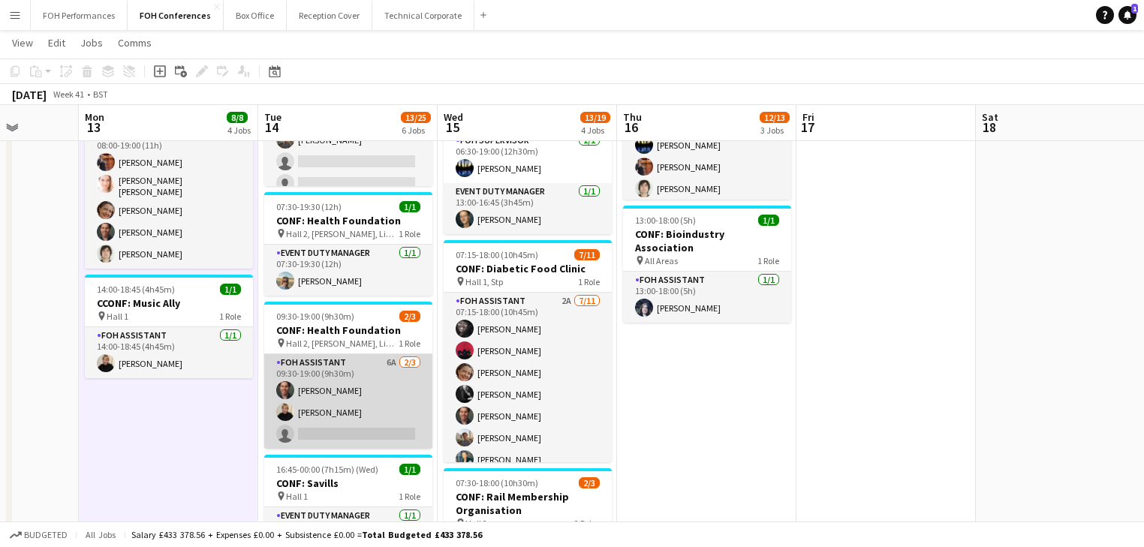
click at [339, 415] on app-card-role "FOH Assistant 6A 2/3 09:30-19:00 (9h30m) James Bibby Jojo Ruta single-neutral-a…" at bounding box center [348, 401] width 168 height 95
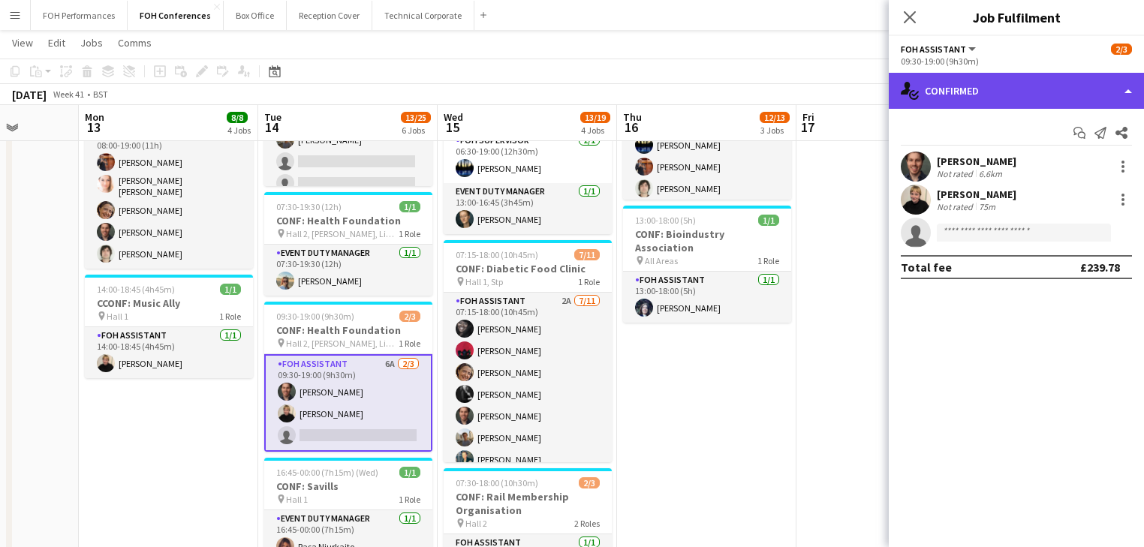
click at [996, 93] on div "single-neutral-actions-check-2 Confirmed" at bounding box center [1016, 91] width 255 height 36
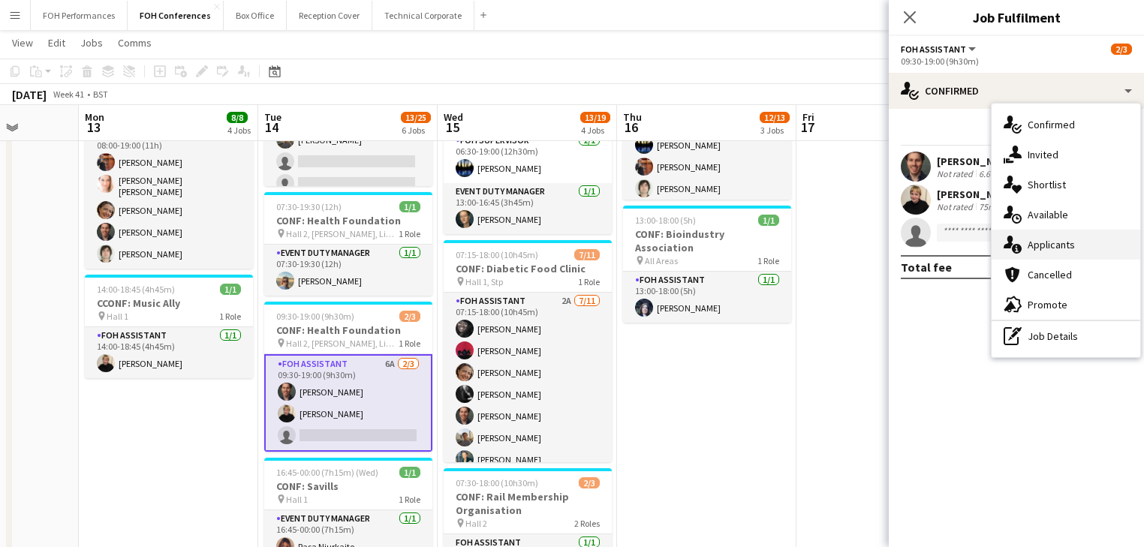
click at [1068, 252] on div "single-neutral-actions-information Applicants" at bounding box center [1066, 245] width 149 height 30
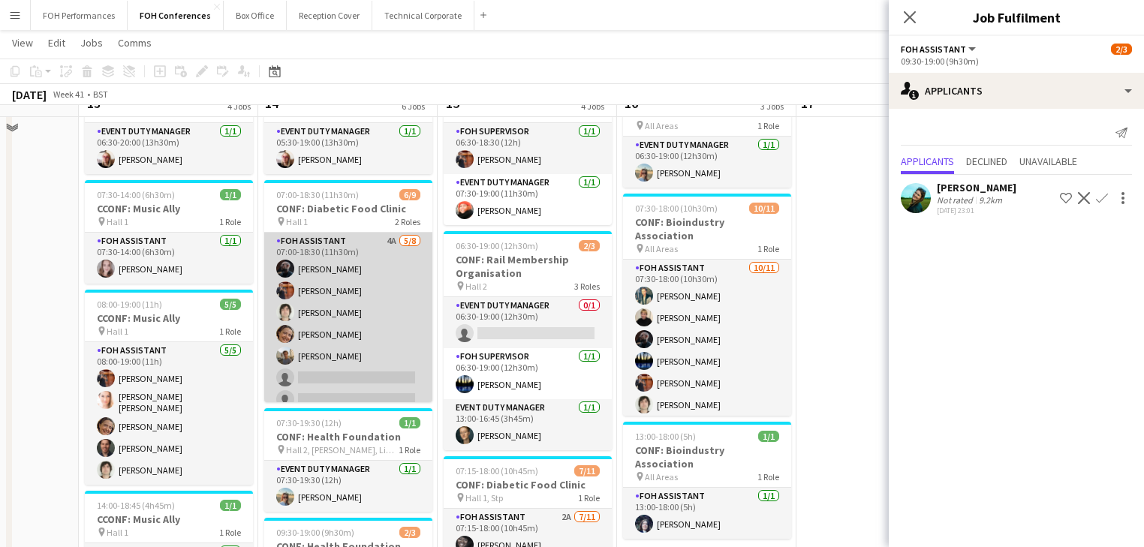
scroll to position [80, 0]
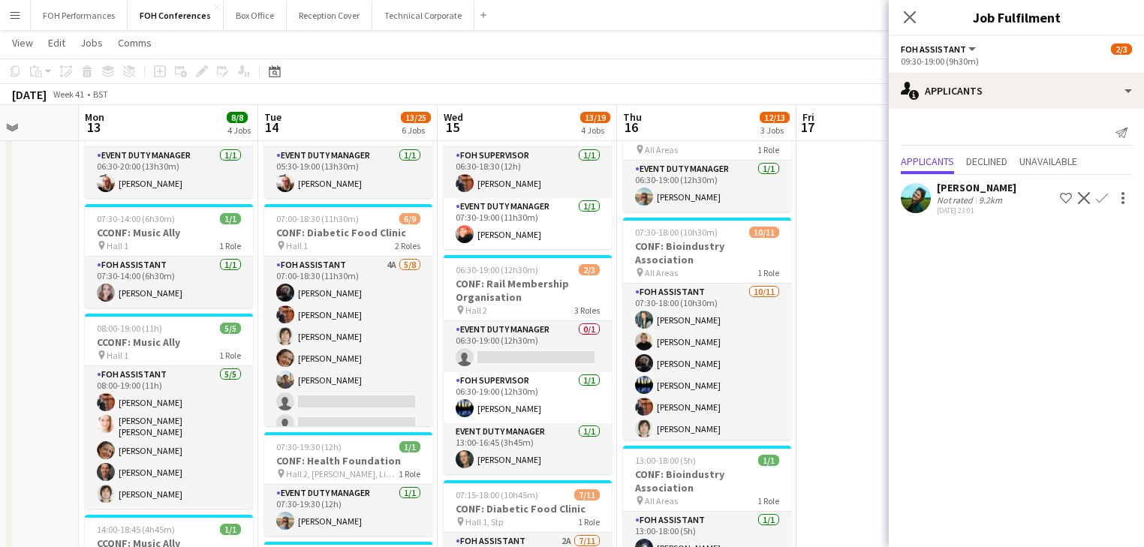
click at [1102, 198] on app-icon "Confirm" at bounding box center [1102, 198] width 12 height 12
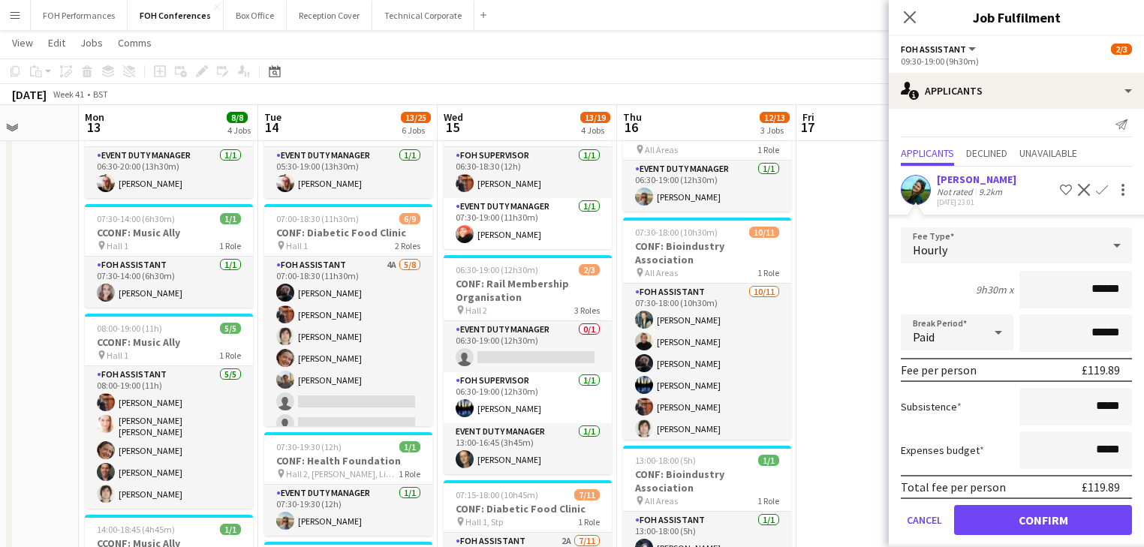
scroll to position [22, 0]
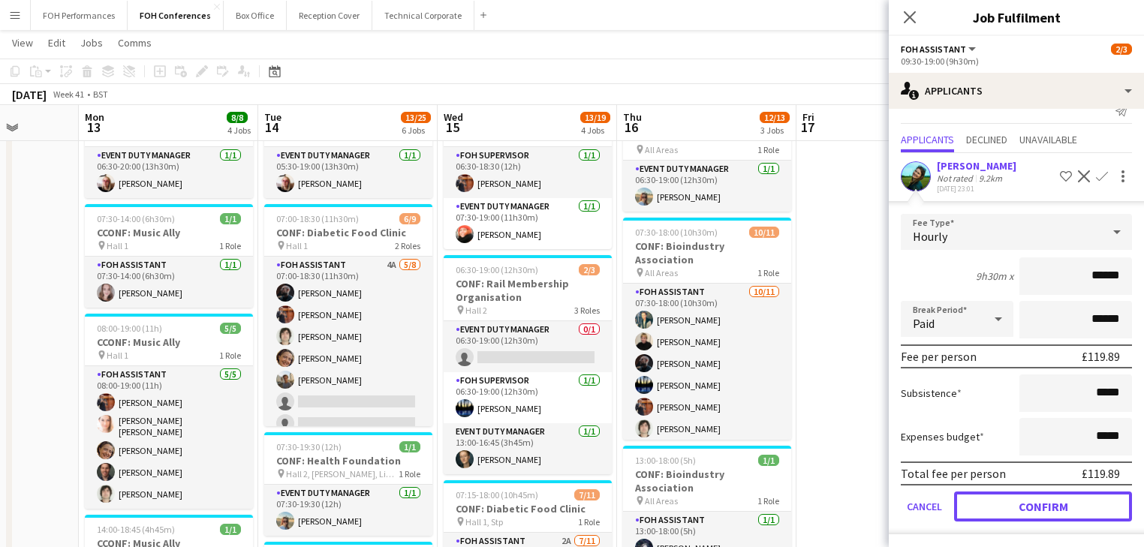
drag, startPoint x: 1022, startPoint y: 497, endPoint x: 1000, endPoint y: 502, distance: 22.2
click at [1022, 499] on button "Confirm" at bounding box center [1043, 507] width 178 height 30
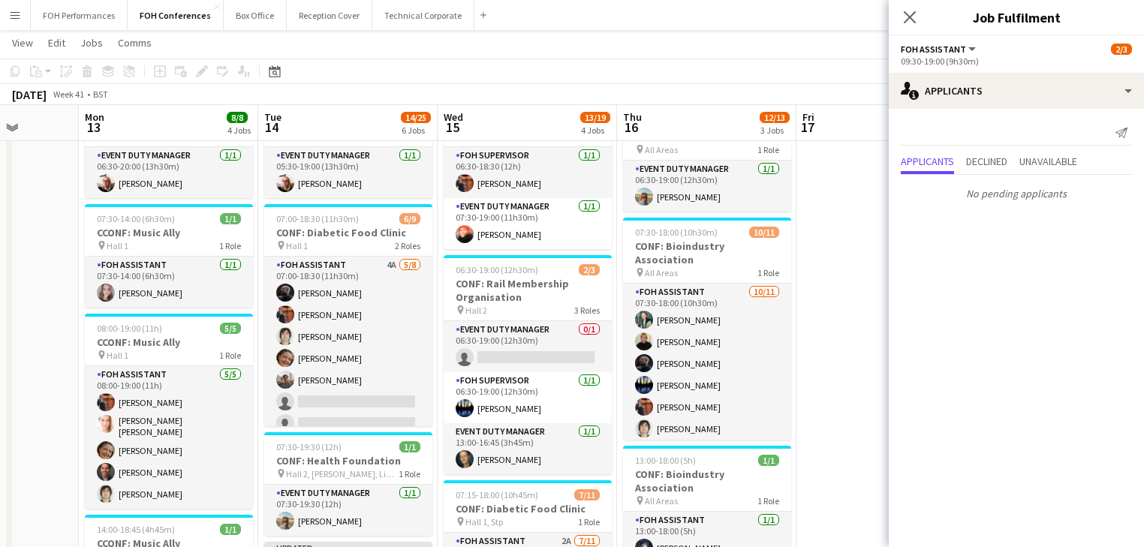
drag, startPoint x: 824, startPoint y: 306, endPoint x: 871, endPoint y: 276, distance: 55.6
click at [831, 299] on app-calendar-viewport "Fri 10 Sat 11 Sun 12 Mon 13 8/8 4 Jobs Tue 14 14/25 6 Jobs Wed 15 13/19 4 Jobs …" at bounding box center [572, 540] width 1144 height 1123
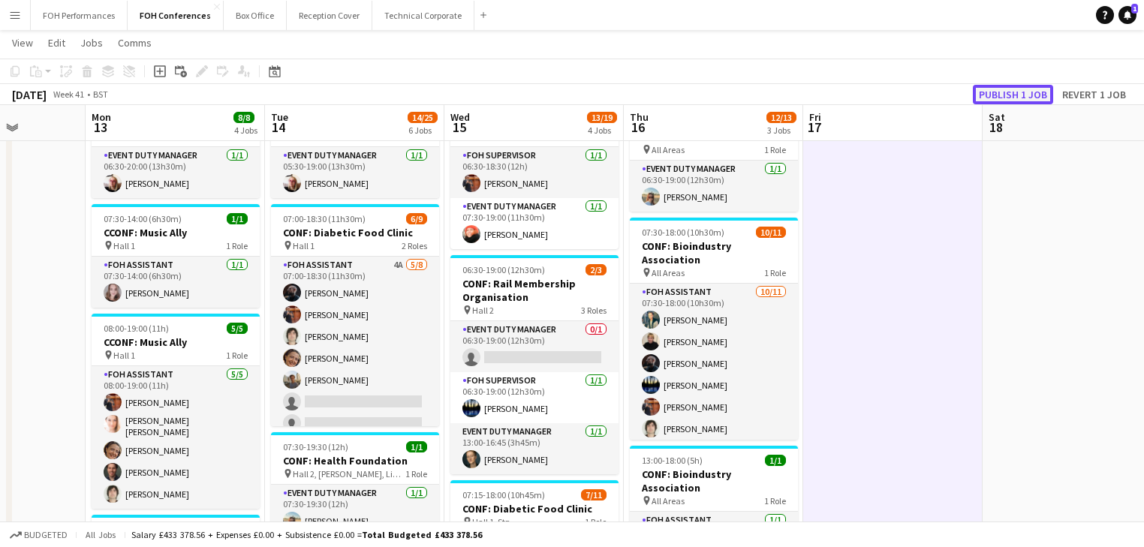
click at [1022, 91] on button "Publish 1 job" at bounding box center [1013, 95] width 80 height 20
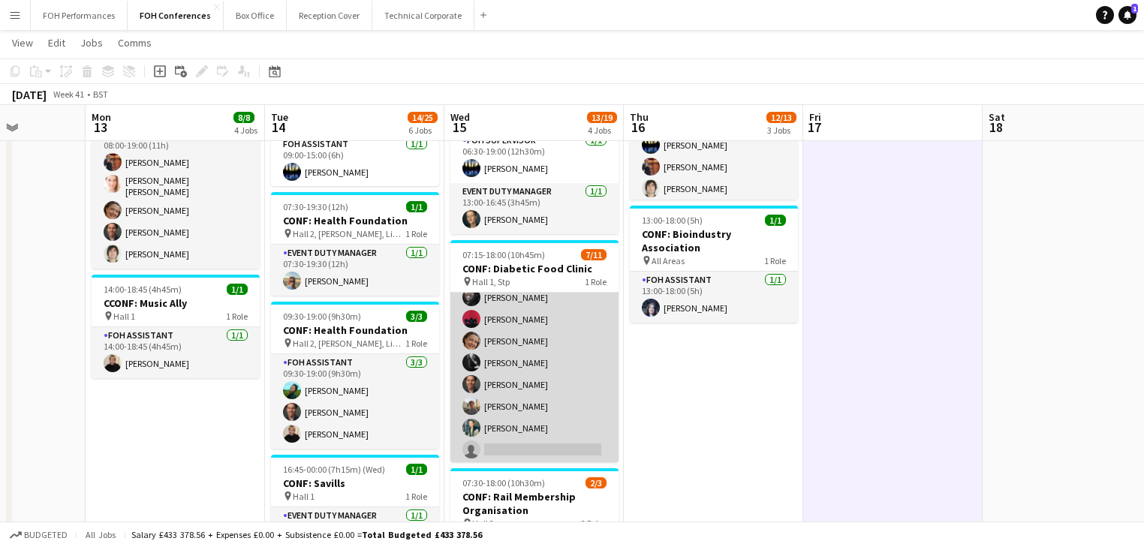
scroll to position [0, 0]
drag, startPoint x: 521, startPoint y: 360, endPoint x: 571, endPoint y: 360, distance: 50.3
click at [521, 360] on app-card-role "FOH Assistant 2A 7/11 07:15-18:00 (10h45m) Deborah Carew Graeme Wilmot Raquel T…" at bounding box center [535, 347] width 168 height 269
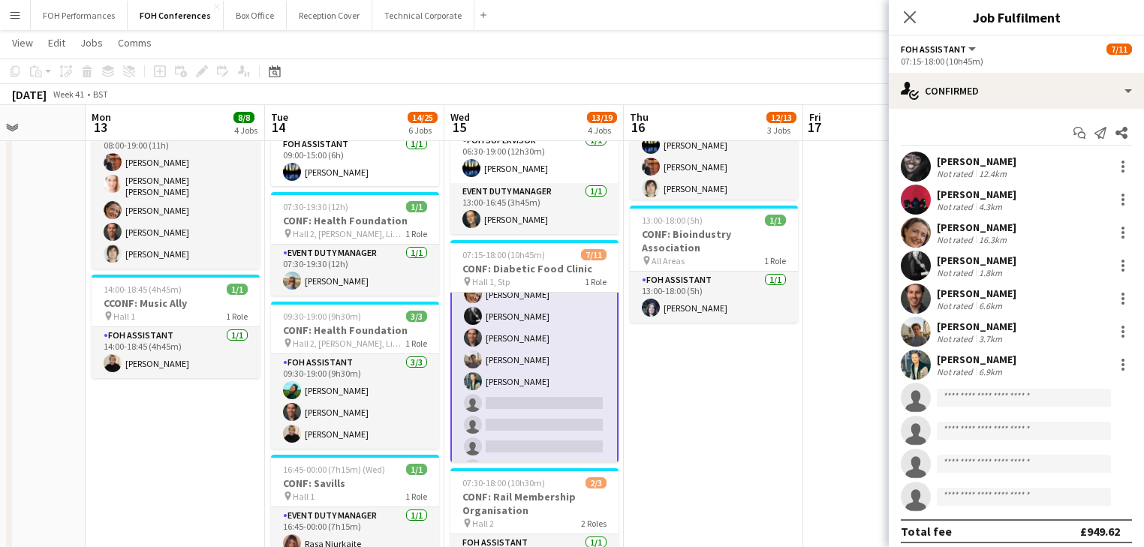
scroll to position [81, 0]
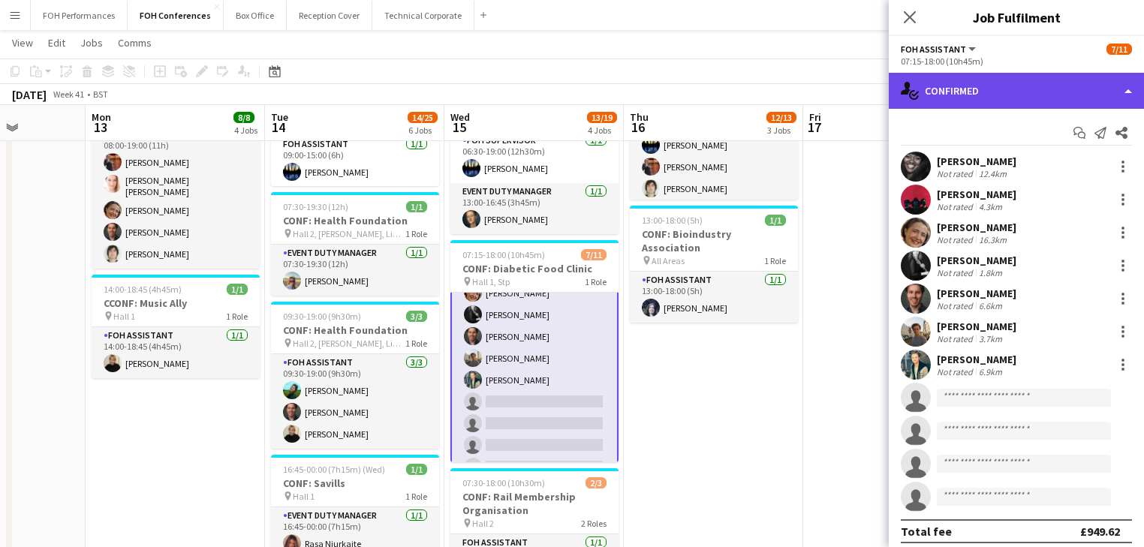
click at [1002, 100] on div "single-neutral-actions-check-2 Confirmed" at bounding box center [1016, 91] width 255 height 36
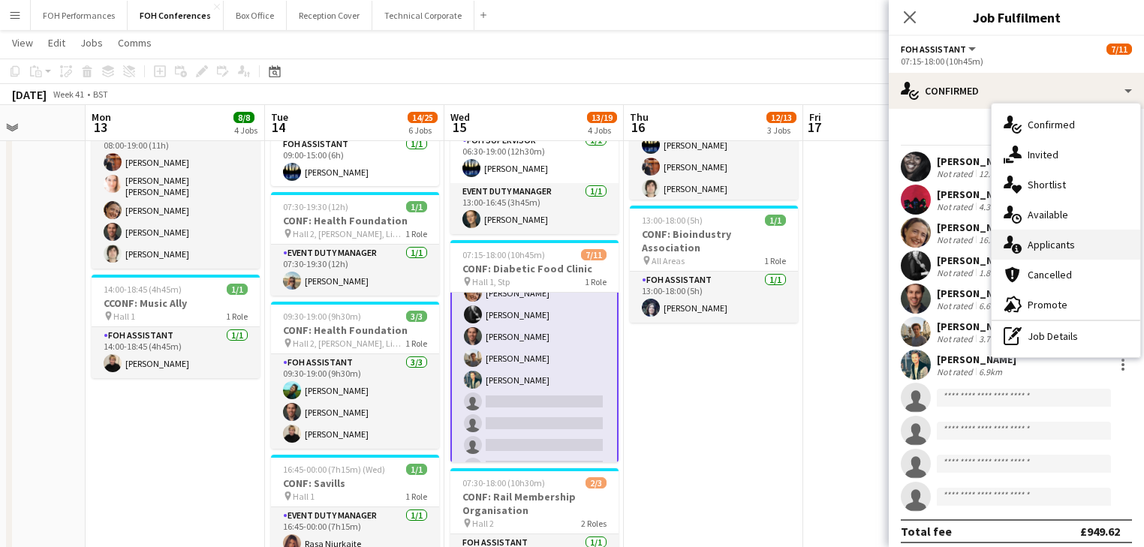
click at [1068, 249] on span "Applicants" at bounding box center [1051, 245] width 47 height 14
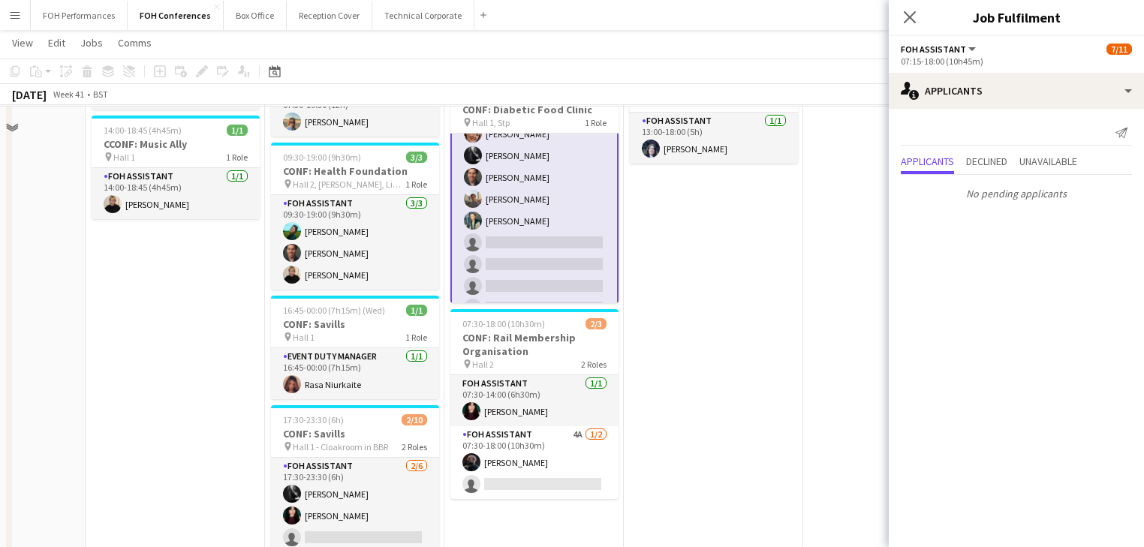
scroll to position [481, 0]
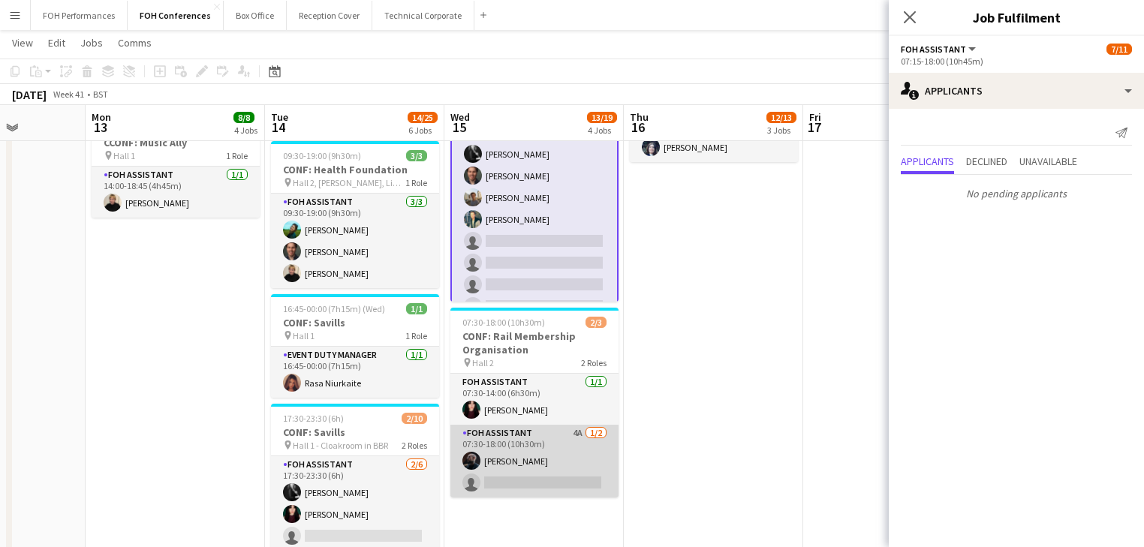
click at [540, 471] on app-card-role "FOH Assistant 4A 1/2 07:30-18:00 (10h30m) Nathan Cable single-neutral-actions" at bounding box center [535, 461] width 168 height 73
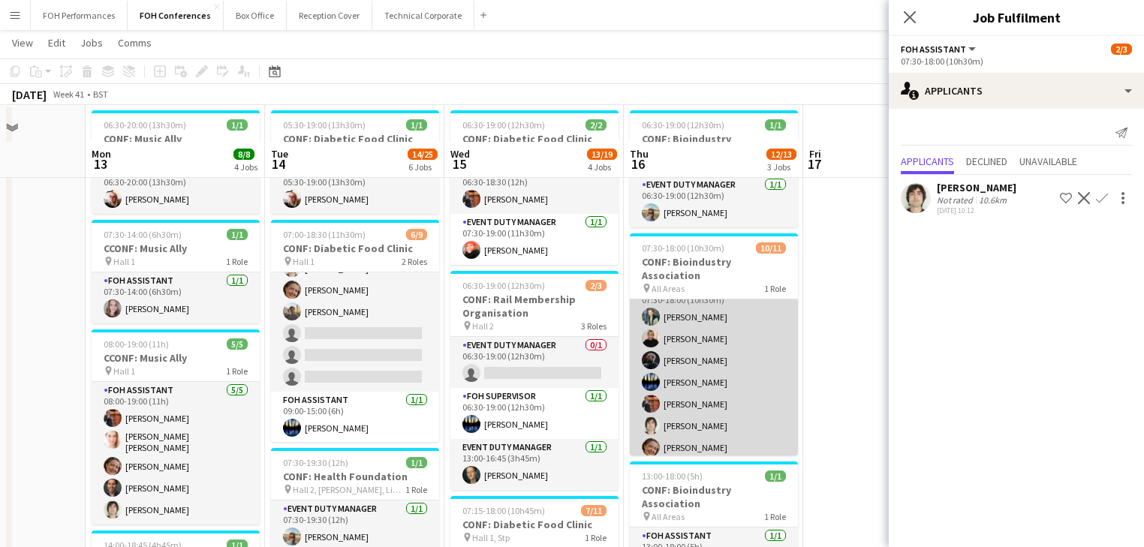
scroll to position [160, 0]
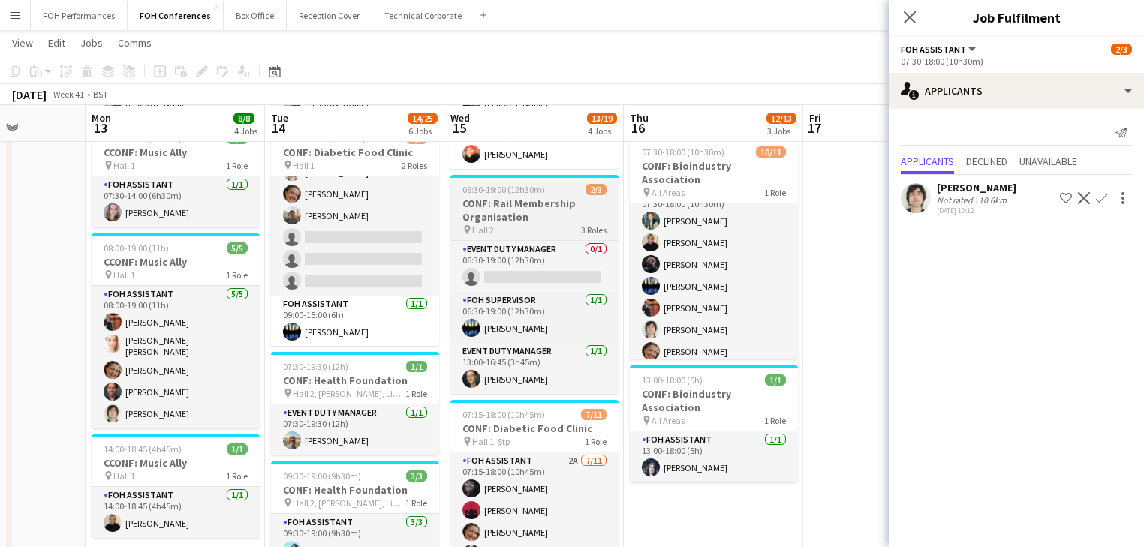
click at [517, 213] on h3 "CONF: Rail Membership Organisation" at bounding box center [535, 210] width 168 height 27
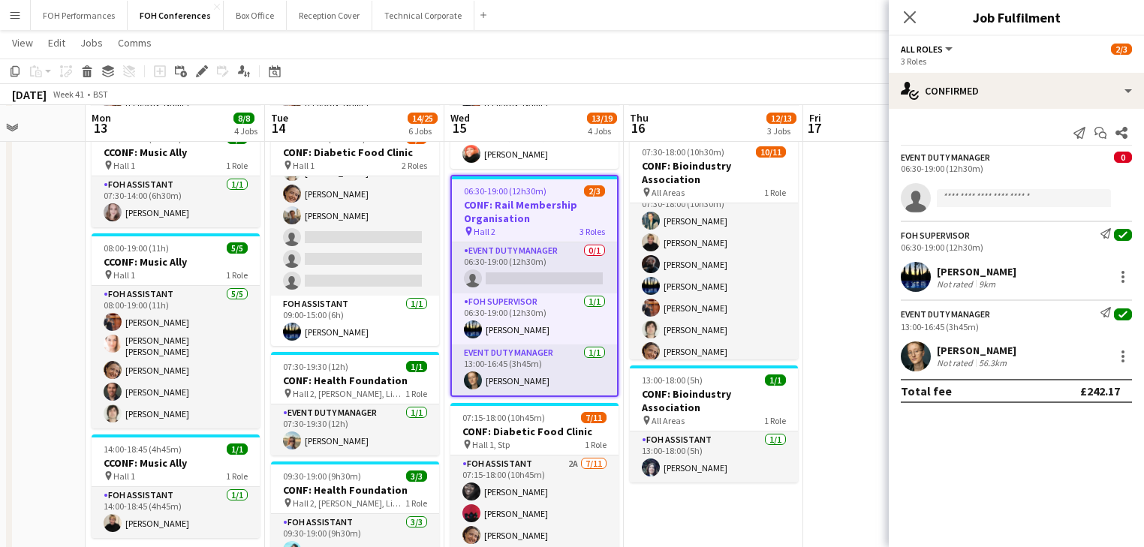
click at [192, 70] on div "Add job Add linked Job Edit Edit linked Job Applicants" at bounding box center [195, 71] width 115 height 18
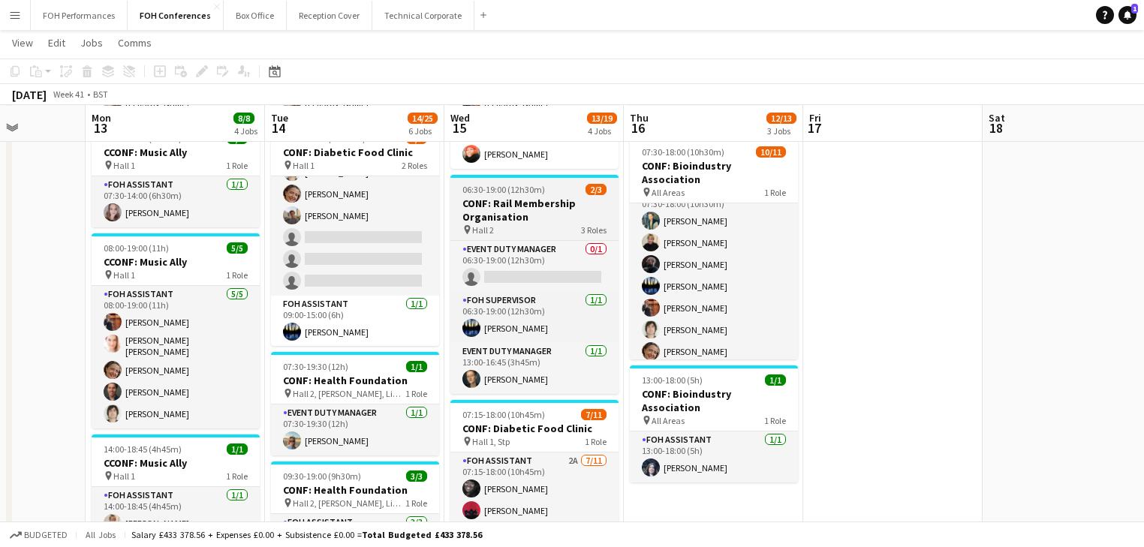
click at [511, 204] on h3 "CONF: Rail Membership Organisation" at bounding box center [535, 210] width 168 height 27
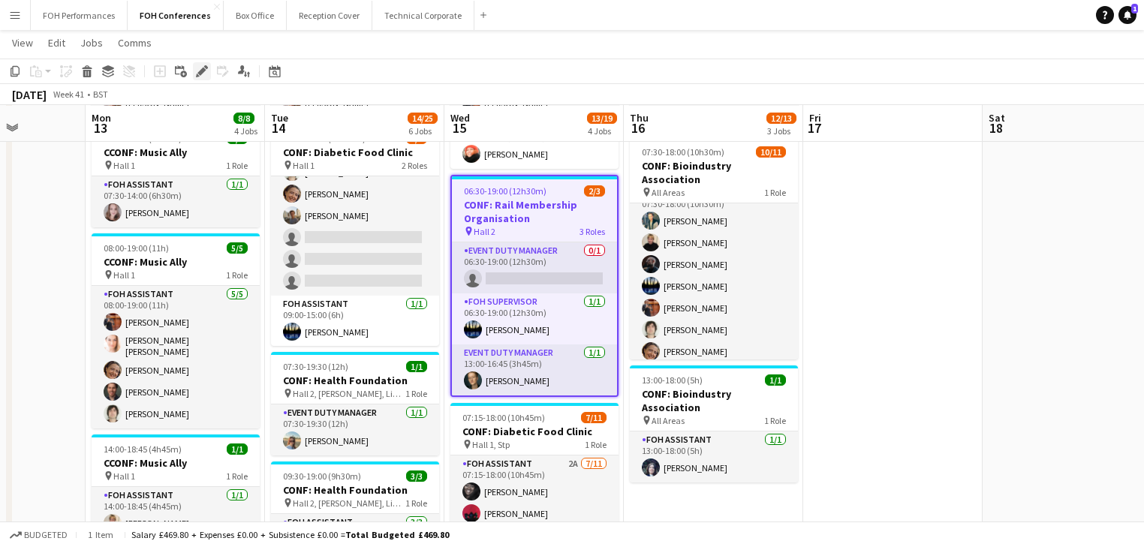
click at [197, 73] on icon "Edit" at bounding box center [202, 71] width 12 height 12
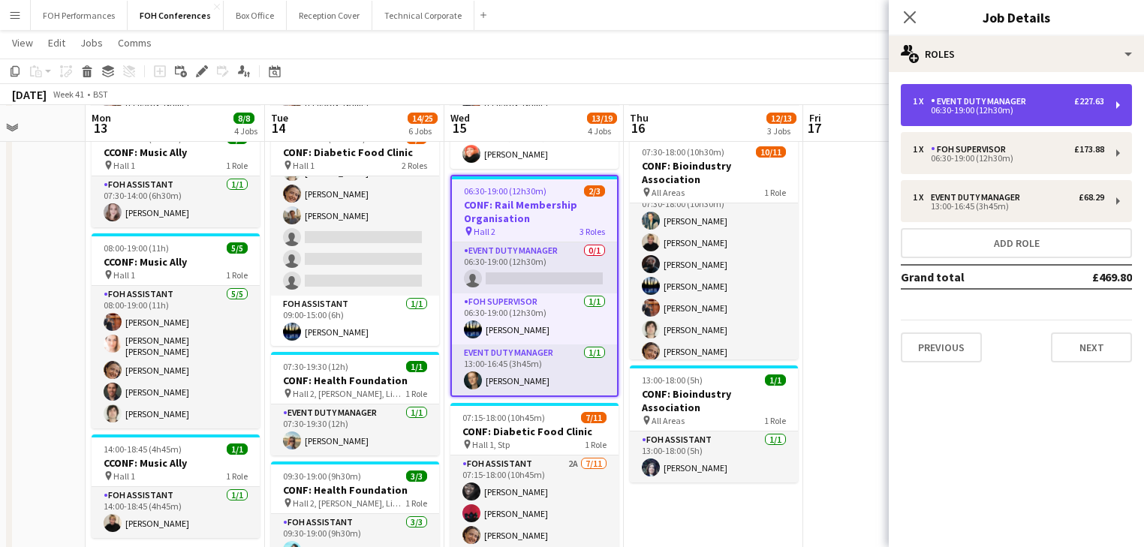
click at [994, 104] on div "Event Duty Manager" at bounding box center [981, 101] width 101 height 11
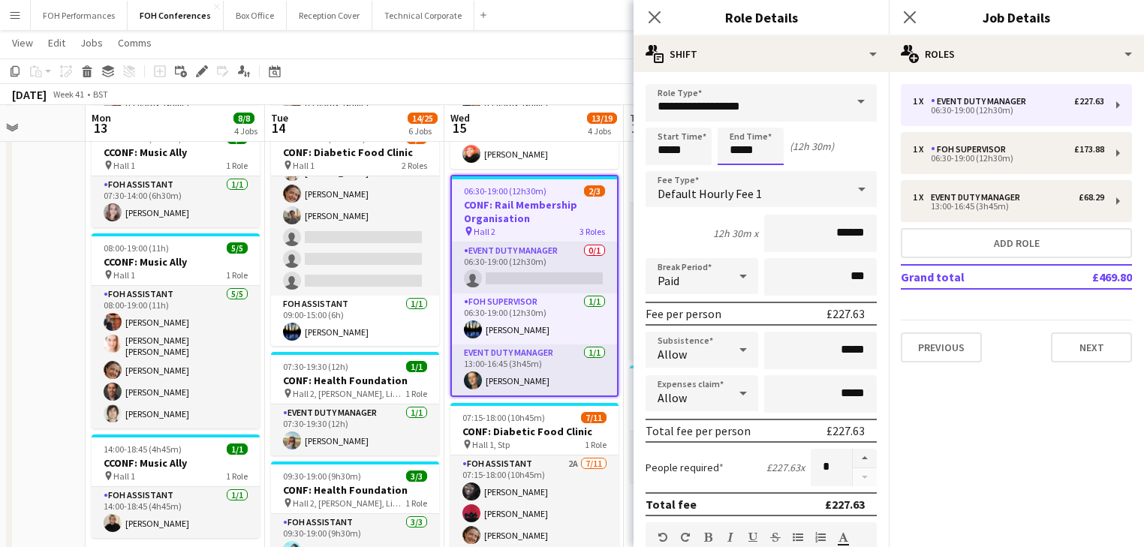
click at [764, 147] on input "*****" at bounding box center [751, 147] width 66 height 38
click at [739, 168] on div at bounding box center [736, 172] width 30 height 15
click at [759, 171] on div at bounding box center [766, 172] width 30 height 15
type input "*****"
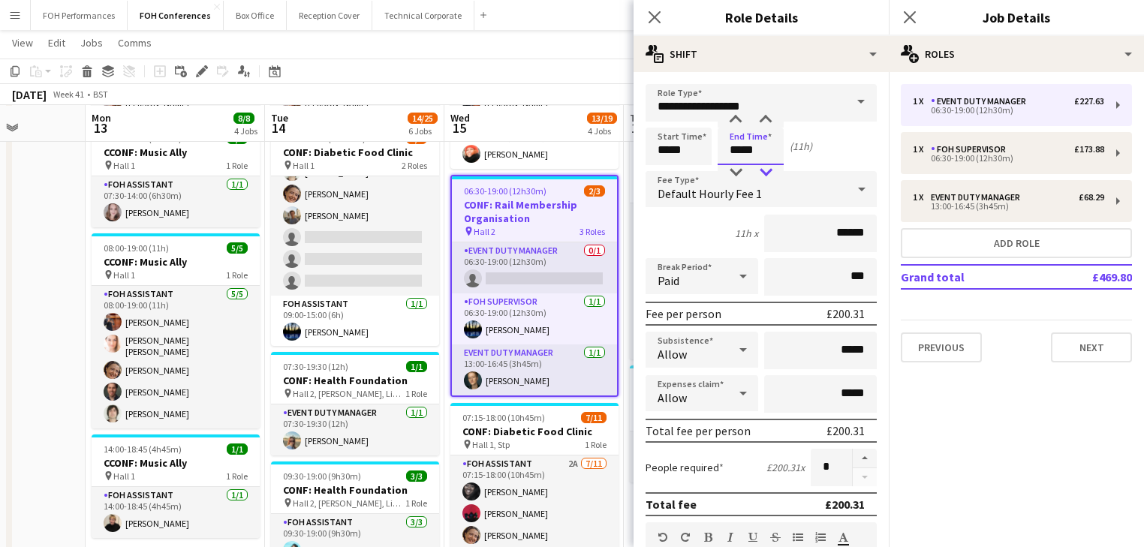
click at [759, 171] on div at bounding box center [766, 172] width 30 height 15
click at [693, 152] on input "*****" at bounding box center [679, 147] width 66 height 38
type input "*****"
click at [667, 119] on div at bounding box center [664, 120] width 30 height 15
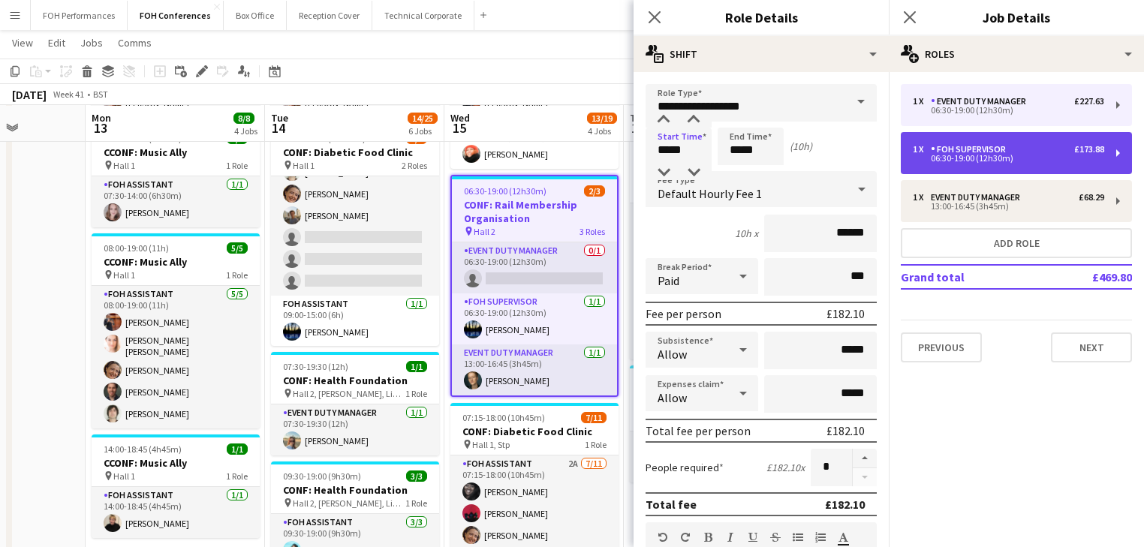
click at [979, 153] on div "FOH Supervisor" at bounding box center [971, 149] width 81 height 11
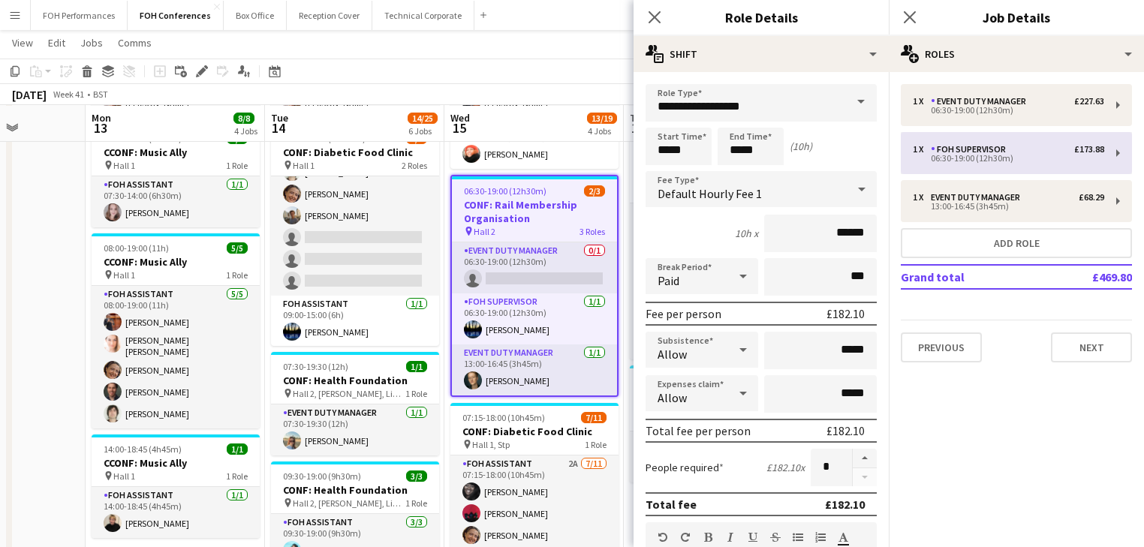
type input "**********"
type input "*****"
type input "******"
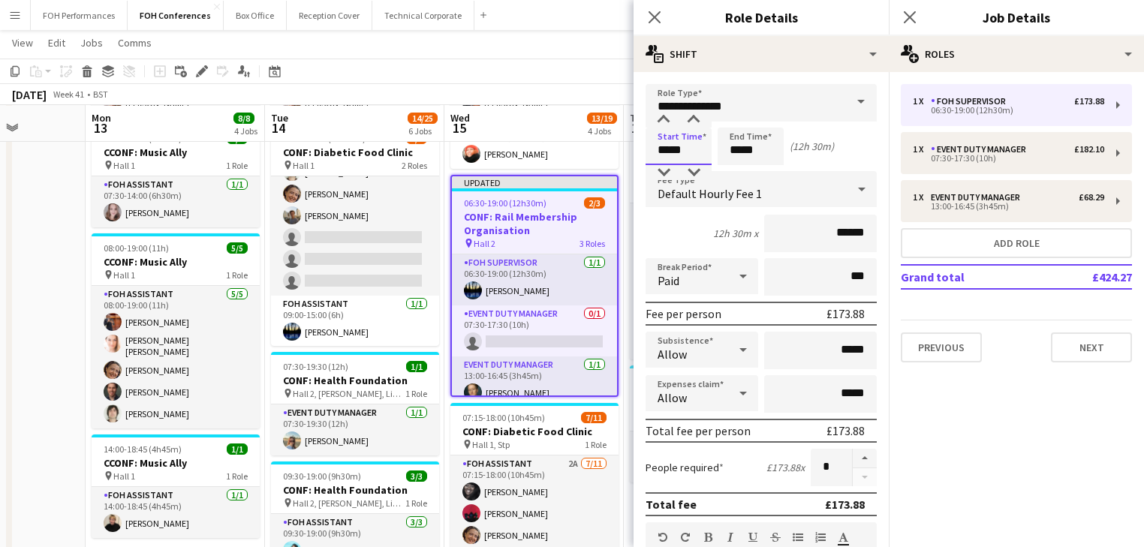
click at [692, 146] on input "*****" at bounding box center [679, 147] width 66 height 38
type input "*****"
click at [665, 124] on div at bounding box center [664, 120] width 30 height 15
click at [767, 153] on input "*****" at bounding box center [751, 147] width 66 height 38
click at [737, 174] on div at bounding box center [736, 172] width 30 height 15
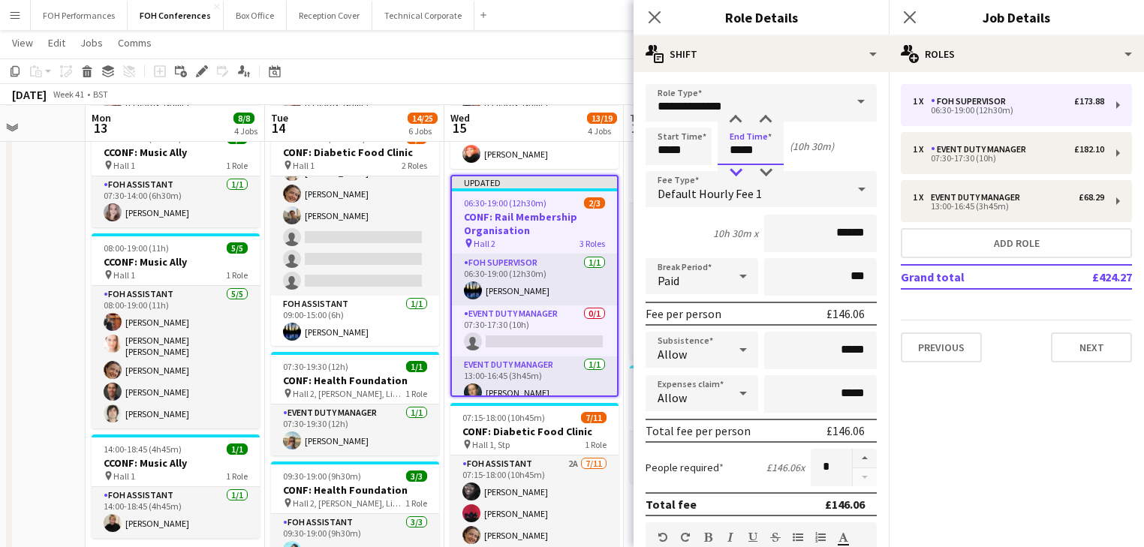
click at [737, 174] on div at bounding box center [736, 172] width 30 height 15
click at [763, 170] on div at bounding box center [766, 172] width 30 height 15
type input "*****"
click at [763, 170] on div at bounding box center [766, 172] width 30 height 15
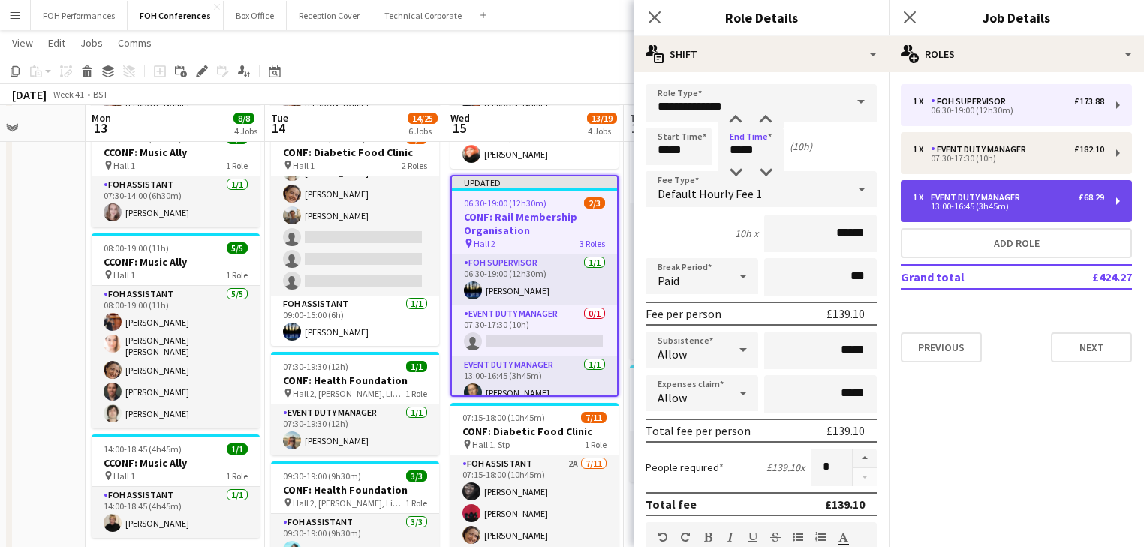
click at [1013, 199] on div "Event Duty Manager" at bounding box center [978, 197] width 95 height 11
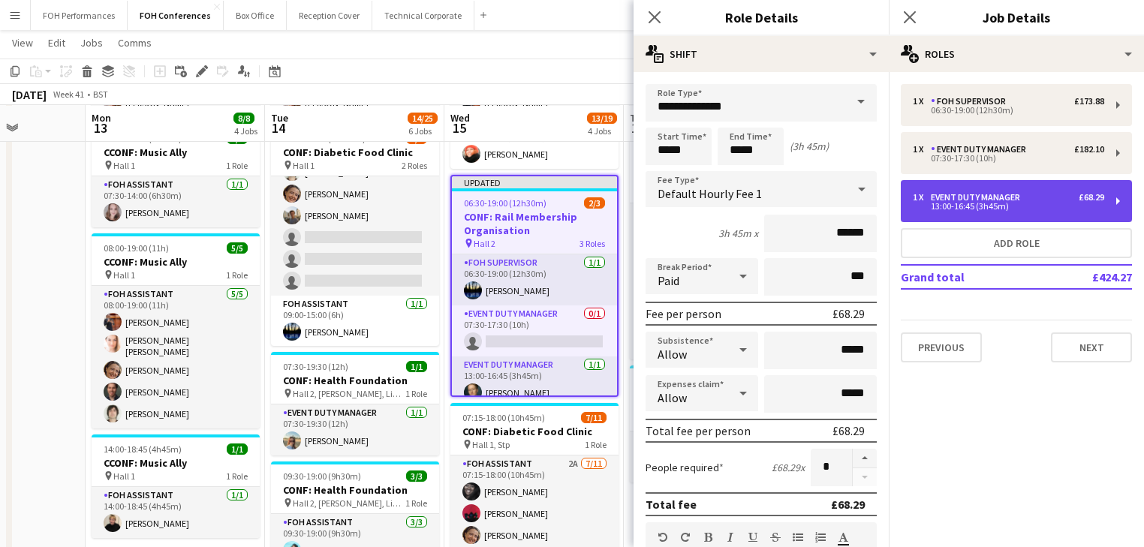
type input "**********"
type input "*****"
type input "******"
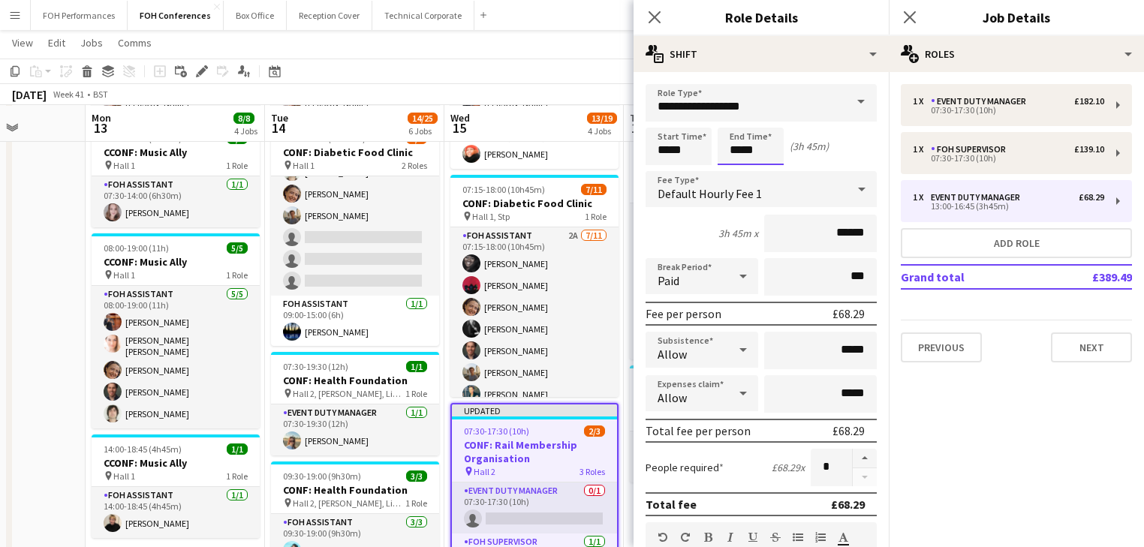
click at [774, 153] on input "*****" at bounding box center [751, 147] width 66 height 38
drag, startPoint x: 735, startPoint y: 120, endPoint x: 760, endPoint y: 146, distance: 36.1
click at [736, 119] on div at bounding box center [736, 120] width 30 height 15
click at [767, 171] on div at bounding box center [766, 172] width 30 height 15
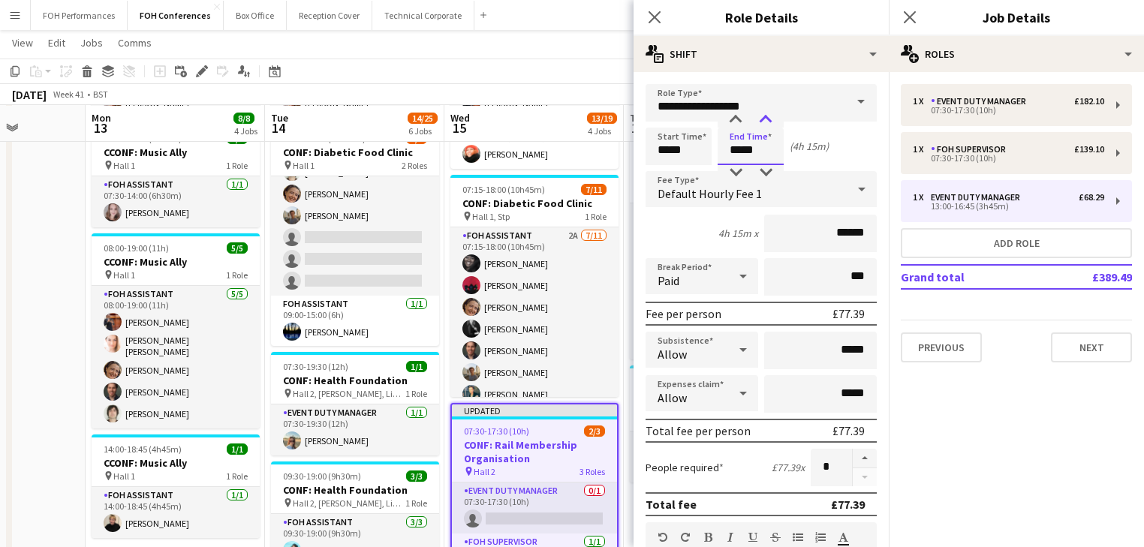
type input "*****"
click at [767, 120] on div at bounding box center [766, 120] width 30 height 15
drag, startPoint x: 649, startPoint y: 15, endPoint x: 758, endPoint y: 15, distance: 108.9
click at [651, 15] on icon "Close pop-in" at bounding box center [655, 17] width 12 height 12
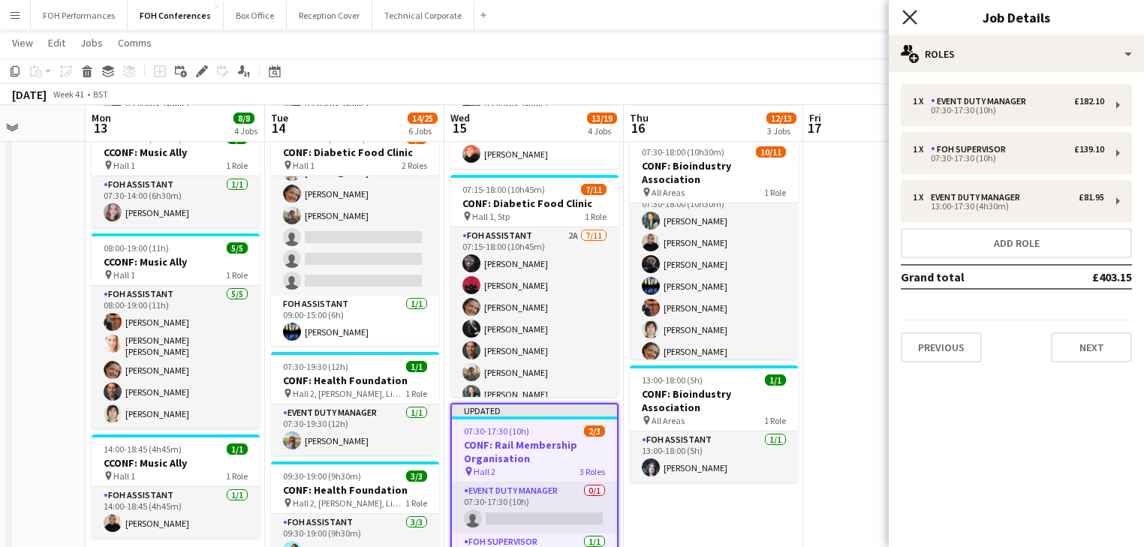
click at [906, 22] on icon at bounding box center [910, 17] width 14 height 14
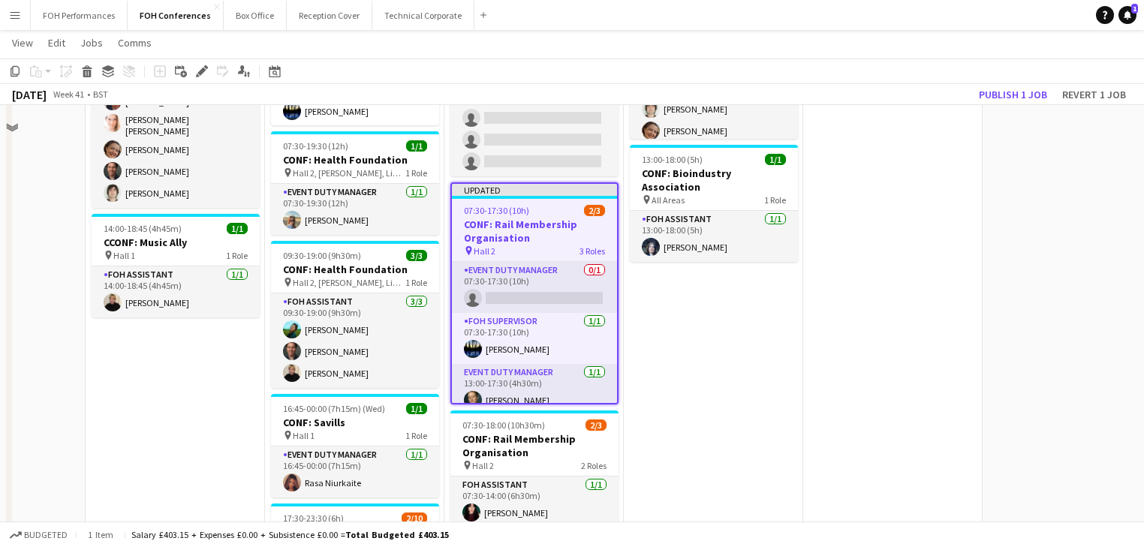
scroll to position [400, 0]
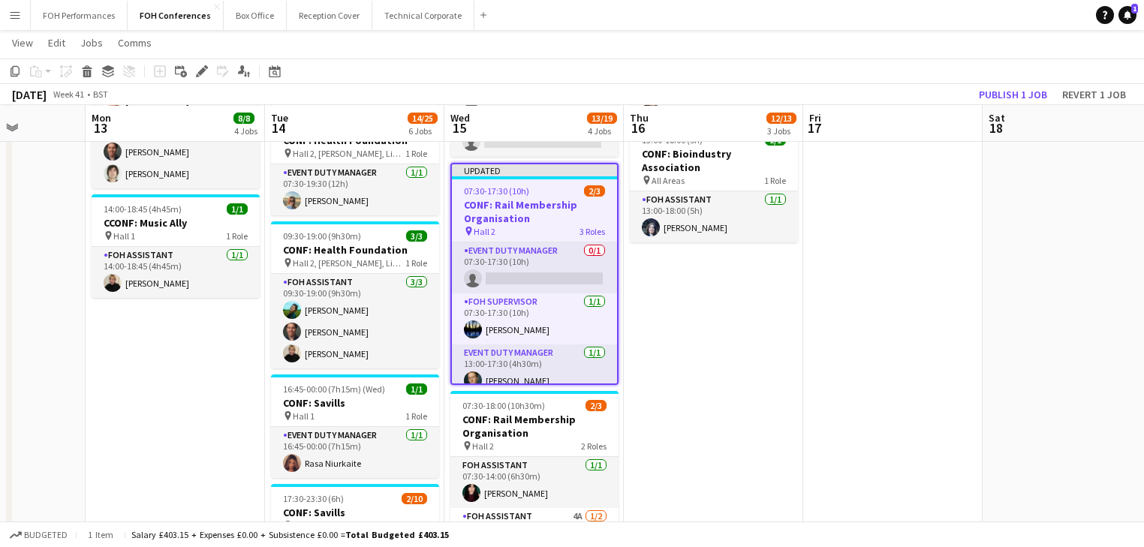
click at [502, 210] on h3 "CONF: Rail Membership Organisation" at bounding box center [534, 211] width 165 height 27
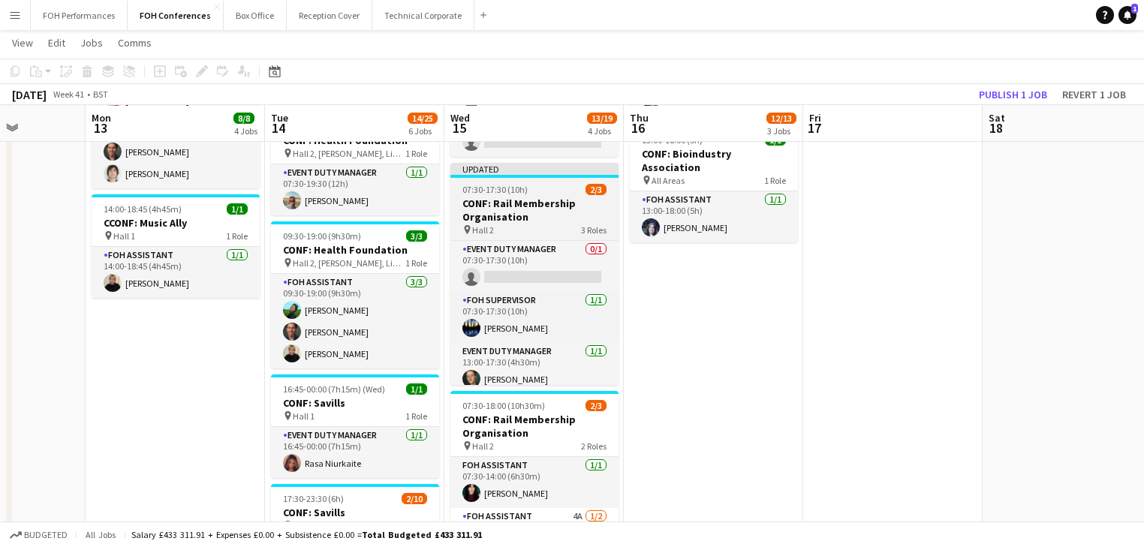
click at [499, 206] on h3 "CONF: Rail Membership Organisation" at bounding box center [535, 210] width 168 height 27
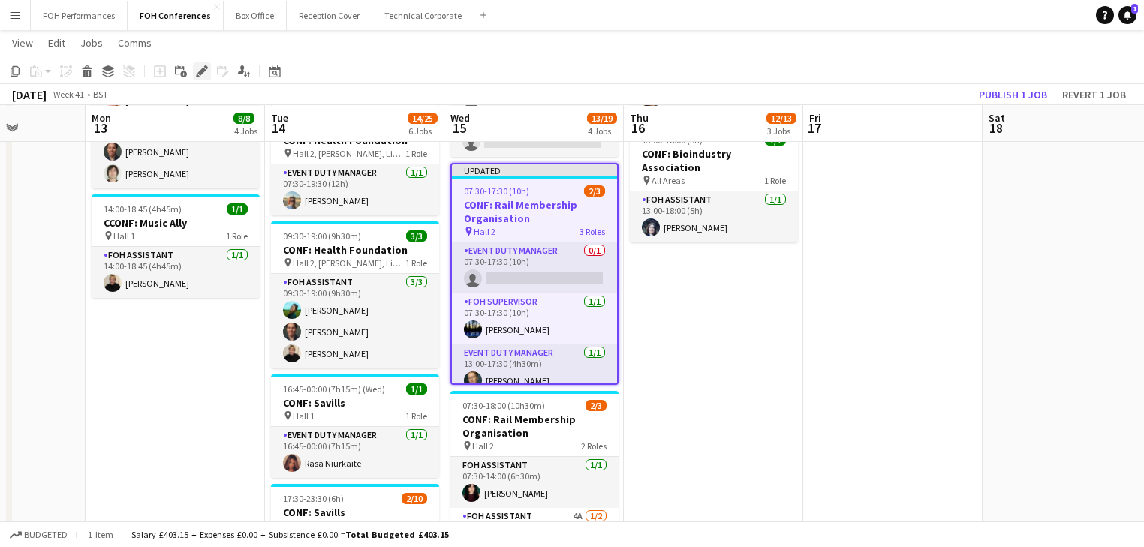
click at [201, 73] on icon at bounding box center [201, 72] width 8 height 8
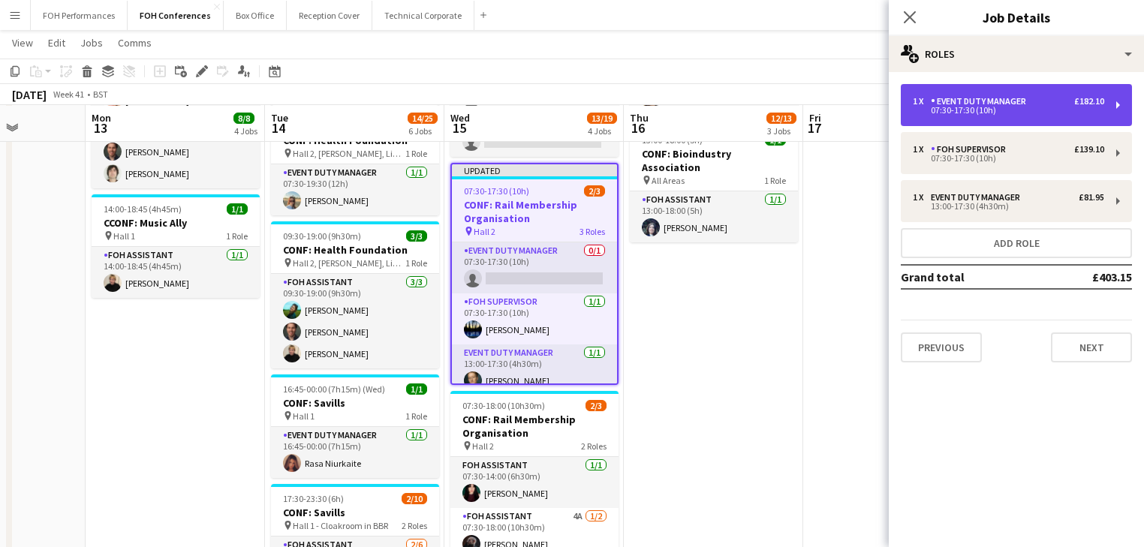
click at [975, 111] on div "07:30-17:30 (10h)" at bounding box center [1008, 111] width 191 height 8
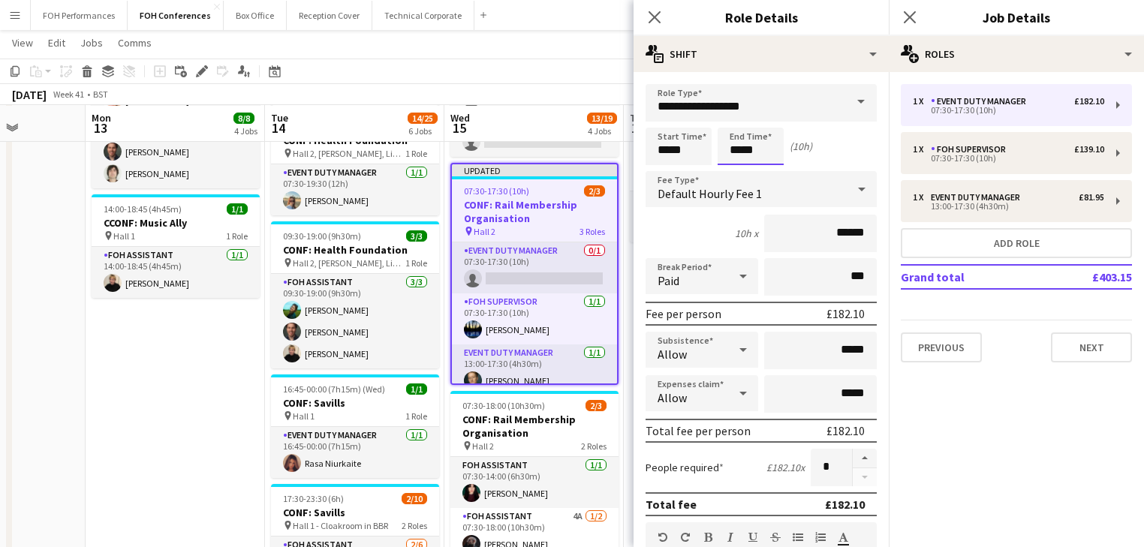
click at [742, 155] on input "*****" at bounding box center [751, 147] width 66 height 38
click at [738, 170] on div at bounding box center [736, 172] width 30 height 15
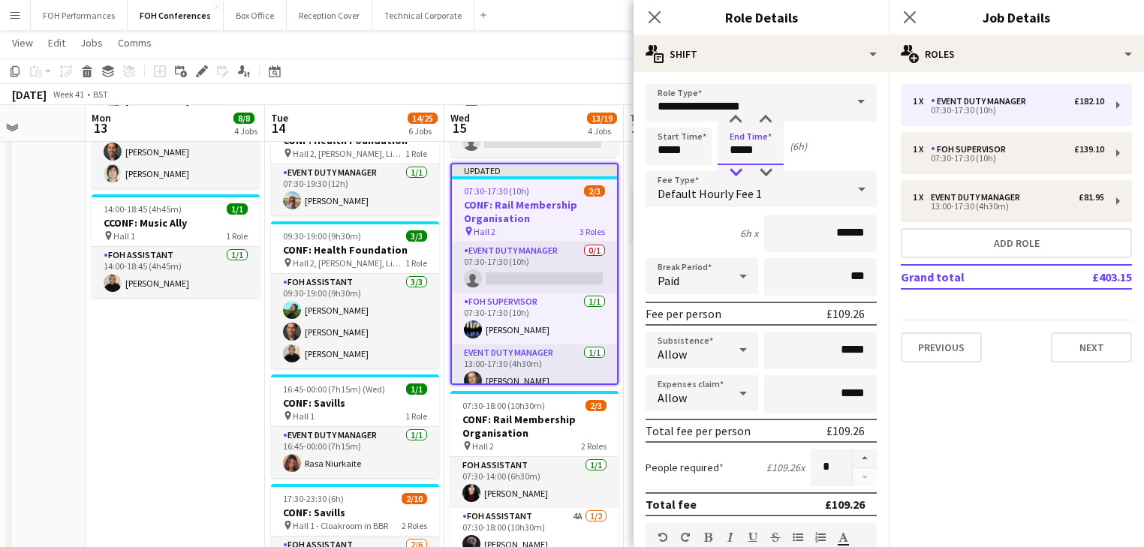
click at [738, 170] on div at bounding box center [736, 172] width 30 height 15
type input "*****"
click at [734, 116] on div at bounding box center [736, 120] width 30 height 15
click at [194, 387] on app-date-cell "06:30-20:00 (13h30m) 1/1 CONF: Music Ally pin Hall 1 1 Role Event Duty Manager …" at bounding box center [175, 275] width 179 height 1014
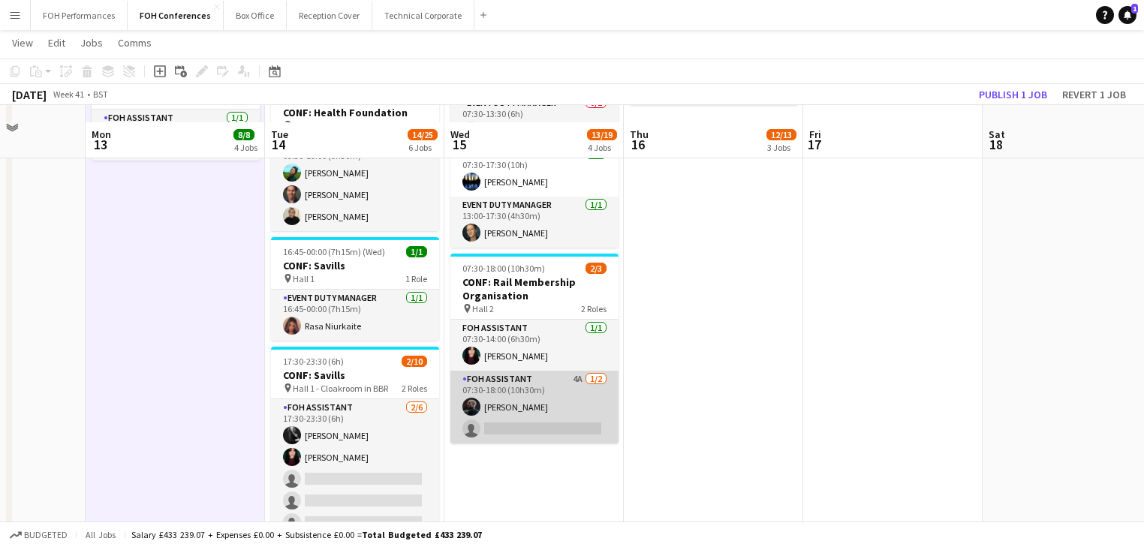
scroll to position [560, 0]
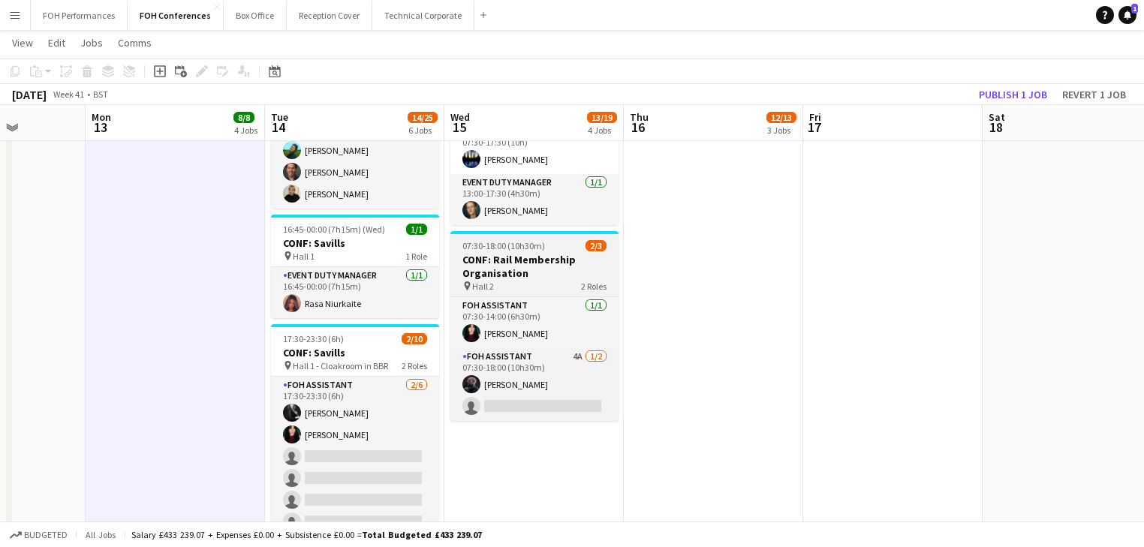
click at [511, 258] on h3 "CONF: Rail Membership Organisation" at bounding box center [535, 266] width 168 height 27
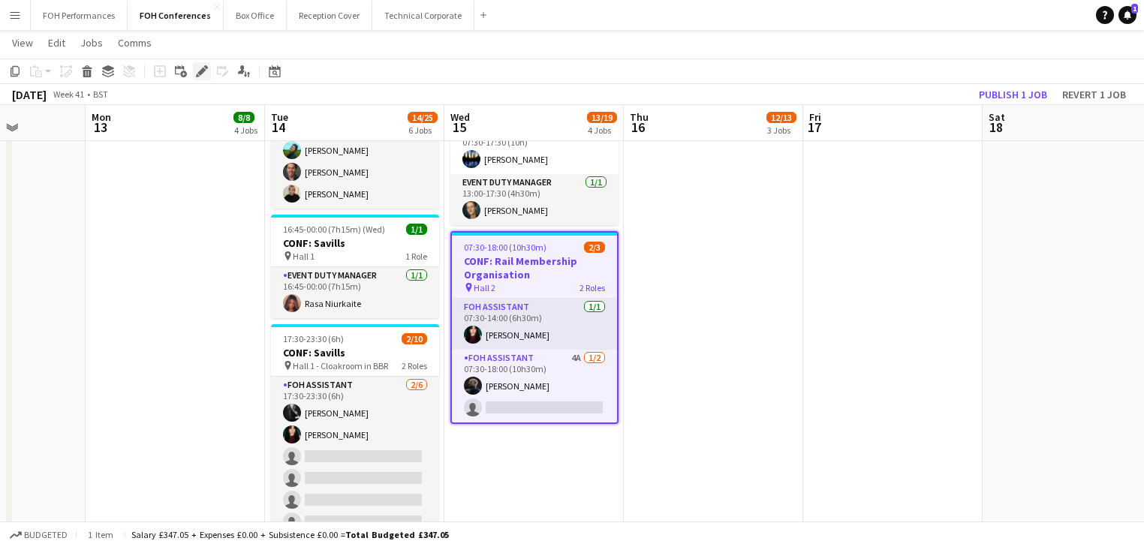
click at [201, 68] on icon "Edit" at bounding box center [202, 71] width 12 height 12
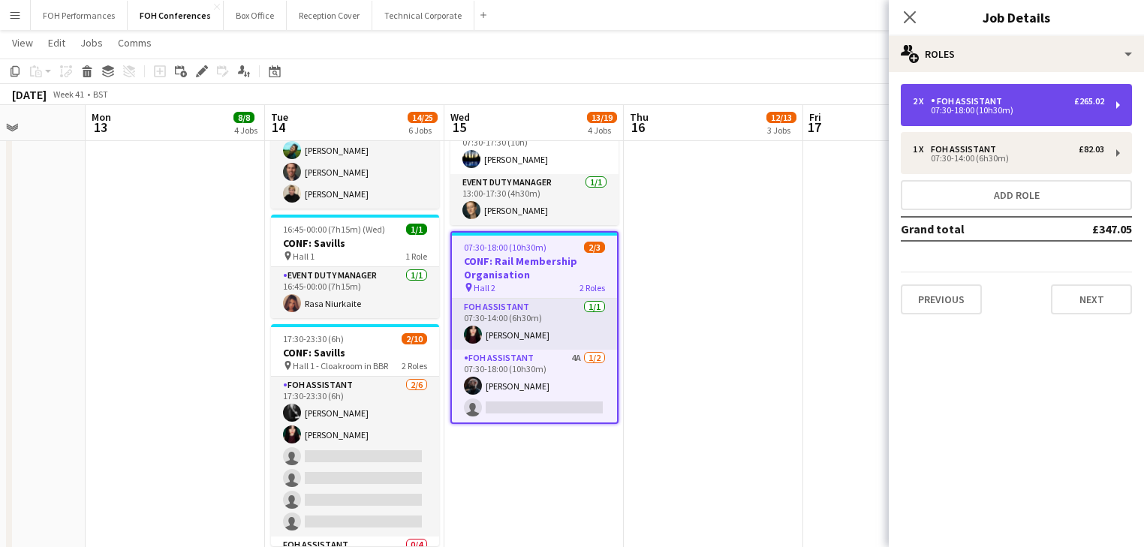
click at [1013, 104] on div "2 x FOH Assistant £265.02" at bounding box center [1008, 101] width 191 height 11
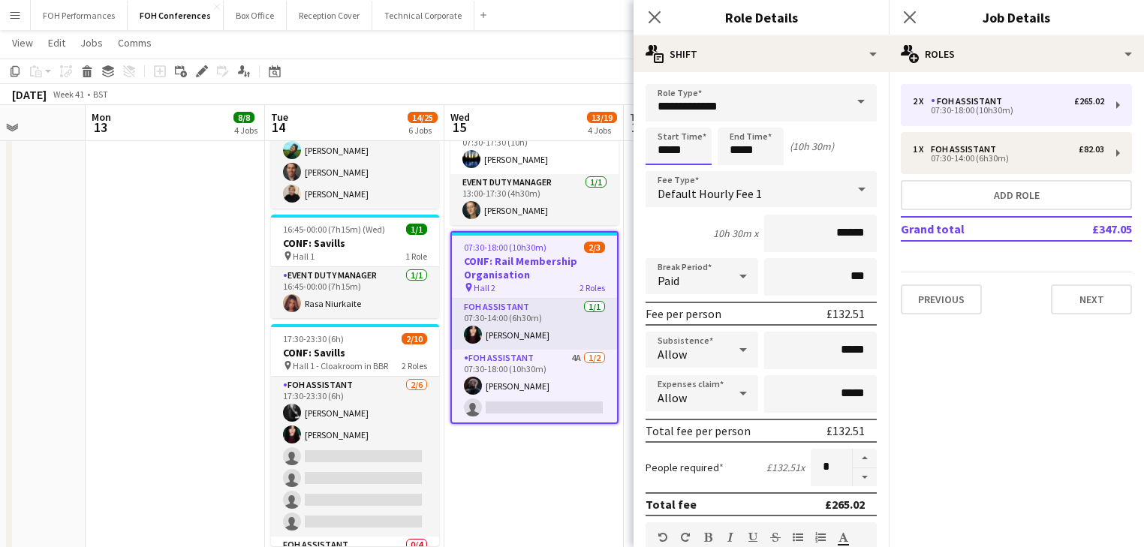
click at [697, 144] on input "*****" at bounding box center [679, 147] width 66 height 38
click at [663, 118] on div at bounding box center [664, 120] width 30 height 15
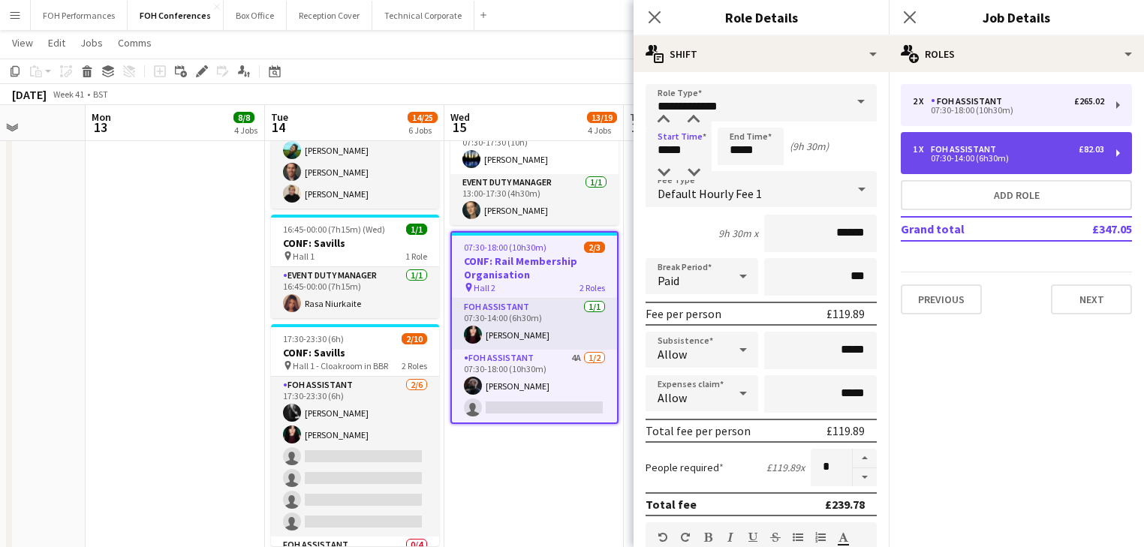
click at [1014, 158] on div "07:30-14:00 (6h30m)" at bounding box center [1008, 159] width 191 height 8
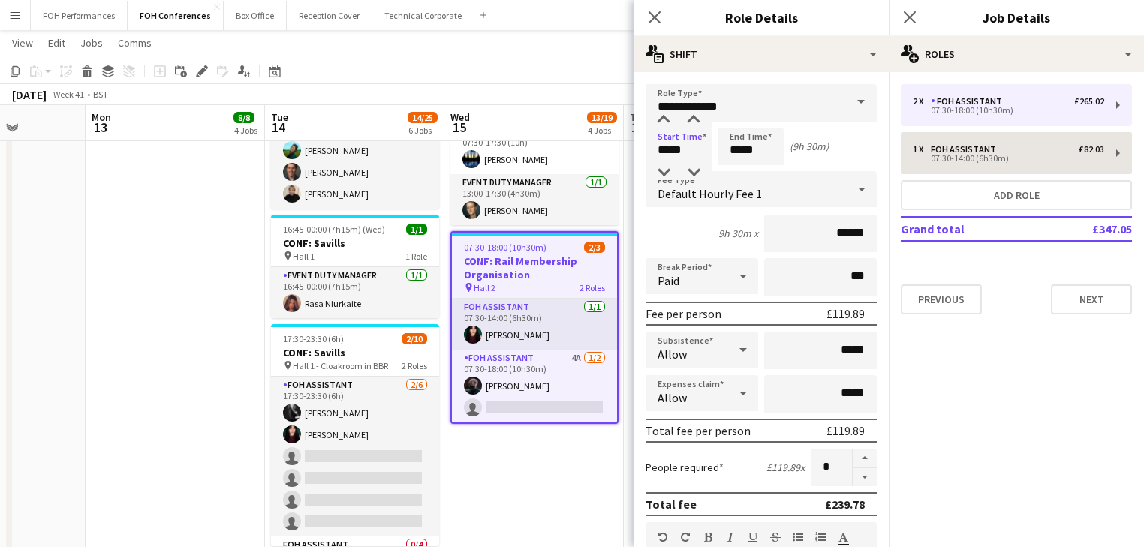
type input "*****"
type input "*"
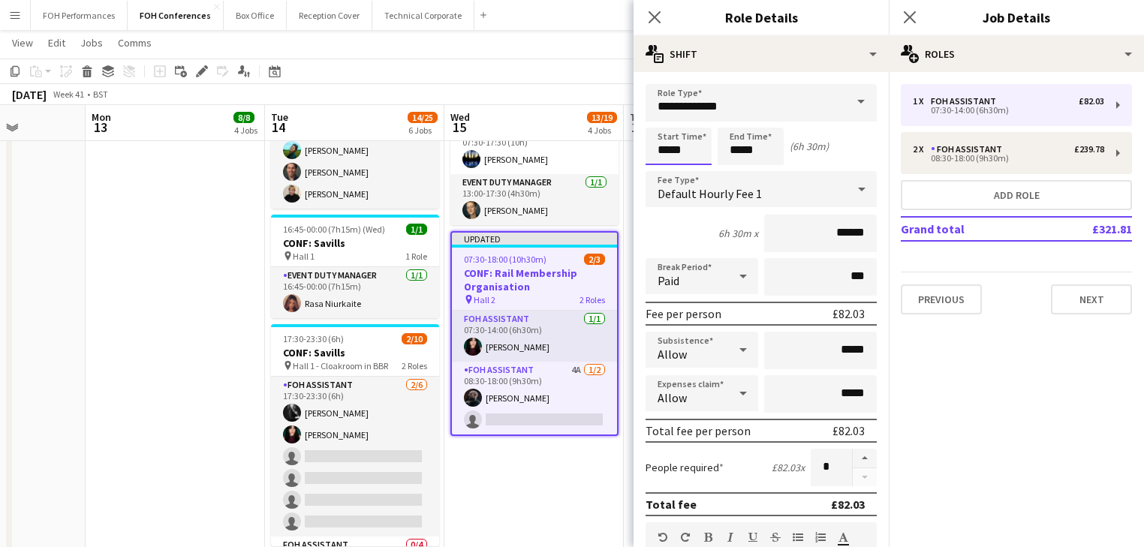
click at [671, 146] on input "*****" at bounding box center [679, 147] width 66 height 38
type input "*****"
click at [663, 120] on div at bounding box center [664, 120] width 30 height 15
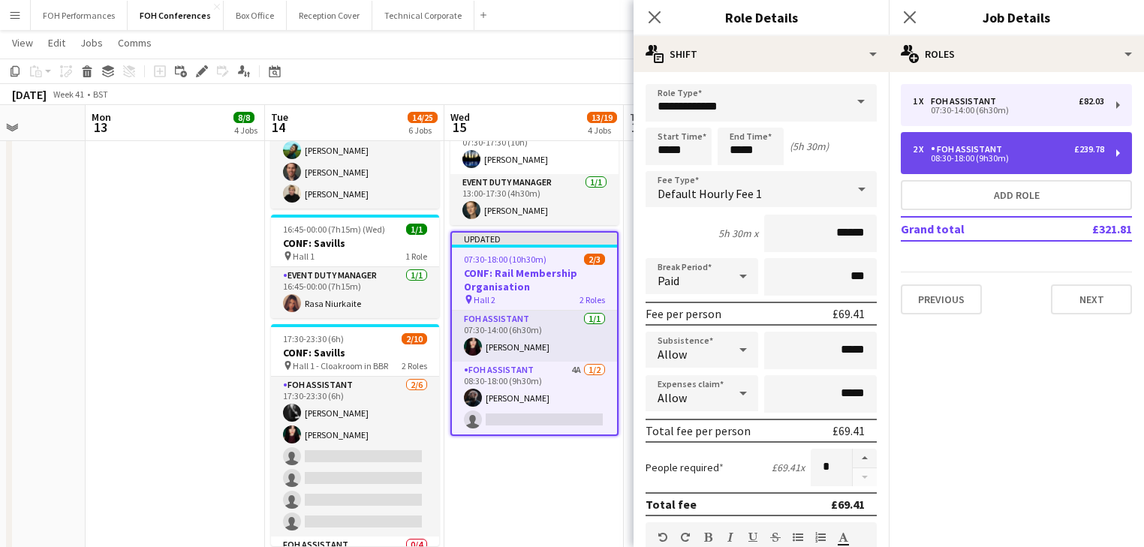
click at [992, 147] on div "FOH Assistant" at bounding box center [969, 149] width 77 height 11
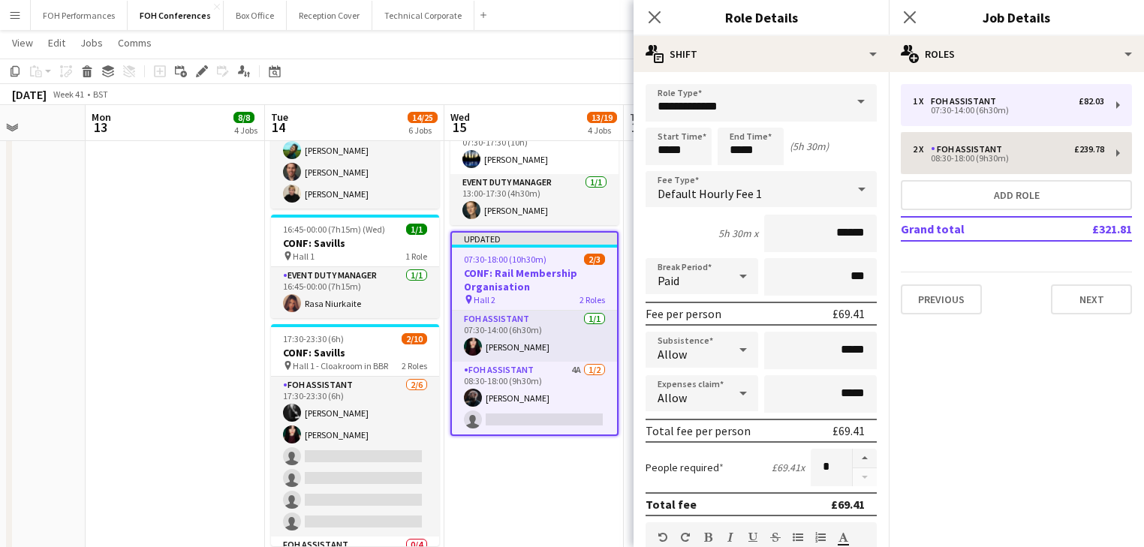
type input "*****"
type input "*"
click at [734, 147] on input "*****" at bounding box center [751, 147] width 66 height 38
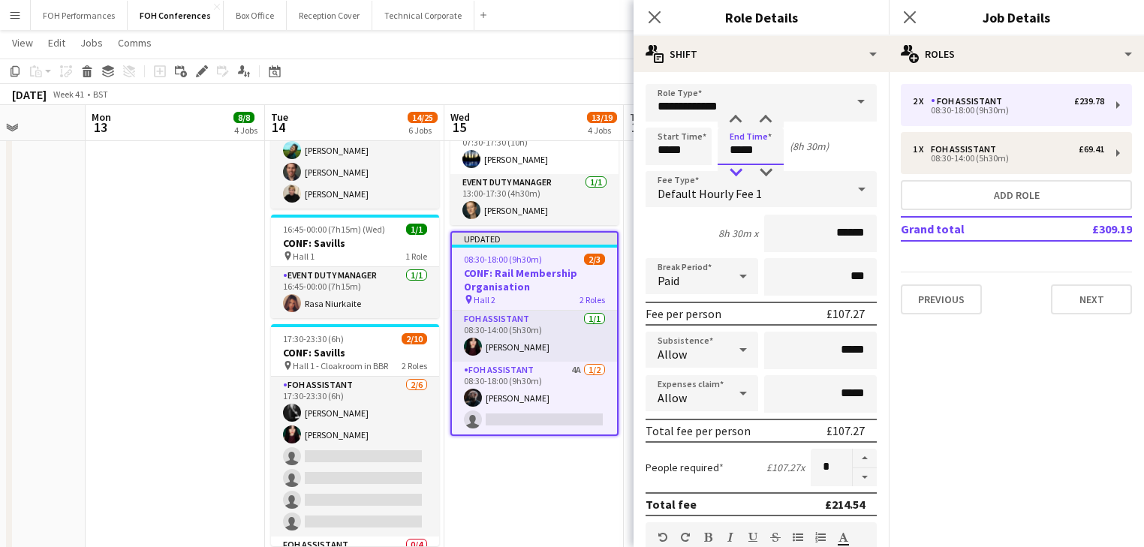
click at [737, 168] on div at bounding box center [736, 172] width 30 height 15
type input "*****"
click at [737, 119] on div at bounding box center [736, 120] width 30 height 15
click at [176, 350] on app-date-cell "06:30-20:00 (13h30m) 1/1 CONF: Music Ally pin Hall 1 1 Role Event Duty Manager …" at bounding box center [175, 115] width 179 height 1014
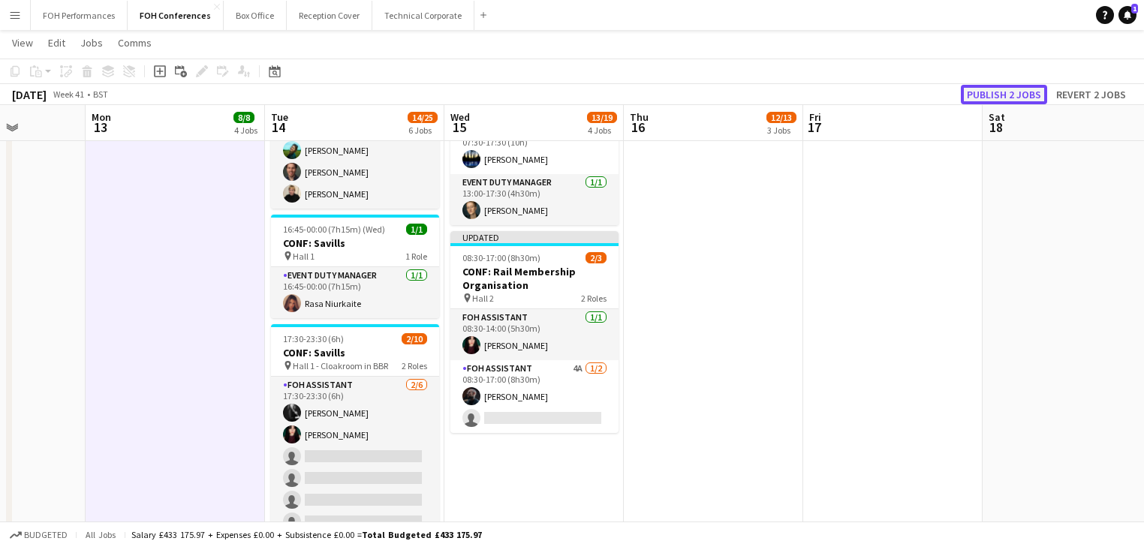
click at [1018, 86] on button "Publish 2 jobs" at bounding box center [1004, 95] width 86 height 20
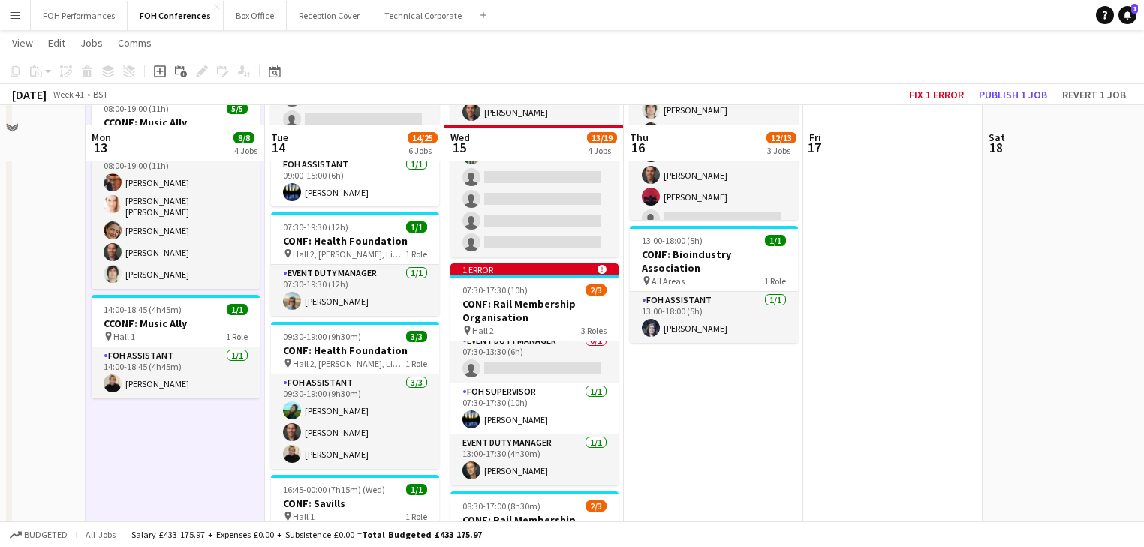
scroll to position [320, 0]
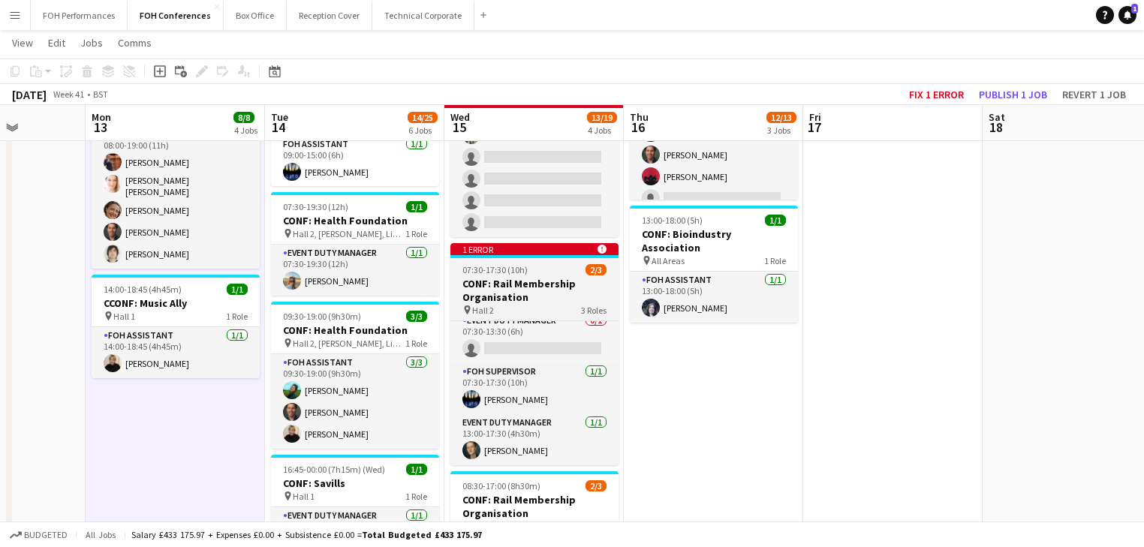
click at [487, 273] on span "07:30-17:30 (10h)" at bounding box center [495, 269] width 65 height 11
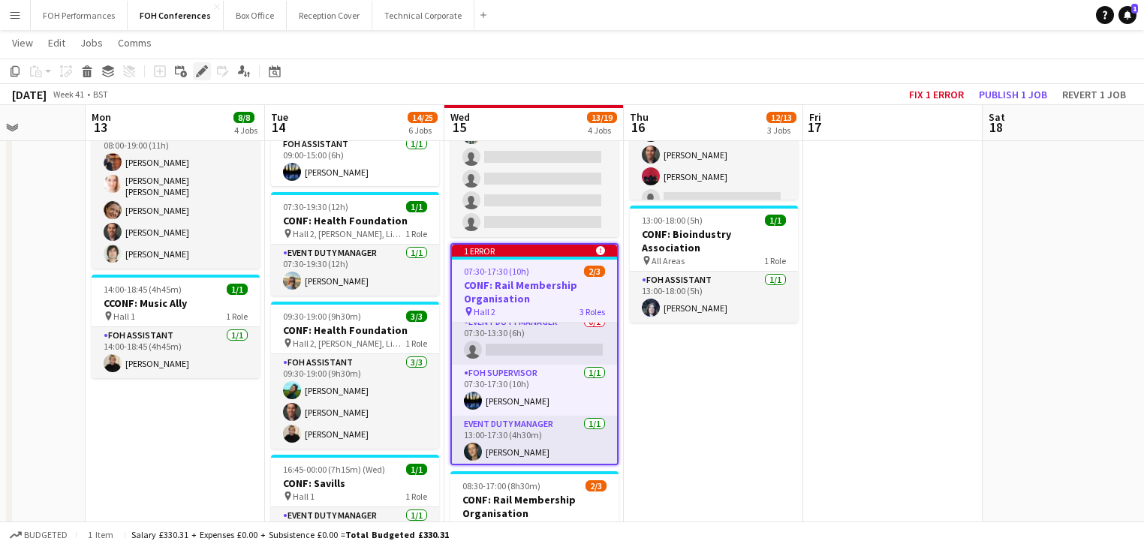
click at [197, 68] on icon "Edit" at bounding box center [202, 71] width 12 height 12
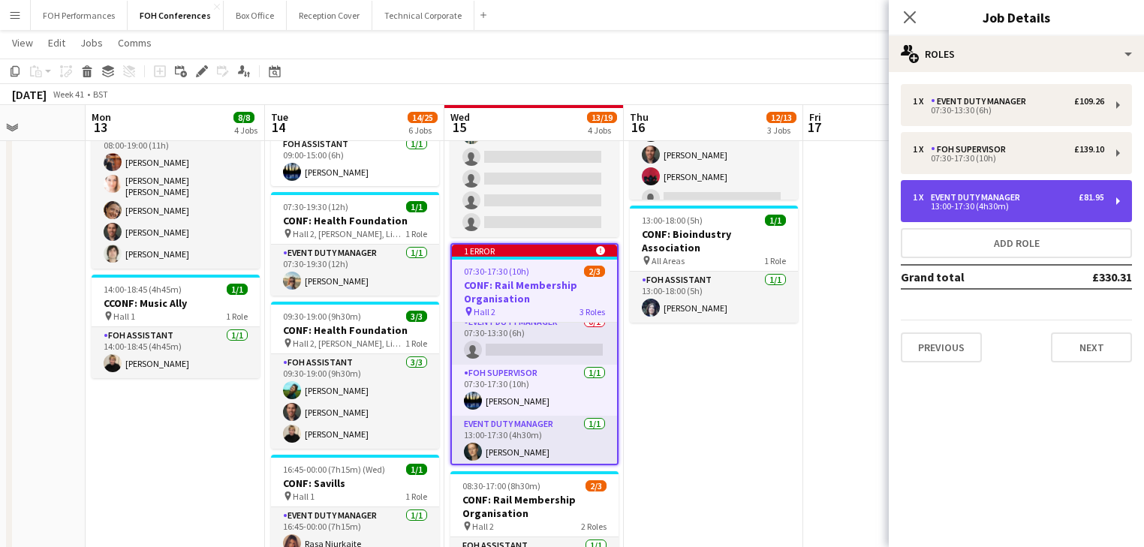
click at [1011, 199] on div "Event Duty Manager" at bounding box center [978, 197] width 95 height 11
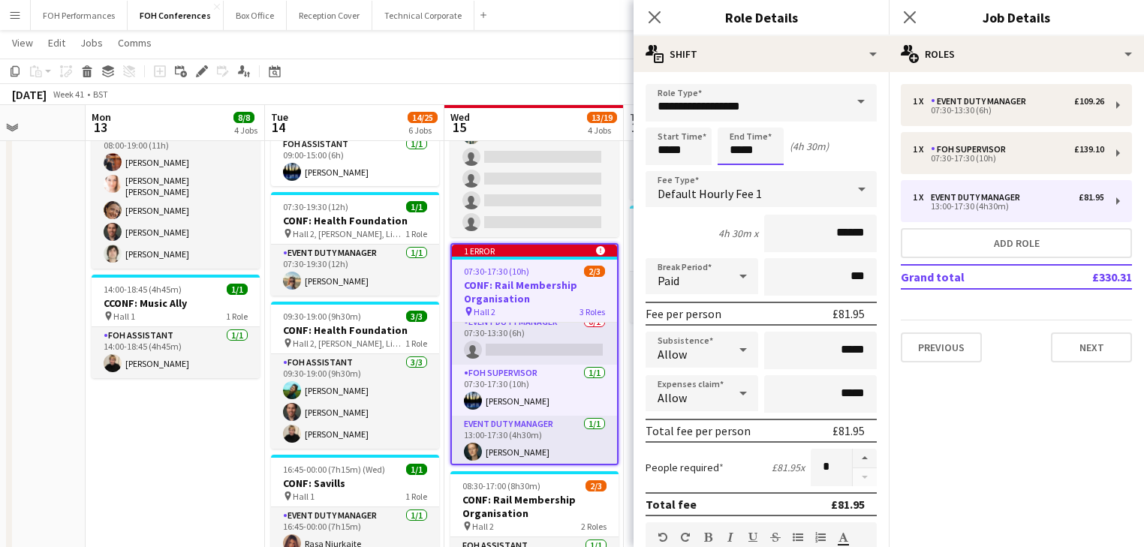
click at [739, 153] on input "*****" at bounding box center [751, 147] width 66 height 38
click at [742, 171] on div at bounding box center [736, 172] width 30 height 15
click at [763, 169] on div at bounding box center [766, 172] width 30 height 15
type input "*****"
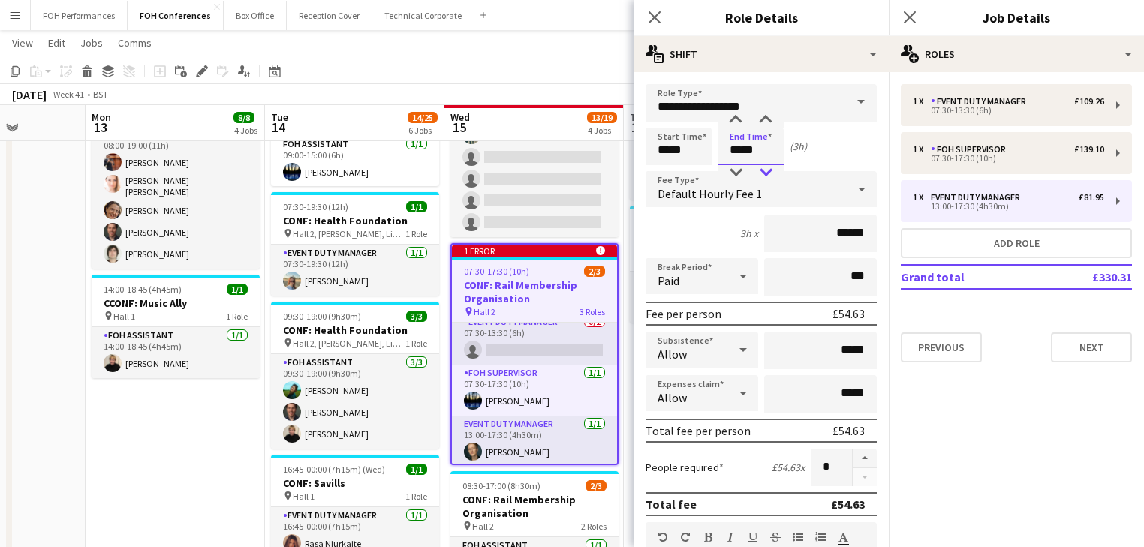
click at [763, 169] on div at bounding box center [766, 172] width 30 height 15
click at [187, 396] on app-date-cell "06:30-20:00 (13h30m) 1/1 CONF: Music Ally pin Hall 1 1 Role Event Duty Manager …" at bounding box center [175, 355] width 179 height 1014
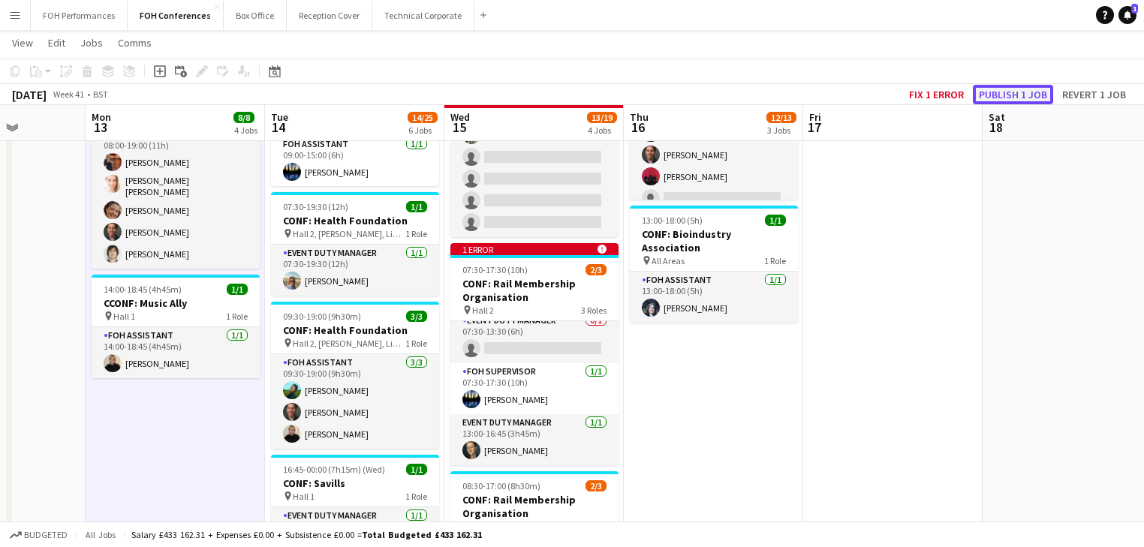
click at [1012, 92] on button "Publish 1 job" at bounding box center [1013, 95] width 80 height 20
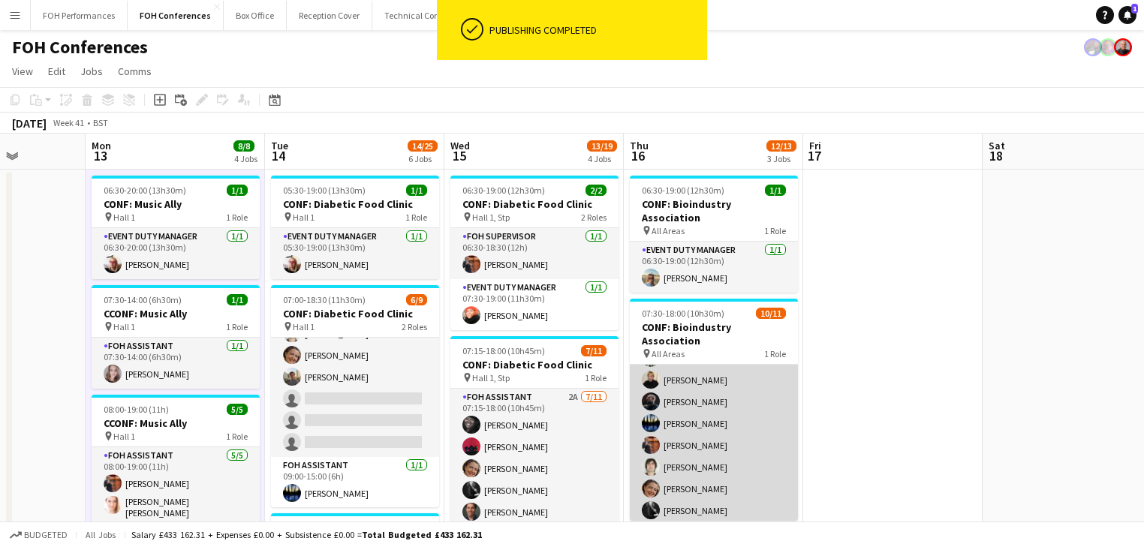
scroll to position [0, 0]
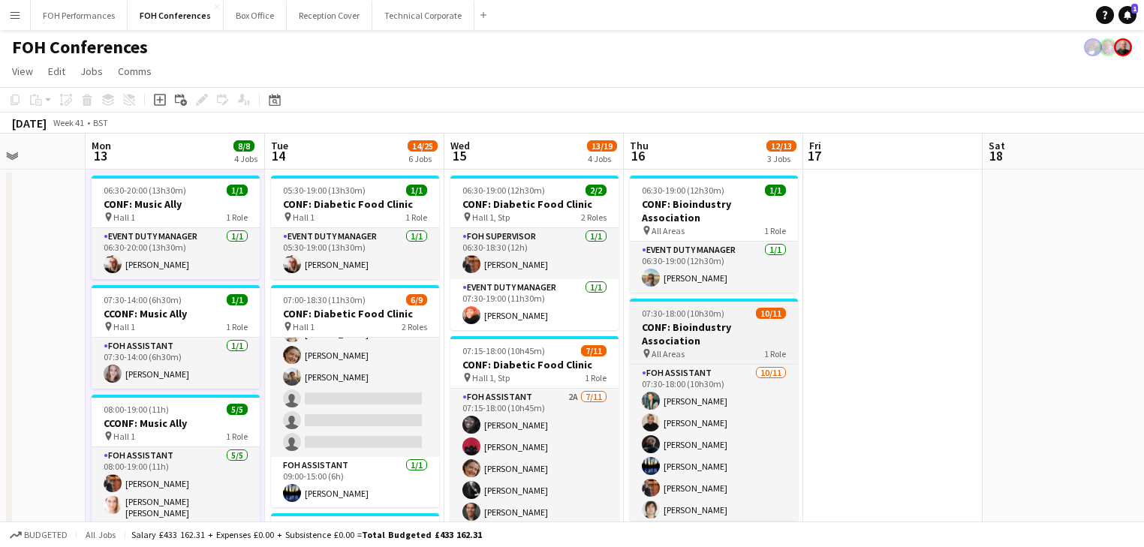
click at [720, 321] on h3 "CONF: Bioindustry Association" at bounding box center [714, 334] width 168 height 27
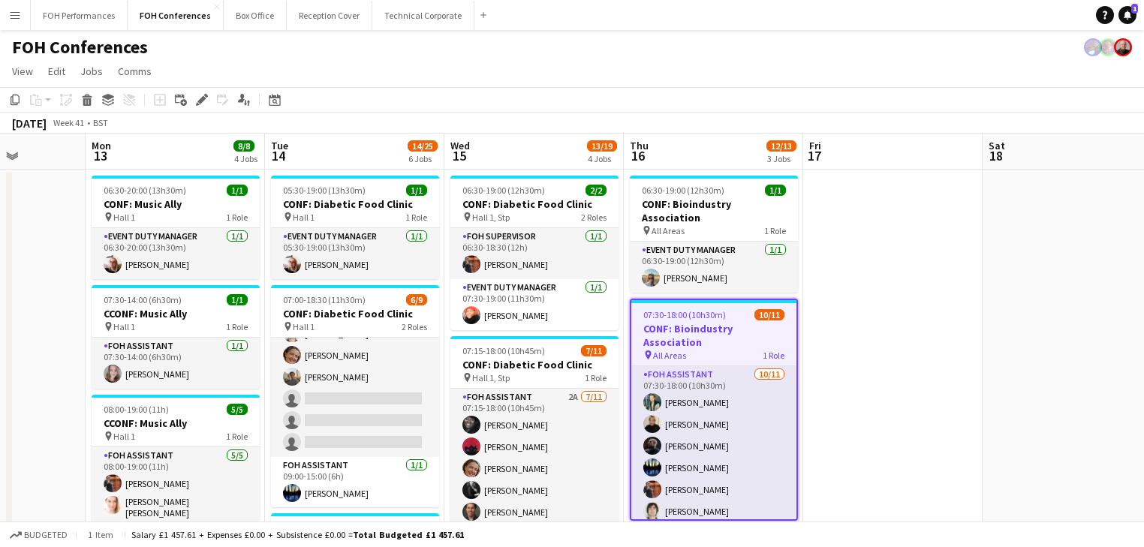
click at [693, 322] on h3 "CONF: Bioindustry Association" at bounding box center [714, 335] width 165 height 27
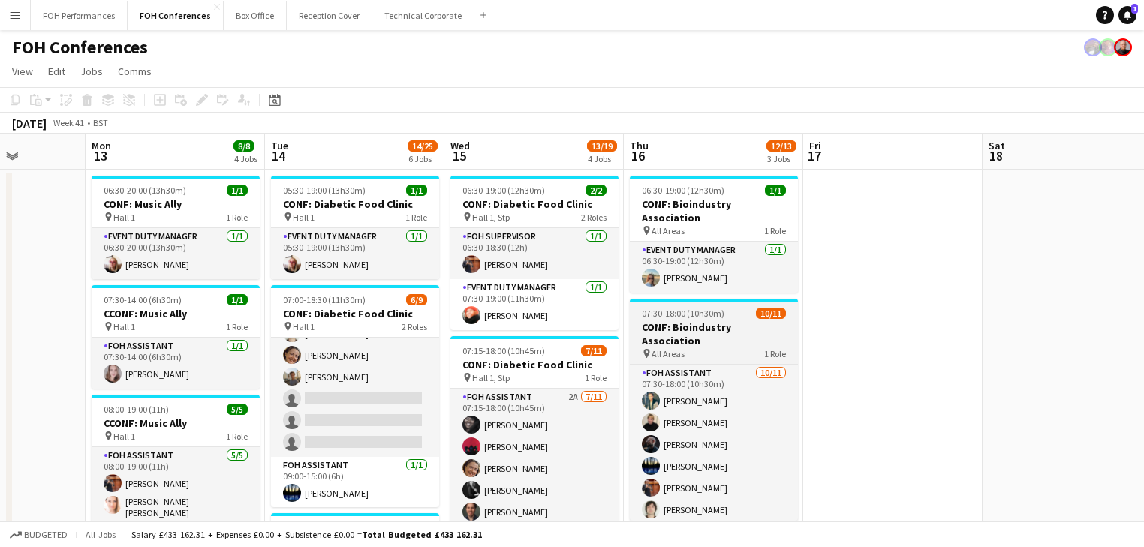
click at [679, 321] on h3 "CONF: Bioindustry Association" at bounding box center [714, 334] width 168 height 27
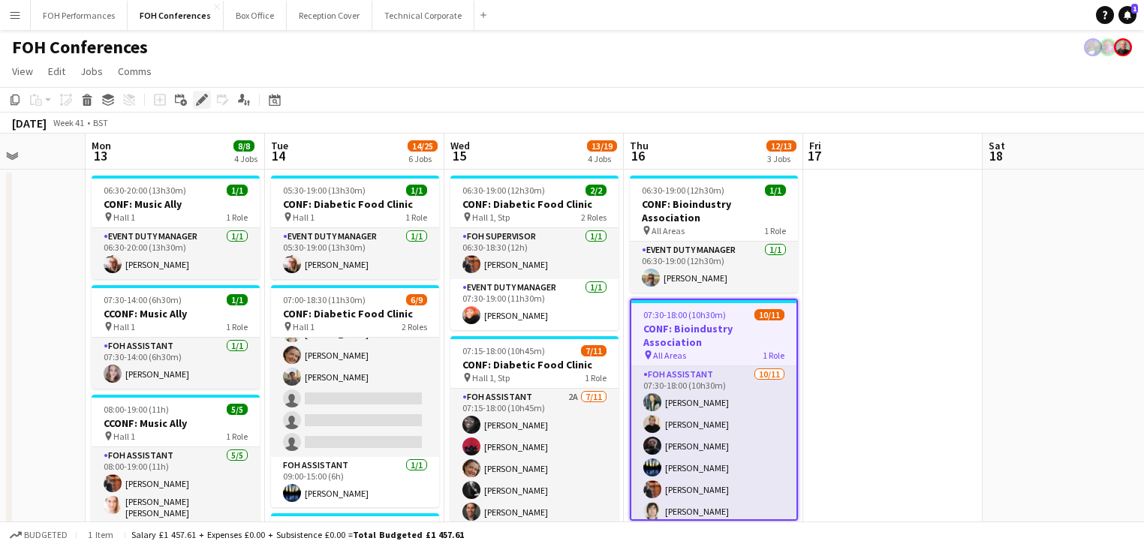
click at [196, 100] on icon "Edit" at bounding box center [202, 100] width 12 height 12
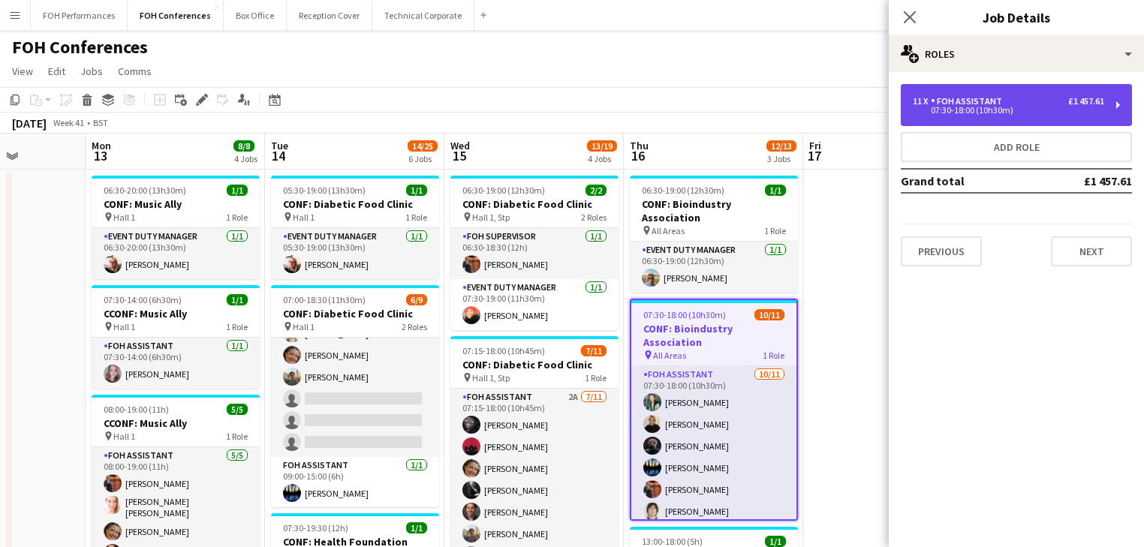
click at [978, 111] on div "07:30-18:00 (10h30m)" at bounding box center [1008, 111] width 191 height 8
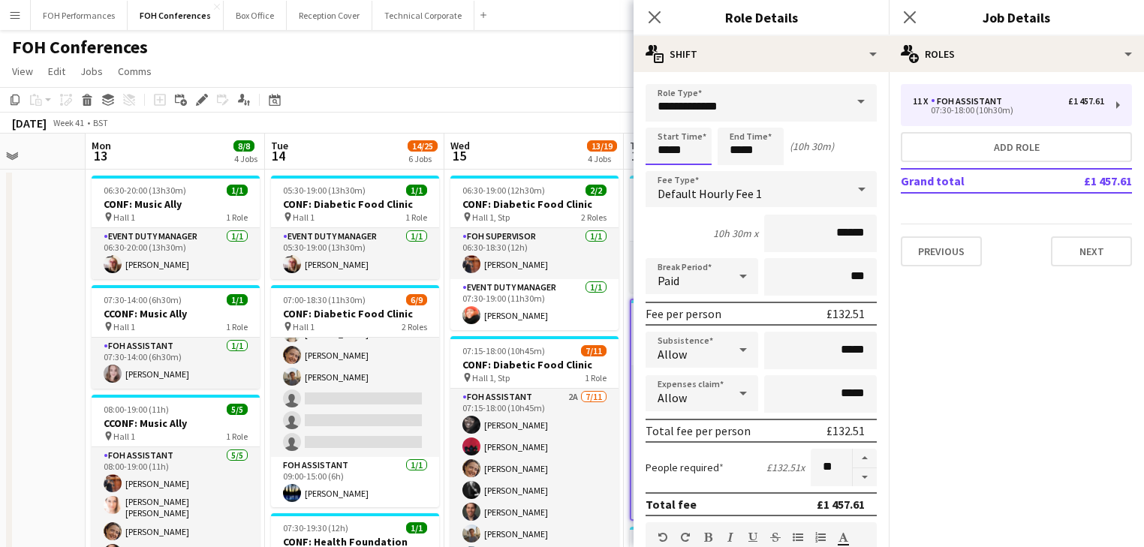
drag, startPoint x: 698, startPoint y: 149, endPoint x: 685, endPoint y: 140, distance: 16.2
click at [697, 148] on input "*****" at bounding box center [679, 147] width 66 height 38
click at [665, 120] on div at bounding box center [664, 120] width 30 height 15
type input "*****"
click at [694, 174] on div at bounding box center [694, 172] width 30 height 15
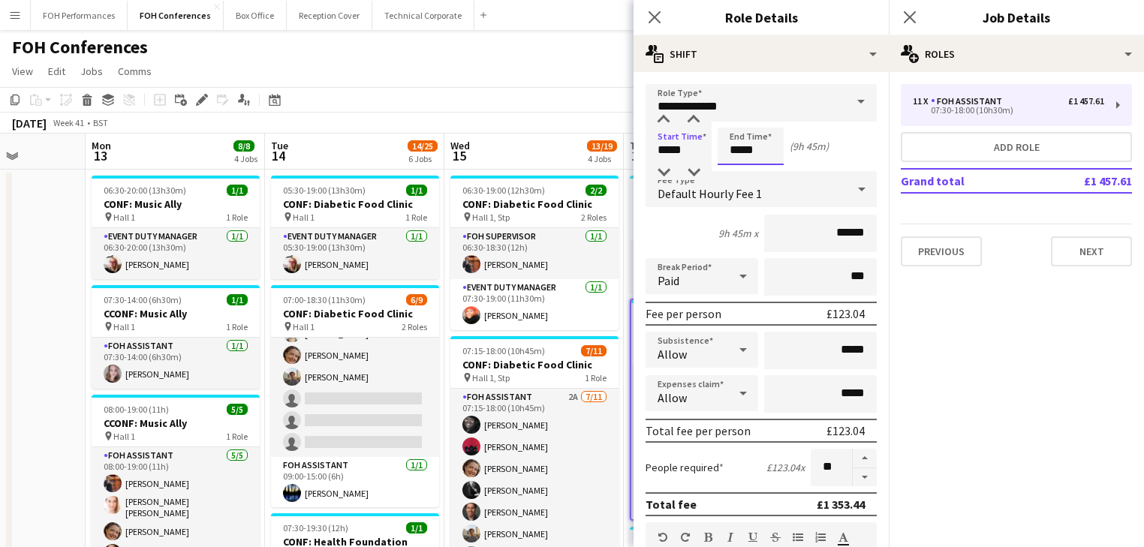
click at [737, 155] on input "*****" at bounding box center [751, 147] width 66 height 38
click at [736, 123] on div at bounding box center [736, 120] width 30 height 15
click at [737, 122] on div at bounding box center [736, 120] width 30 height 15
click at [762, 121] on div at bounding box center [766, 120] width 30 height 15
type input "*****"
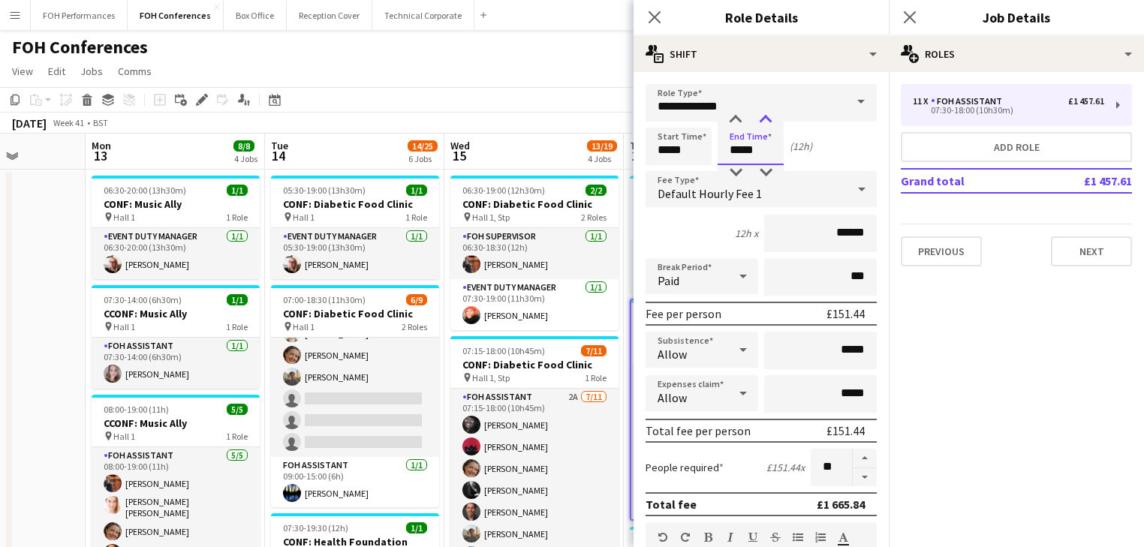
click at [763, 121] on div at bounding box center [766, 120] width 30 height 15
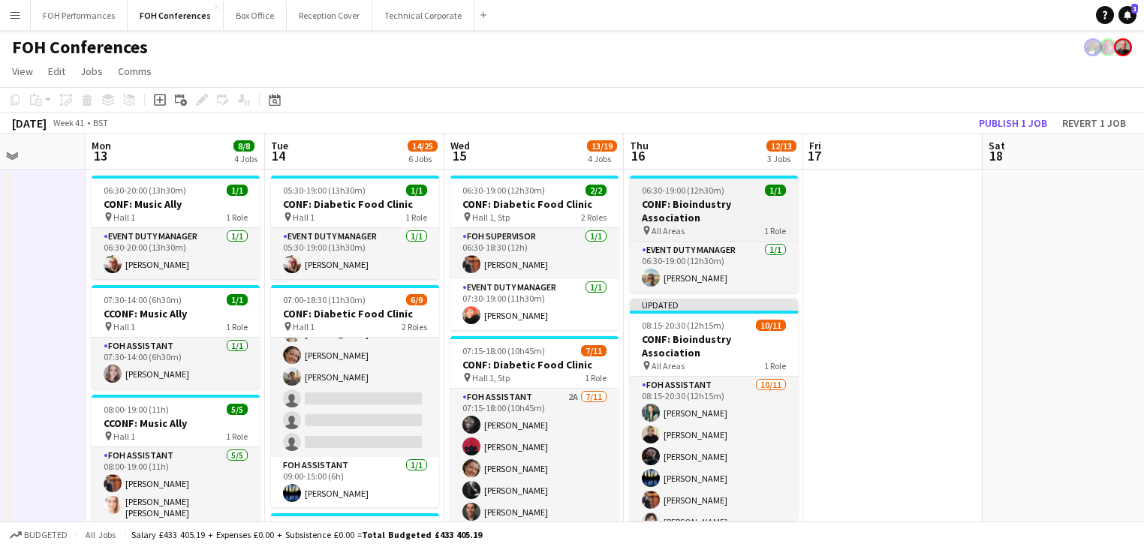
click at [695, 200] on h3 "CONF: Bioindustry Association" at bounding box center [714, 210] width 168 height 27
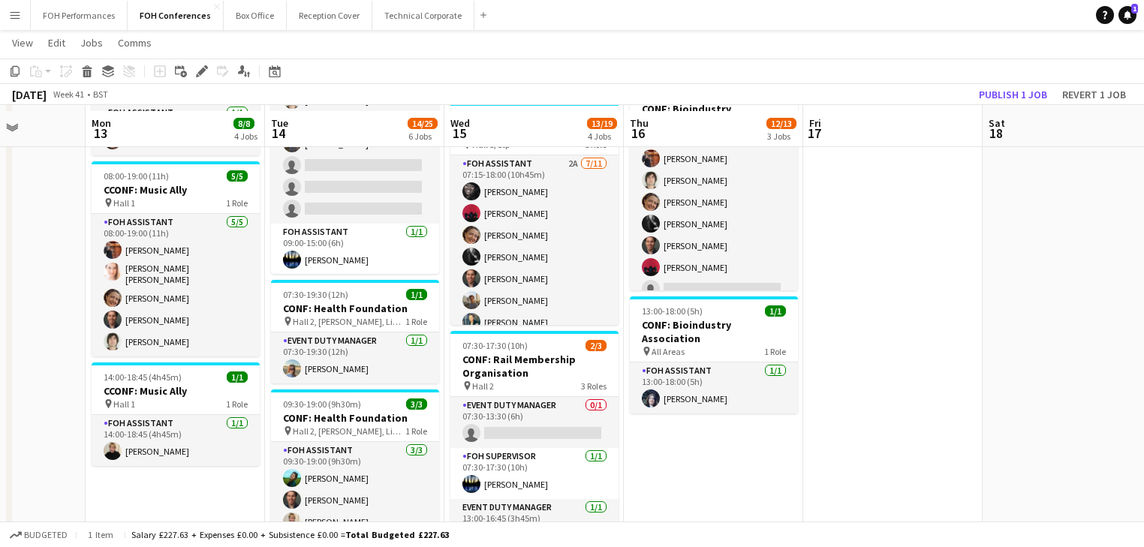
scroll to position [240, 0]
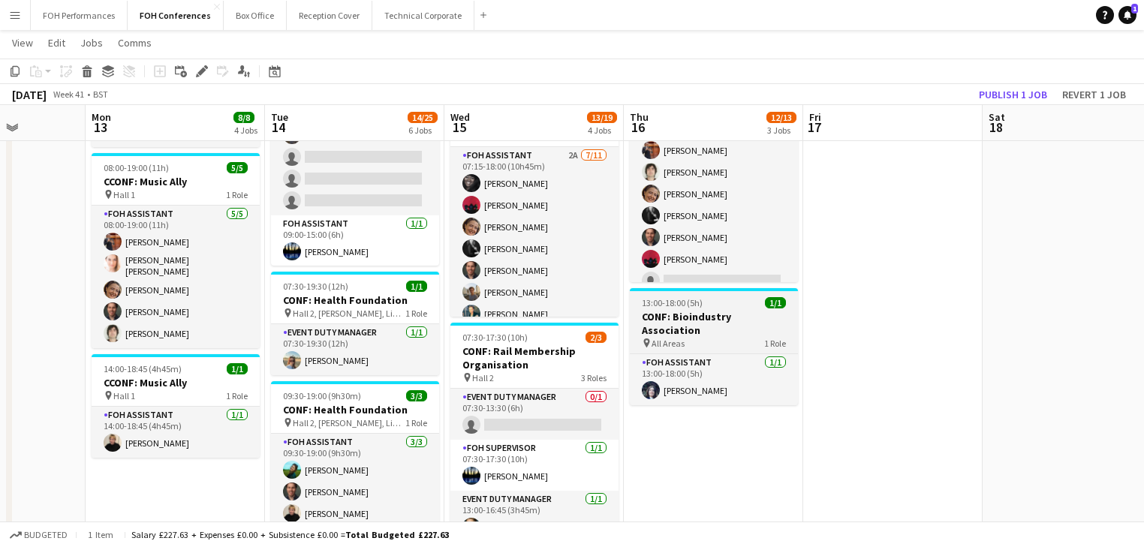
click at [682, 310] on h3 "CONF: Bioindustry Association" at bounding box center [714, 323] width 168 height 27
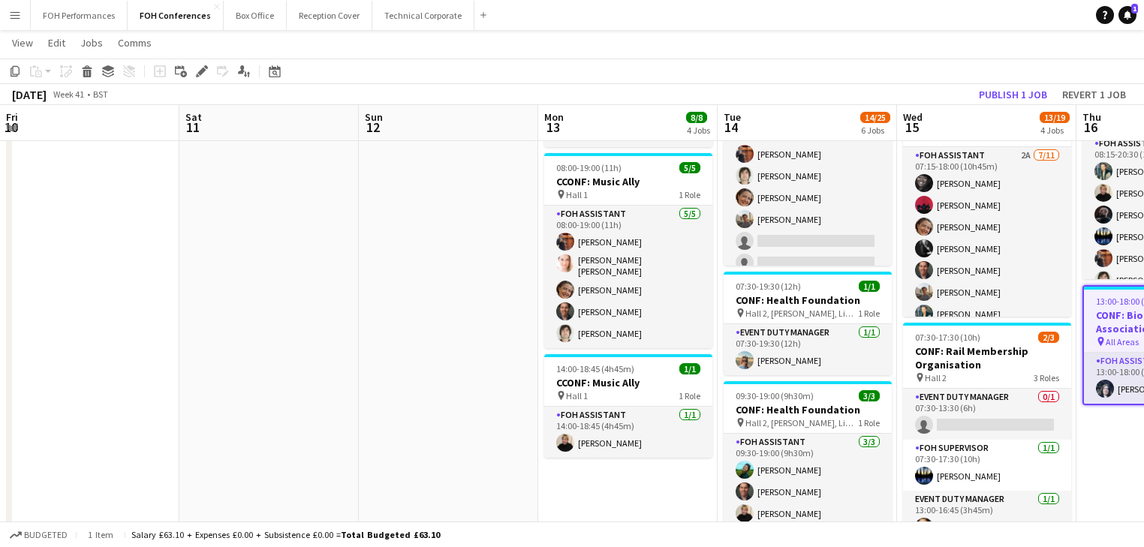
scroll to position [111, 0]
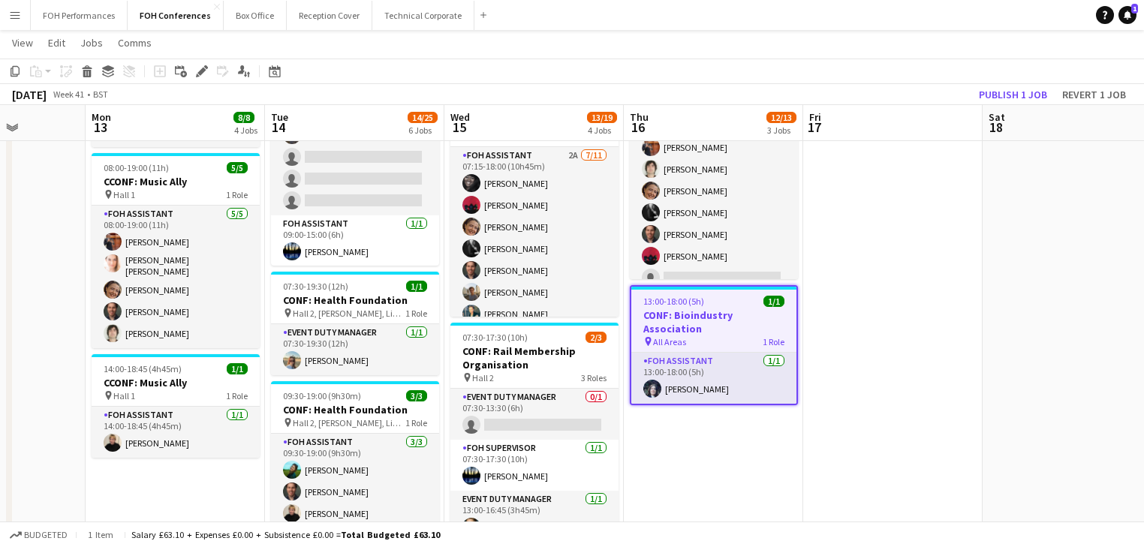
click at [689, 309] on h3 "CONF: Bioindustry Association" at bounding box center [714, 322] width 165 height 27
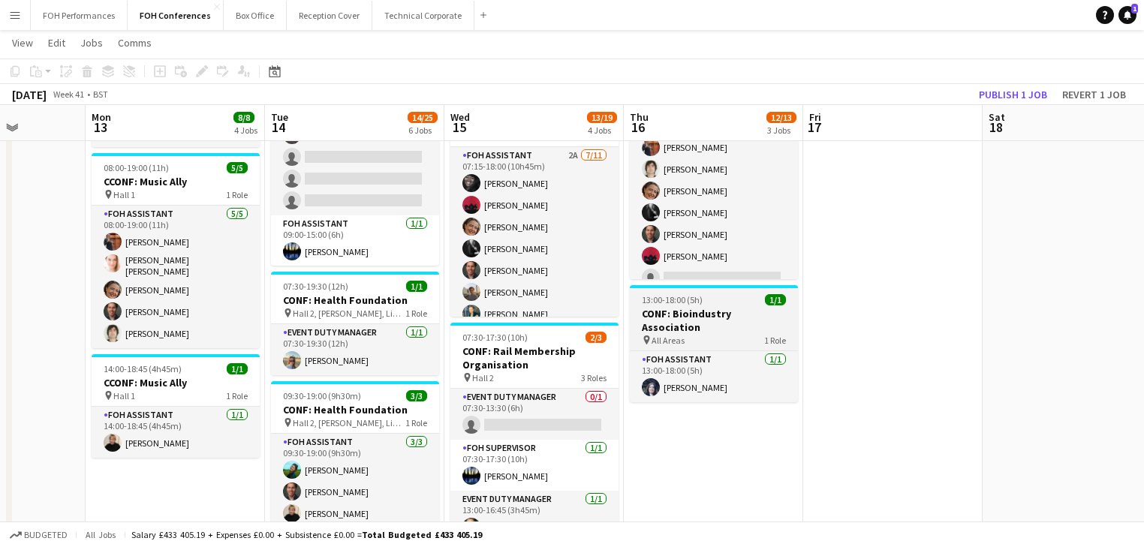
click at [690, 307] on h3 "CONF: Bioindustry Association" at bounding box center [714, 320] width 168 height 27
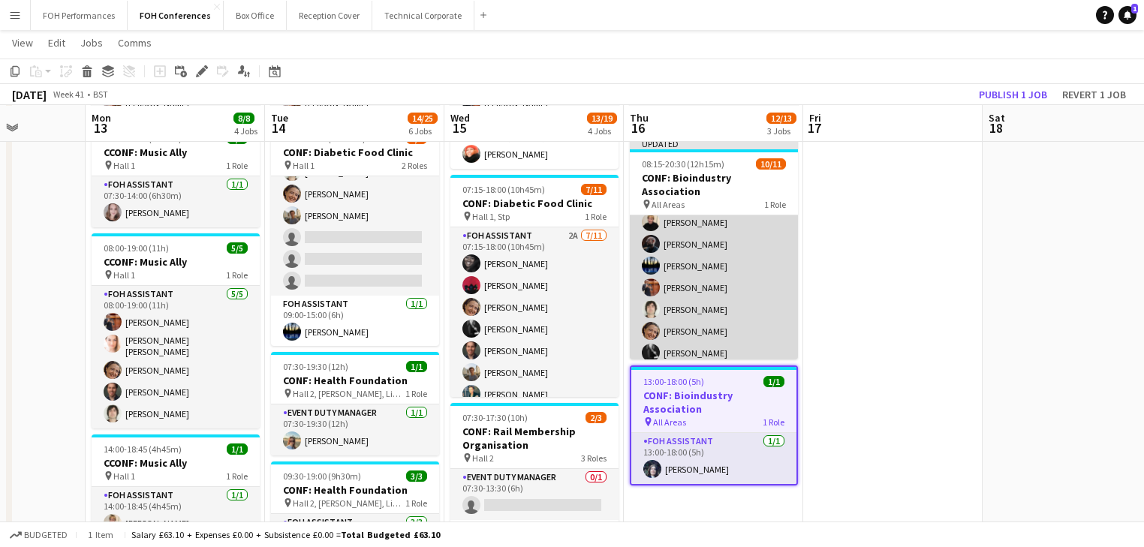
scroll to position [0, 0]
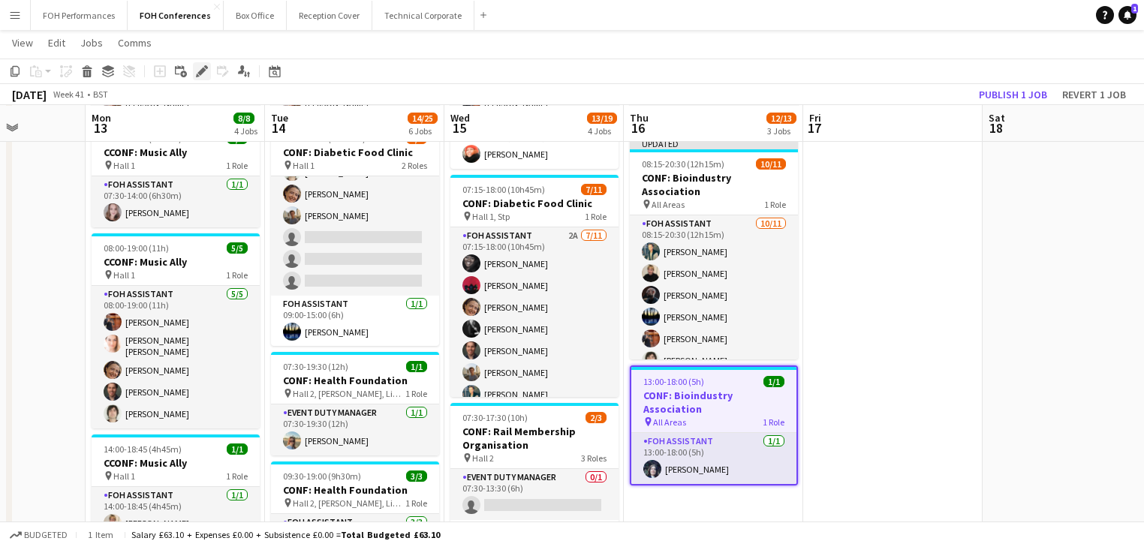
click at [202, 74] on icon "Edit" at bounding box center [202, 71] width 12 height 12
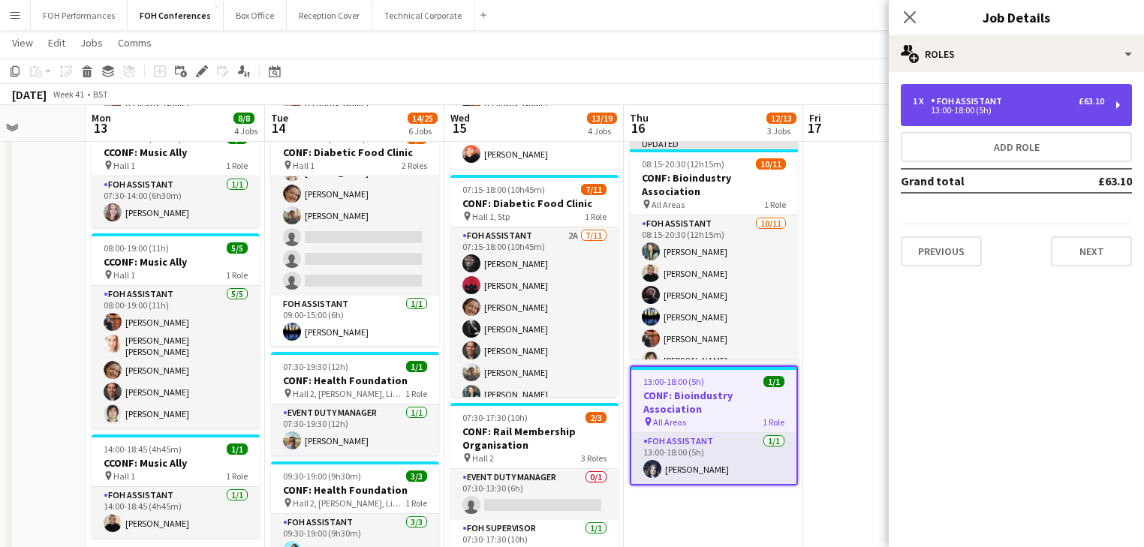
click at [990, 102] on div "FOH Assistant" at bounding box center [969, 101] width 77 height 11
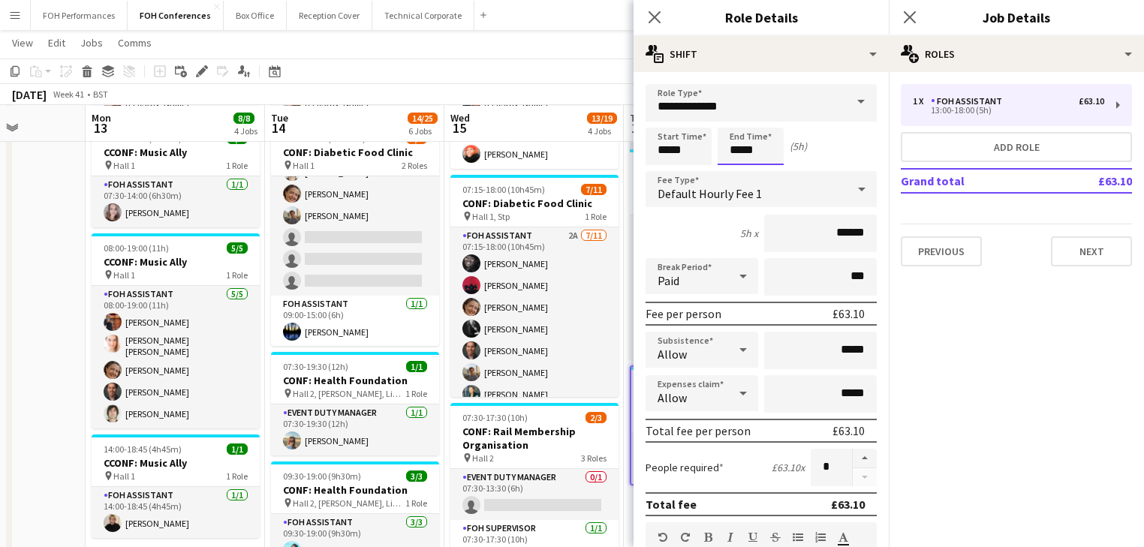
click at [766, 145] on input "*****" at bounding box center [751, 147] width 66 height 38
click at [735, 121] on div at bounding box center [736, 120] width 30 height 15
click at [736, 120] on div at bounding box center [736, 120] width 30 height 15
click at [762, 120] on div at bounding box center [766, 120] width 30 height 15
type input "*****"
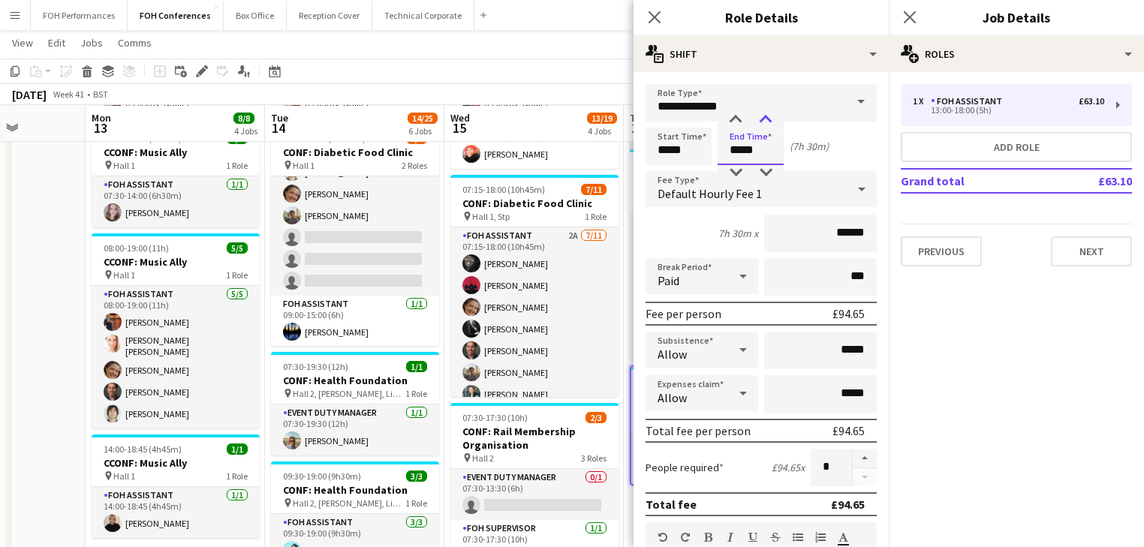
click at [762, 120] on div at bounding box center [766, 120] width 30 height 15
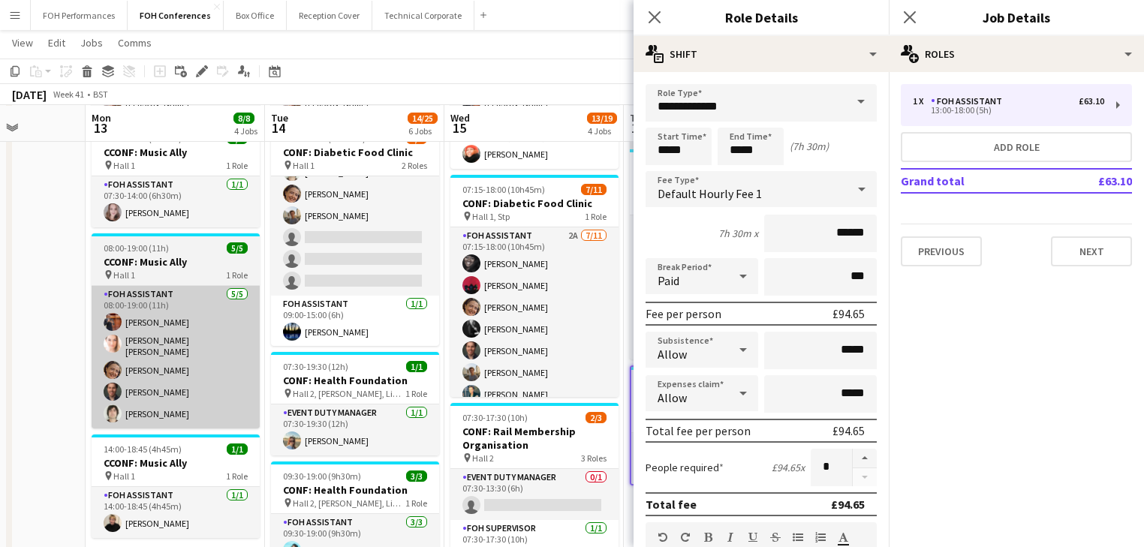
drag, startPoint x: 72, startPoint y: 354, endPoint x: 234, endPoint y: 321, distance: 165.5
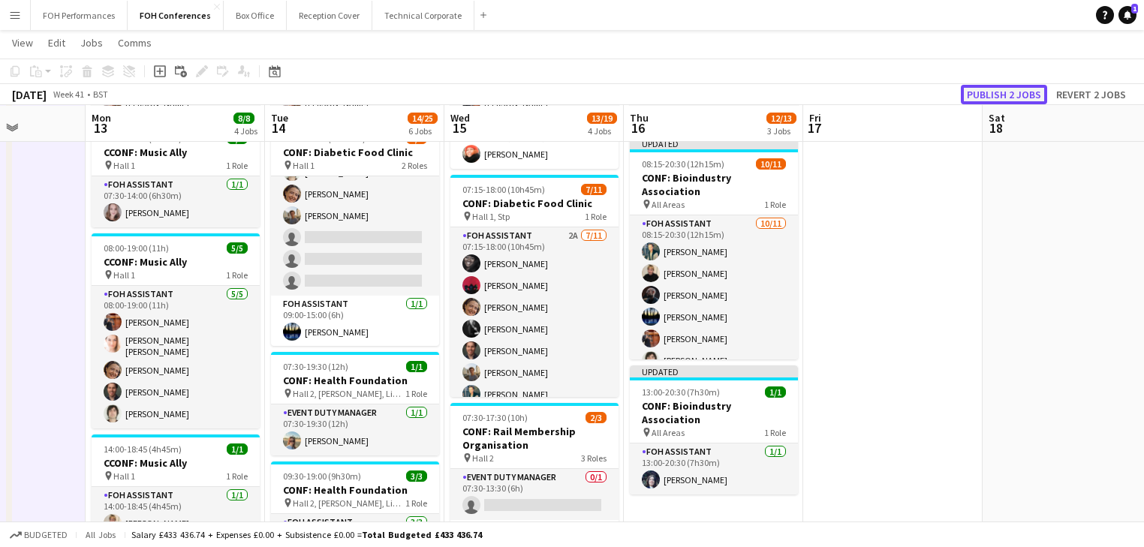
click at [1014, 95] on button "Publish 2 jobs" at bounding box center [1004, 95] width 86 height 20
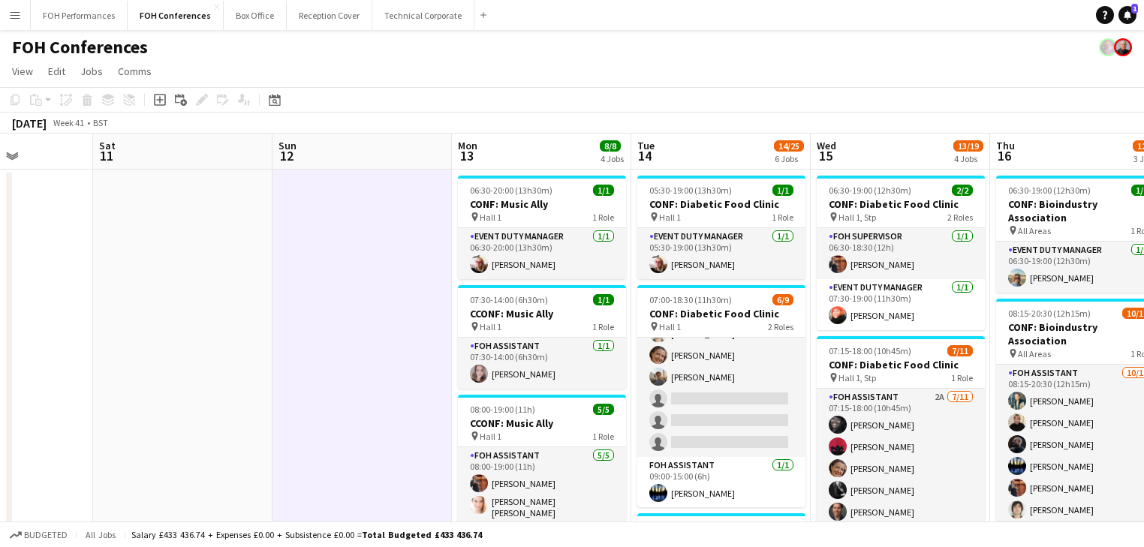
drag, startPoint x: 258, startPoint y: 357, endPoint x: 625, endPoint y: 342, distance: 367.5
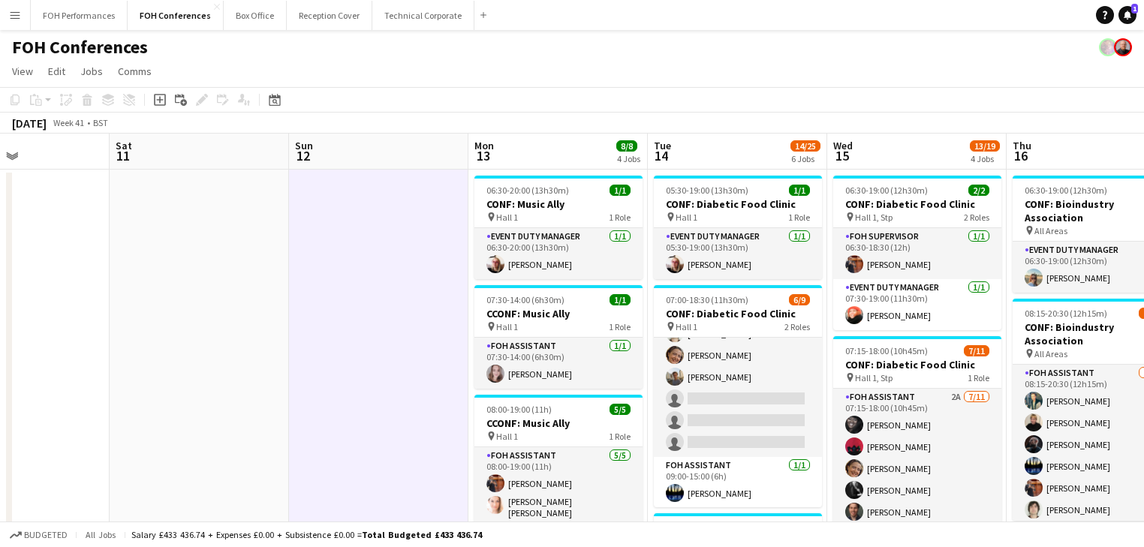
drag, startPoint x: 255, startPoint y: 348, endPoint x: 232, endPoint y: 329, distance: 29.3
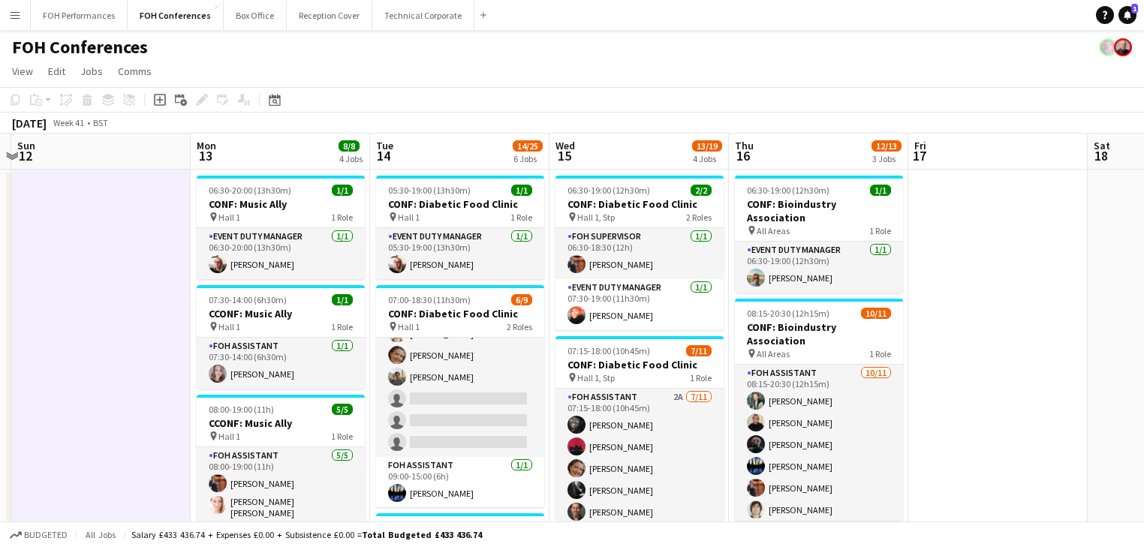
scroll to position [0, 628]
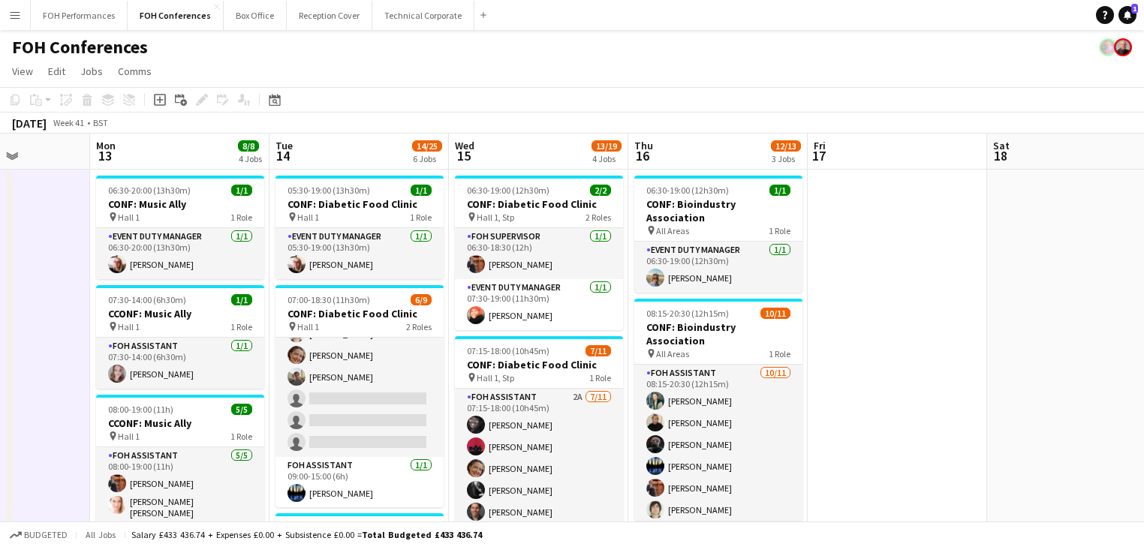
drag, startPoint x: 270, startPoint y: 335, endPoint x: 12, endPoint y: 324, distance: 257.8
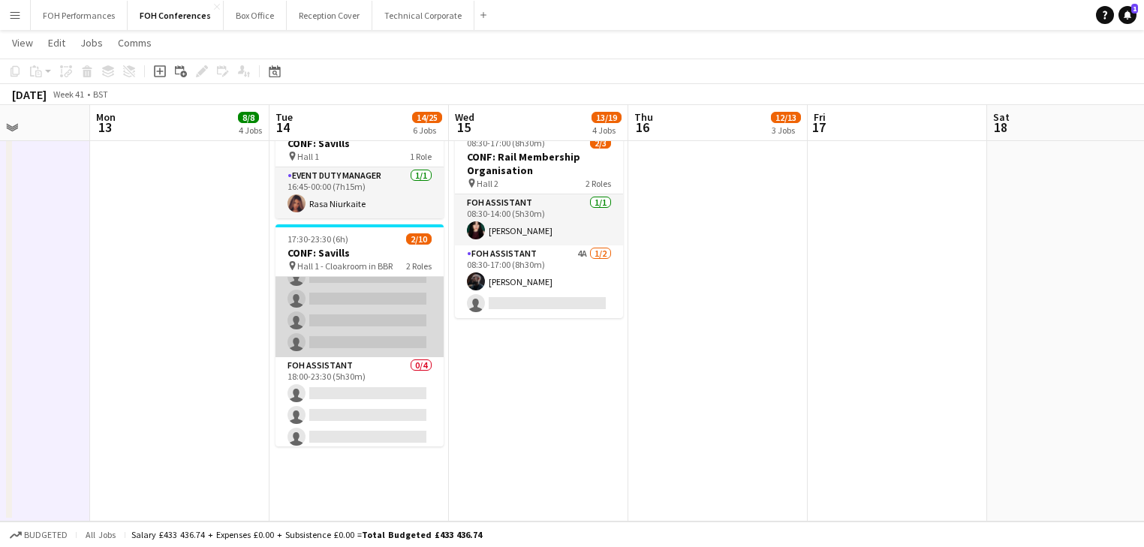
scroll to position [0, 0]
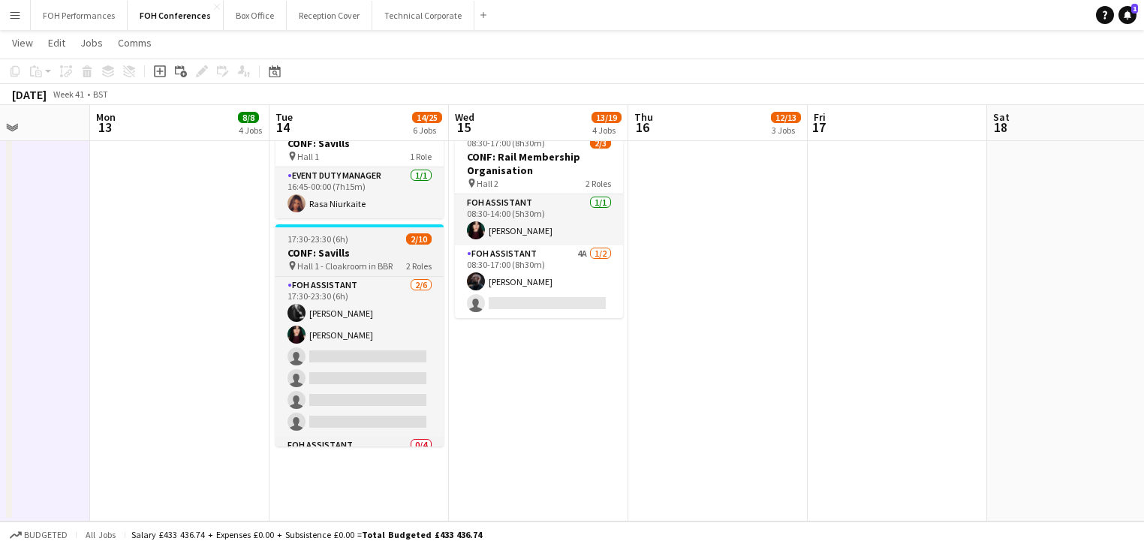
click at [313, 246] on h3 "CONF: Savills" at bounding box center [360, 253] width 168 height 14
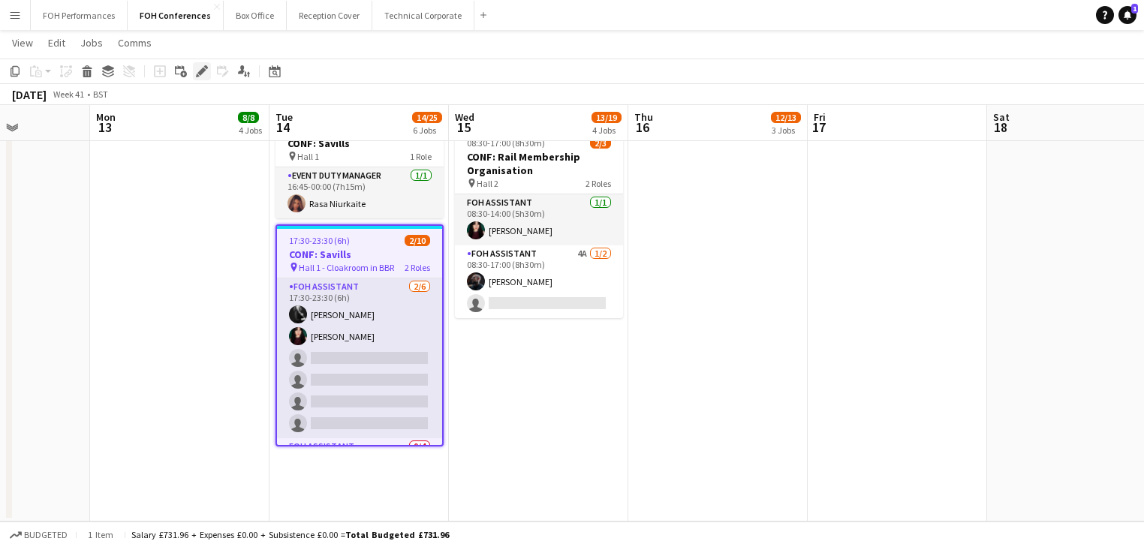
click at [193, 72] on div "Edit" at bounding box center [202, 71] width 18 height 18
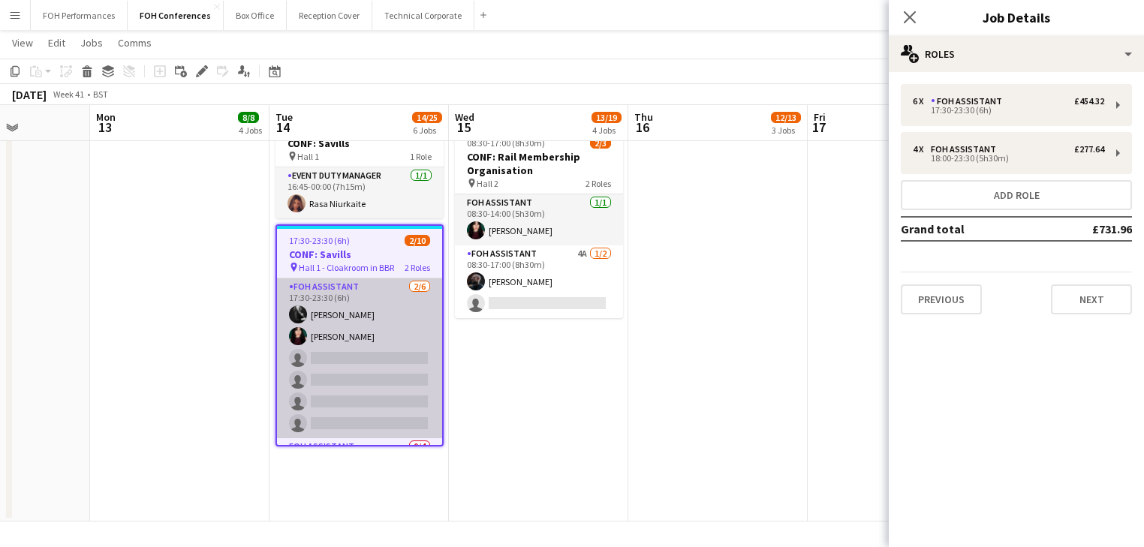
scroll to position [80, 0]
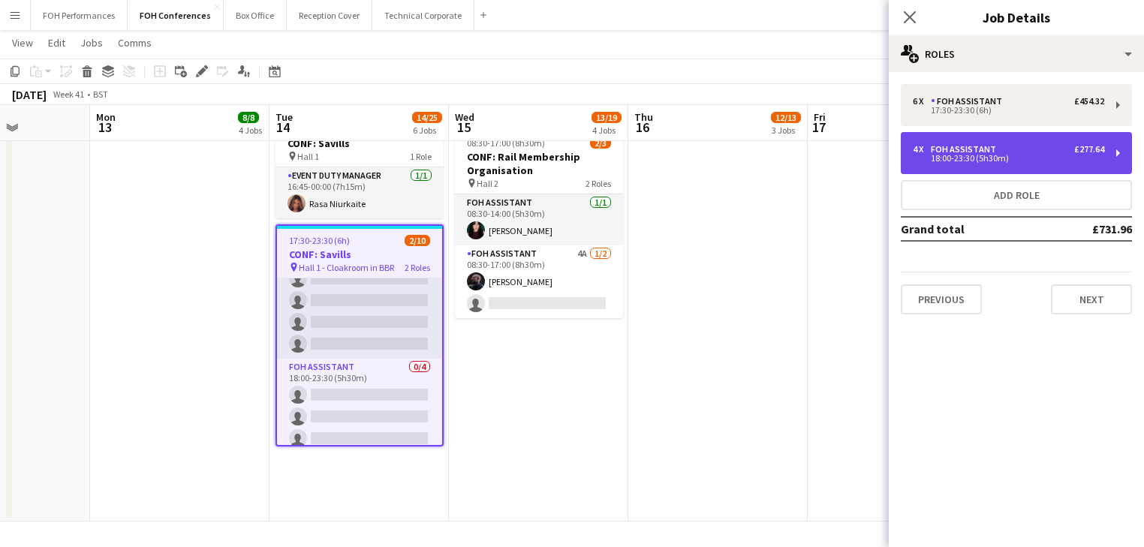
click at [976, 155] on div "18:00-23:30 (5h30m)" at bounding box center [1008, 159] width 191 height 8
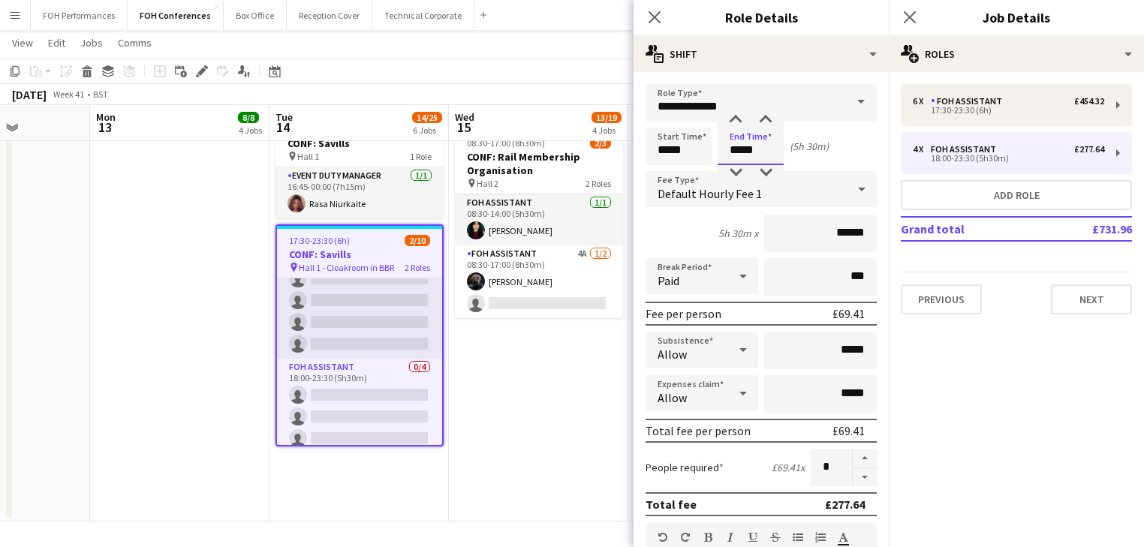
click at [752, 150] on input "*****" at bounding box center [751, 147] width 66 height 38
click at [734, 169] on div at bounding box center [736, 172] width 30 height 15
type input "*****"
click at [735, 169] on div at bounding box center [736, 172] width 30 height 15
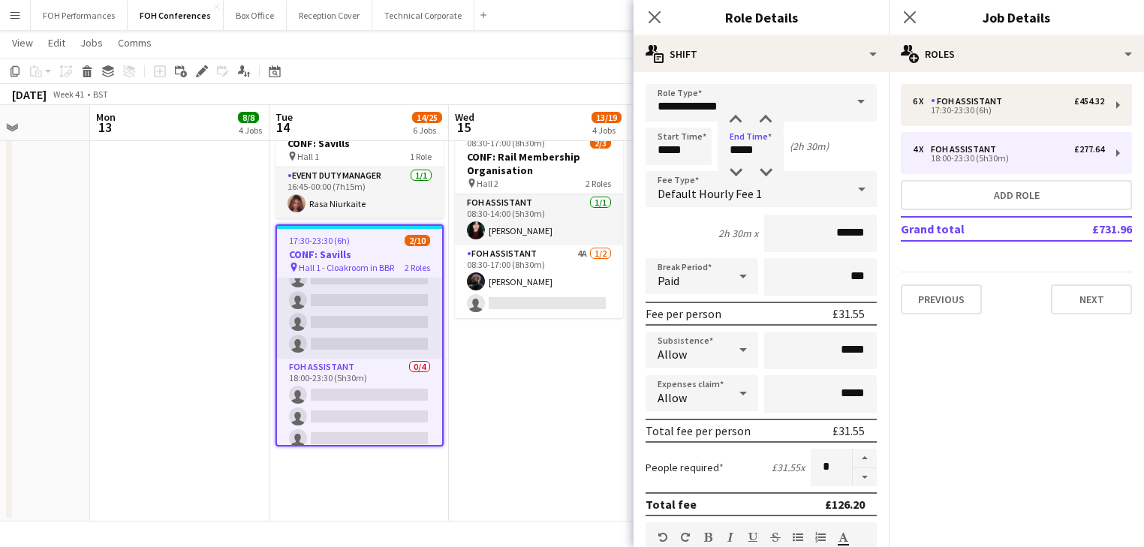
drag, startPoint x: 526, startPoint y: 393, endPoint x: 538, endPoint y: 391, distance: 11.5
click at [527, 393] on app-date-cell "06:30-19:00 (12h30m) 2/2 CONF: Diabetic Food Clinic pin Hall 1, Stp 2 Roles FOH…" at bounding box center [538, 15] width 179 height 1014
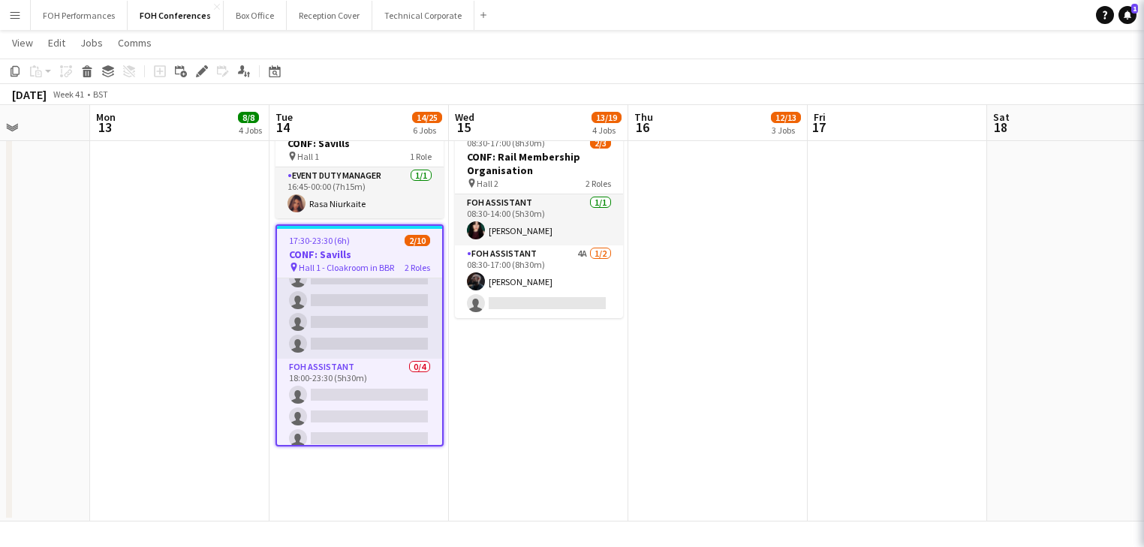
scroll to position [0, 628]
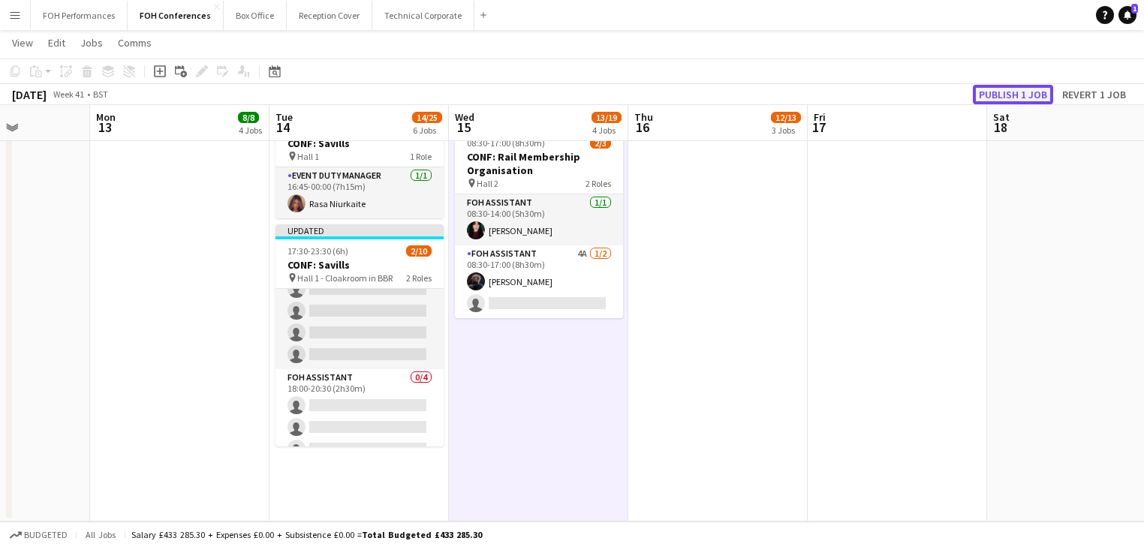
click at [991, 89] on button "Publish 1 job" at bounding box center [1013, 95] width 80 height 20
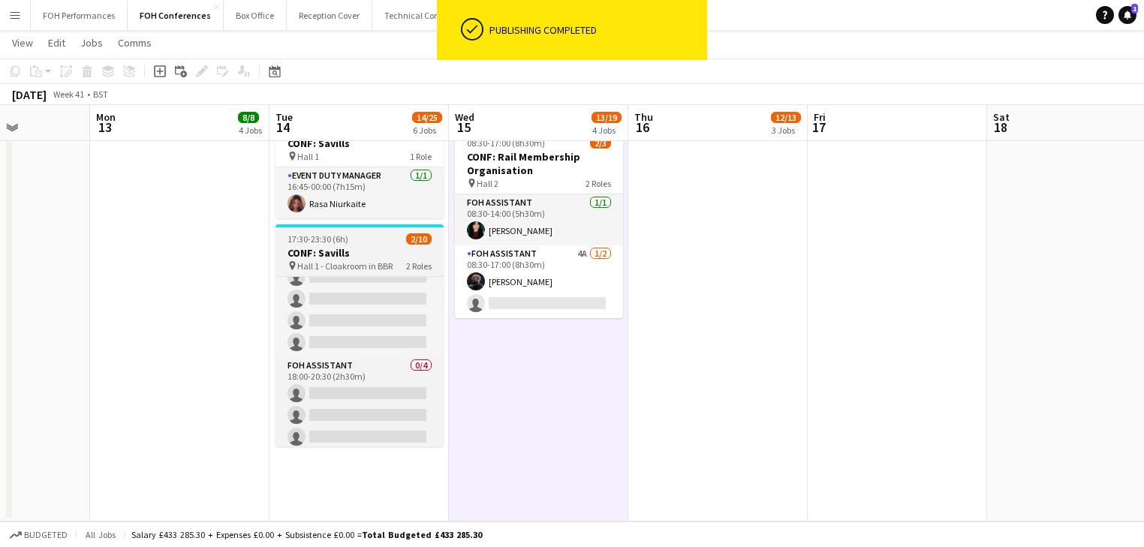
click at [340, 246] on h3 "CONF: Savills" at bounding box center [360, 253] width 168 height 14
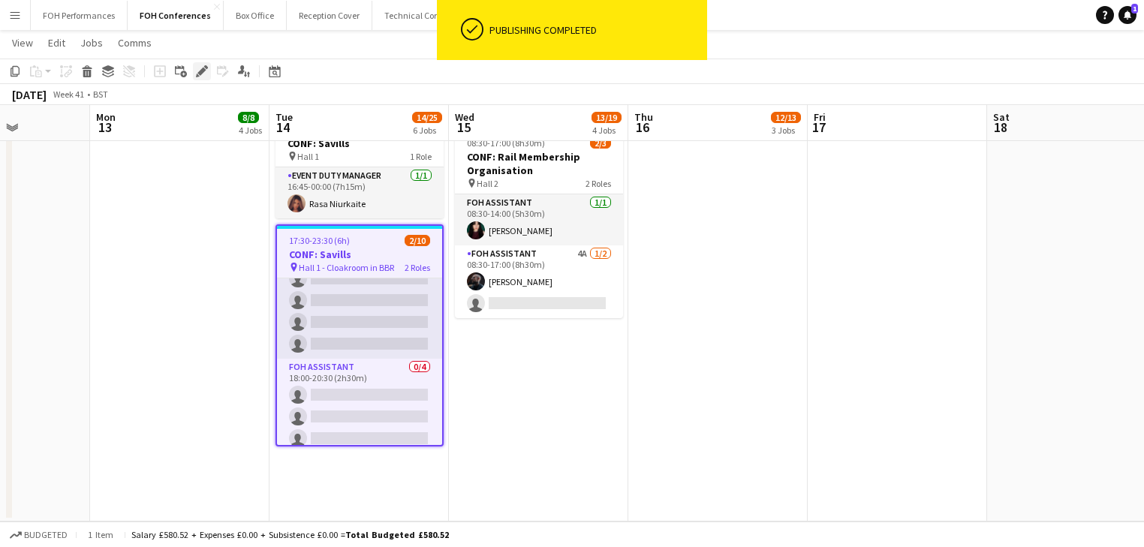
click at [204, 72] on icon "Edit" at bounding box center [202, 71] width 12 height 12
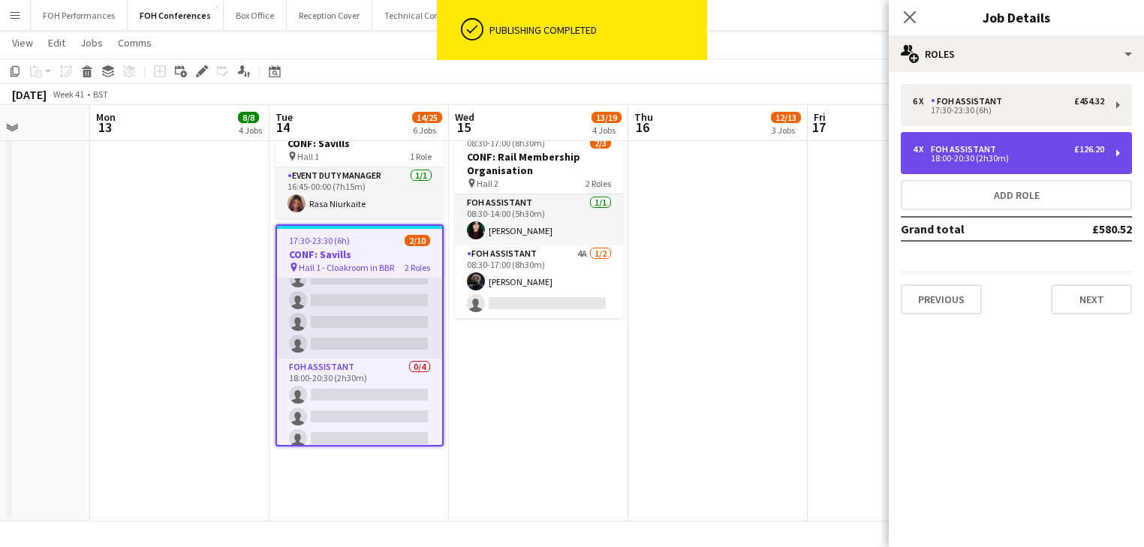
click at [1011, 152] on div "4 x FOH Assistant £126.20" at bounding box center [1008, 149] width 191 height 11
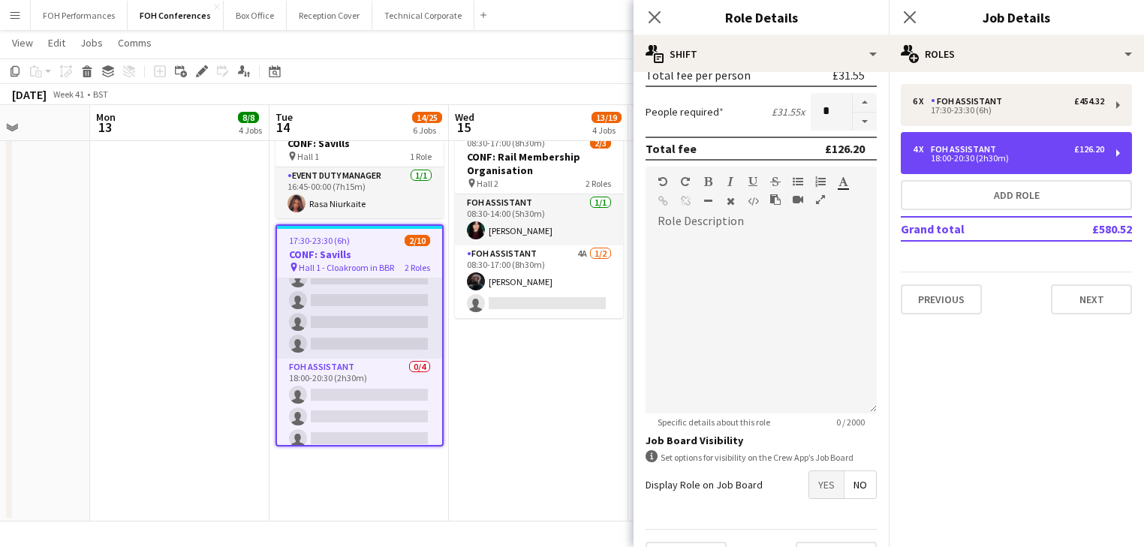
scroll to position [390, 0]
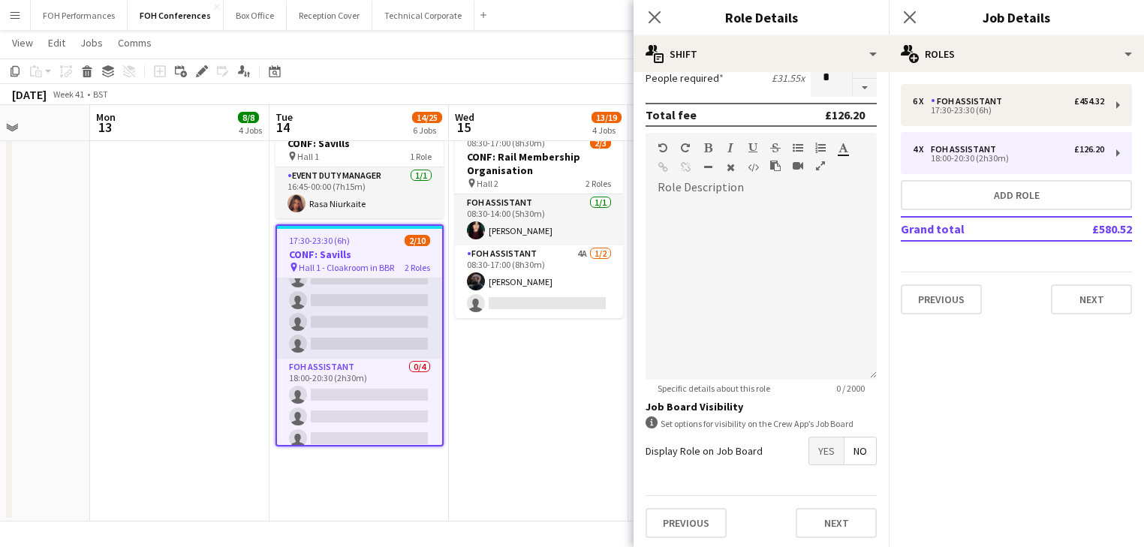
click at [817, 445] on span "Yes" at bounding box center [826, 451] width 35 height 27
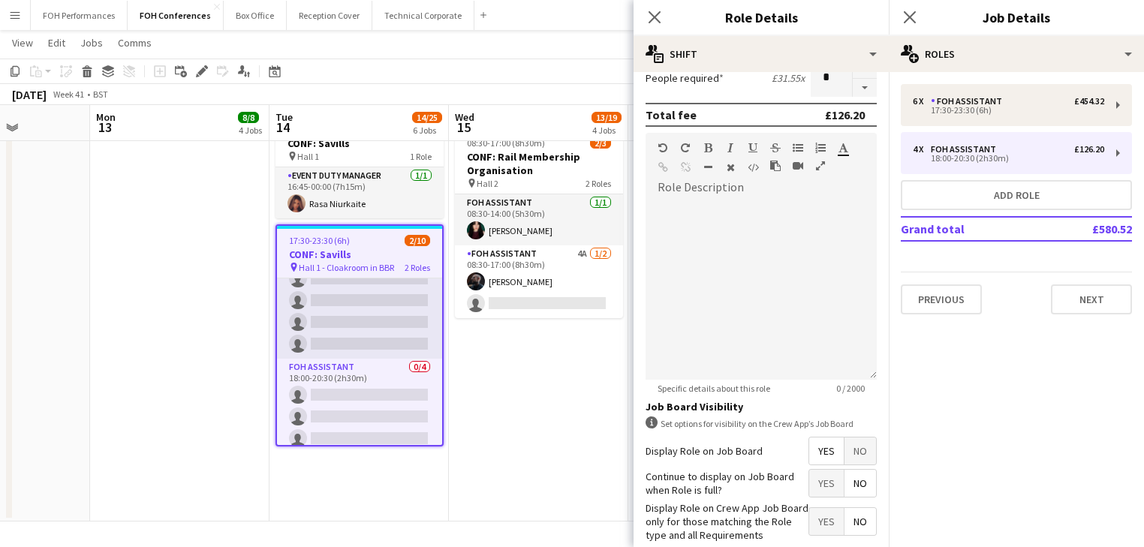
drag, startPoint x: 557, startPoint y: 437, endPoint x: 604, endPoint y: 389, distance: 66.9
click at [560, 431] on app-date-cell "06:30-19:00 (12h30m) 2/2 CONF: Diabetic Food Clinic pin Hall 1, Stp 2 Roles FOH…" at bounding box center [538, 15] width 179 height 1014
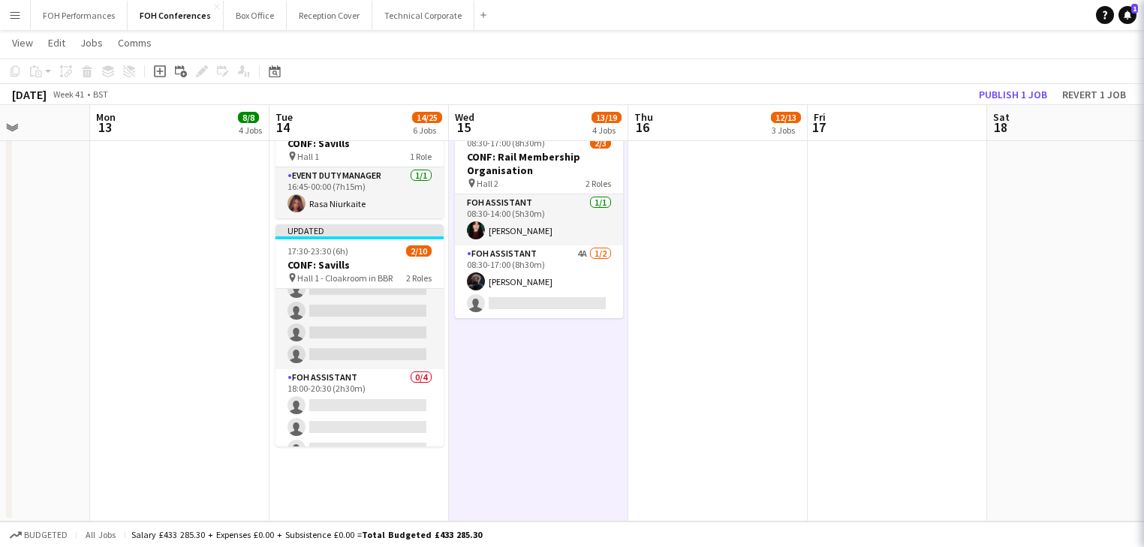
scroll to position [0, 625]
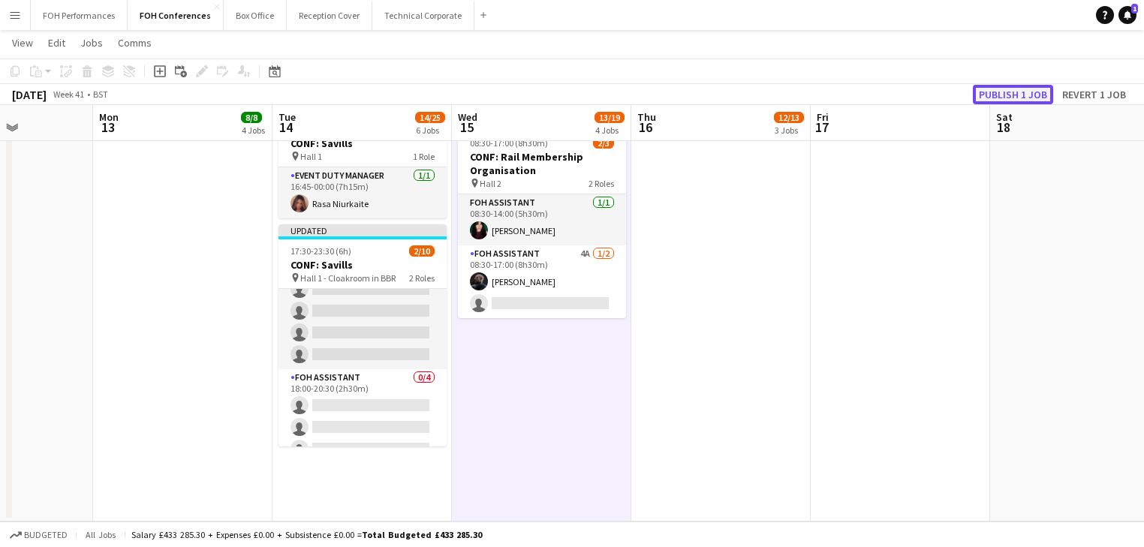
click at [1009, 92] on button "Publish 1 job" at bounding box center [1013, 95] width 80 height 20
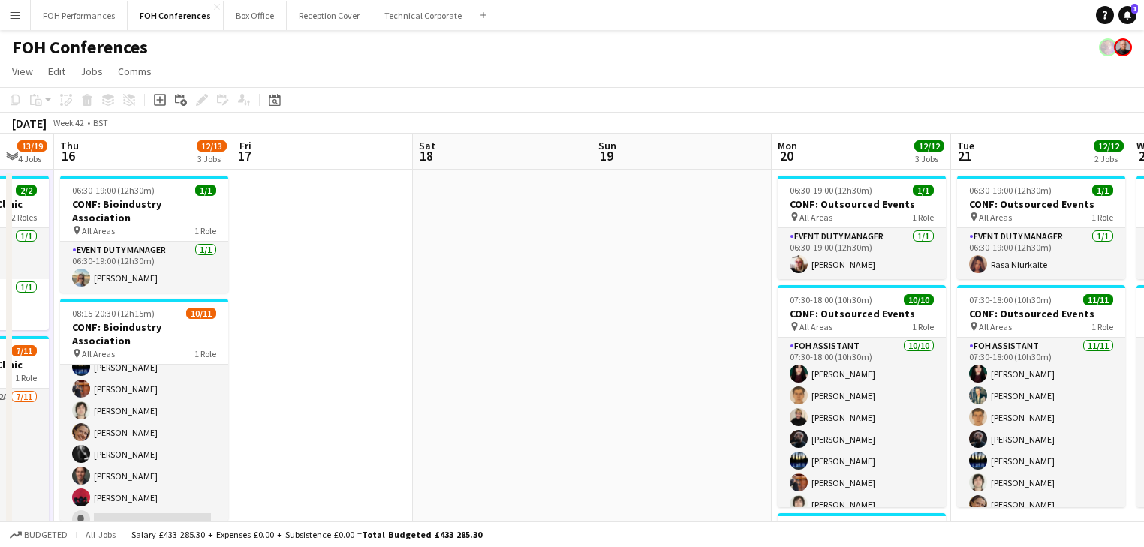
scroll to position [0, 586]
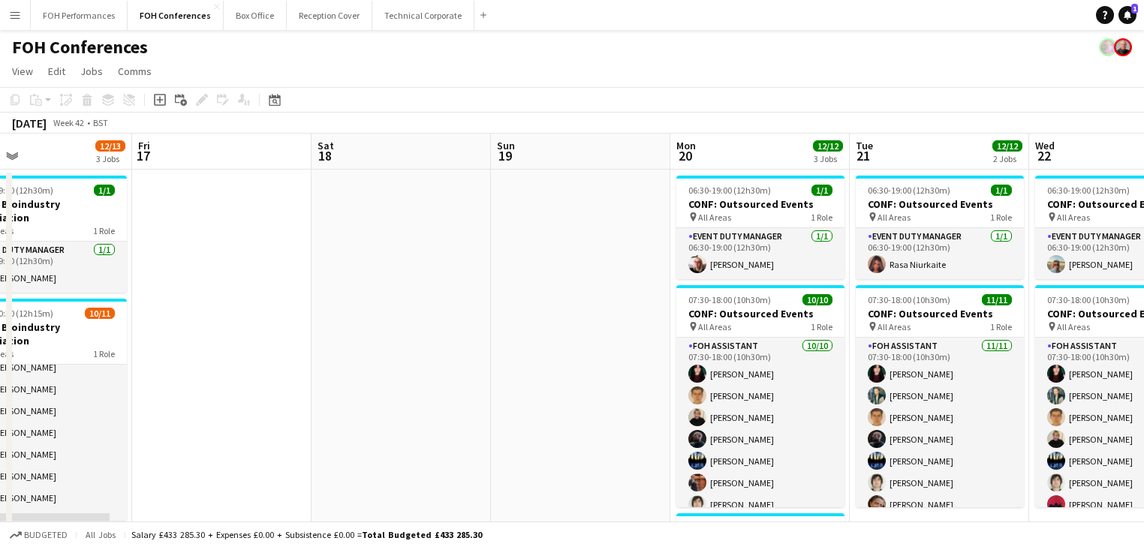
drag, startPoint x: 895, startPoint y: 312, endPoint x: 216, endPoint y: 277, distance: 679.7
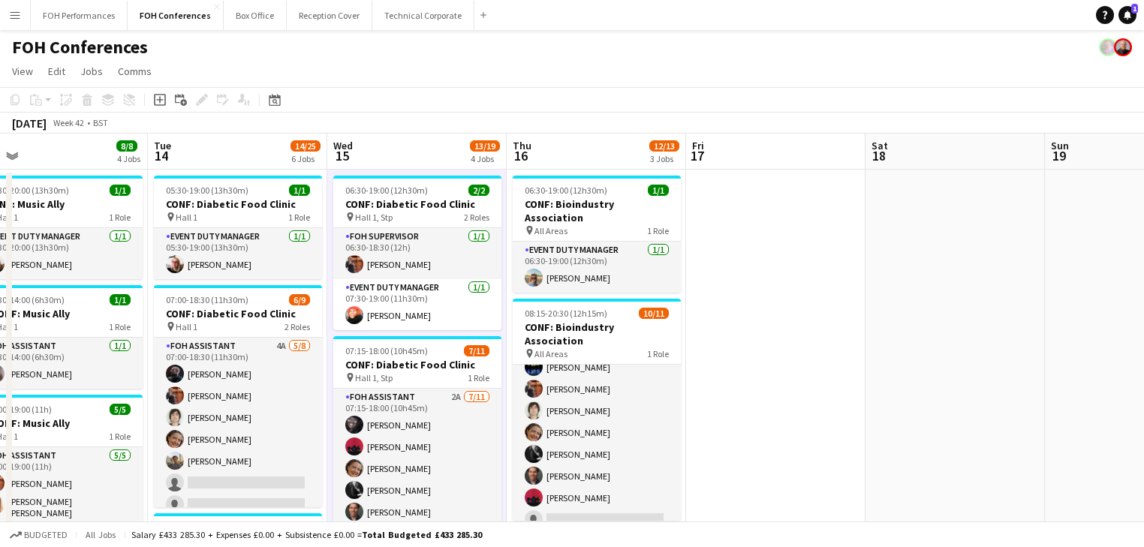
drag, startPoint x: 255, startPoint y: 272, endPoint x: 716, endPoint y: 219, distance: 463.3
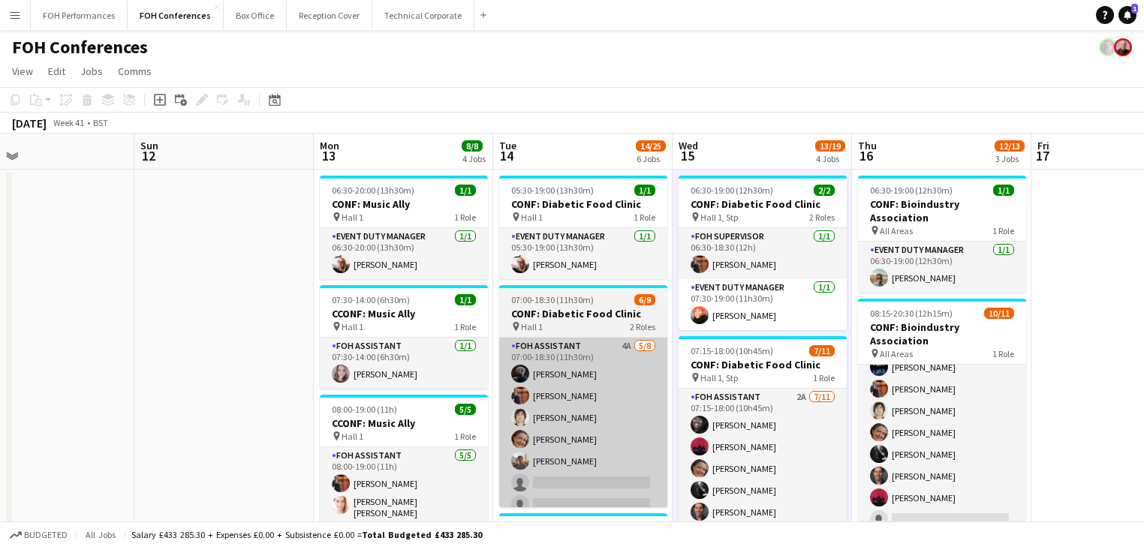
drag, startPoint x: 817, startPoint y: 372, endPoint x: 628, endPoint y: 354, distance: 190.1
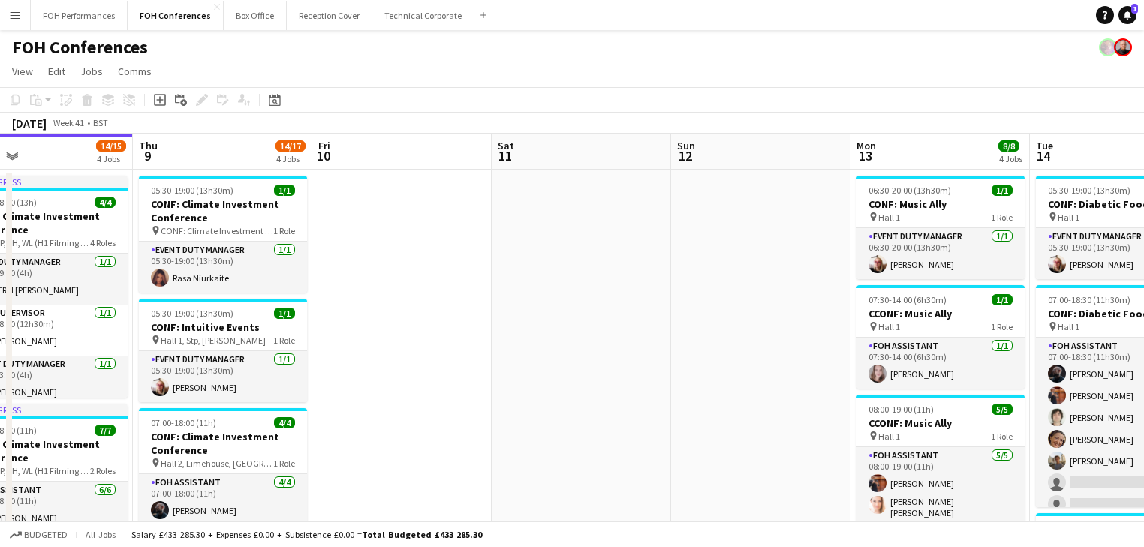
drag, startPoint x: 804, startPoint y: 350, endPoint x: 922, endPoint y: 342, distance: 118.2
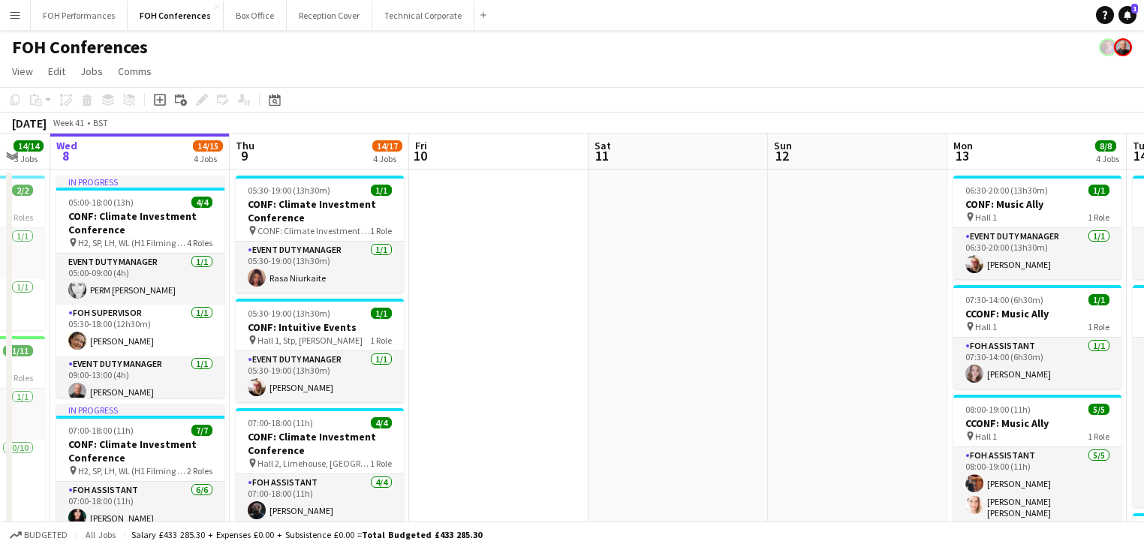
drag, startPoint x: 577, startPoint y: 349, endPoint x: 613, endPoint y: 321, distance: 46.0
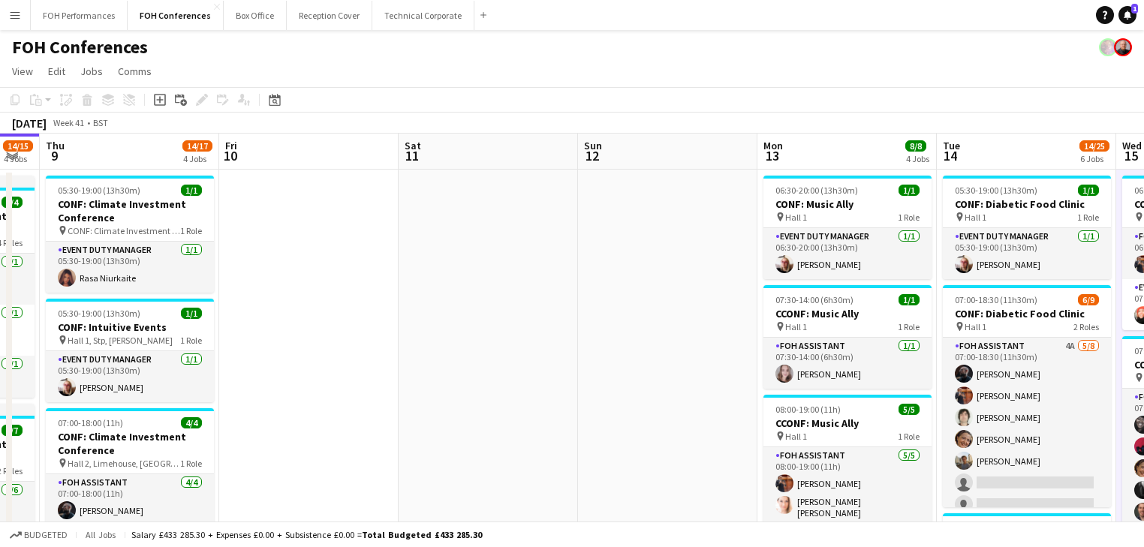
drag, startPoint x: 173, startPoint y: 387, endPoint x: -110, endPoint y: 356, distance: 285.5
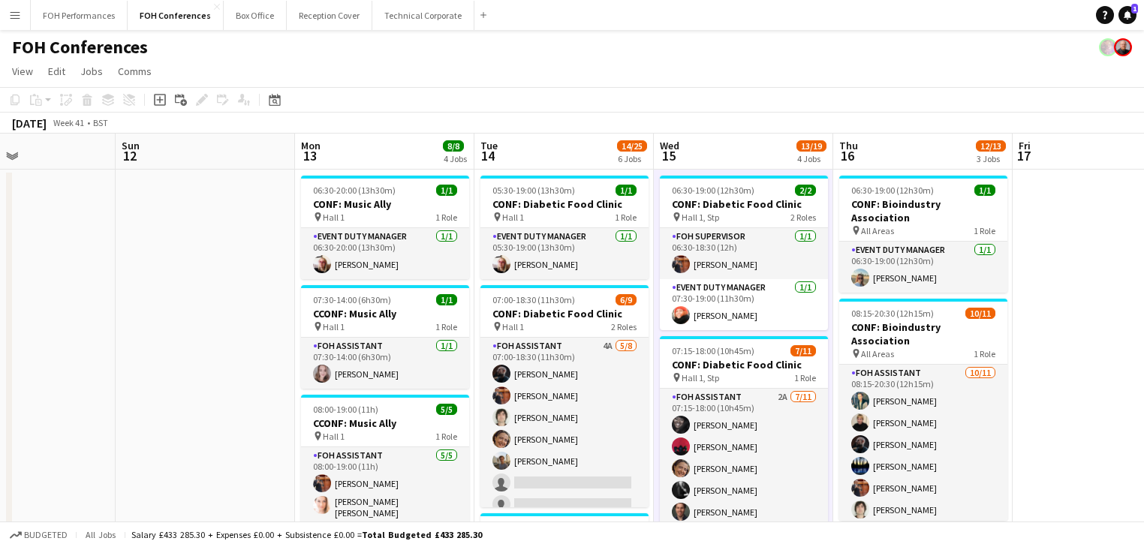
scroll to position [0, 424]
drag, startPoint x: 296, startPoint y: 356, endPoint x: -87, endPoint y: 339, distance: 383.3
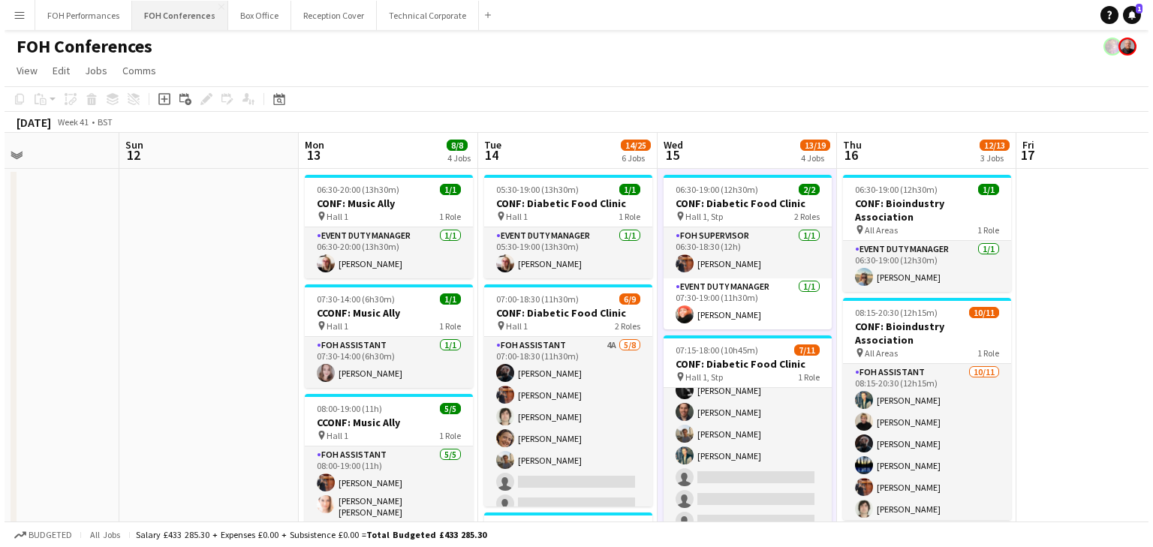
scroll to position [0, 0]
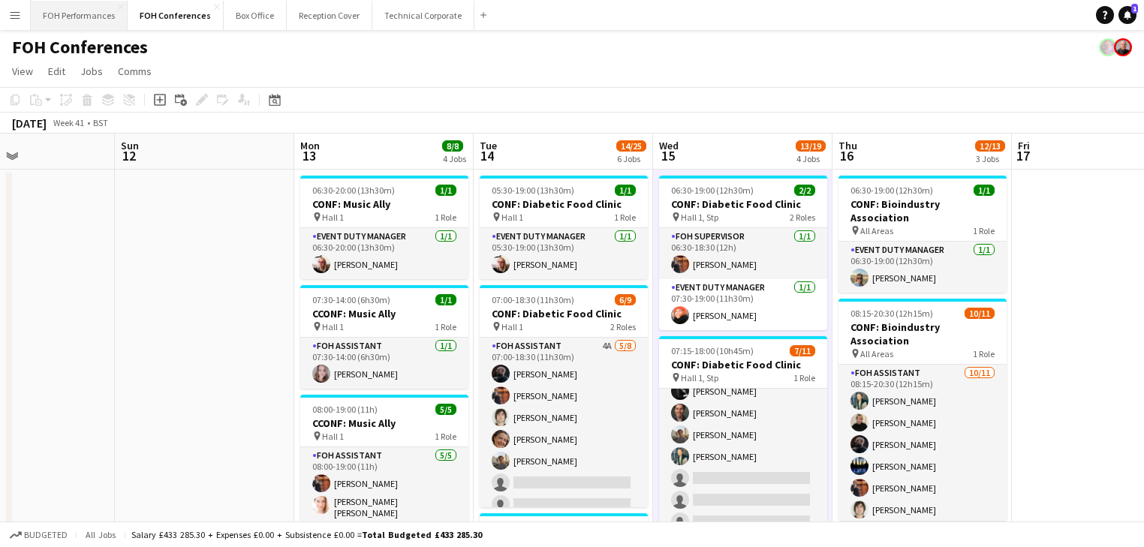
click at [74, 15] on button "FOH Performances Close" at bounding box center [79, 15] width 97 height 29
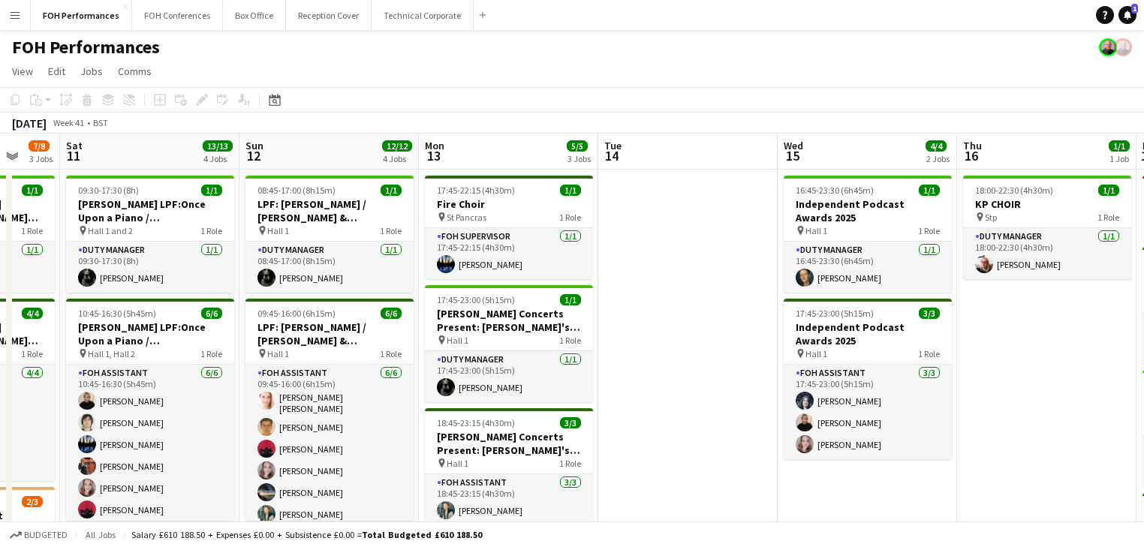
scroll to position [0, 586]
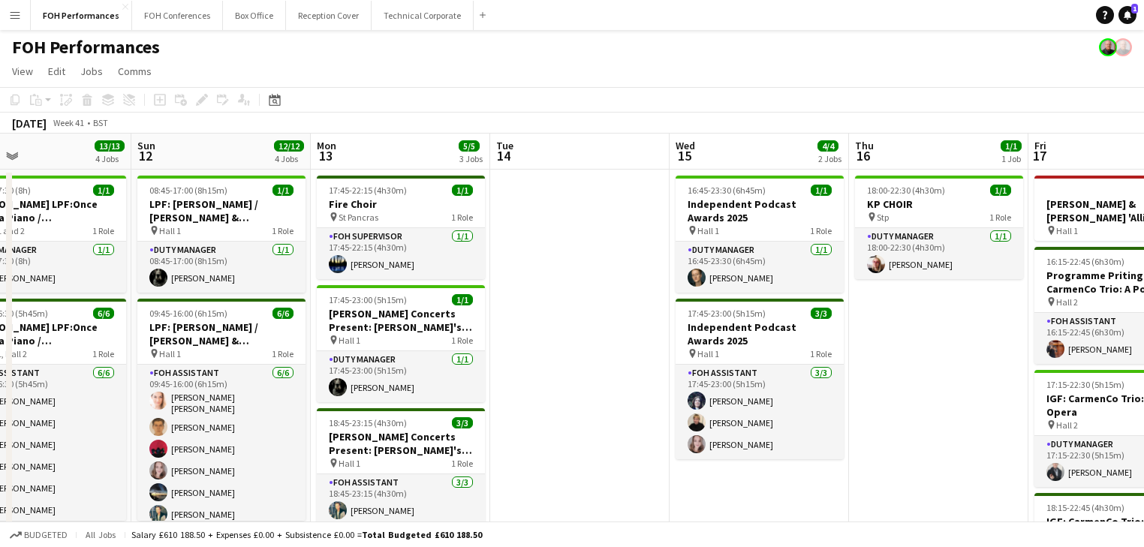
drag, startPoint x: 793, startPoint y: 334, endPoint x: -38, endPoint y: 285, distance: 832.7
click at [0, 285] on html "Menu Boards Boards Boards All jobs Status Workforce Workforce My Workforce Recr…" at bounding box center [572, 457] width 1144 height 914
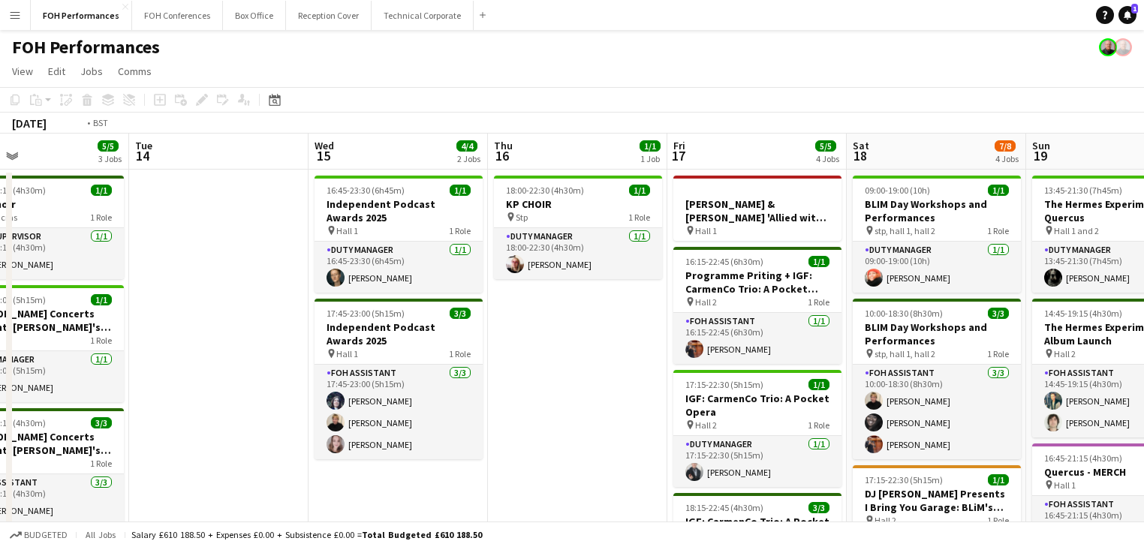
scroll to position [0, 526]
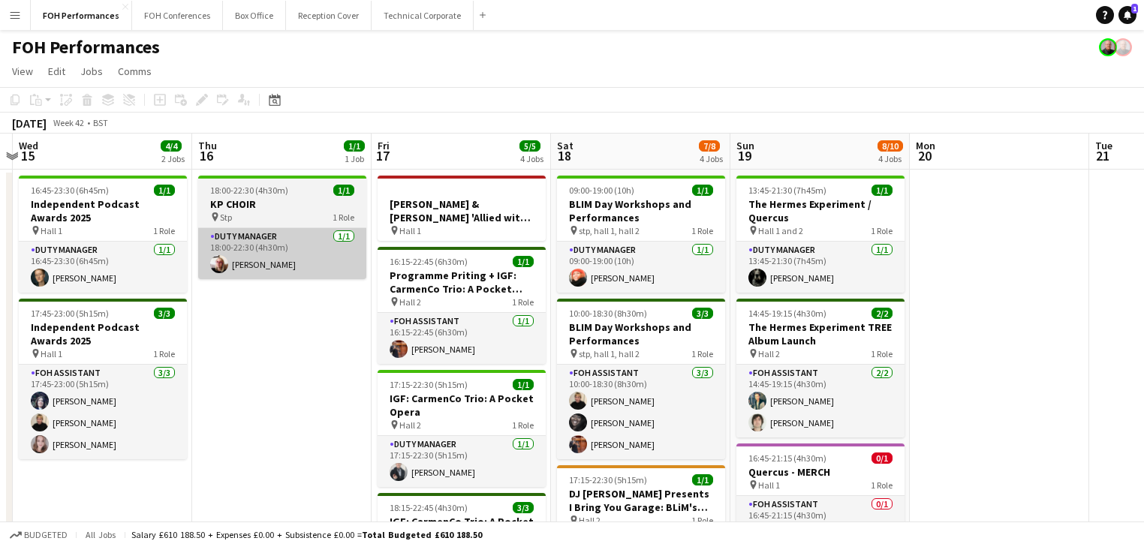
drag, startPoint x: 659, startPoint y: 319, endPoint x: 332, endPoint y: 252, distance: 333.4
click at [0, 209] on html "Menu Boards Boards Boards All jobs Status Workforce Workforce My Workforce Recr…" at bounding box center [572, 457] width 1144 height 914
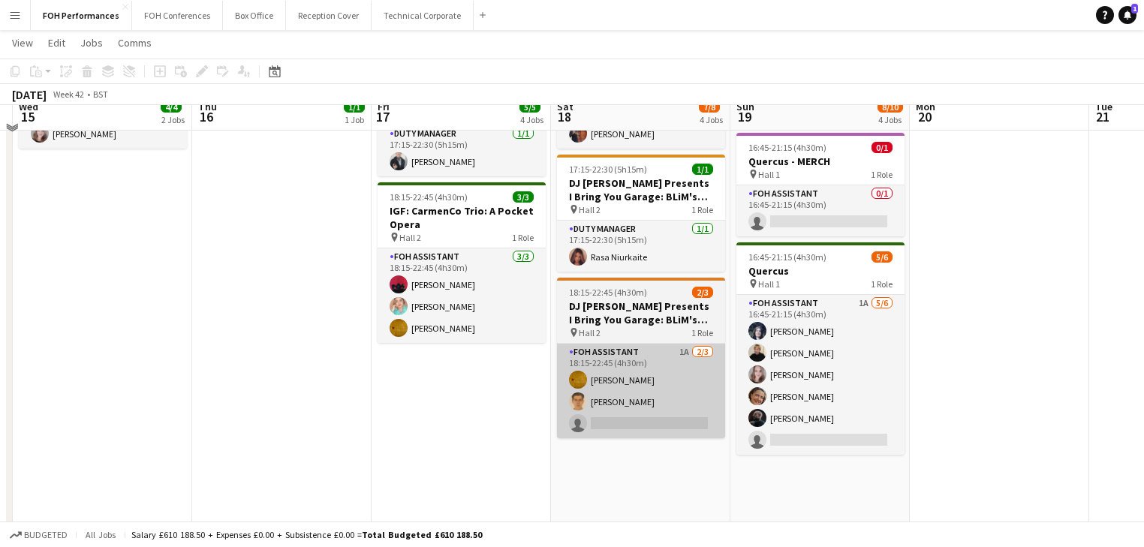
scroll to position [285, 0]
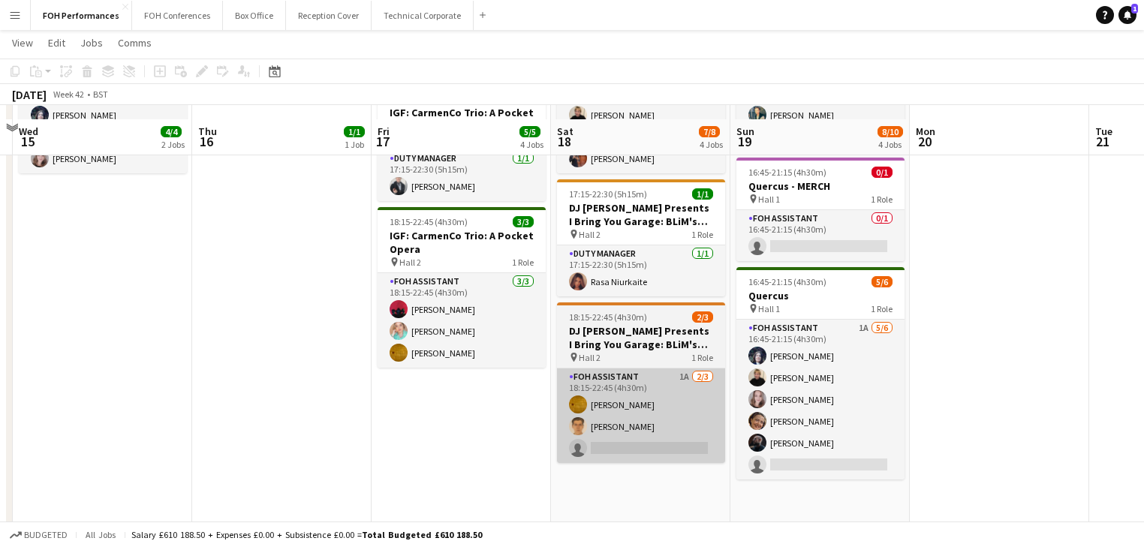
click at [646, 351] on div "pin Hall 2 1 Role" at bounding box center [641, 357] width 168 height 12
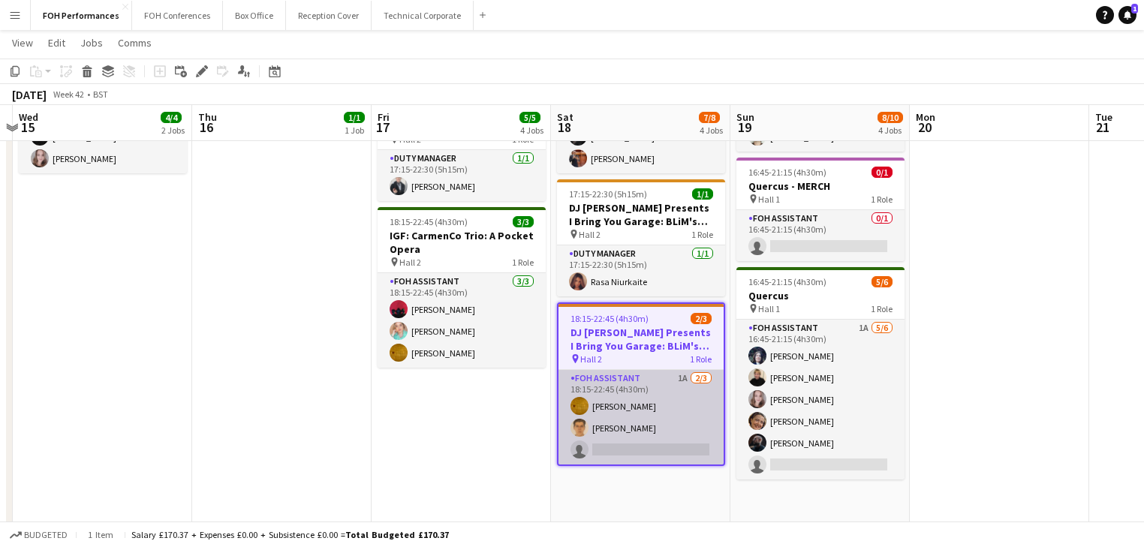
click at [655, 421] on app-card-role "FOH Assistant 1A [DATE] 18:15-22:45 (4h30m) [PERSON_NAME] [PERSON_NAME] single-…" at bounding box center [641, 417] width 165 height 95
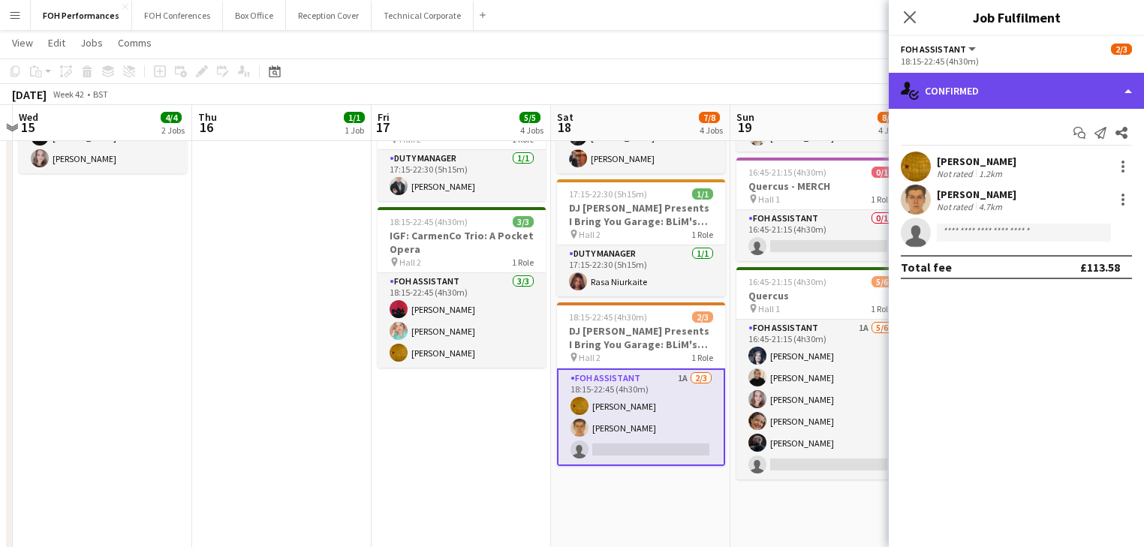
click at [1037, 92] on div "single-neutral-actions-check-2 Confirmed" at bounding box center [1016, 91] width 255 height 36
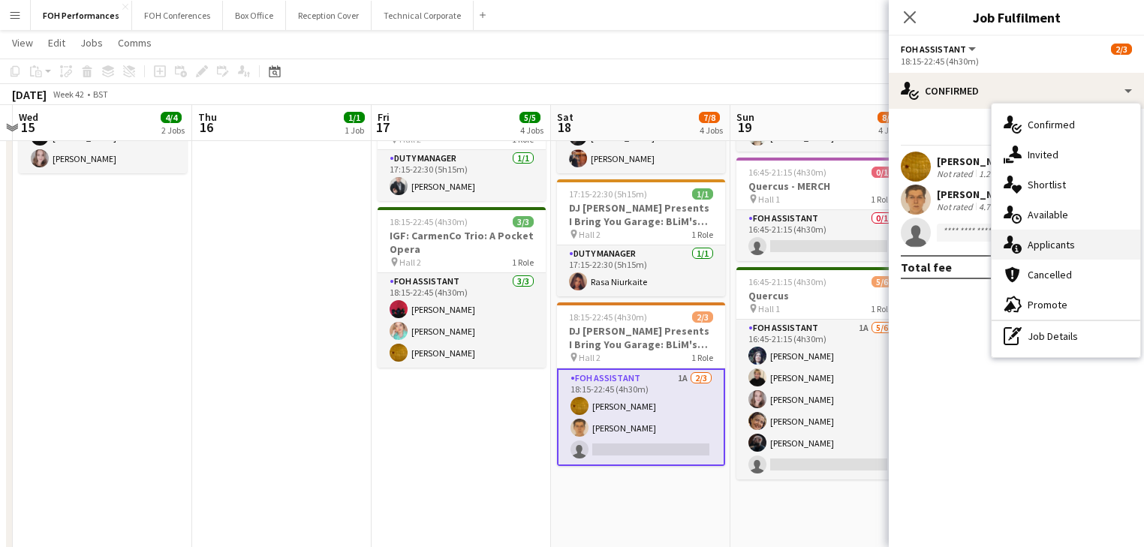
click at [1057, 244] on span "Applicants" at bounding box center [1051, 245] width 47 height 14
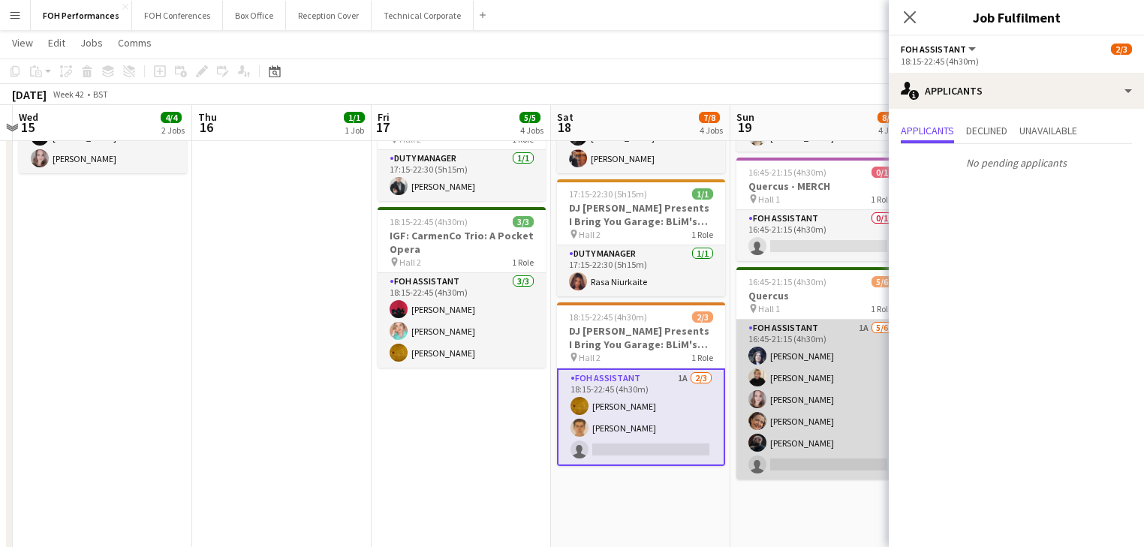
click at [836, 393] on app-card-role "FOH Assistant 1A [DATE] 16:45-21:15 (4h30m) [PERSON_NAME] [PERSON_NAME] [PERSON…" at bounding box center [821, 400] width 168 height 160
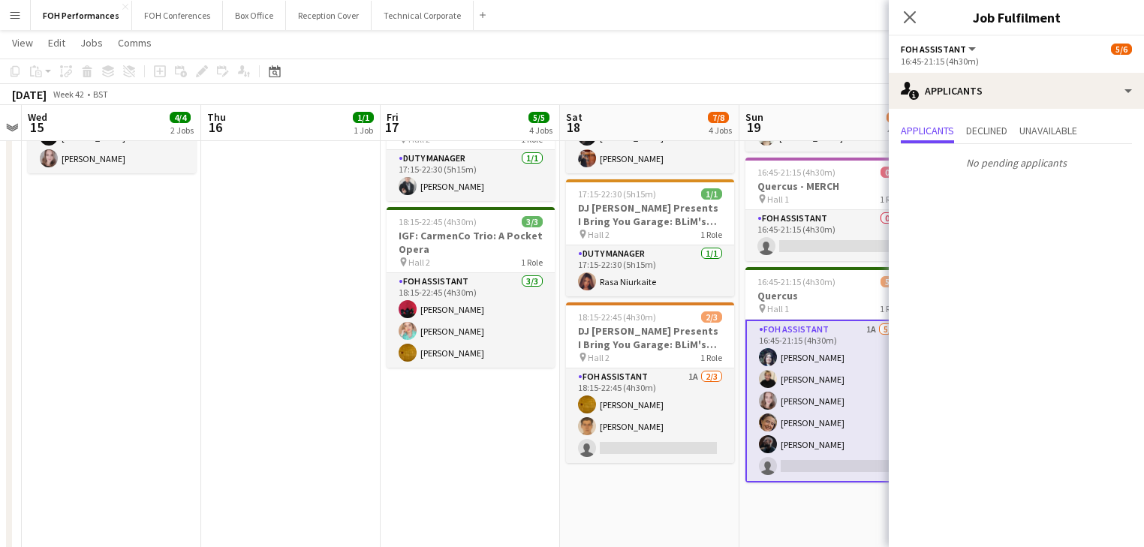
scroll to position [0, 670]
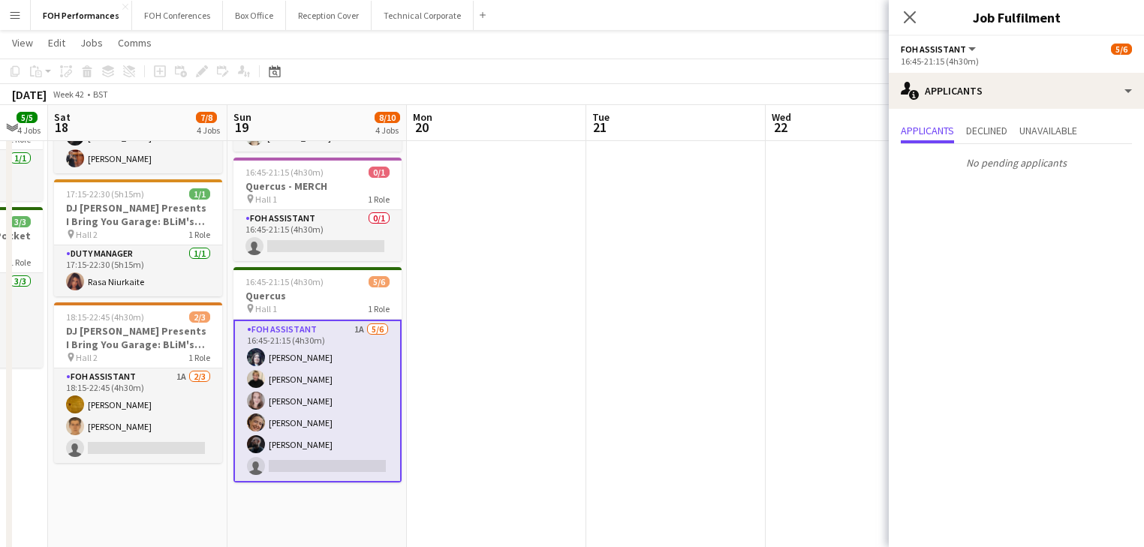
drag, startPoint x: 806, startPoint y: 387, endPoint x: 303, endPoint y: 355, distance: 504.1
click at [303, 355] on app-calendar-viewport "Tue 14 Wed 15 4/4 2 Jobs Thu 16 1/1 1 Job Fri 17 5/5 4 Jobs Sat 18 7/8 4 Jobs S…" at bounding box center [572, 188] width 1144 height 828
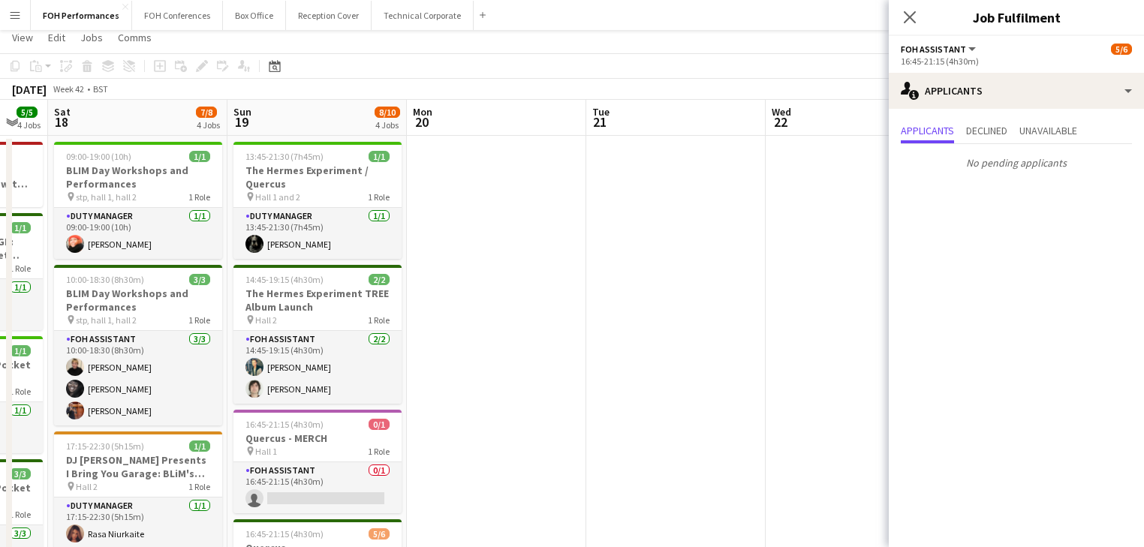
scroll to position [0, 0]
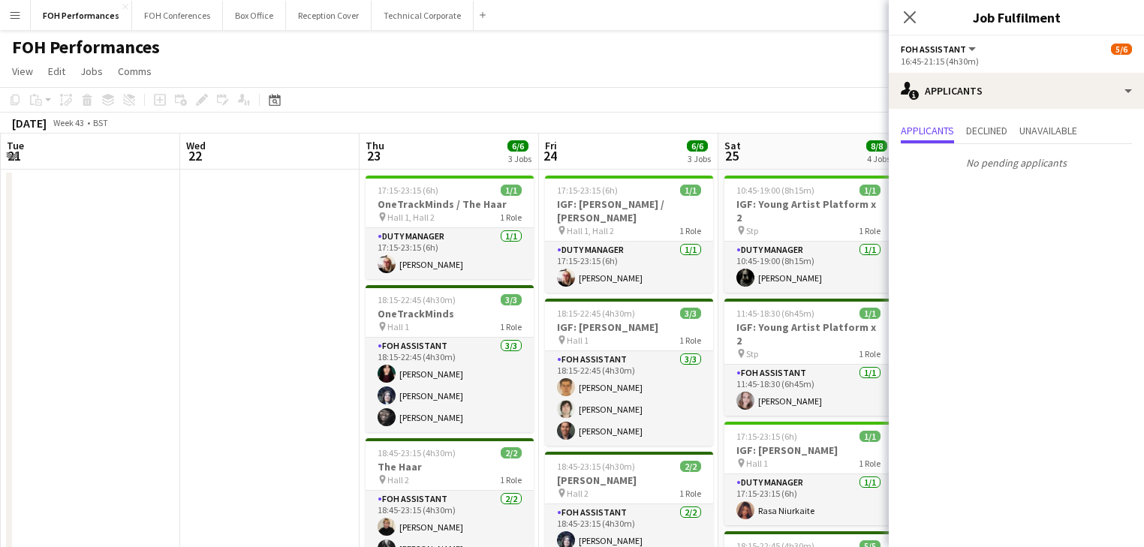
drag, startPoint x: 501, startPoint y: 330, endPoint x: 47, endPoint y: 276, distance: 457.5
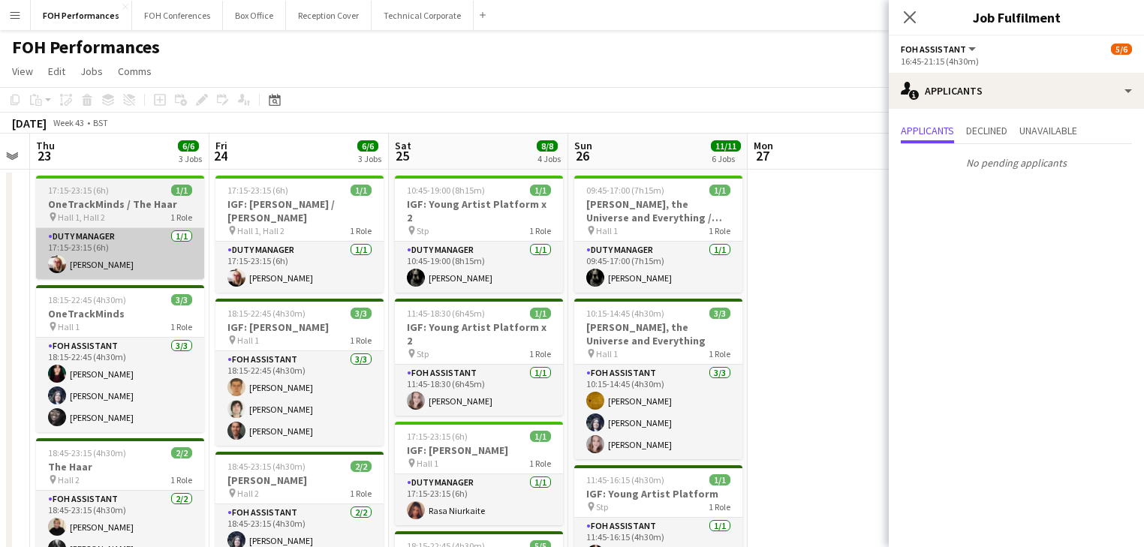
drag, startPoint x: 48, startPoint y: 279, endPoint x: 50, endPoint y: 268, distance: 10.8
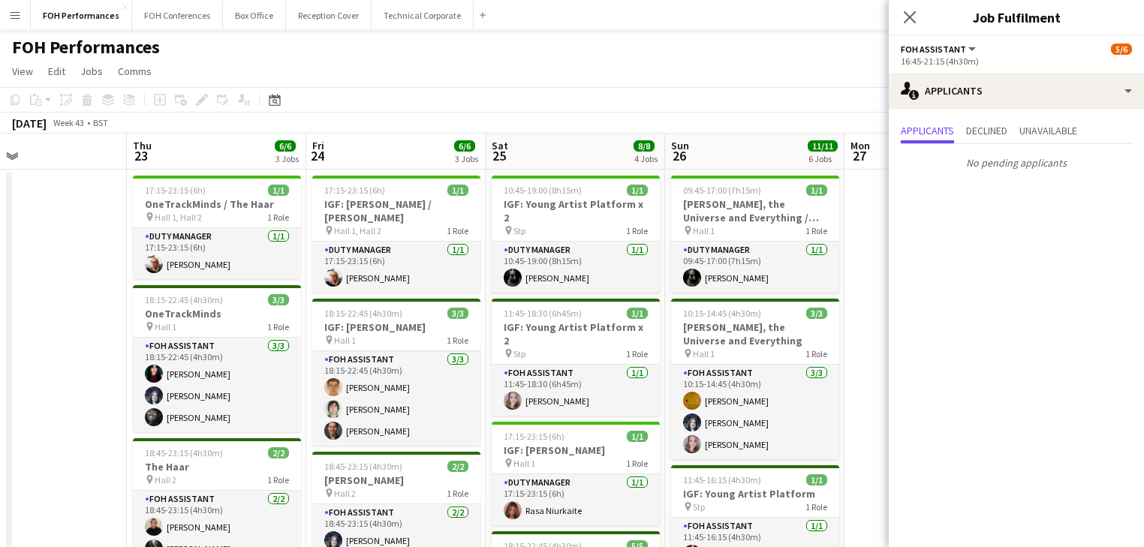
drag, startPoint x: 665, startPoint y: 298, endPoint x: -125, endPoint y: 231, distance: 793.5
click at [0, 231] on html "Menu Boards Boards Boards All jobs Status Workforce Workforce My Workforce Recr…" at bounding box center [572, 540] width 1144 height 1080
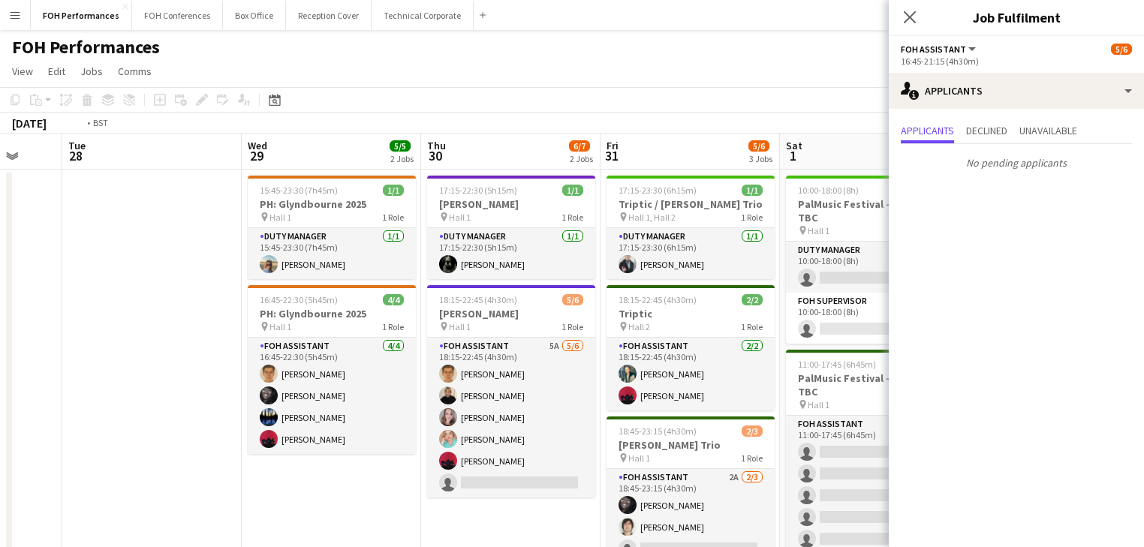
drag, startPoint x: 393, startPoint y: 276, endPoint x: 97, endPoint y: 248, distance: 298.0
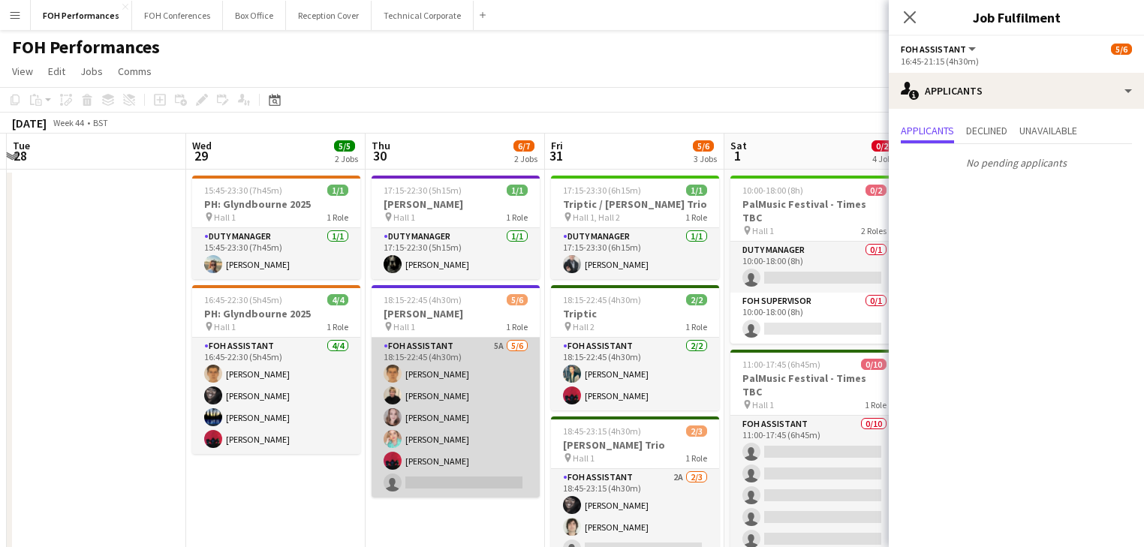
click at [477, 411] on app-card-role "FOH Assistant 5A 5/6 18:15-22:45 (4h30m) William Warren Jojo Ruta Magdalena Wlo…" at bounding box center [456, 418] width 168 height 160
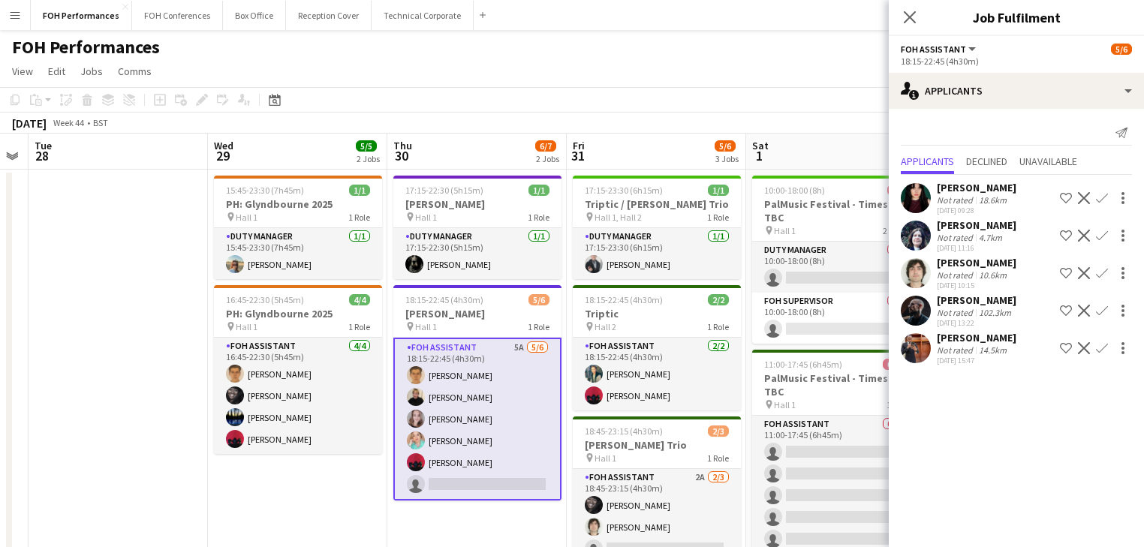
scroll to position [0, 552]
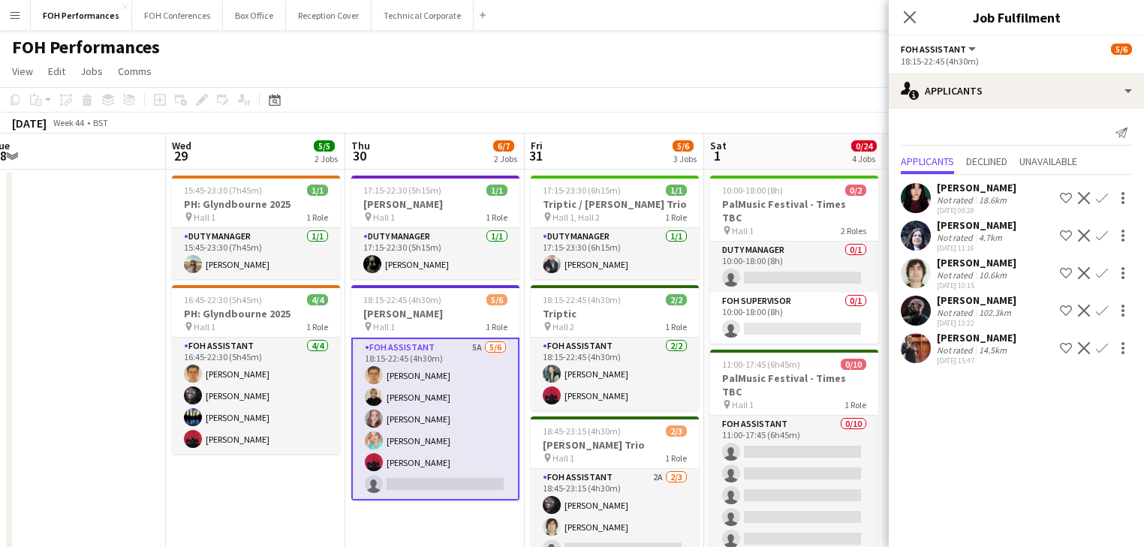
drag, startPoint x: 610, startPoint y: 393, endPoint x: 252, endPoint y: 345, distance: 360.6
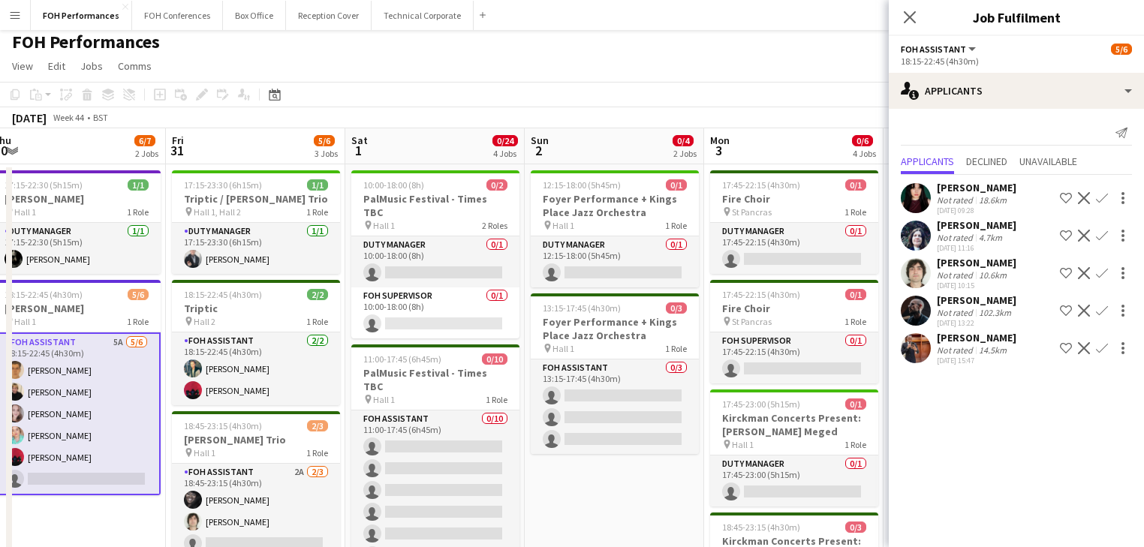
scroll to position [0, 0]
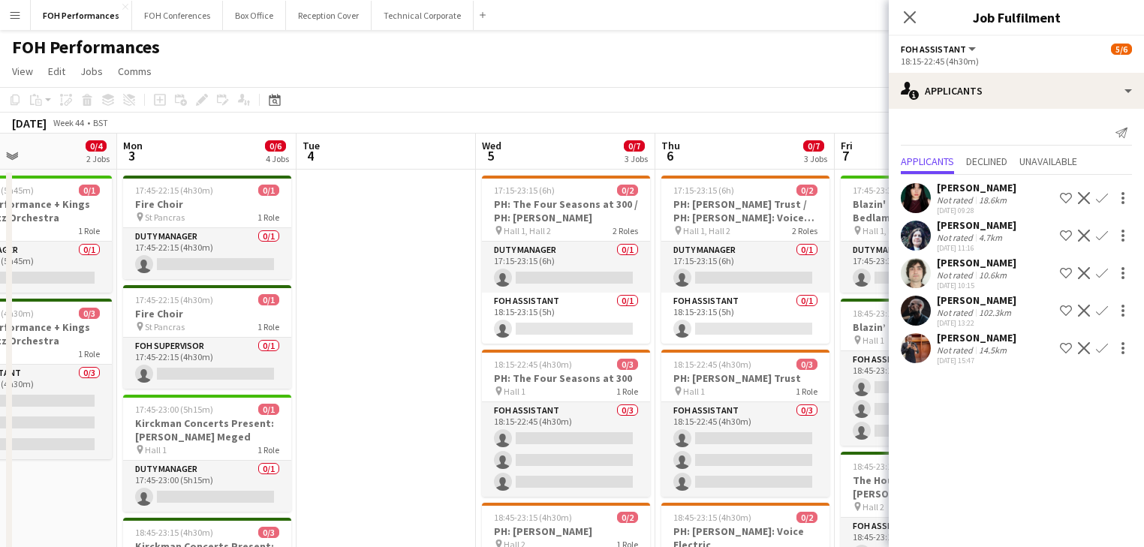
drag, startPoint x: 636, startPoint y: 347, endPoint x: -145, endPoint y: 231, distance: 789.4
click at [0, 231] on html "Menu Boards Boards Boards All jobs Status Workforce Workforce My Workforce Recr…" at bounding box center [572, 540] width 1144 height 1080
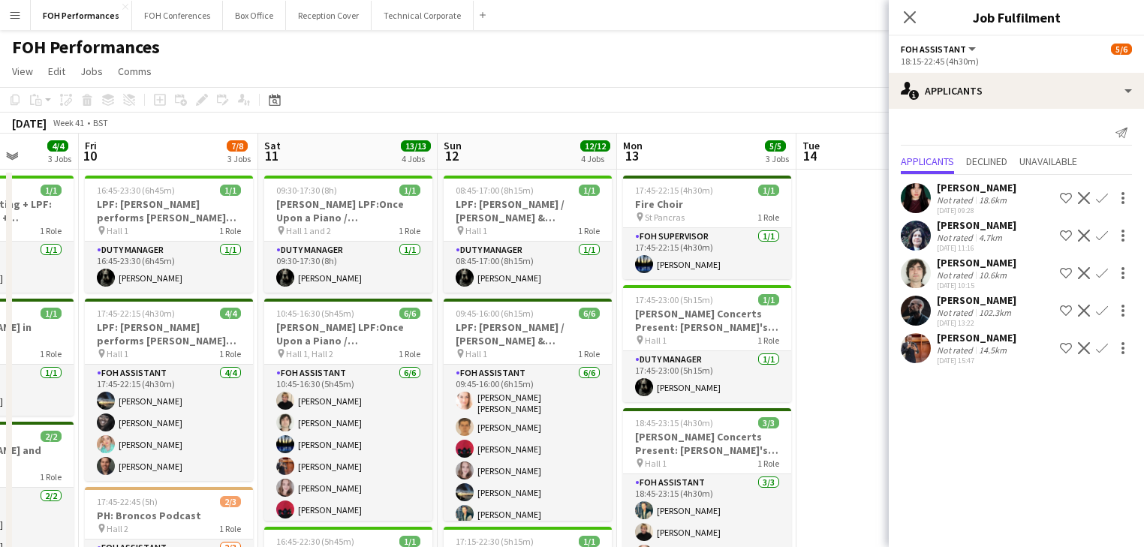
drag, startPoint x: 307, startPoint y: 133, endPoint x: -153, endPoint y: 126, distance: 460.3
click at [0, 126] on html "Menu Boards Boards Boards All jobs Status Workforce Workforce My Workforce Recr…" at bounding box center [572, 540] width 1144 height 1080
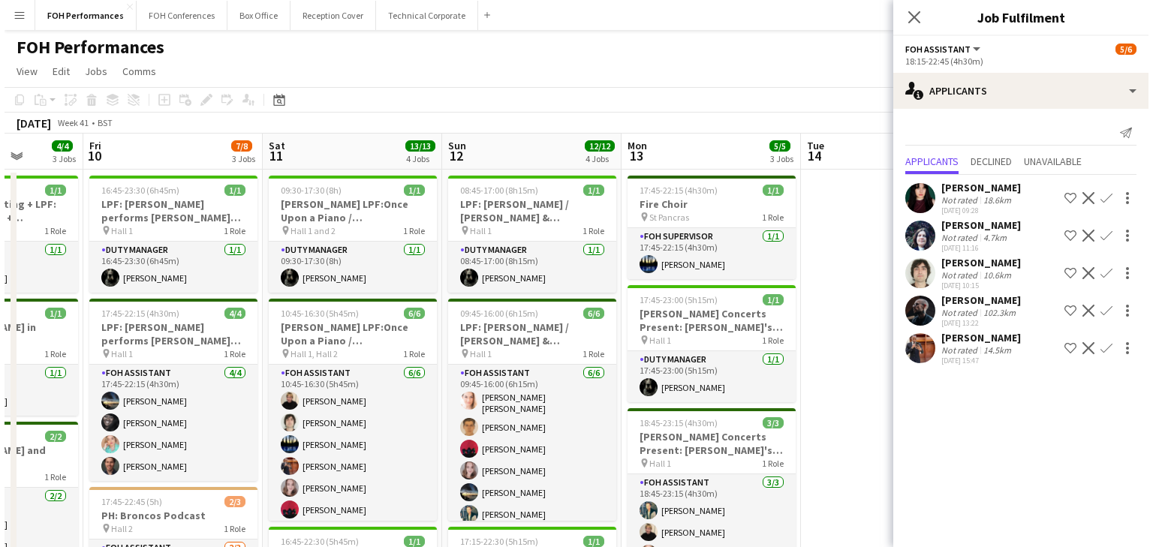
scroll to position [0, 475]
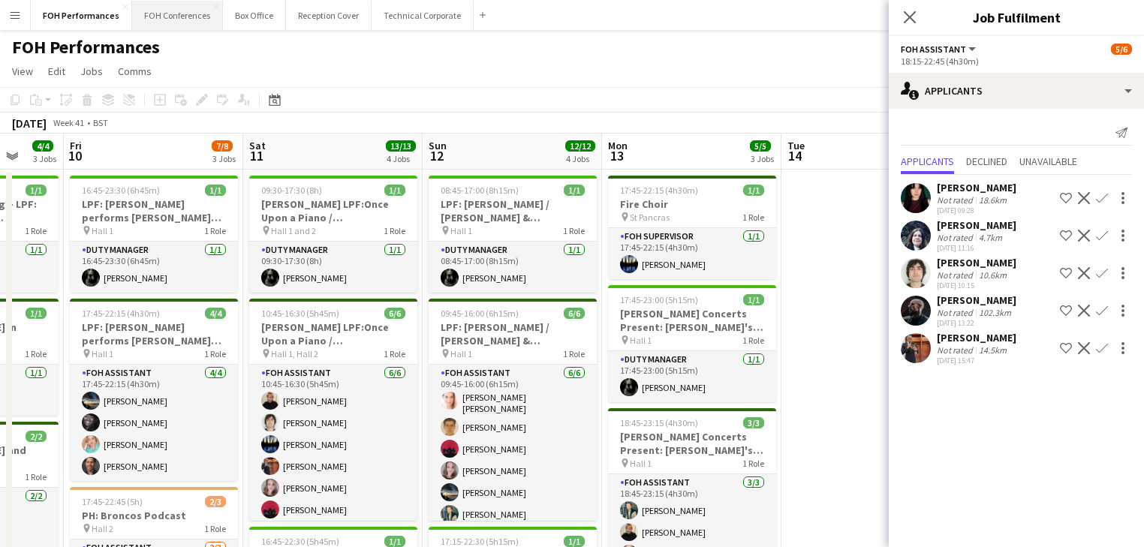
click at [175, 12] on button "FOH Conferences Close" at bounding box center [177, 15] width 91 height 29
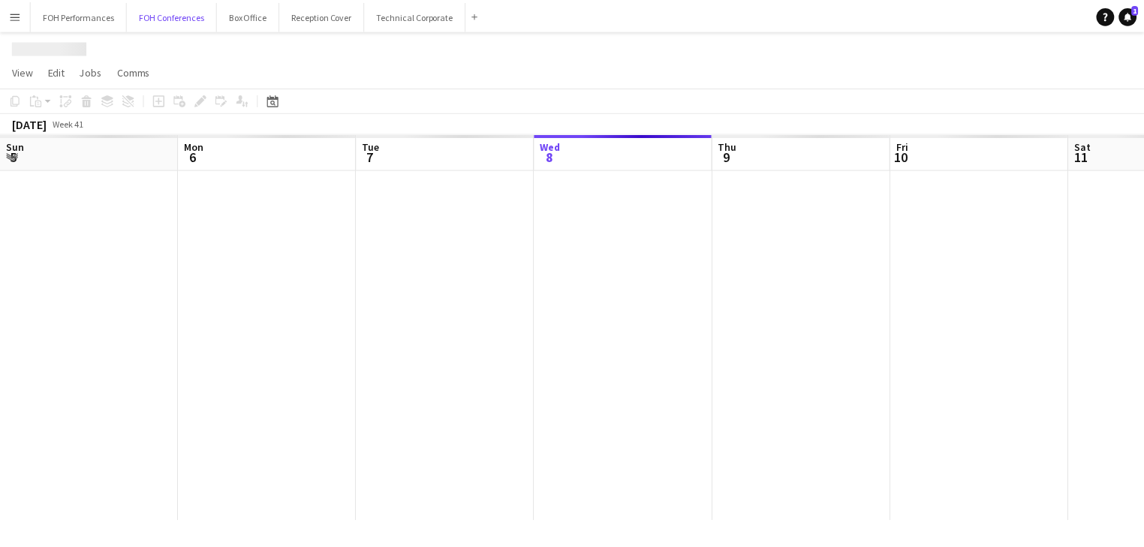
scroll to position [0, 359]
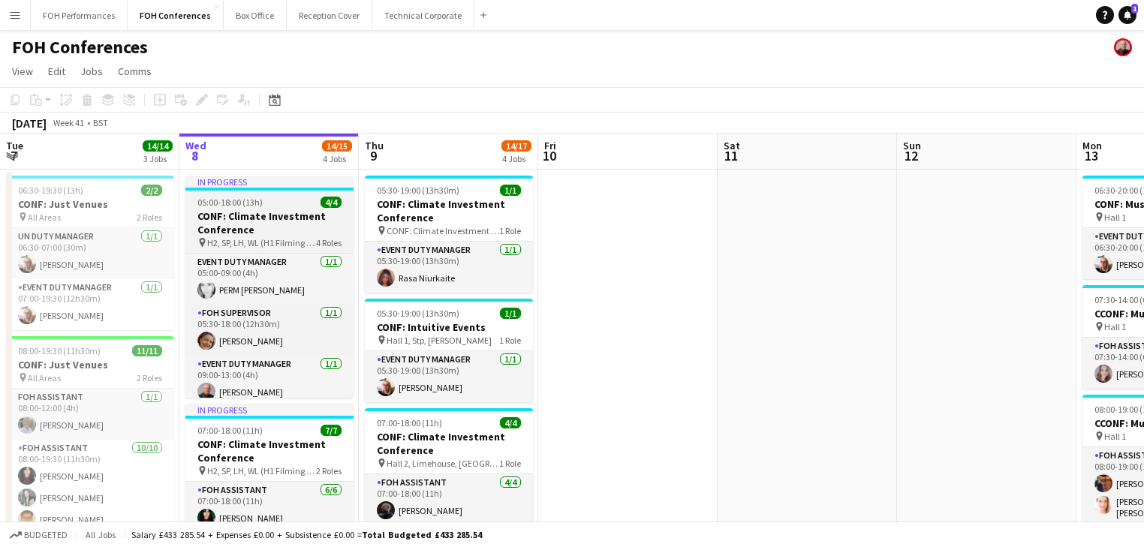
click at [240, 222] on h3 "CONF: Climate Investment Conference" at bounding box center [269, 222] width 168 height 27
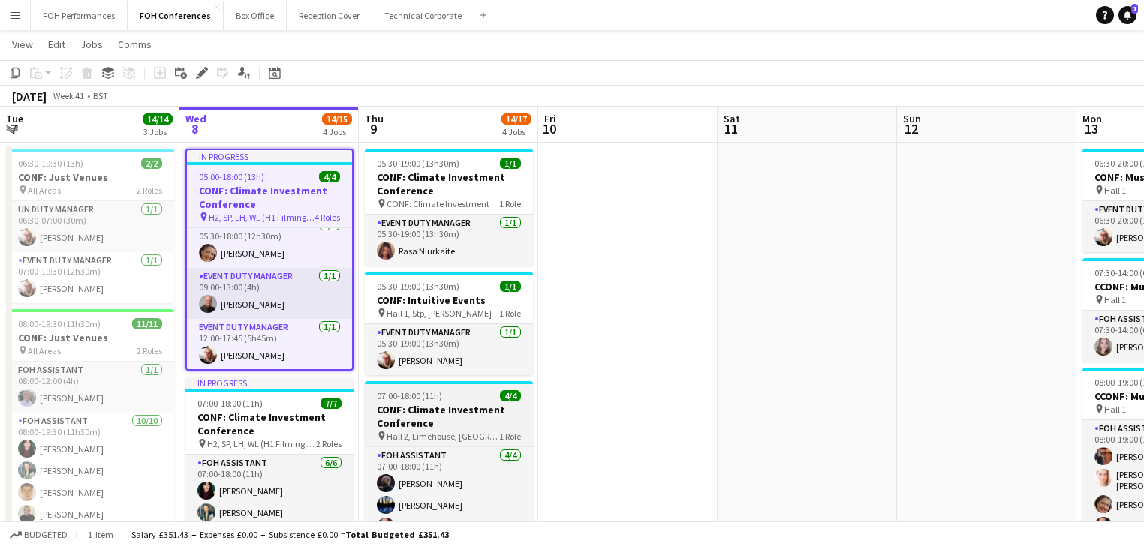
scroll to position [0, 0]
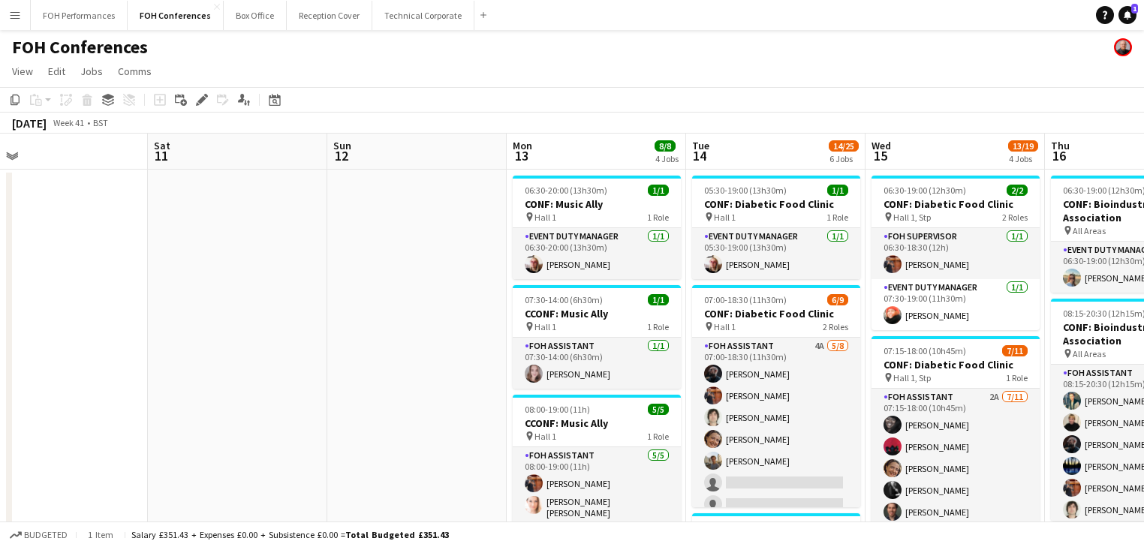
drag, startPoint x: 679, startPoint y: 333, endPoint x: 109, endPoint y: 294, distance: 571.3
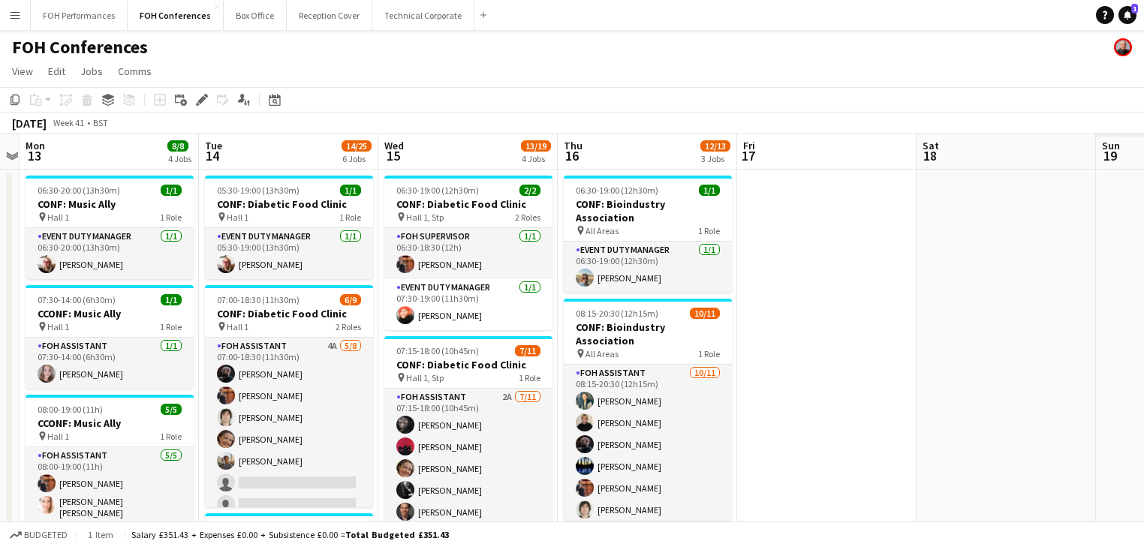
scroll to position [0, 484]
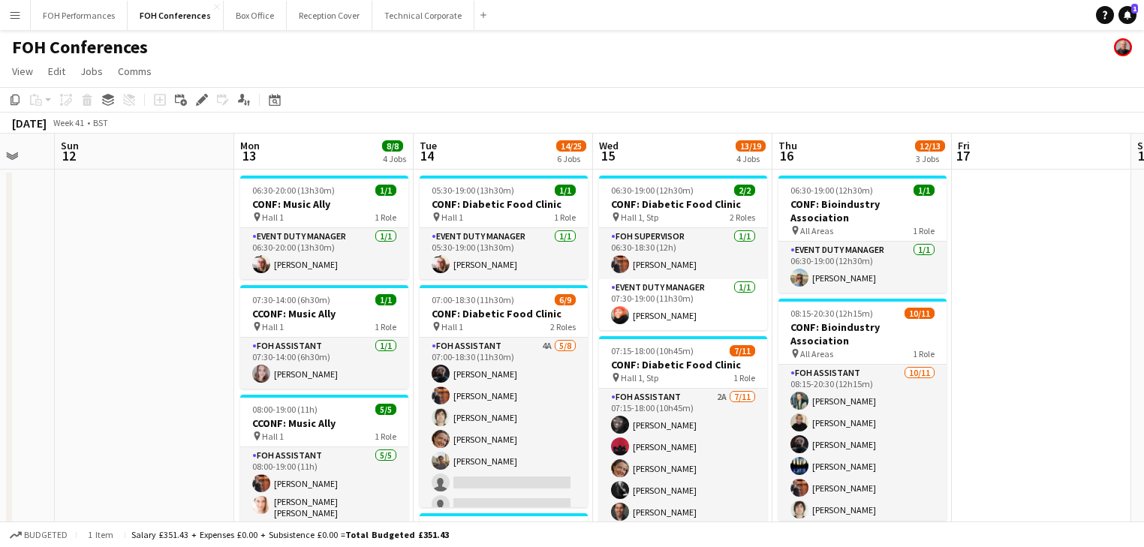
drag, startPoint x: 337, startPoint y: 310, endPoint x: 154, endPoint y: 279, distance: 185.8
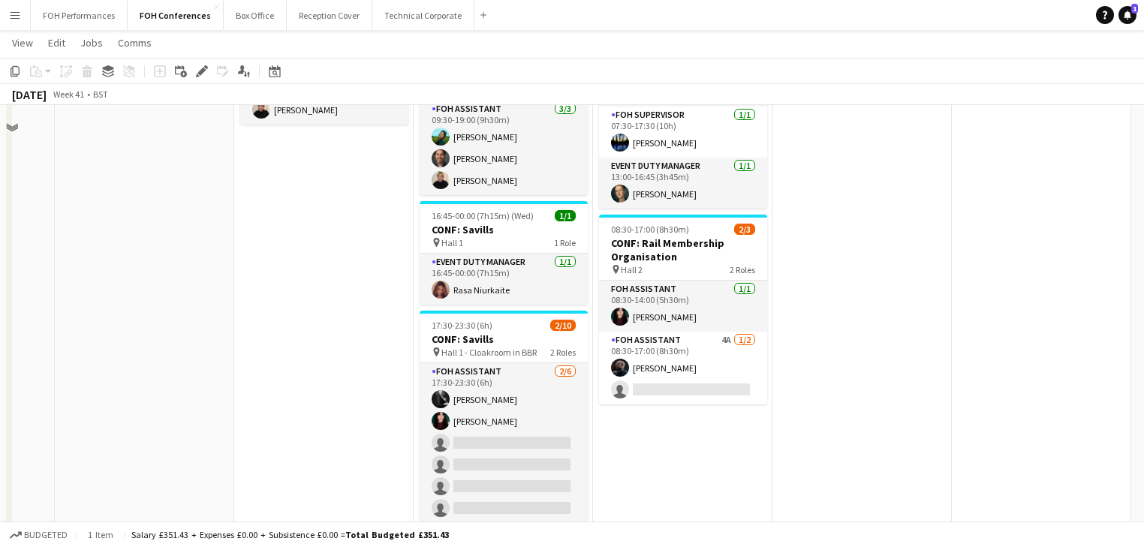
scroll to position [641, 0]
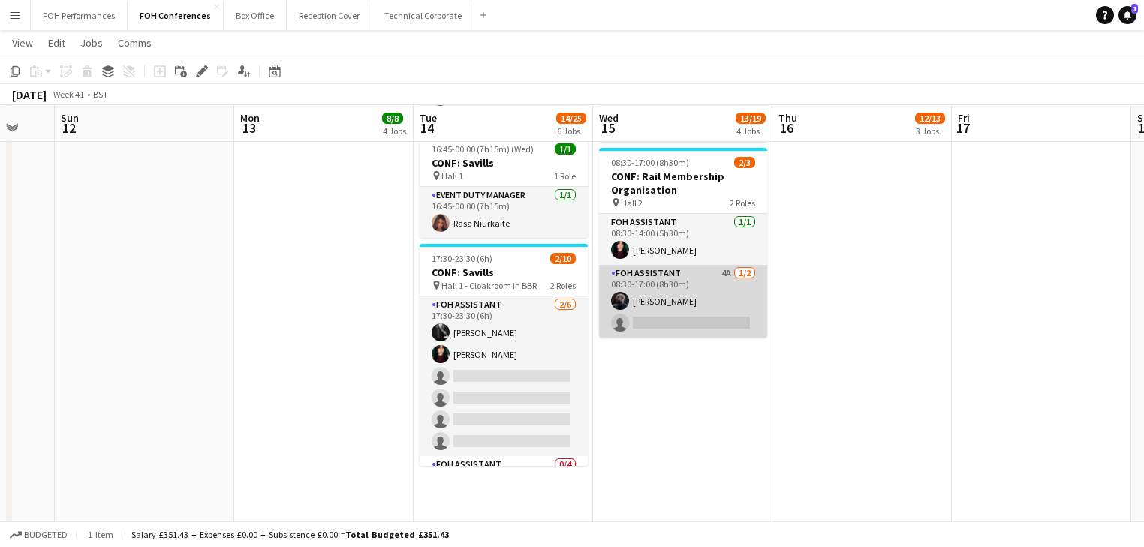
click at [692, 320] on app-card-role "FOH Assistant 4A 1/2 08:30-17:00 (8h30m) Nathan Cable single-neutral-actions" at bounding box center [683, 301] width 168 height 73
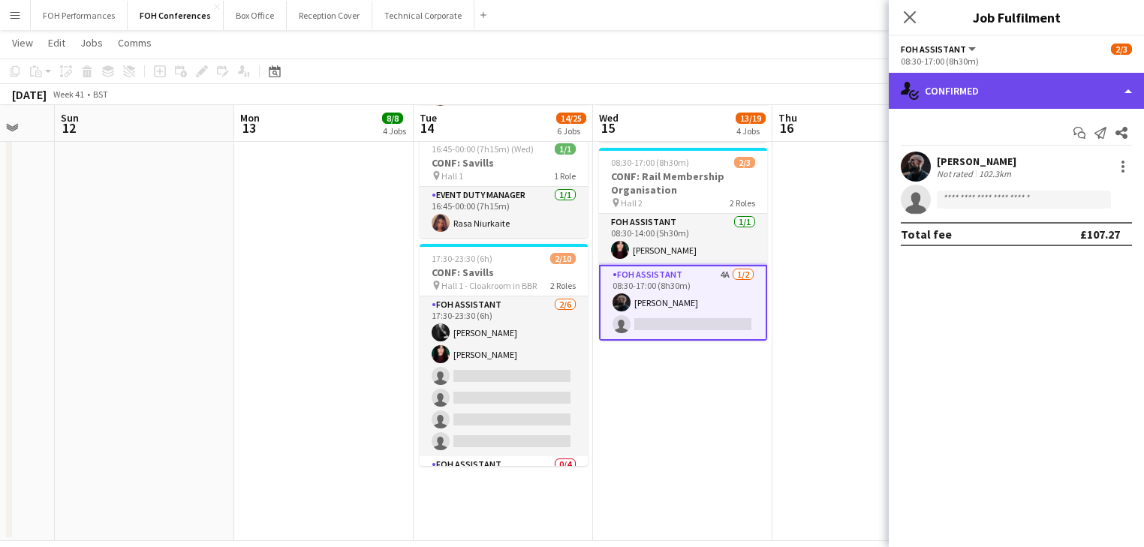
click at [985, 93] on div "single-neutral-actions-check-2 Confirmed" at bounding box center [1016, 91] width 255 height 36
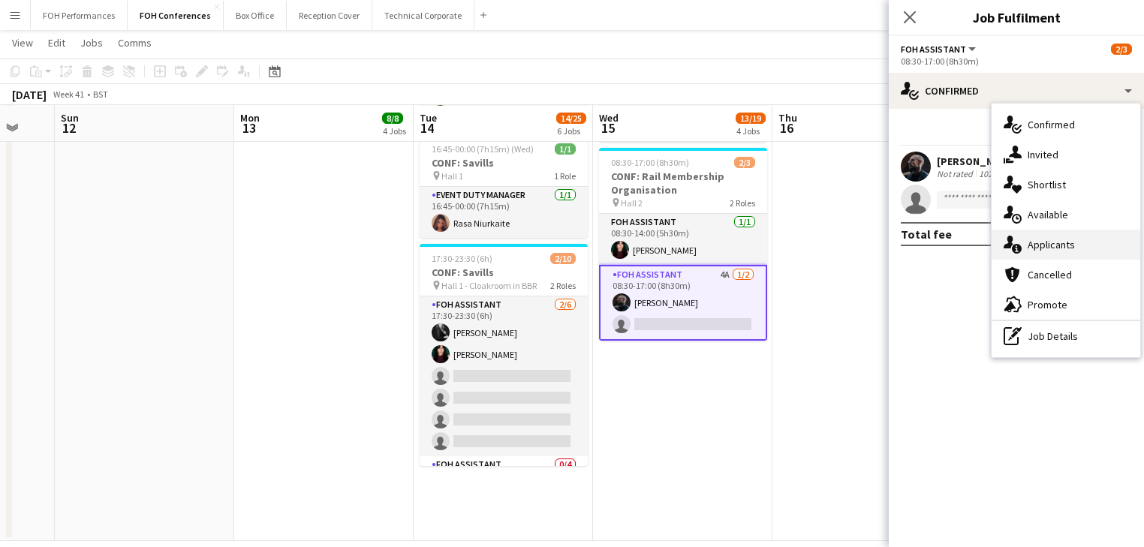
click at [1050, 248] on span "Applicants" at bounding box center [1051, 245] width 47 height 14
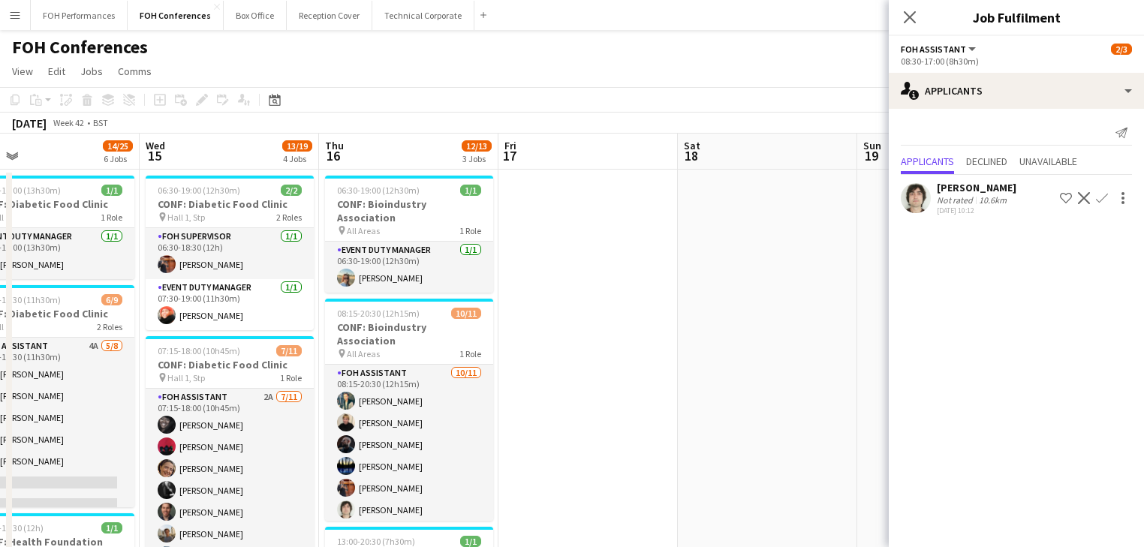
scroll to position [0, 565]
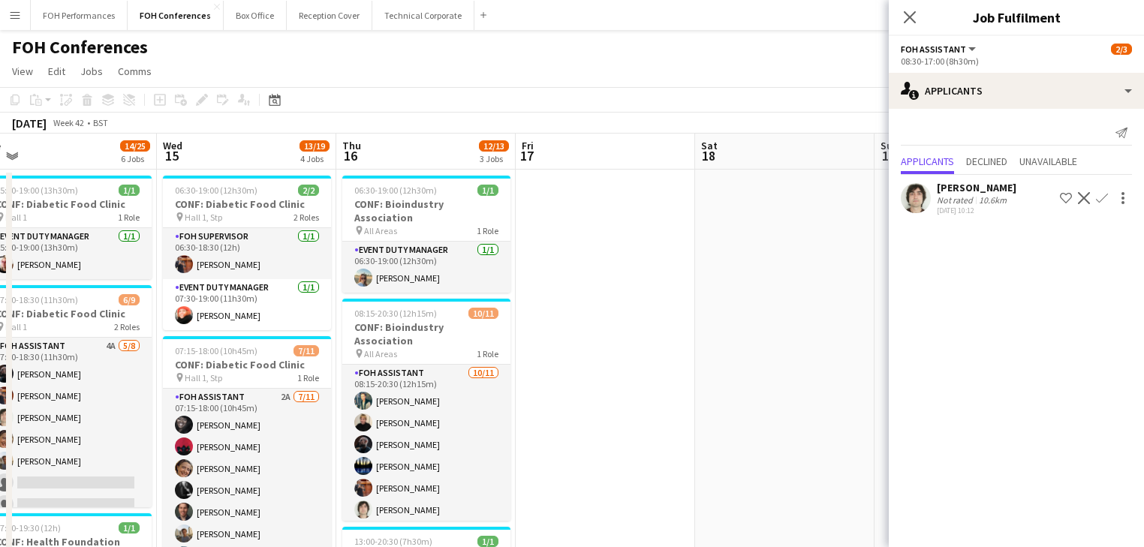
drag, startPoint x: 814, startPoint y: 335, endPoint x: 194, endPoint y: 273, distance: 622.6
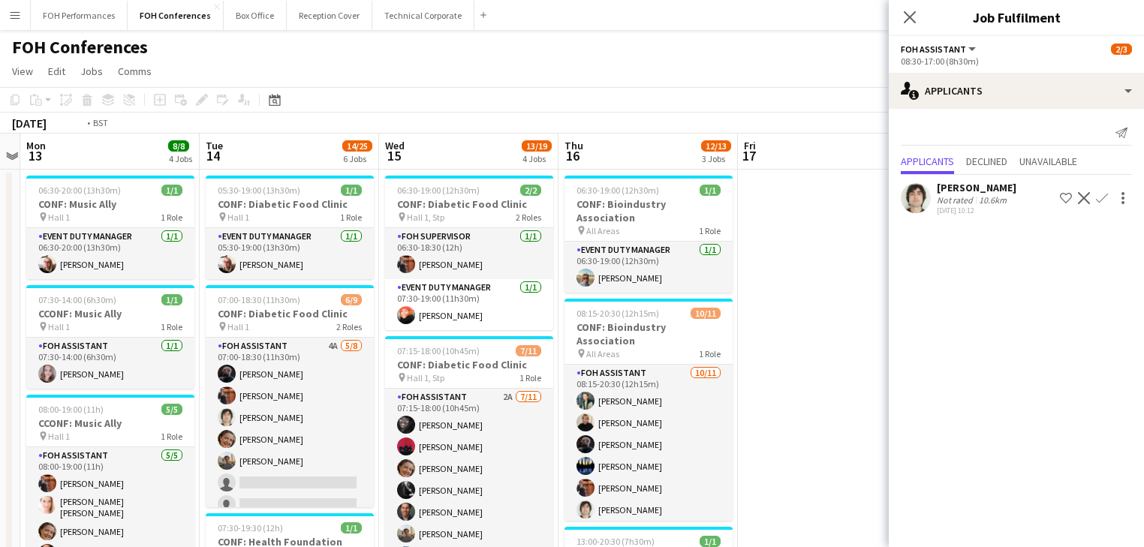
drag, startPoint x: 523, startPoint y: 345, endPoint x: 855, endPoint y: 342, distance: 332.7
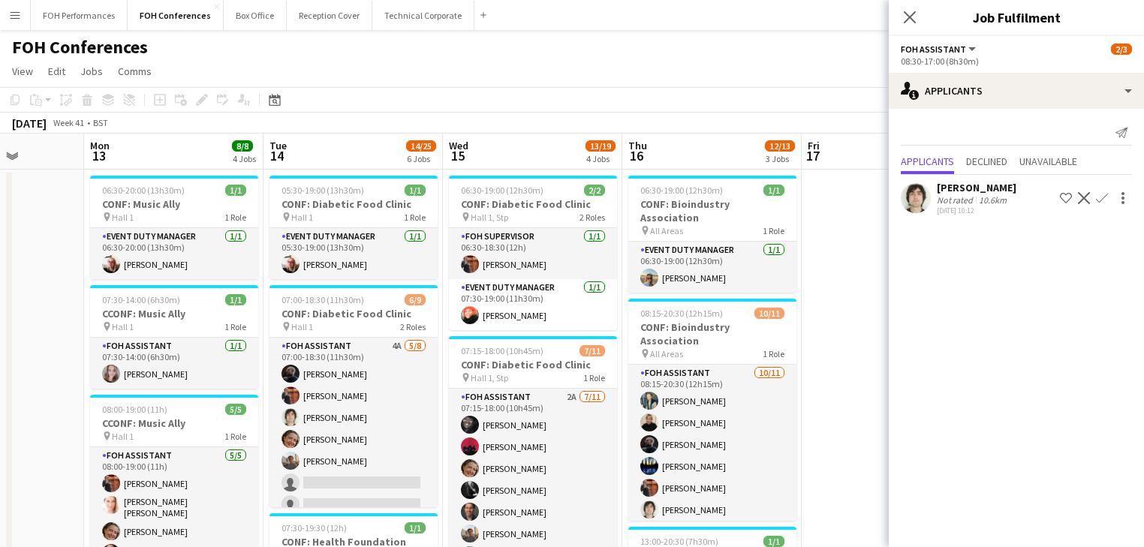
drag, startPoint x: 348, startPoint y: 375, endPoint x: 591, endPoint y: 355, distance: 244.1
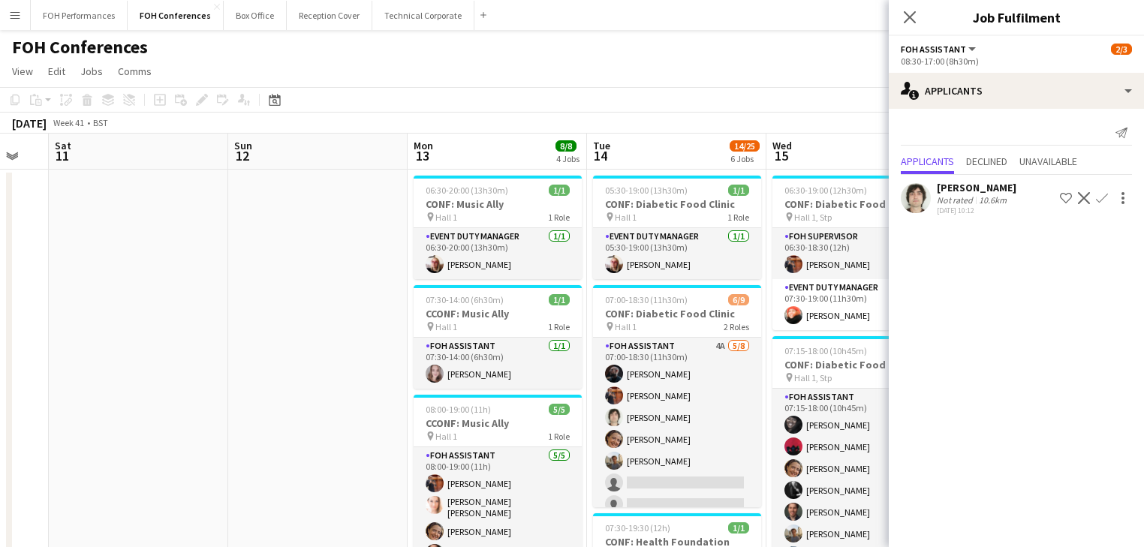
drag, startPoint x: 718, startPoint y: 354, endPoint x: 643, endPoint y: 346, distance: 75.5
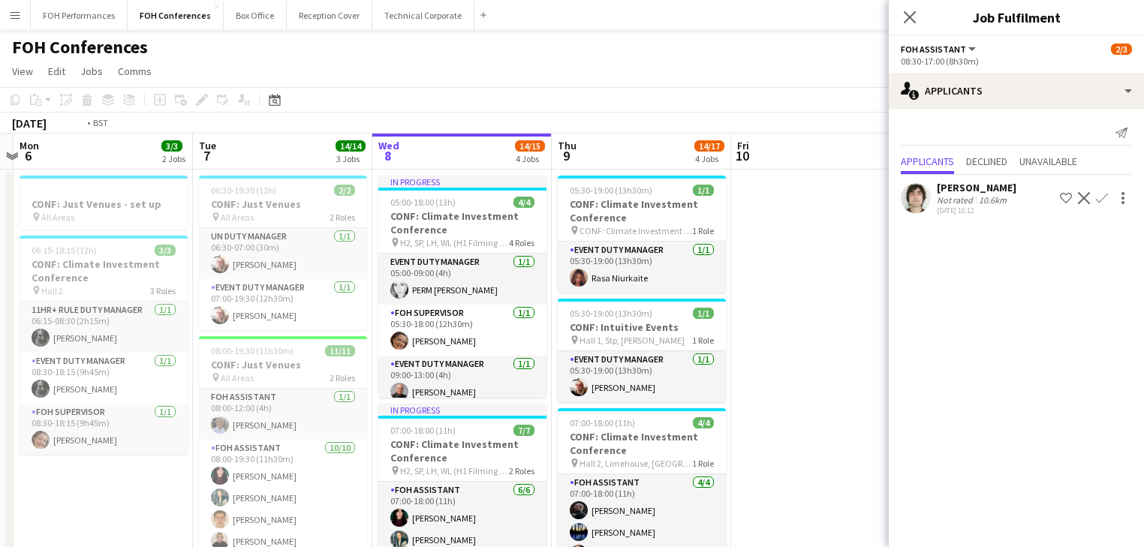
drag, startPoint x: 427, startPoint y: 327, endPoint x: 857, endPoint y: 327, distance: 429.5
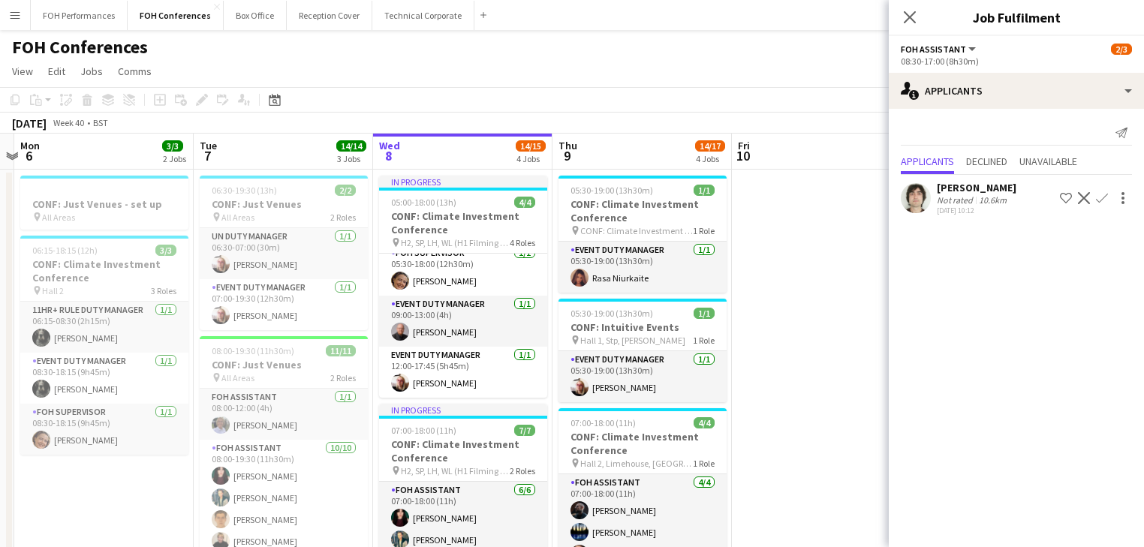
click at [915, 11] on icon at bounding box center [910, 17] width 12 height 12
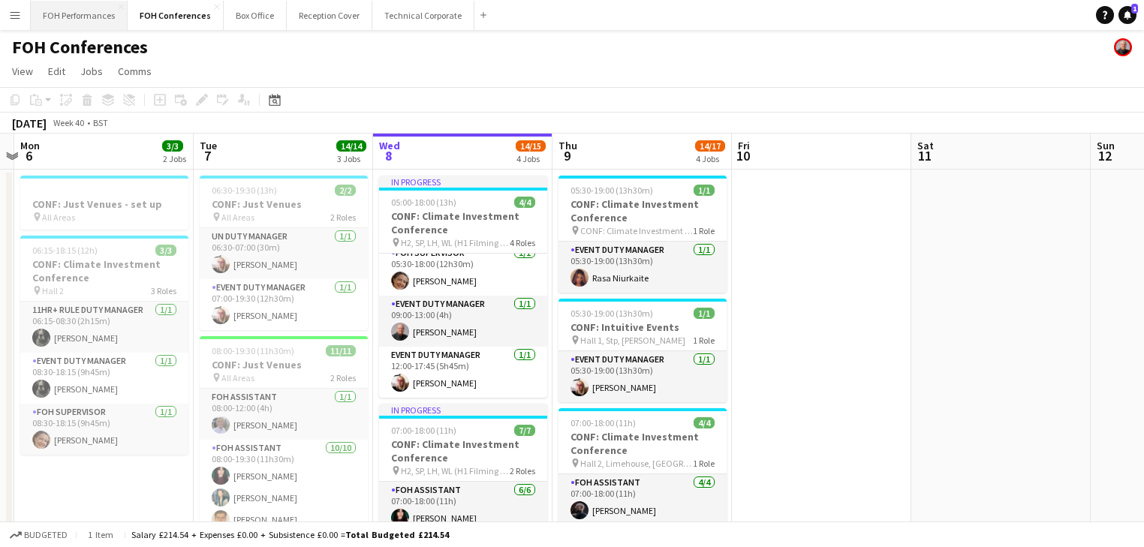
click at [103, 12] on button "FOH Performances Close" at bounding box center [79, 15] width 97 height 29
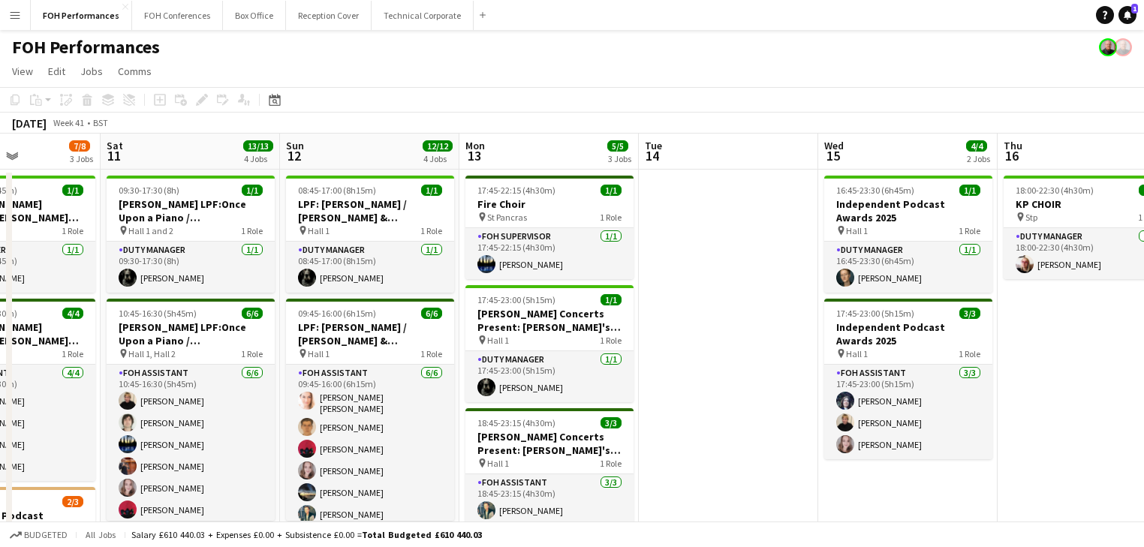
drag, startPoint x: 843, startPoint y: 286, endPoint x: 228, endPoint y: 261, distance: 614.8
click at [228, 261] on app-calendar-viewport "Tue 7 Wed 8 Thu 9 4/4 3 Jobs Fri 10 7/8 3 Jobs Sat 11 13/13 4 Jobs Sun 12 12/12…" at bounding box center [572, 511] width 1144 height 755
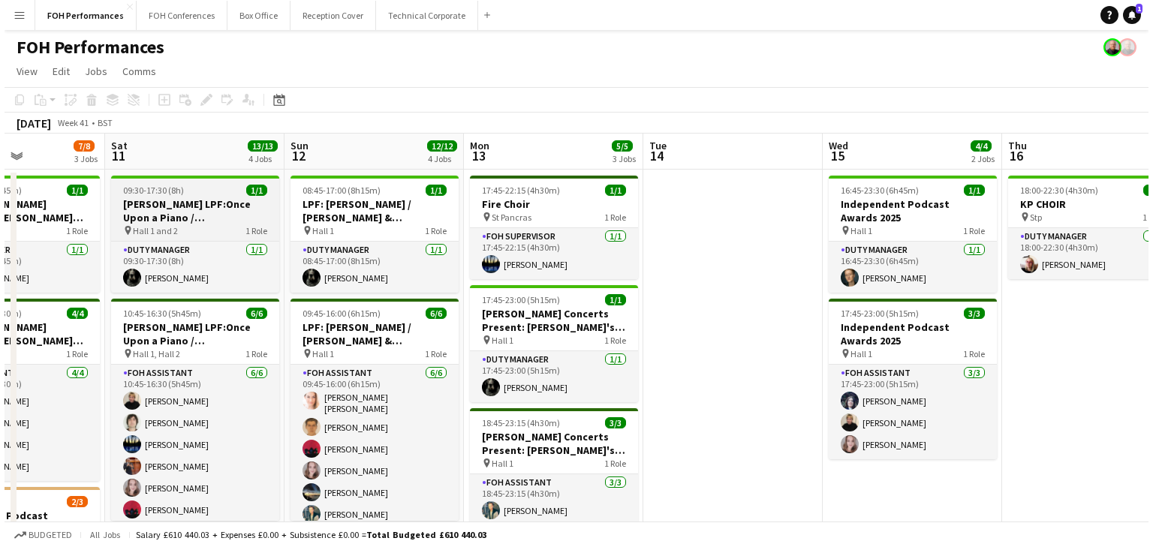
scroll to position [0, 614]
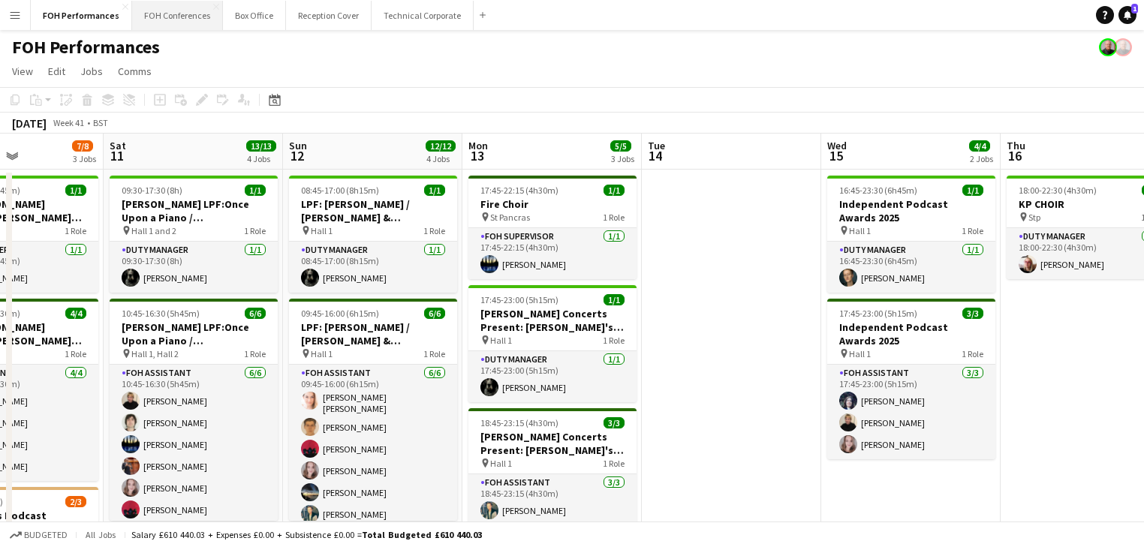
click at [178, 12] on button "FOH Conferences Close" at bounding box center [177, 15] width 91 height 29
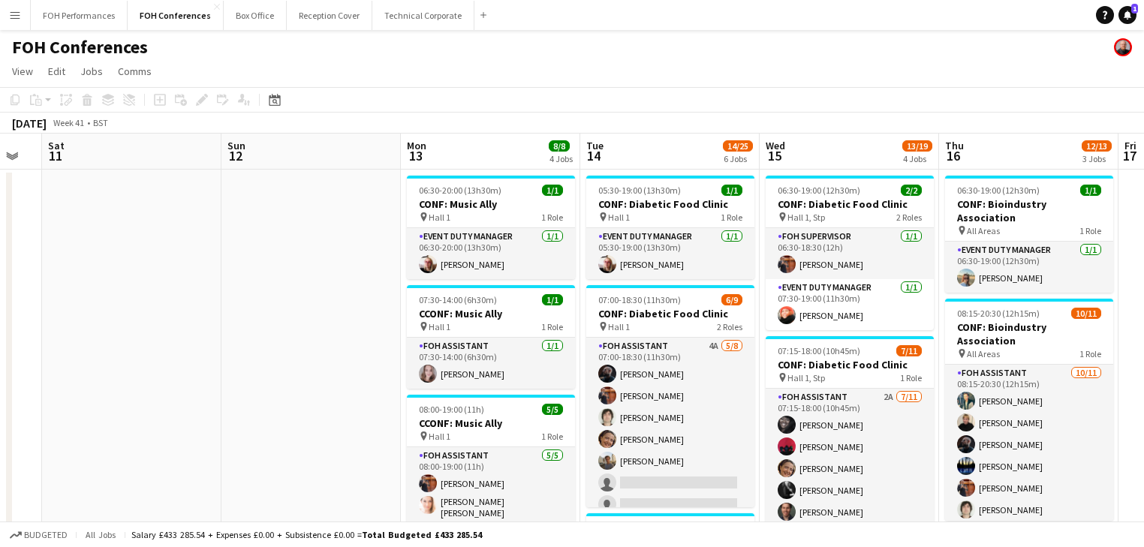
drag, startPoint x: 787, startPoint y: 336, endPoint x: 149, endPoint y: 279, distance: 640.1
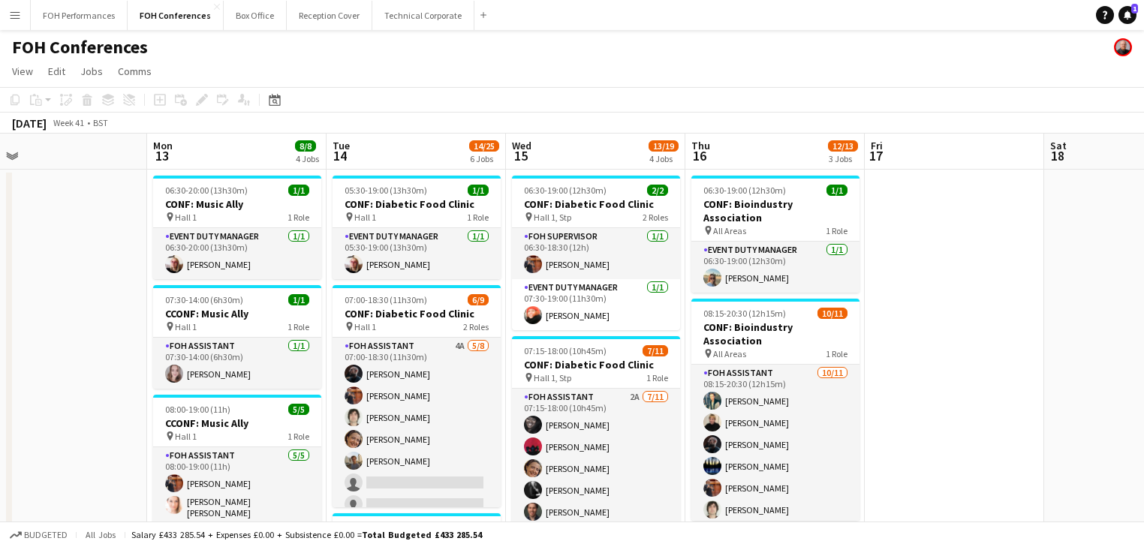
scroll to position [0, 613]
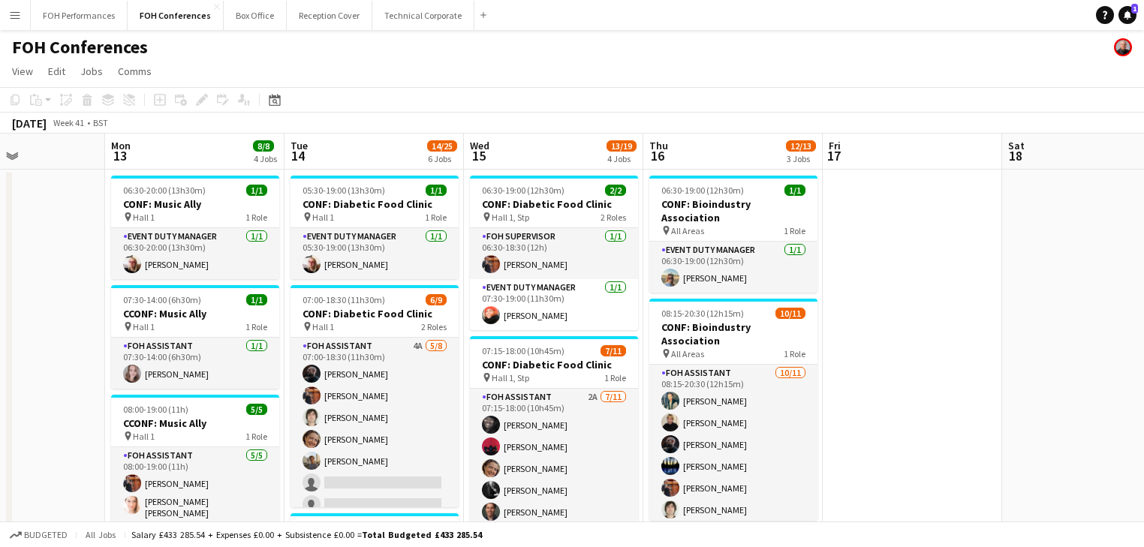
drag, startPoint x: 376, startPoint y: 300, endPoint x: 176, endPoint y: 273, distance: 202.4
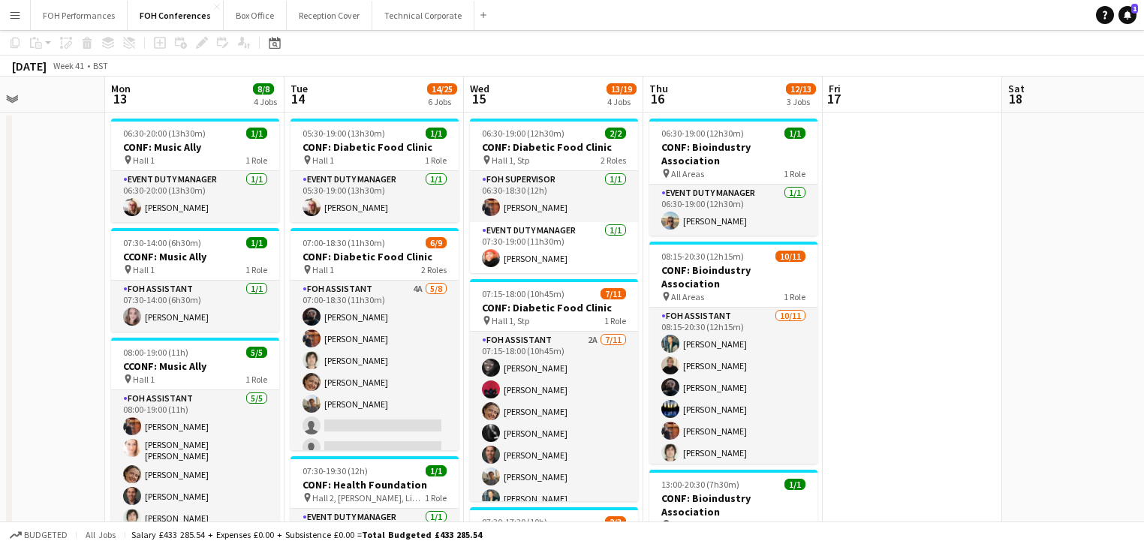
scroll to position [0, 0]
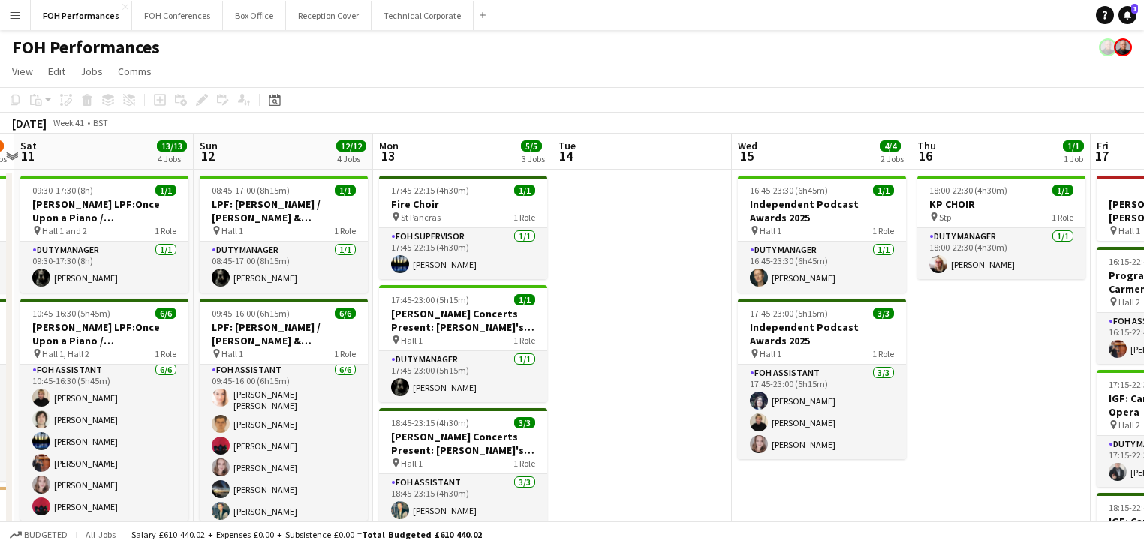
scroll to position [0, 550]
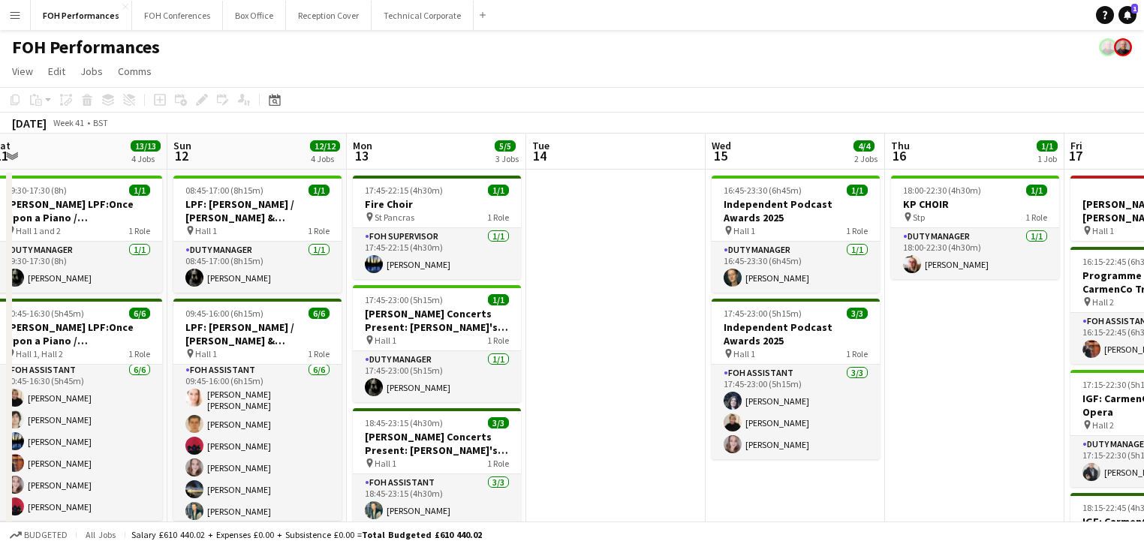
drag, startPoint x: 775, startPoint y: 316, endPoint x: 102, endPoint y: 237, distance: 677.4
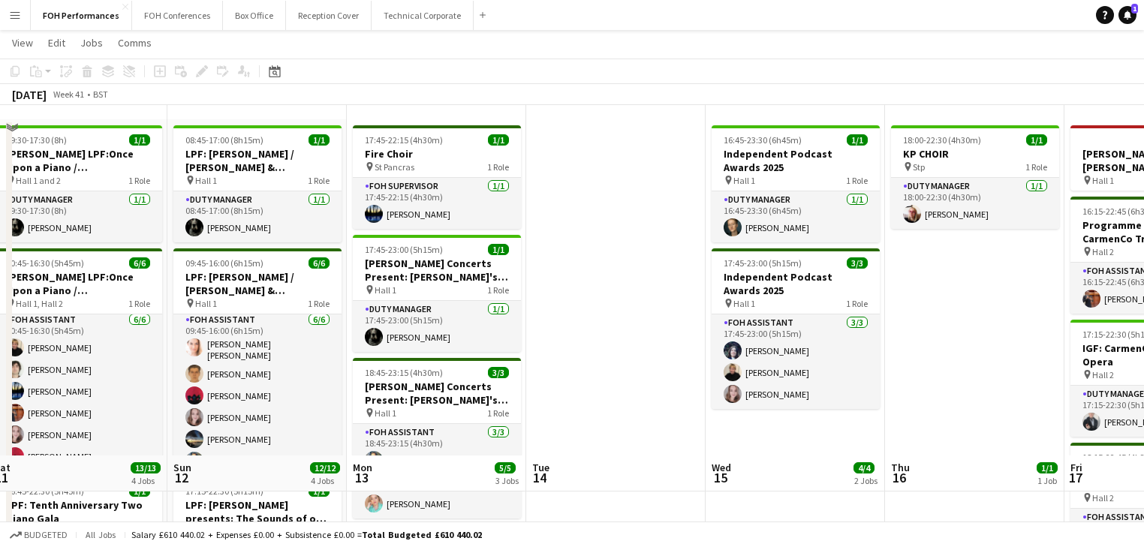
scroll to position [0, 0]
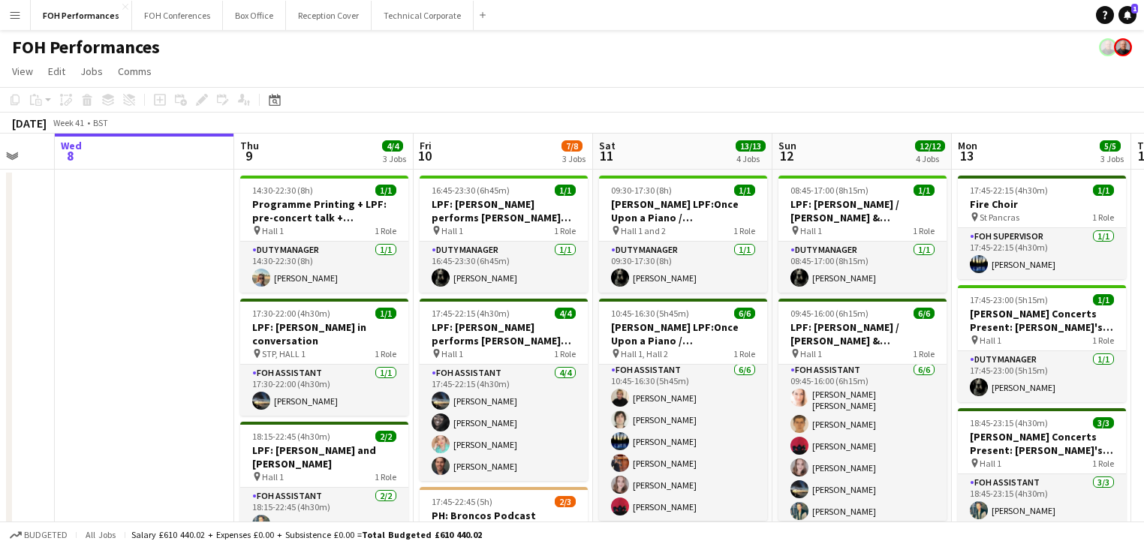
drag, startPoint x: 315, startPoint y: 348, endPoint x: 755, endPoint y: 386, distance: 440.9
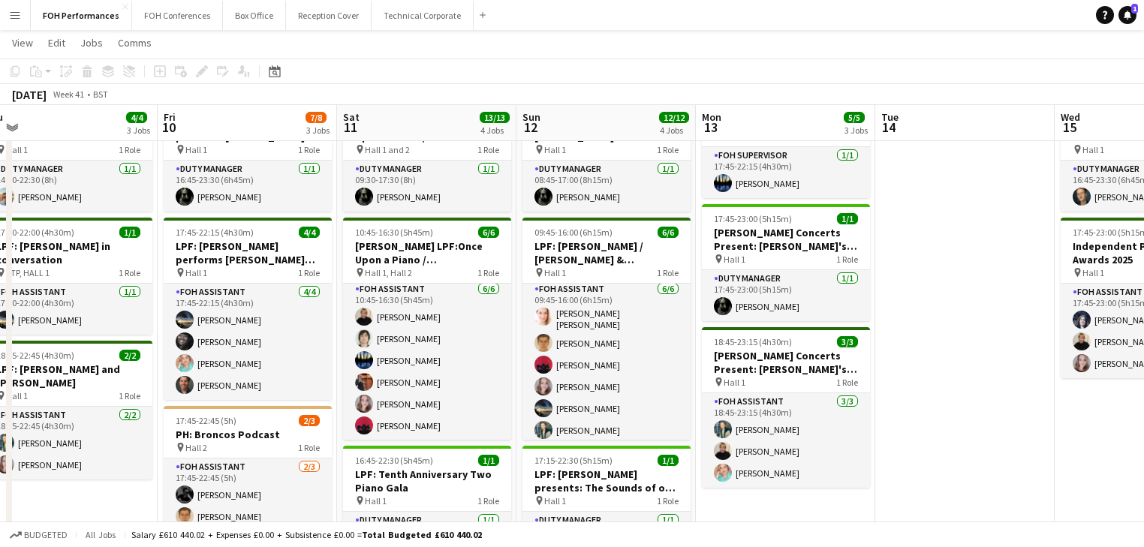
scroll to position [0, 601]
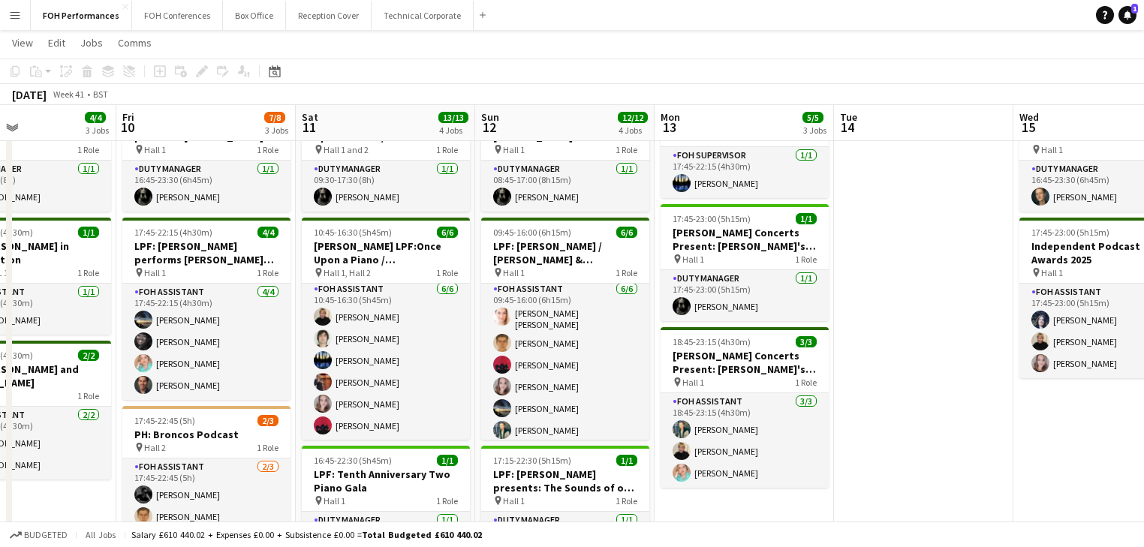
drag, startPoint x: 511, startPoint y: 385, endPoint x: 216, endPoint y: 379, distance: 294.4
click at [216, 379] on app-calendar-viewport "Mon 6 1/1 1 Job Tue 7 Wed 8 Thu 9 4/4 3 Jobs Fri 10 7/8 3 Jobs Sat 11 13/13 4 J…" at bounding box center [572, 476] width 1144 height 994
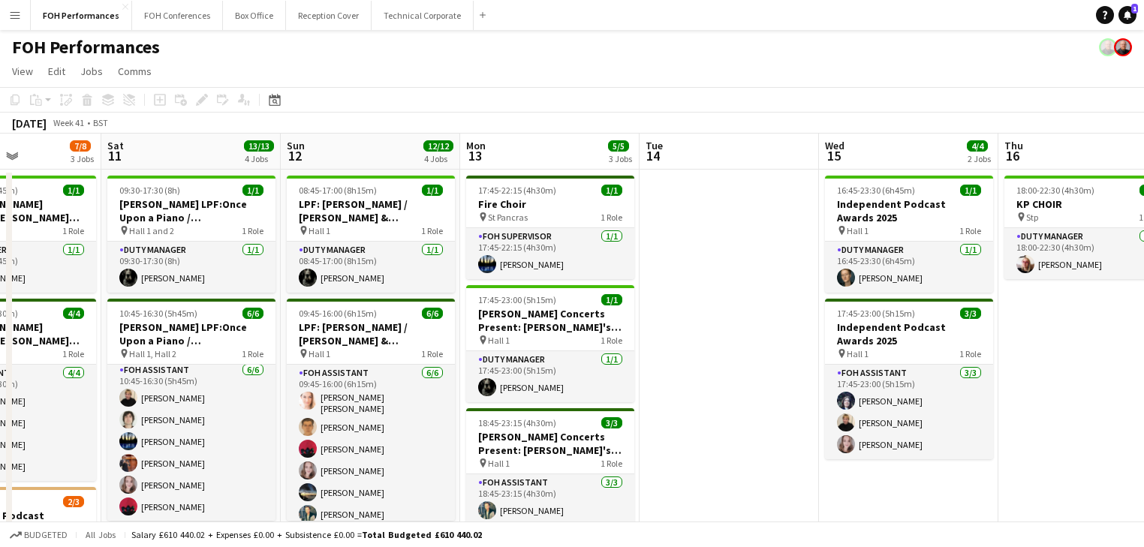
scroll to position [0, 445]
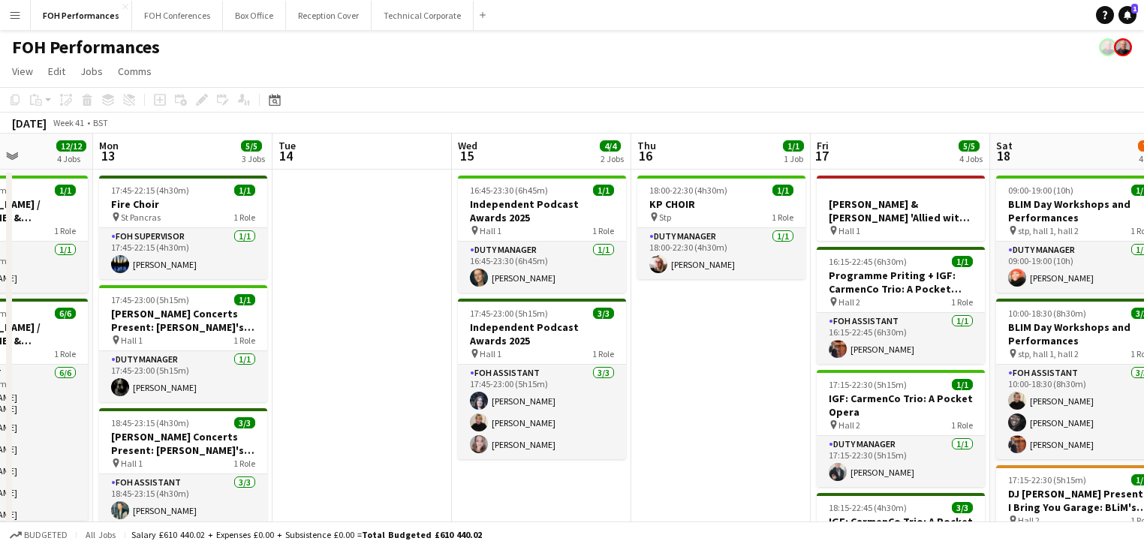
drag, startPoint x: 895, startPoint y: 380, endPoint x: 333, endPoint y: 319, distance: 565.0
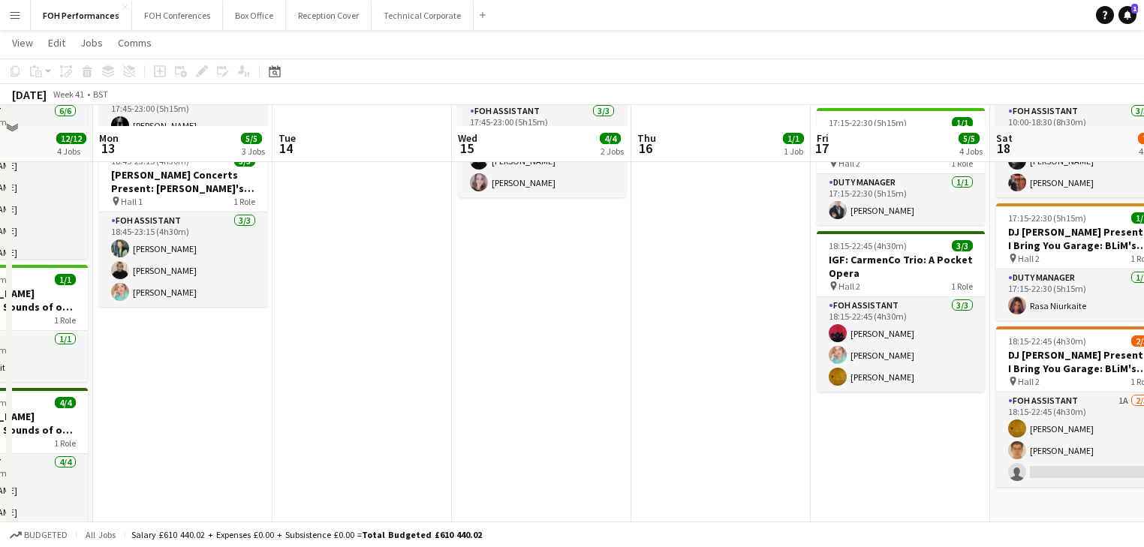
scroll to position [240, 0]
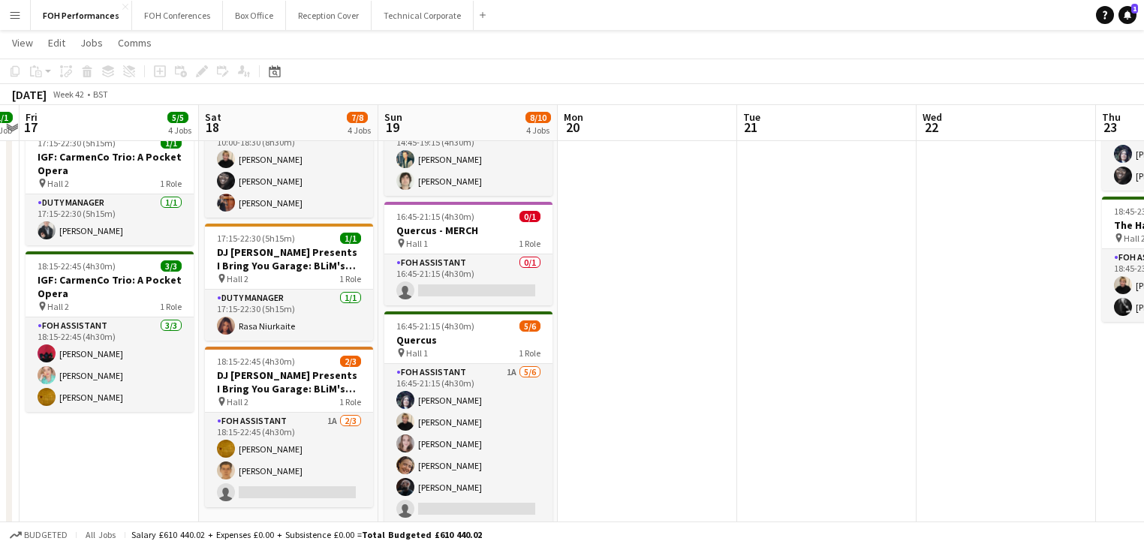
drag, startPoint x: 740, startPoint y: 409, endPoint x: 104, endPoint y: 336, distance: 639.4
click at [104, 336] on app-calendar-viewport "Mon 13 5/5 3 Jobs Tue 14 Wed 15 4/4 2 Jobs Thu 16 1/1 1 Job Fri 17 5/5 4 Jobs S…" at bounding box center [572, 315] width 1144 height 994
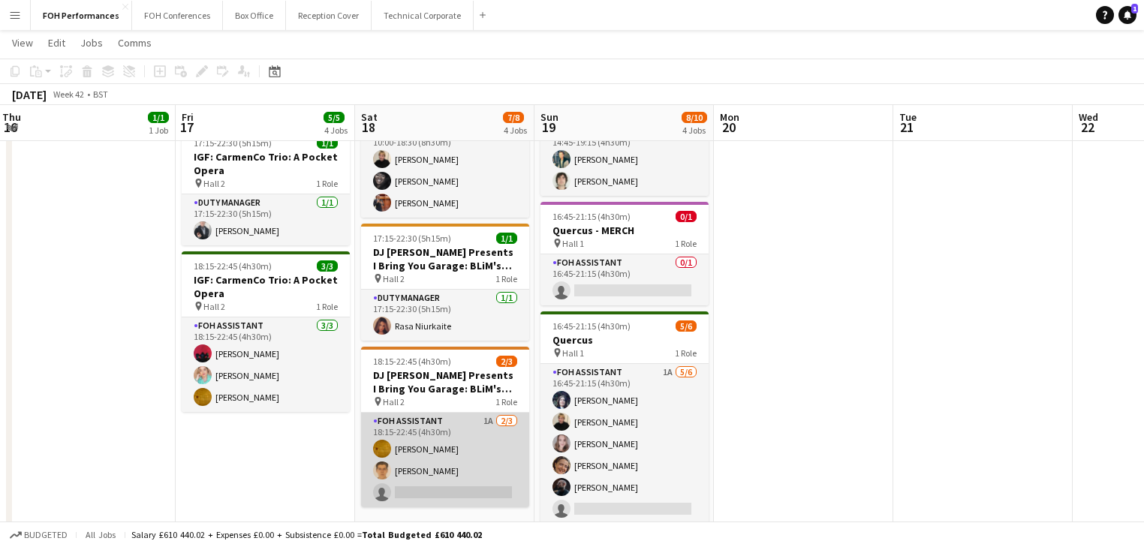
click at [448, 461] on app-card-role "FOH Assistant 1A [DATE] 18:15-22:45 (4h30m) [PERSON_NAME] [PERSON_NAME] single-…" at bounding box center [445, 460] width 168 height 95
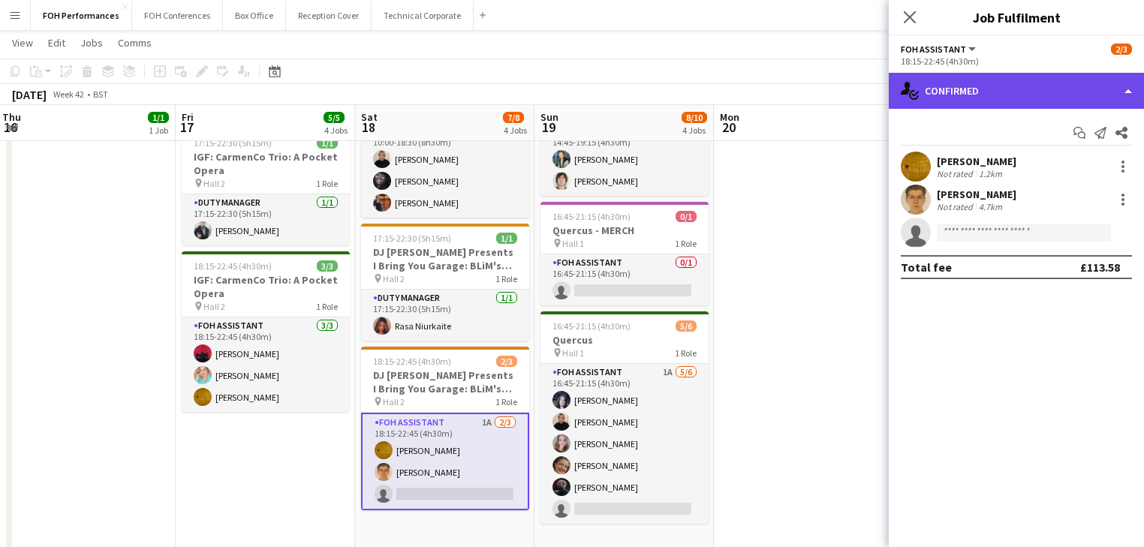
click at [1028, 85] on div "single-neutral-actions-check-2 Confirmed" at bounding box center [1016, 91] width 255 height 36
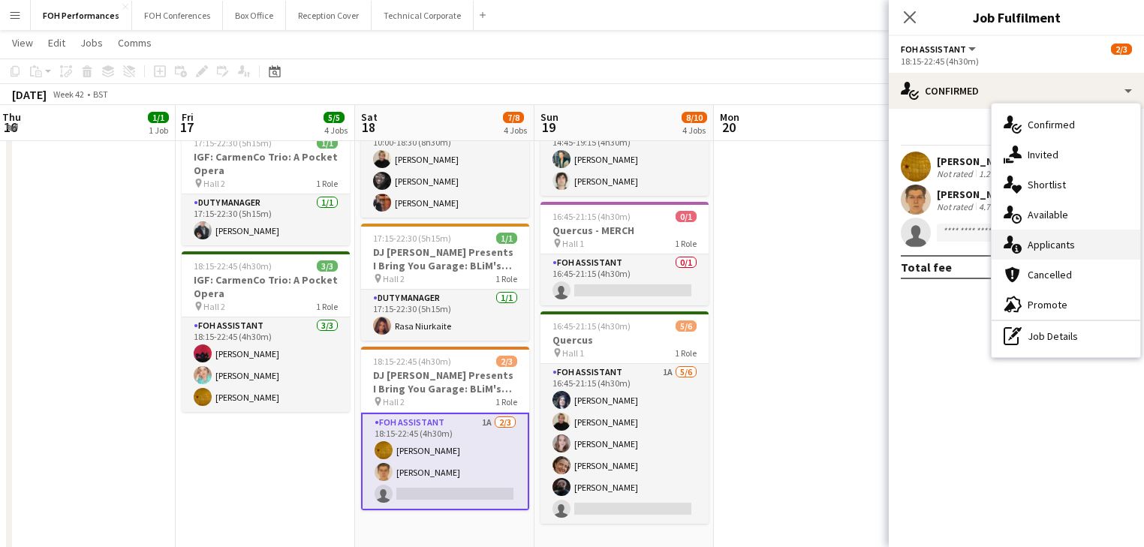
click at [1044, 246] on span "Applicants" at bounding box center [1051, 245] width 47 height 14
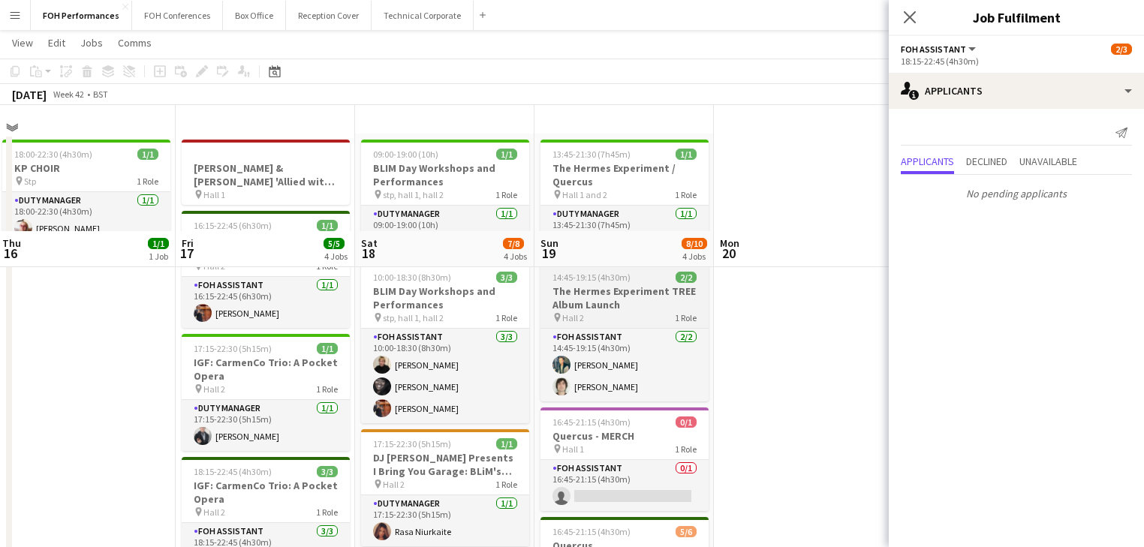
scroll to position [0, 0]
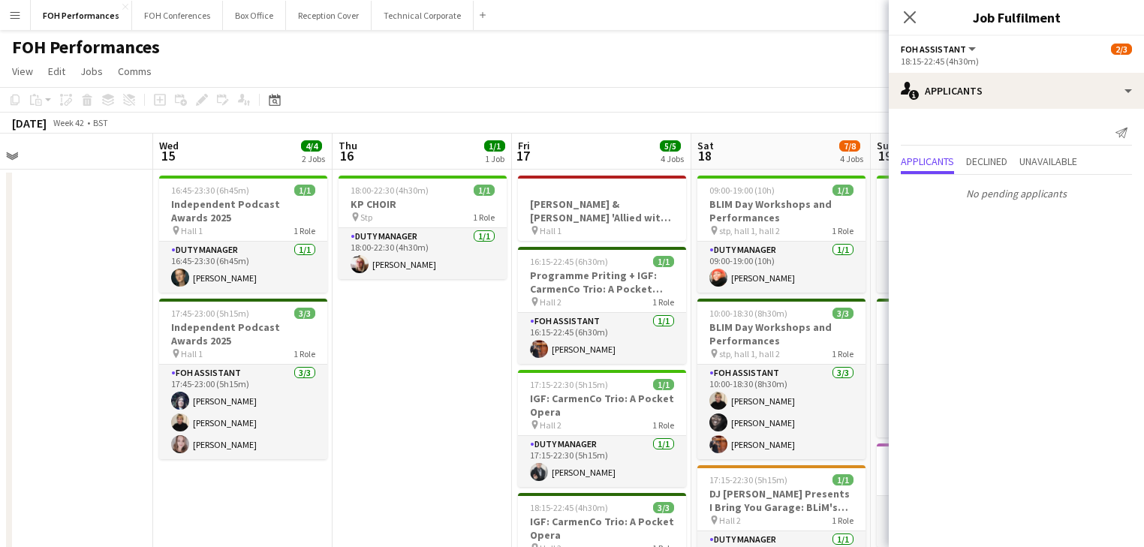
drag, startPoint x: 232, startPoint y: 322, endPoint x: 553, endPoint y: 330, distance: 321.5
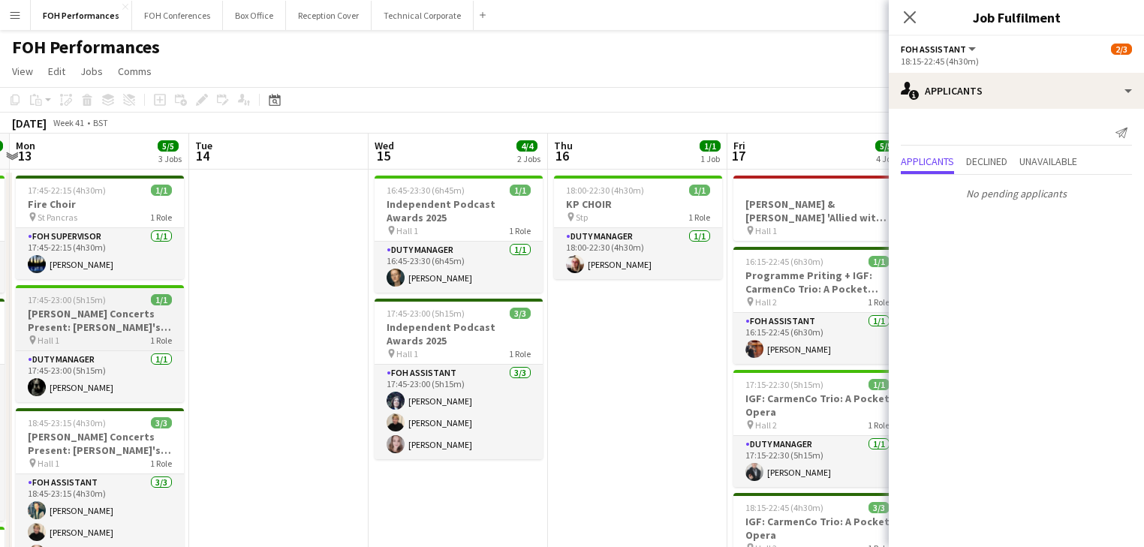
drag, startPoint x: 496, startPoint y: 341, endPoint x: 387, endPoint y: 335, distance: 108.3
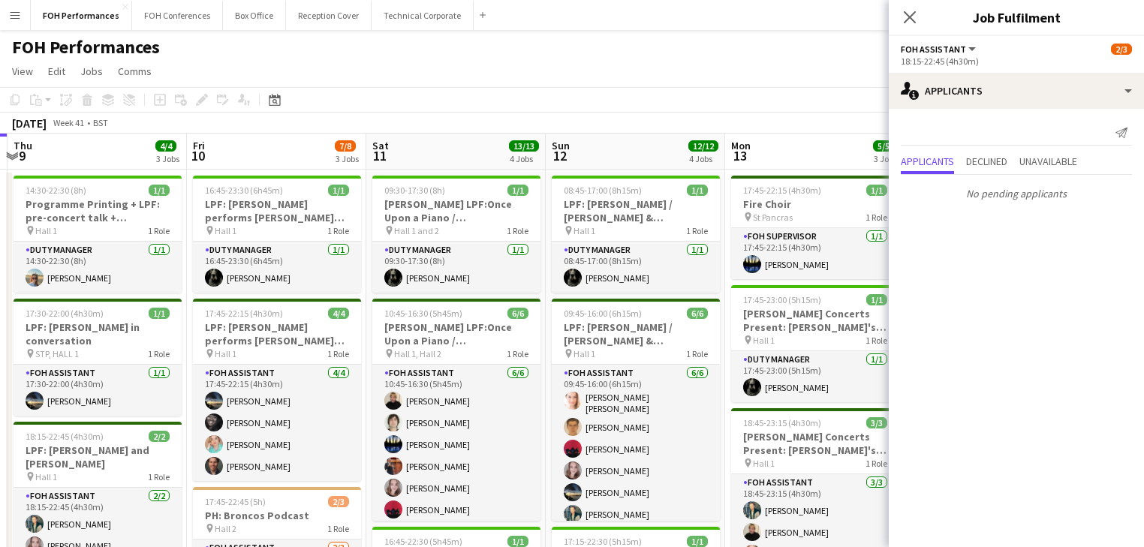
drag, startPoint x: 727, startPoint y: 336, endPoint x: 769, endPoint y: 336, distance: 42.1
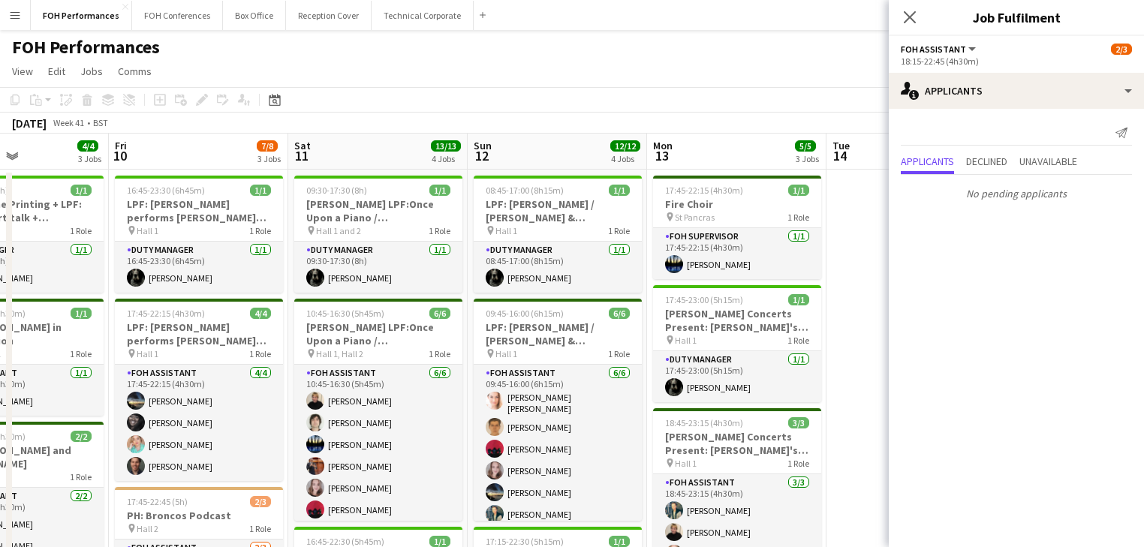
drag, startPoint x: 399, startPoint y: 336, endPoint x: 828, endPoint y: 338, distance: 428.8
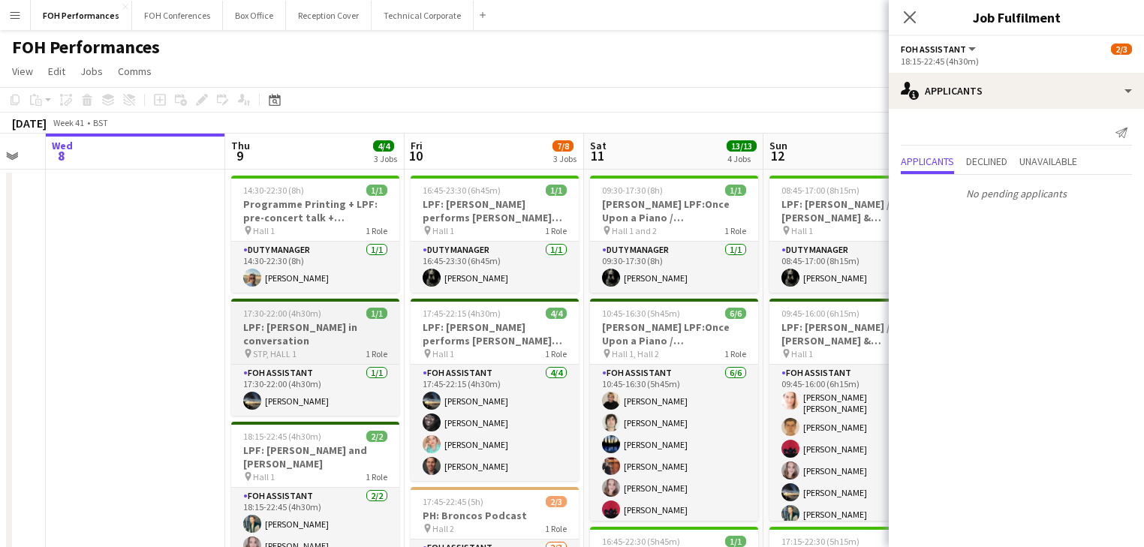
drag, startPoint x: 535, startPoint y: 337, endPoint x: 357, endPoint y: 324, distance: 178.5
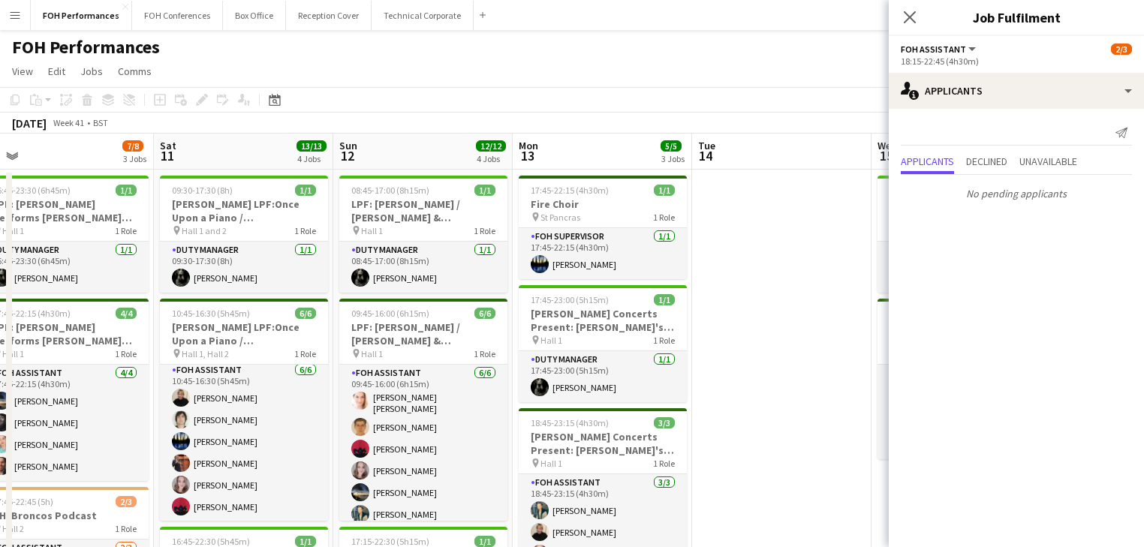
scroll to position [0, 424]
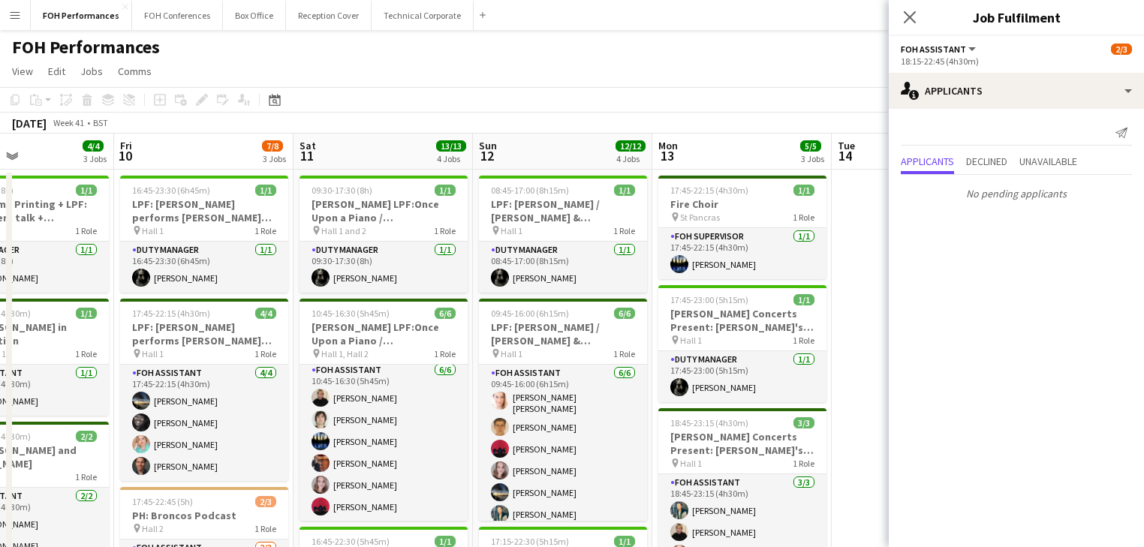
drag, startPoint x: 707, startPoint y: 389, endPoint x: 118, endPoint y: 338, distance: 590.9
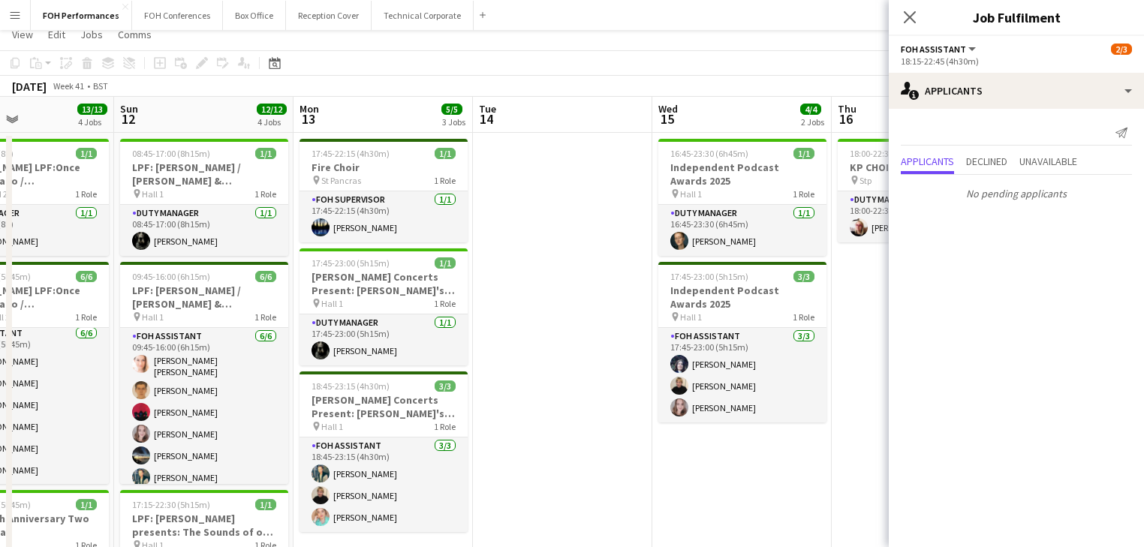
scroll to position [0, 0]
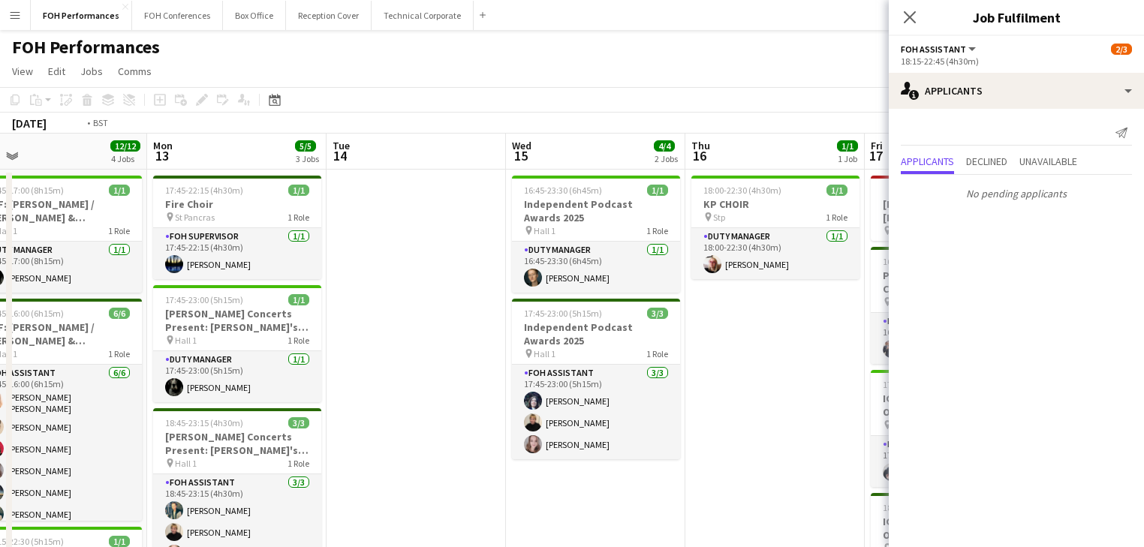
drag, startPoint x: 445, startPoint y: 382, endPoint x: 21, endPoint y: 351, distance: 424.7
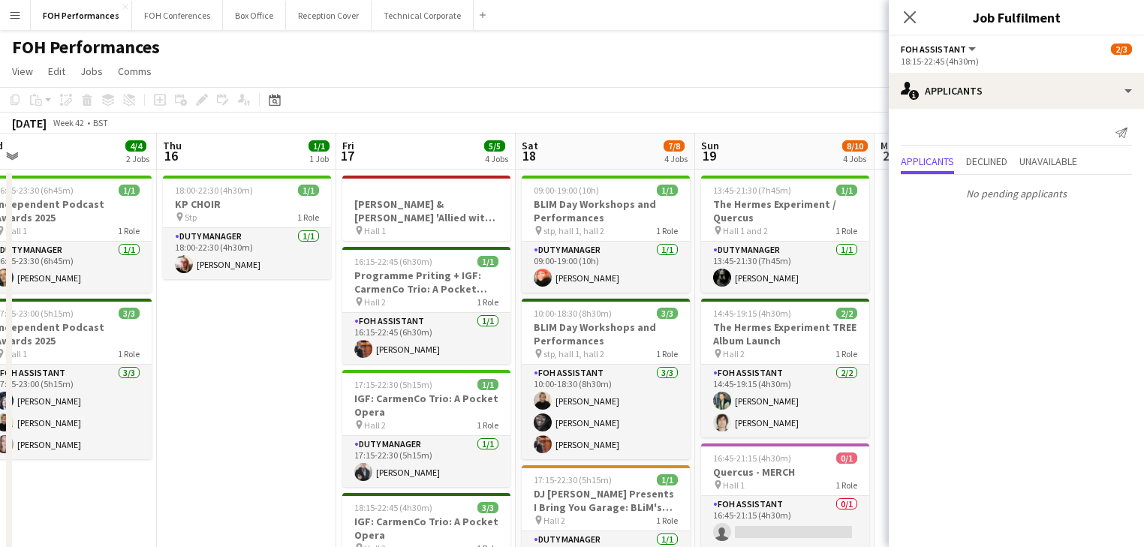
scroll to position [0, 399]
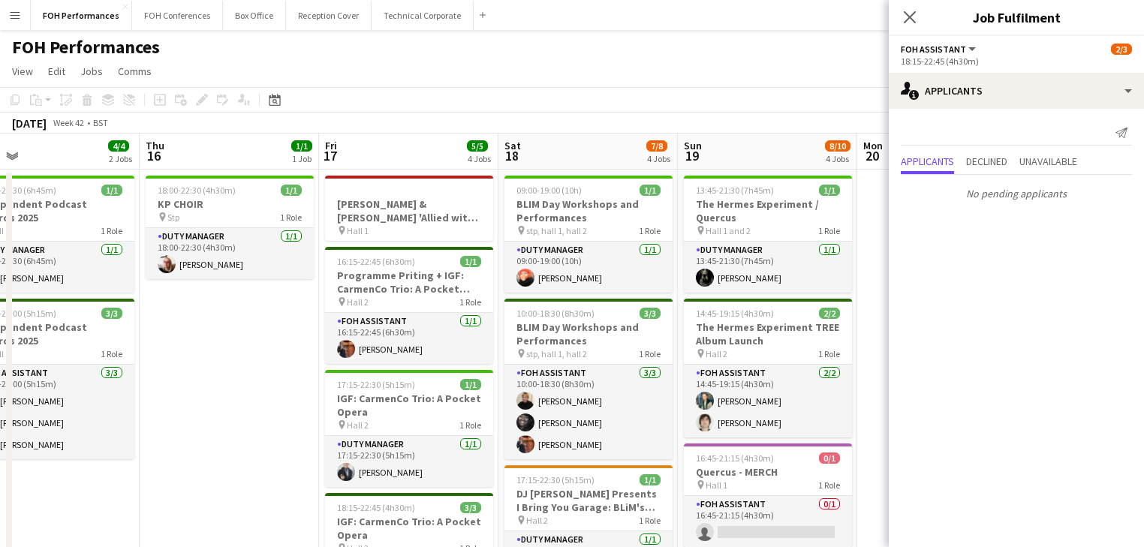
drag, startPoint x: 408, startPoint y: 408, endPoint x: 228, endPoint y: 398, distance: 180.5
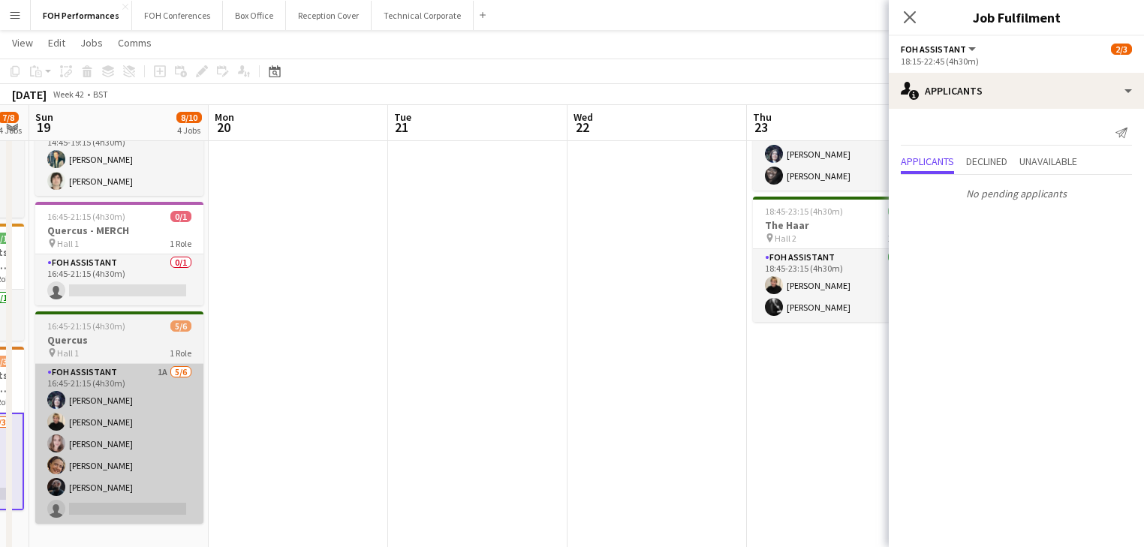
scroll to position [0, 506]
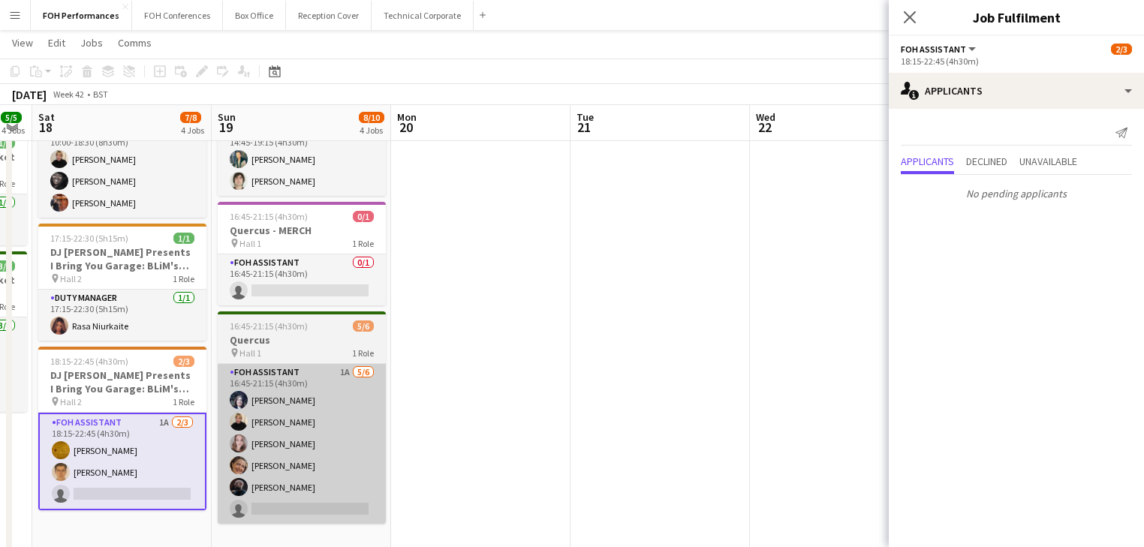
drag, startPoint x: 713, startPoint y: 421, endPoint x: 303, endPoint y: 414, distance: 410.0
click at [247, 415] on app-calendar-viewport "Wed 15 4/4 2 Jobs Thu 16 1/1 1 Job Fri 17 5/5 4 Jobs Sat 18 7/8 4 Jobs Sun 19 8…" at bounding box center [572, 315] width 1144 height 994
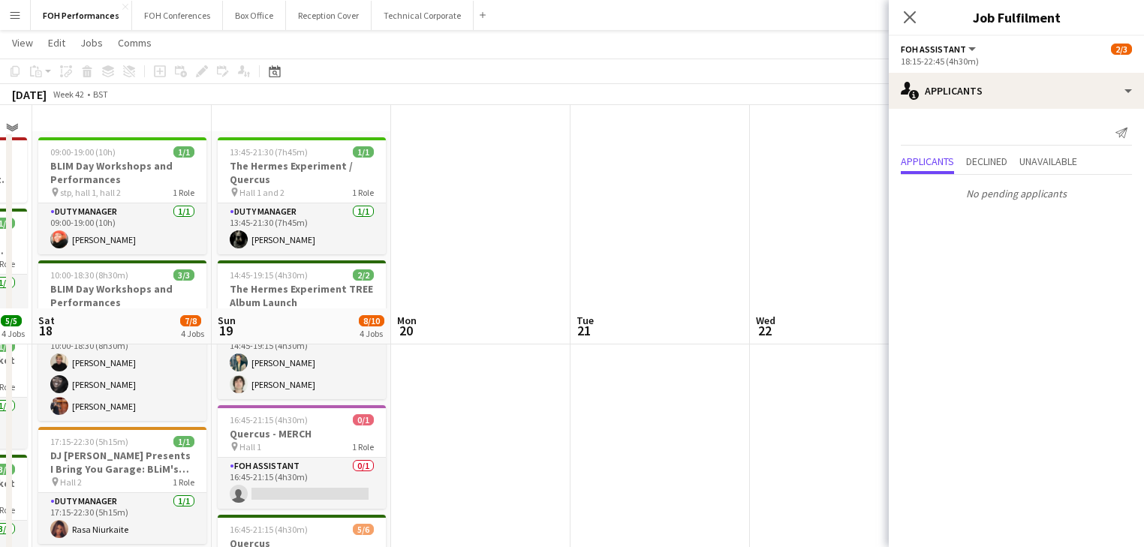
scroll to position [0, 0]
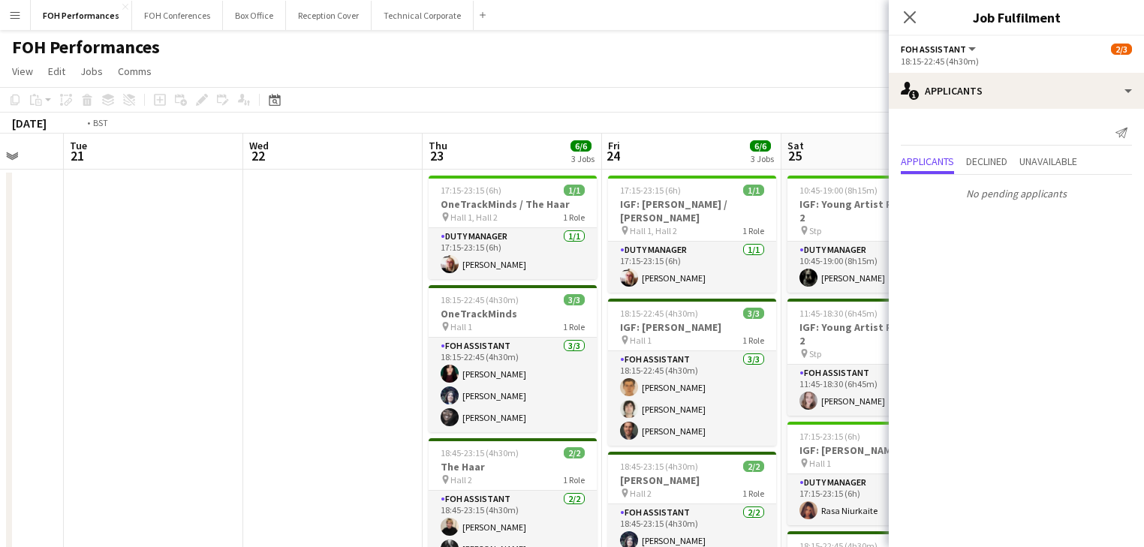
drag, startPoint x: 348, startPoint y: 391, endPoint x: -13, endPoint y: 345, distance: 364.1
click at [0, 345] on html "Menu Boards Boards Boards All jobs Status Workforce Workforce My Workforce Recr…" at bounding box center [572, 540] width 1144 height 1080
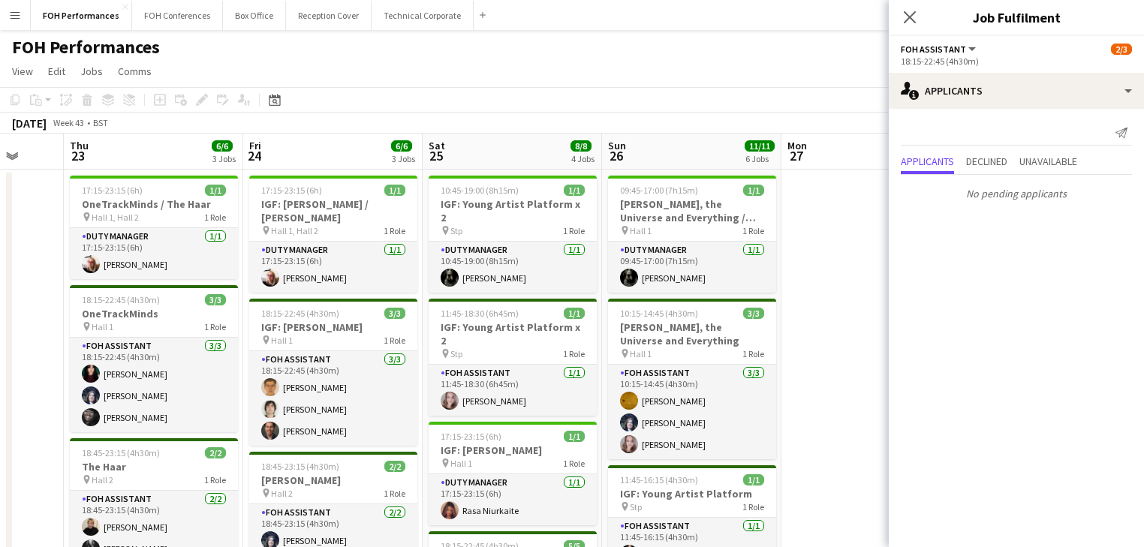
scroll to position [0, 578]
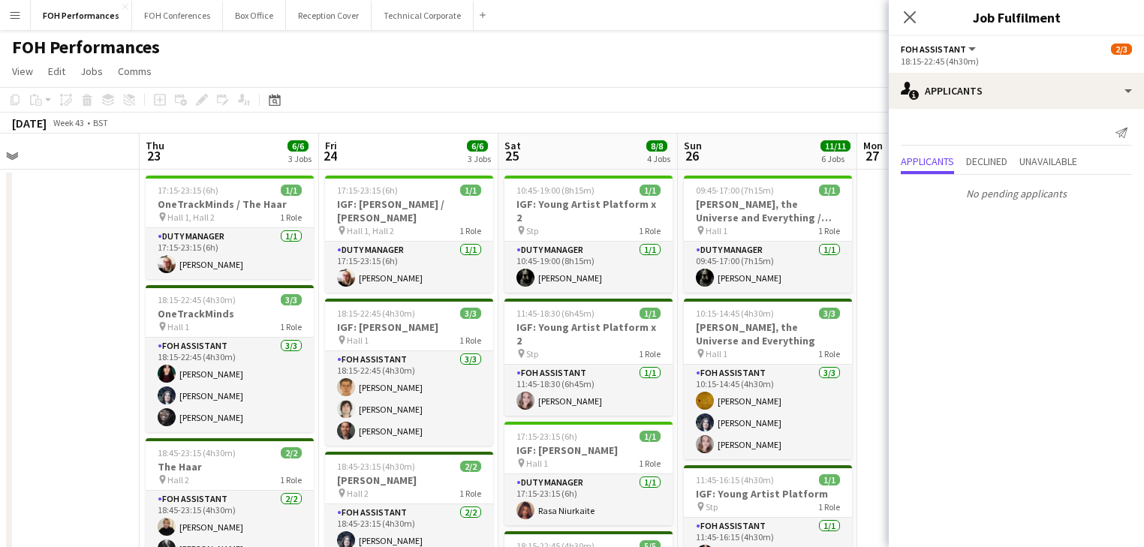
drag, startPoint x: 336, startPoint y: 382, endPoint x: 63, endPoint y: 345, distance: 275.8
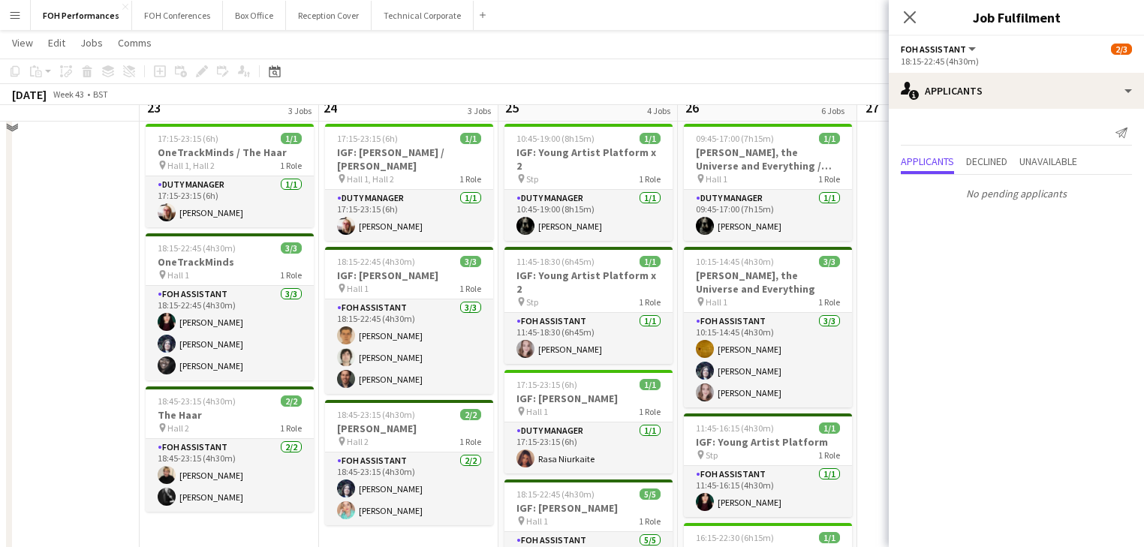
scroll to position [0, 0]
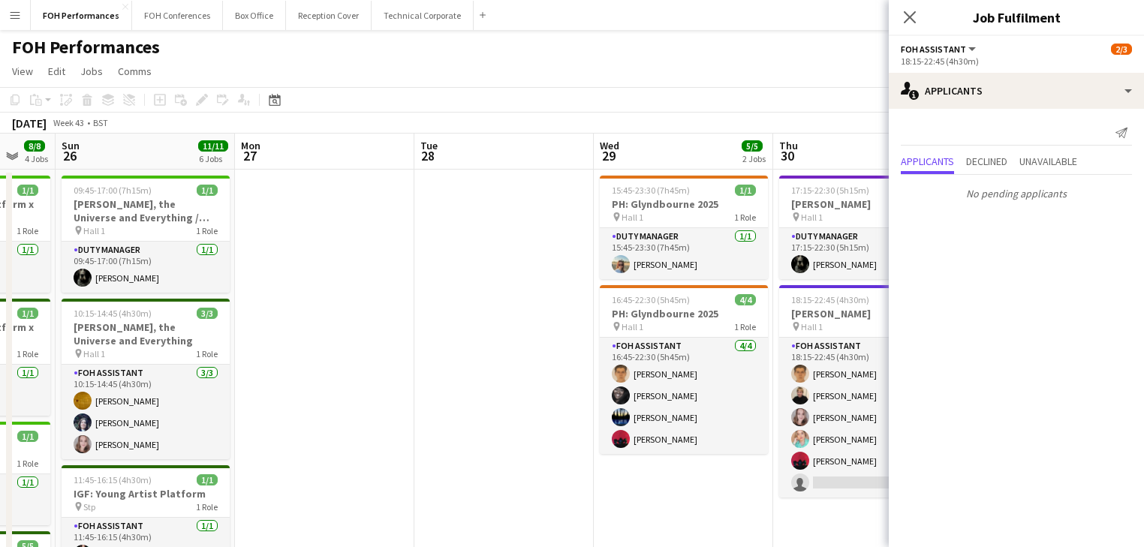
drag, startPoint x: 481, startPoint y: 408, endPoint x: 26, endPoint y: 354, distance: 457.6
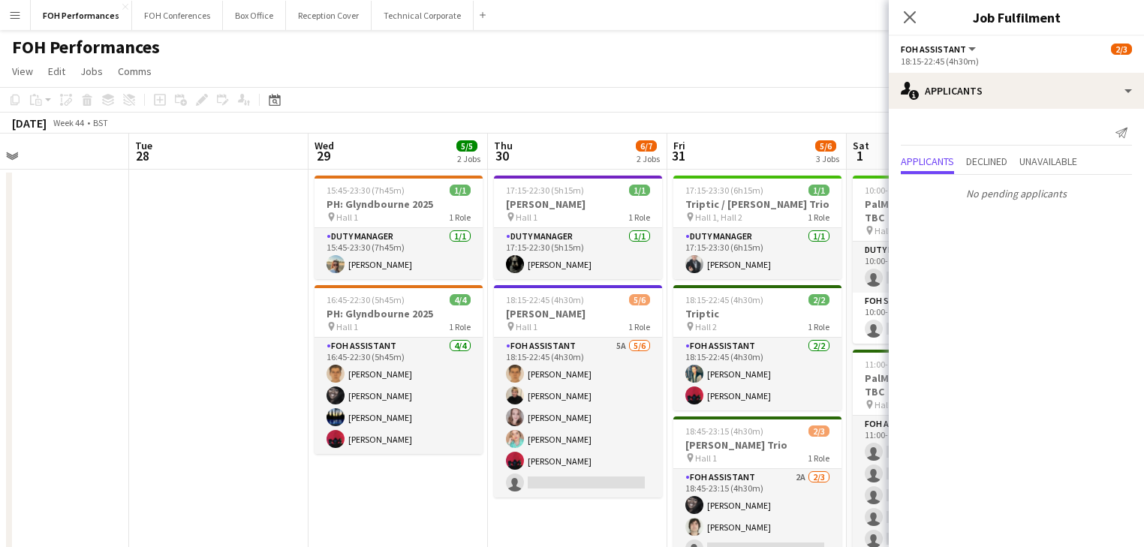
drag, startPoint x: 348, startPoint y: 390, endPoint x: -95, endPoint y: 357, distance: 444.3
click at [0, 357] on html "Menu Boards Boards Boards All jobs Status Workforce Workforce My Workforce Recr…" at bounding box center [572, 540] width 1144 height 1080
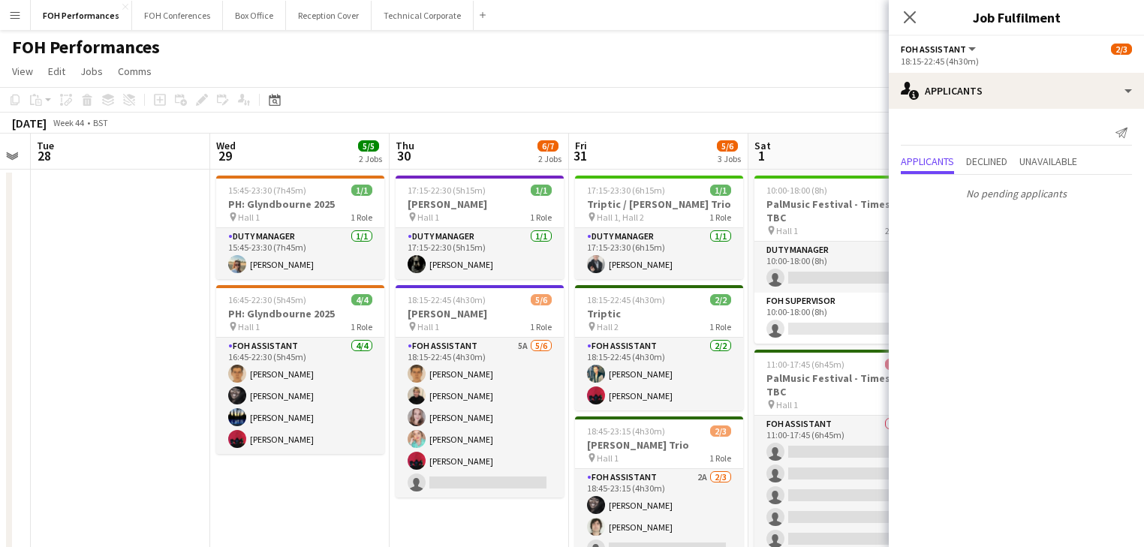
scroll to position [0, 583]
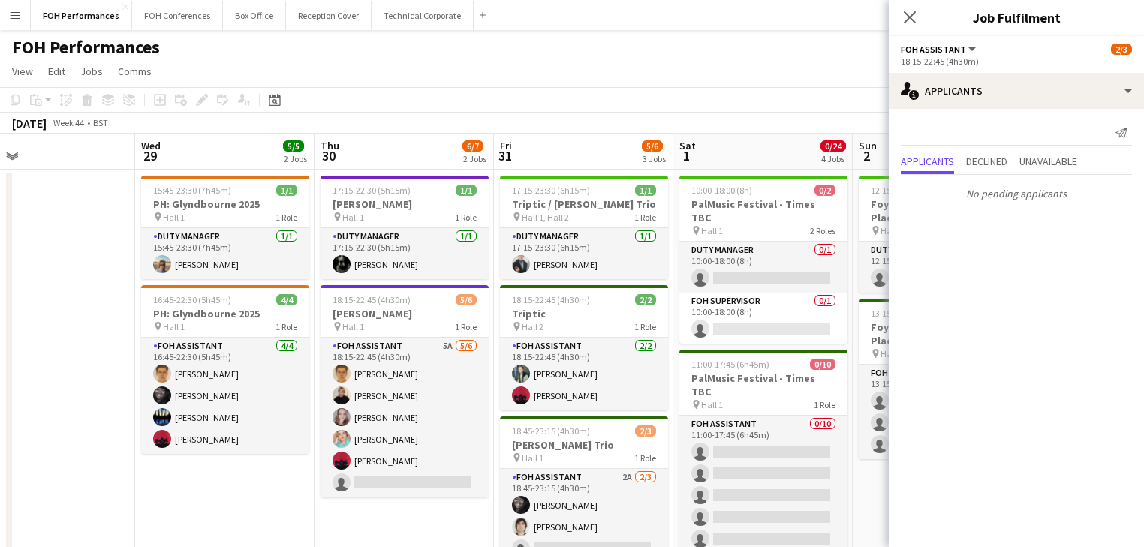
drag, startPoint x: 410, startPoint y: 426, endPoint x: 237, endPoint y: 408, distance: 174.3
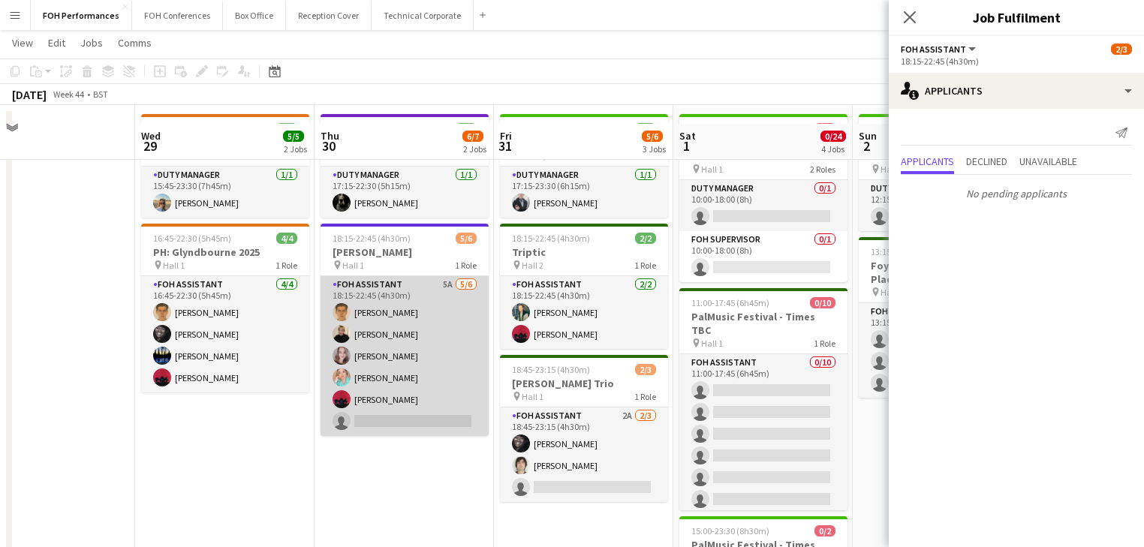
scroll to position [0, 0]
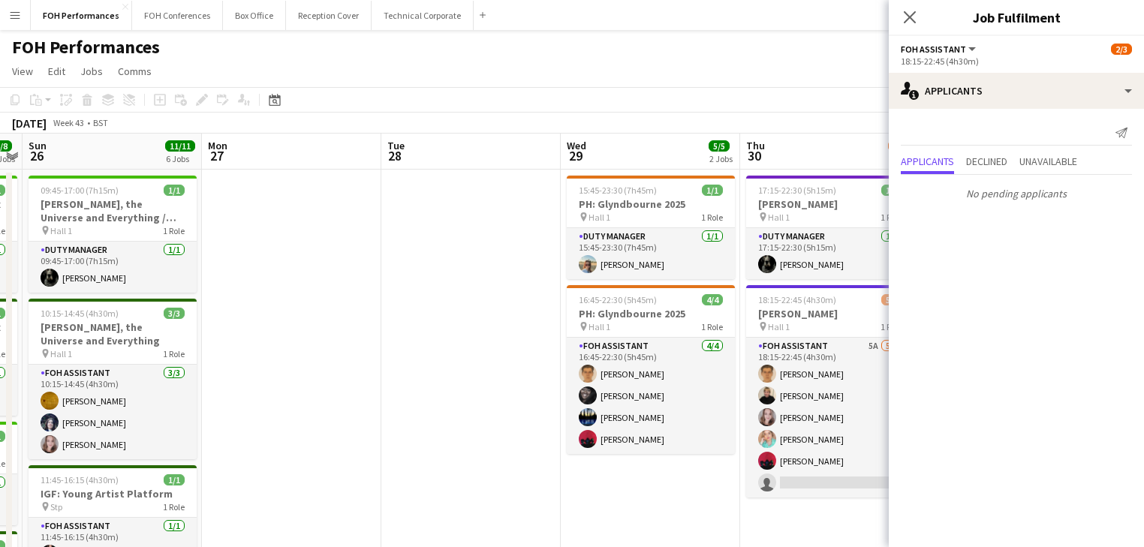
drag, startPoint x: 649, startPoint y: 336, endPoint x: 556, endPoint y: 318, distance: 94.8
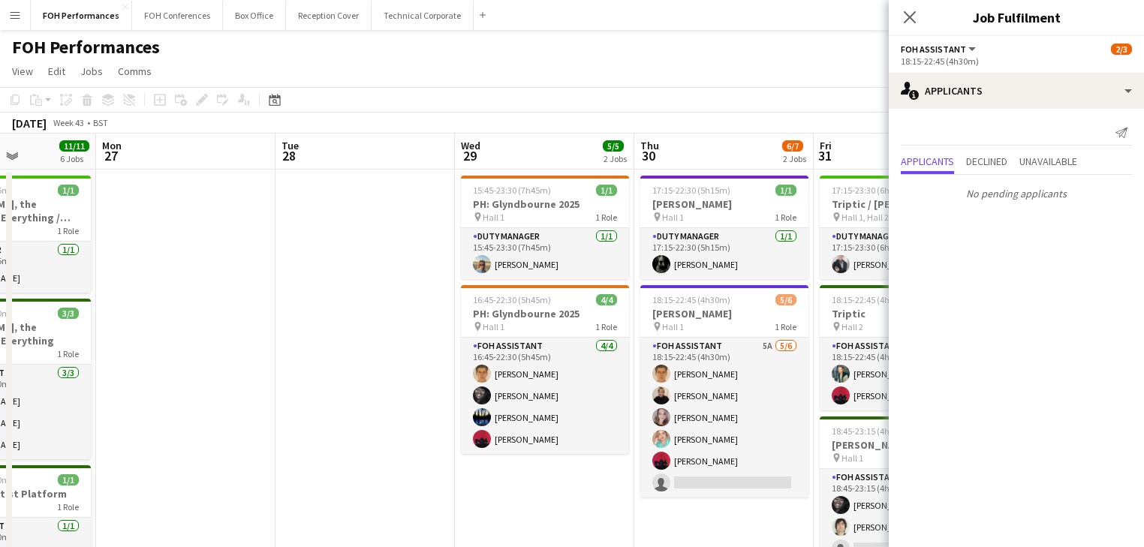
drag, startPoint x: 423, startPoint y: 261, endPoint x: 814, endPoint y: 268, distance: 391.3
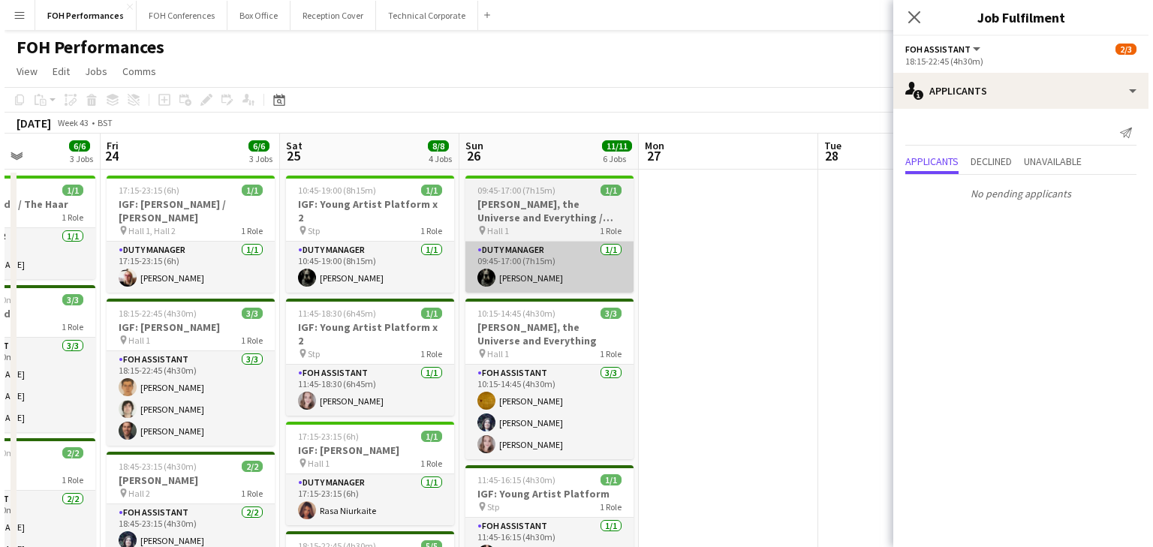
scroll to position [0, 312]
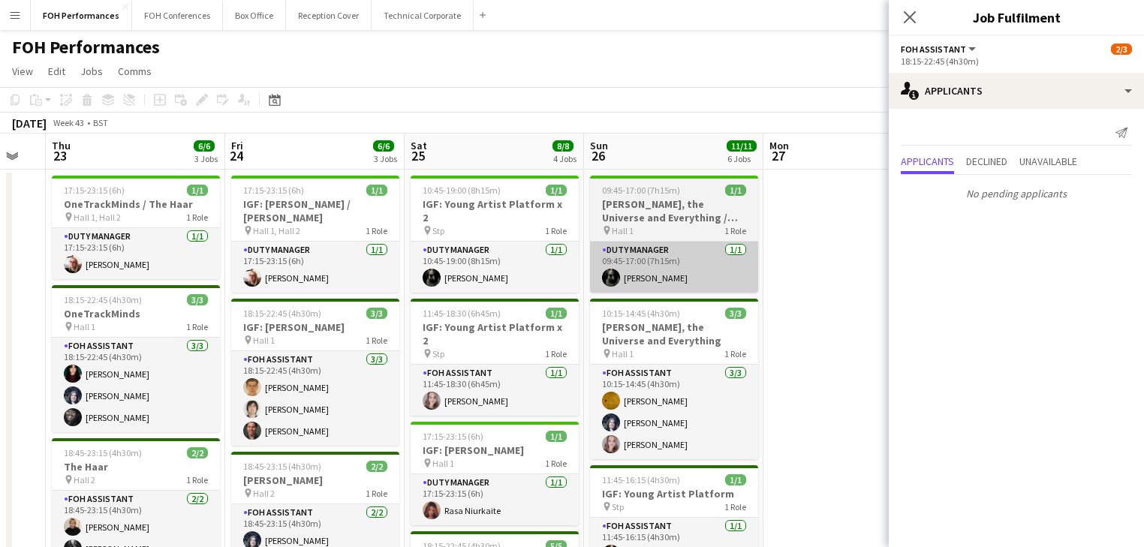
drag, startPoint x: 766, startPoint y: 279, endPoint x: 806, endPoint y: 269, distance: 41.7
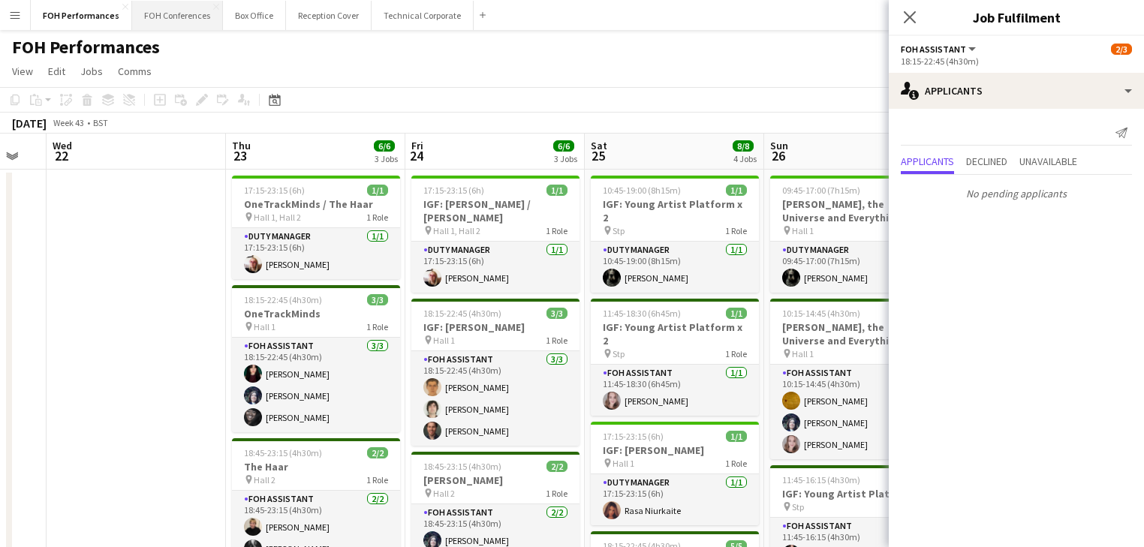
click at [180, 19] on button "FOH Conferences Close" at bounding box center [177, 15] width 91 height 29
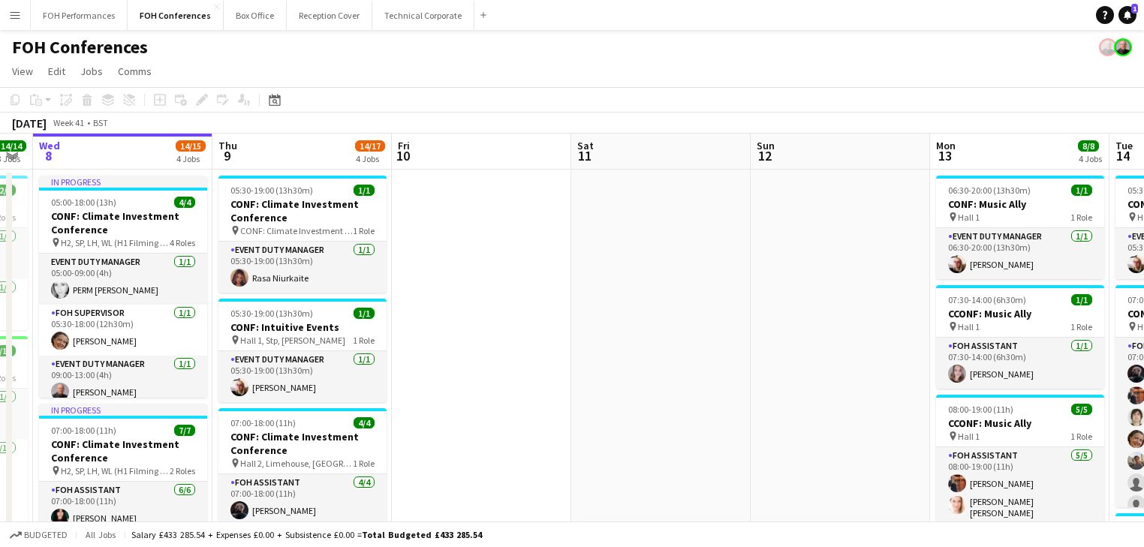
scroll to position [0, 577]
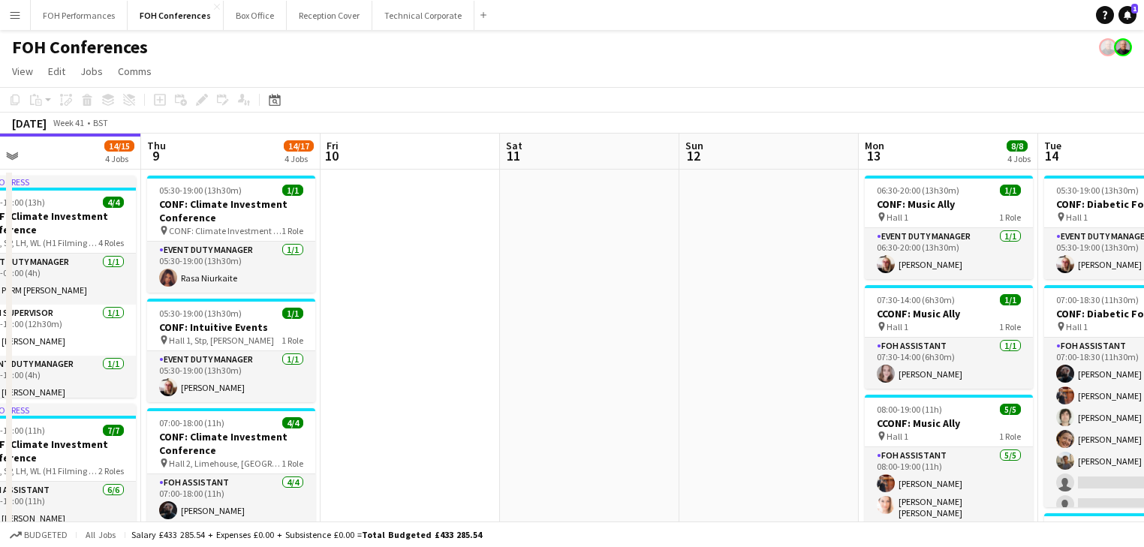
drag, startPoint x: 589, startPoint y: 297, endPoint x: 422, endPoint y: 294, distance: 166.7
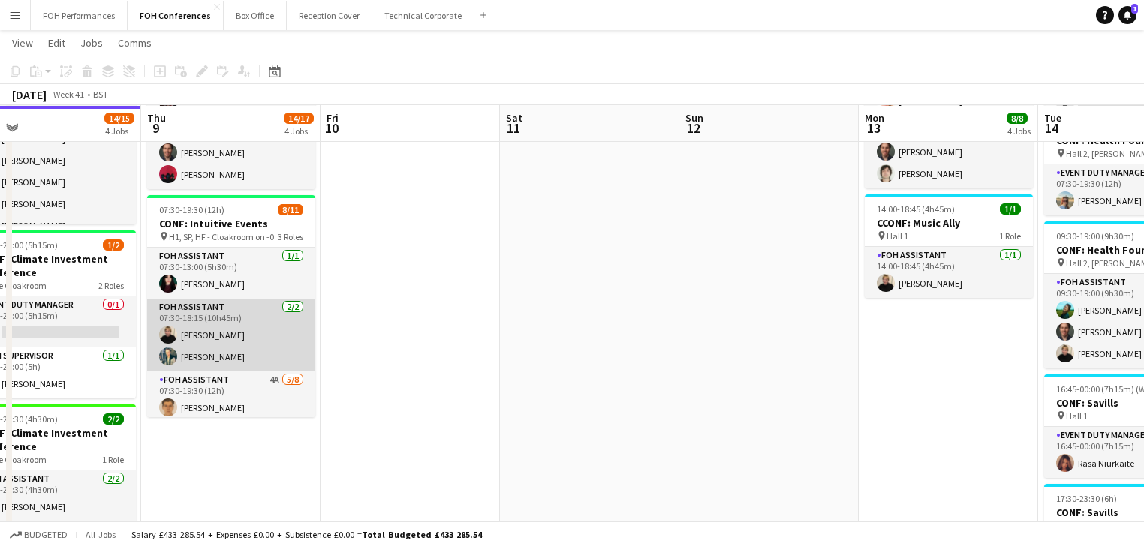
scroll to position [157, 0]
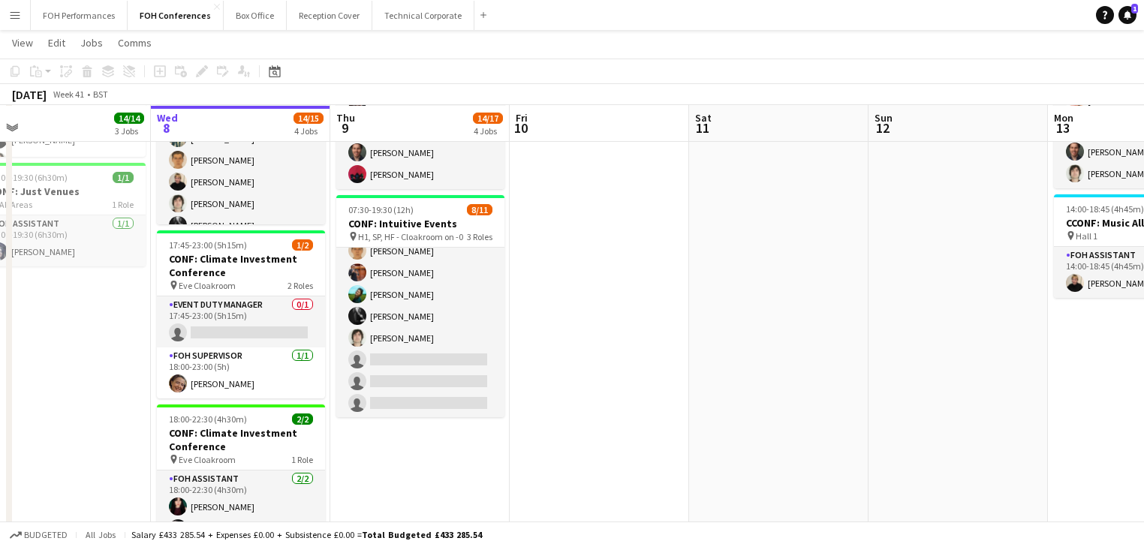
drag, startPoint x: 374, startPoint y: 324, endPoint x: 565, endPoint y: 323, distance: 190.7
click at [565, 323] on app-calendar-viewport "Sun 5 Mon 6 3/3 2 Jobs Tue 7 14/14 3 Jobs Wed 8 14/15 4 Jobs Thu 9 14/17 4 Jobs…" at bounding box center [572, 219] width 1144 height 1123
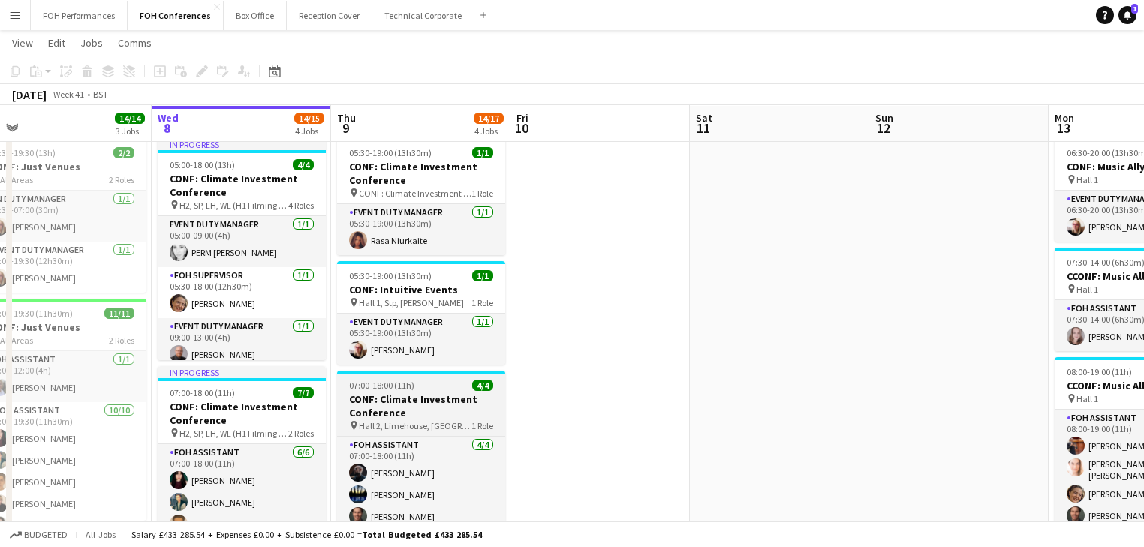
scroll to position [0, 0]
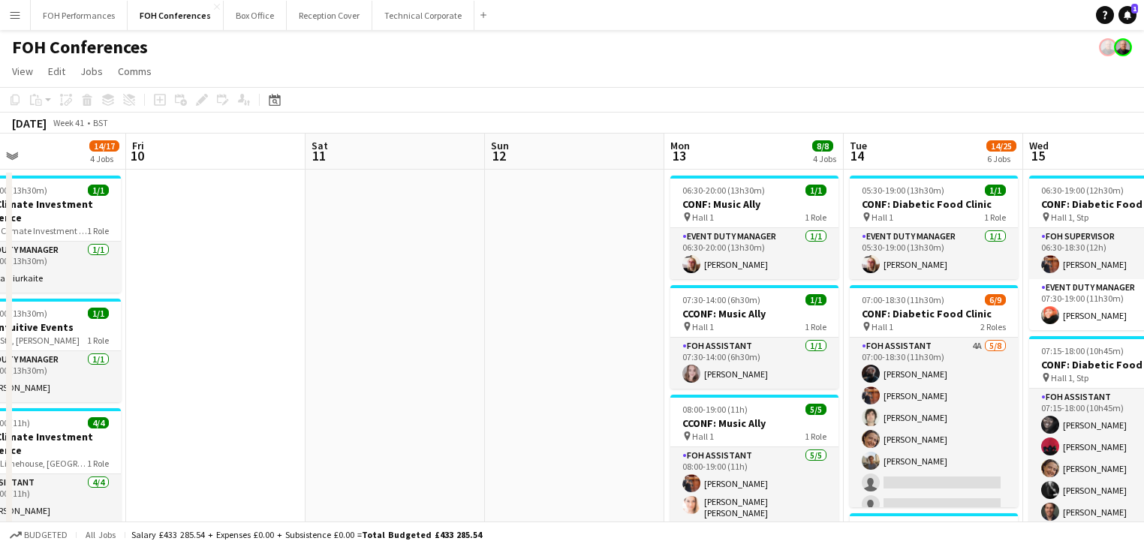
drag, startPoint x: 598, startPoint y: 351, endPoint x: 213, endPoint y: 340, distance: 384.6
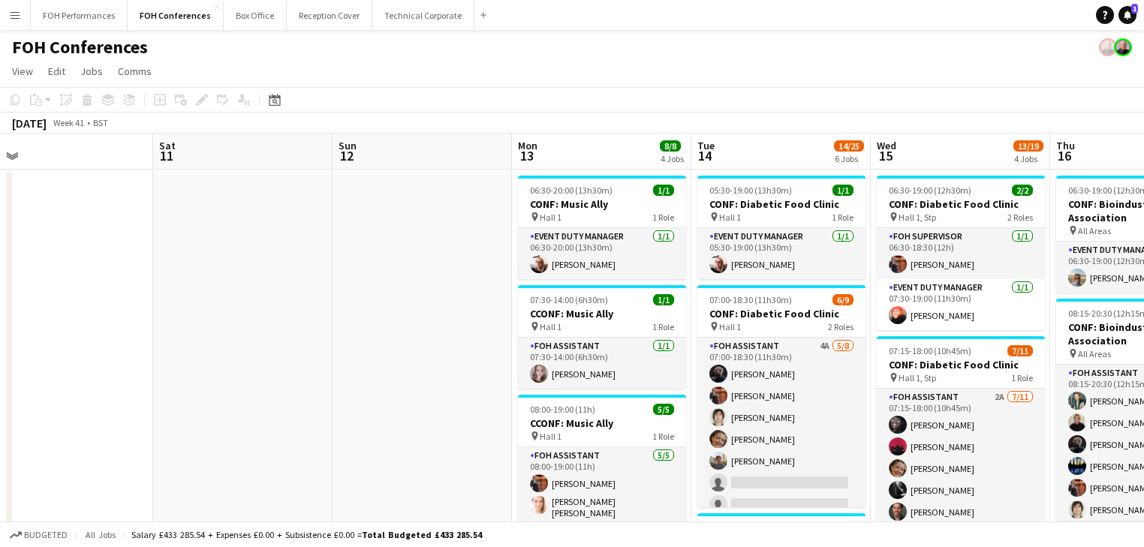
scroll to position [0, 408]
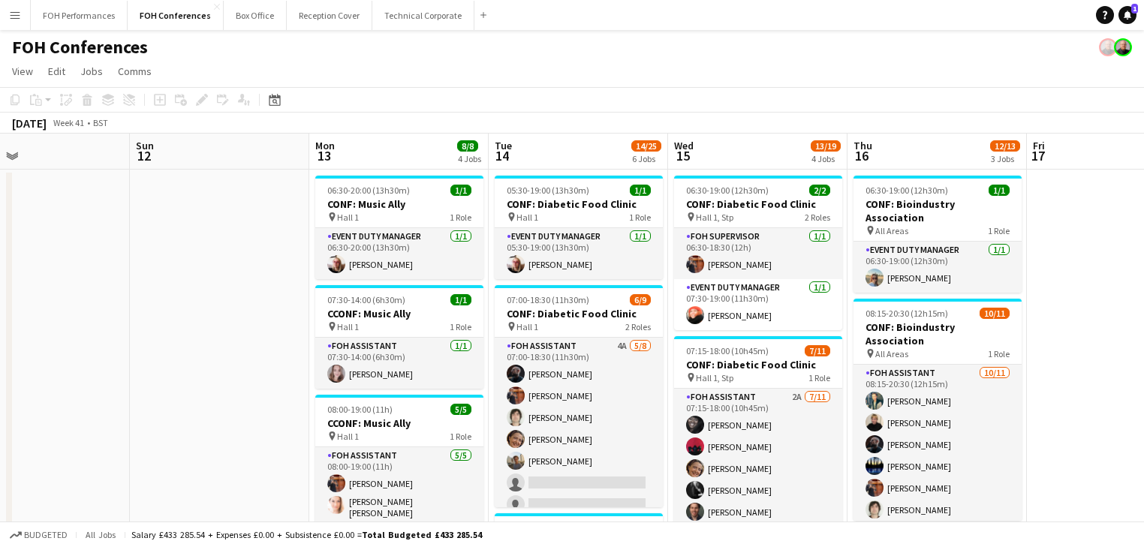
drag, startPoint x: 421, startPoint y: 342, endPoint x: 92, endPoint y: 342, distance: 328.9
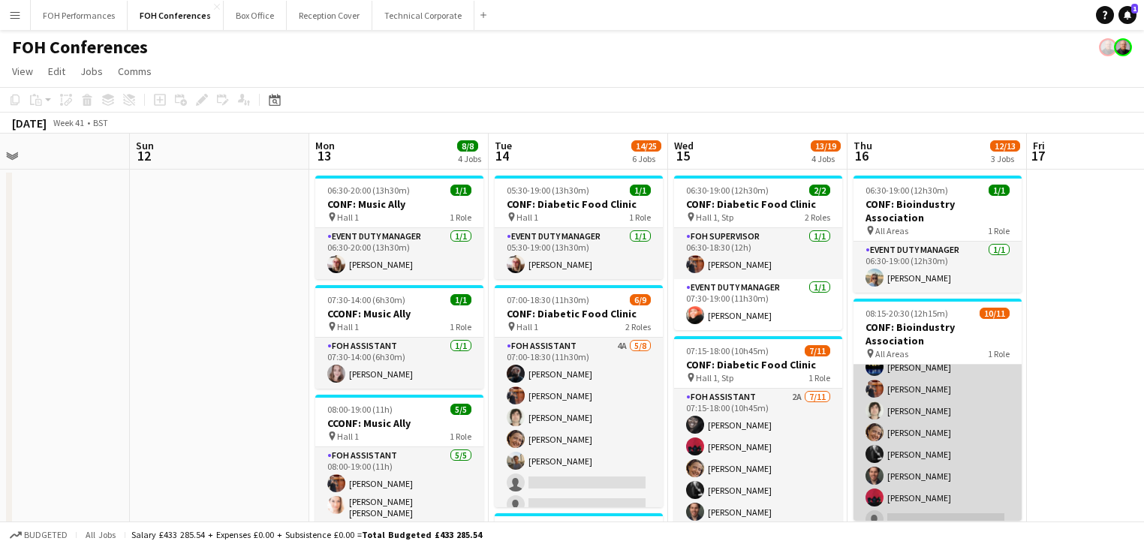
scroll to position [0, 0]
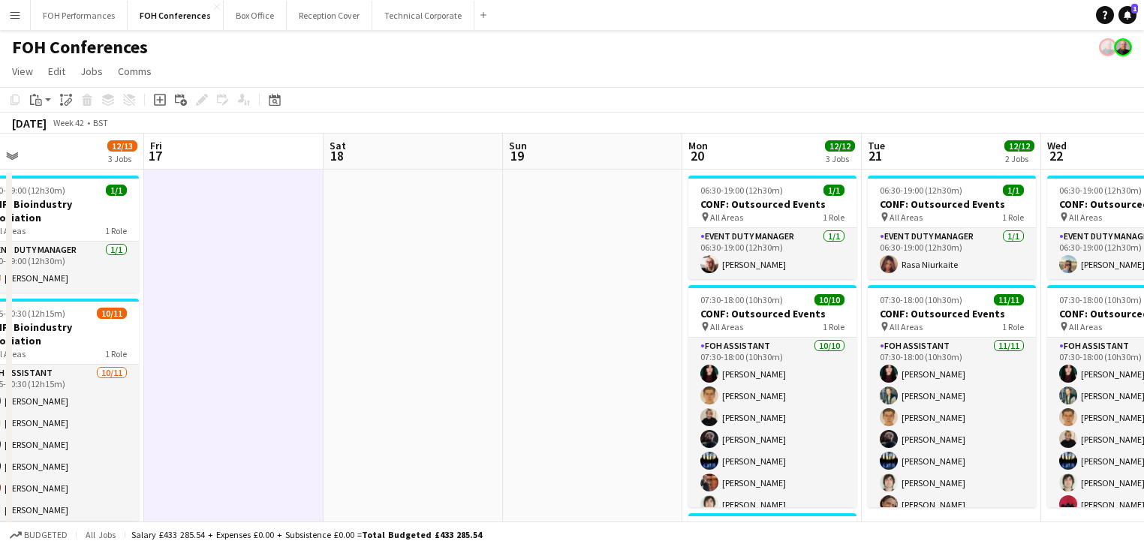
drag, startPoint x: 977, startPoint y: 330, endPoint x: 338, endPoint y: 361, distance: 639.8
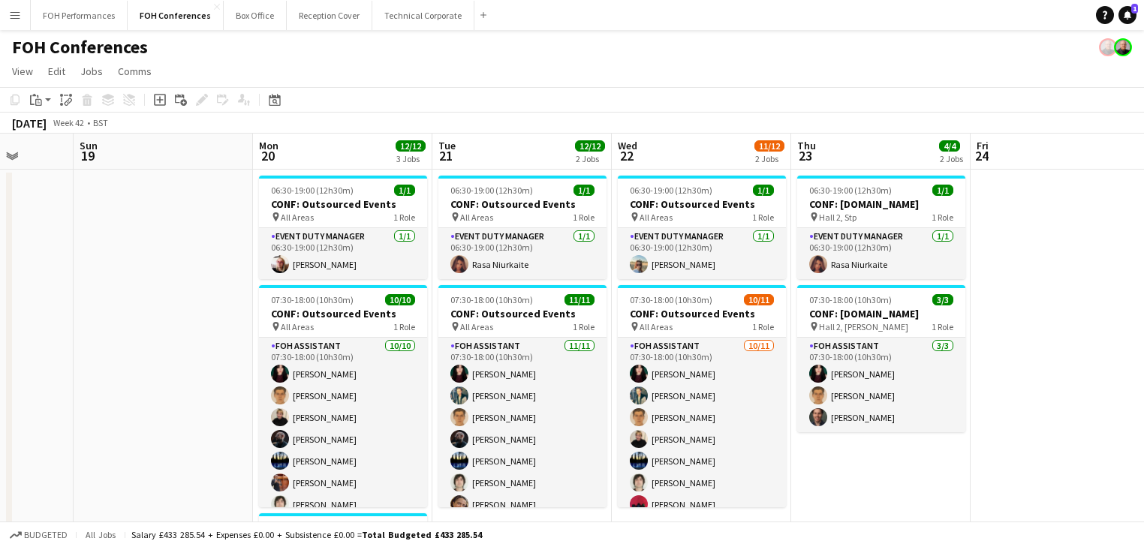
drag, startPoint x: 481, startPoint y: 387, endPoint x: 50, endPoint y: 351, distance: 433.3
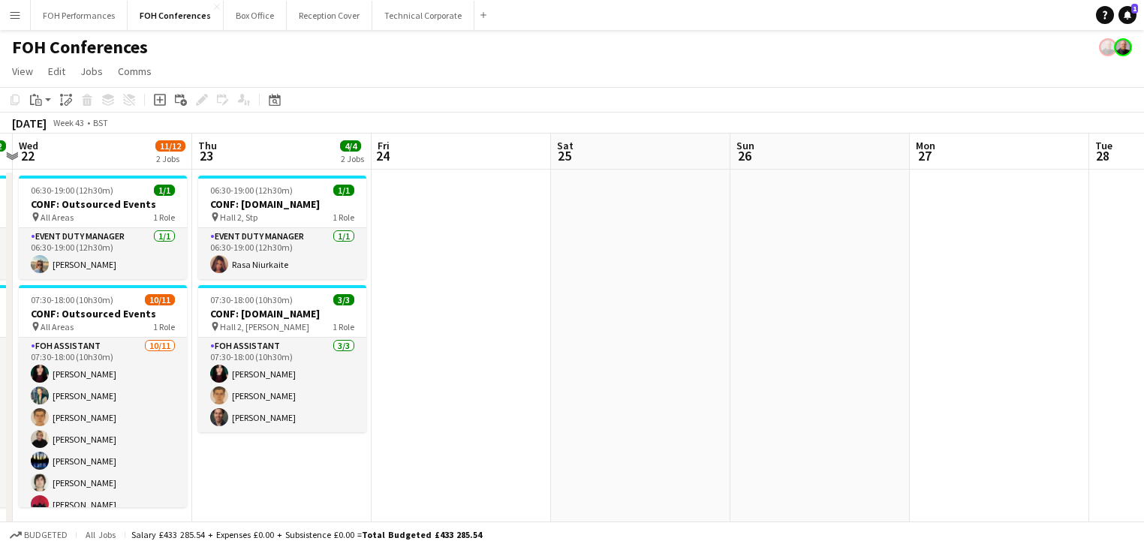
drag, startPoint x: 943, startPoint y: 375, endPoint x: 309, endPoint y: 311, distance: 637.7
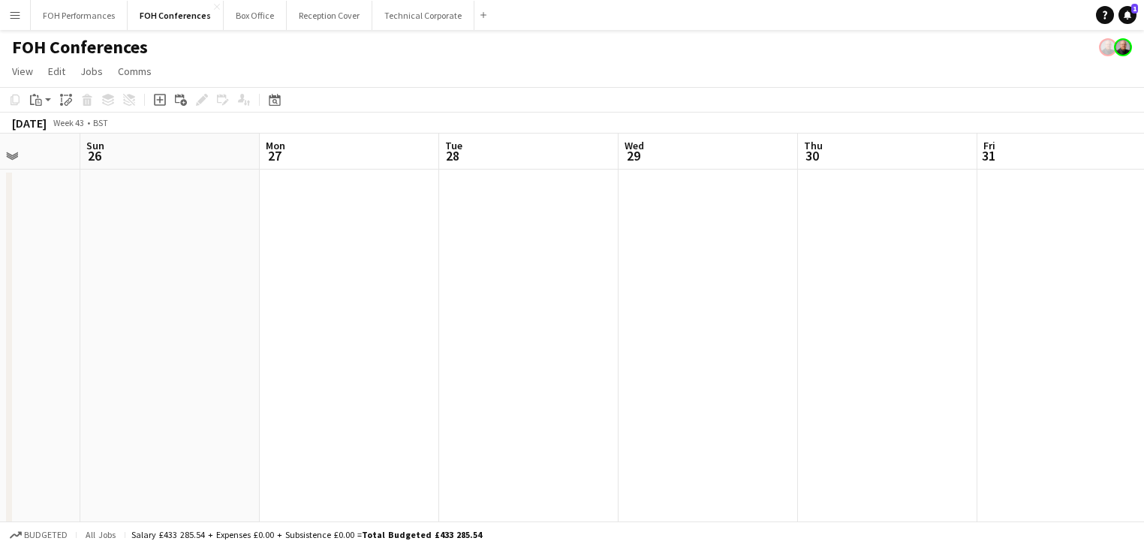
drag, startPoint x: 609, startPoint y: 360, endPoint x: 353, endPoint y: 297, distance: 263.7
drag, startPoint x: 503, startPoint y: 339, endPoint x: 405, endPoint y: 327, distance: 98.3
